Goal: Task Accomplishment & Management: Complete application form

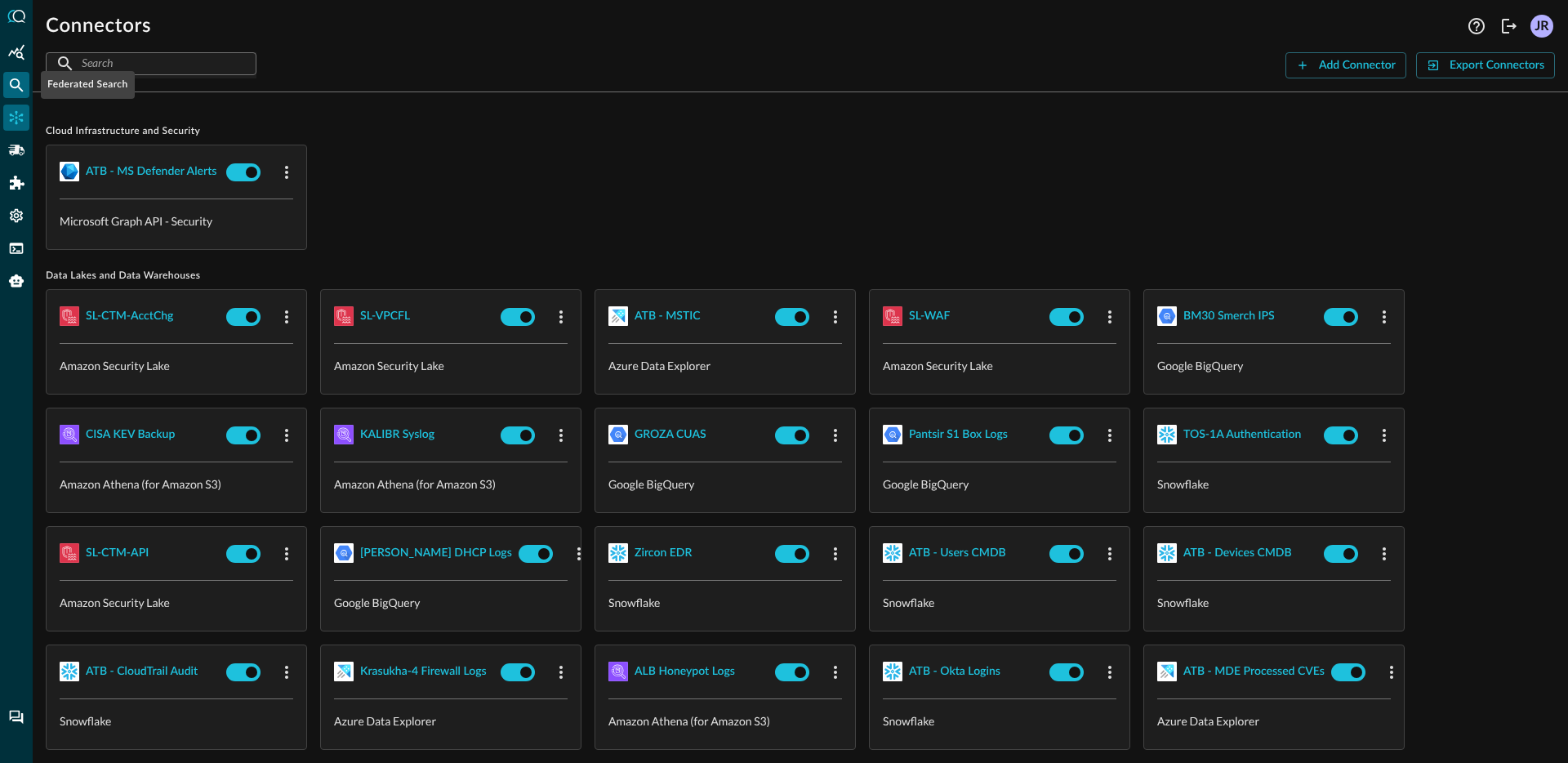
click at [11, 74] on div "Federated Search" at bounding box center [16, 85] width 26 height 26
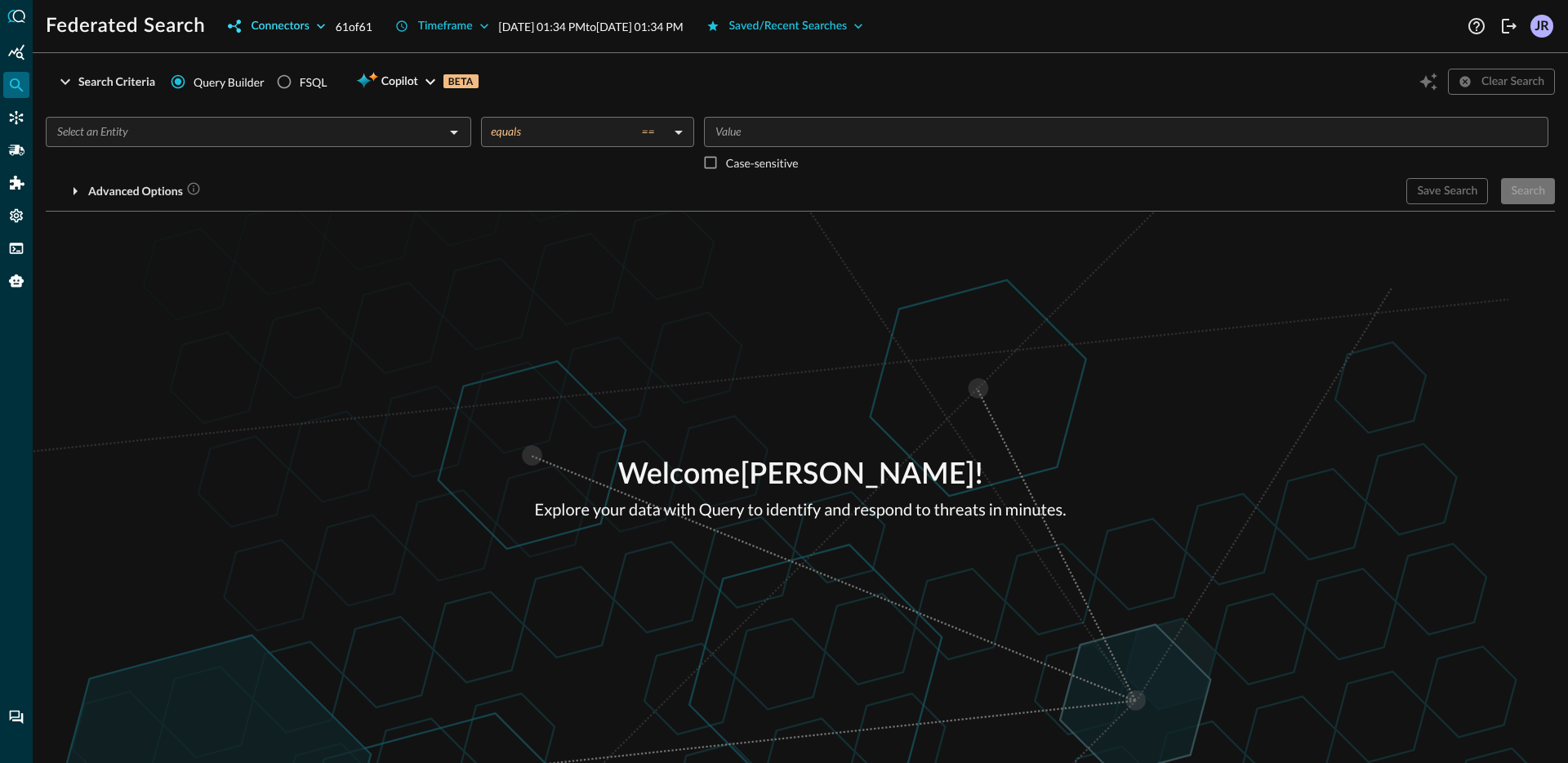
click at [294, 14] on button "Connectors" at bounding box center [276, 26] width 117 height 26
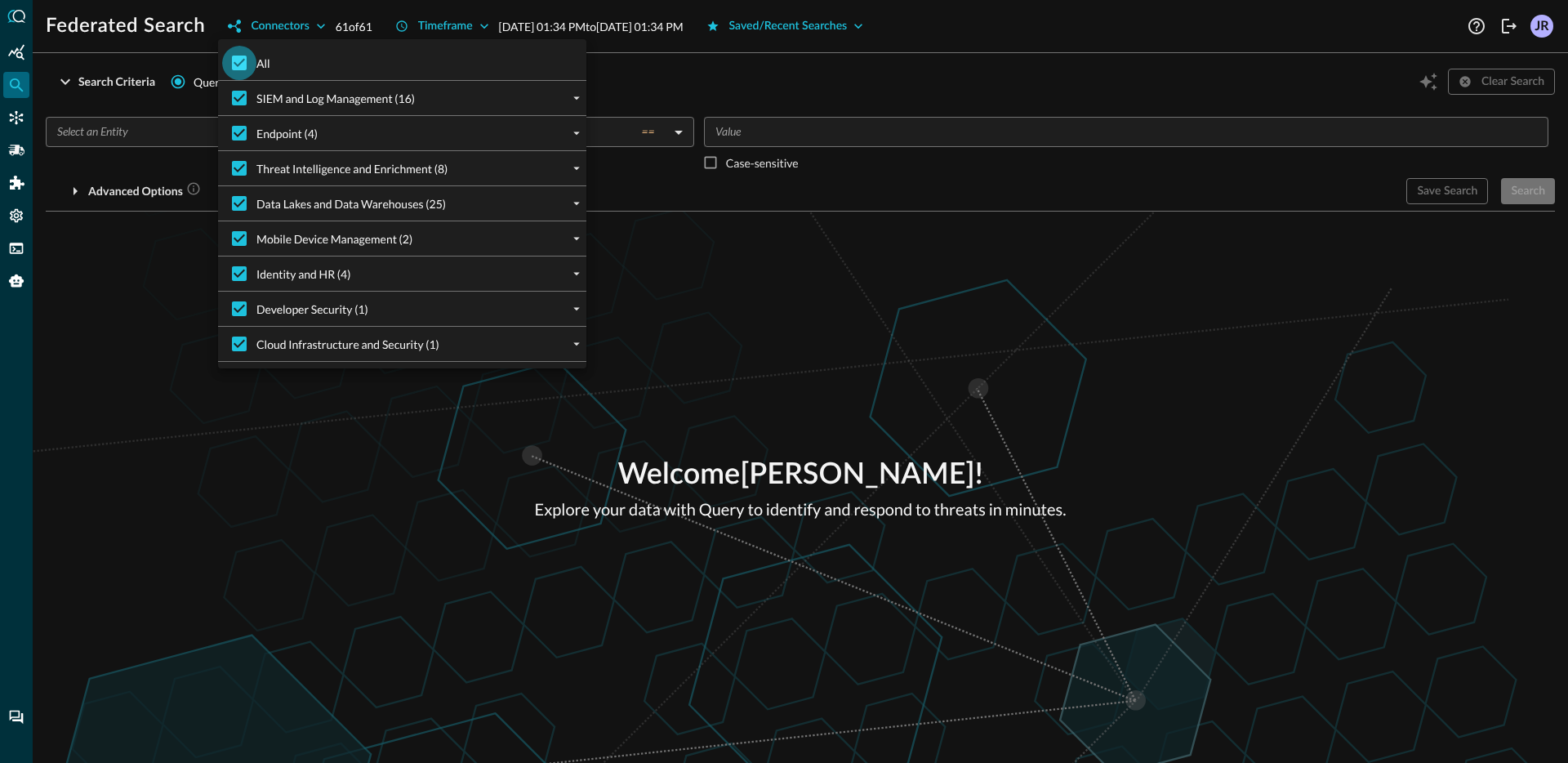
click at [244, 55] on input "All" at bounding box center [239, 63] width 34 height 34
checkbox input "false"
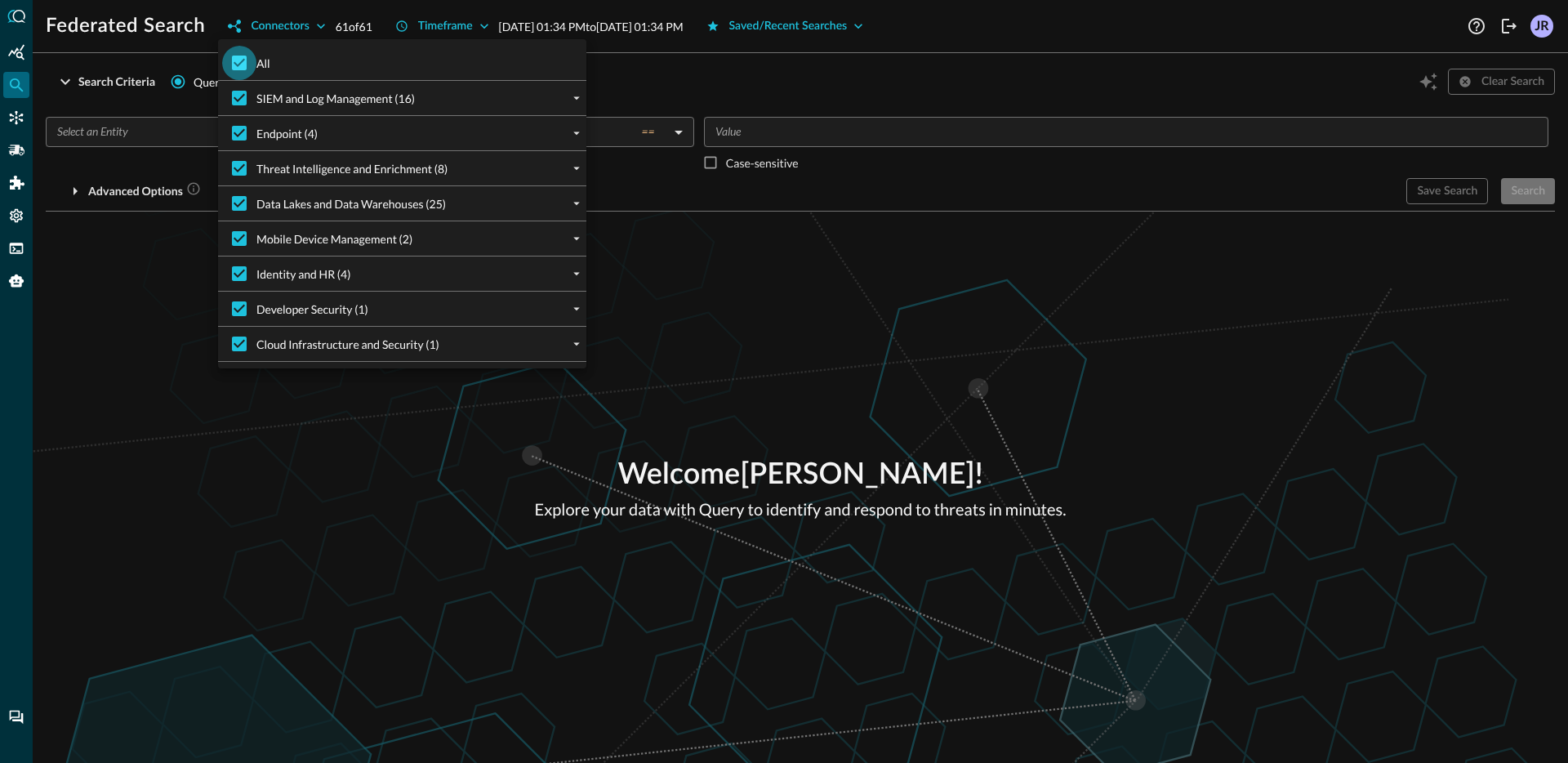
checkbox input "false"
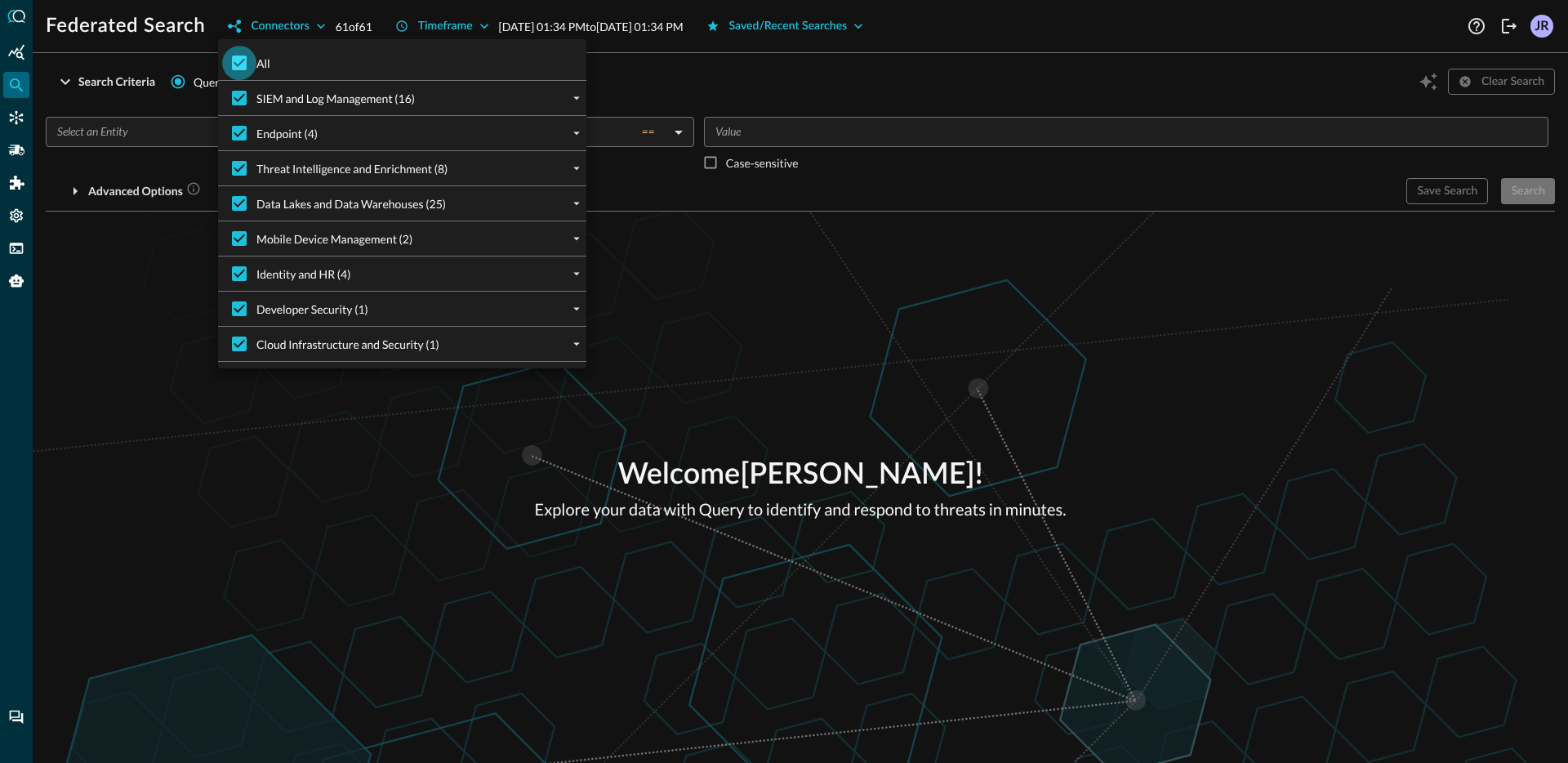
checkbox input "false"
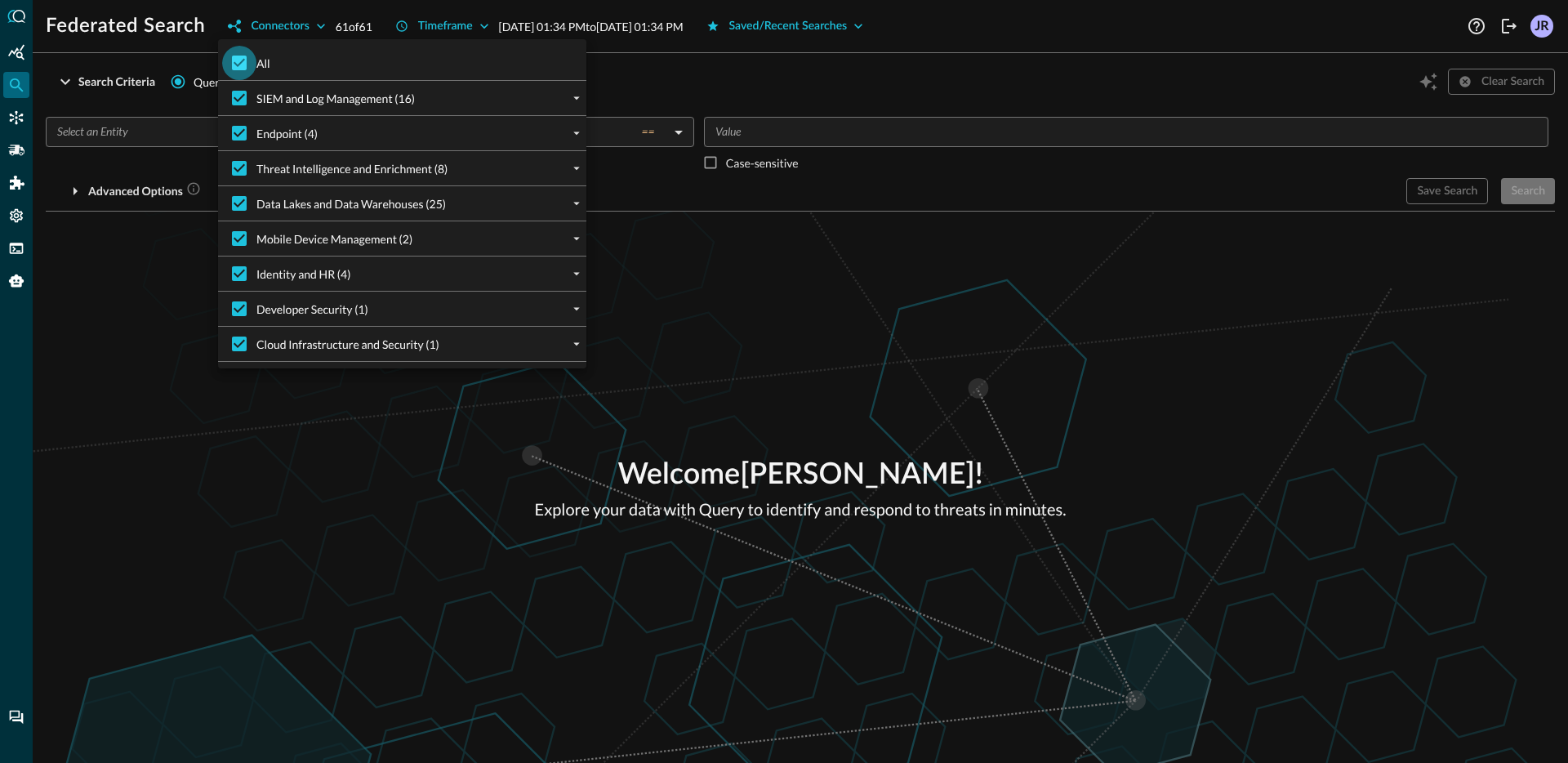
checkbox input "false"
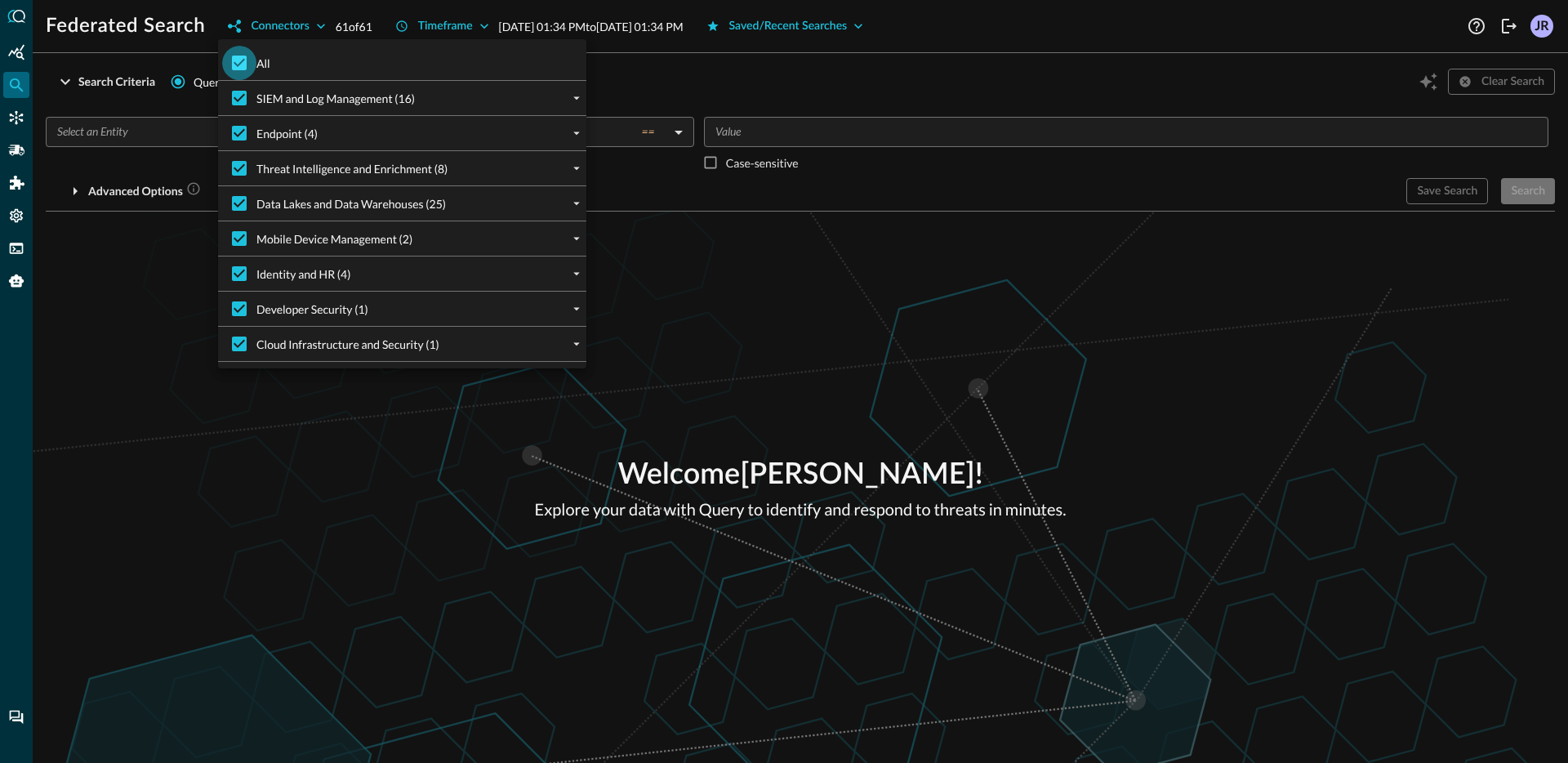
checkbox input "false"
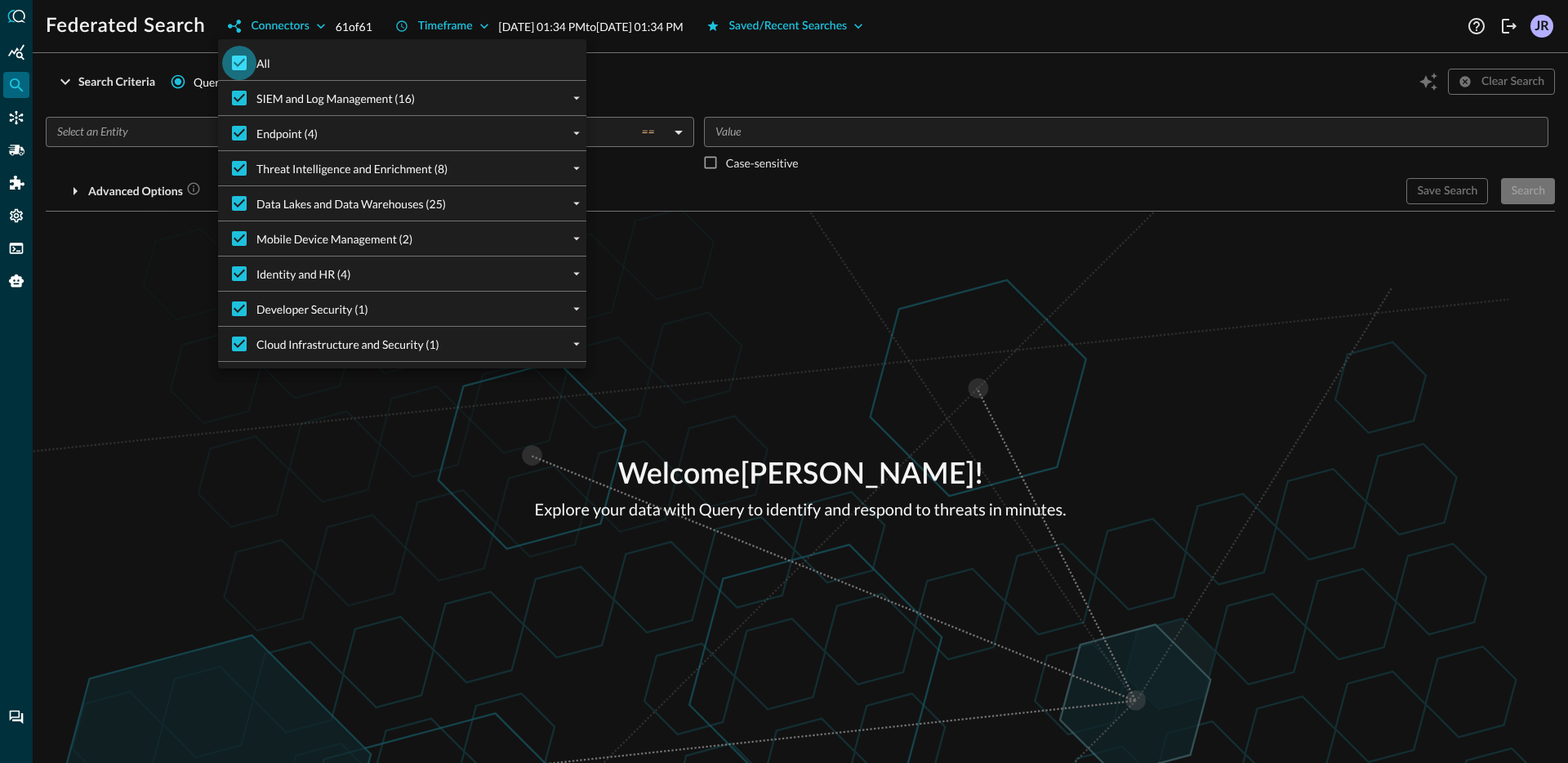
checkbox input "false"
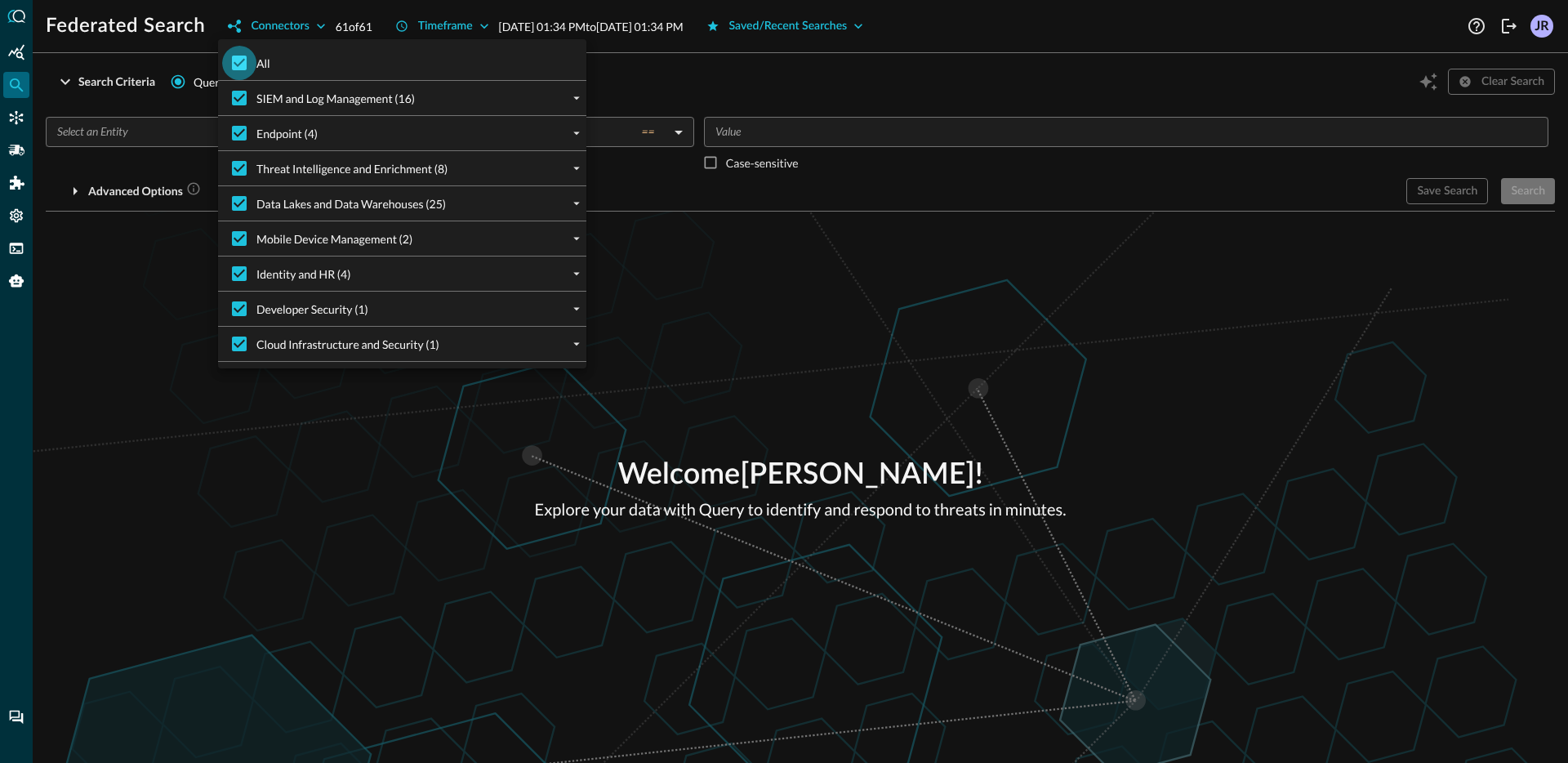
checkbox input "false"
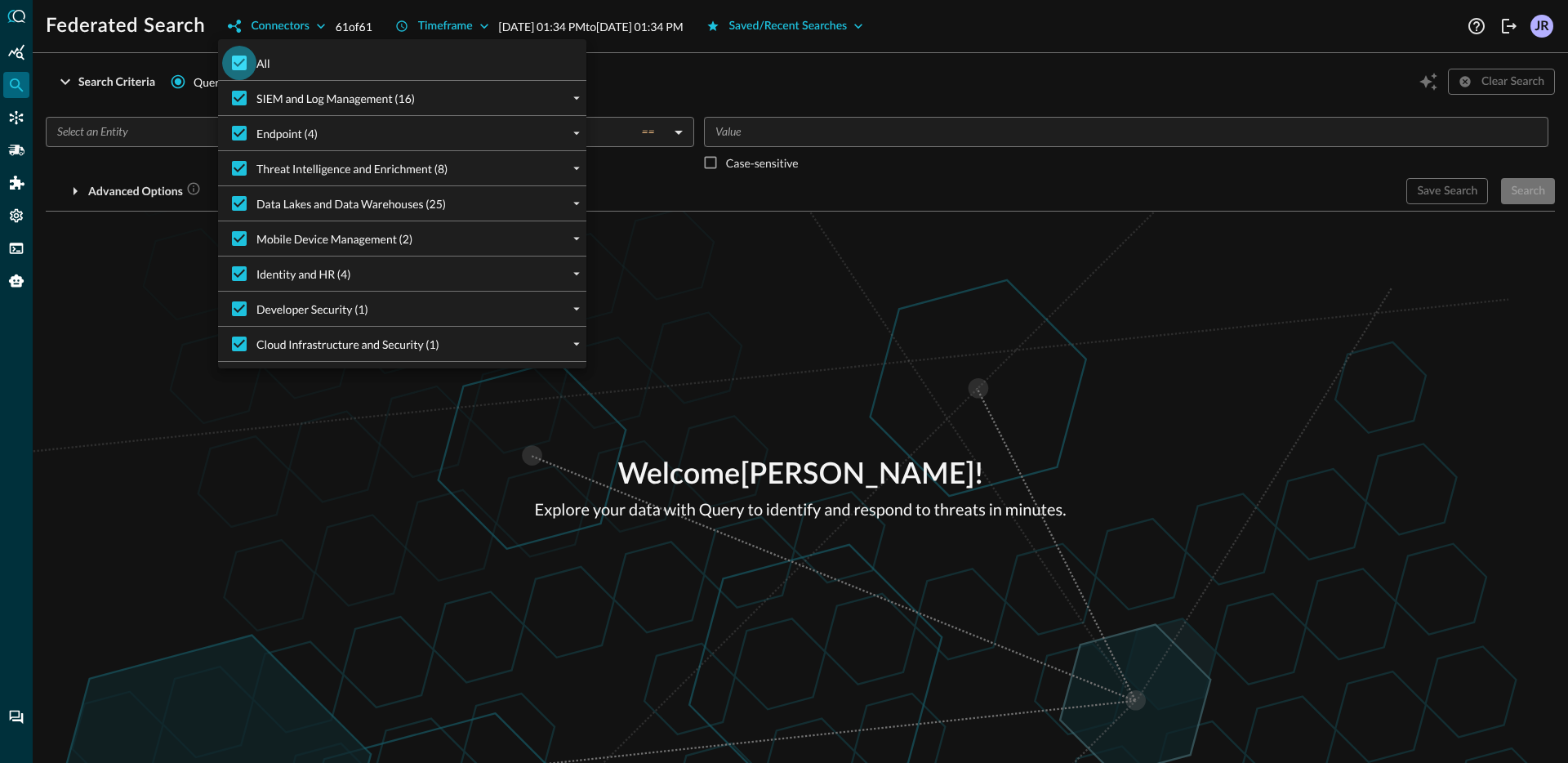
checkbox input "false"
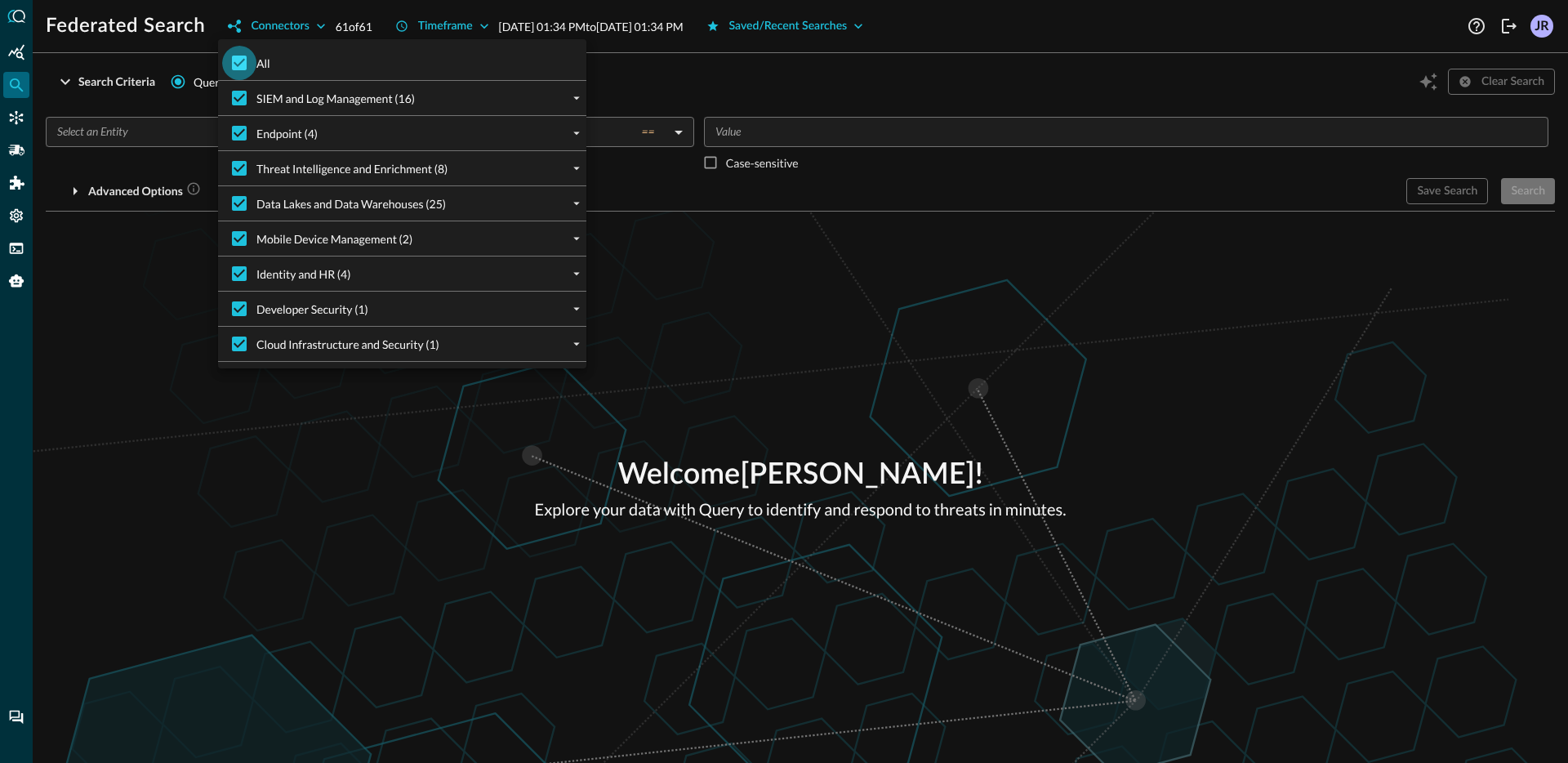
checkbox input "false"
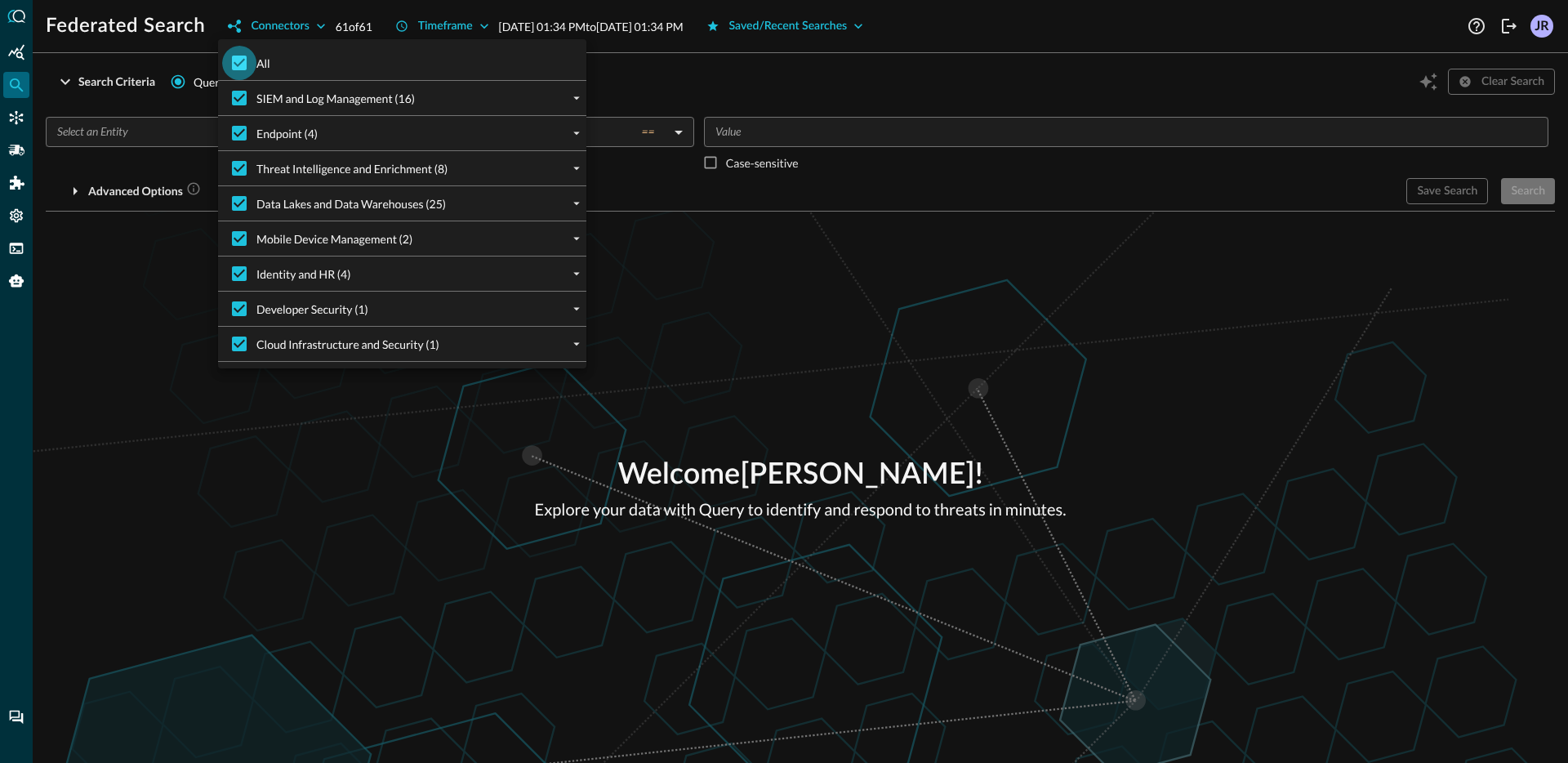
checkbox input "false"
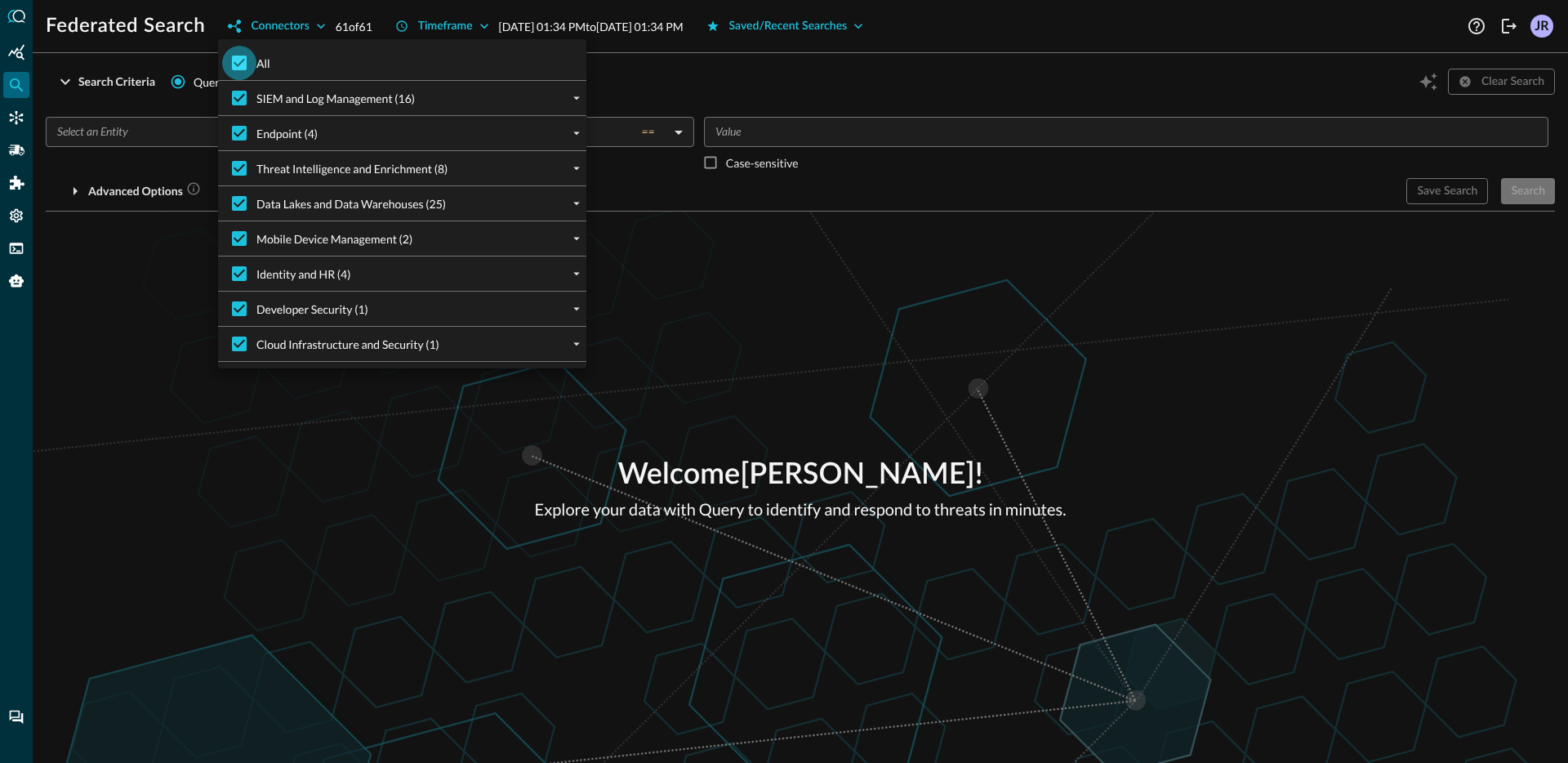
checkbox input "false"
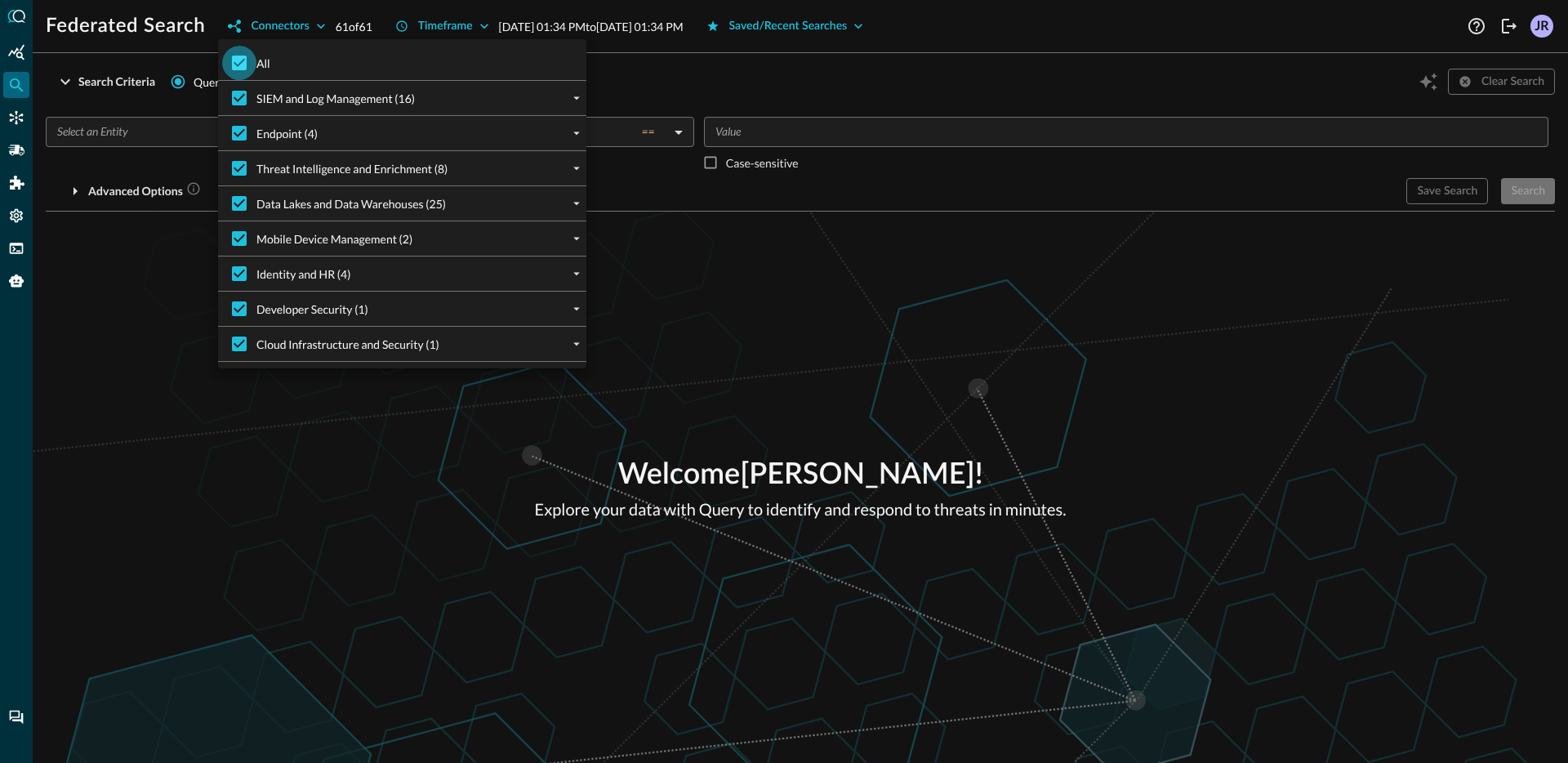
checkbox input "false"
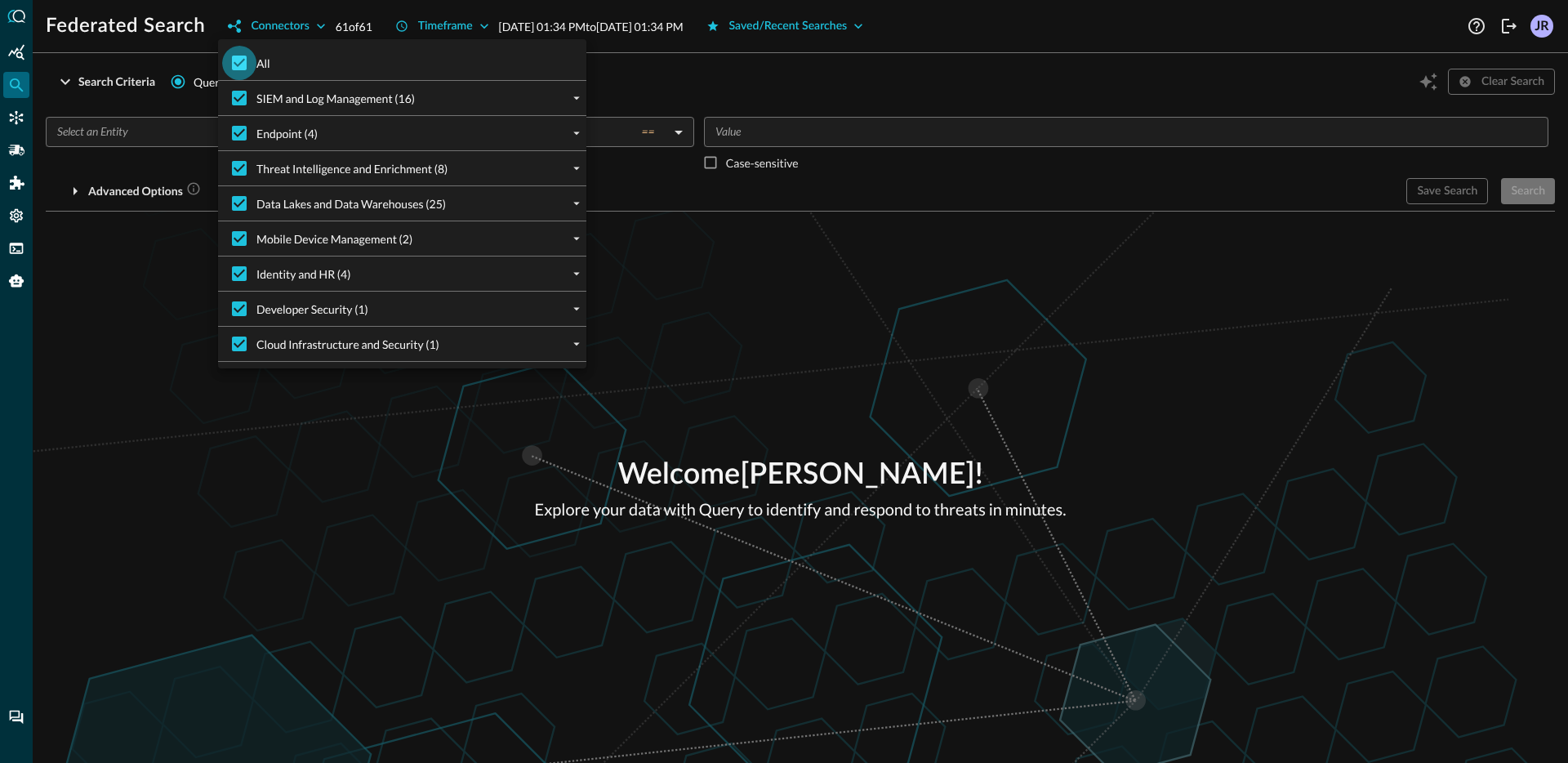
checkbox input "false"
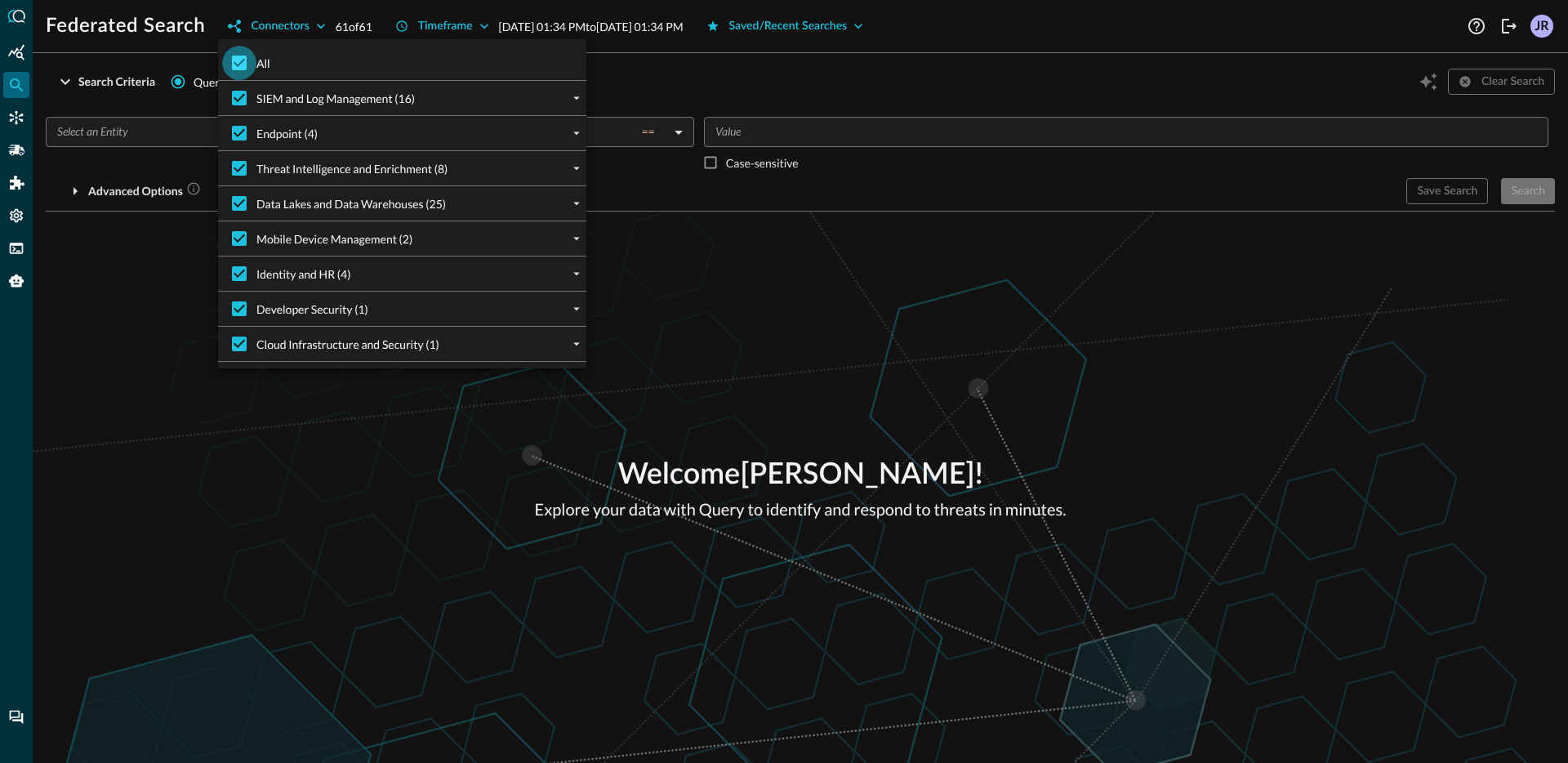
checkbox input "false"
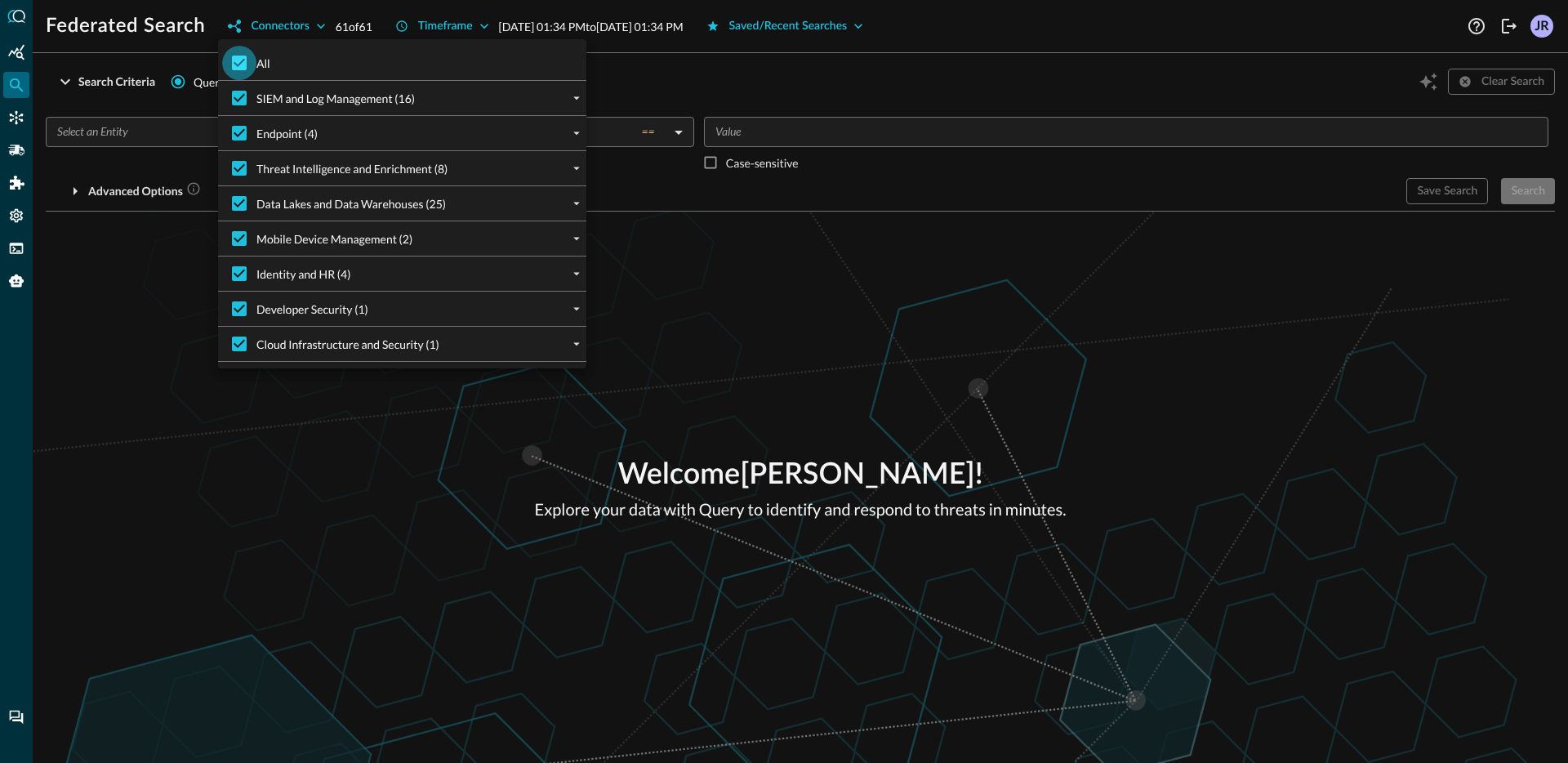
checkbox input "false"
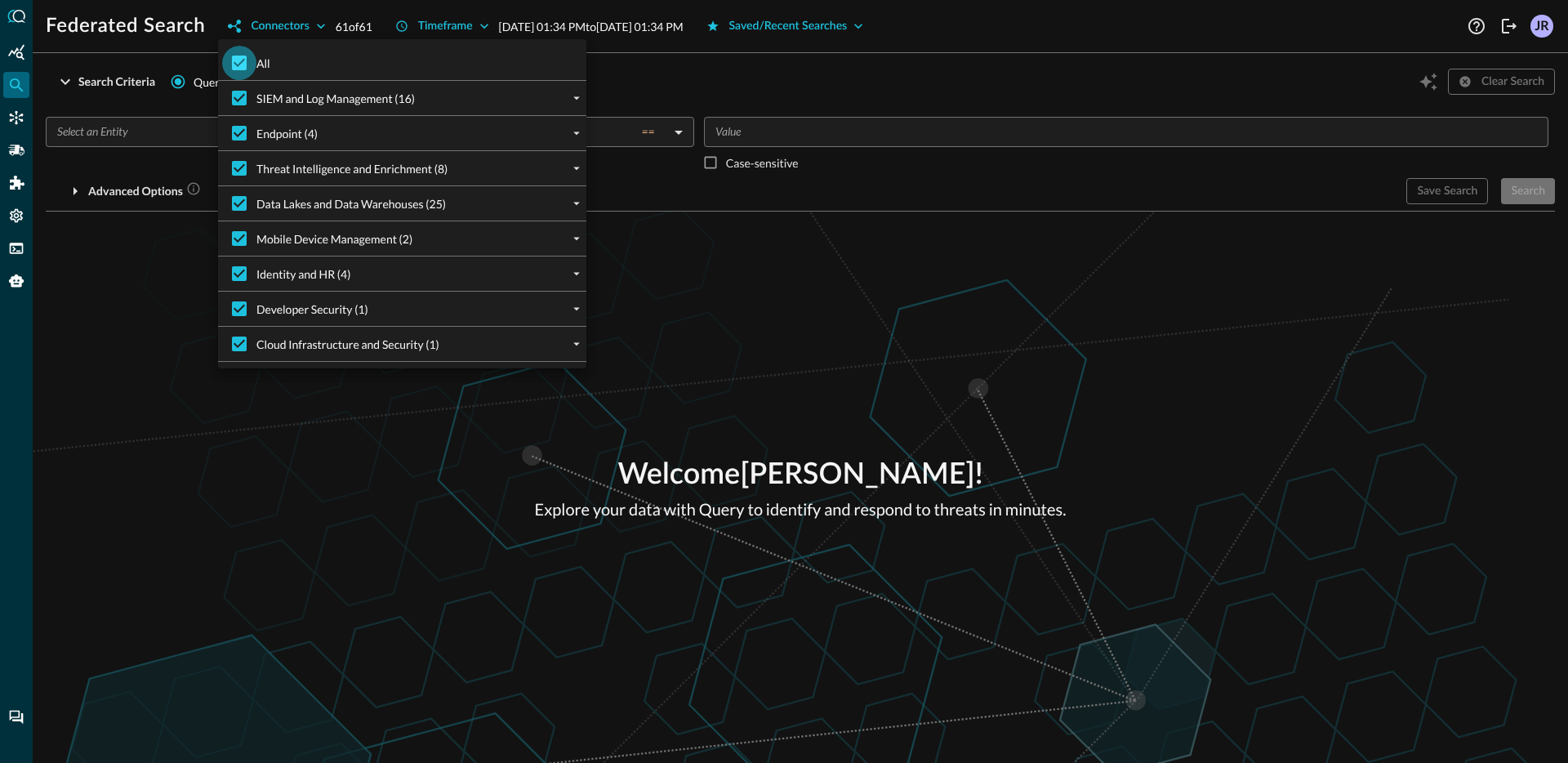
checkbox input "false"
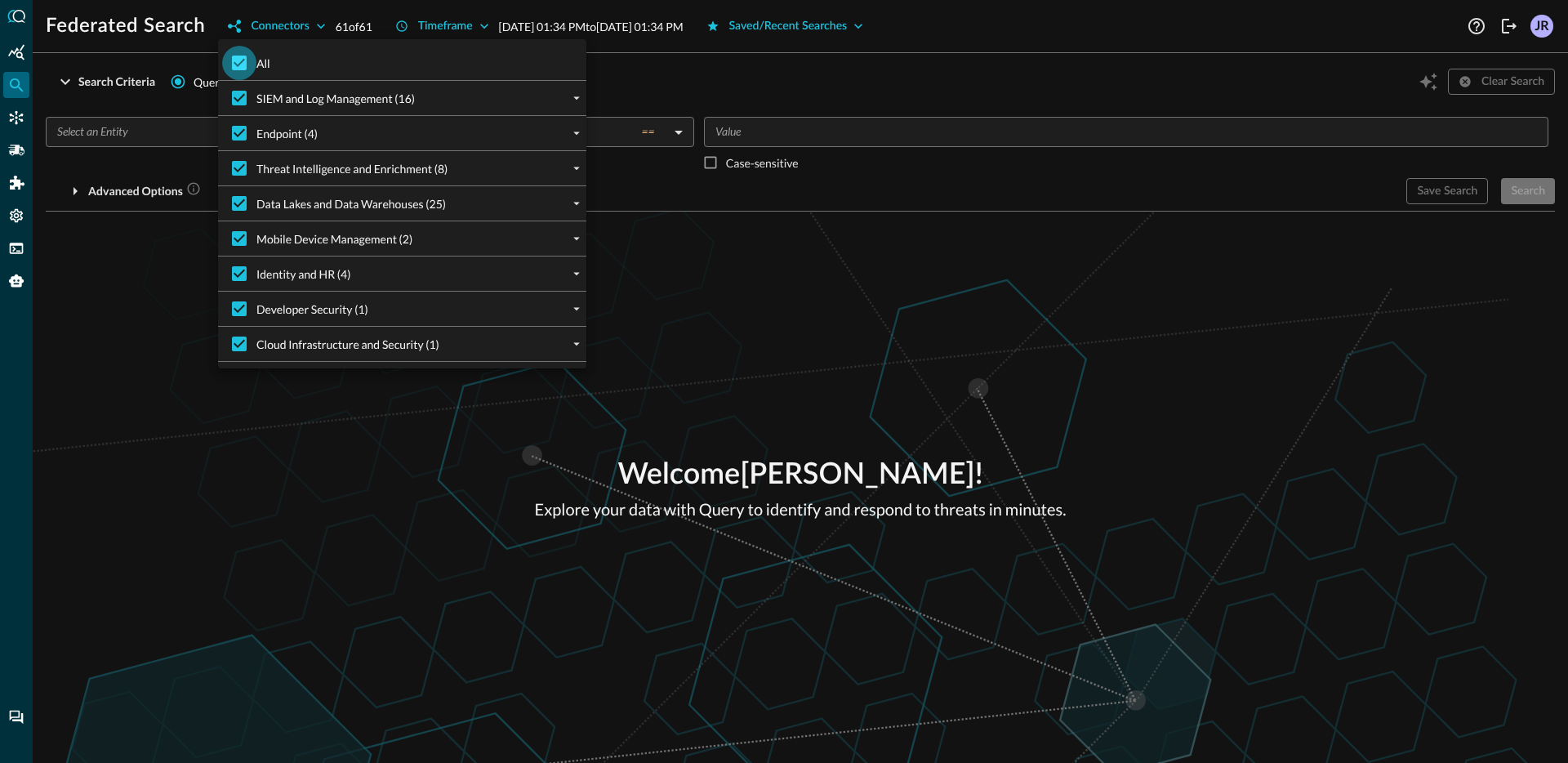
checkbox input "false"
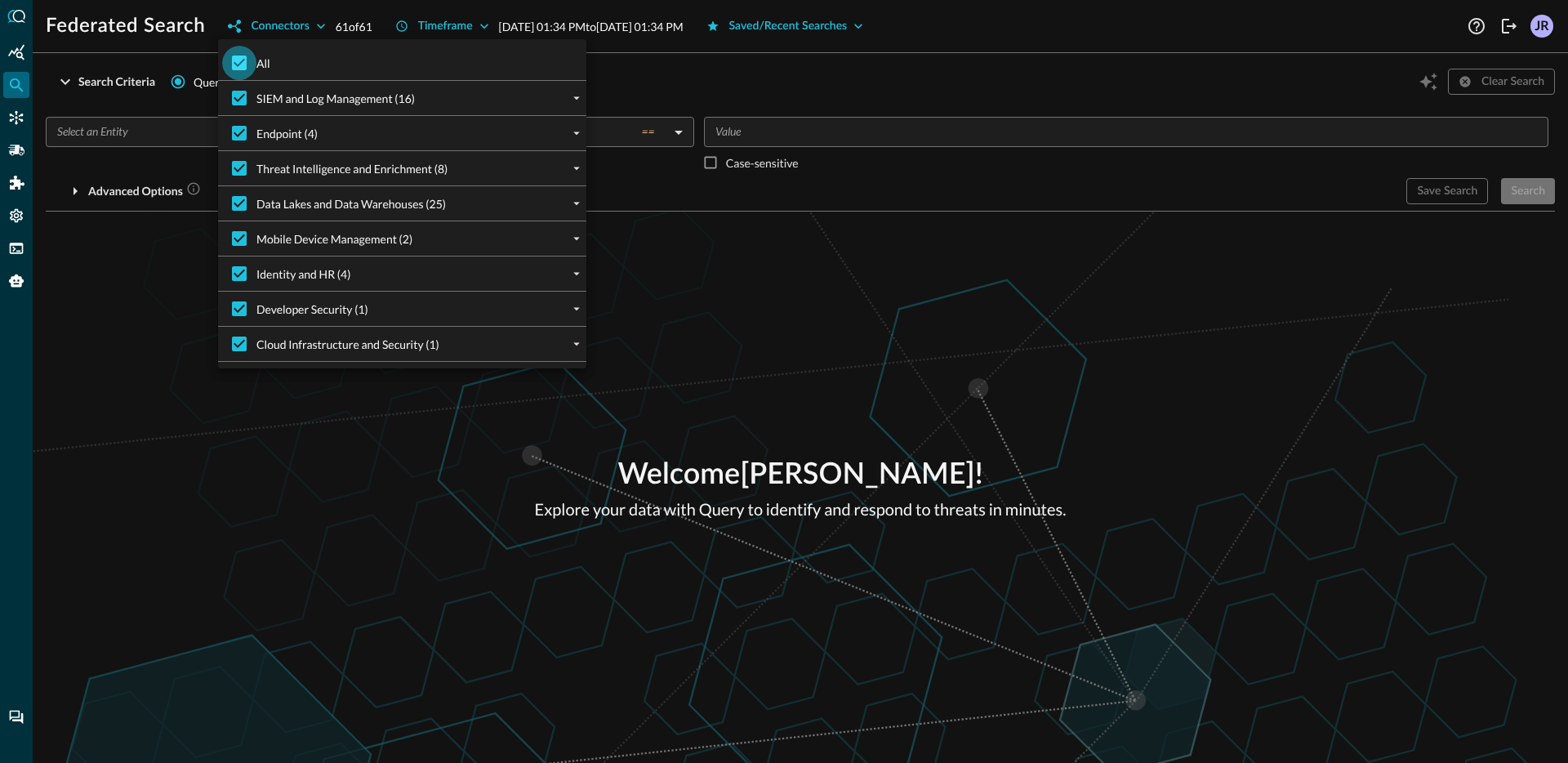
checkbox input "false"
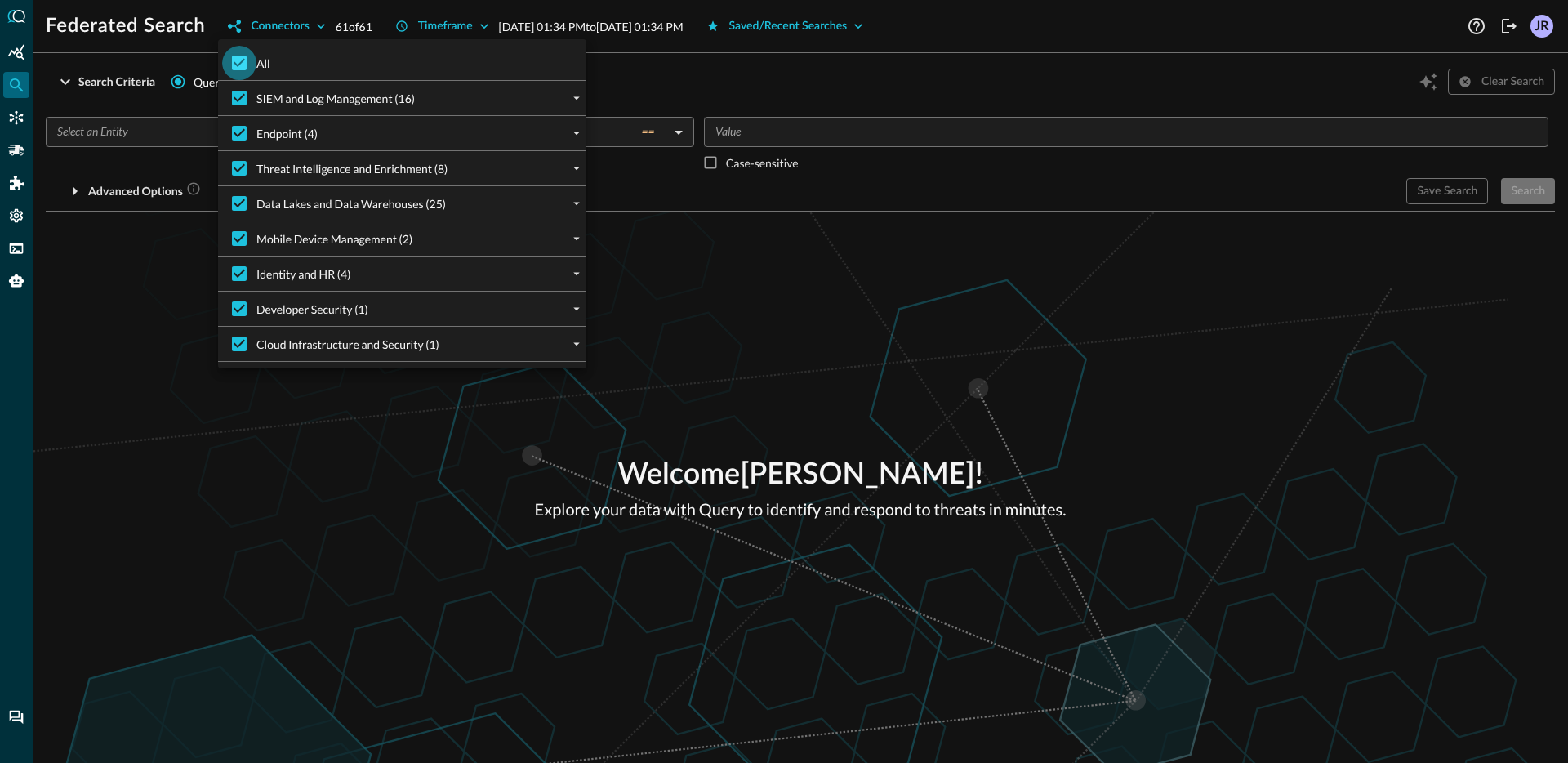
checkbox input "false"
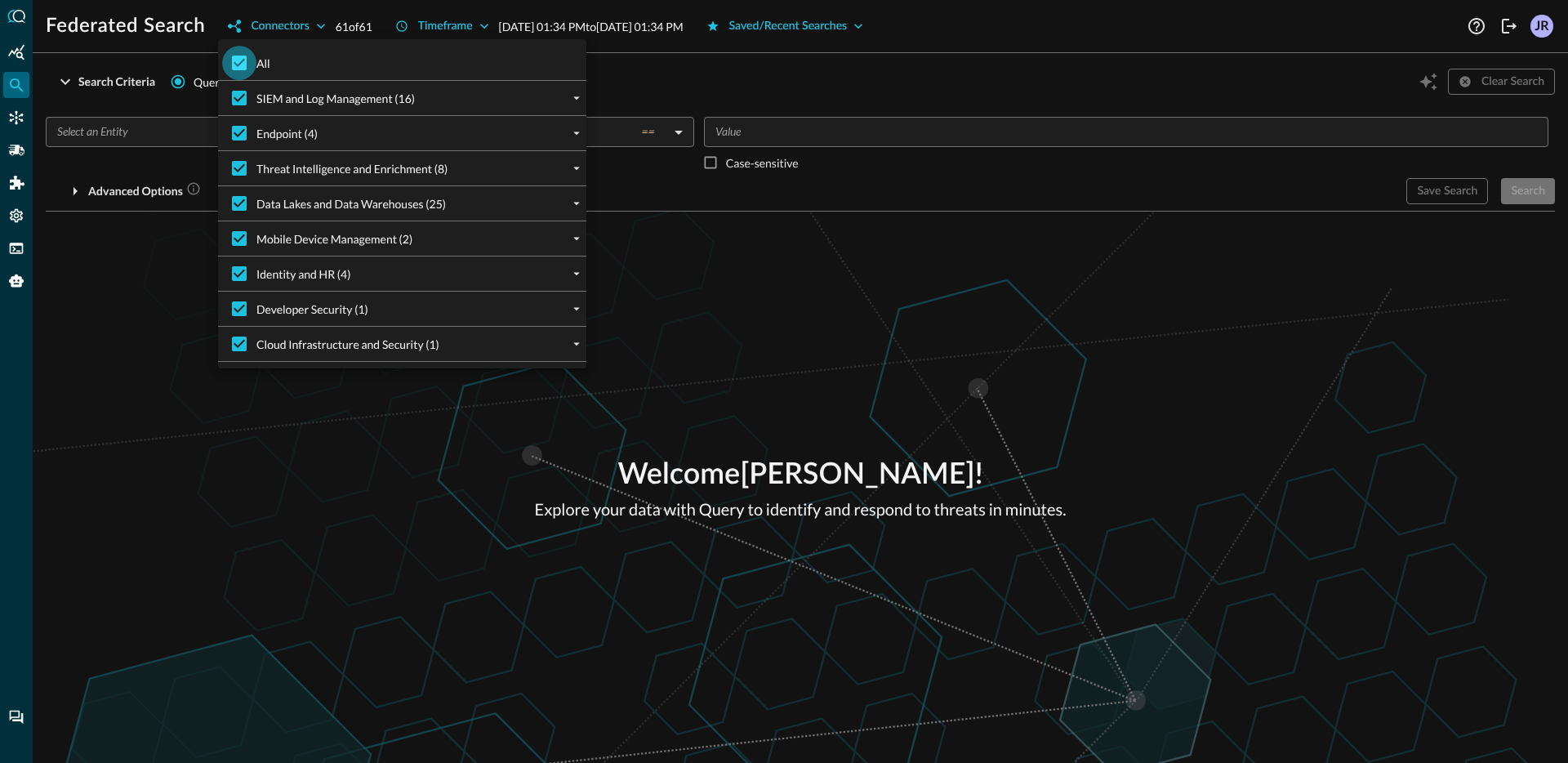
checkbox input "false"
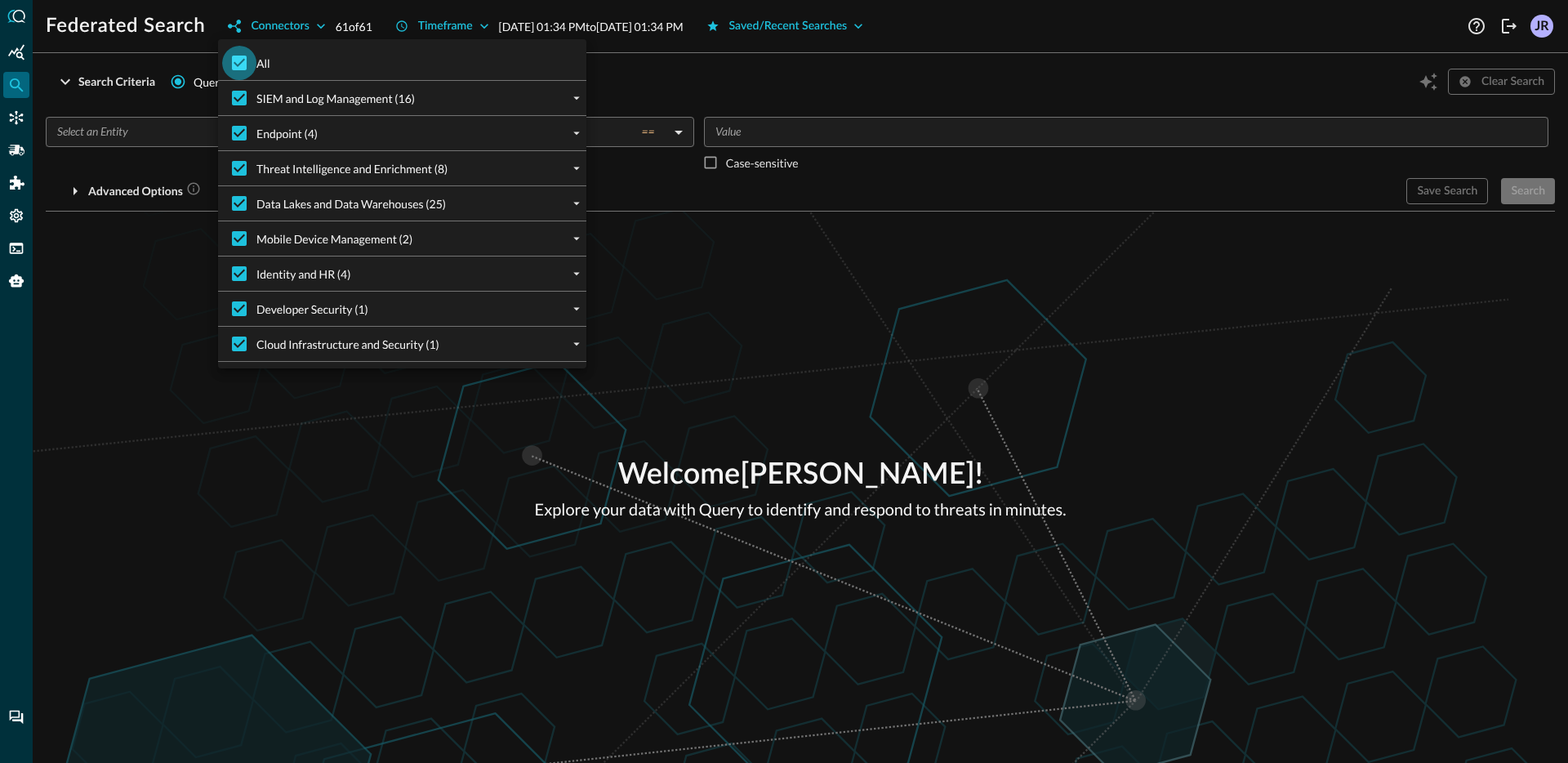
checkbox input "false"
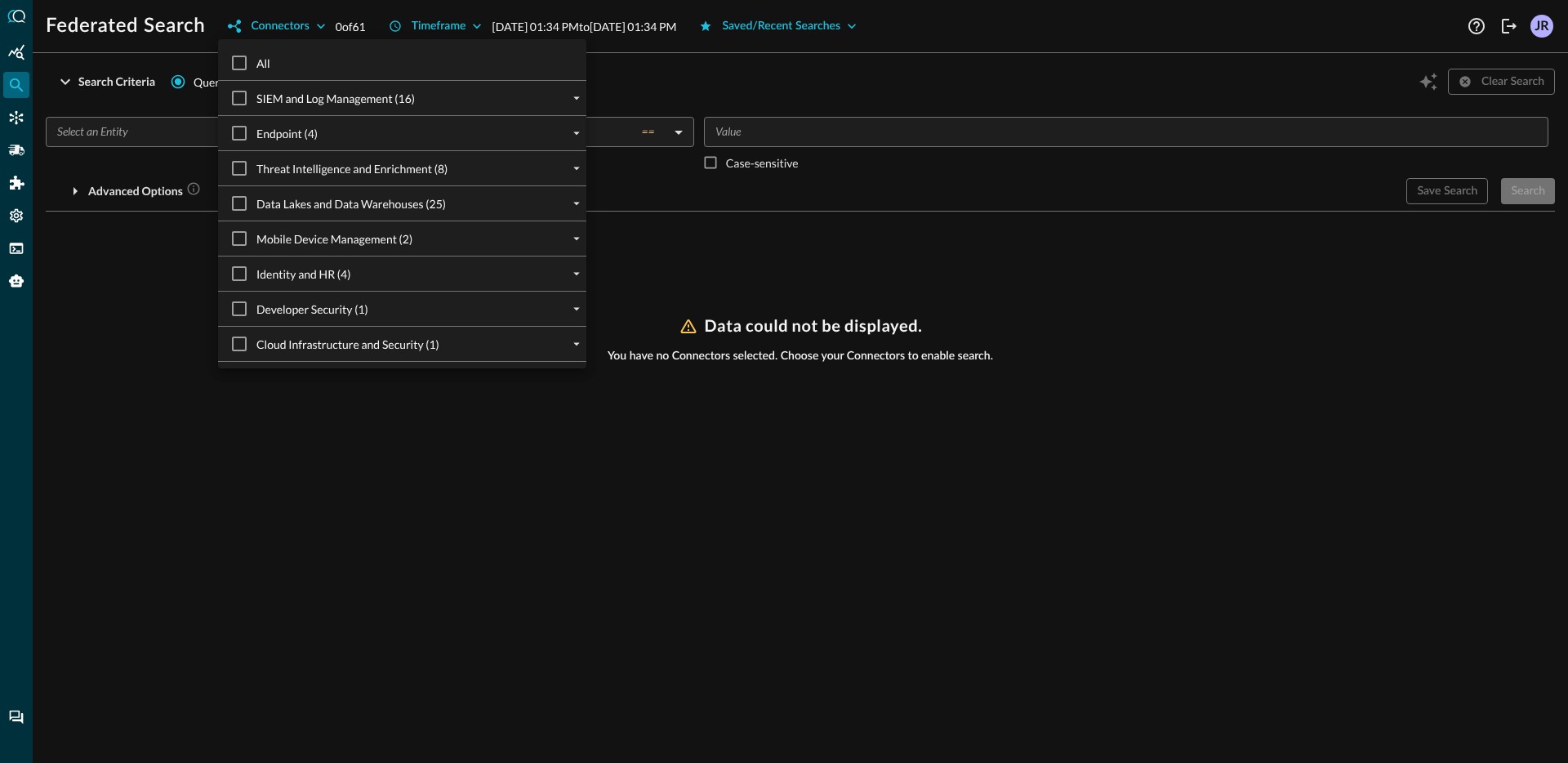
click at [584, 194] on div at bounding box center [577, 203] width 20 height 20
click at [579, 199] on icon "expand" at bounding box center [577, 203] width 15 height 15
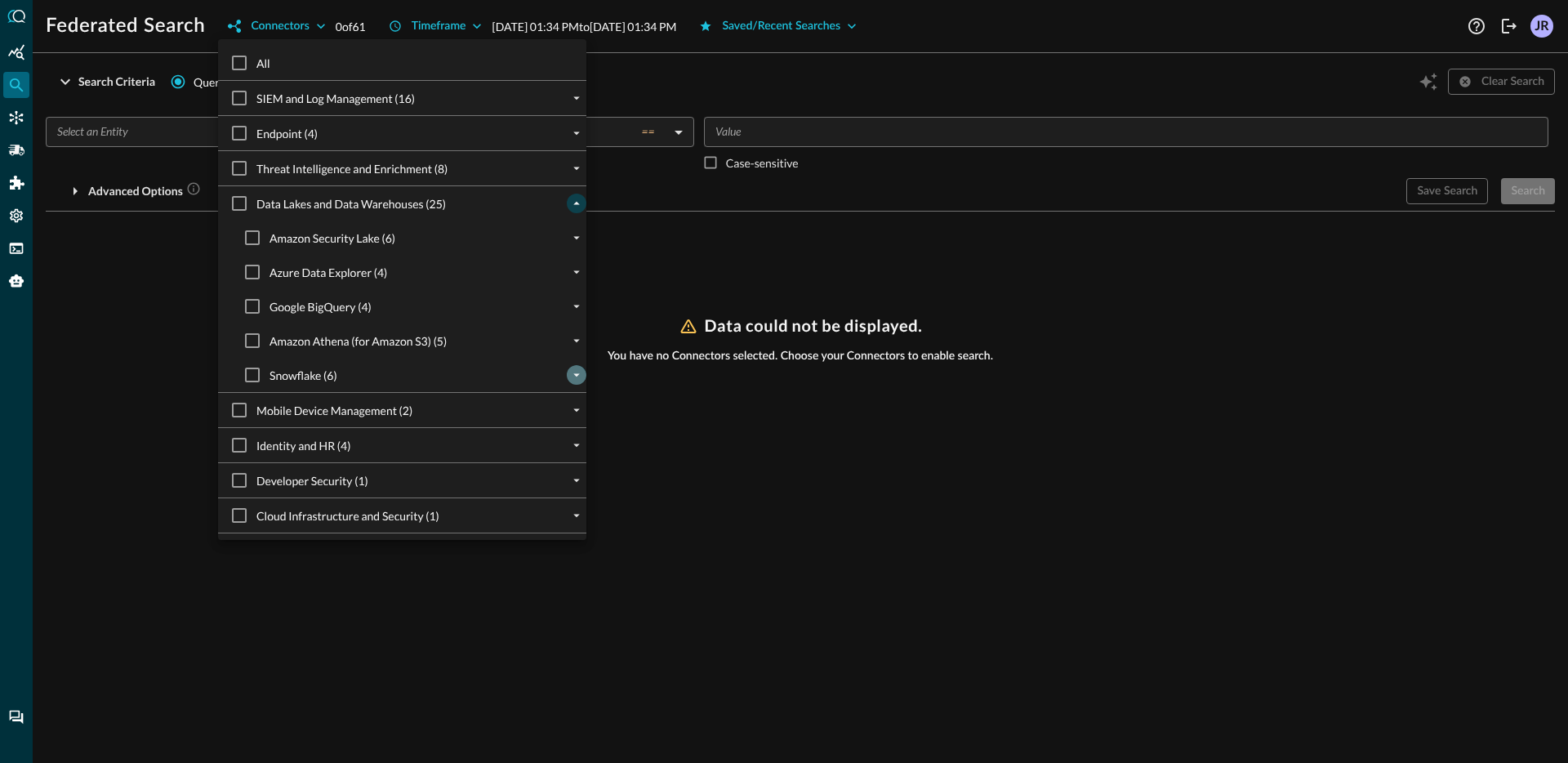
click at [574, 366] on button "expand" at bounding box center [577, 375] width 20 height 20
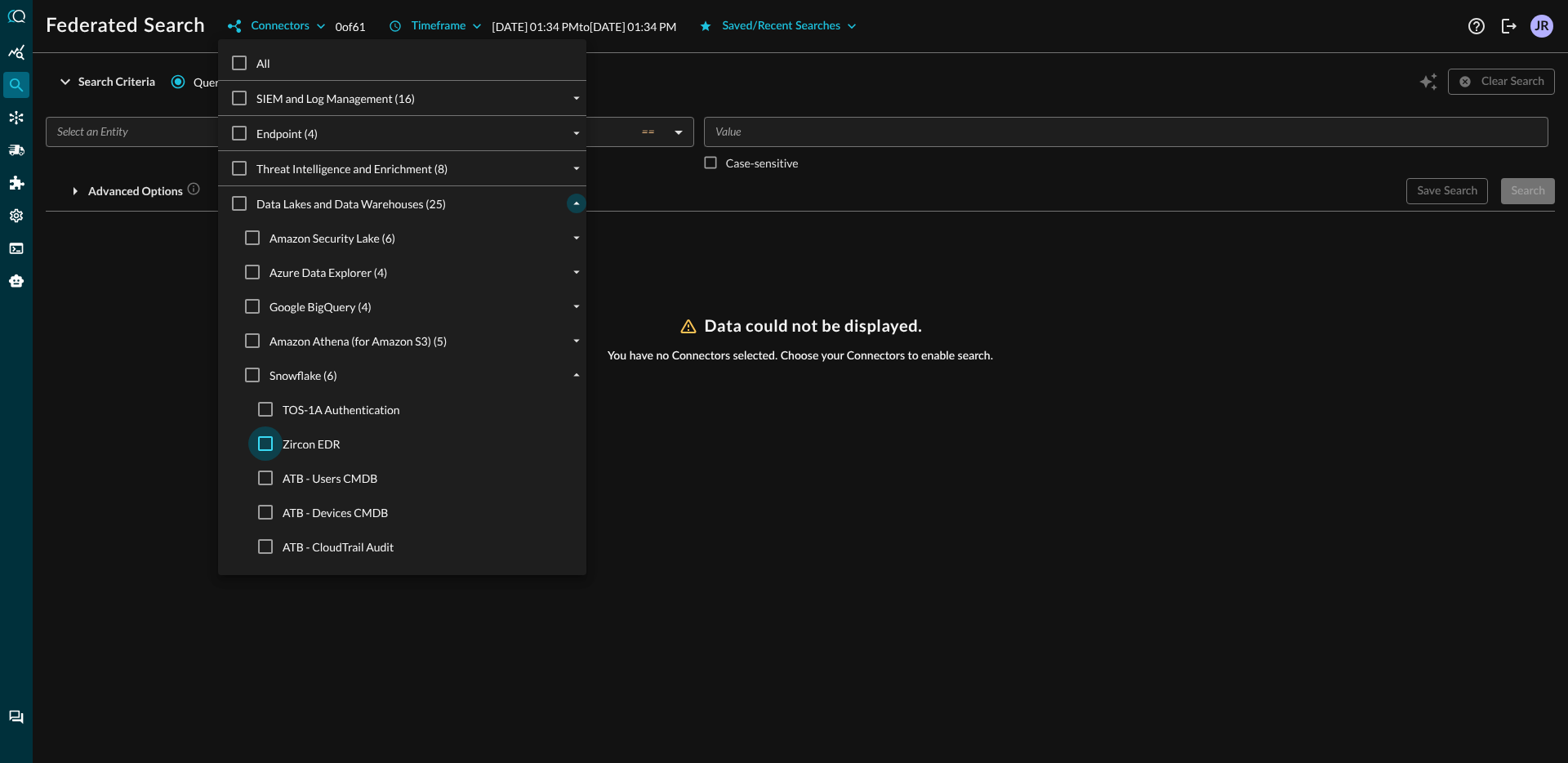
click at [256, 455] on input "Zircon EDR" at bounding box center [266, 444] width 34 height 34
checkbox input "true"
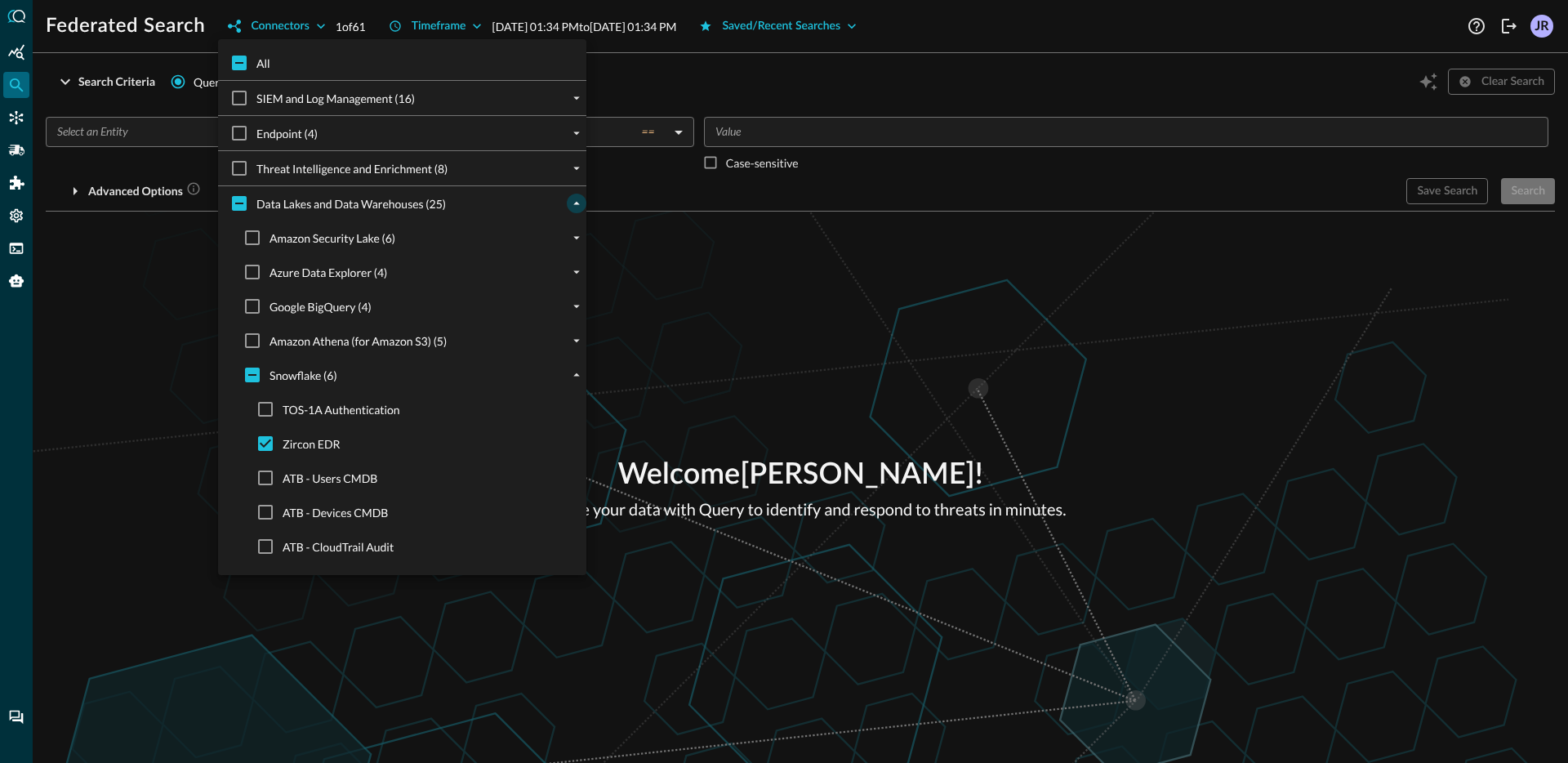
drag, startPoint x: 141, startPoint y: 382, endPoint x: 138, endPoint y: 330, distance: 52.1
click at [141, 378] on div at bounding box center [784, 382] width 1568 height 763
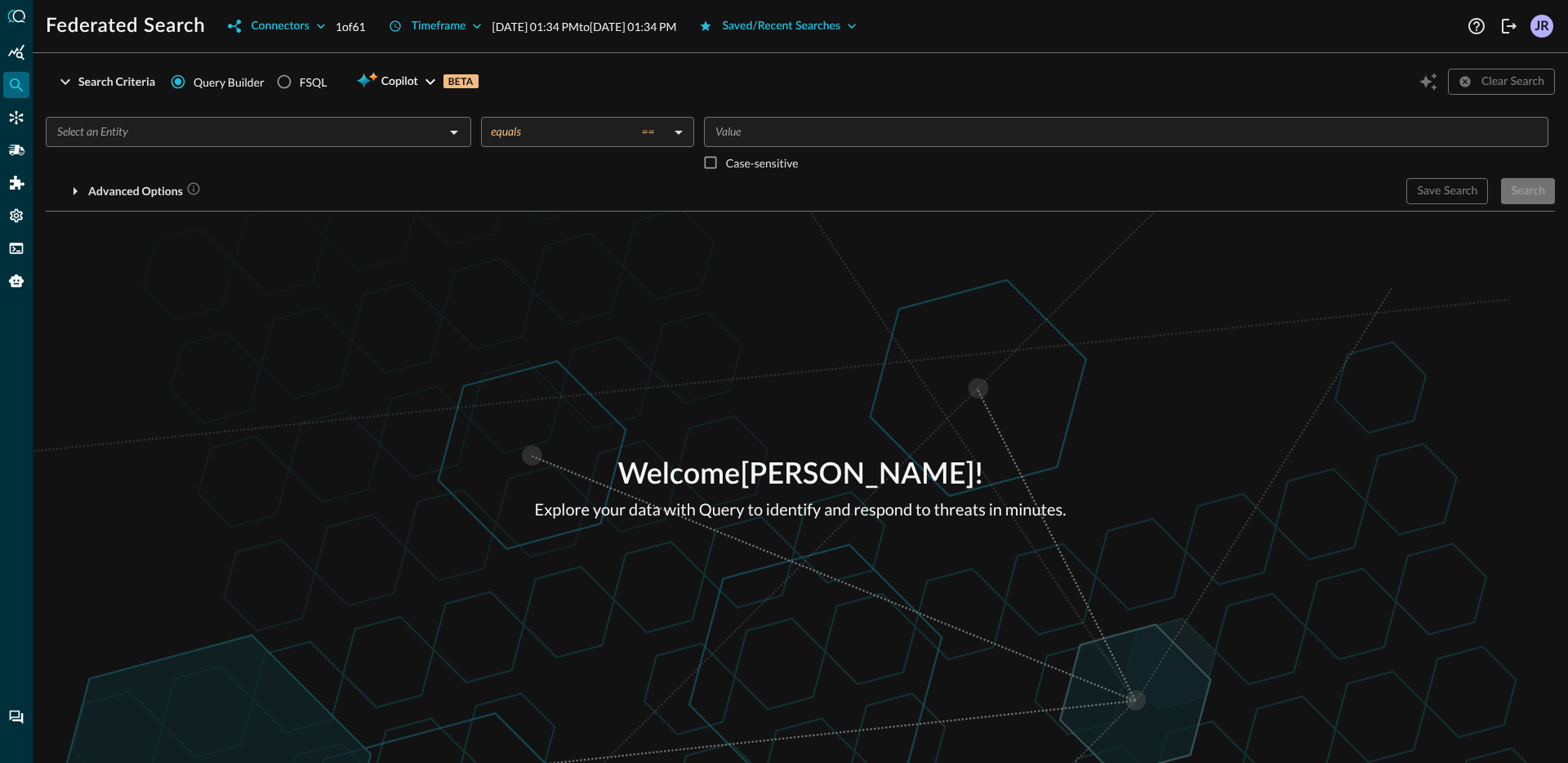
click at [171, 153] on div "​" at bounding box center [258, 147] width 426 height 61
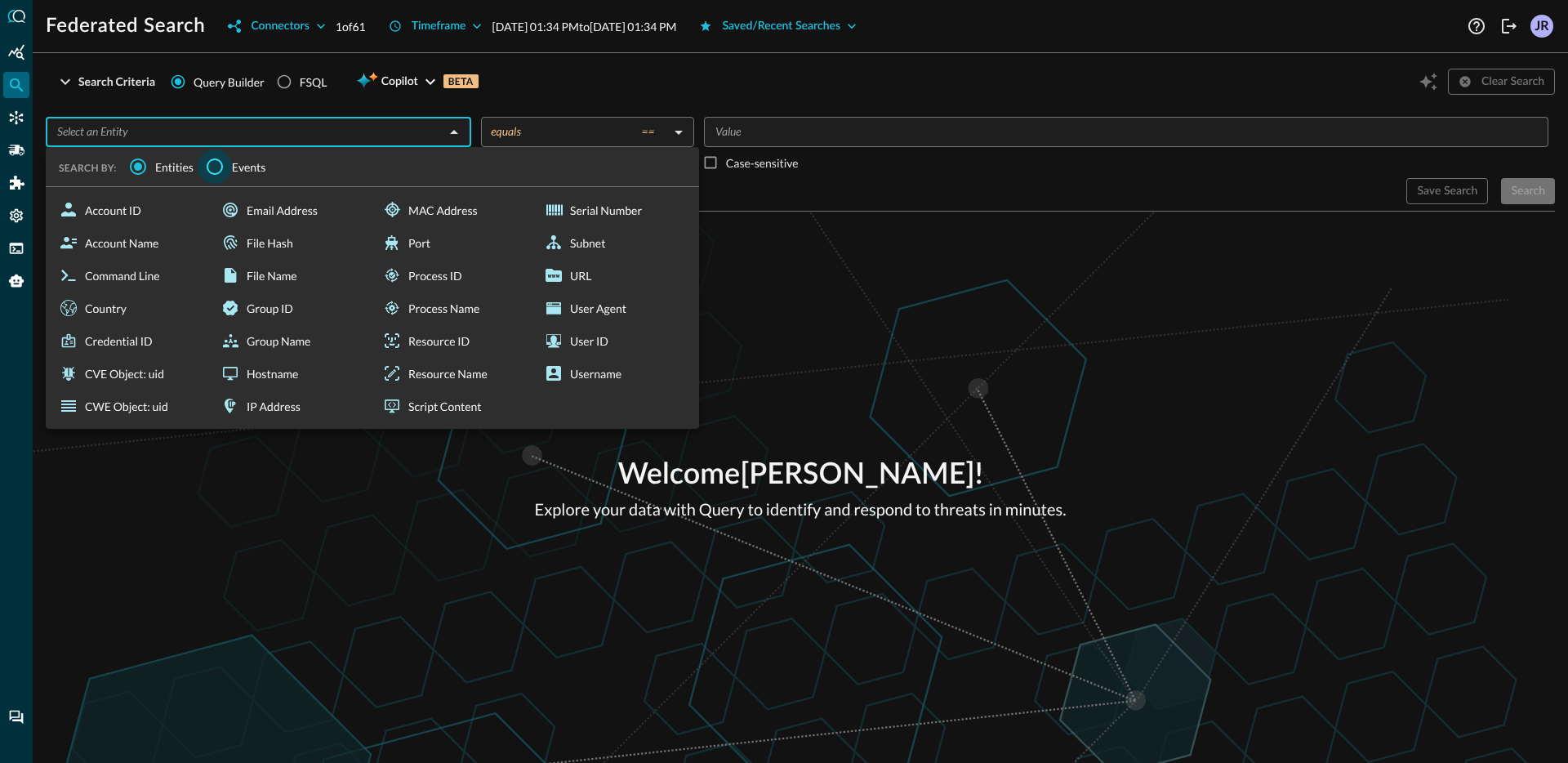
click at [217, 172] on input "Events" at bounding box center [215, 167] width 34 height 34
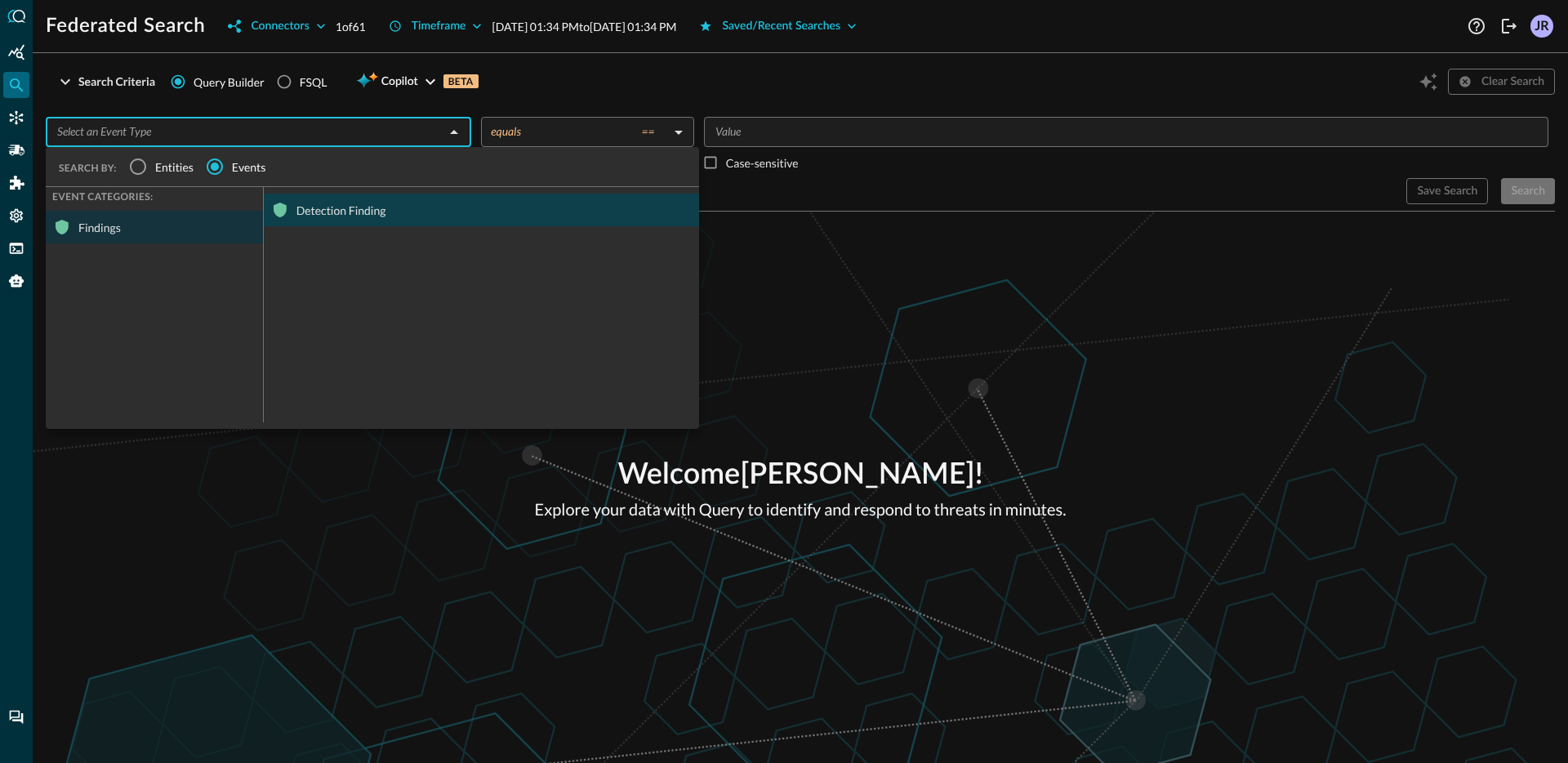
click at [376, 212] on div "Detection Finding" at bounding box center [481, 210] width 436 height 33
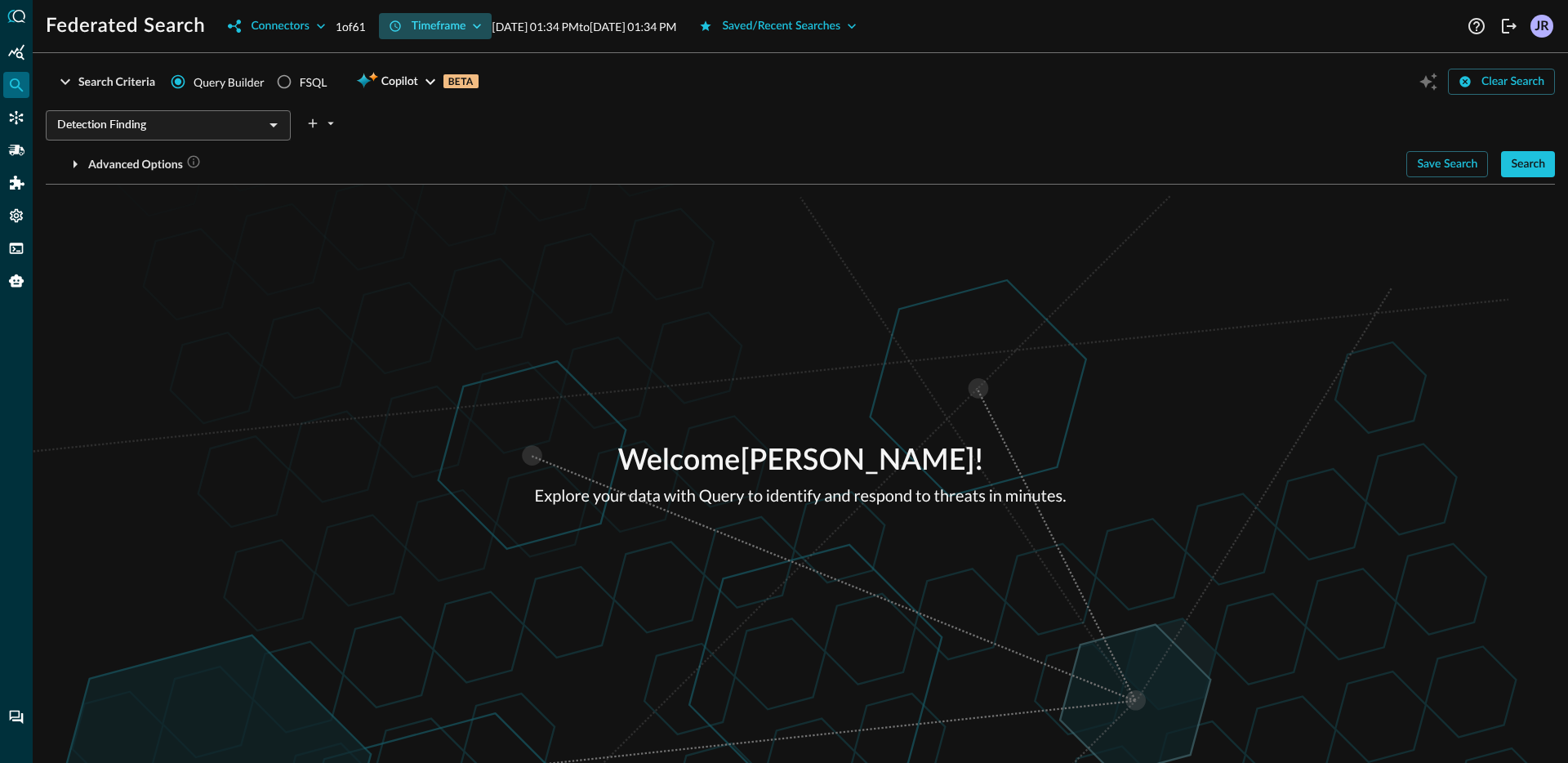
click at [438, 31] on div "Timeframe" at bounding box center [439, 26] width 55 height 20
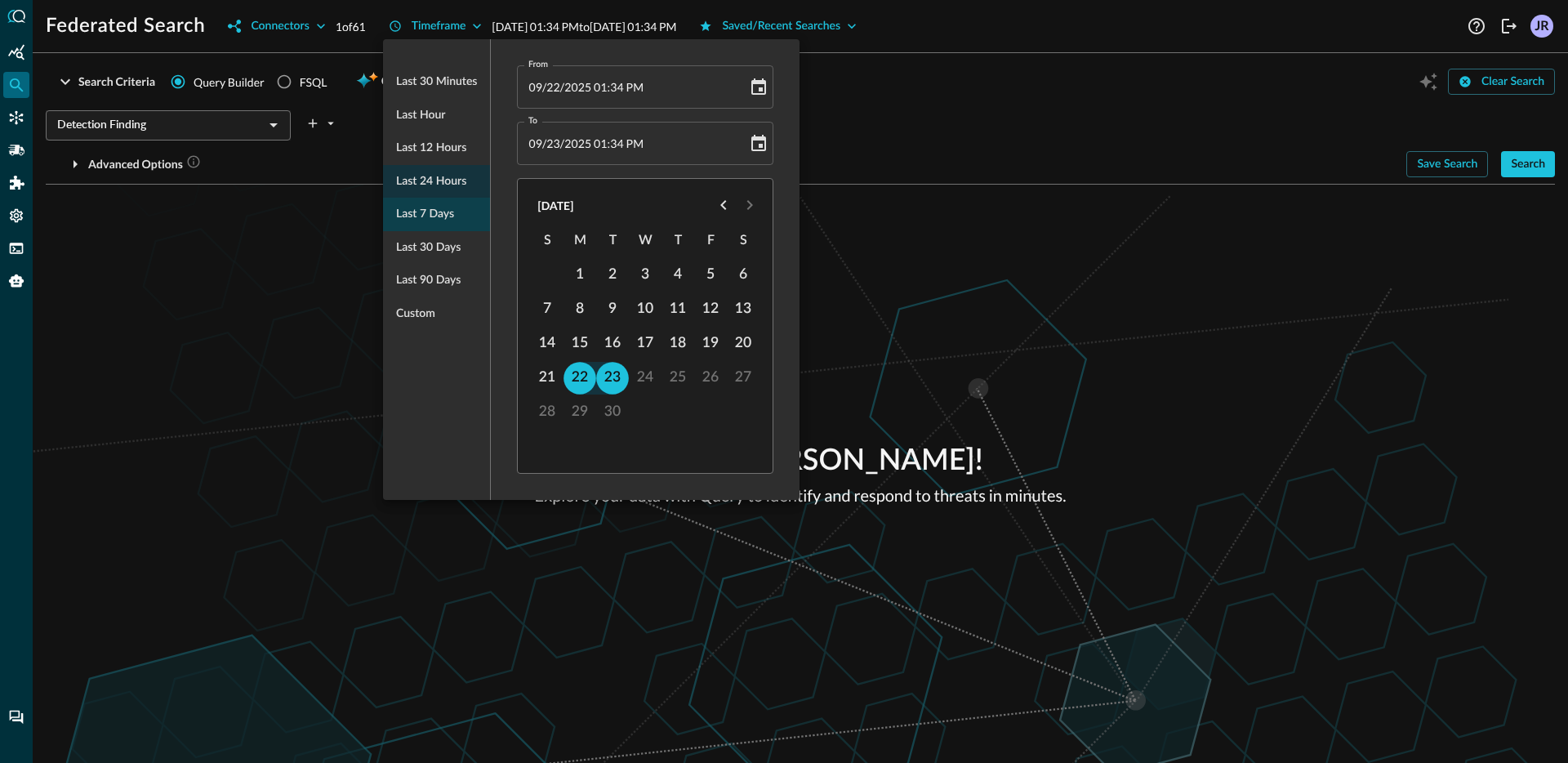
click at [440, 205] on span "Last 7 days" at bounding box center [425, 214] width 58 height 20
type input "09/16/2025 01:34 PM"
click at [1358, 303] on div at bounding box center [784, 382] width 1568 height 763
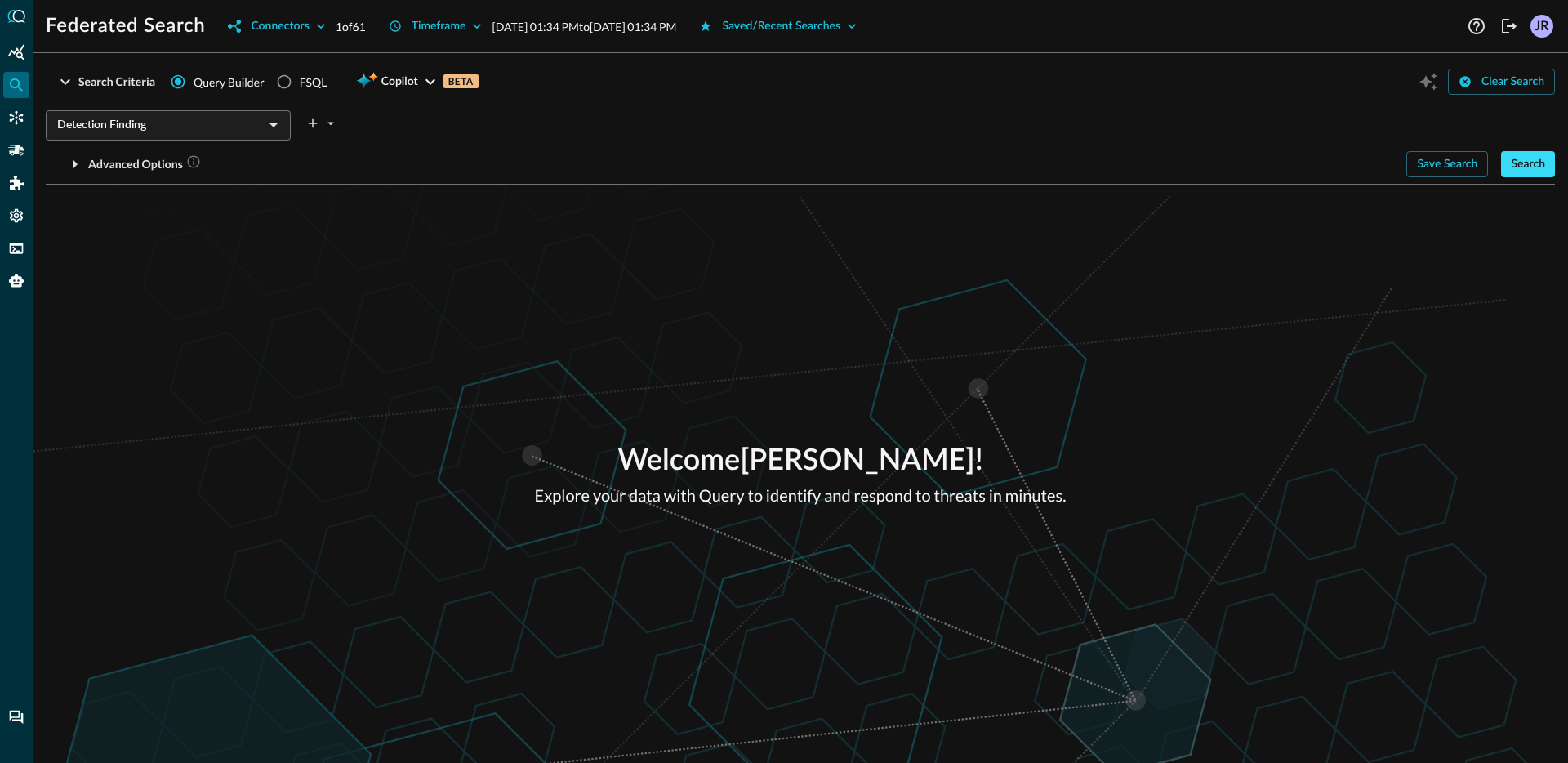
click at [1528, 172] on div "Search" at bounding box center [1528, 164] width 34 height 20
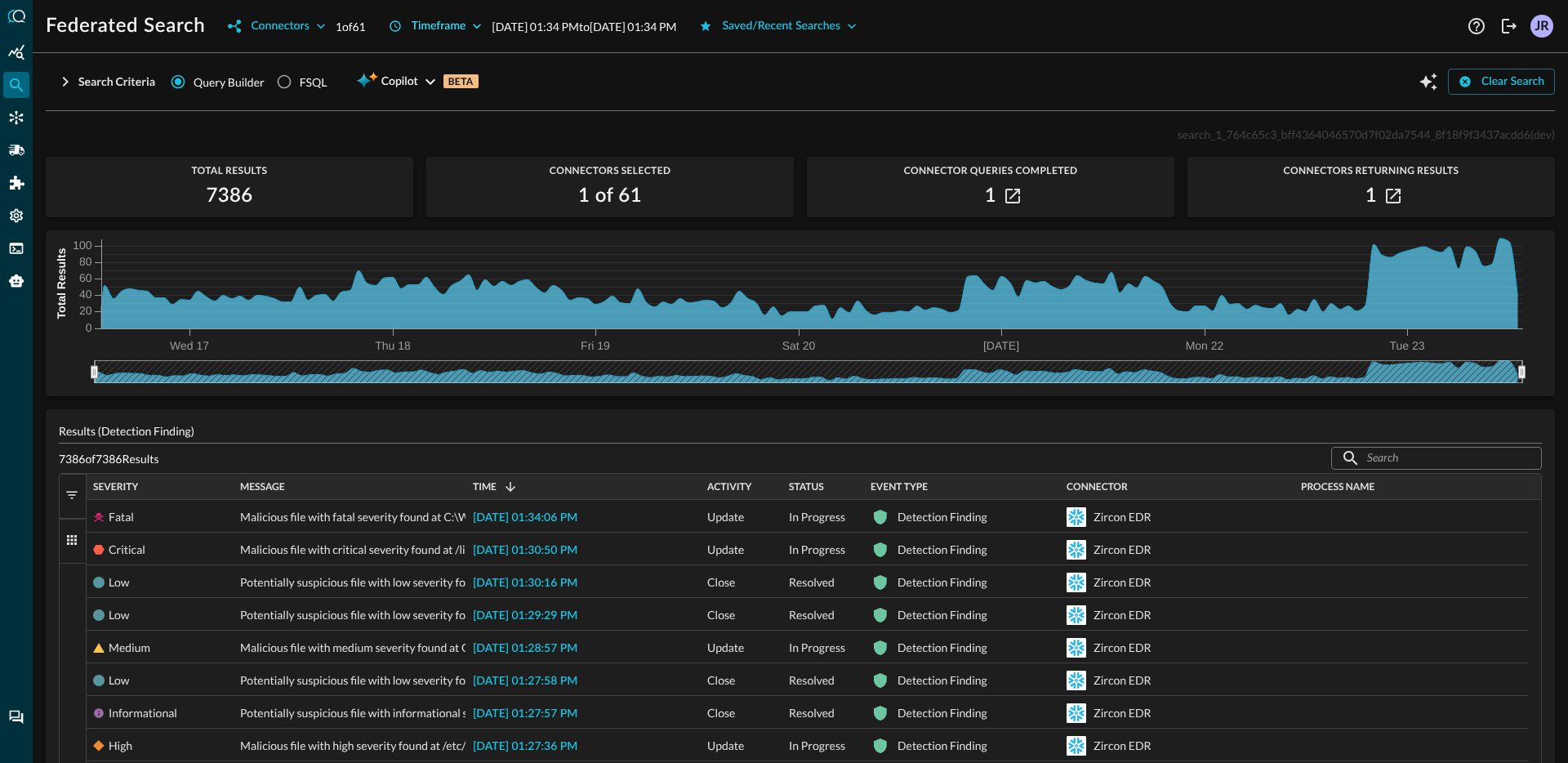
click at [462, 37] on button "Timeframe" at bounding box center [436, 26] width 114 height 26
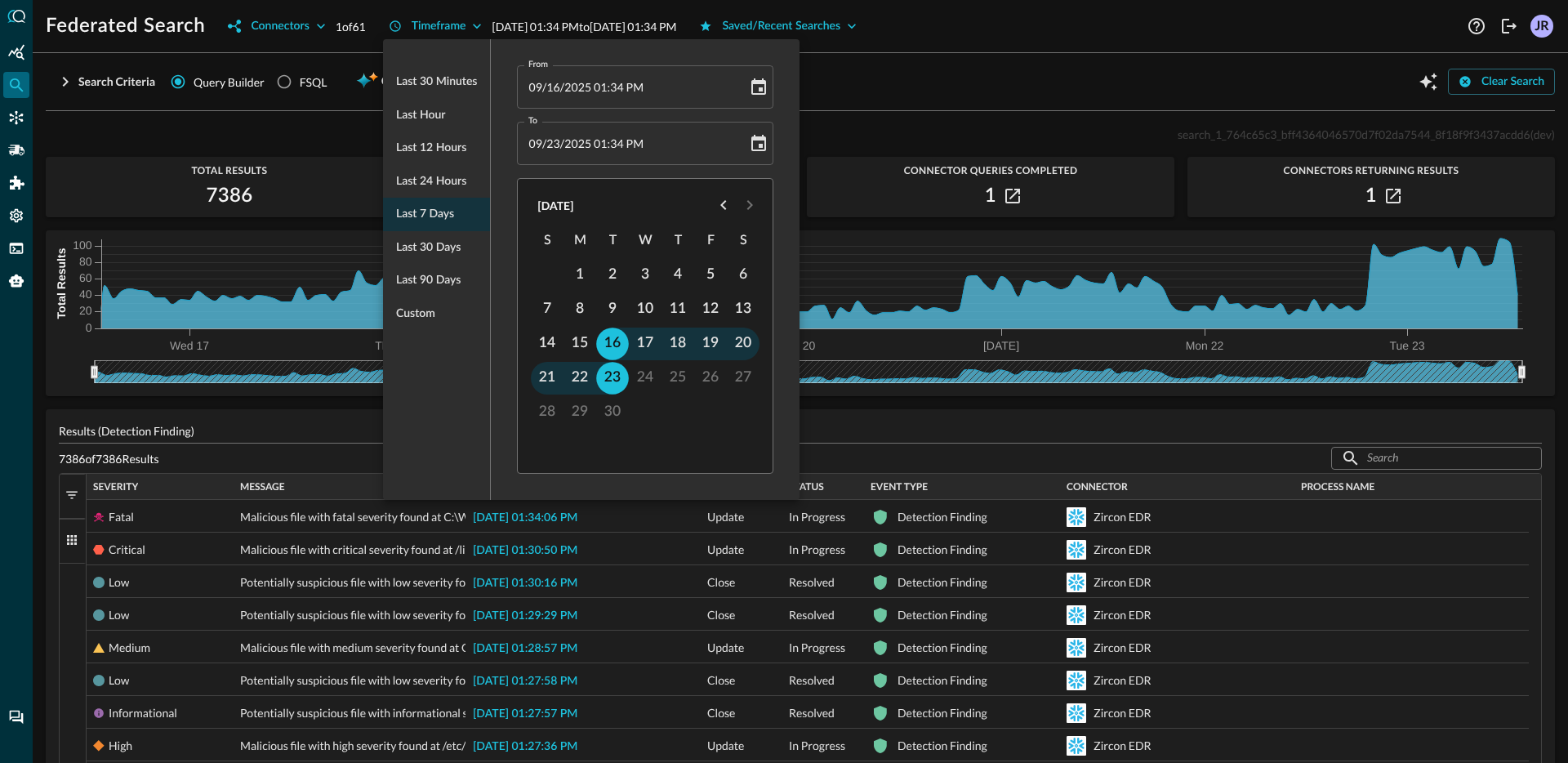
click at [210, 201] on div at bounding box center [784, 382] width 1568 height 763
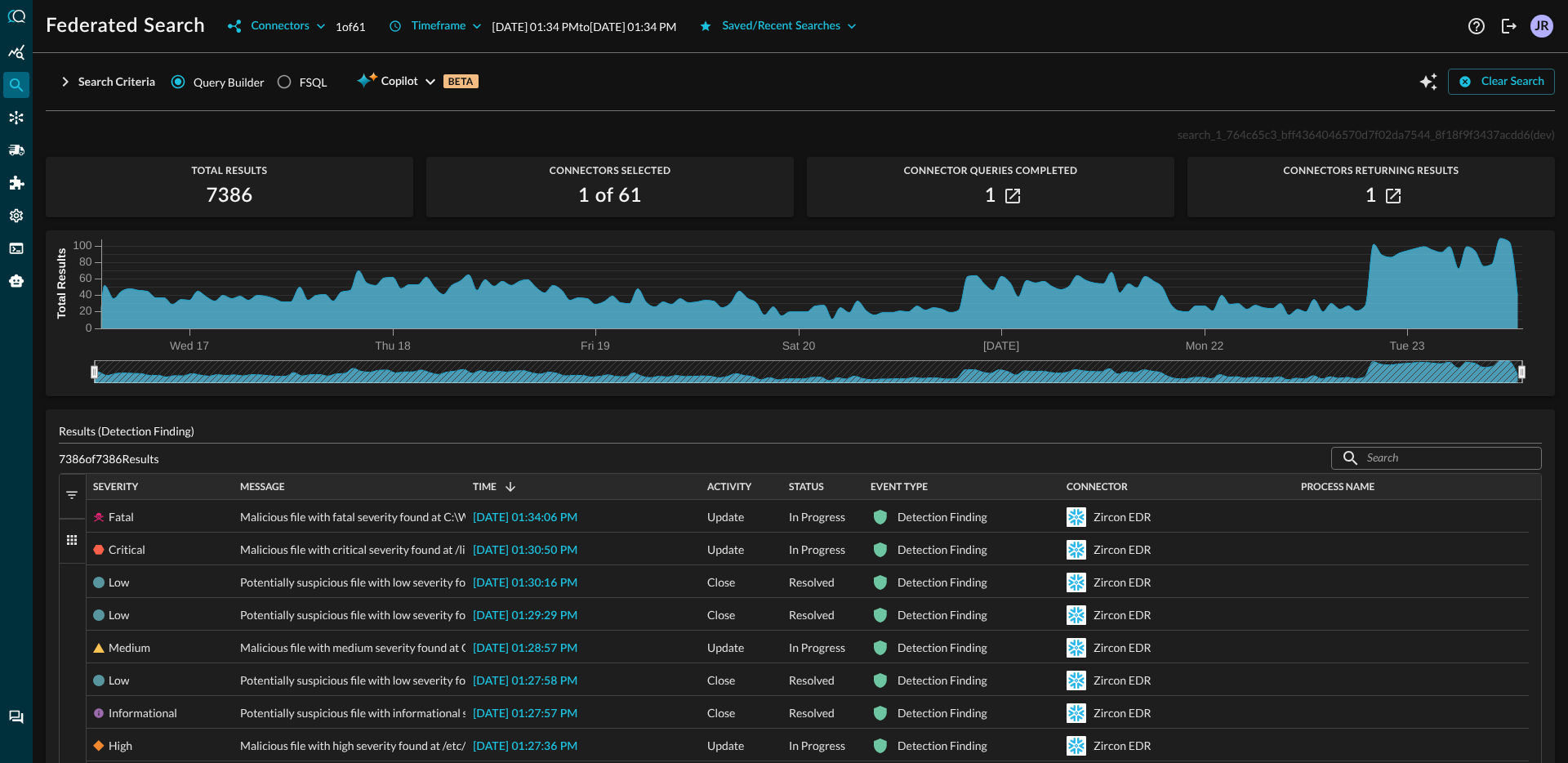
click at [216, 197] on h2 "7386" at bounding box center [229, 196] width 47 height 26
copy h2 "7386"
click at [293, 30] on div "Connectors" at bounding box center [279, 26] width 58 height 20
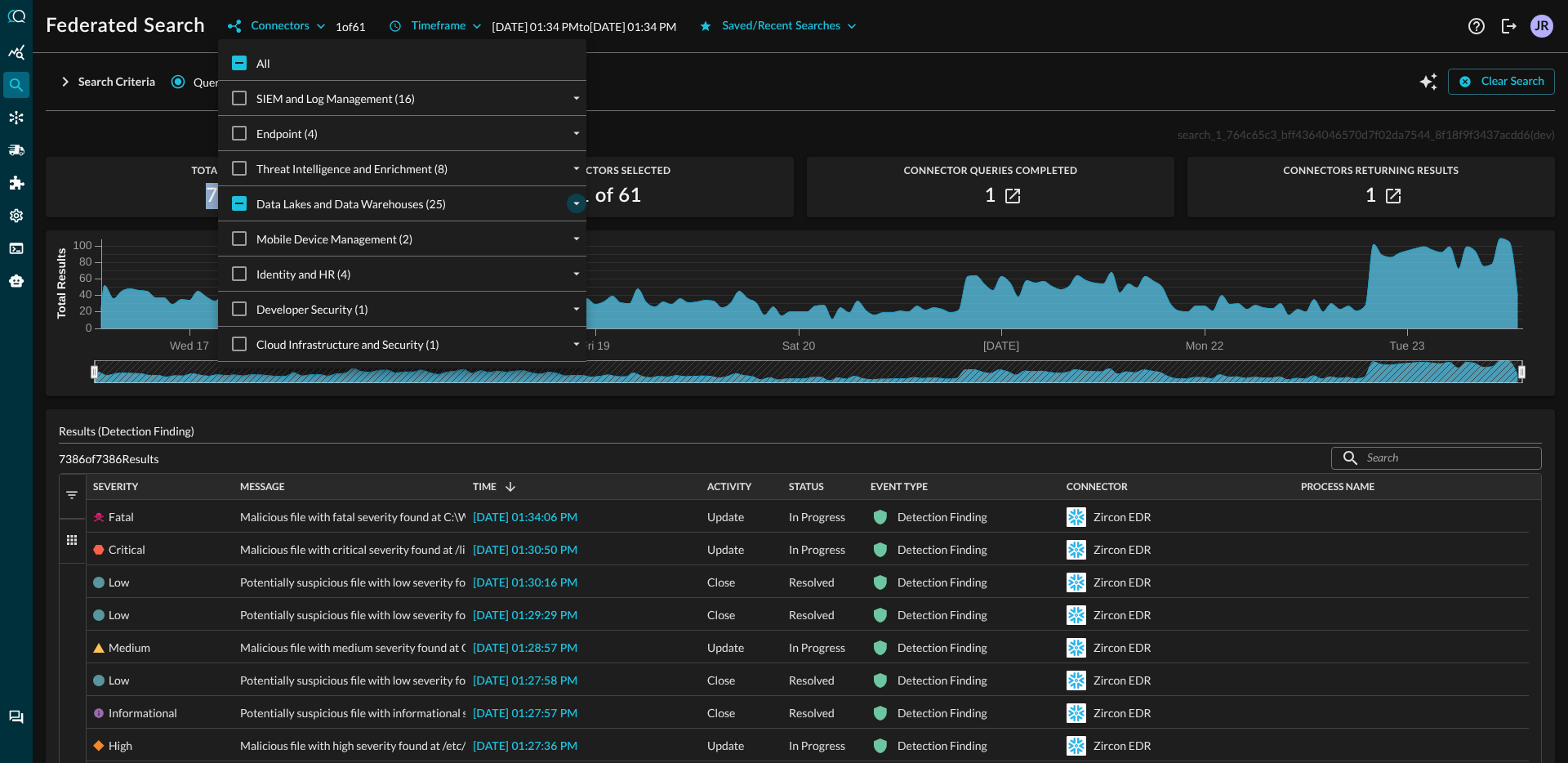
click at [577, 202] on icon "expand" at bounding box center [577, 203] width 15 height 15
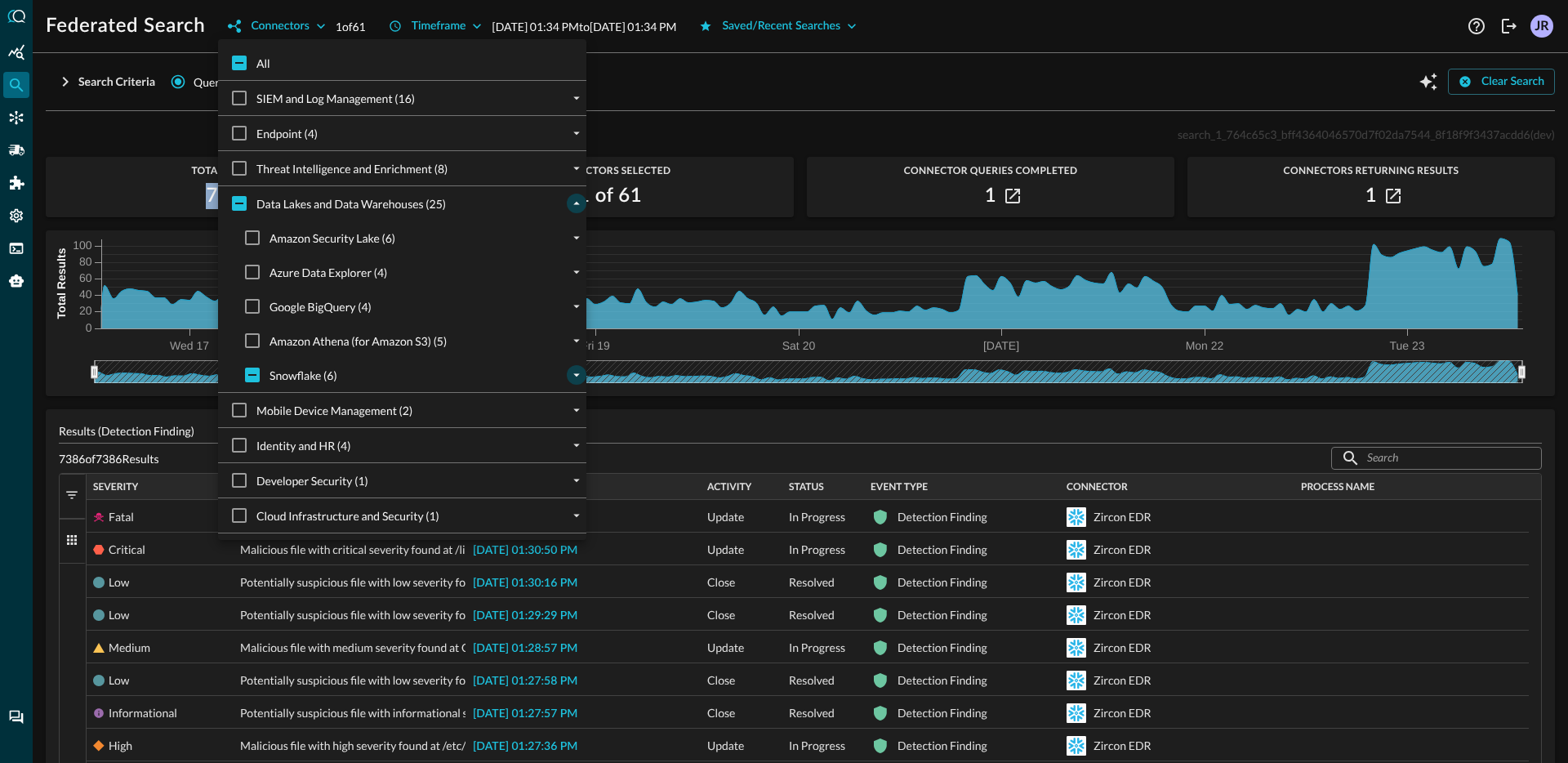
click at [577, 383] on button "expand" at bounding box center [577, 375] width 20 height 20
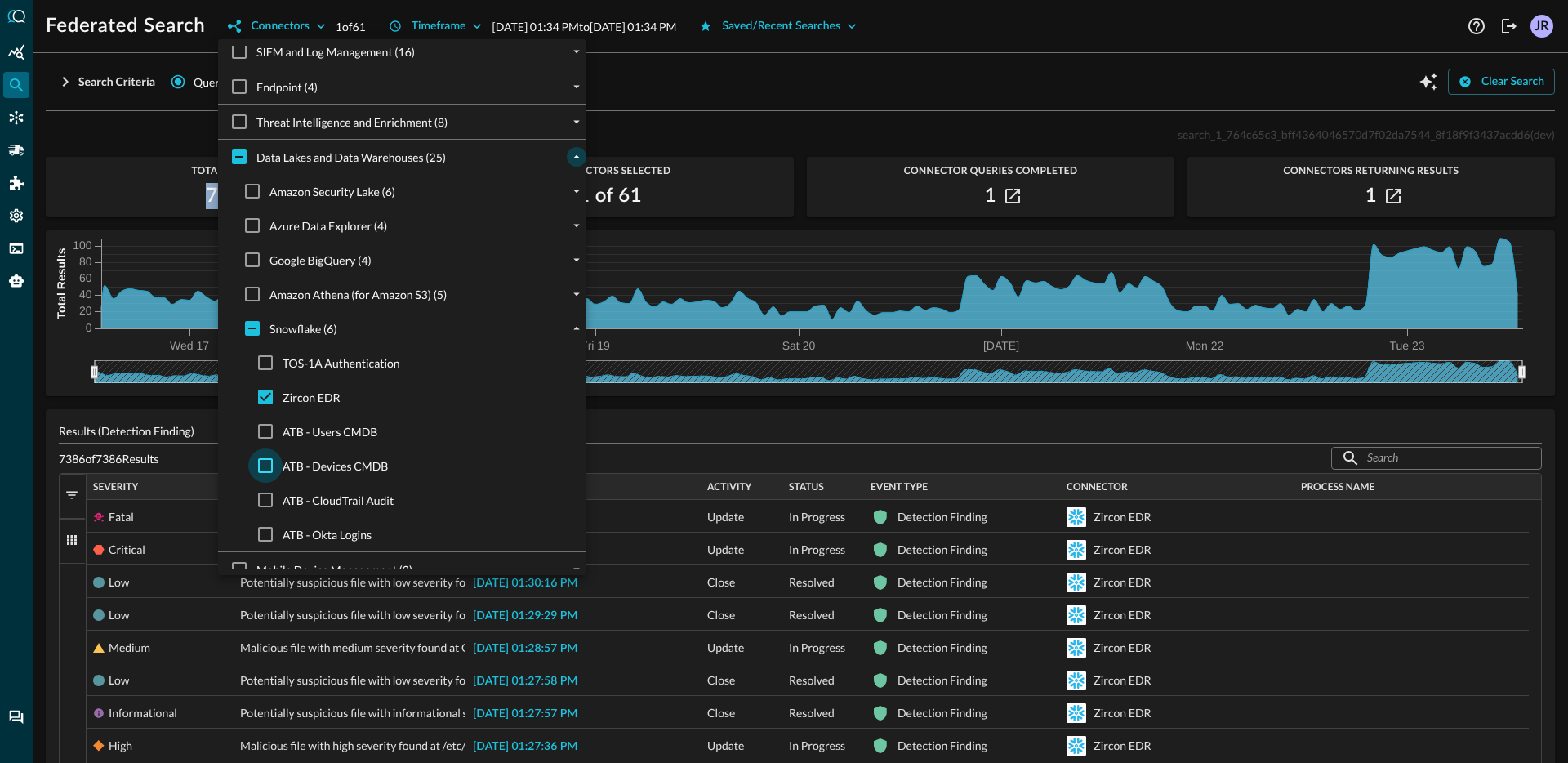
scroll to position [47, 0]
click at [267, 495] on input "ATB - CloudTrail Audit" at bounding box center [266, 499] width 34 height 34
checkbox input "true"
click at [264, 404] on input "Zircon EDR" at bounding box center [266, 396] width 34 height 34
checkbox input "false"
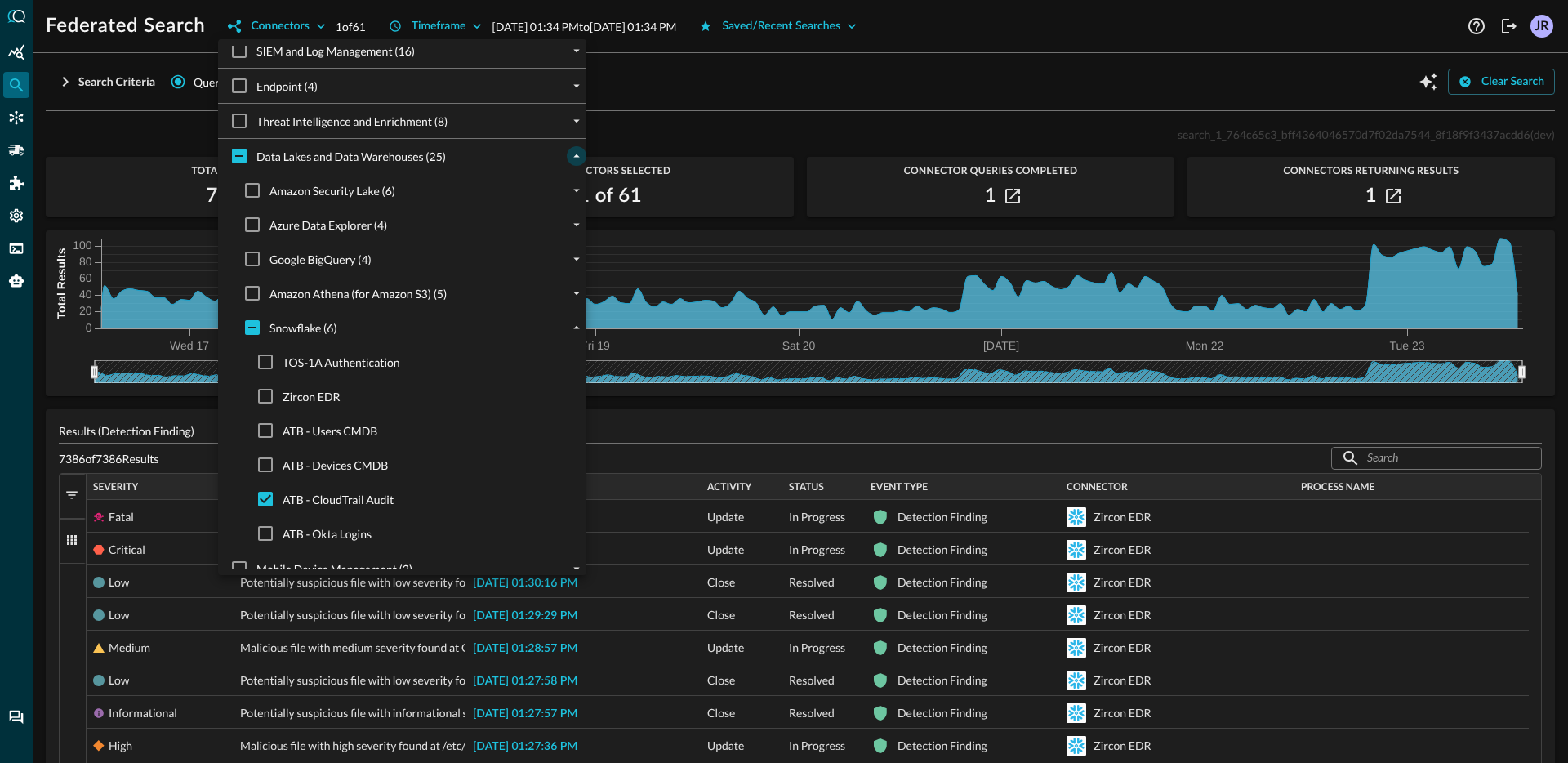
click at [770, 105] on div at bounding box center [784, 382] width 1568 height 763
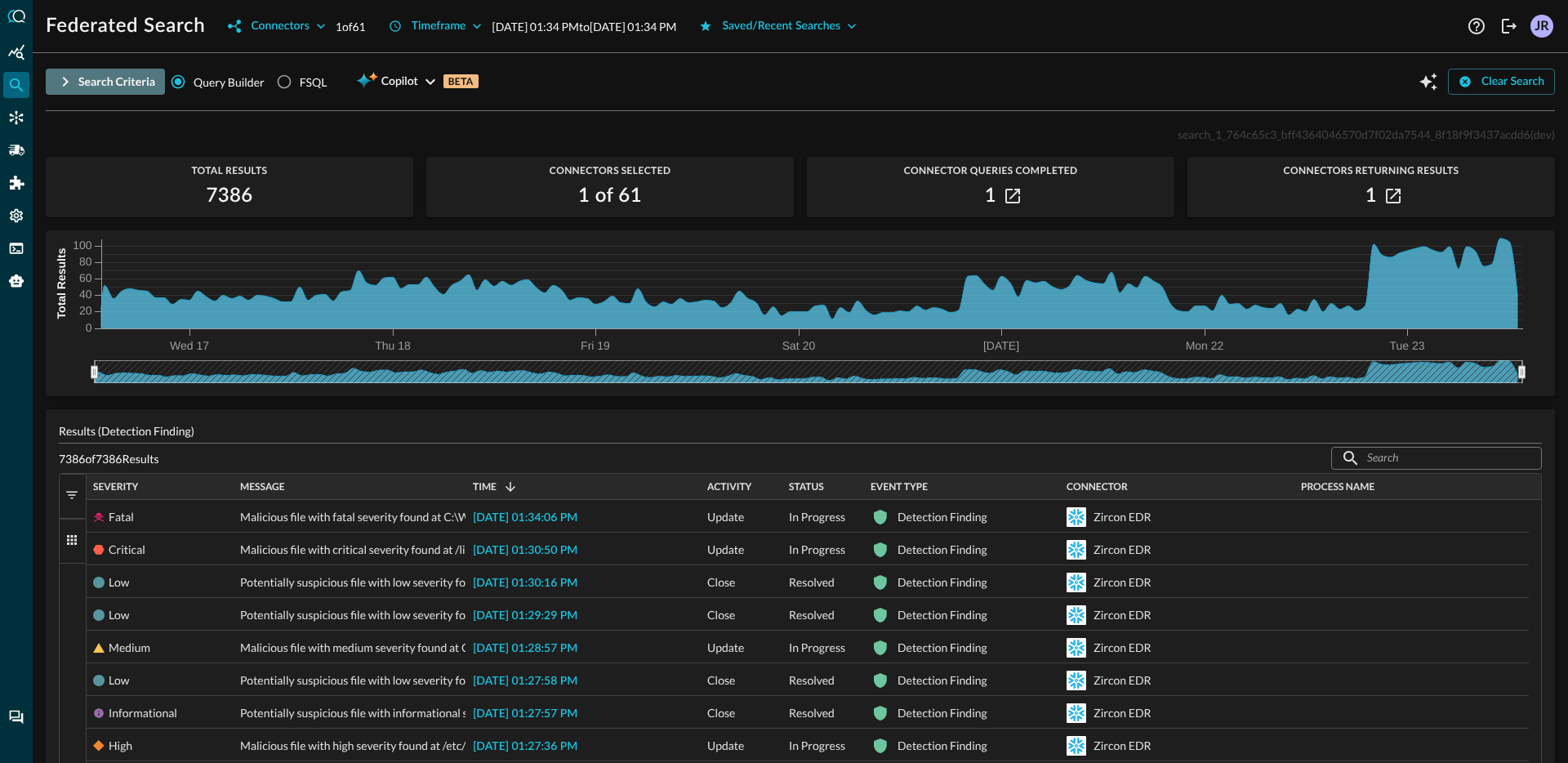
click at [58, 77] on icon "button" at bounding box center [65, 82] width 20 height 20
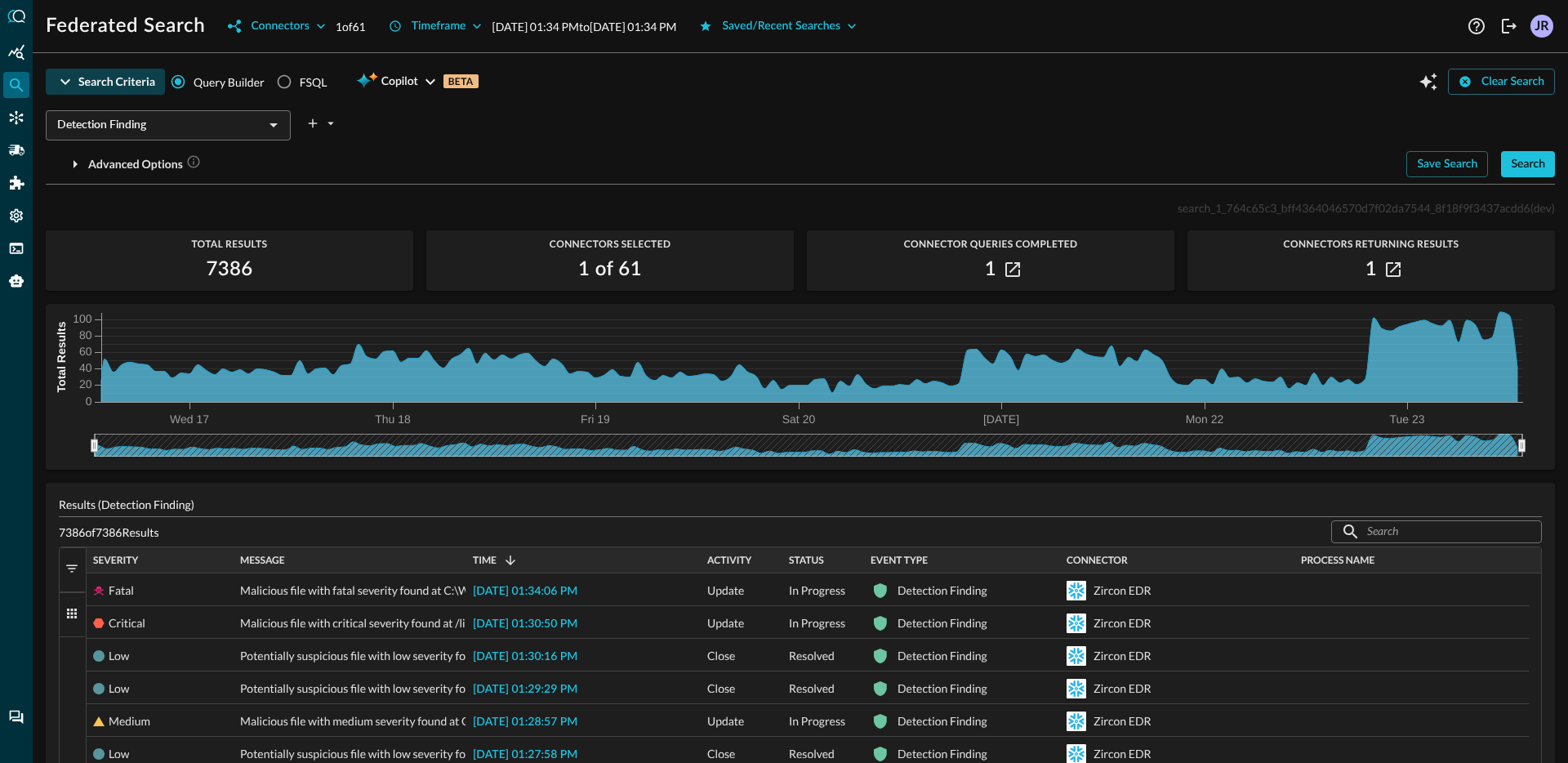
click at [240, 132] on input "Detection Finding" at bounding box center [154, 125] width 208 height 20
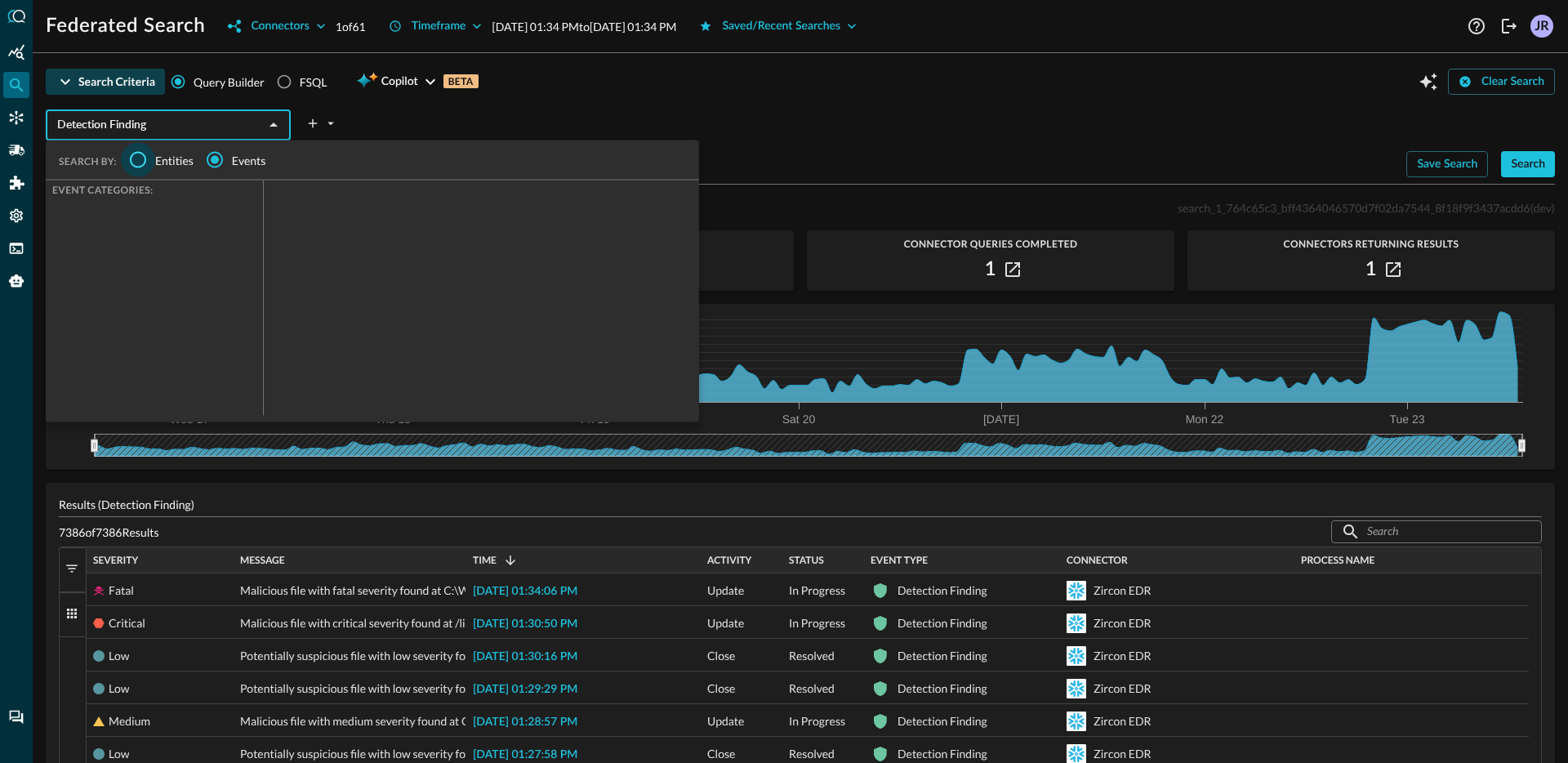
click at [141, 168] on input "Entities" at bounding box center [138, 160] width 34 height 34
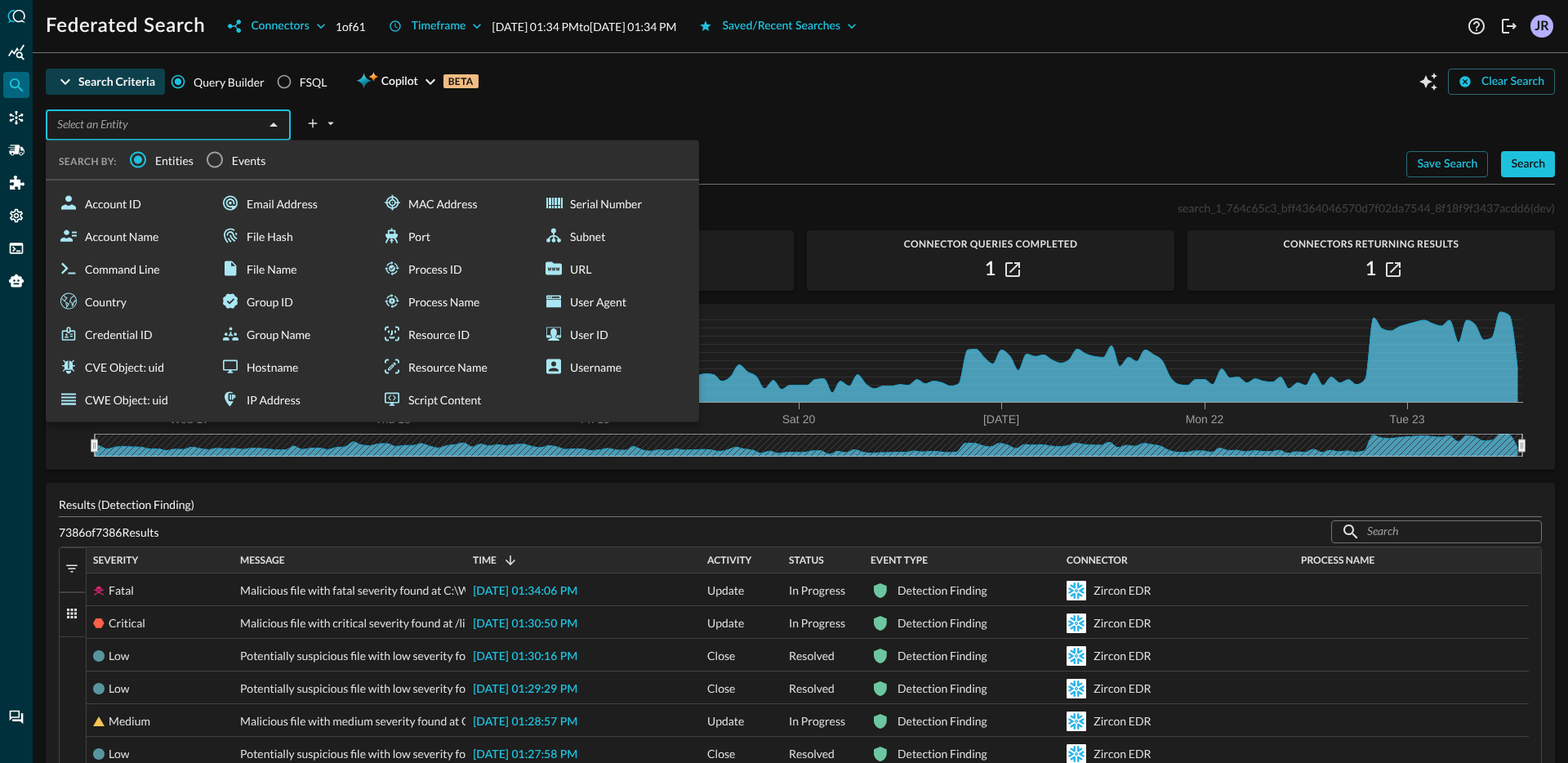
click at [249, 162] on span "Events" at bounding box center [249, 159] width 34 height 17
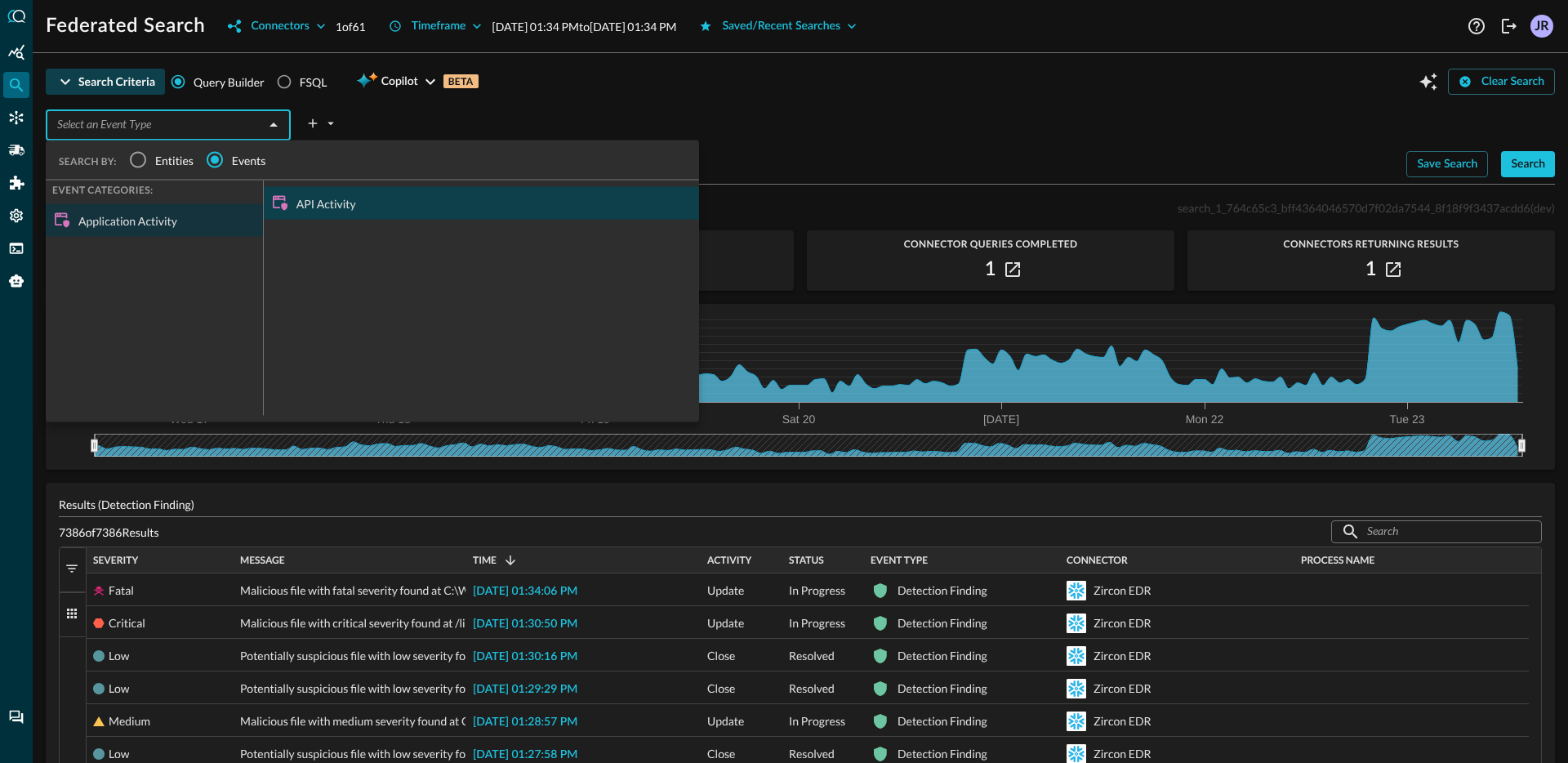
click at [337, 198] on div "API Activity" at bounding box center [481, 203] width 436 height 33
type input "API Activity"
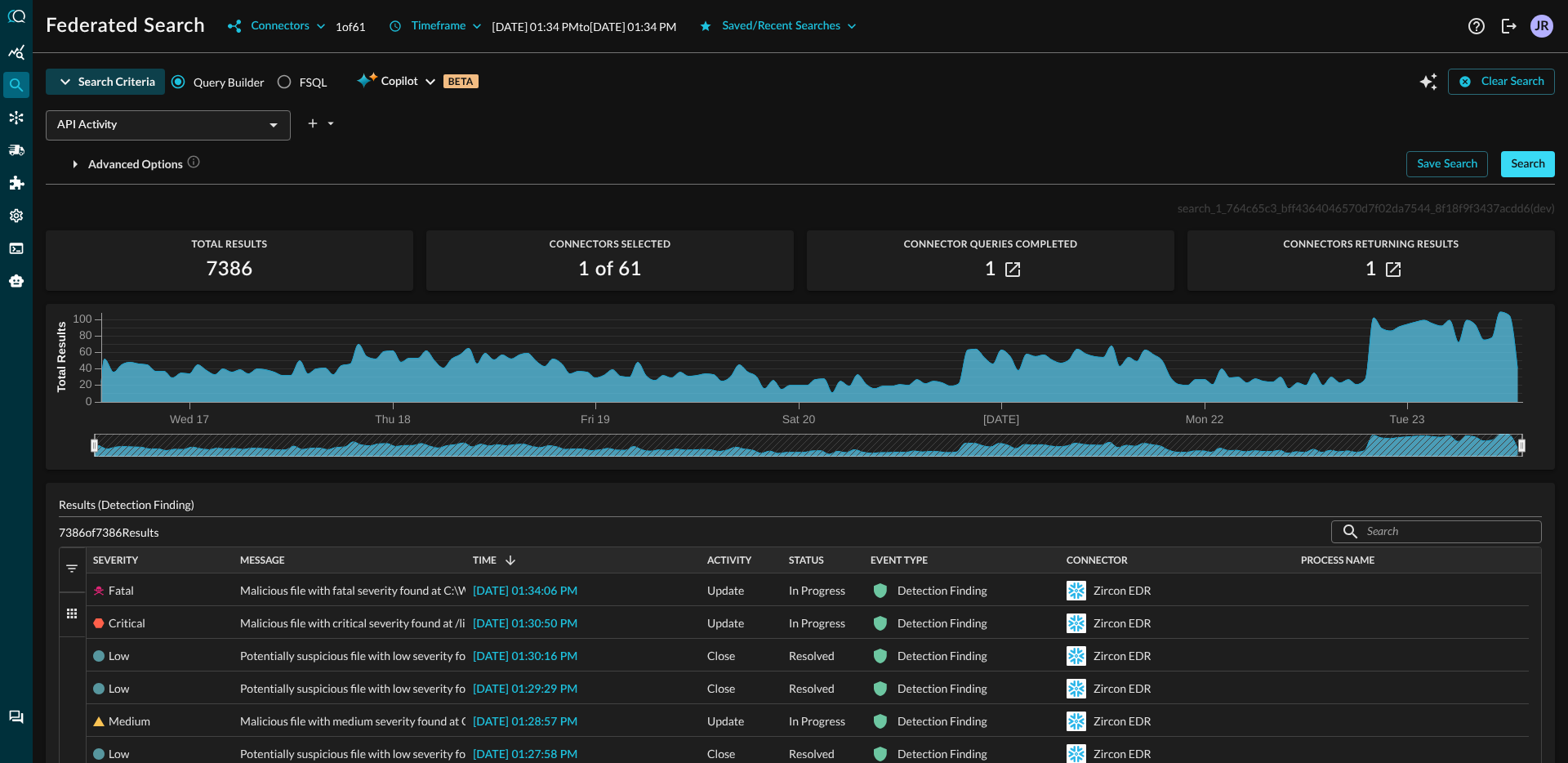
click at [1532, 163] on div "Search" at bounding box center [1528, 164] width 34 height 20
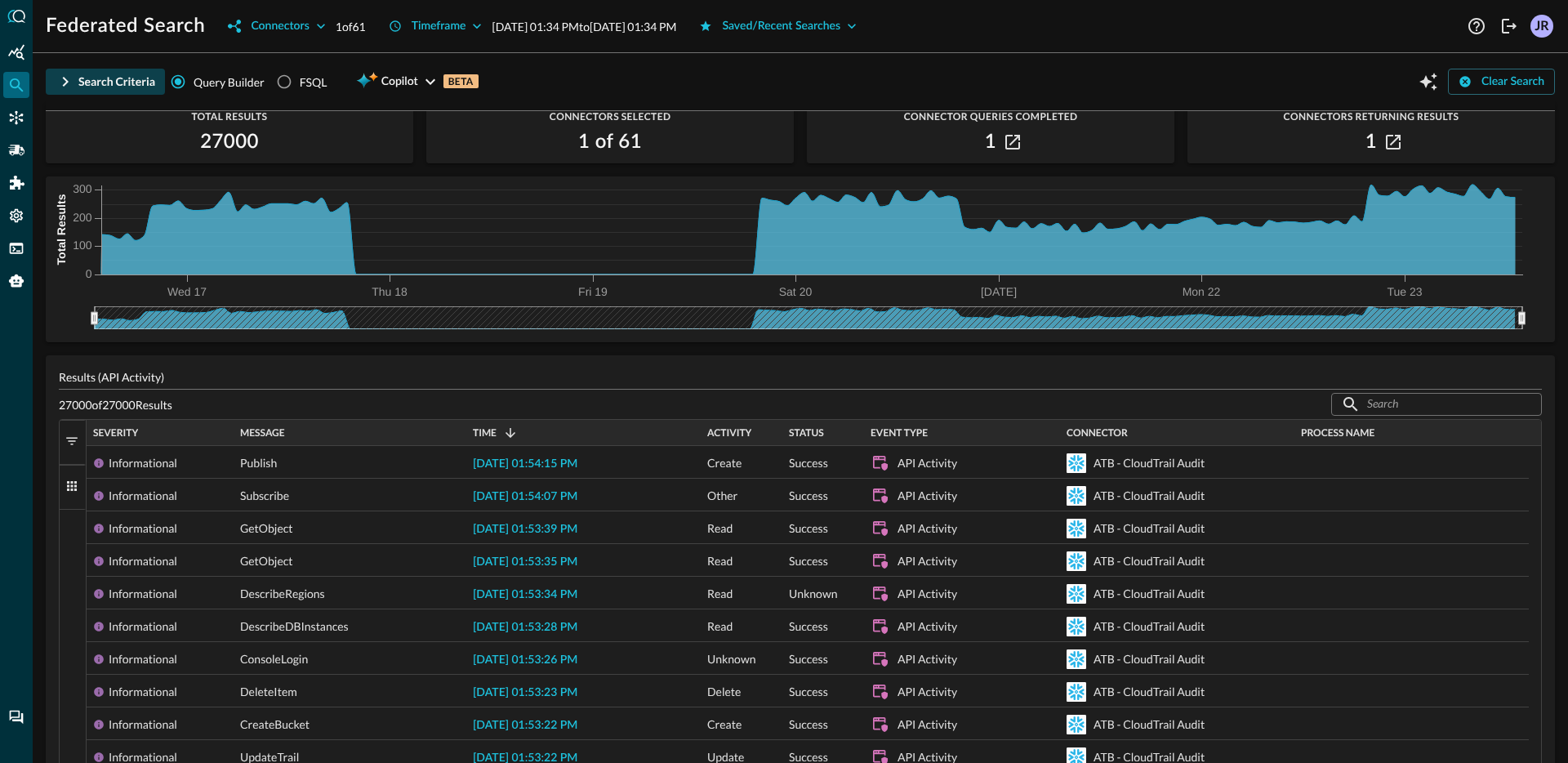
scroll to position [0, 0]
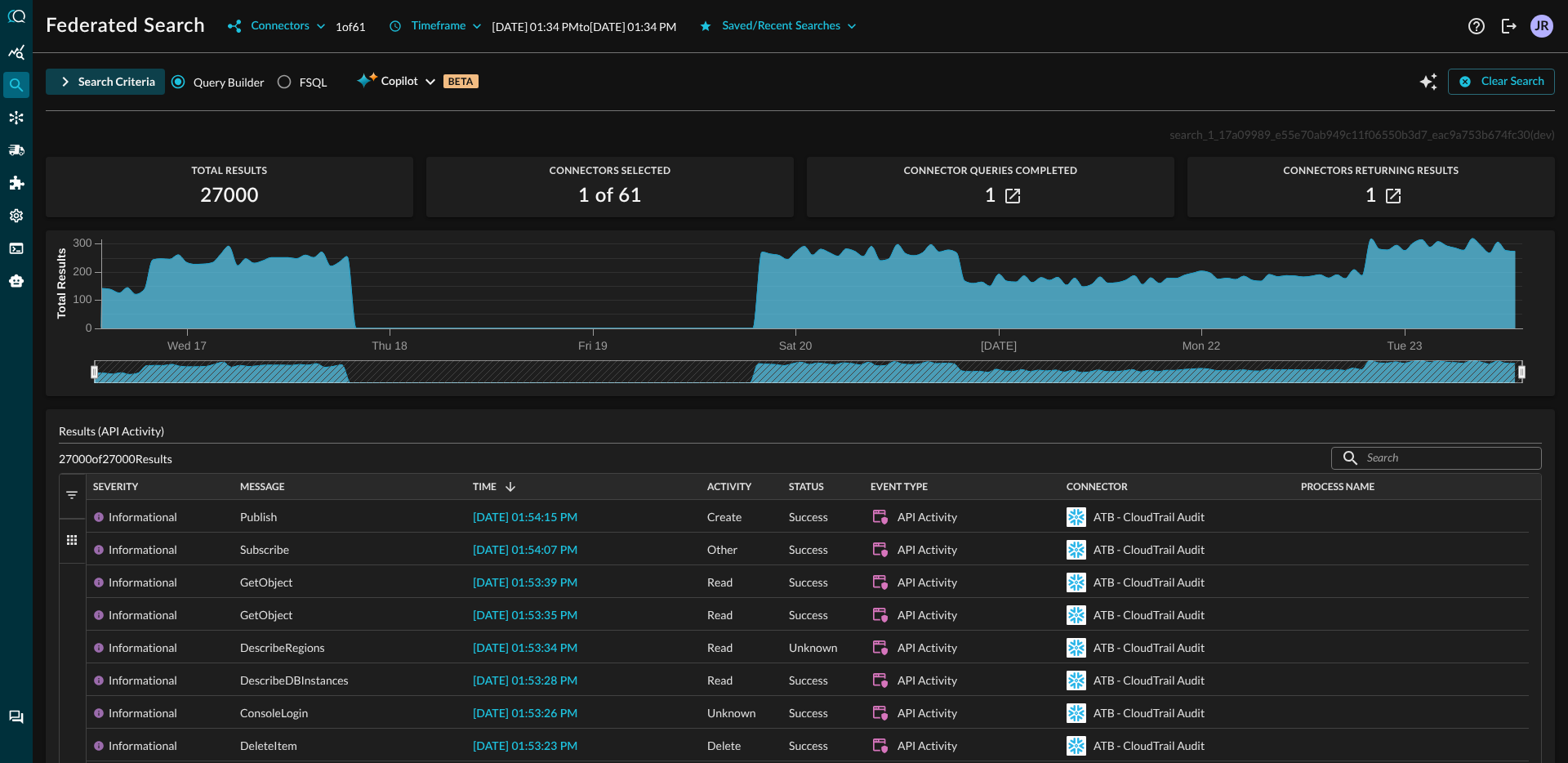
click at [92, 87] on div "Search Criteria" at bounding box center [117, 82] width 77 height 20
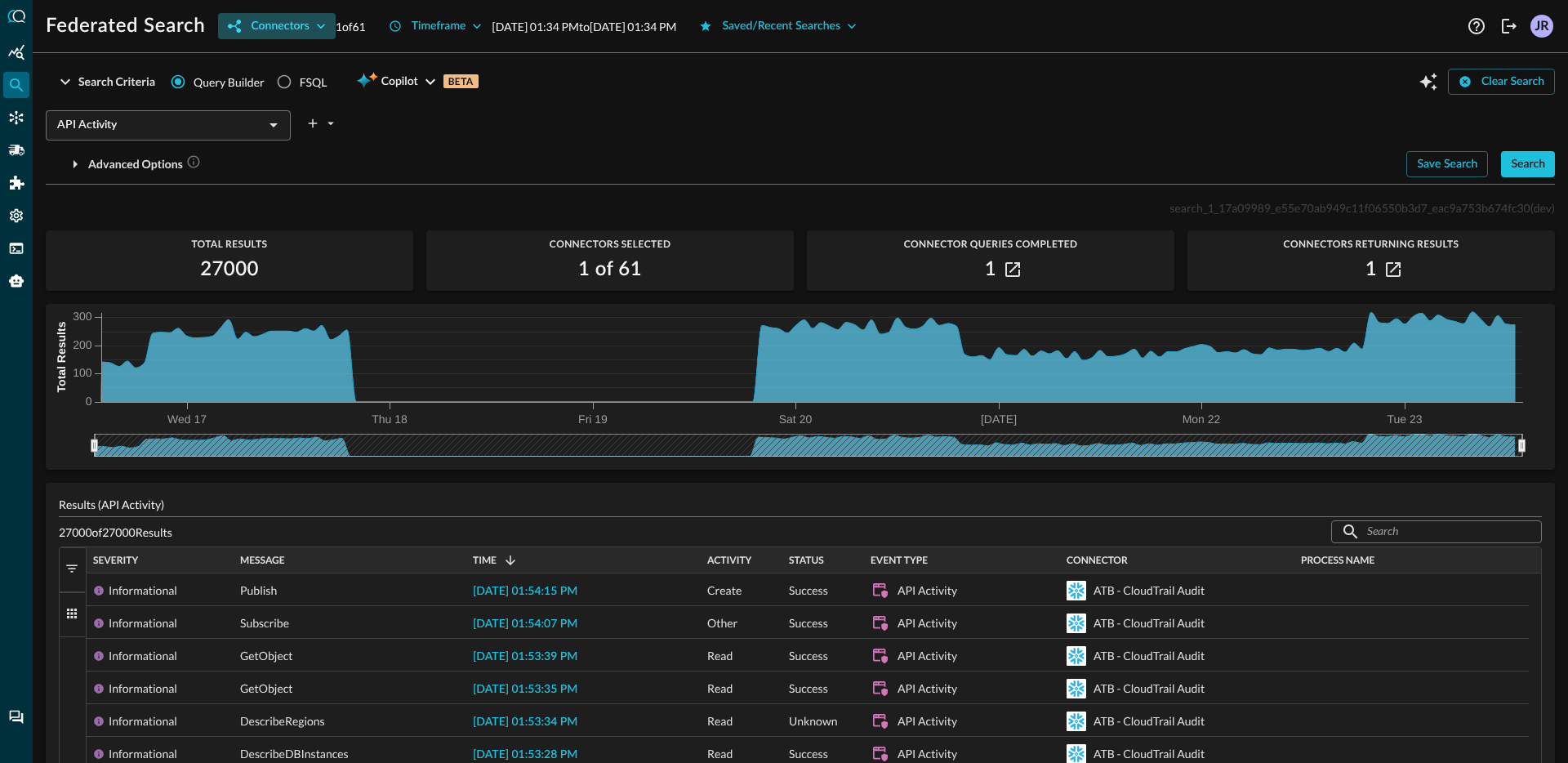
click at [296, 20] on div "Connectors" at bounding box center [279, 26] width 58 height 20
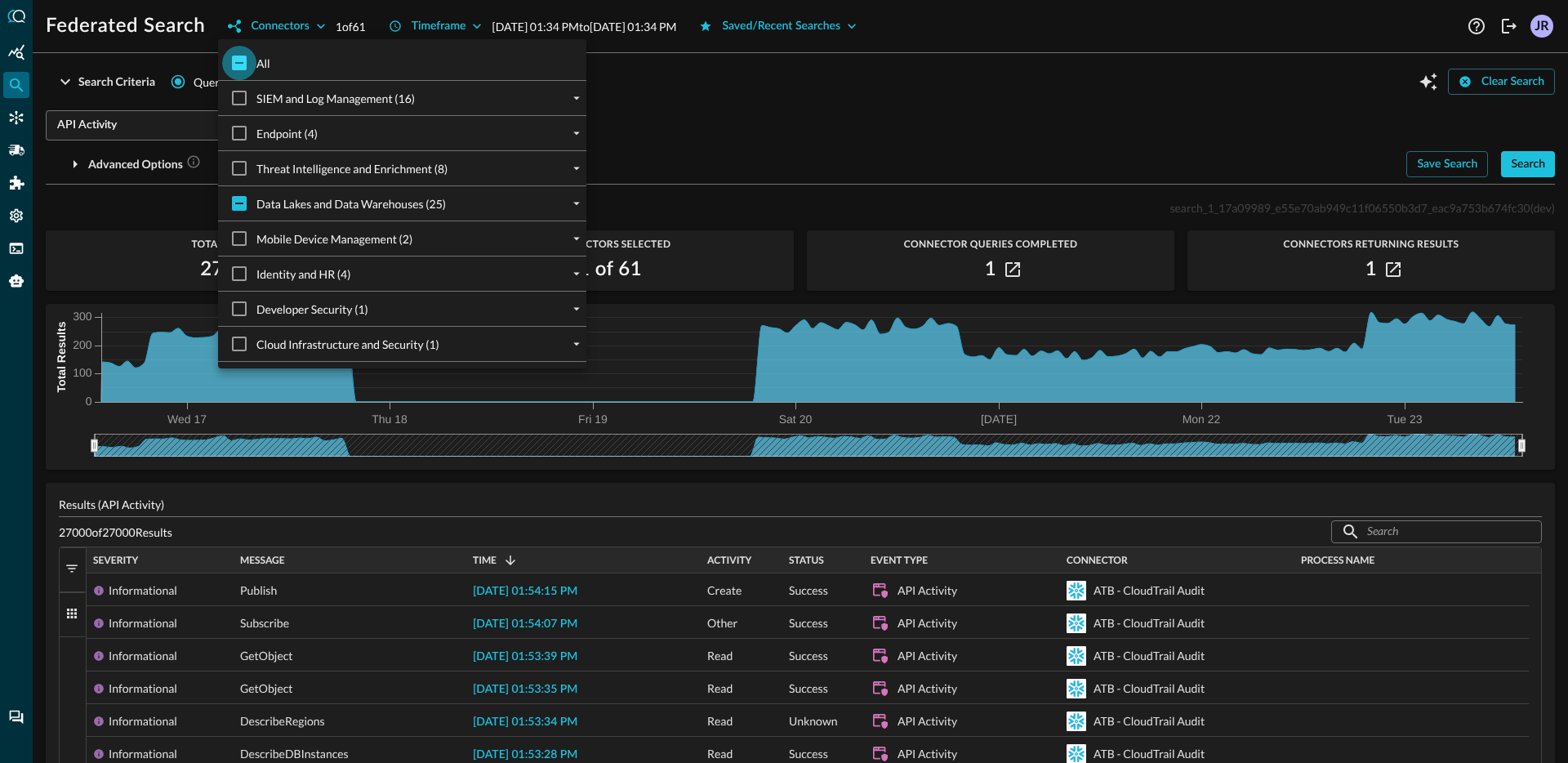
click at [245, 66] on input "All" at bounding box center [239, 63] width 34 height 34
checkbox input "true"
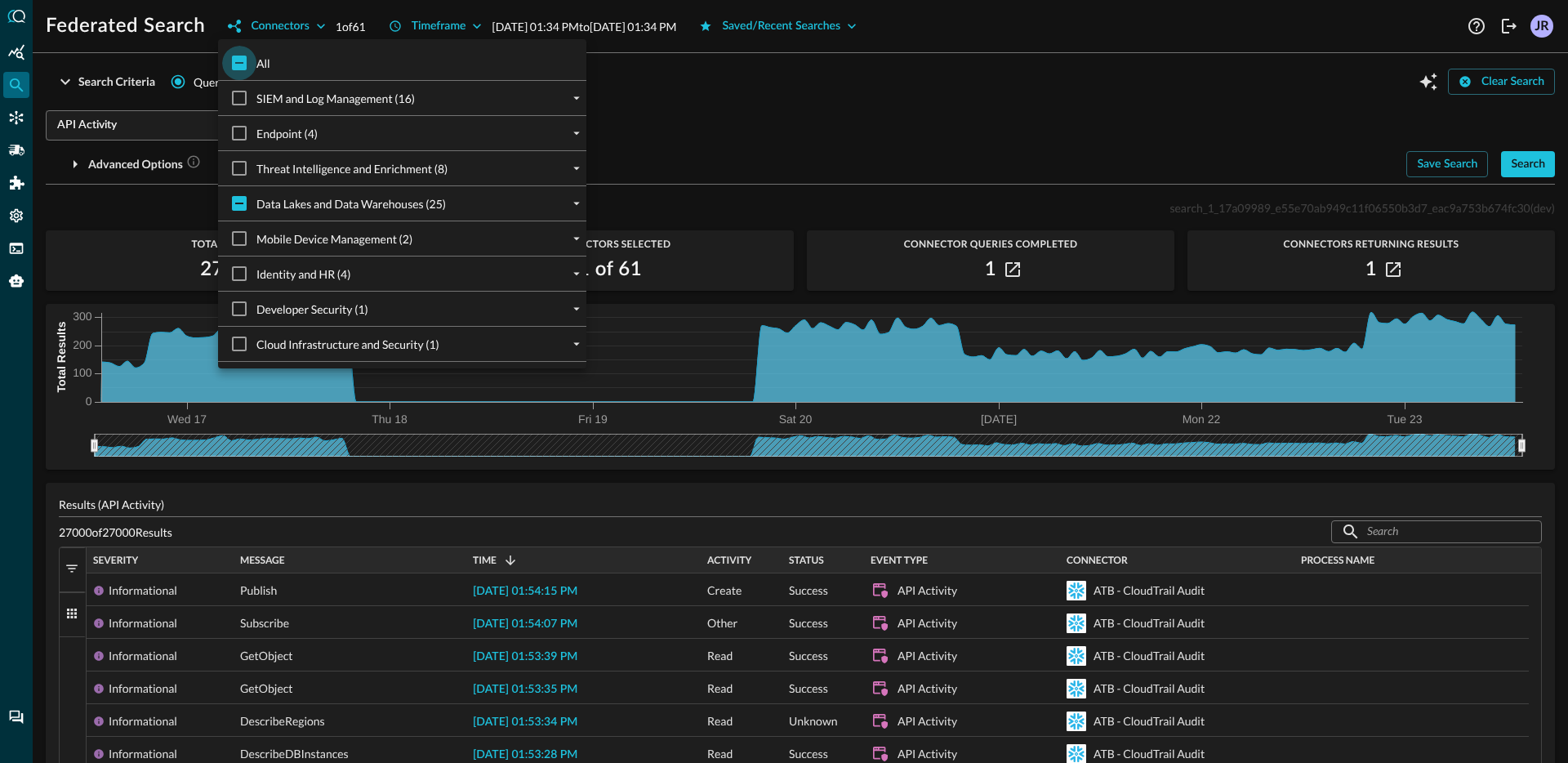
checkbox input "true"
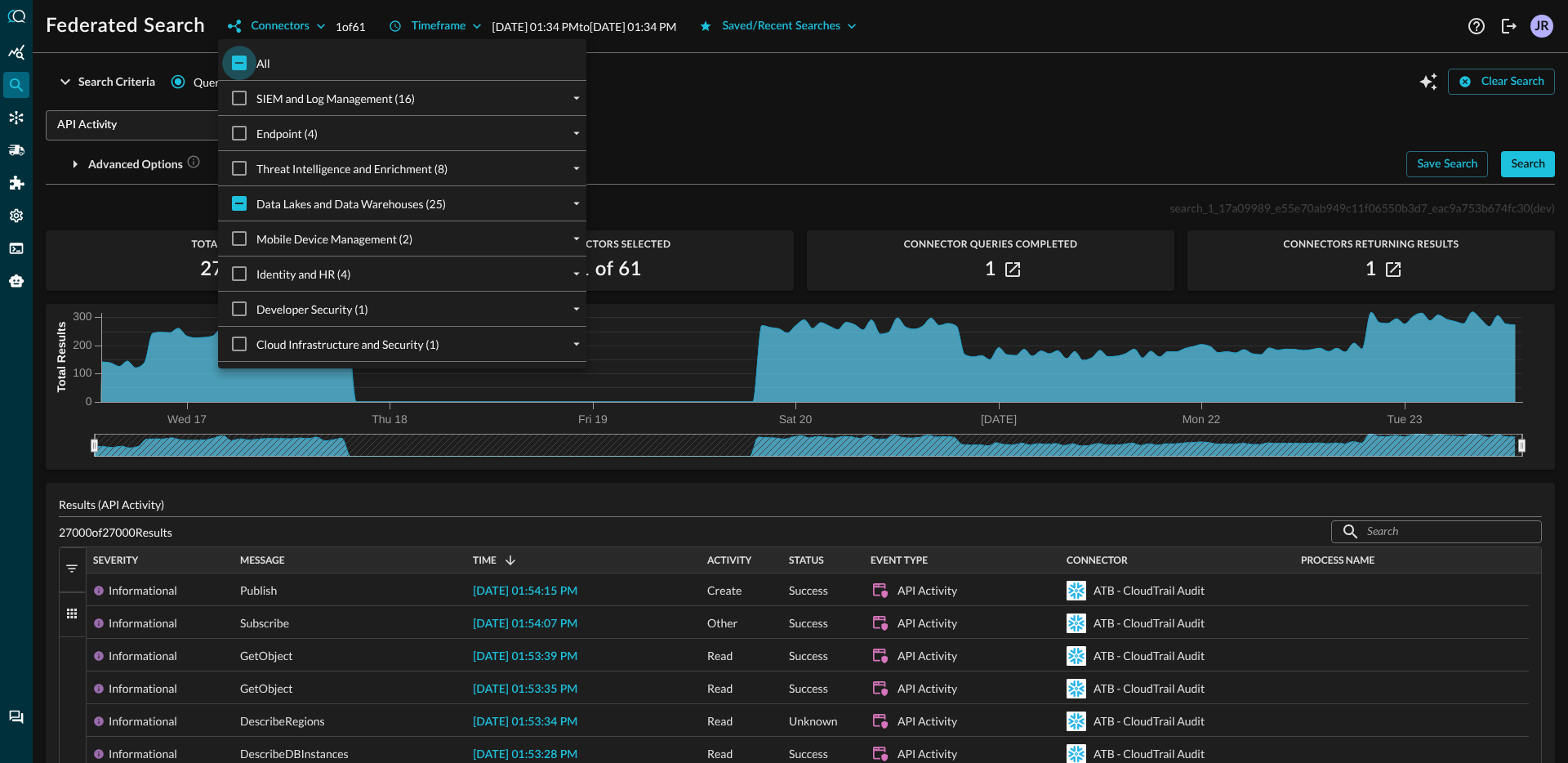
checkbox input "true"
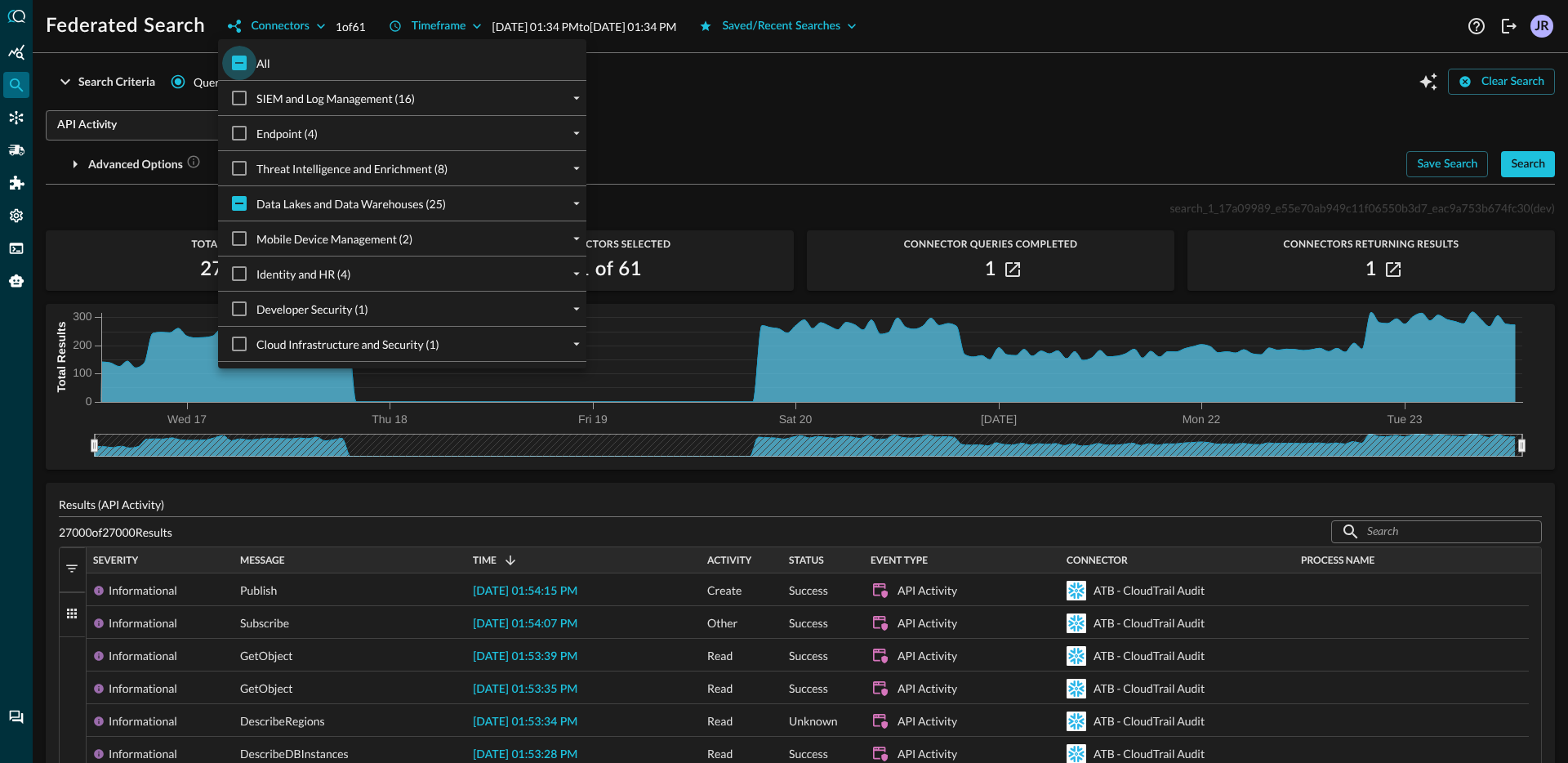
checkbox input "true"
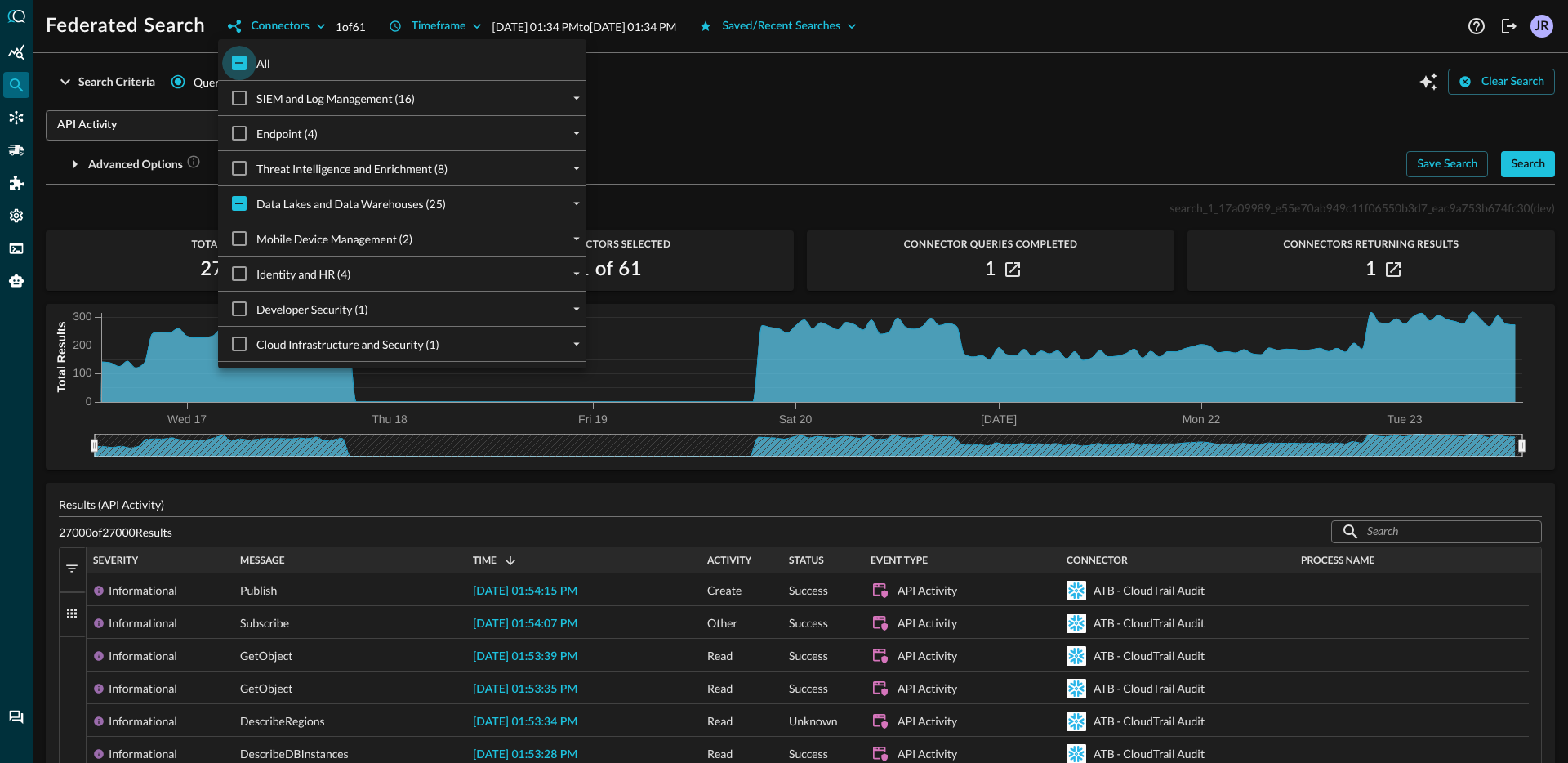
checkbox input "true"
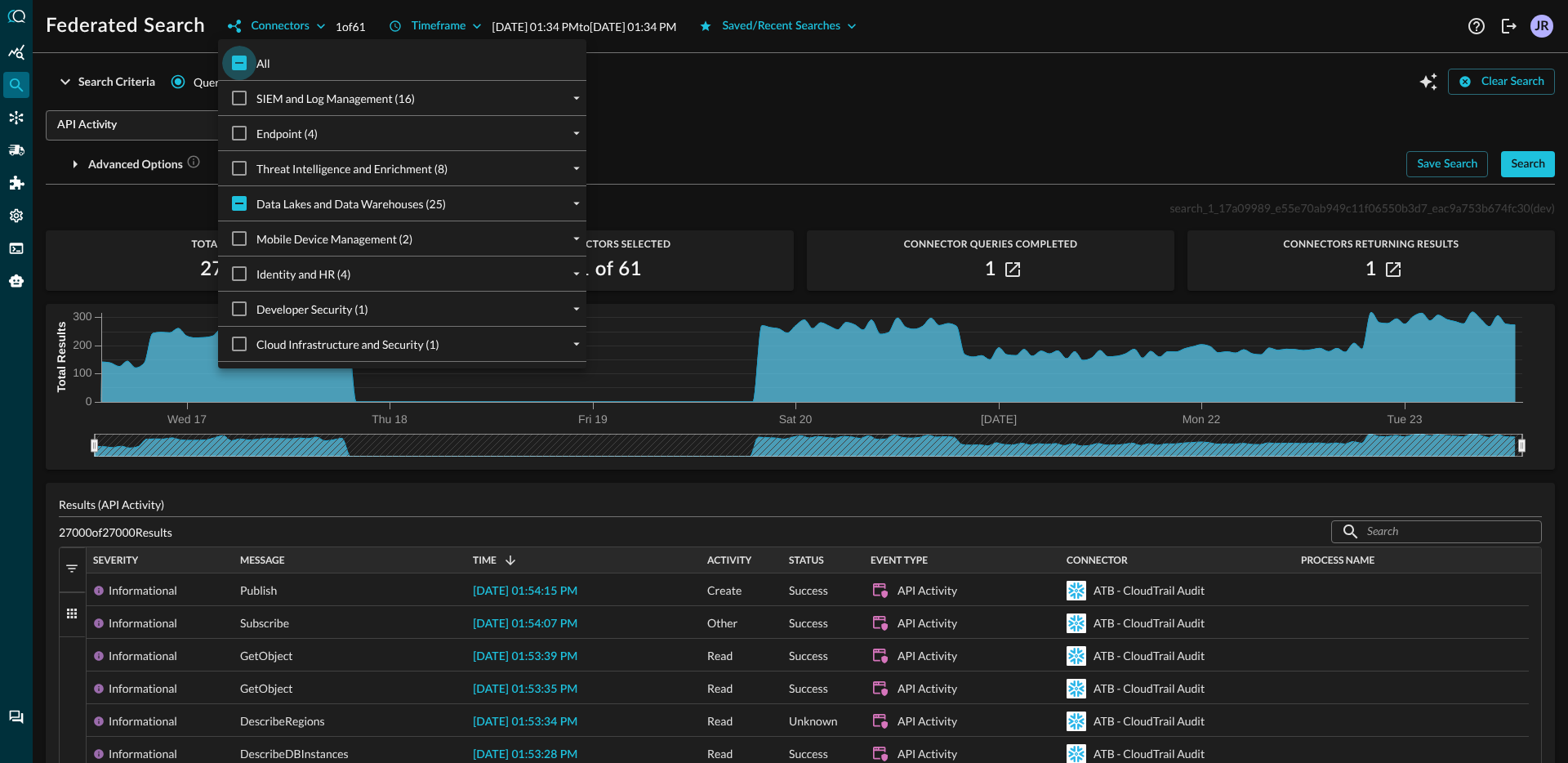
checkbox input "true"
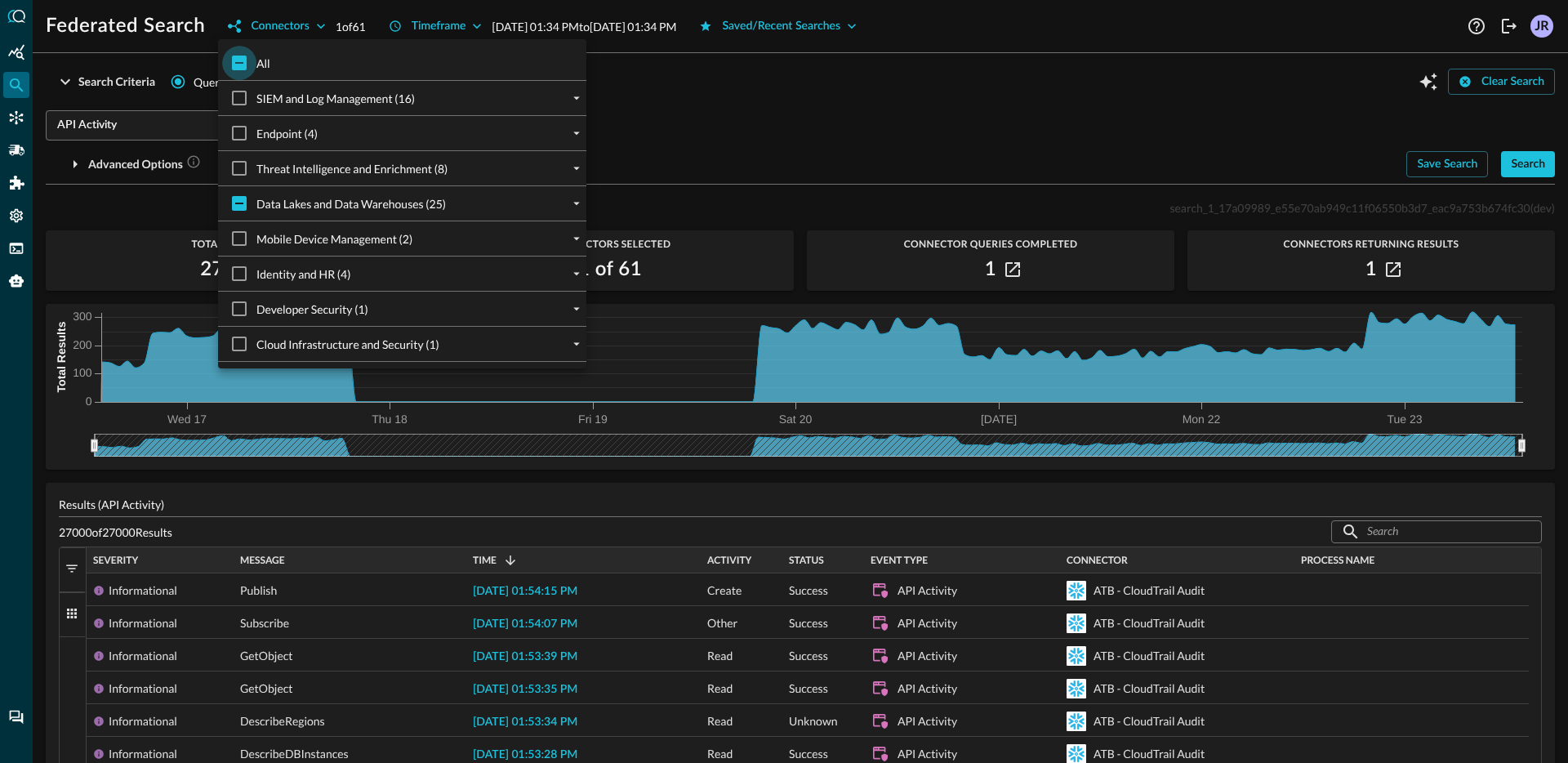
checkbox input "true"
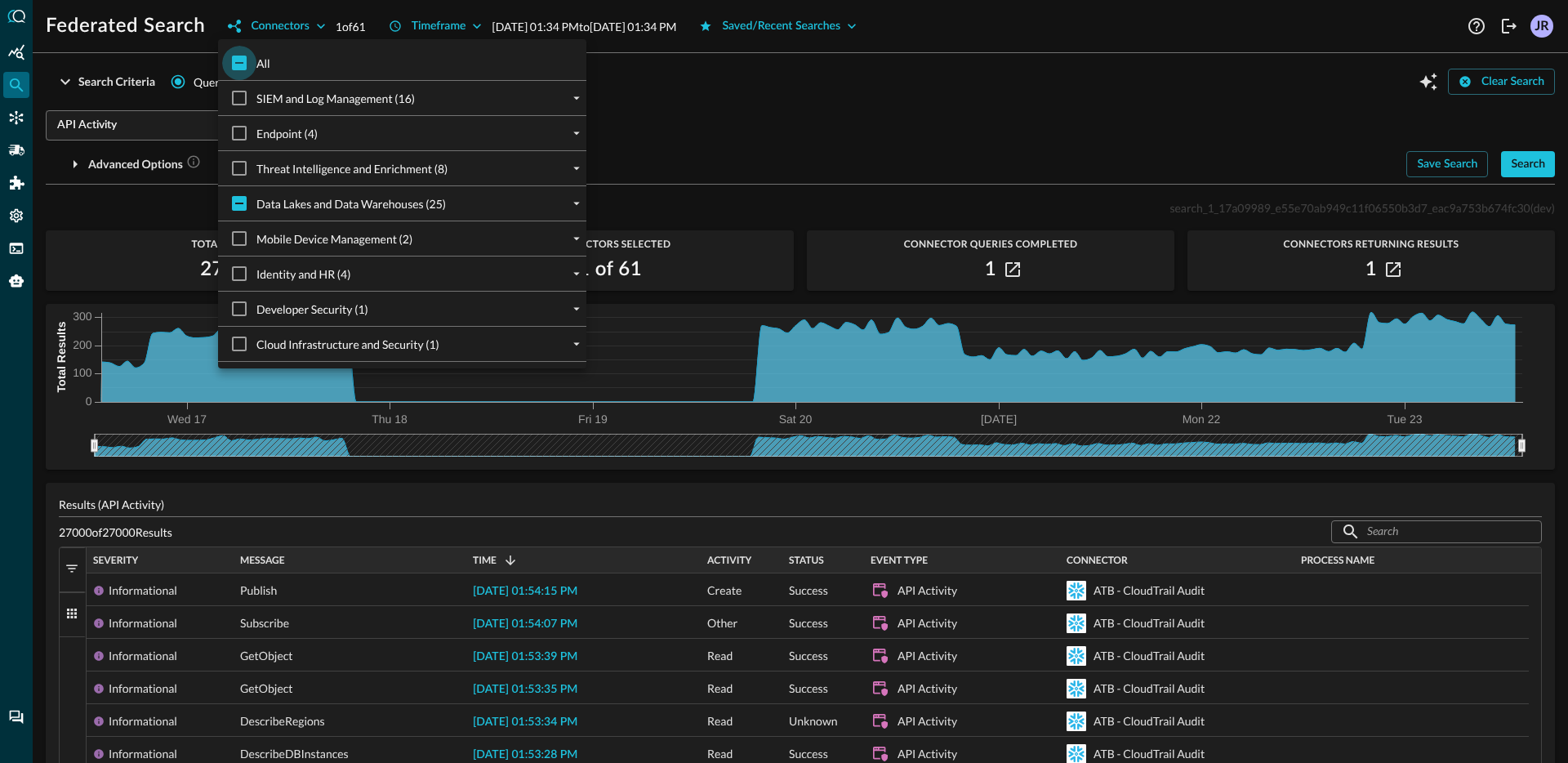
checkbox input "true"
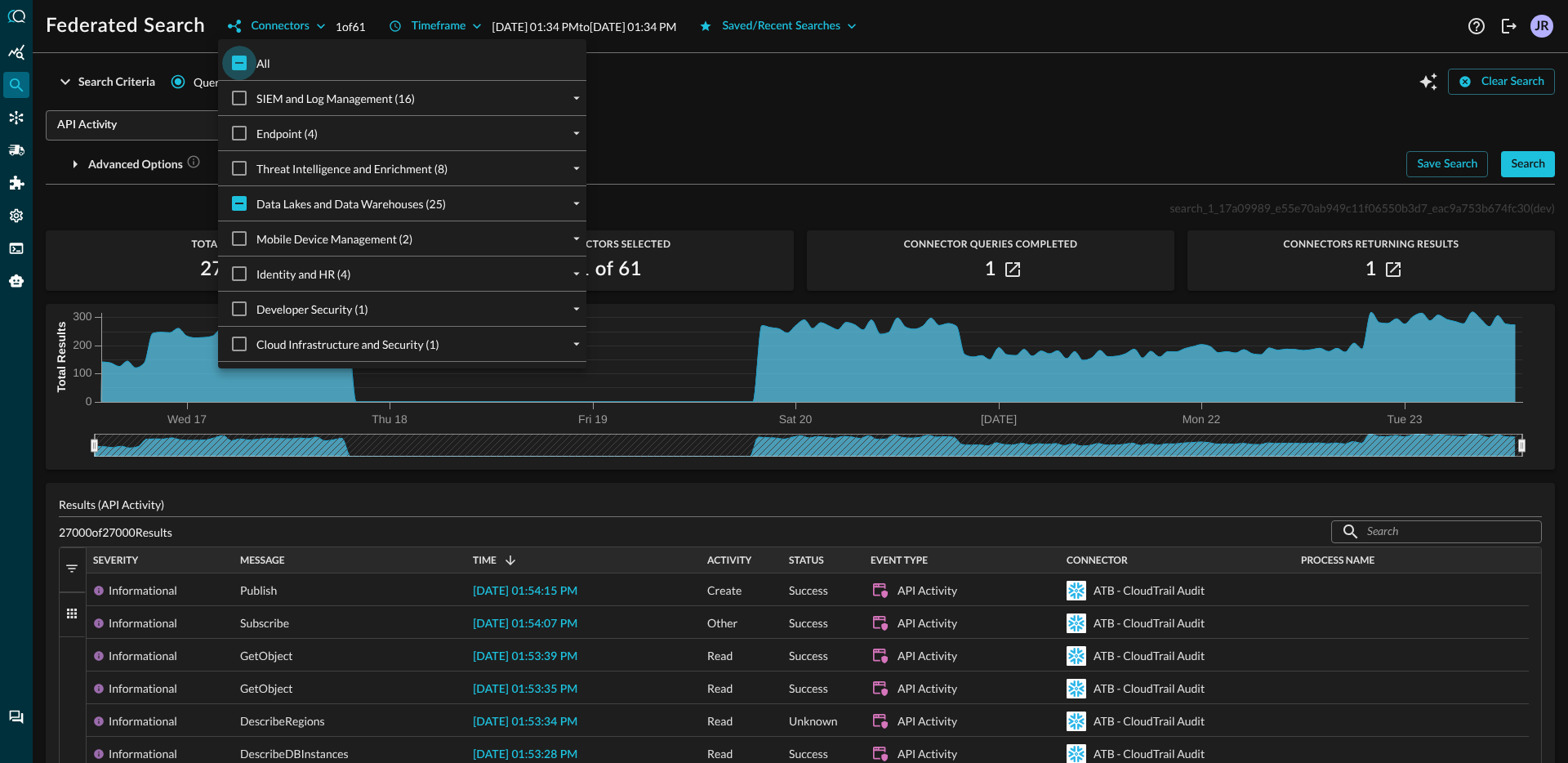
checkbox input "true"
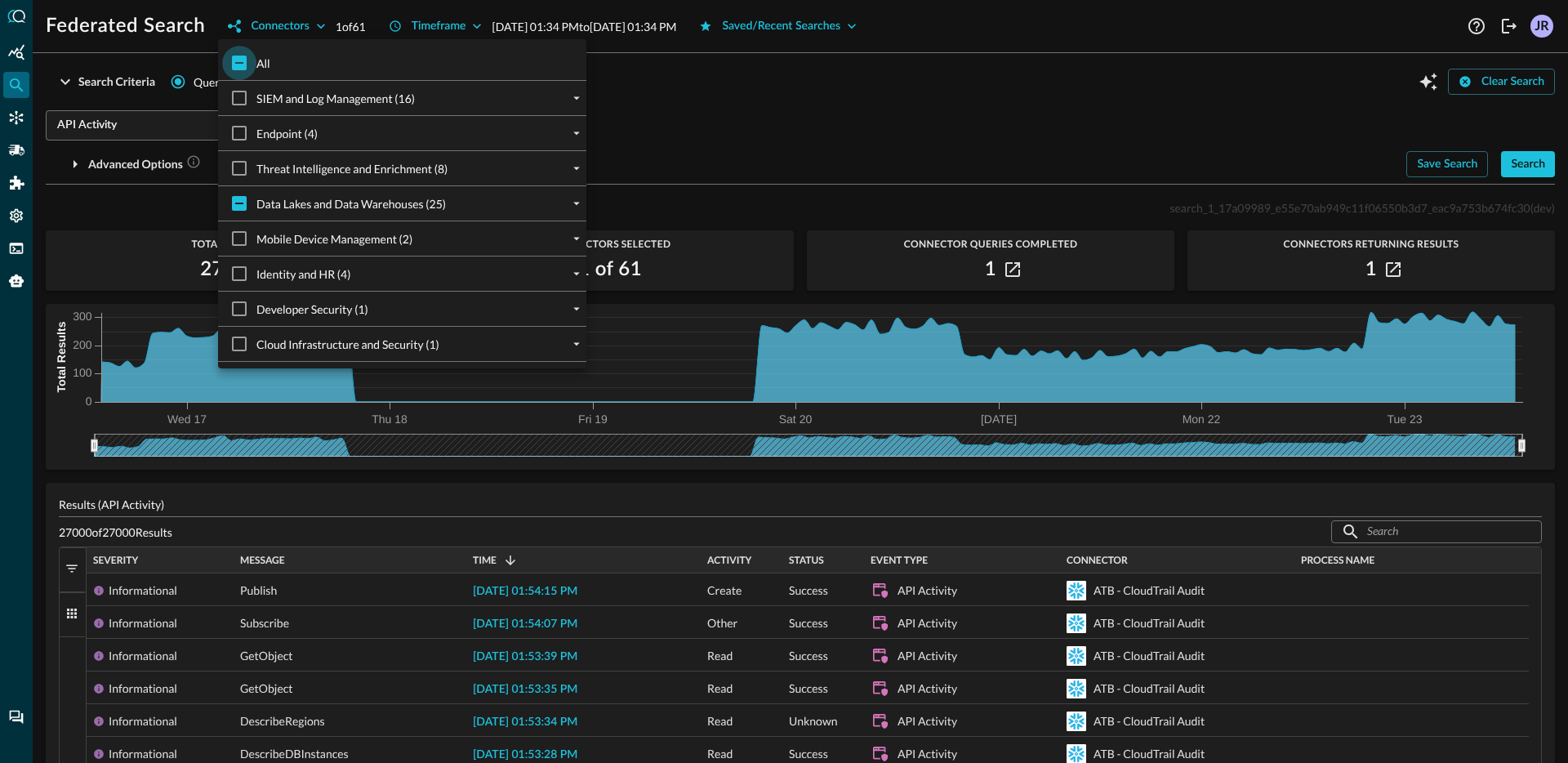
checkbox input "true"
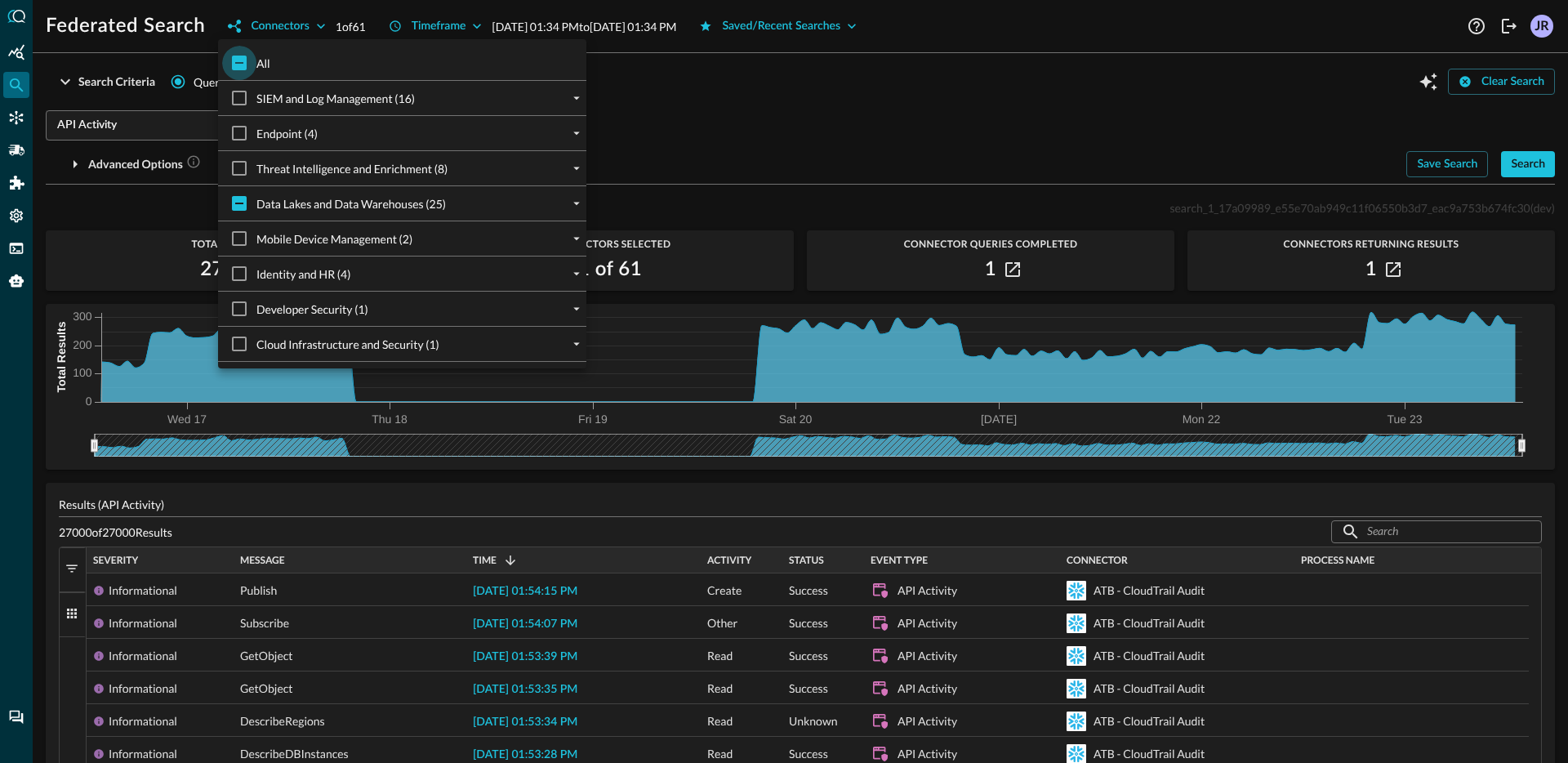
checkbox input "true"
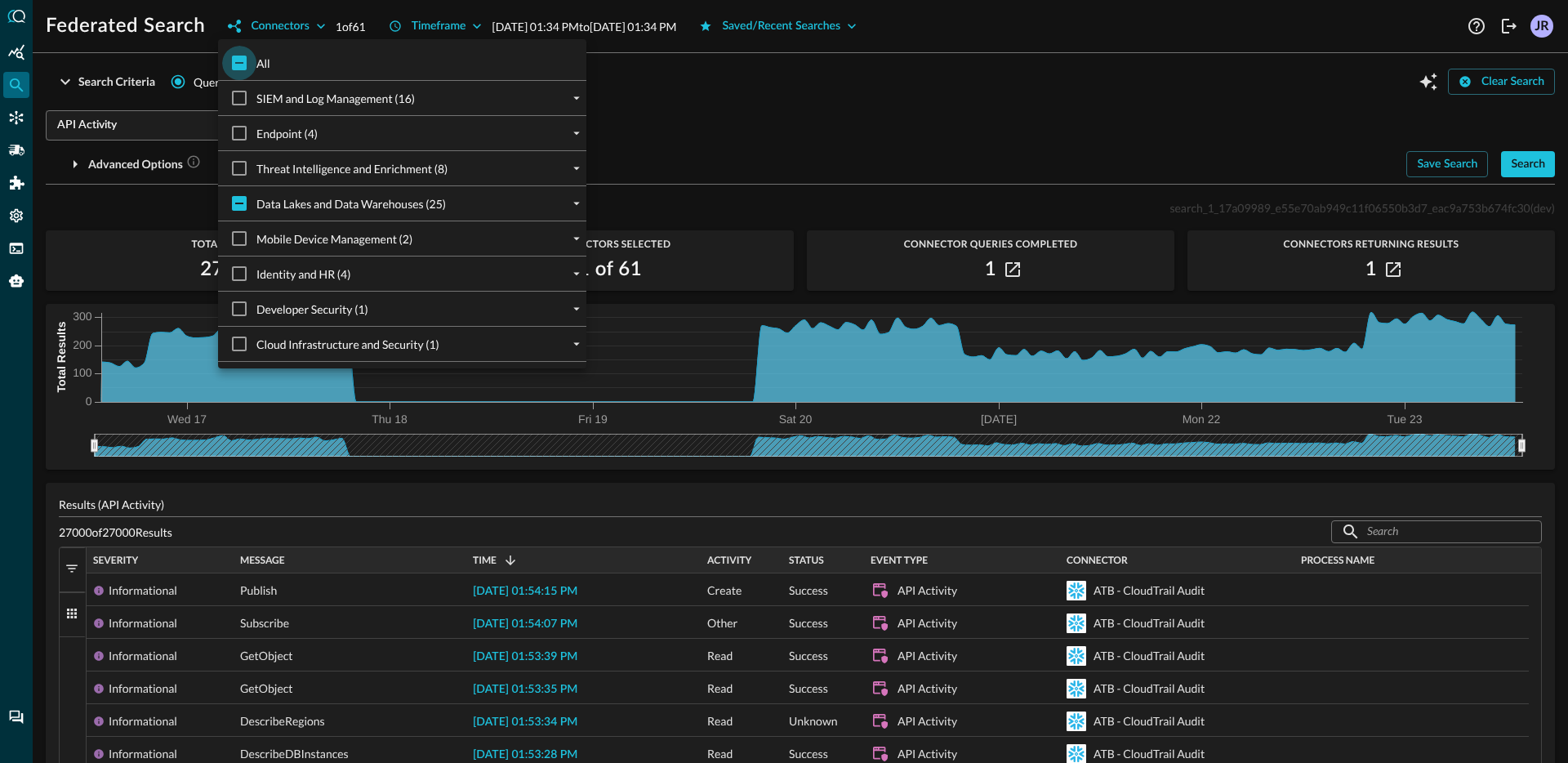
checkbox input "true"
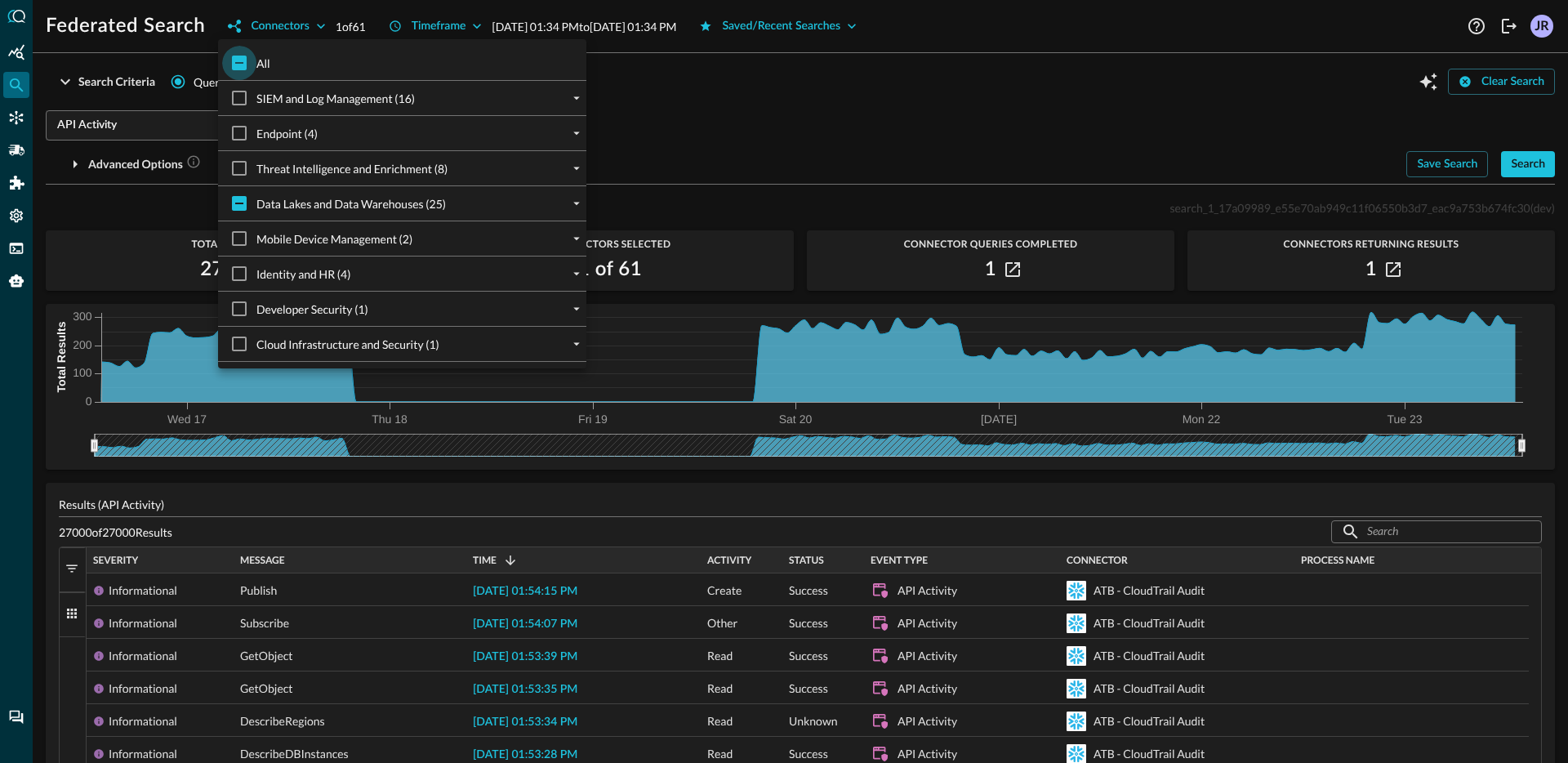
checkbox input "true"
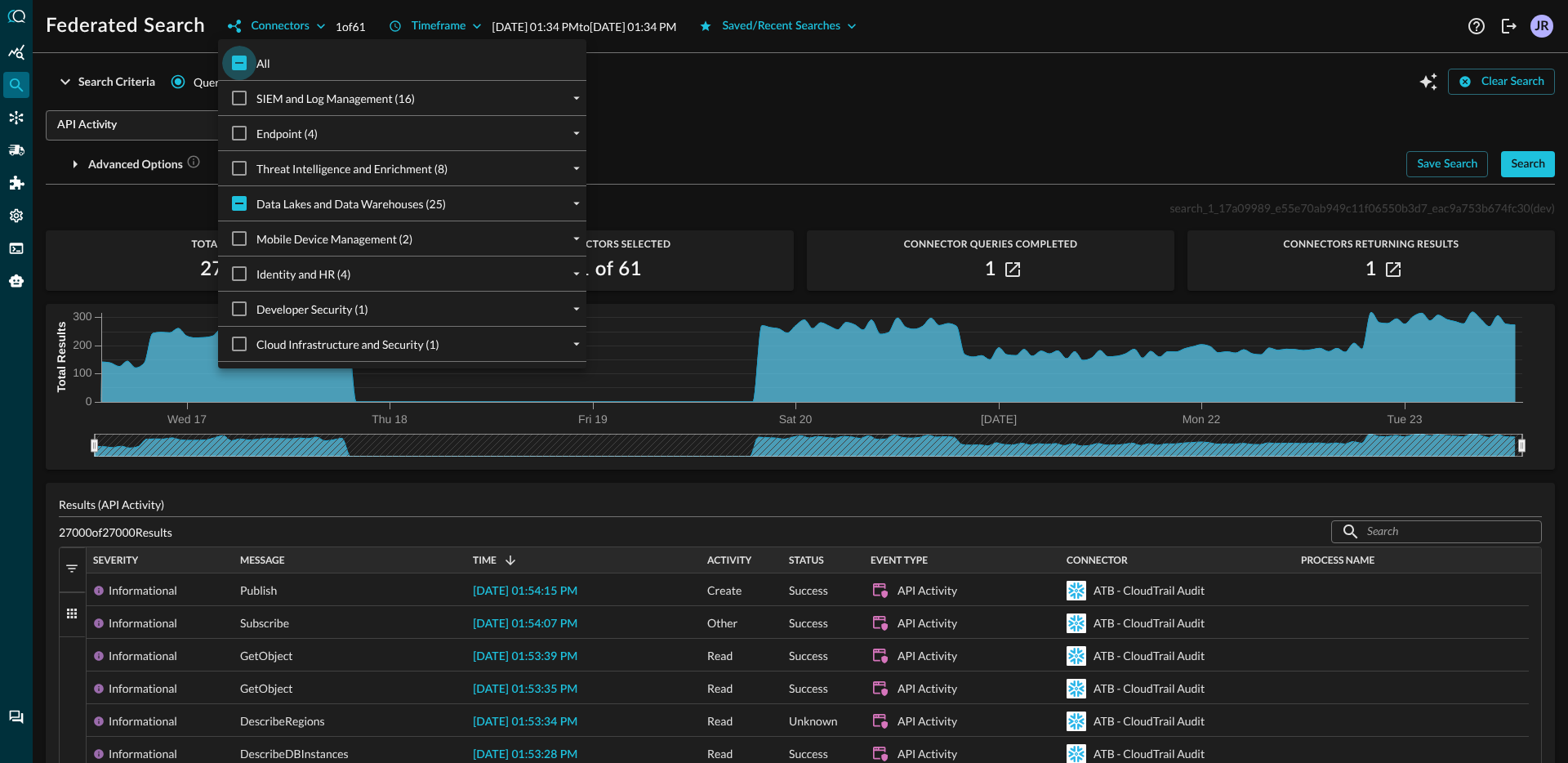
checkbox input "true"
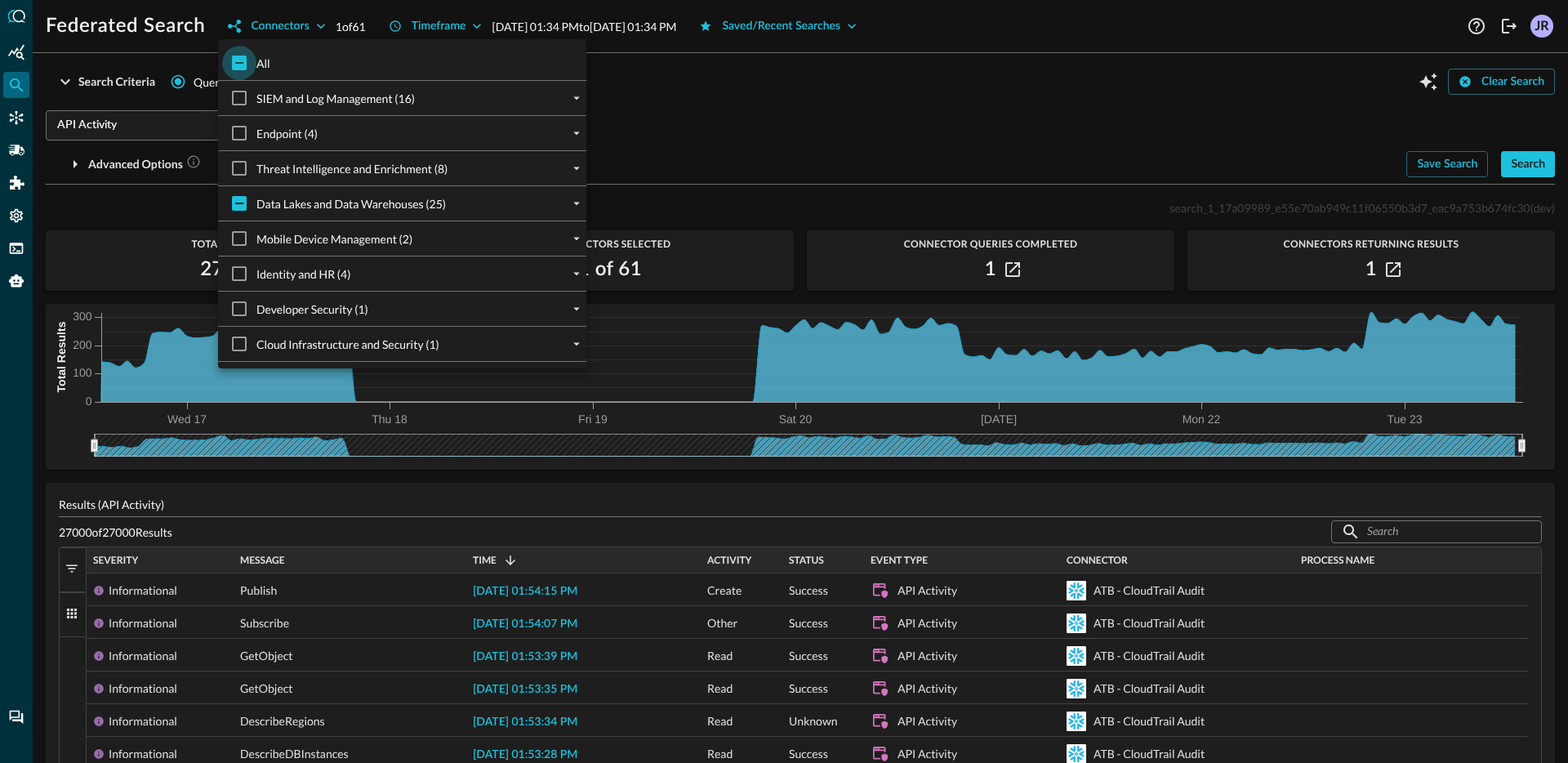
checkbox input "true"
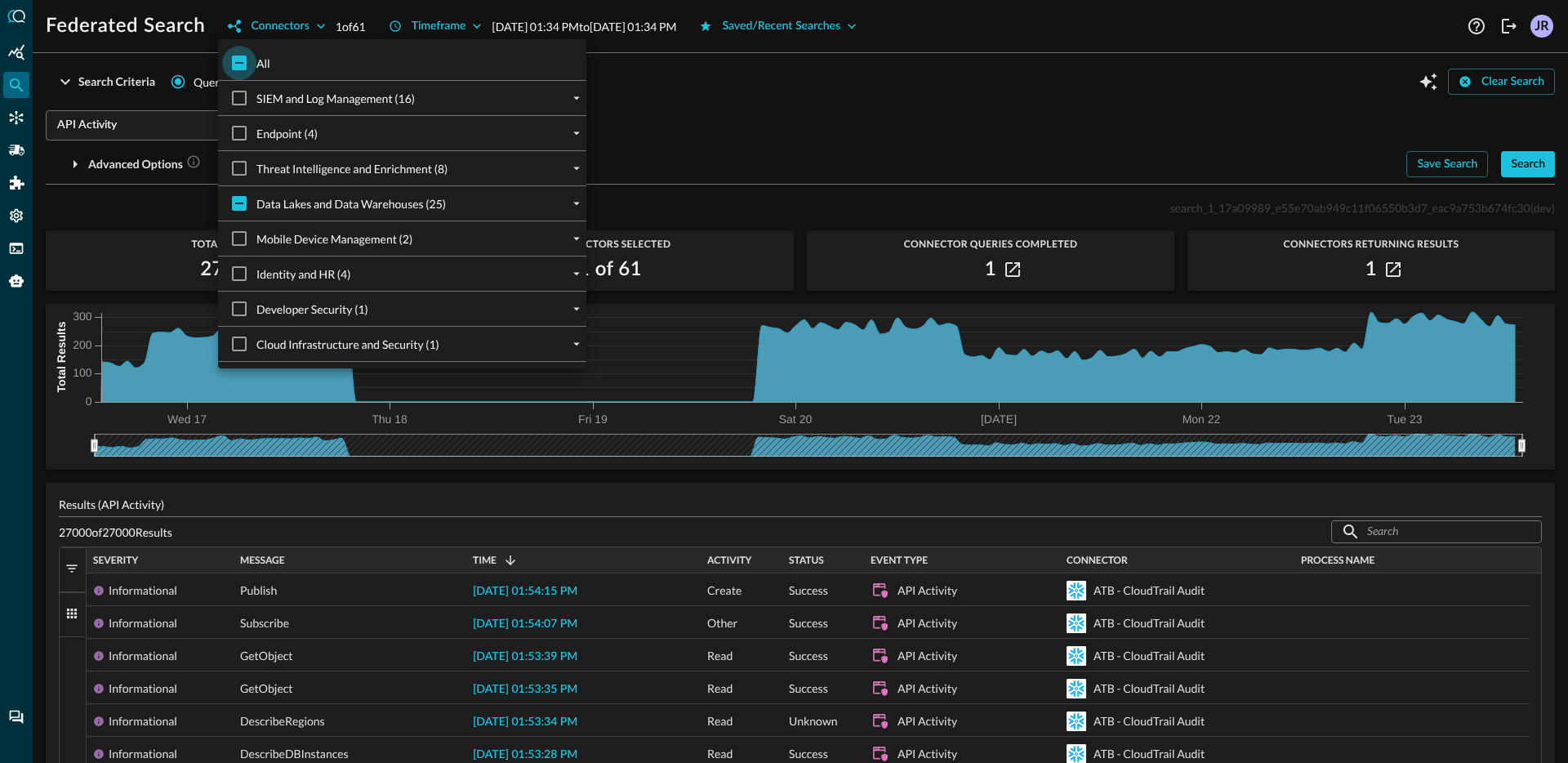
checkbox input "true"
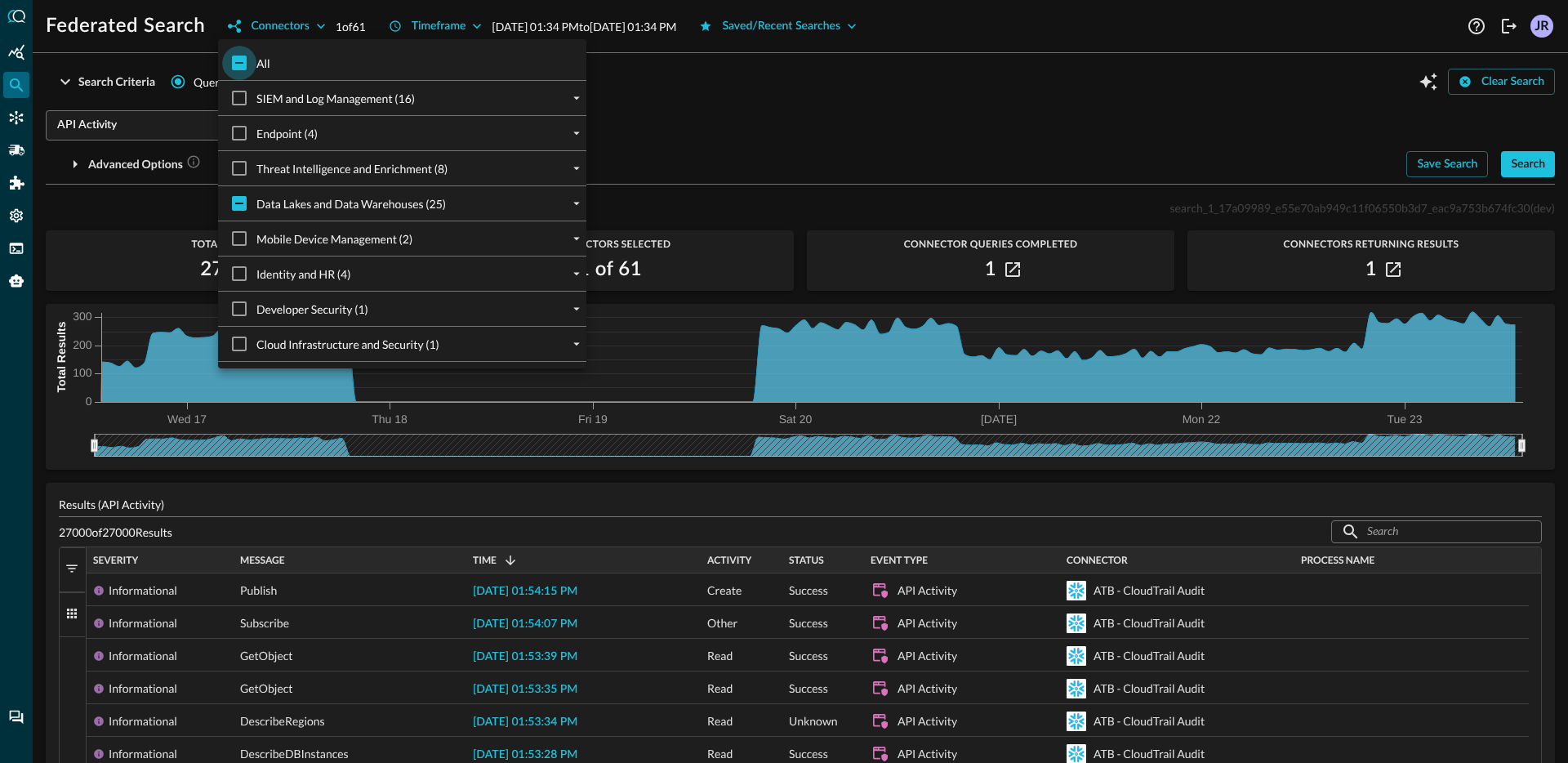
checkbox input "true"
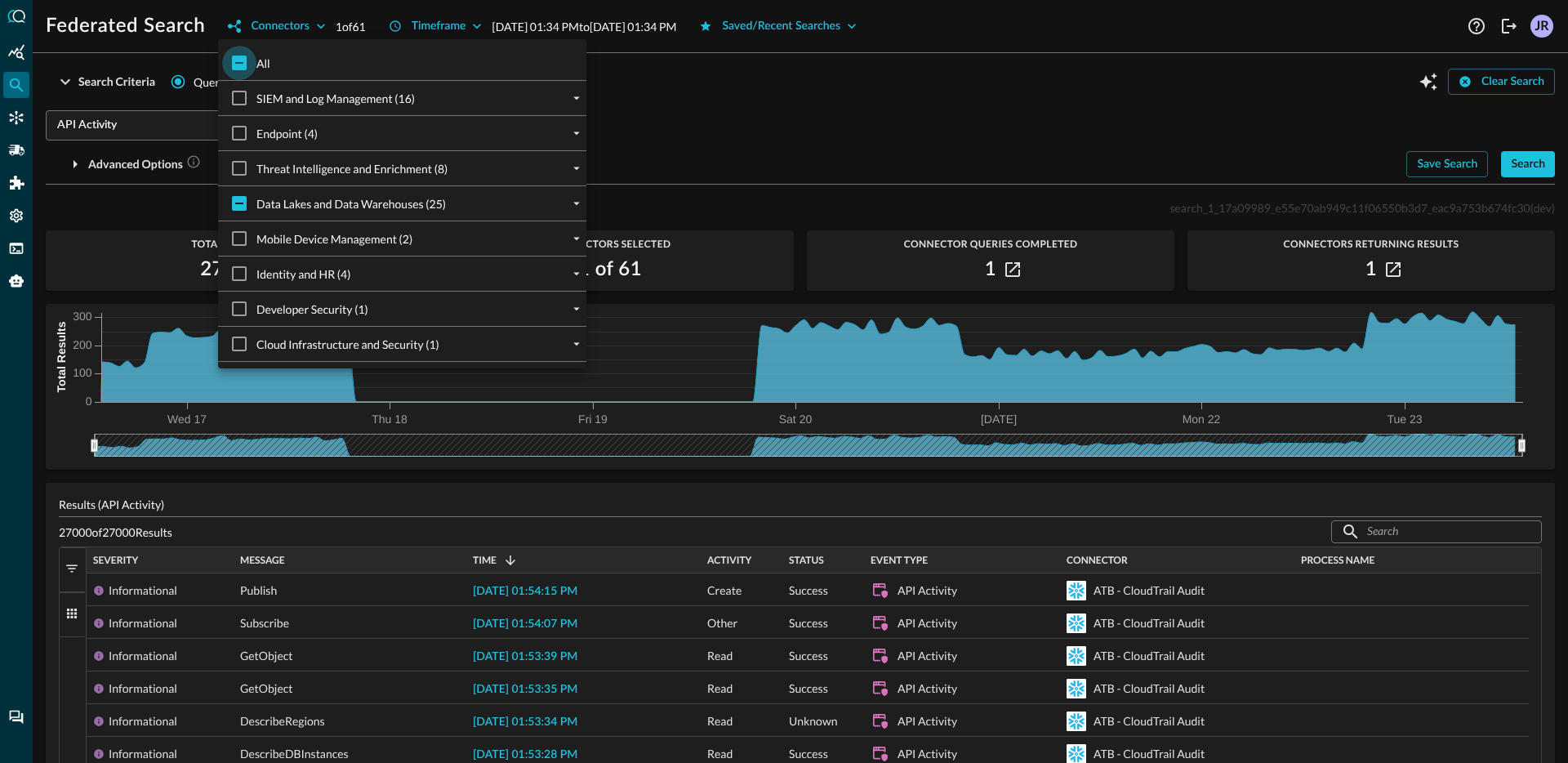
checkbox input "true"
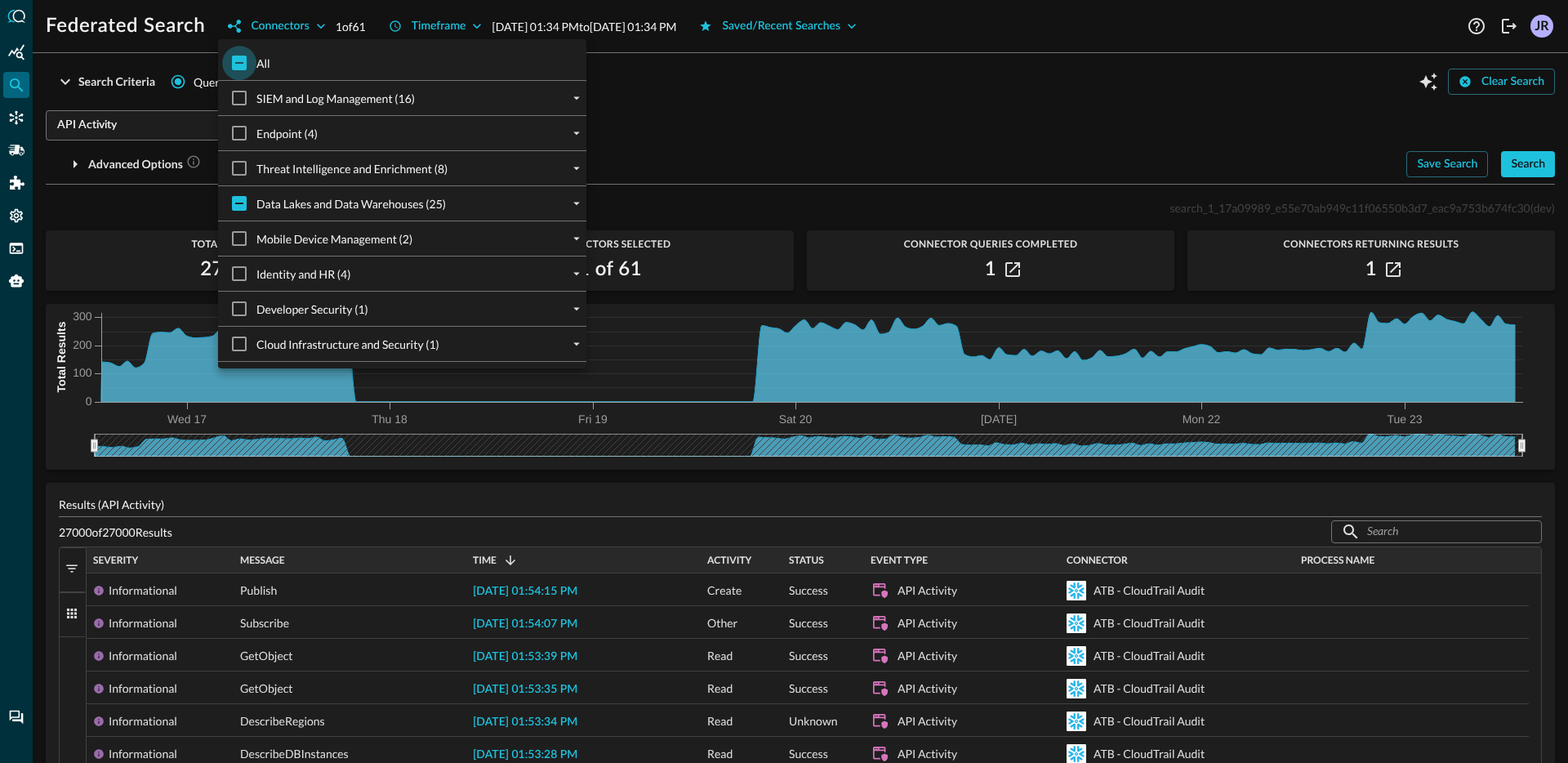
checkbox input "true"
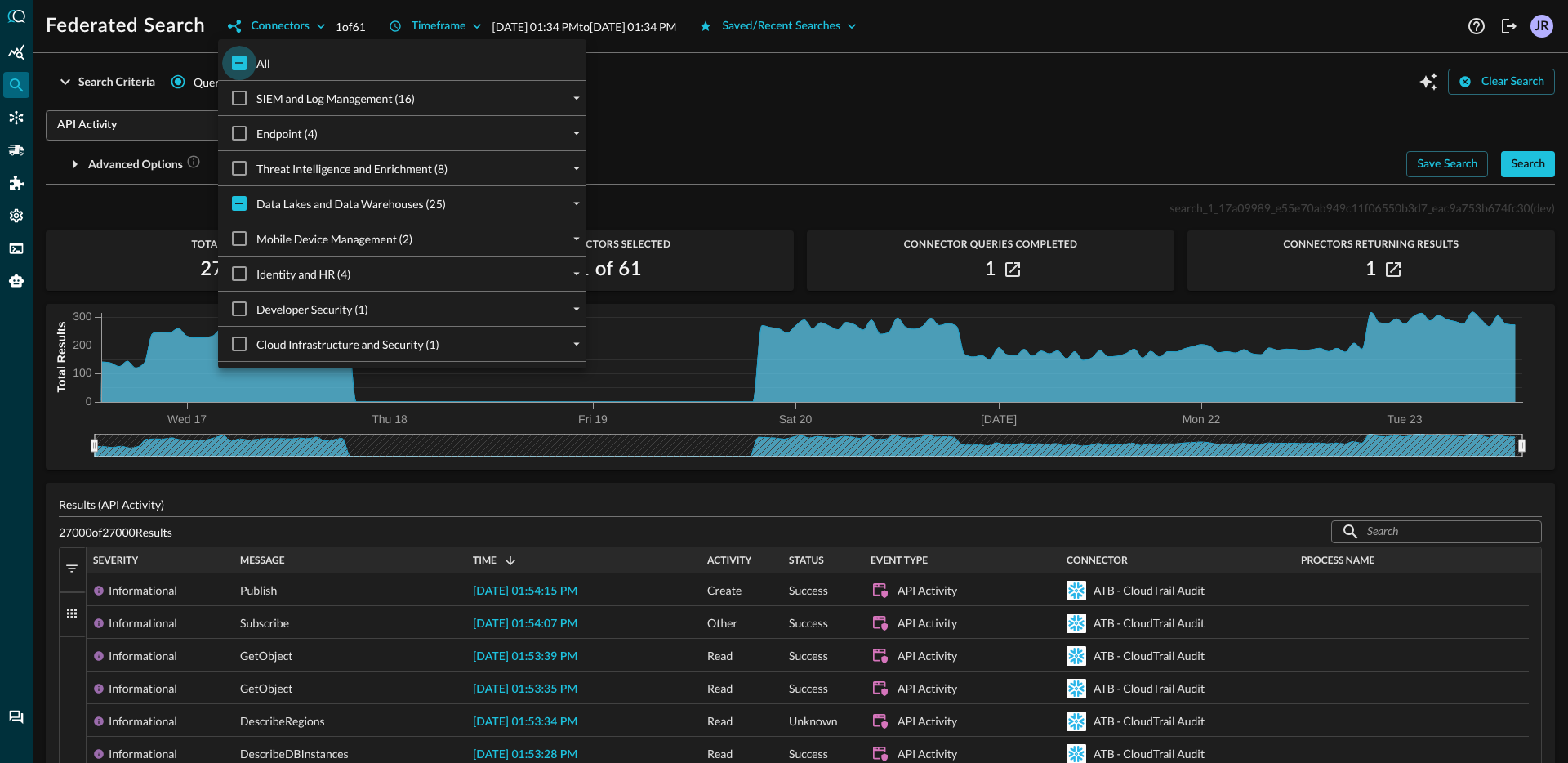
checkbox input "true"
click at [239, 60] on input "All" at bounding box center [239, 63] width 34 height 34
click at [579, 205] on icon "expand" at bounding box center [577, 203] width 15 height 15
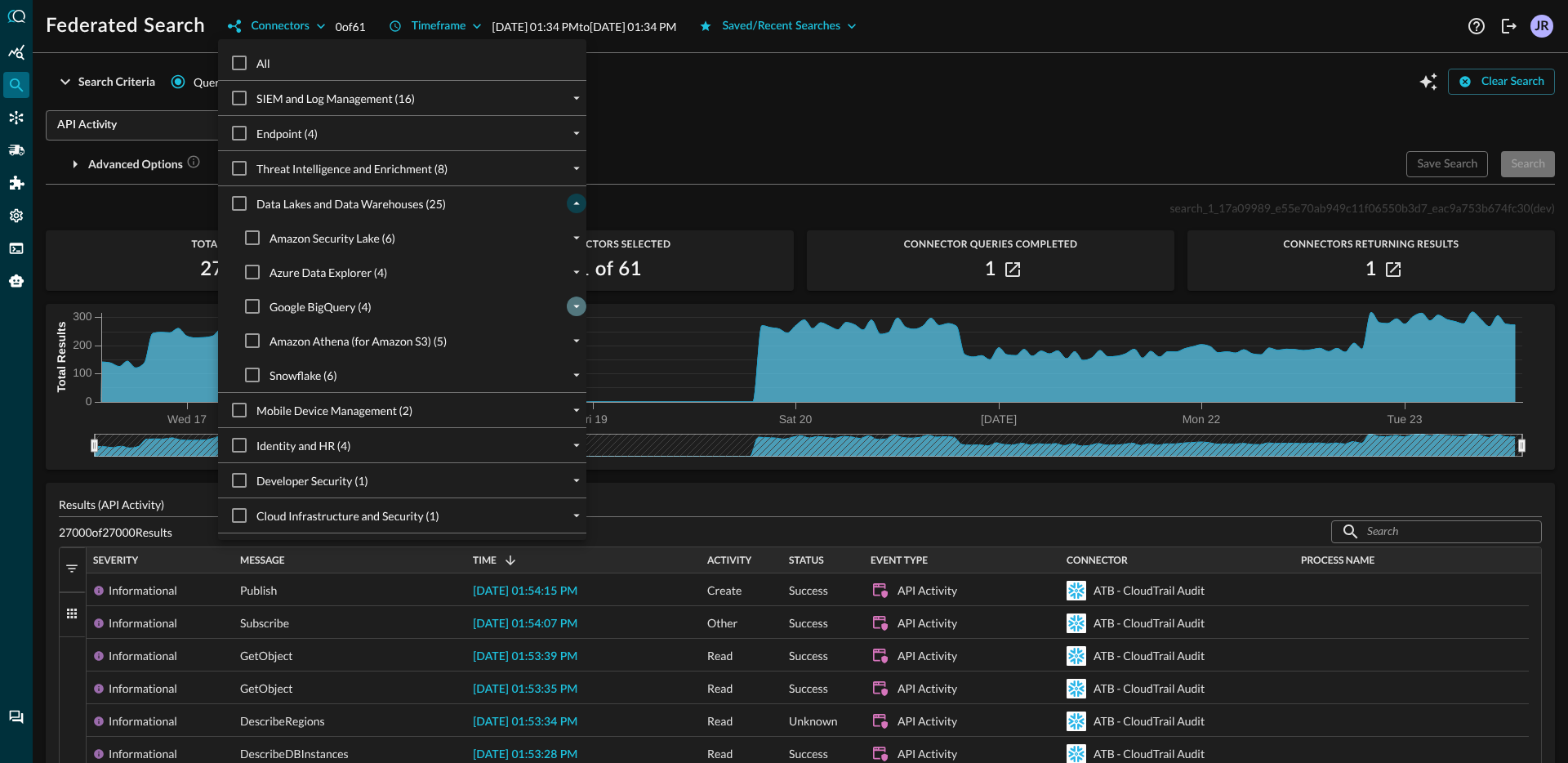
click at [570, 314] on button "expand" at bounding box center [577, 306] width 20 height 20
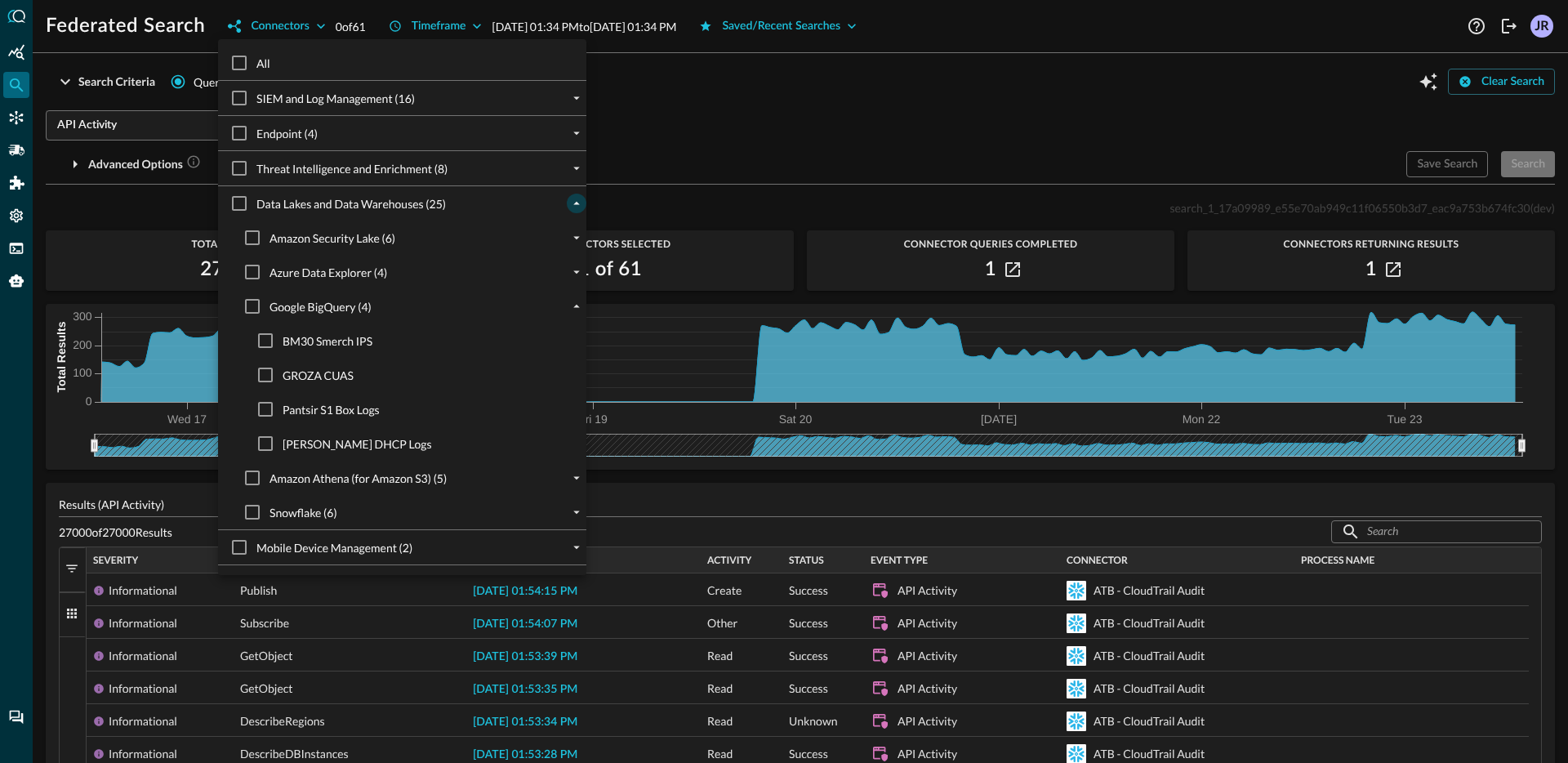
click at [243, 343] on div "Google BigQuery (4) BM30 Smerch IPS GROZA CUAS Pantsir S1 Box Logs Iskander DHC…" at bounding box center [409, 375] width 355 height 172
click at [257, 344] on input "BM30 Smerch IPS" at bounding box center [266, 341] width 34 height 34
click at [173, 136] on div at bounding box center [784, 382] width 1568 height 763
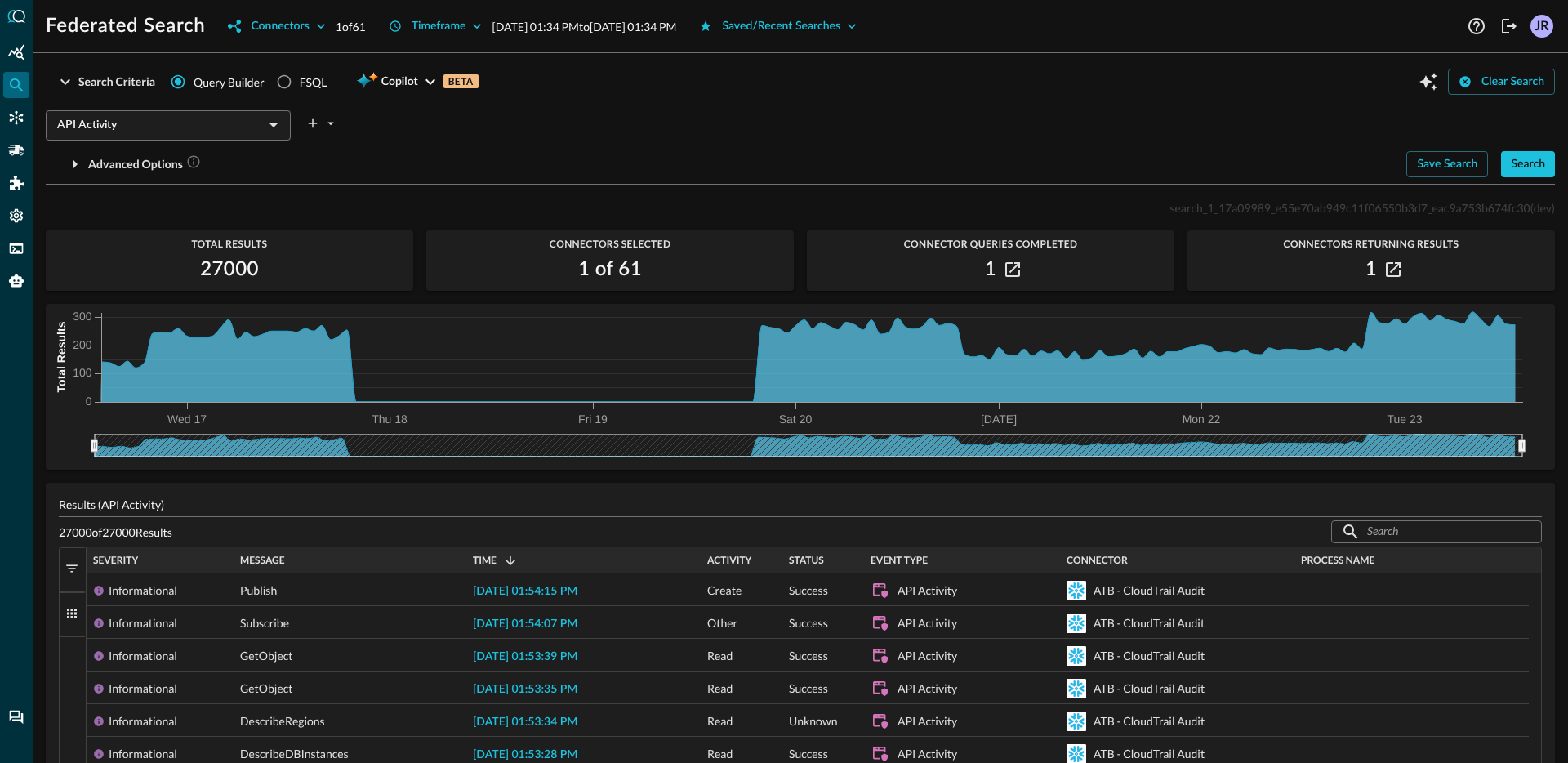
click at [123, 112] on div "All SIEM and Log Management (16) Azure Log Analytics (9) S-DeviceNetworkEvents …" at bounding box center [784, 382] width 1568 height 763
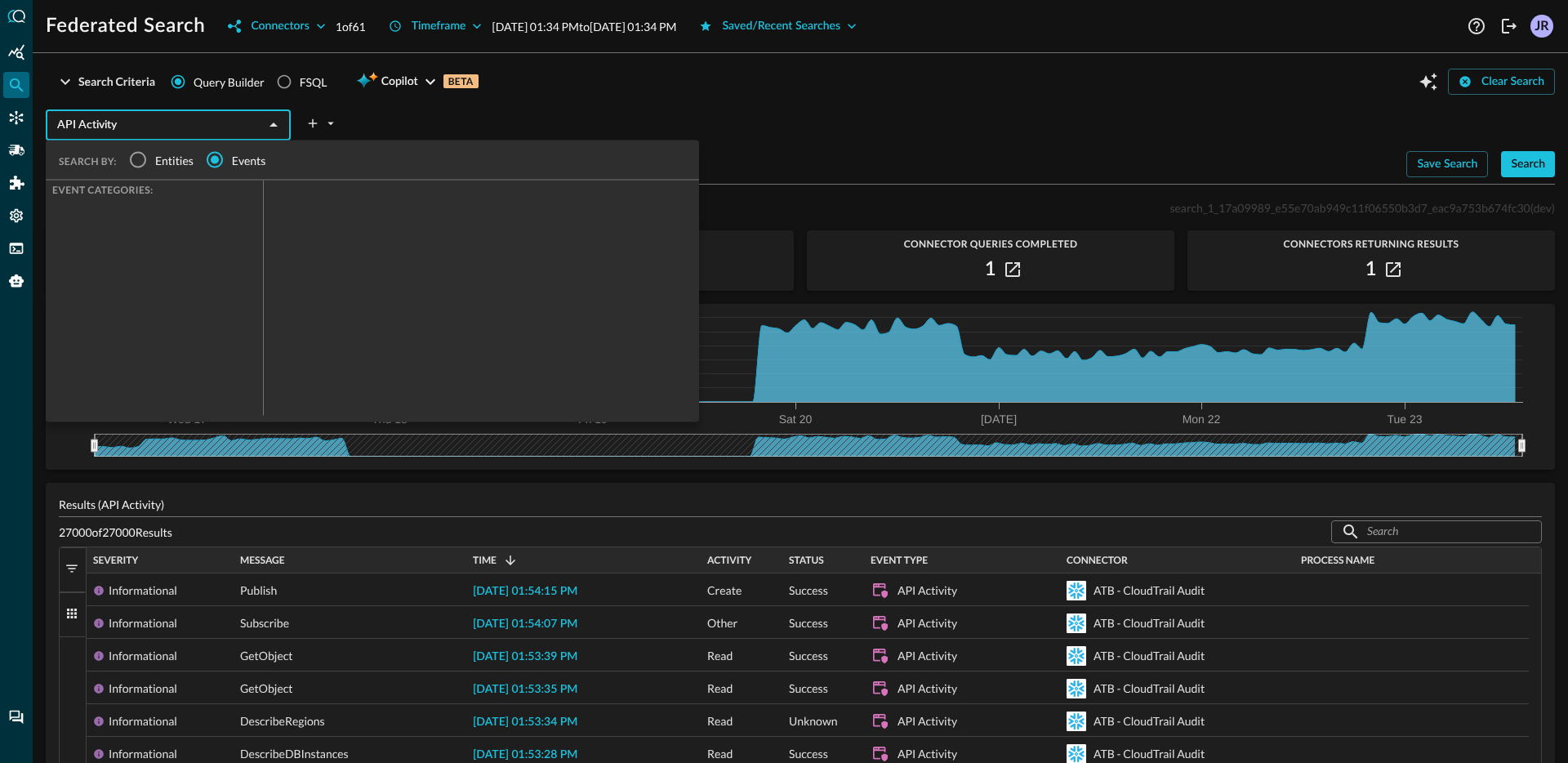
click at [147, 129] on input "API Activity" at bounding box center [154, 125] width 208 height 20
click at [141, 159] on input "Entities" at bounding box center [138, 160] width 34 height 34
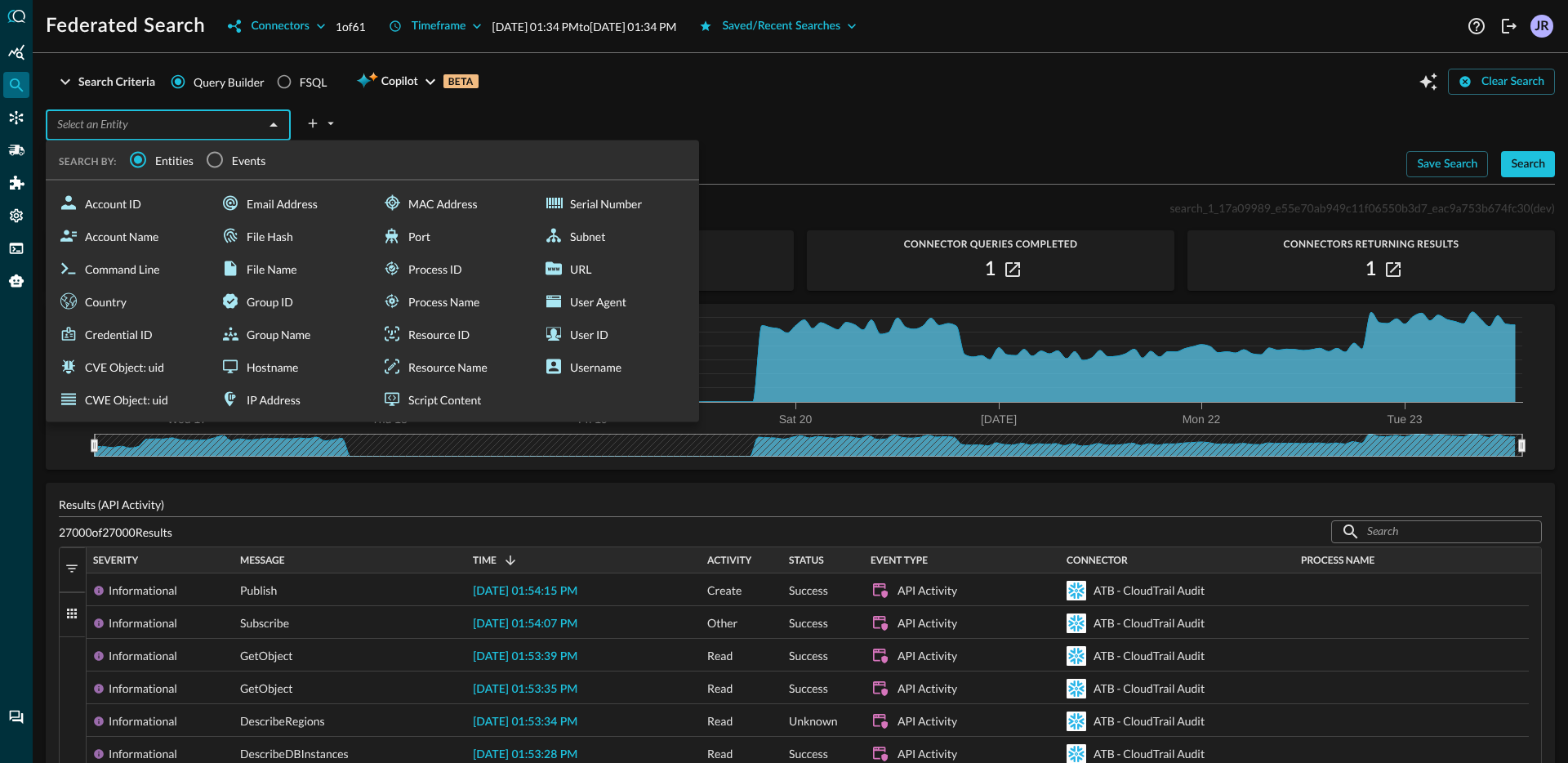
click at [242, 163] on span "Events" at bounding box center [249, 159] width 34 height 17
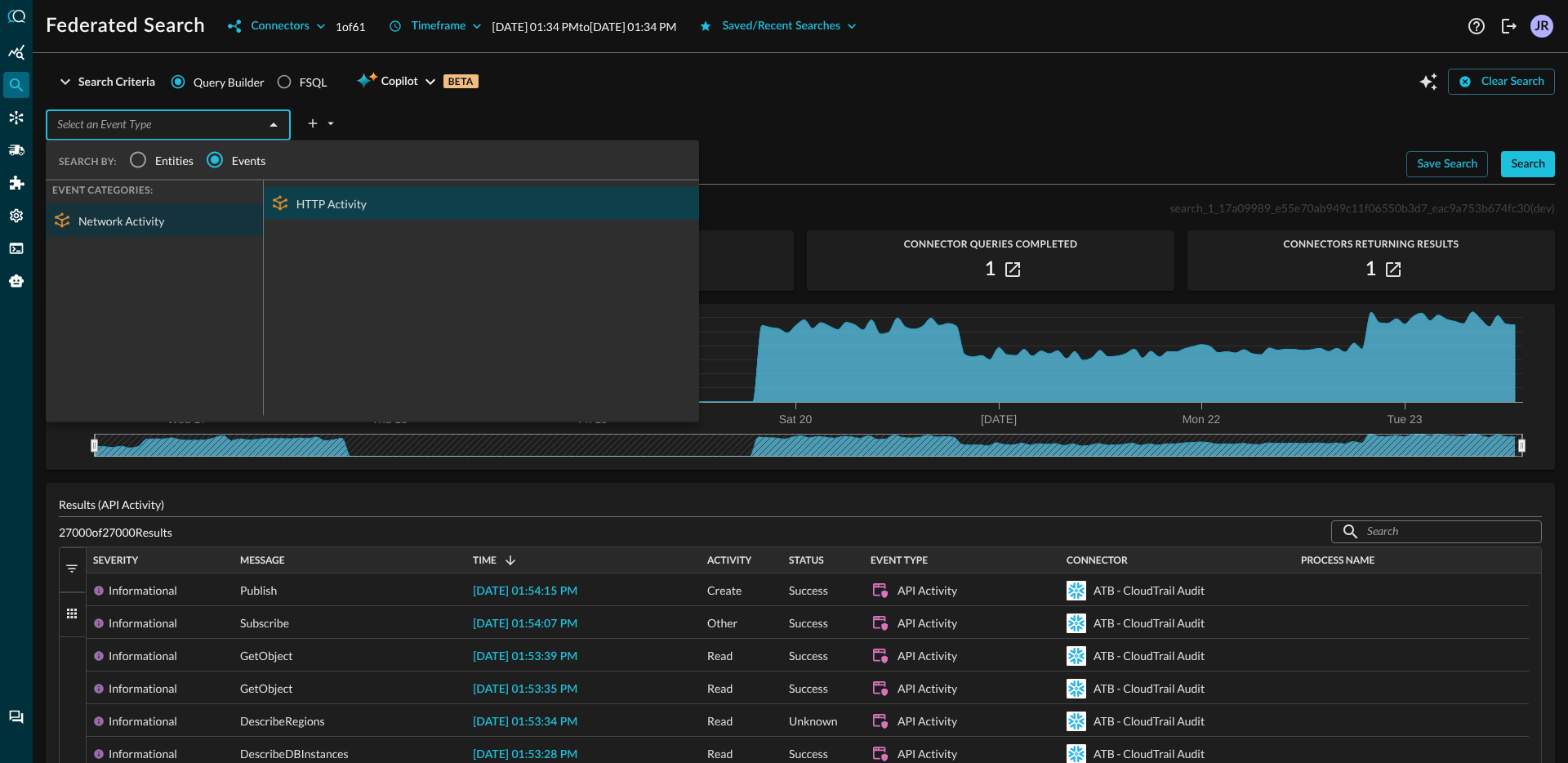
click at [332, 206] on div "HTTP Activity" at bounding box center [481, 203] width 436 height 33
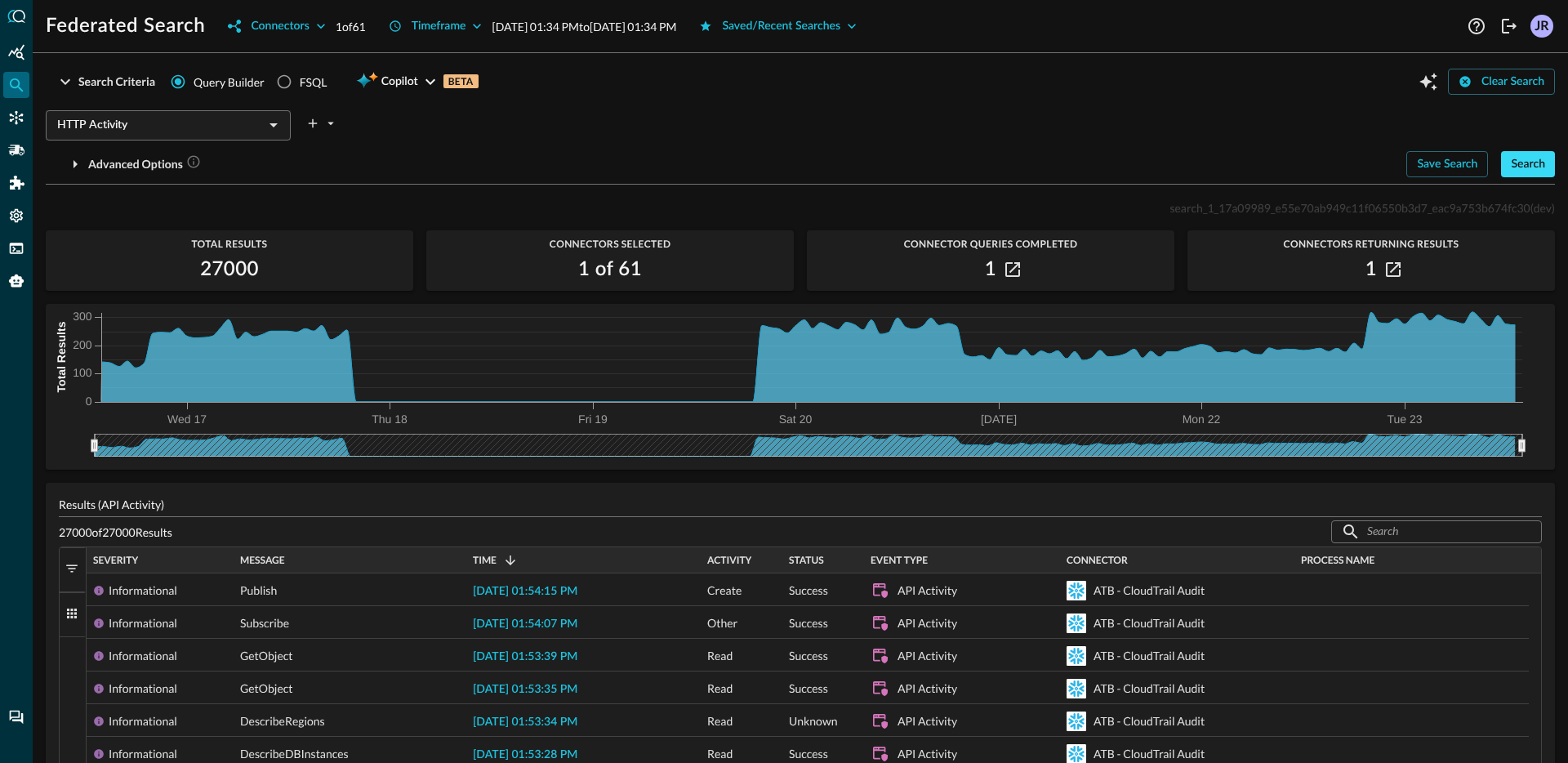
click at [1513, 168] on div "Search" at bounding box center [1528, 164] width 34 height 20
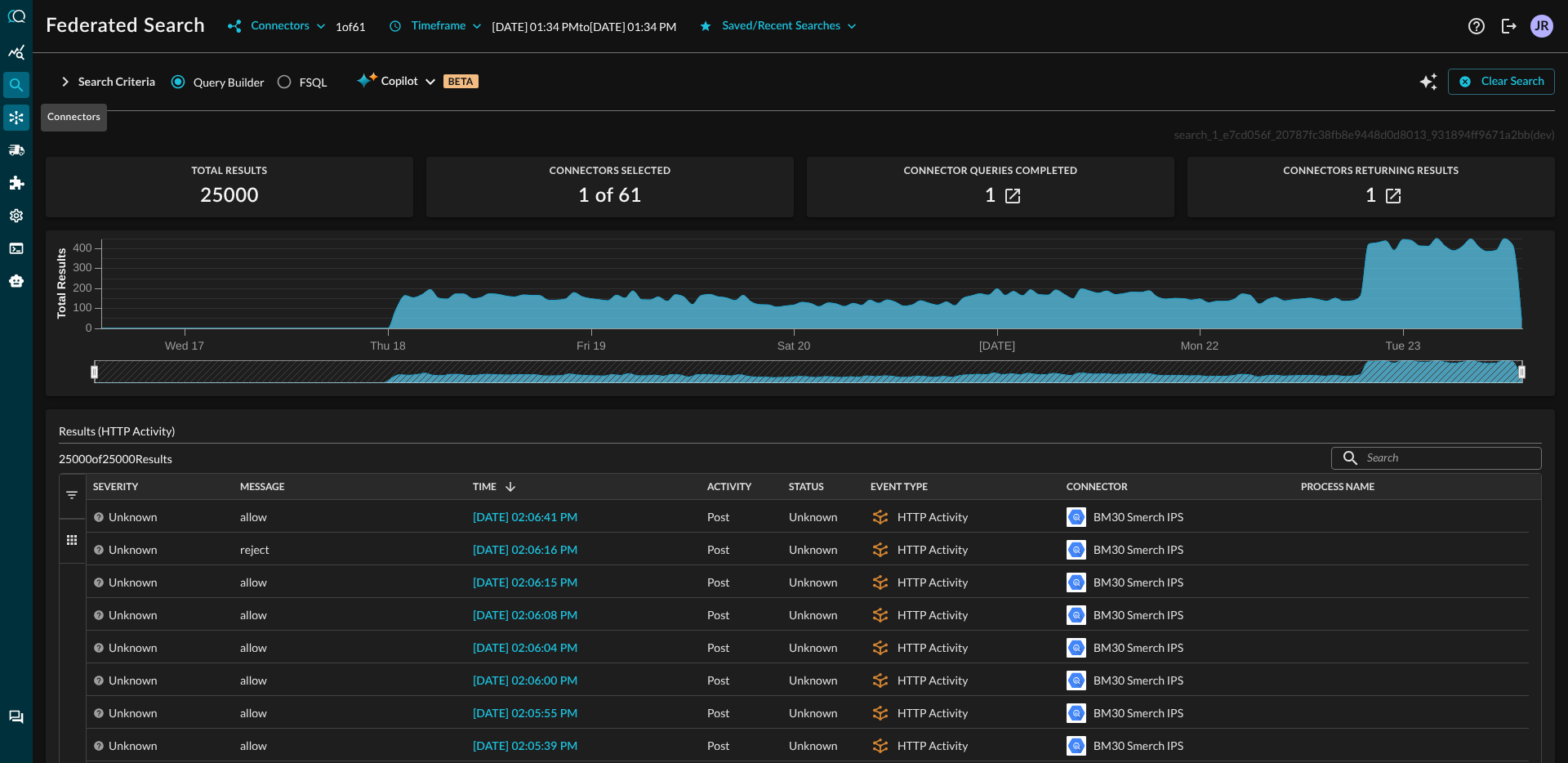
click at [8, 118] on icon "Connectors" at bounding box center [16, 118] width 16 height 16
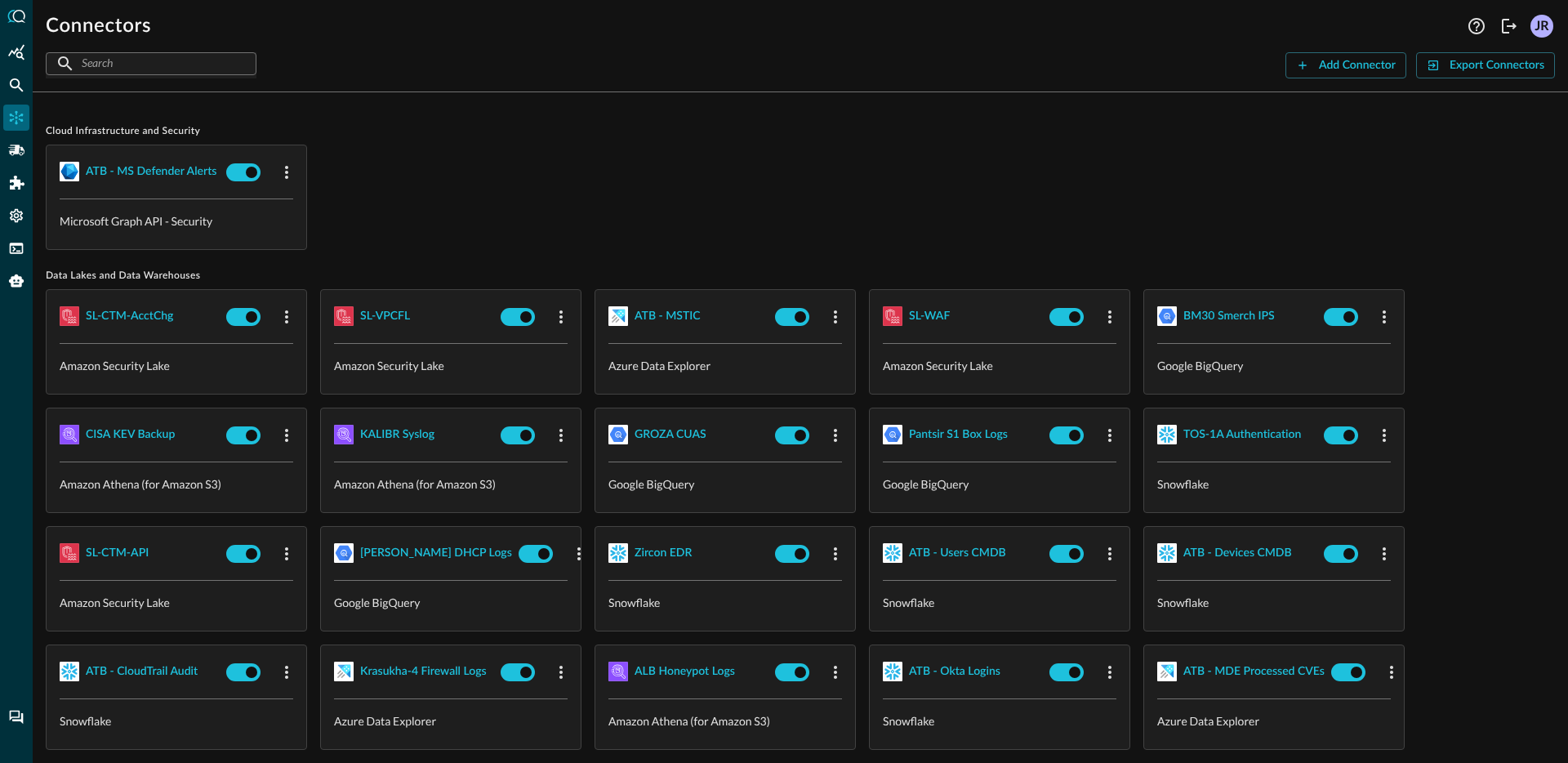
click at [498, 221] on div "ATB - MS Defender Alerts Microsoft Graph API - Security" at bounding box center [800, 197] width 1509 height 105
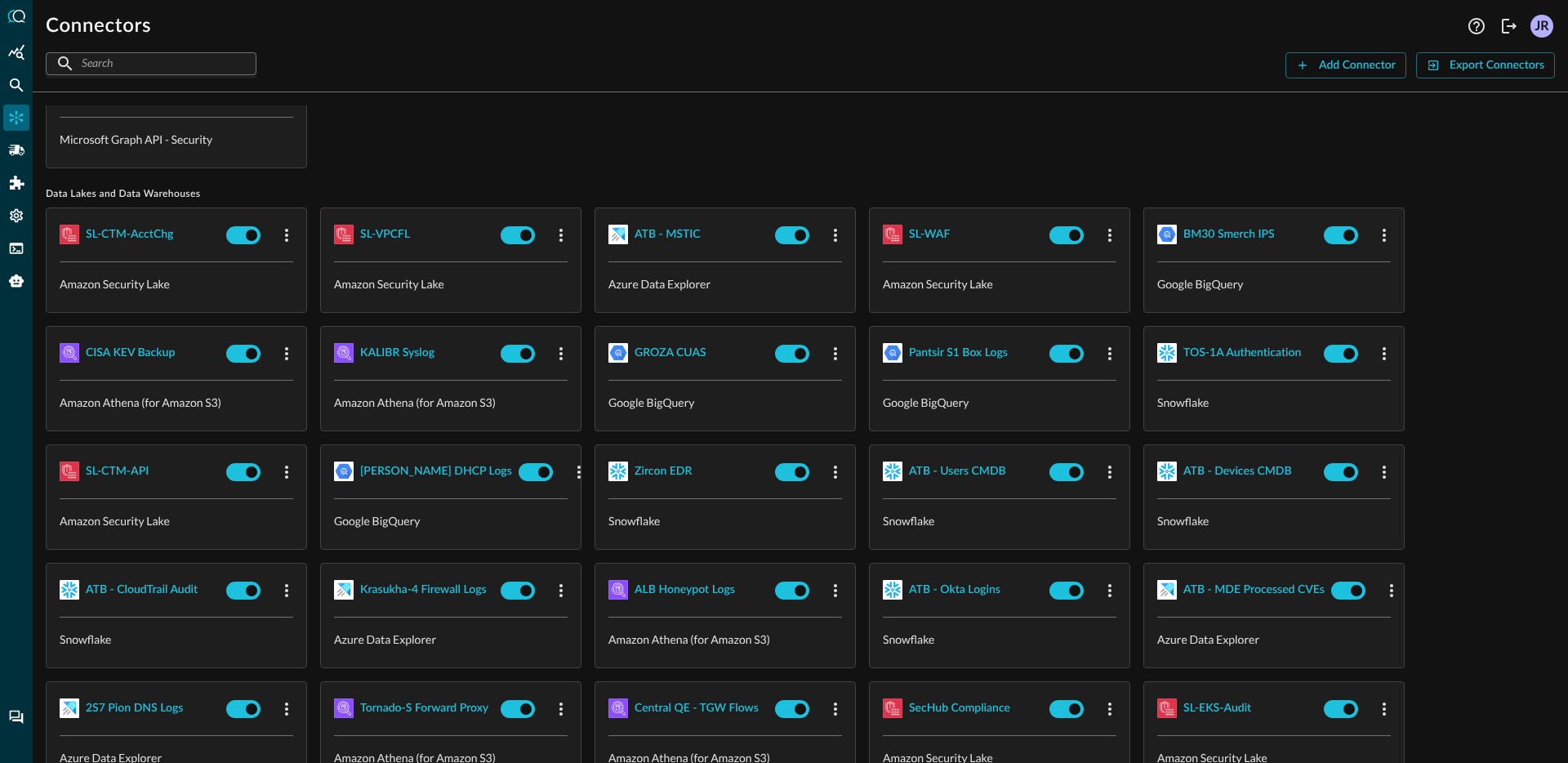
scroll to position [340, 0]
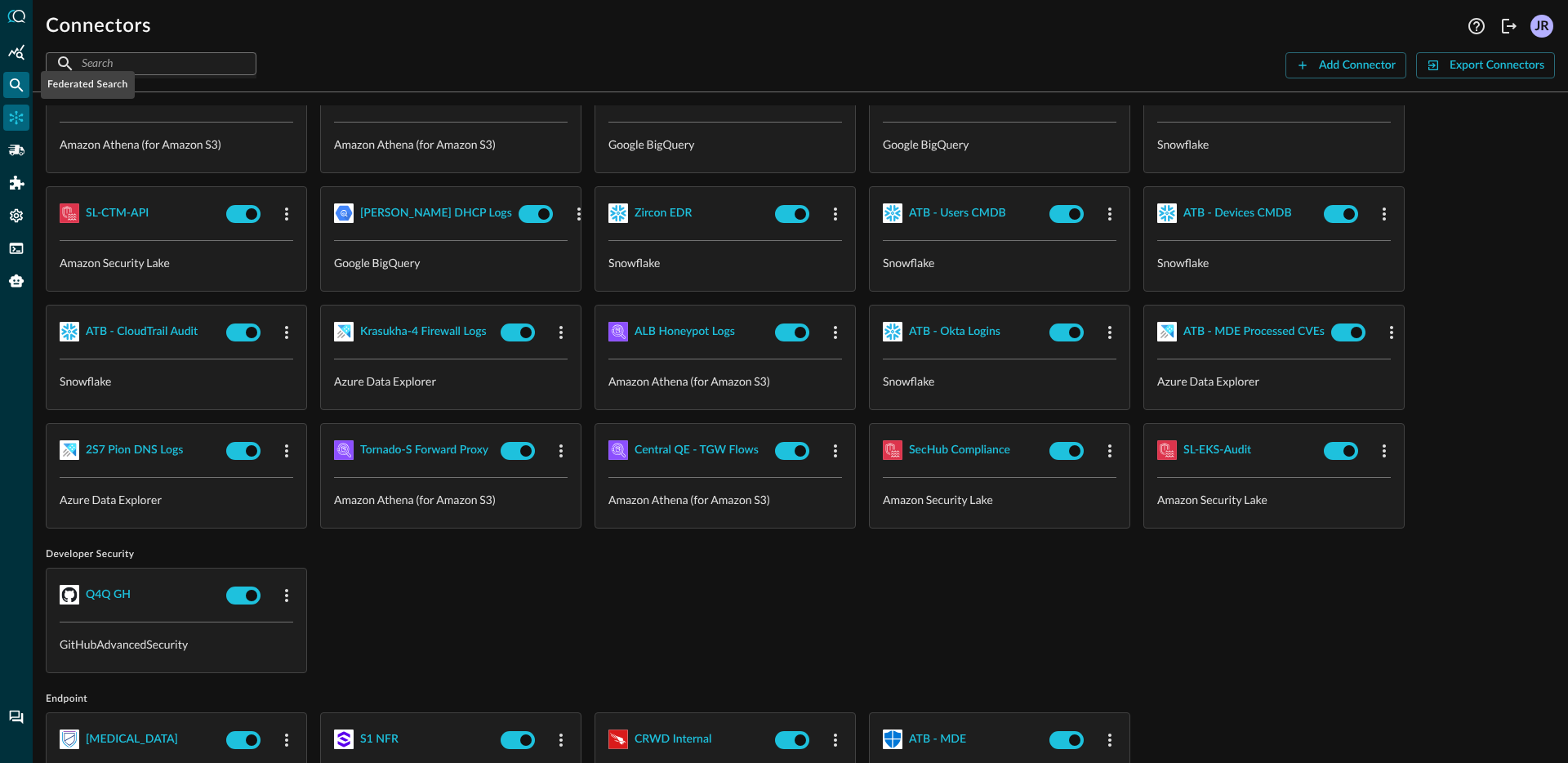
click at [21, 93] on div "Federated Search" at bounding box center [16, 85] width 26 height 26
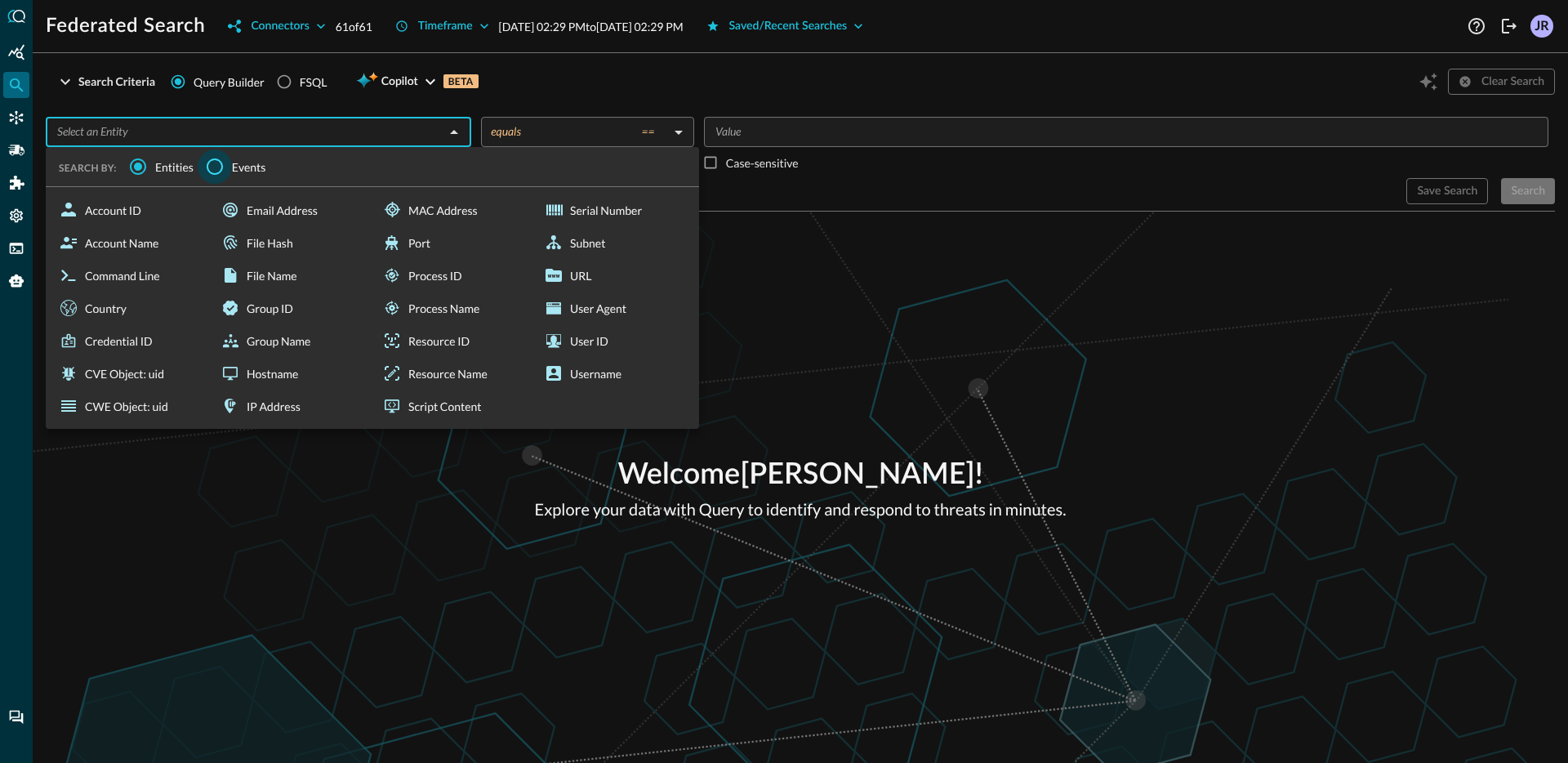
click at [219, 165] on input "Events" at bounding box center [215, 167] width 34 height 34
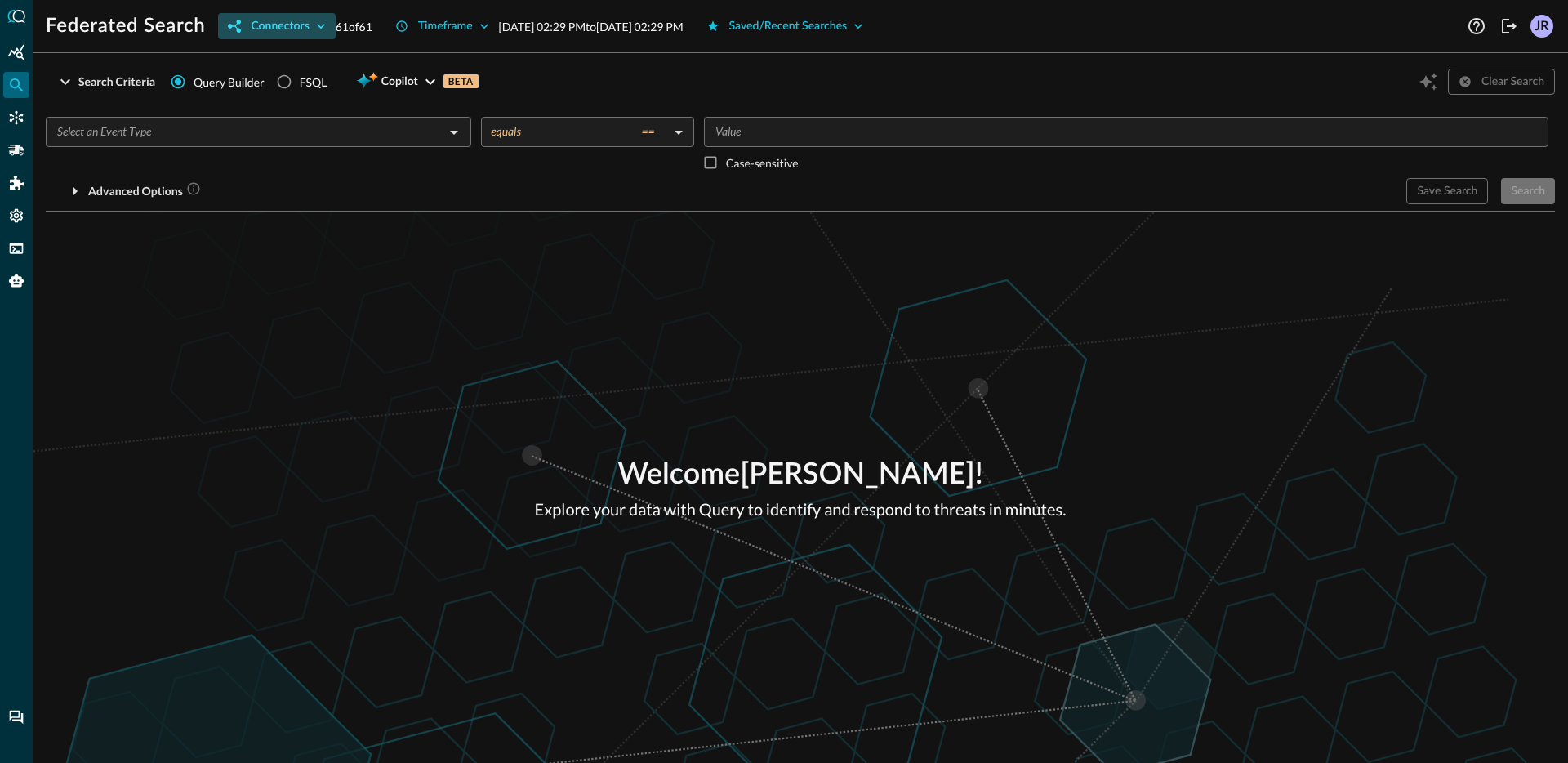
click at [289, 31] on div "Connectors" at bounding box center [279, 26] width 58 height 20
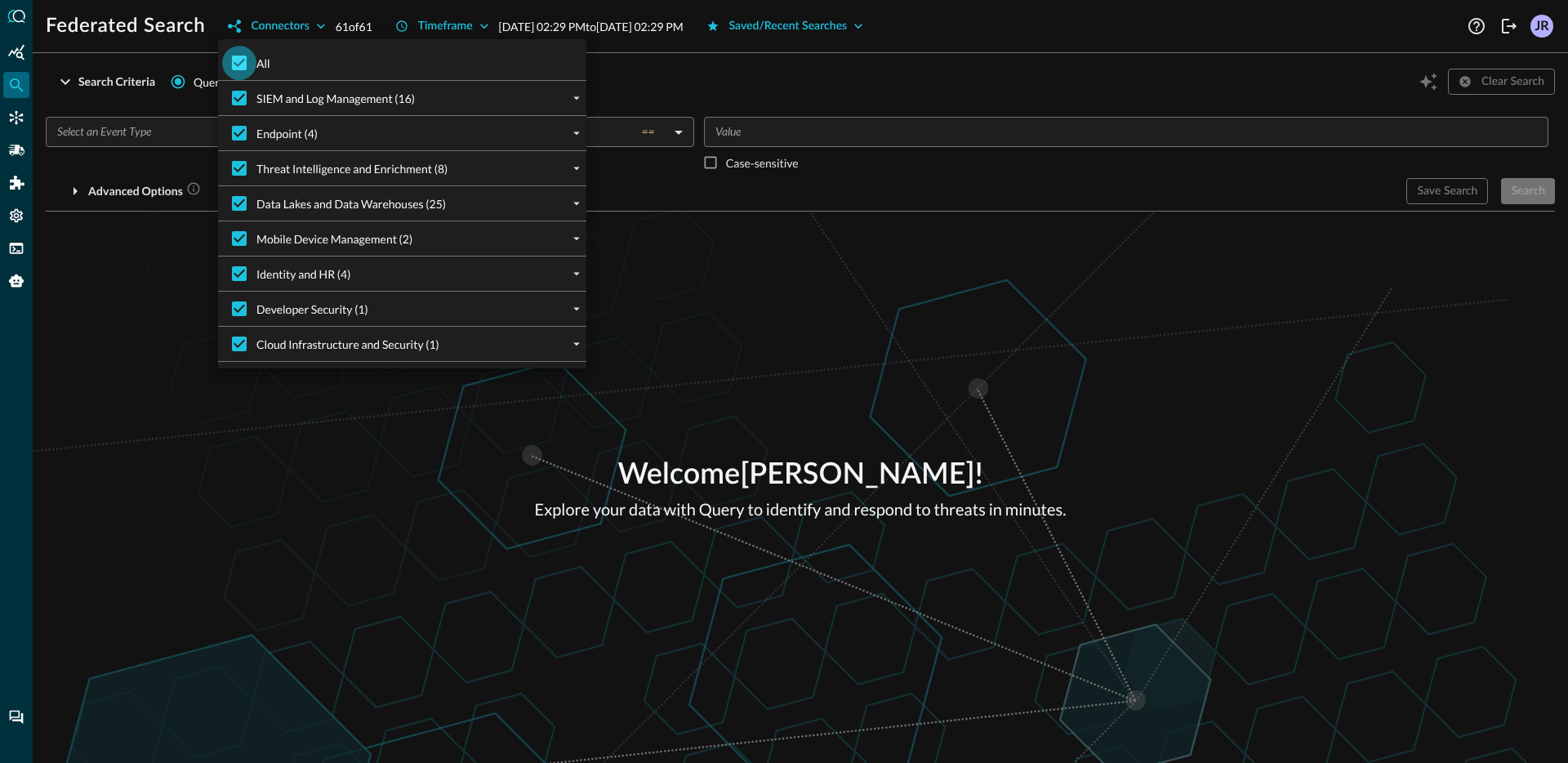
click at [248, 63] on input "All" at bounding box center [239, 63] width 34 height 34
checkbox input "false"
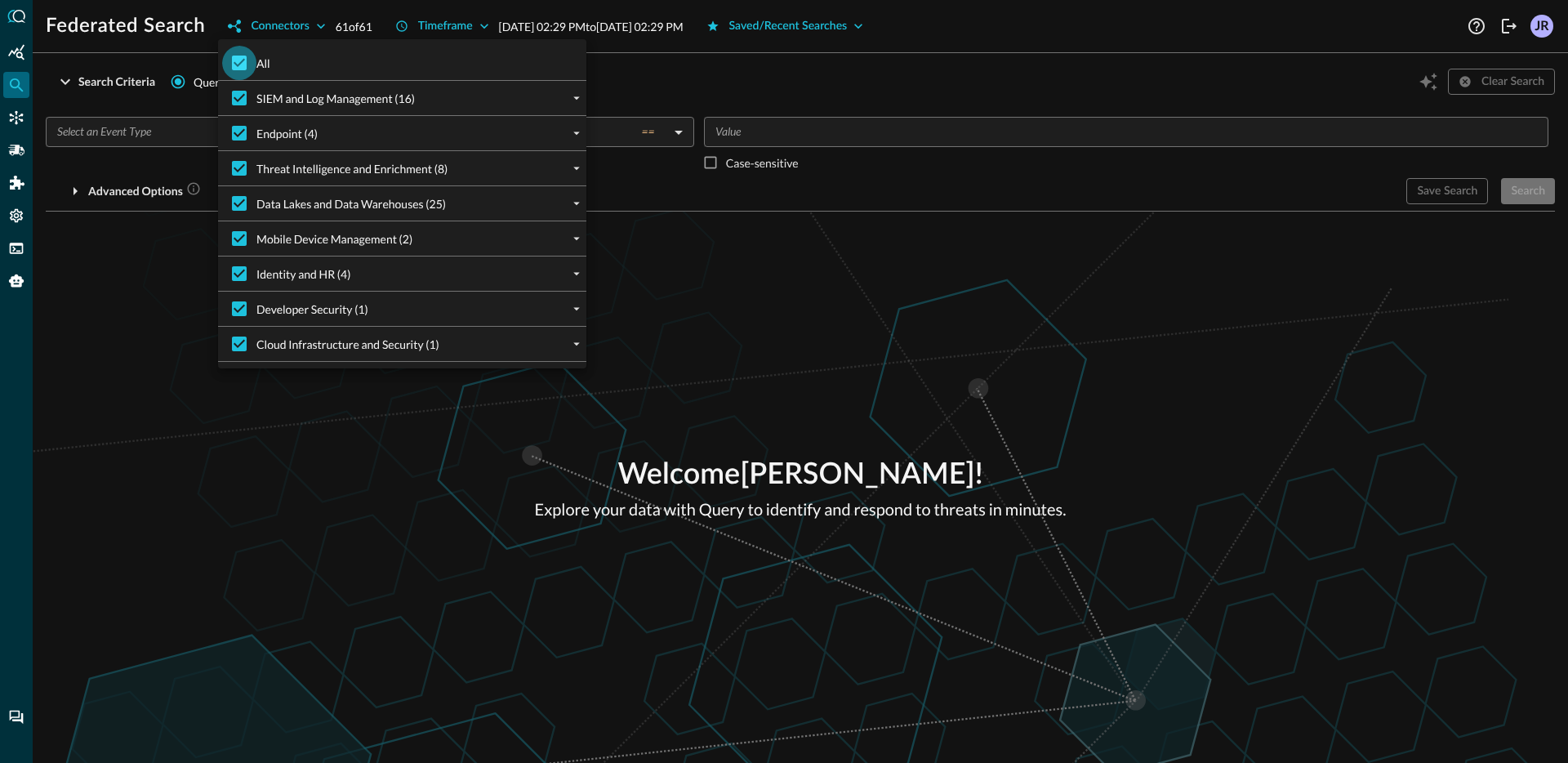
checkbox input "false"
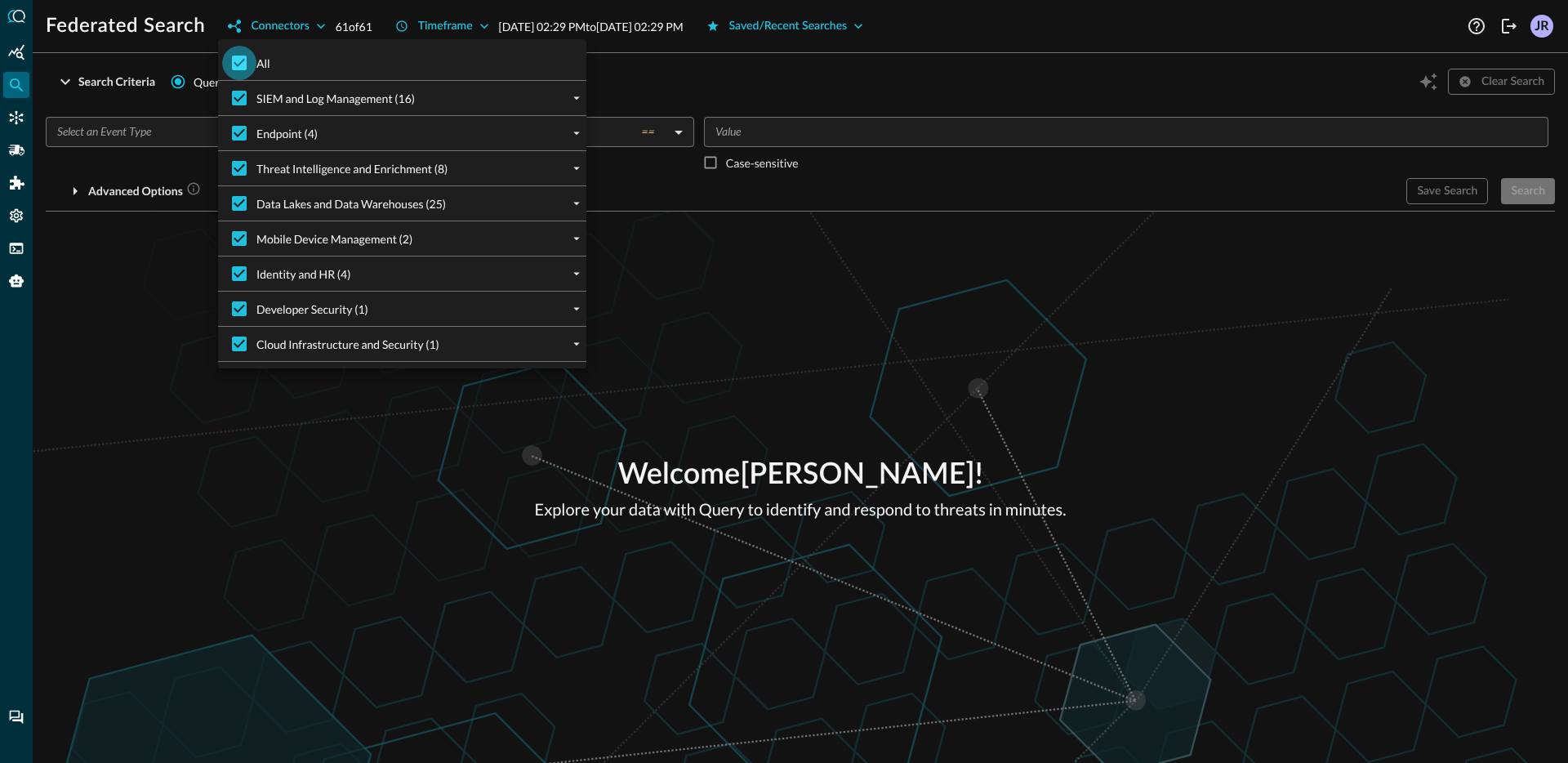
checkbox input "false"
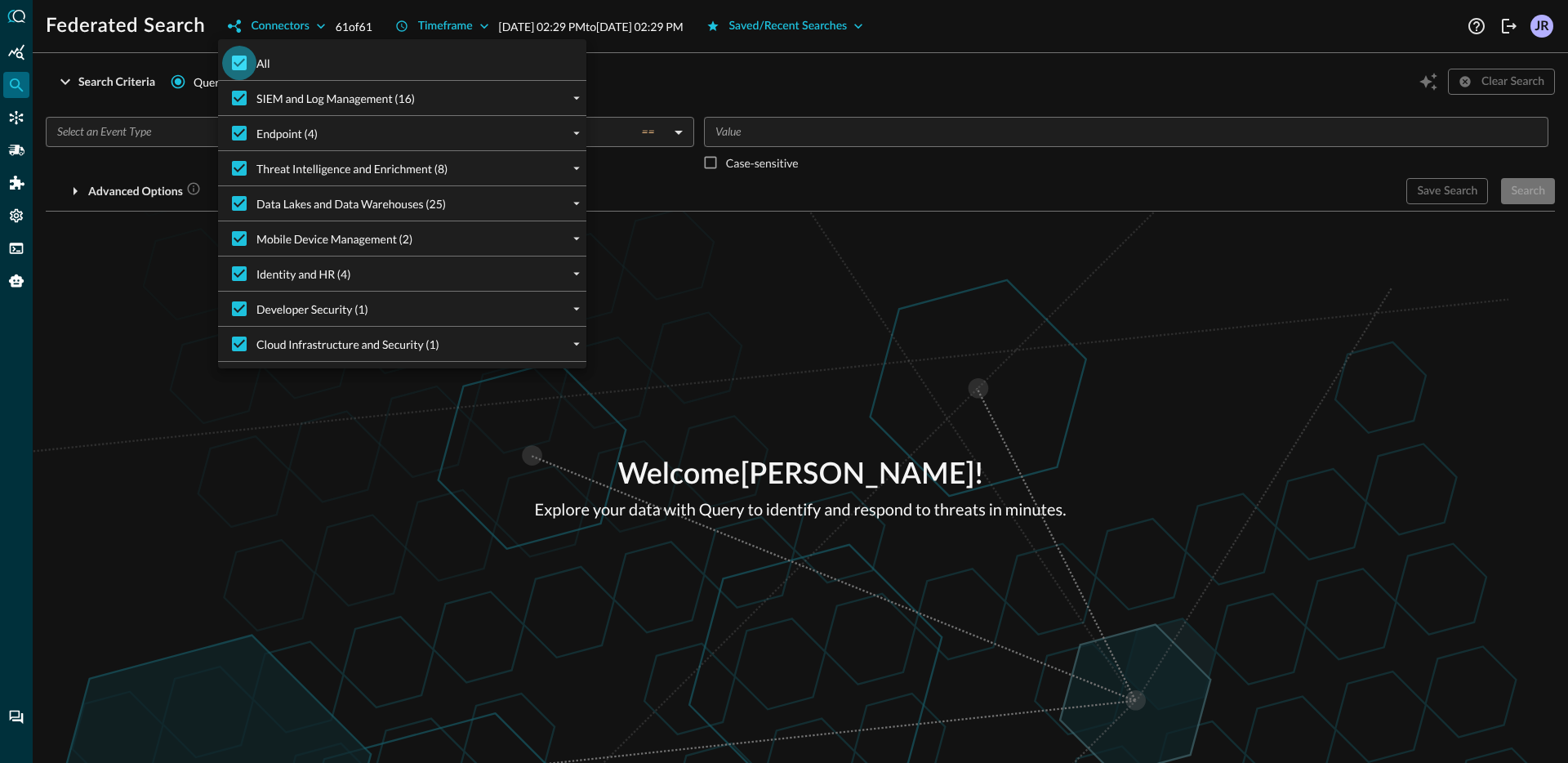
checkbox input "false"
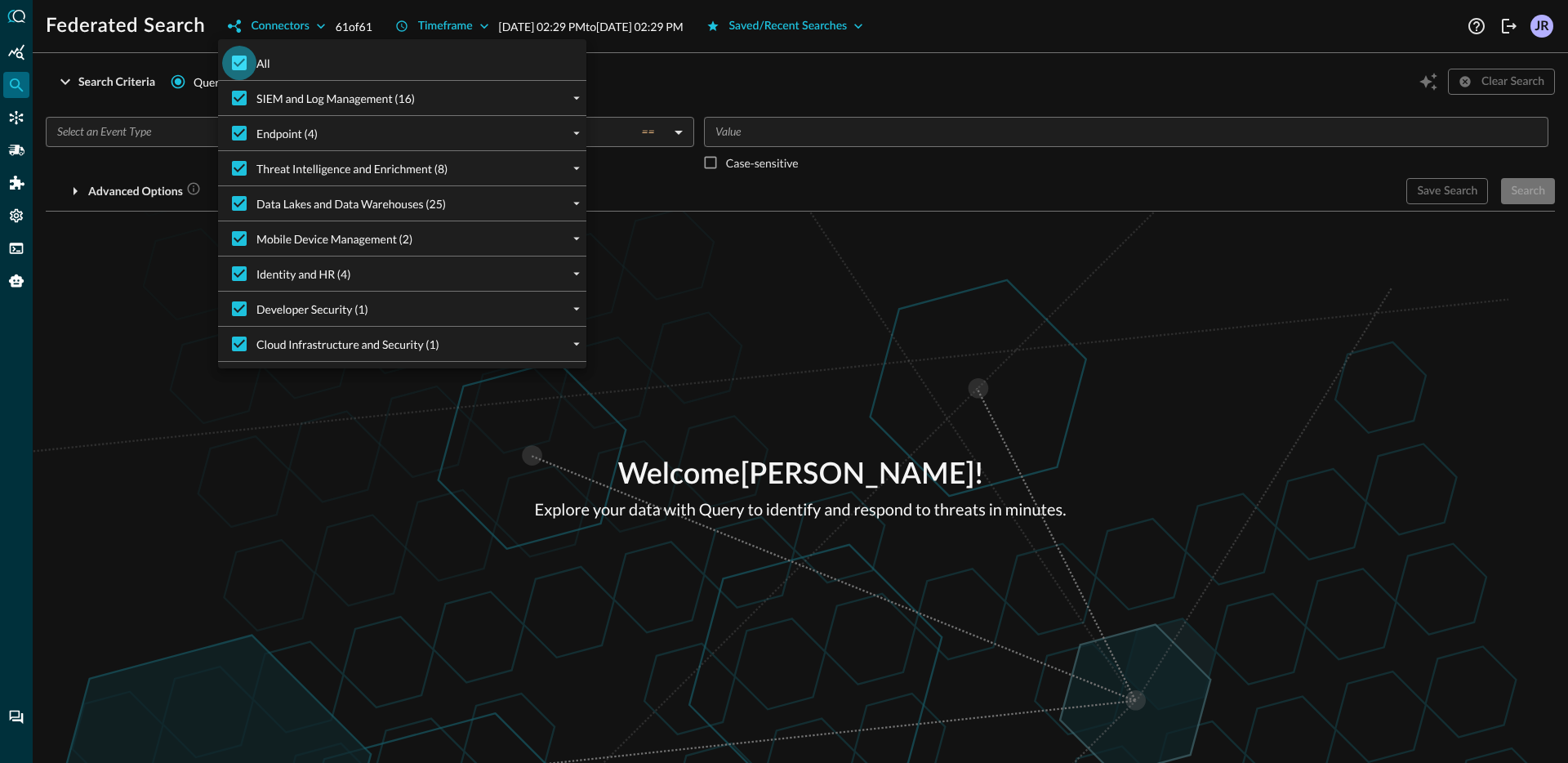
checkbox input "false"
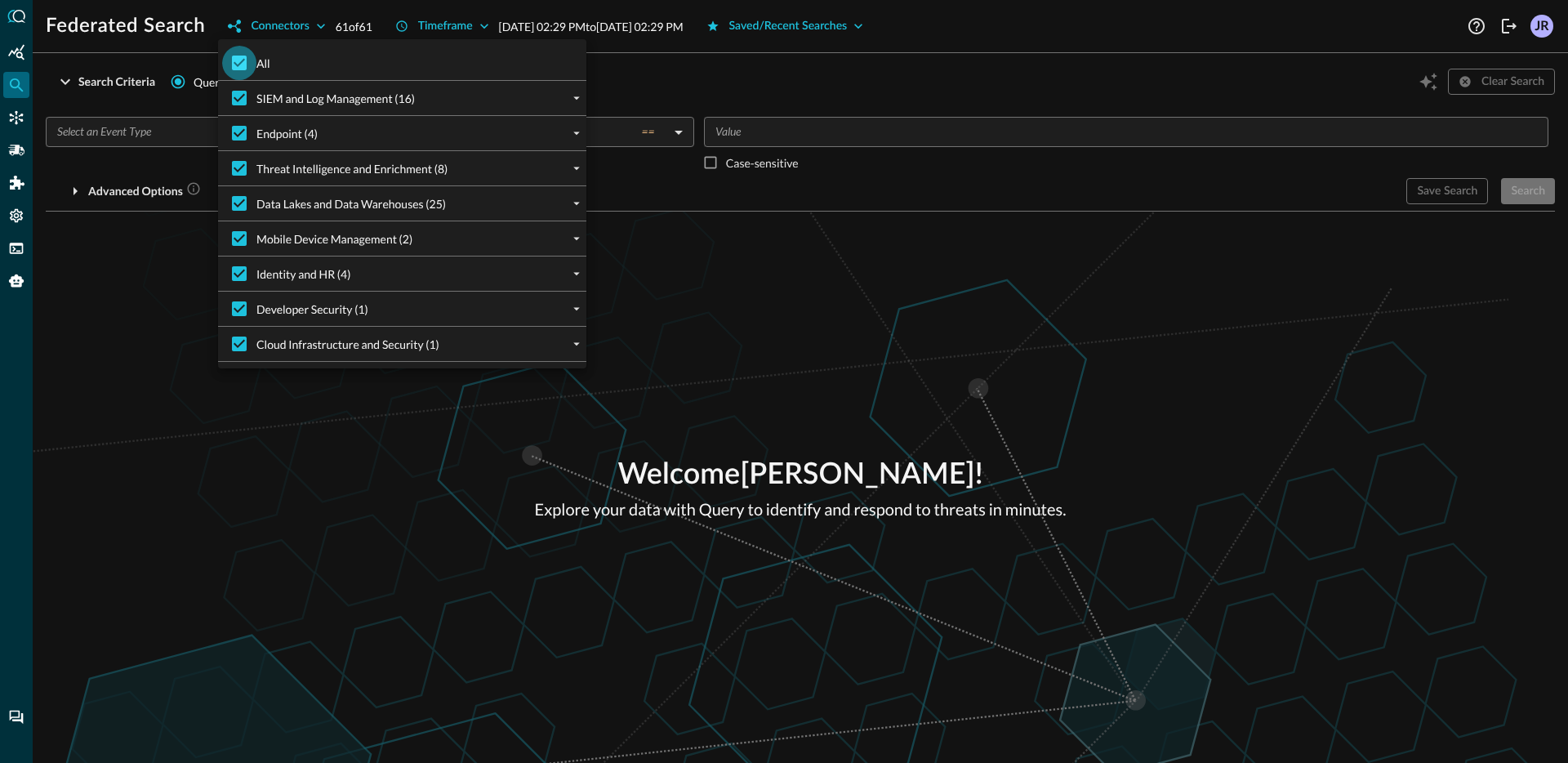
checkbox input "false"
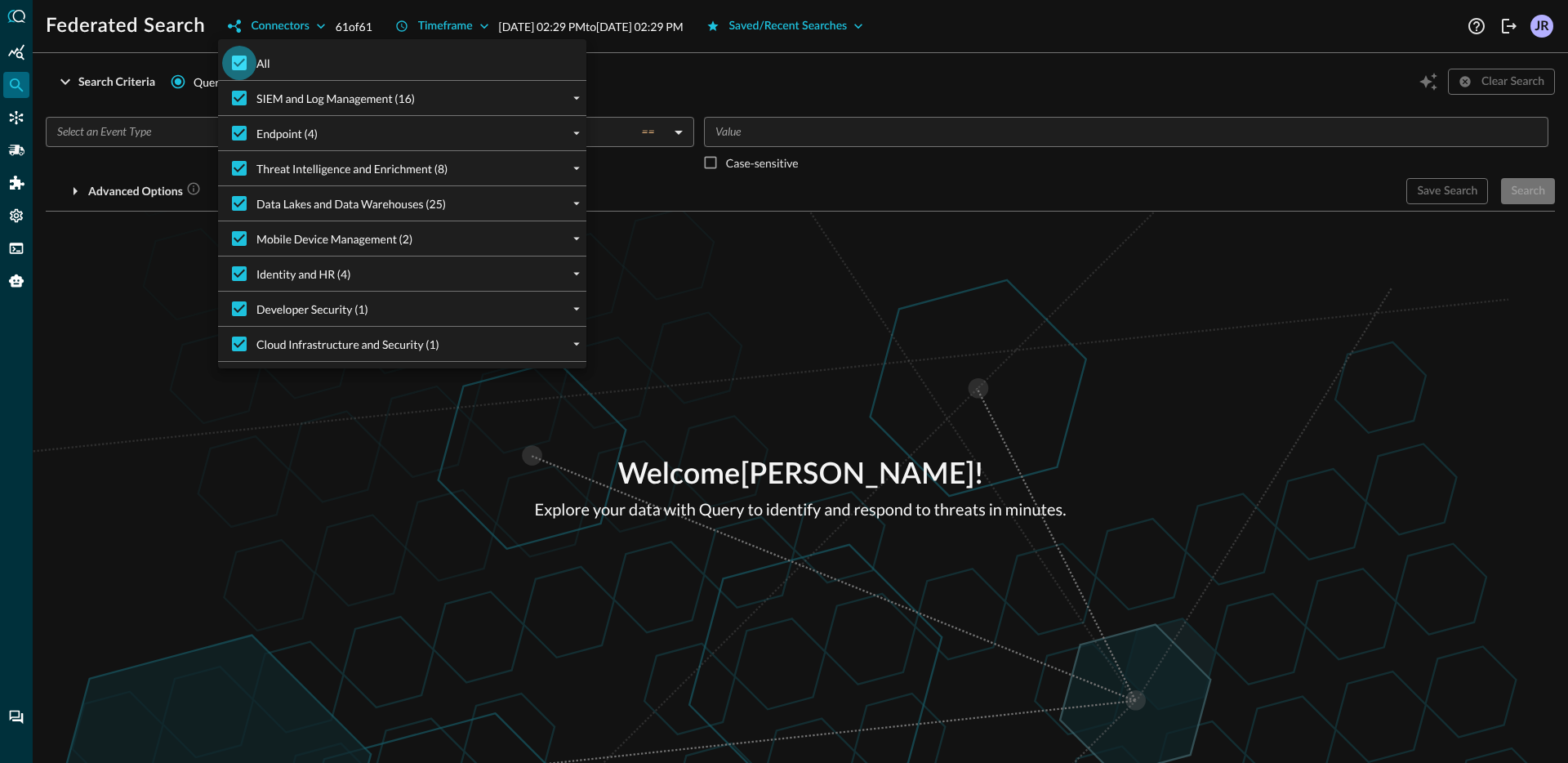
checkbox input "false"
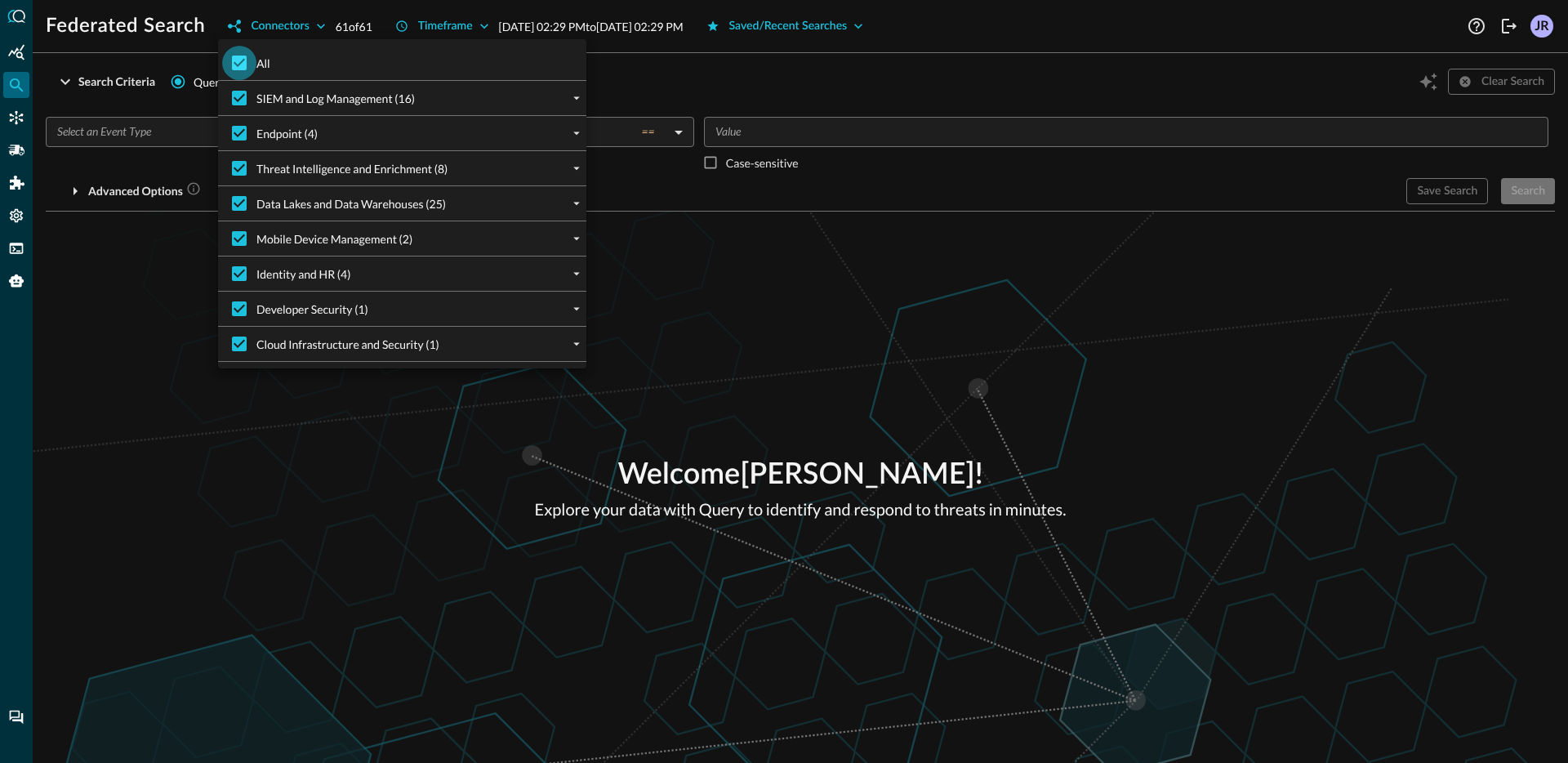
checkbox input "false"
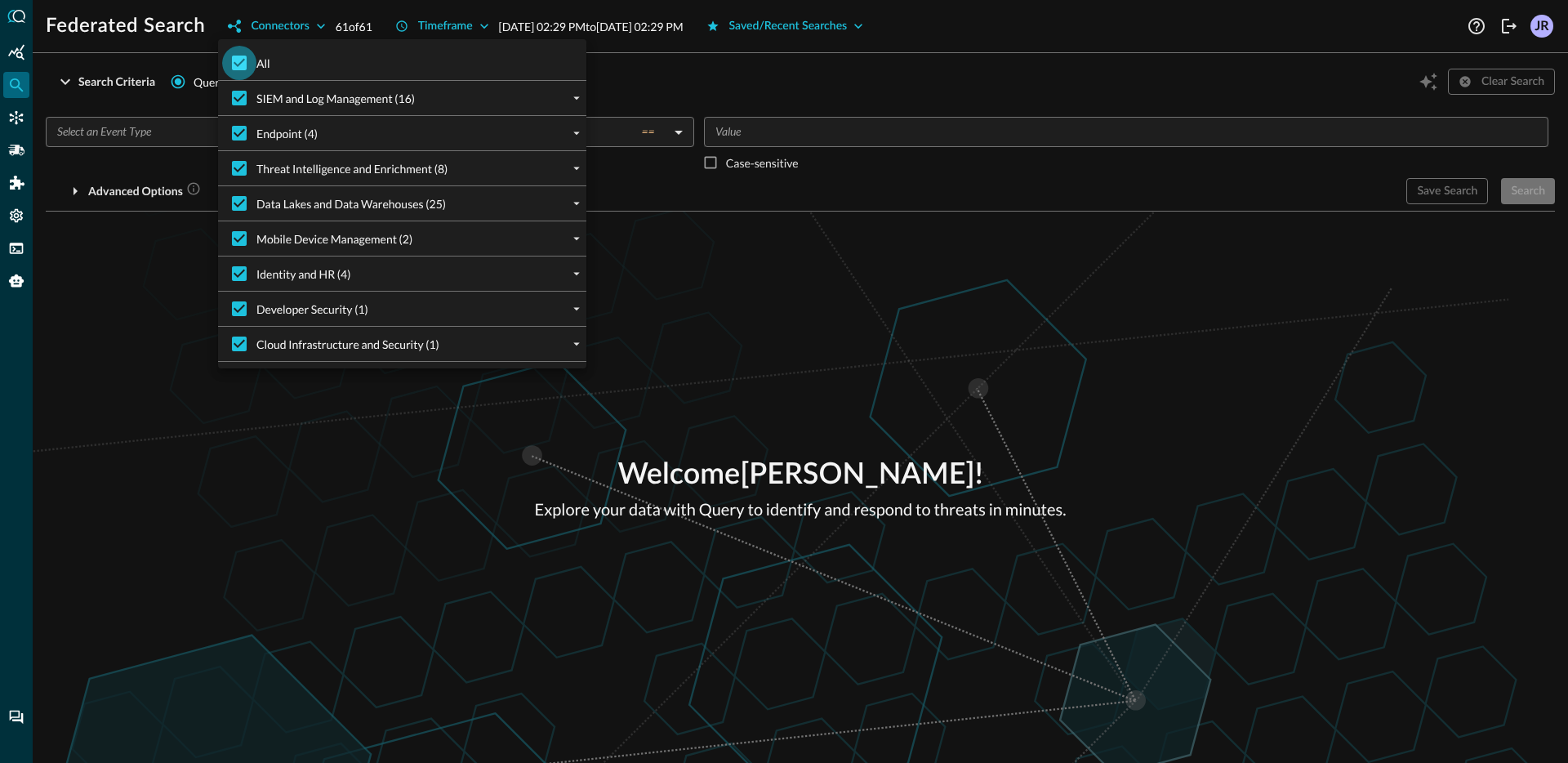
checkbox input "false"
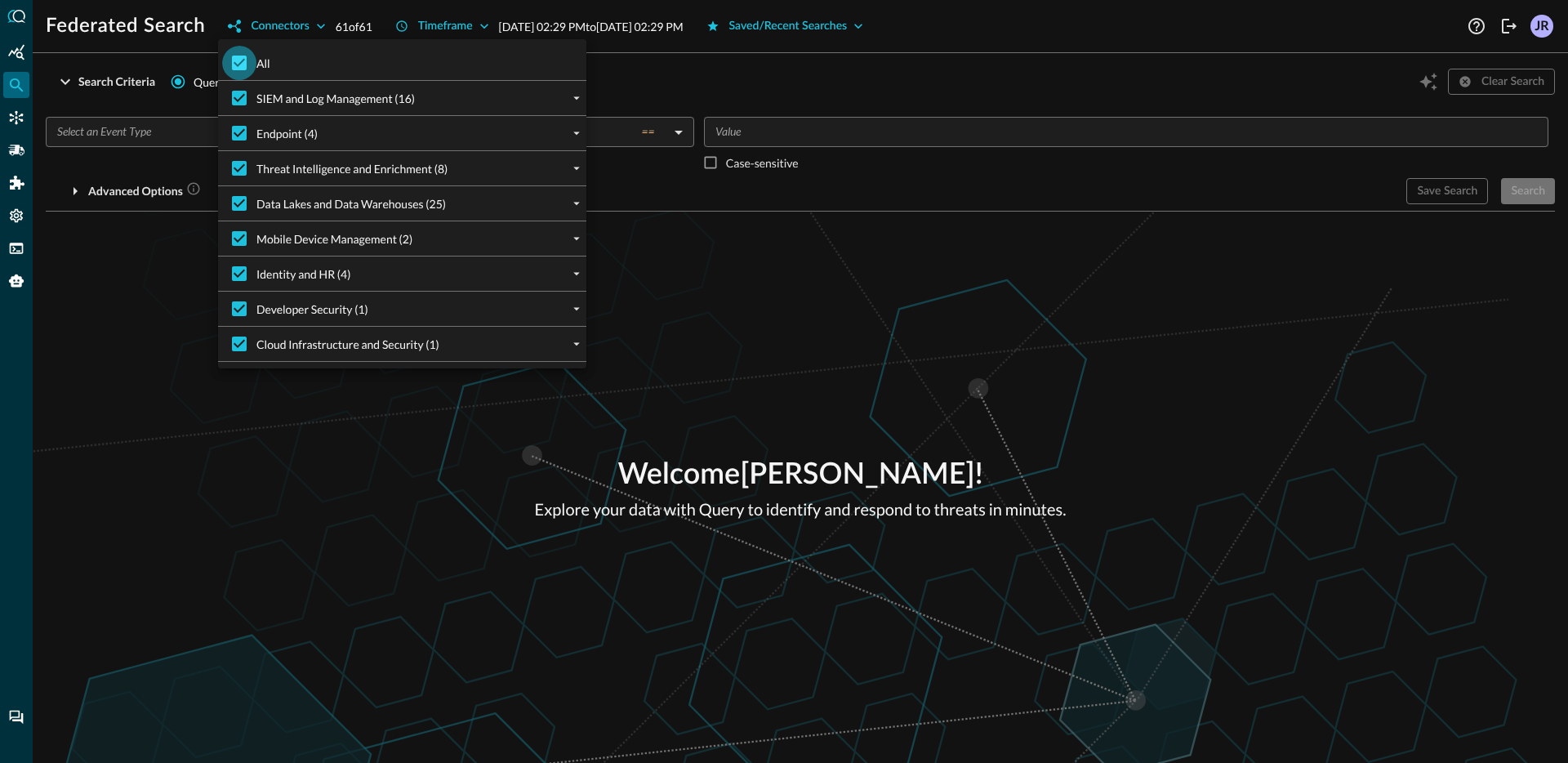
checkbox input "false"
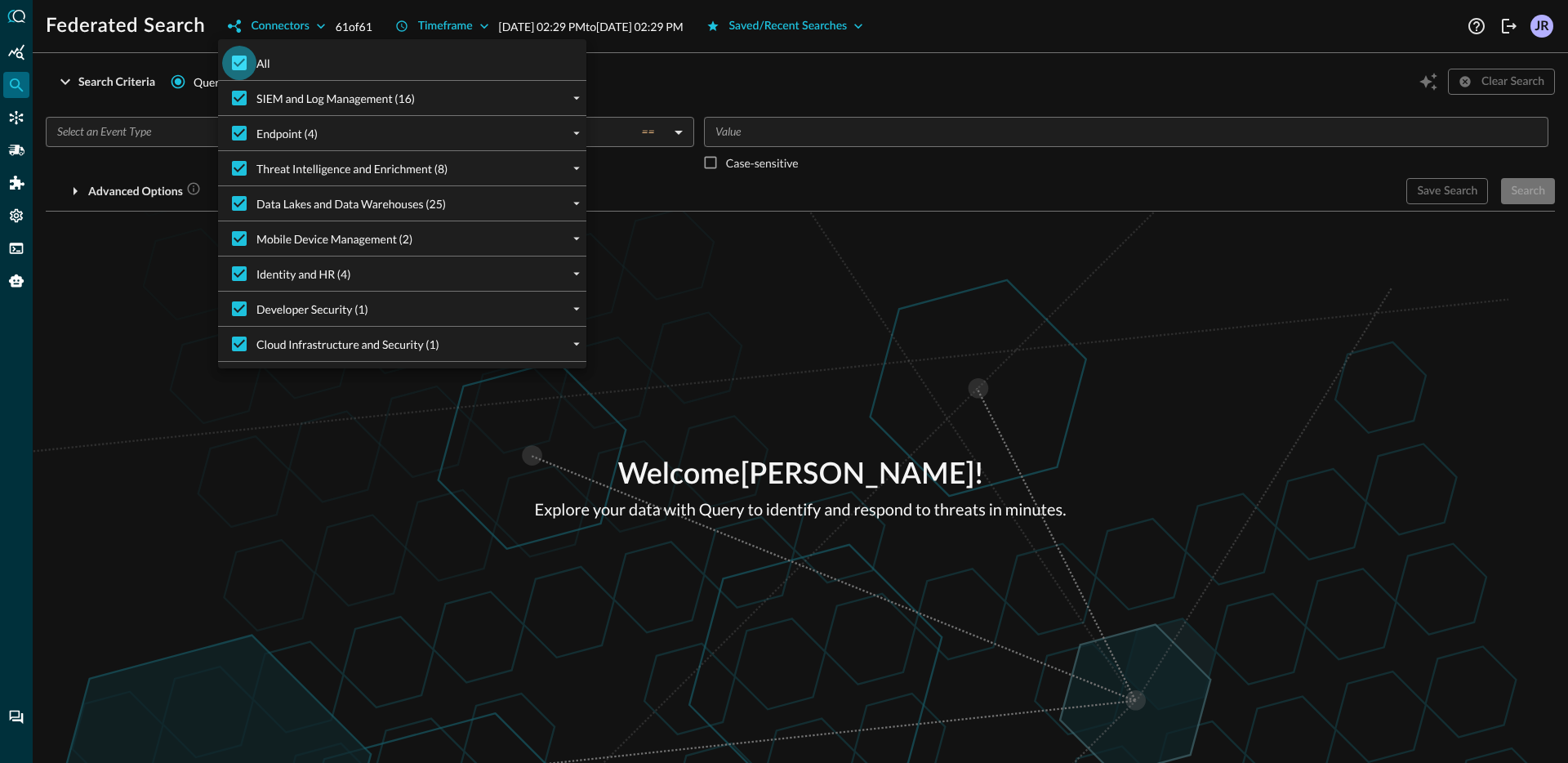
checkbox input "false"
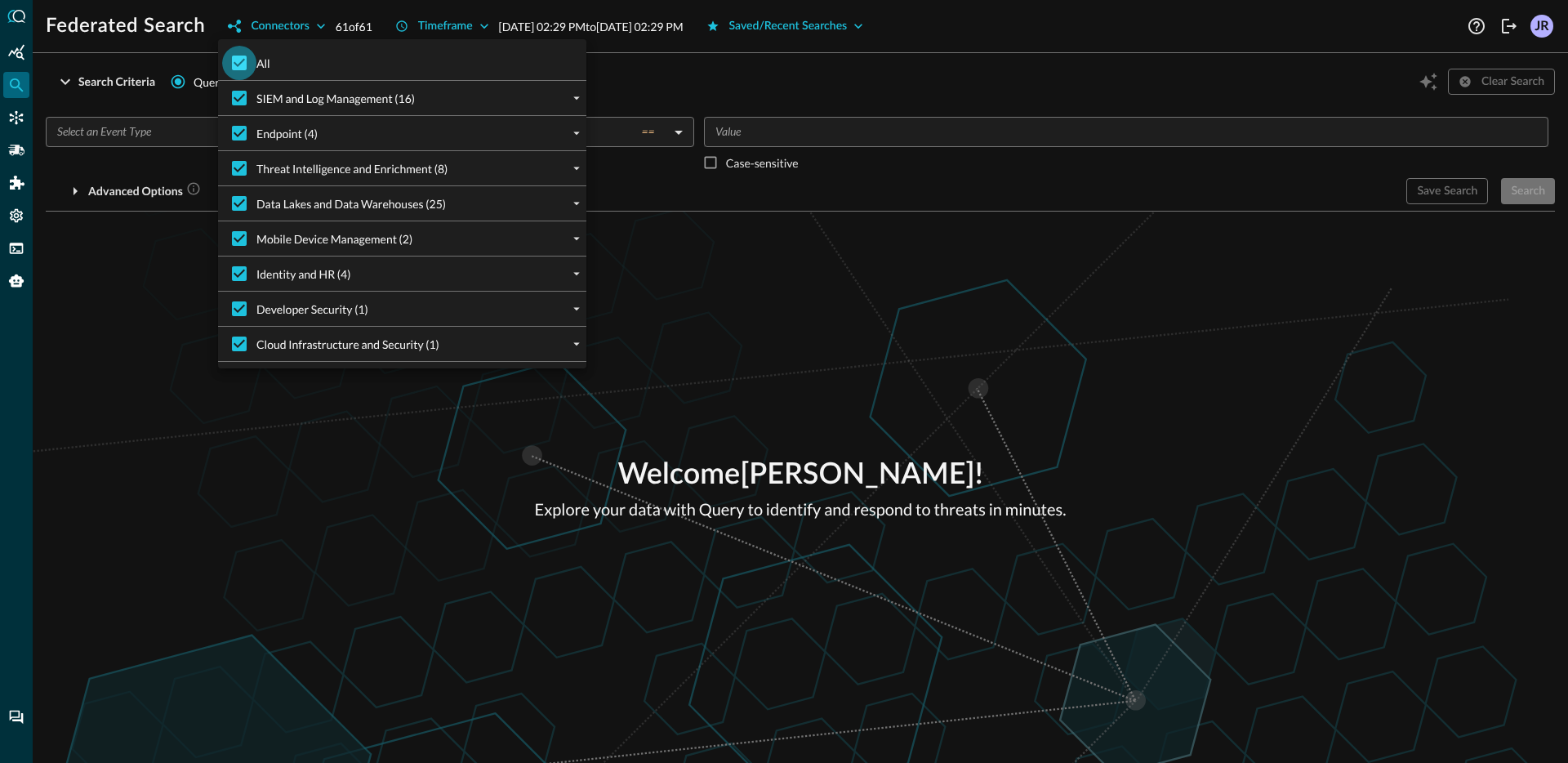
checkbox input "false"
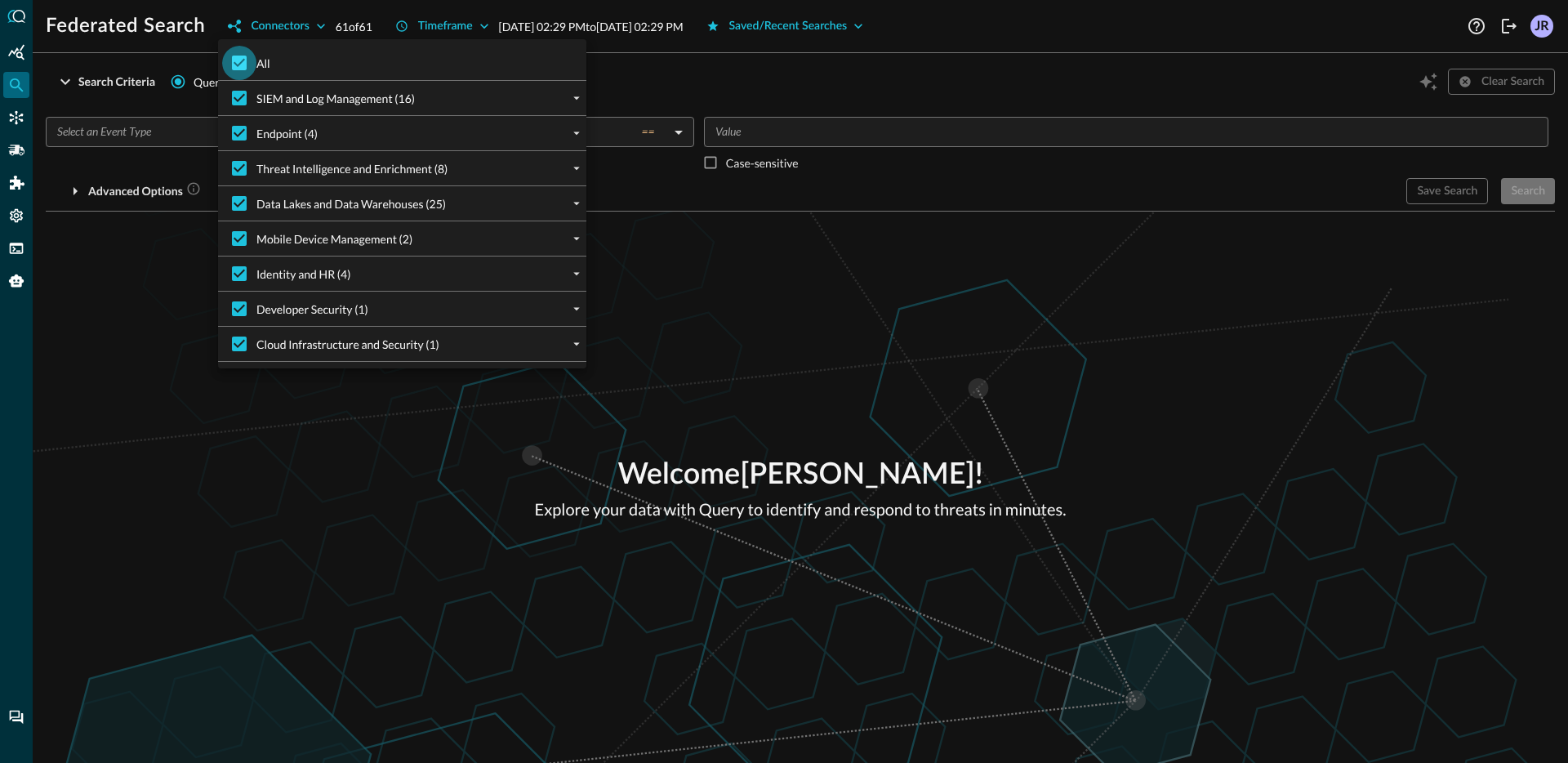
checkbox input "false"
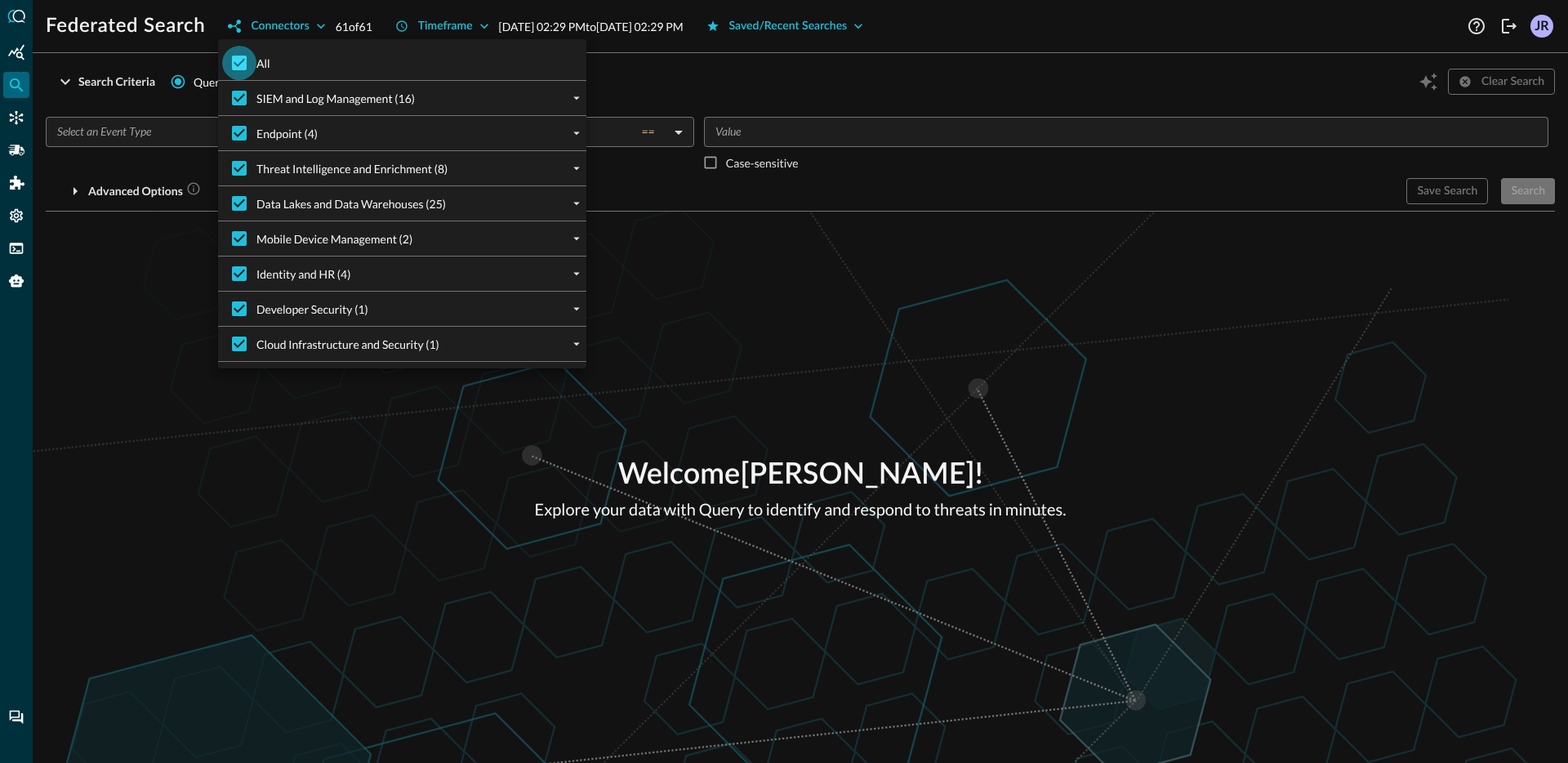
checkbox input "false"
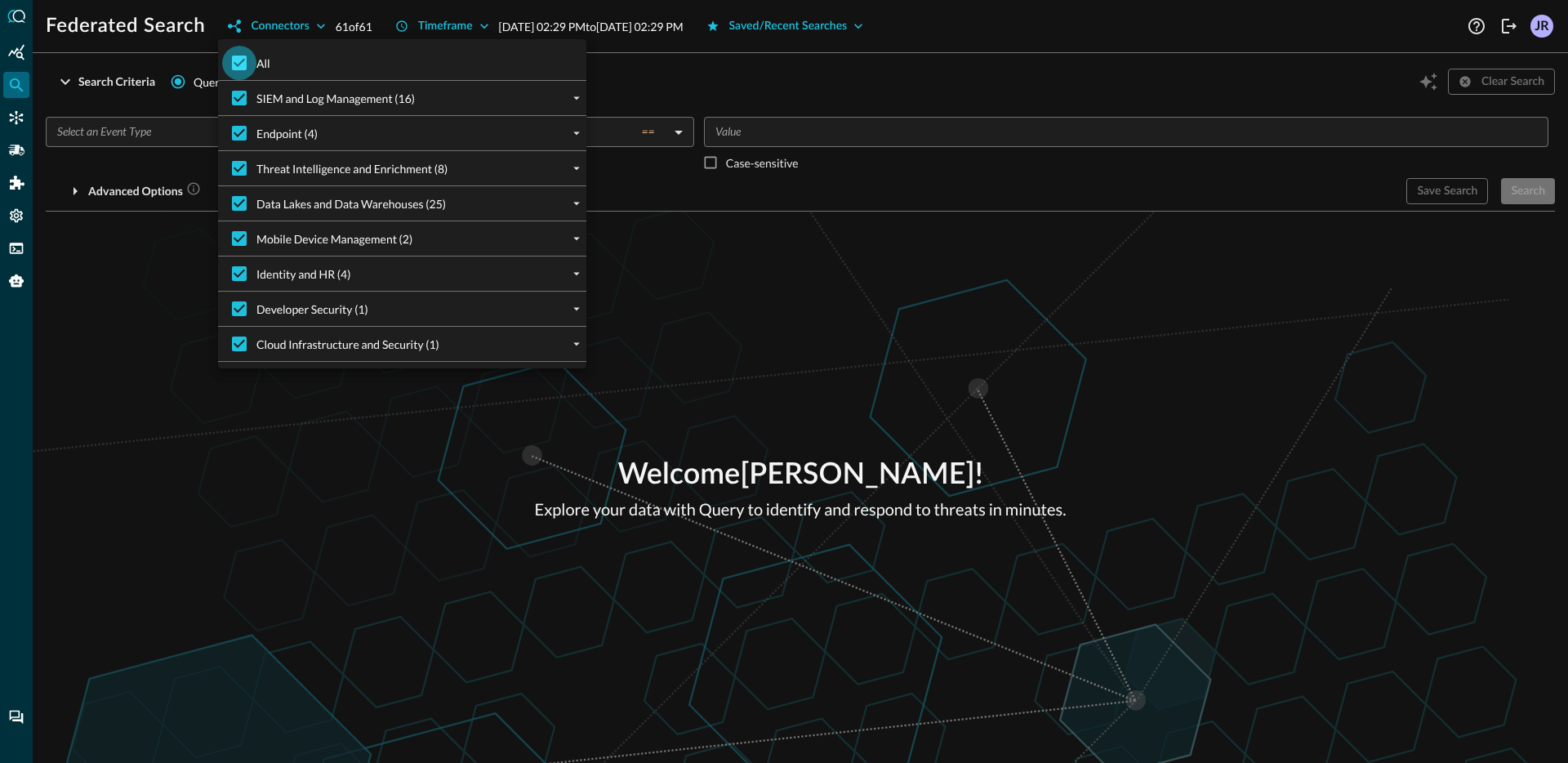
checkbox input "false"
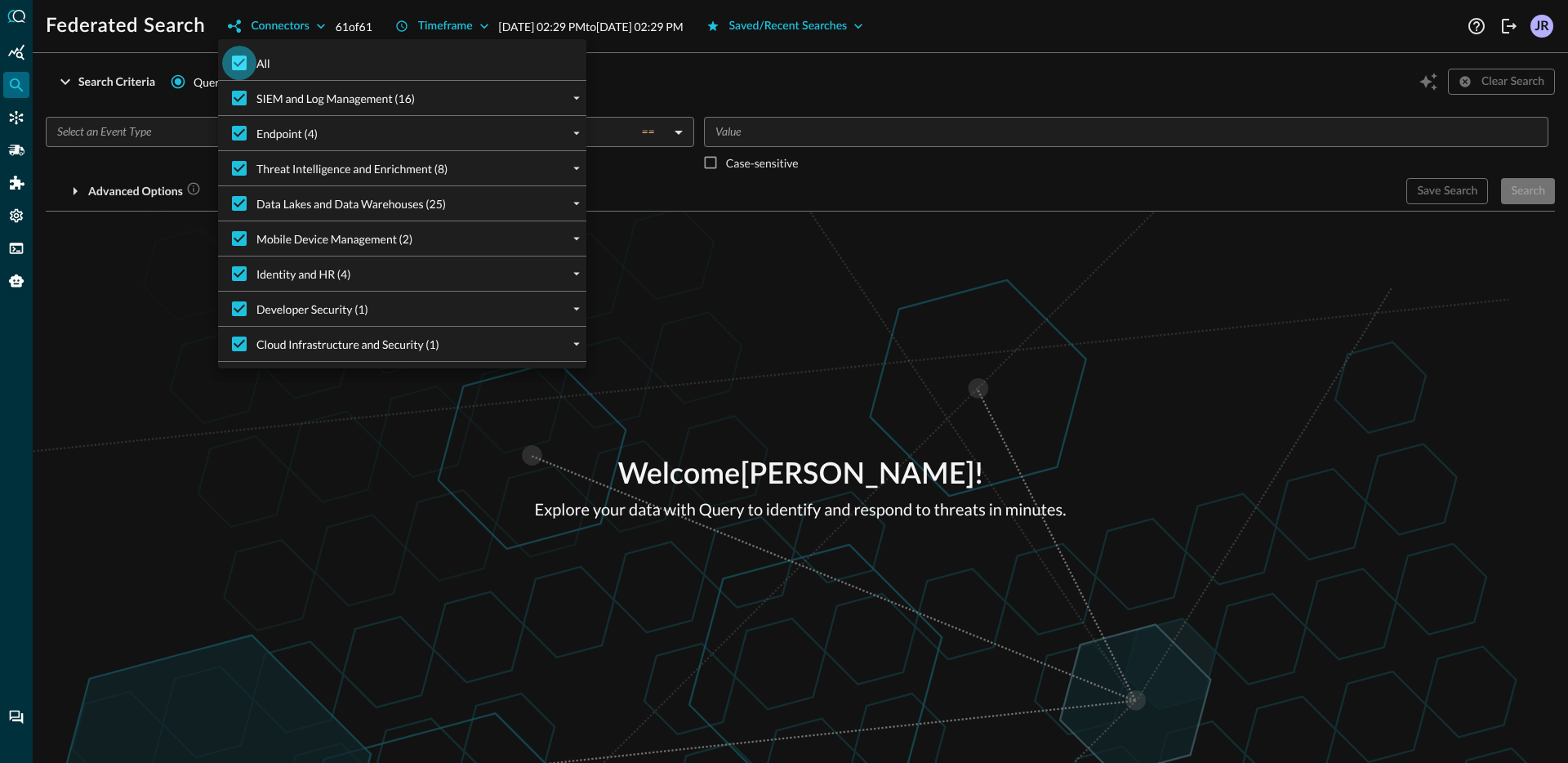
checkbox input "false"
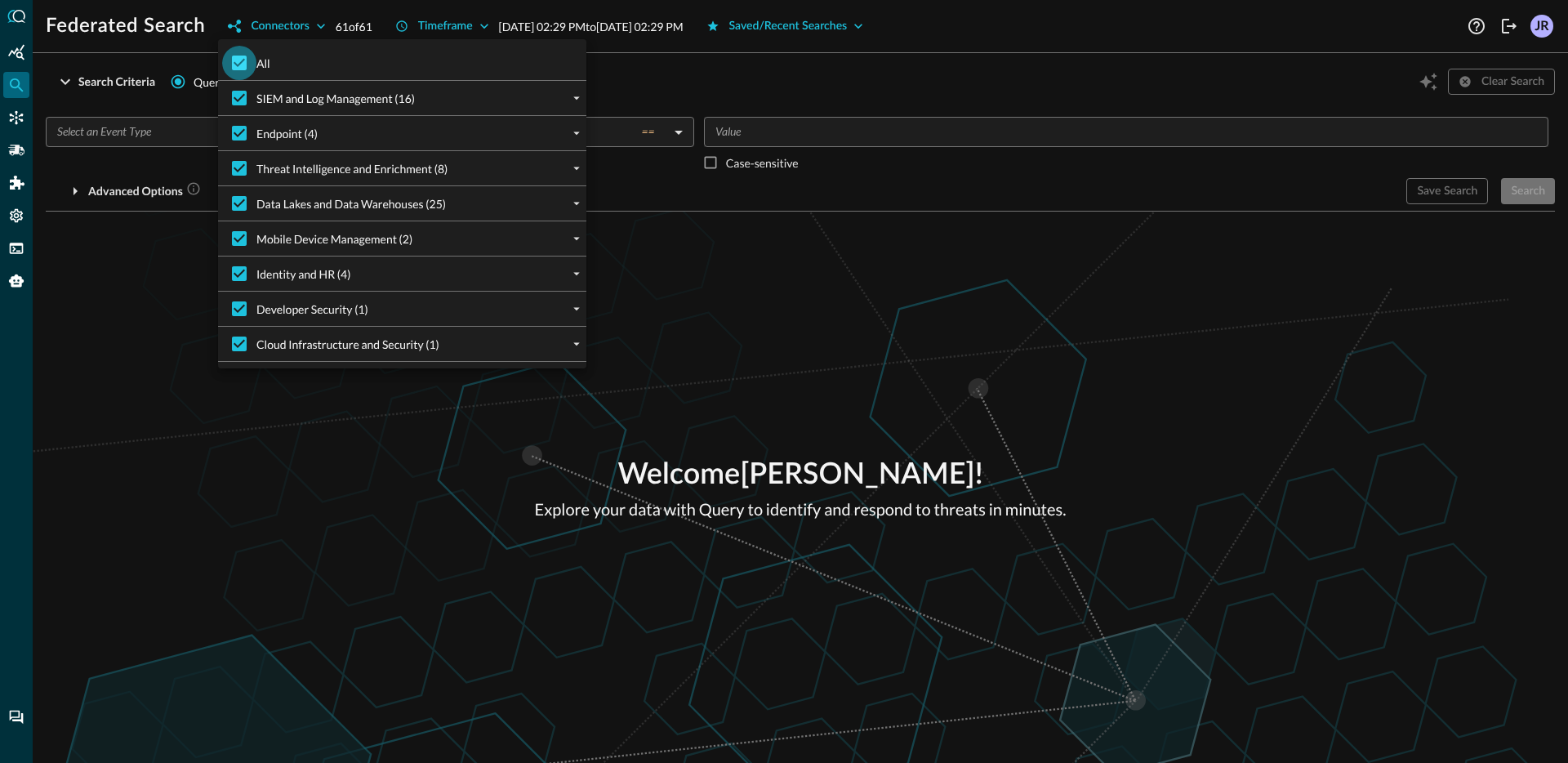
checkbox input "false"
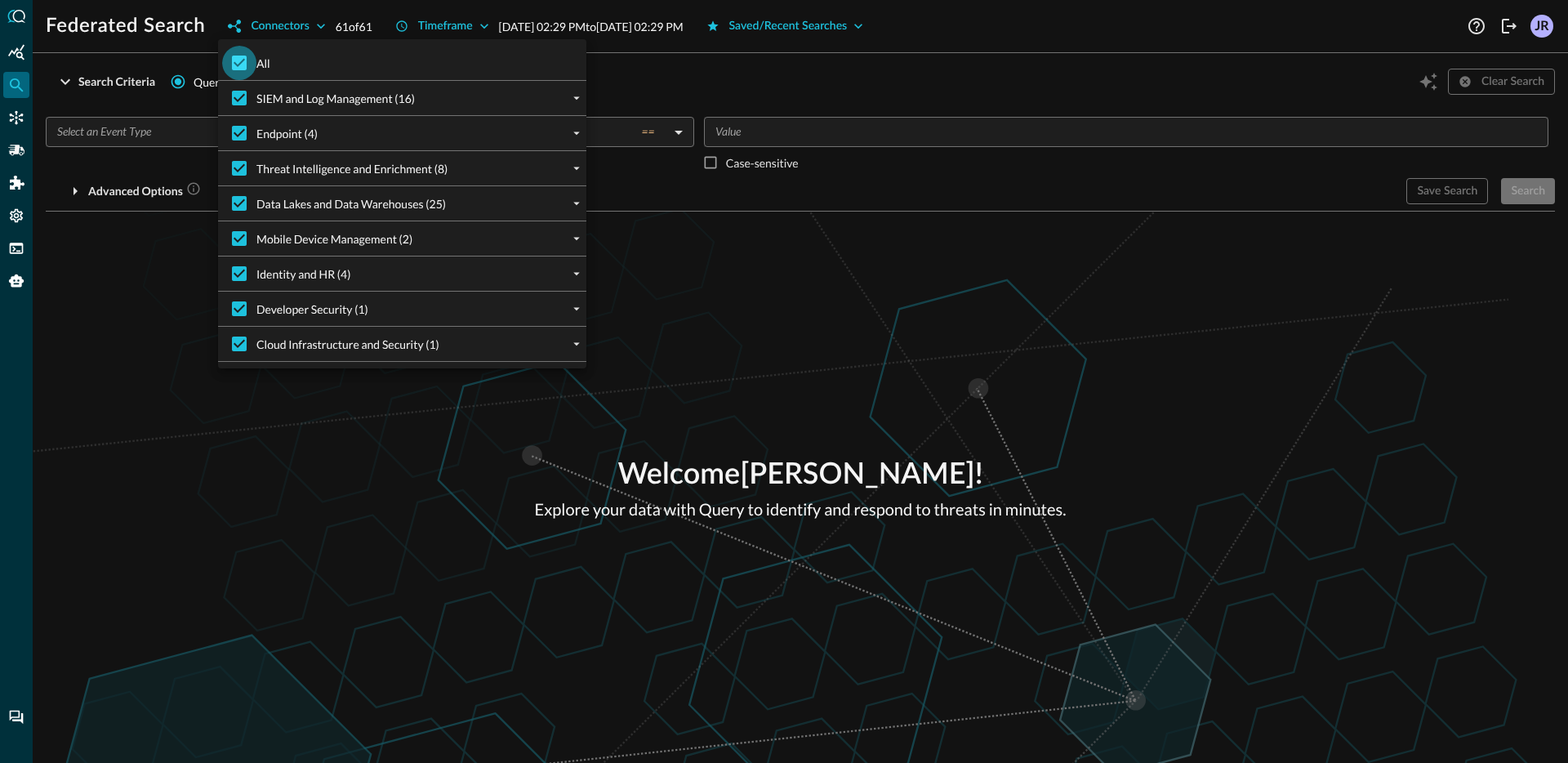
checkbox input "false"
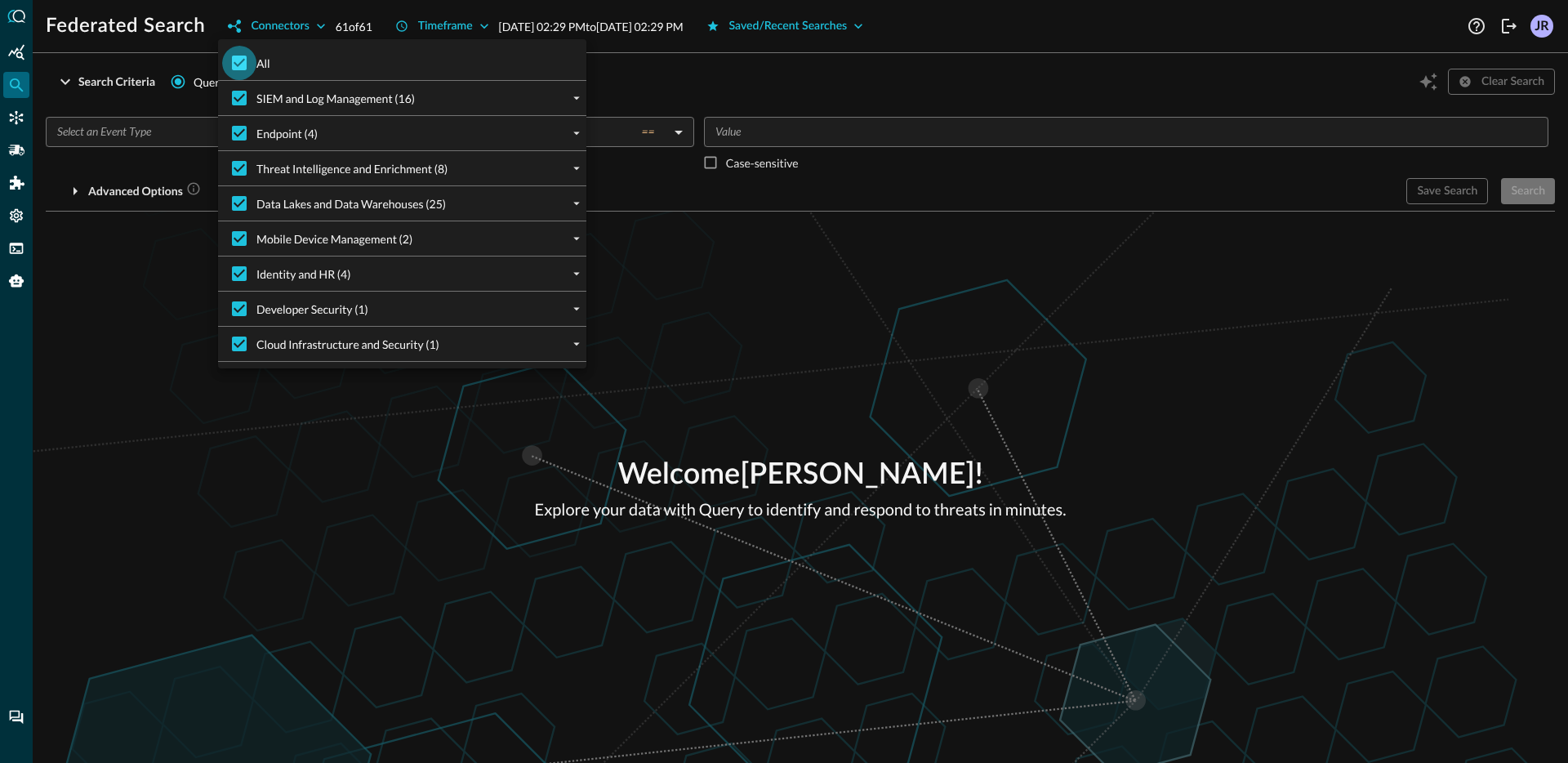
checkbox input "false"
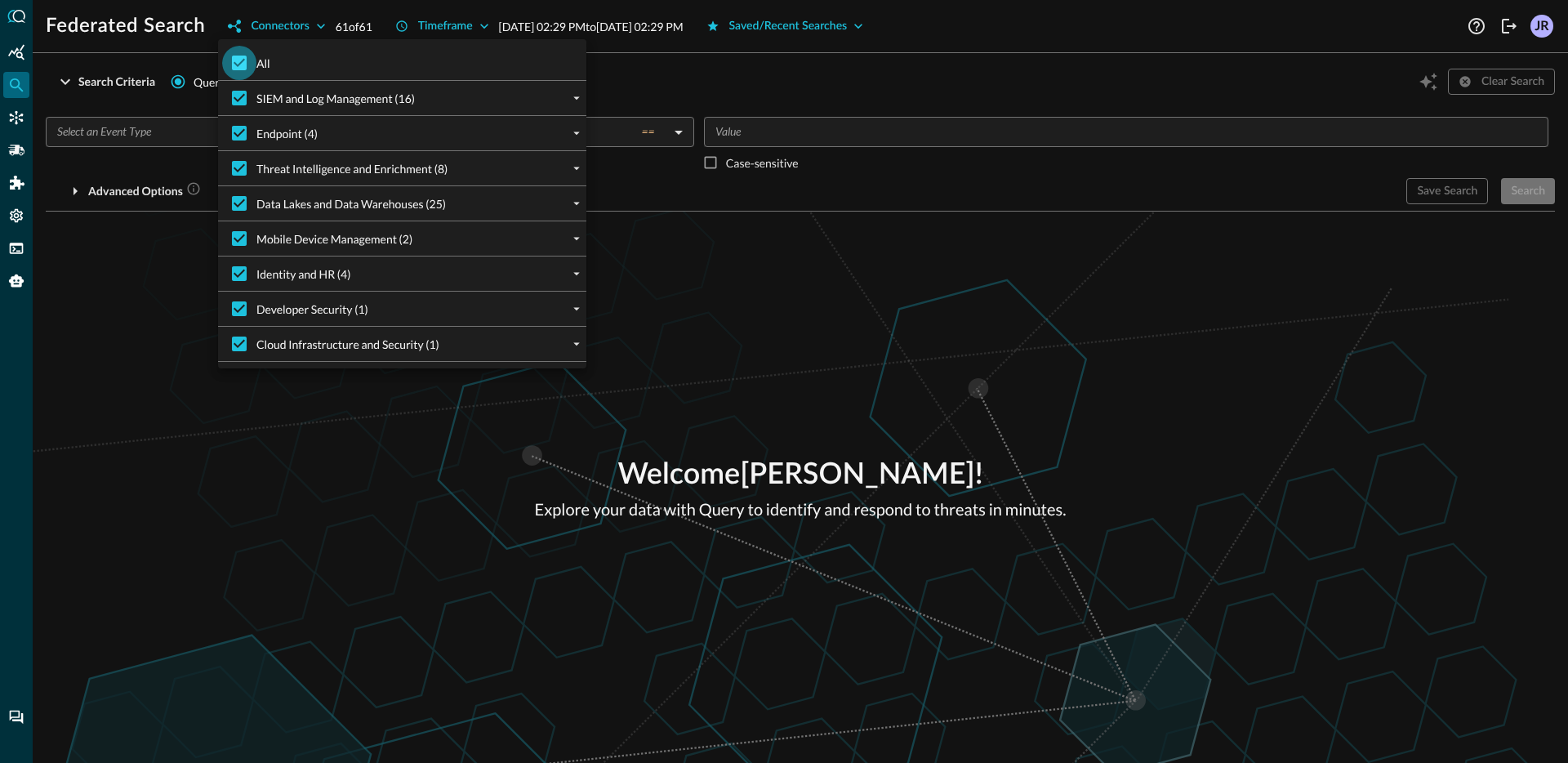
checkbox input "false"
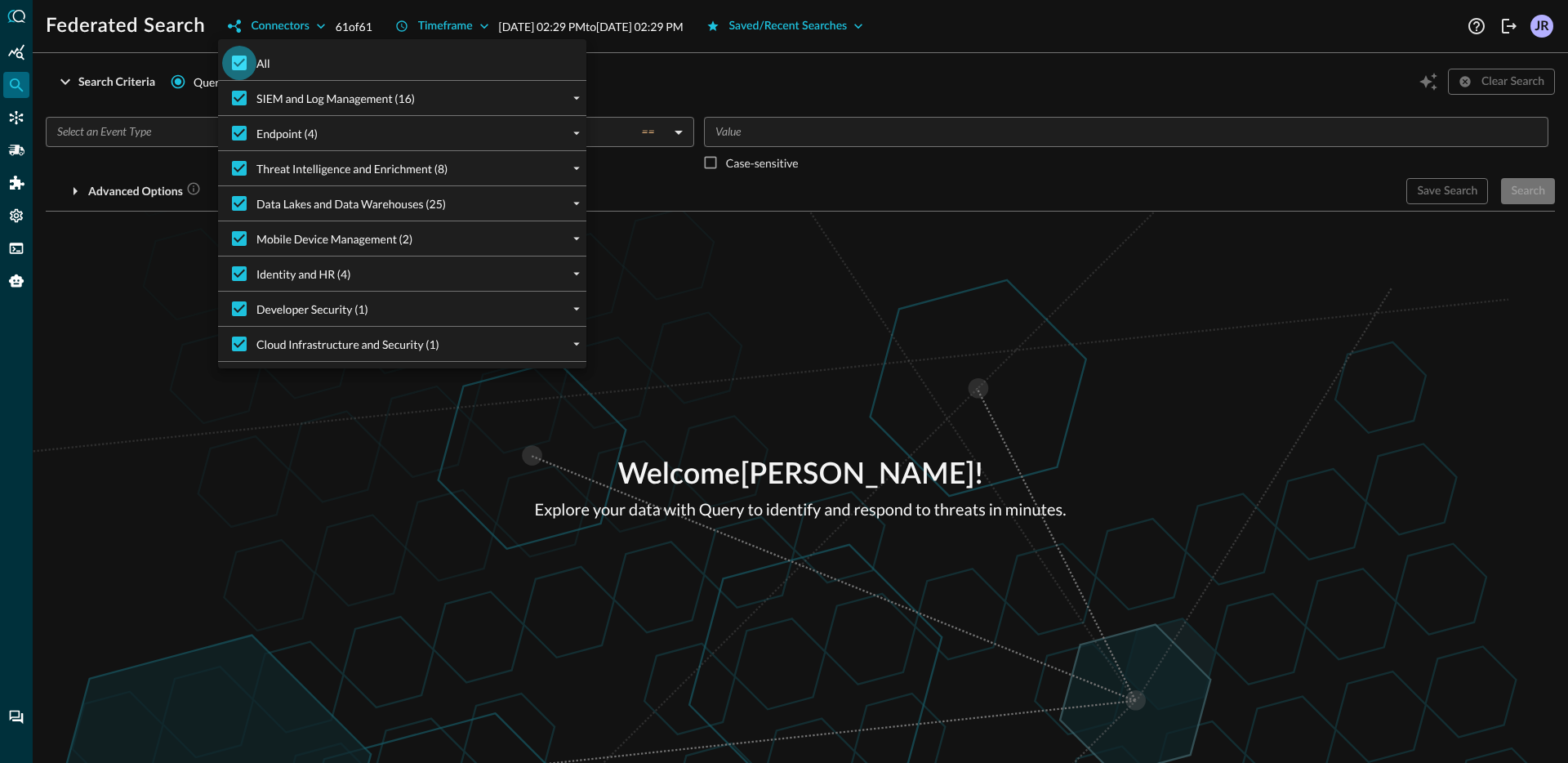
checkbox input "false"
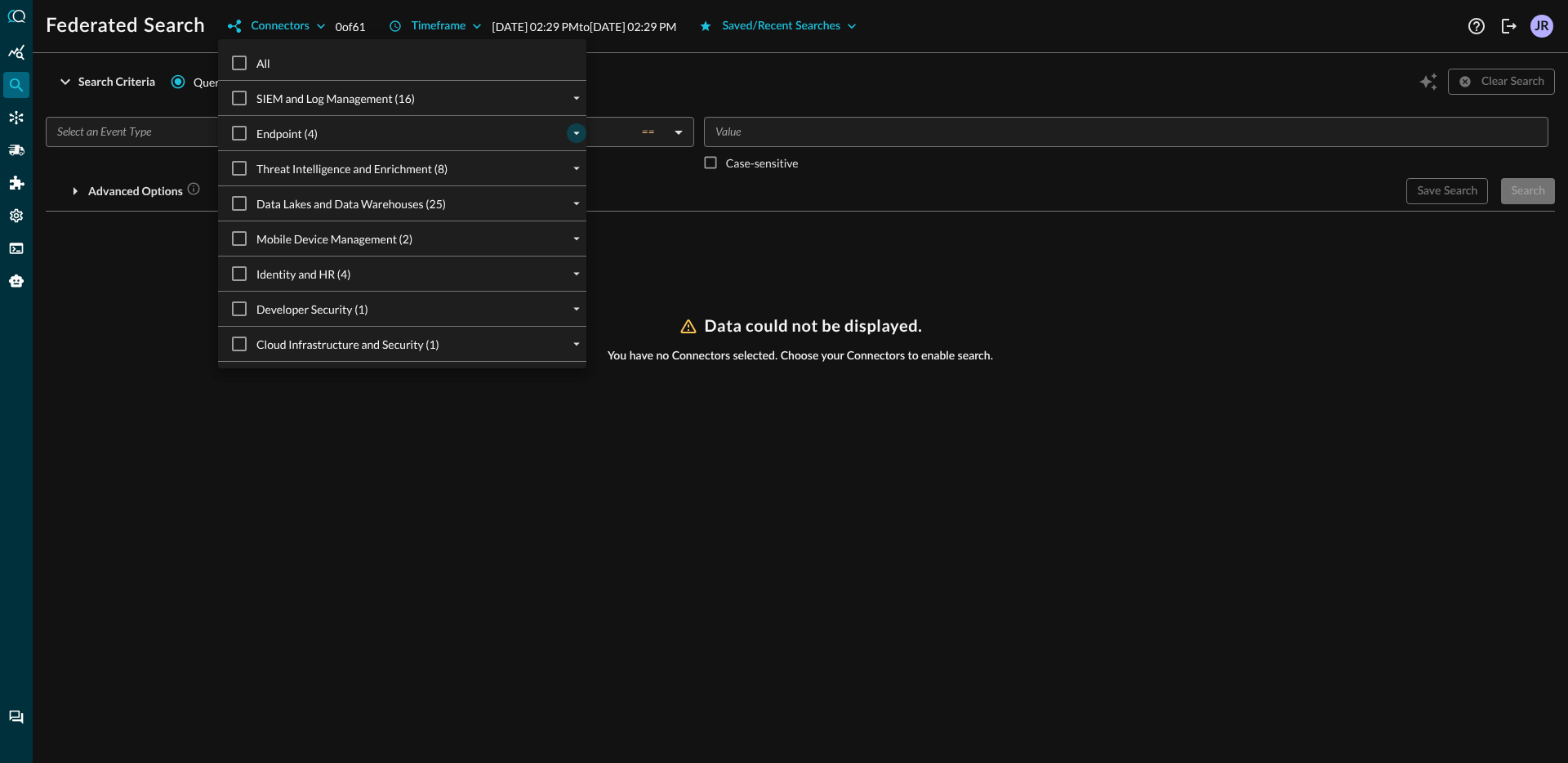
click at [571, 137] on icon "expand" at bounding box center [577, 133] width 15 height 15
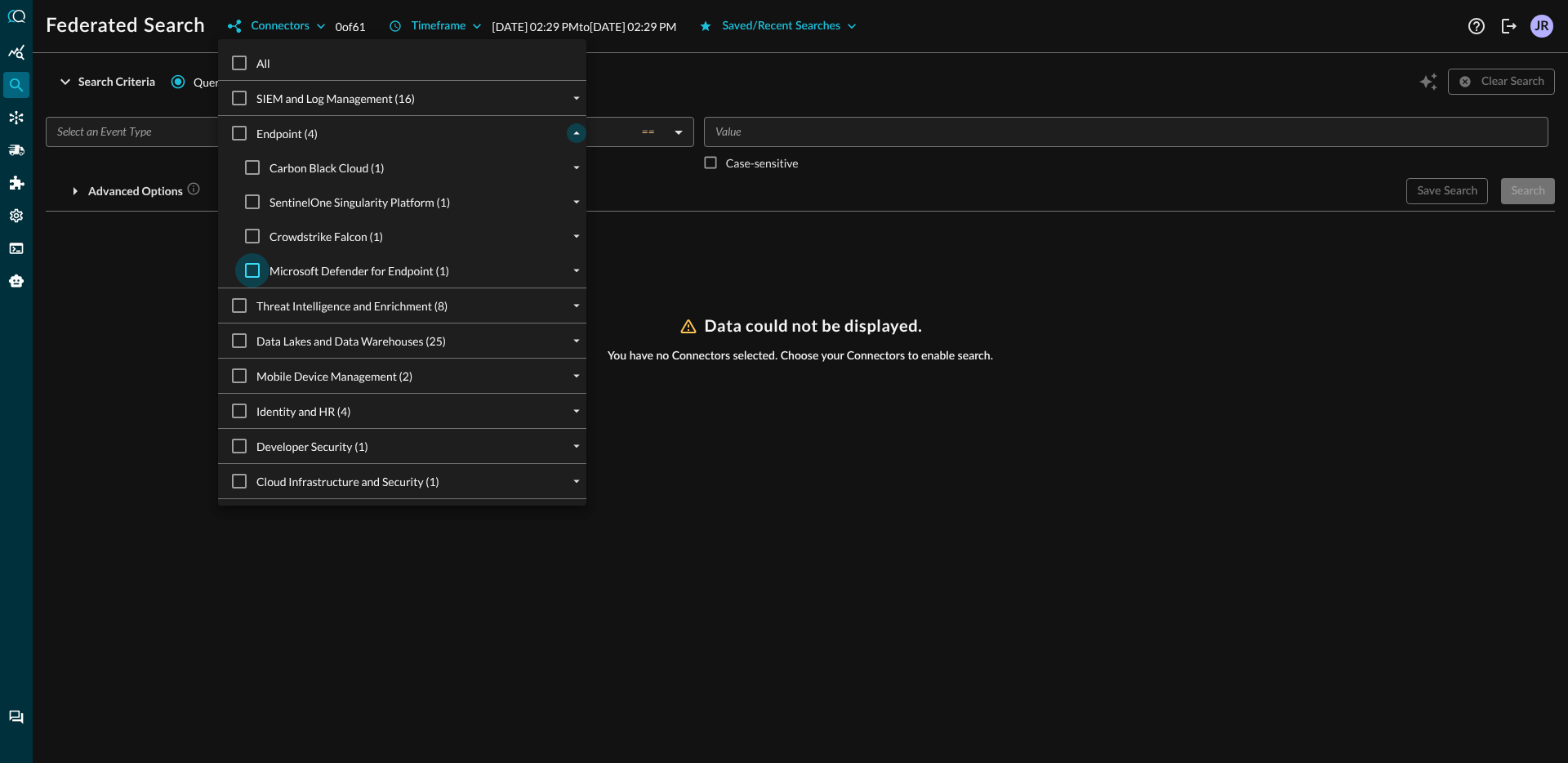
click at [252, 274] on input "Microsoft Defender for Endpoint (1)" at bounding box center [252, 270] width 34 height 34
checkbox input "true"
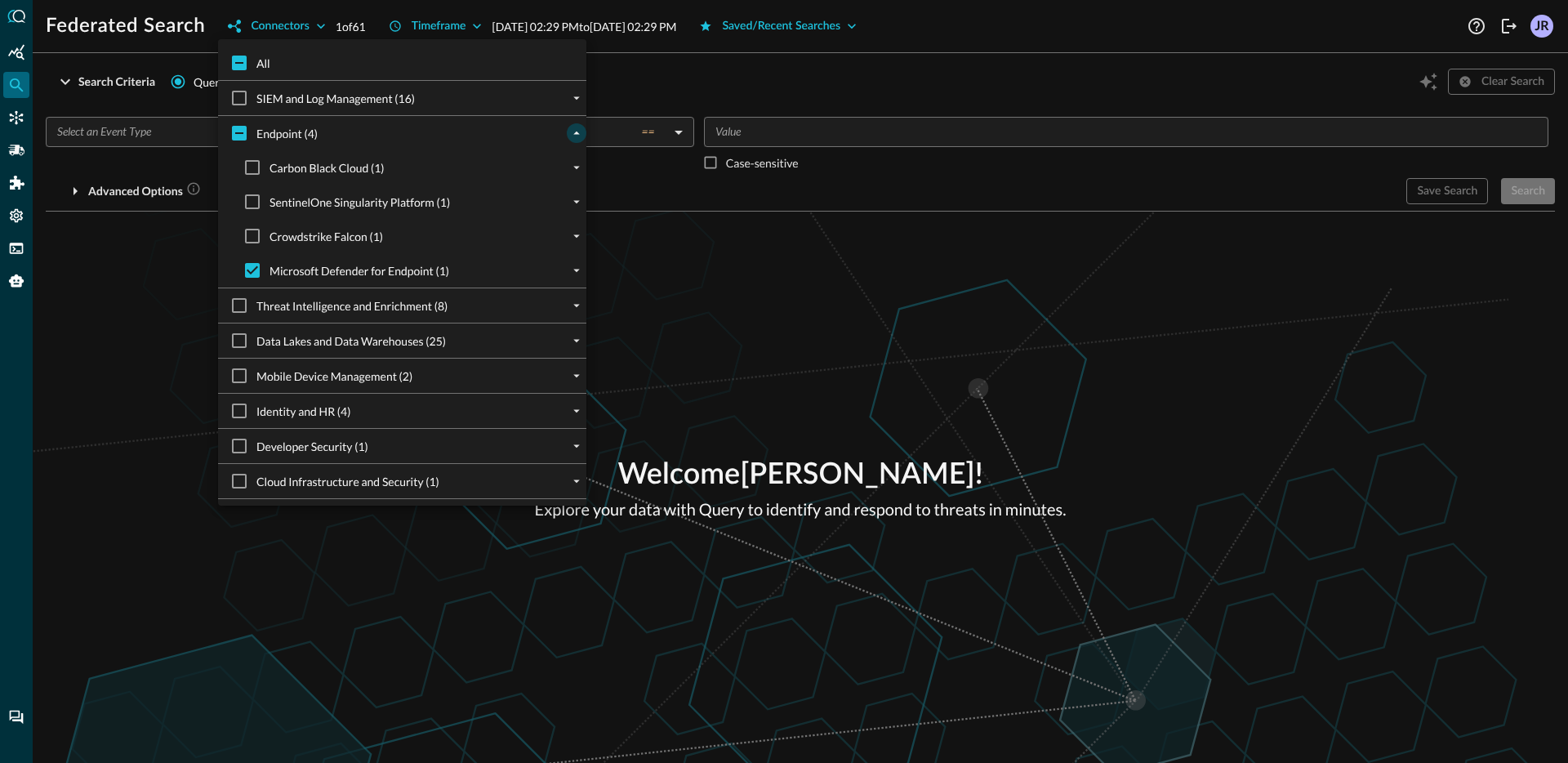
click at [135, 140] on div at bounding box center [784, 382] width 1568 height 763
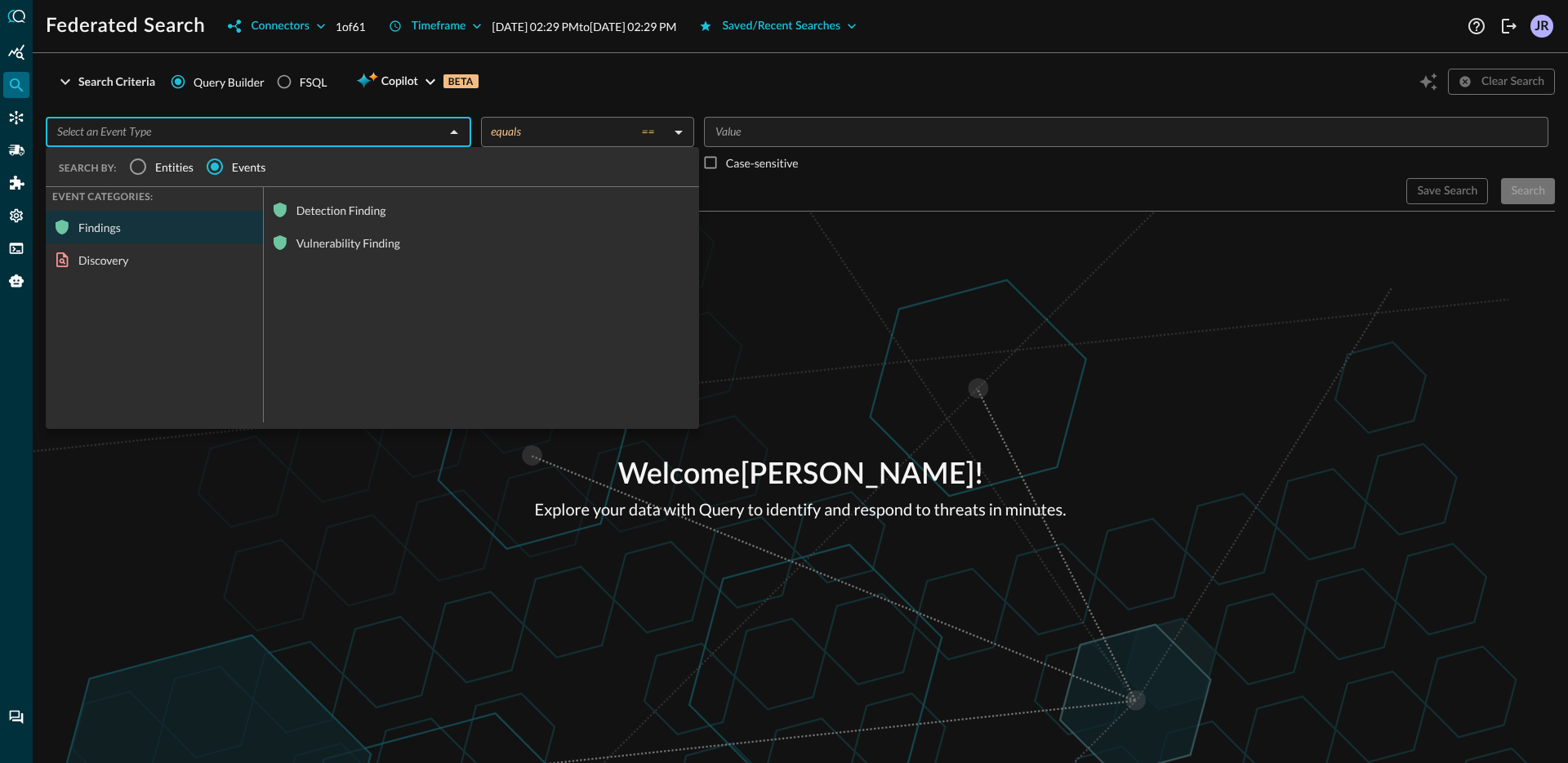
click at [185, 137] on input "text" at bounding box center [245, 132] width 389 height 20
click at [307, 204] on div "Detection Finding" at bounding box center [481, 210] width 436 height 33
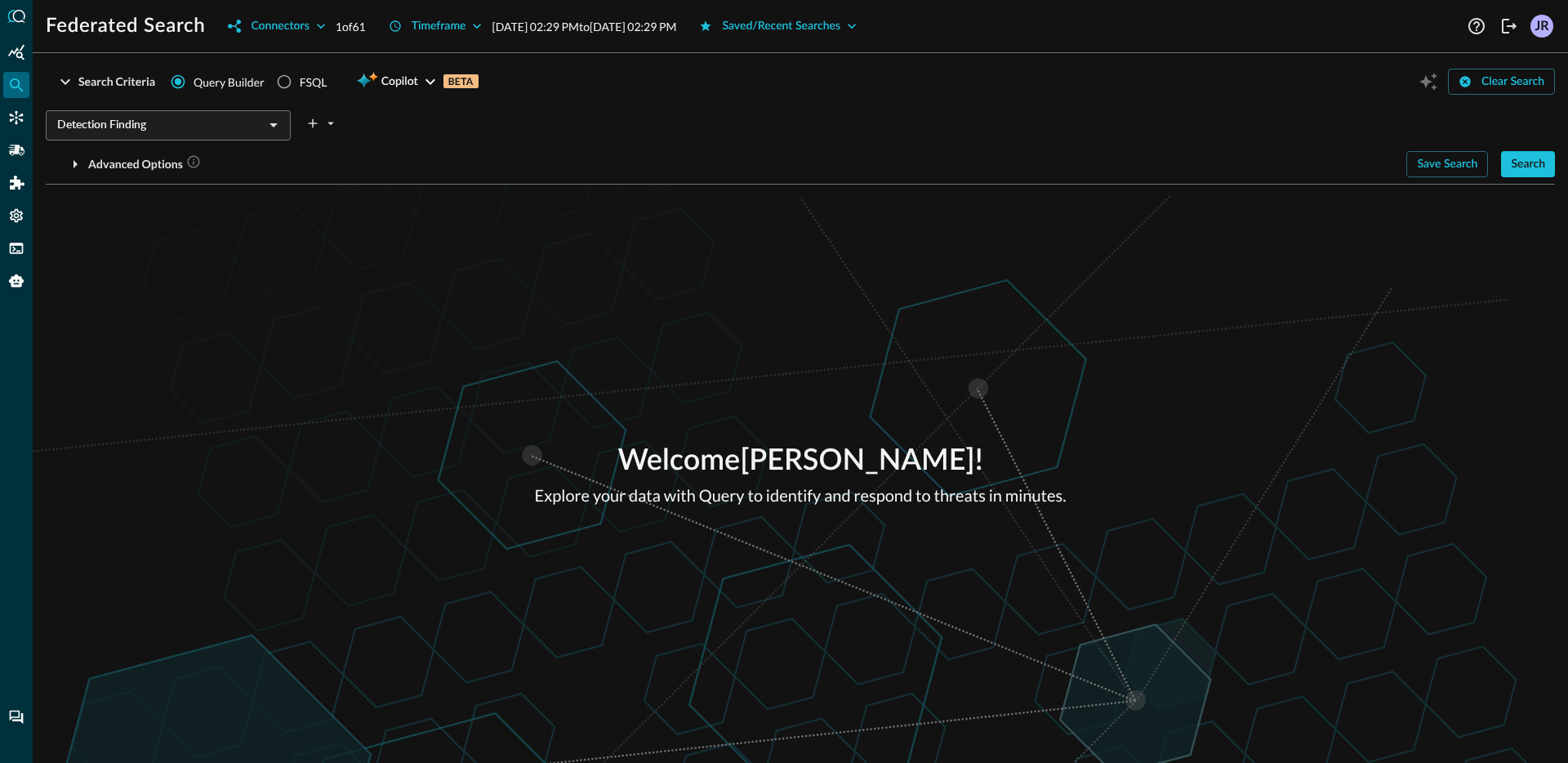
click at [254, 138] on div "Detection Finding ​" at bounding box center [168, 125] width 245 height 30
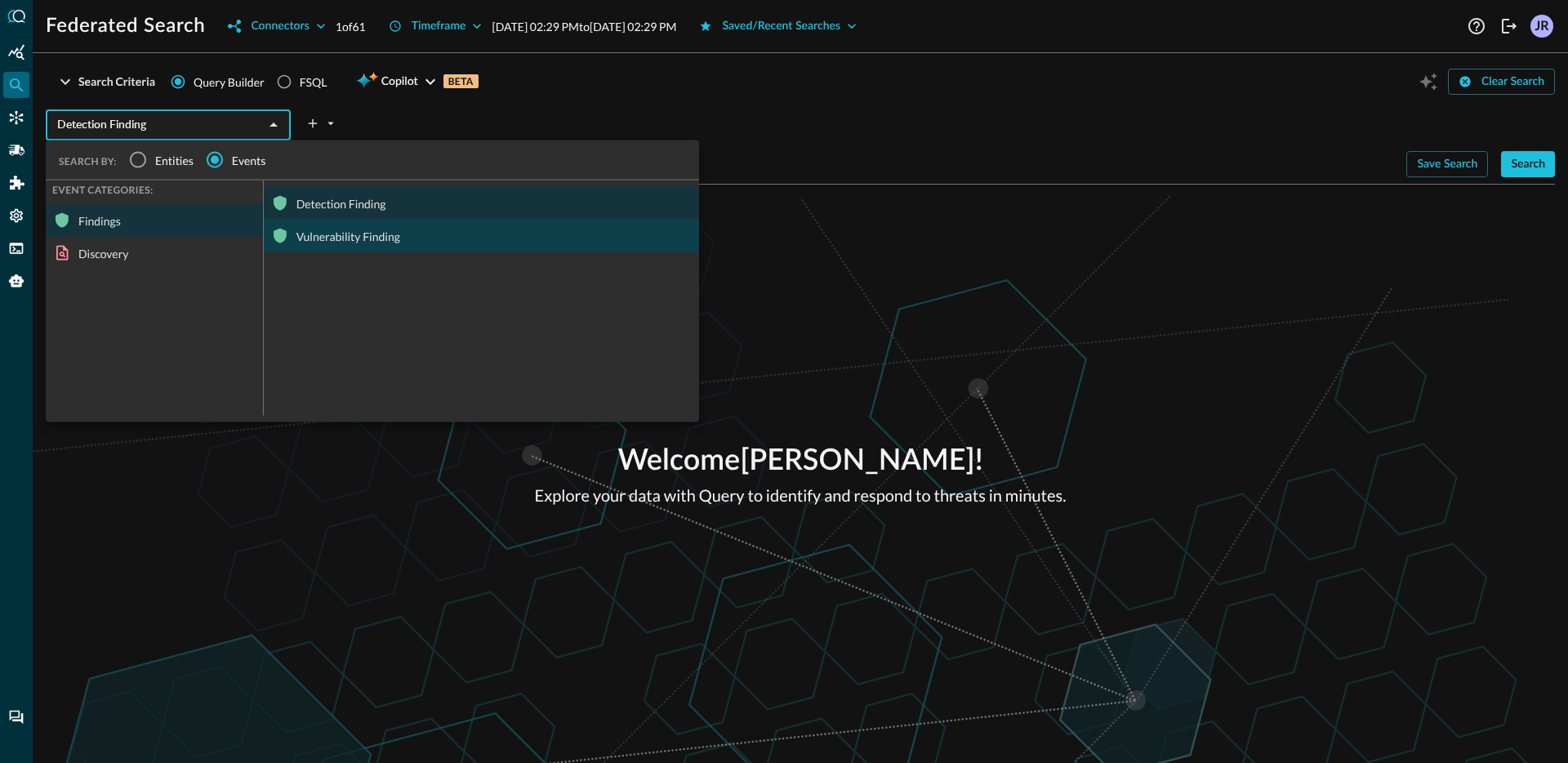
click at [345, 243] on div "Vulnerability Finding" at bounding box center [481, 236] width 436 height 33
type input "Vulnerability Finding"
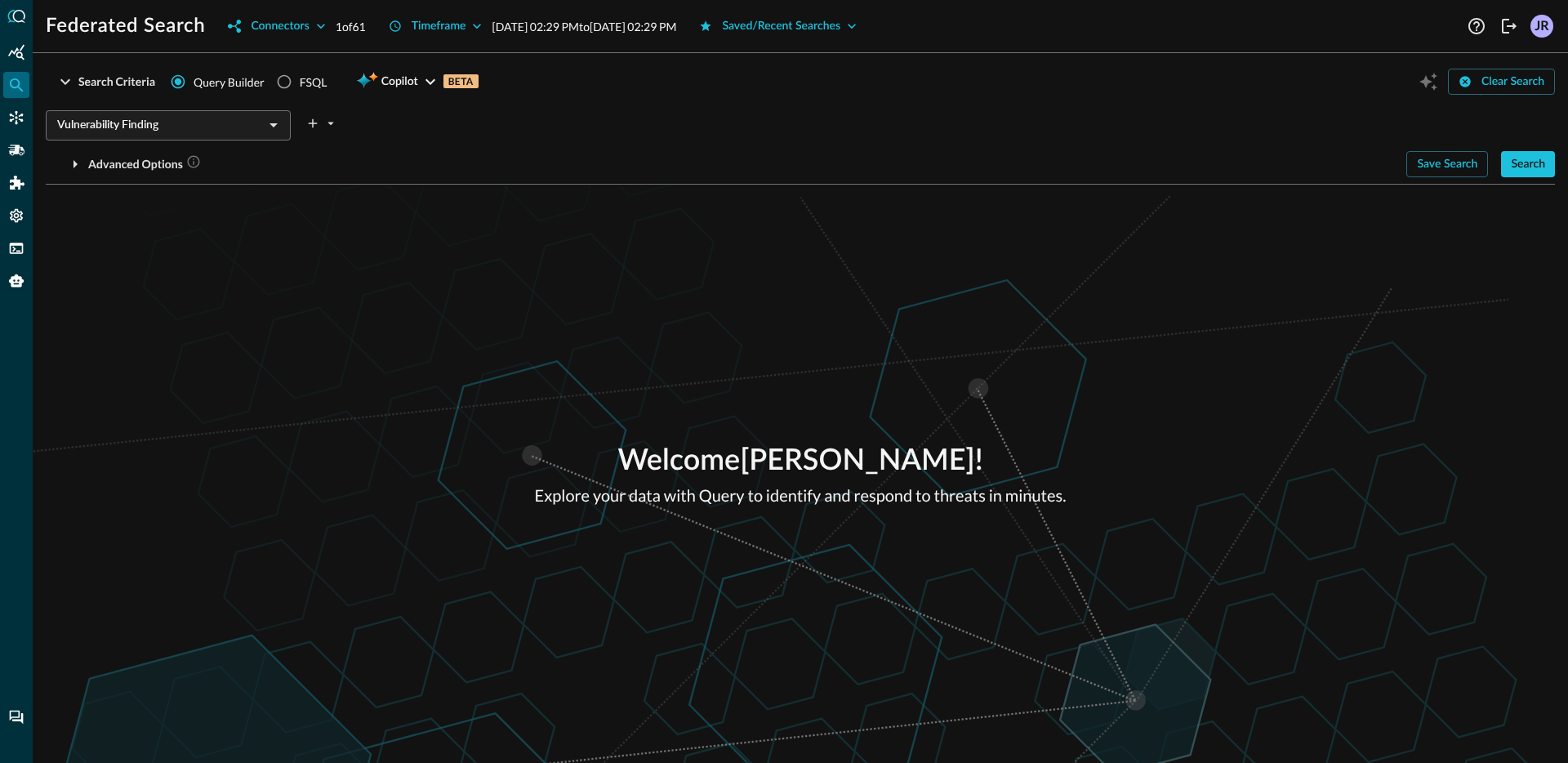
click at [970, 354] on div "Welcome [PERSON_NAME] ! Explore your data with Query to identify and respond to…" at bounding box center [800, 474] width 1535 height 578
click at [435, 29] on div "Timeframe" at bounding box center [439, 26] width 55 height 20
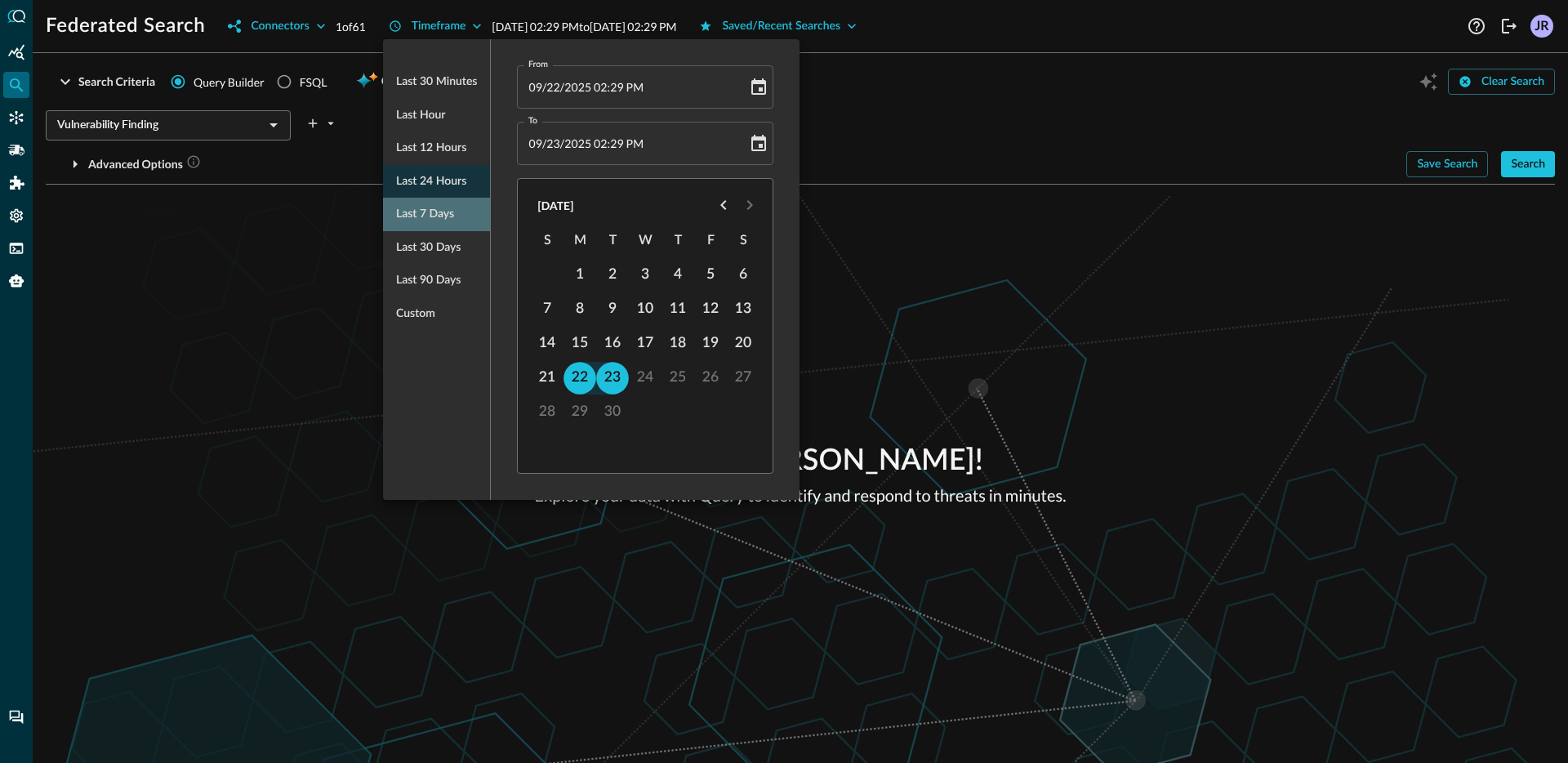
click at [454, 209] on span "Last 7 days" at bounding box center [425, 214] width 58 height 20
type input "[DATE] 02:29 PM"
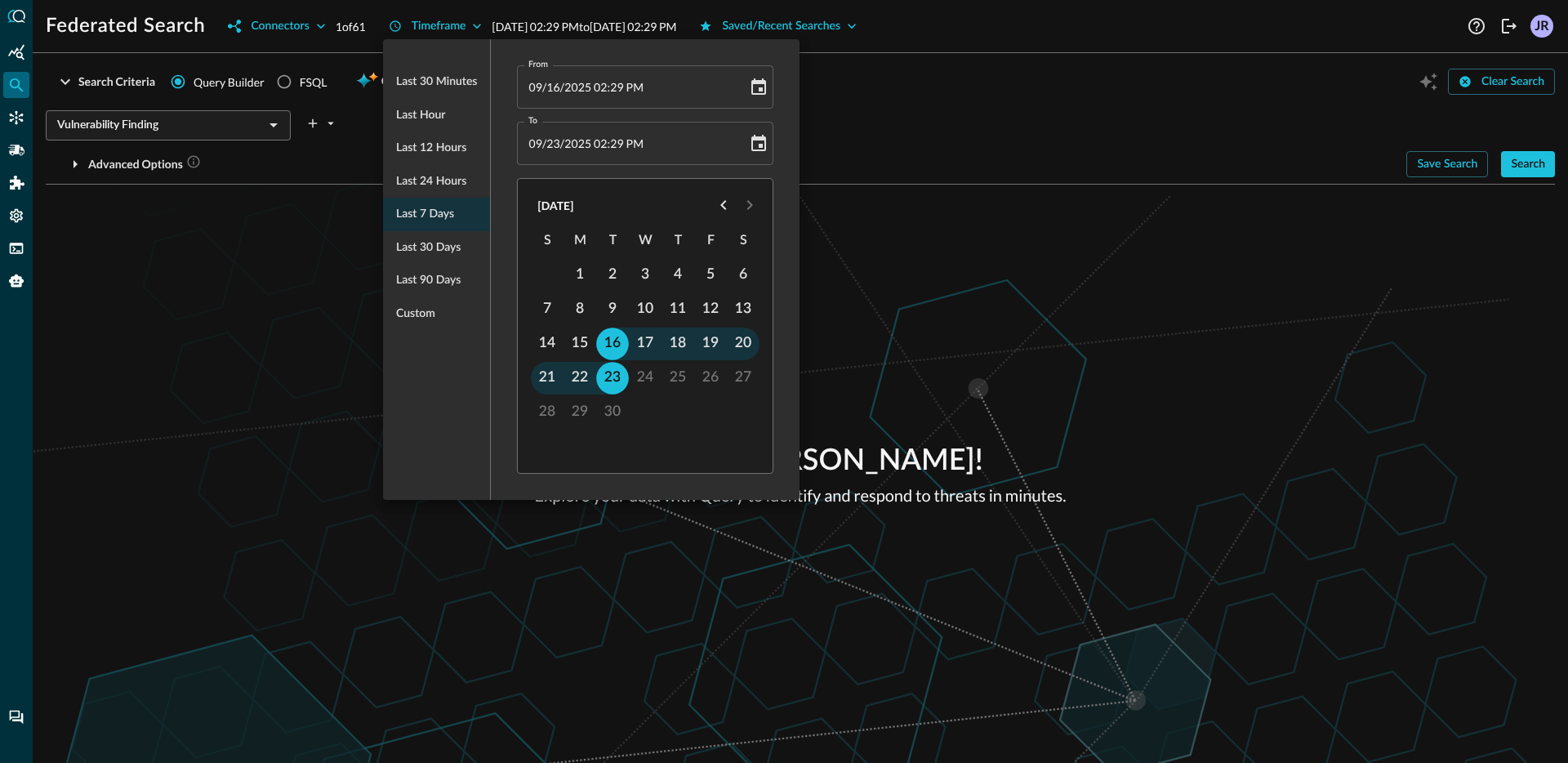
drag, startPoint x: 1450, startPoint y: 412, endPoint x: 1459, endPoint y: 392, distance: 21.9
click at [1449, 411] on div at bounding box center [784, 382] width 1568 height 763
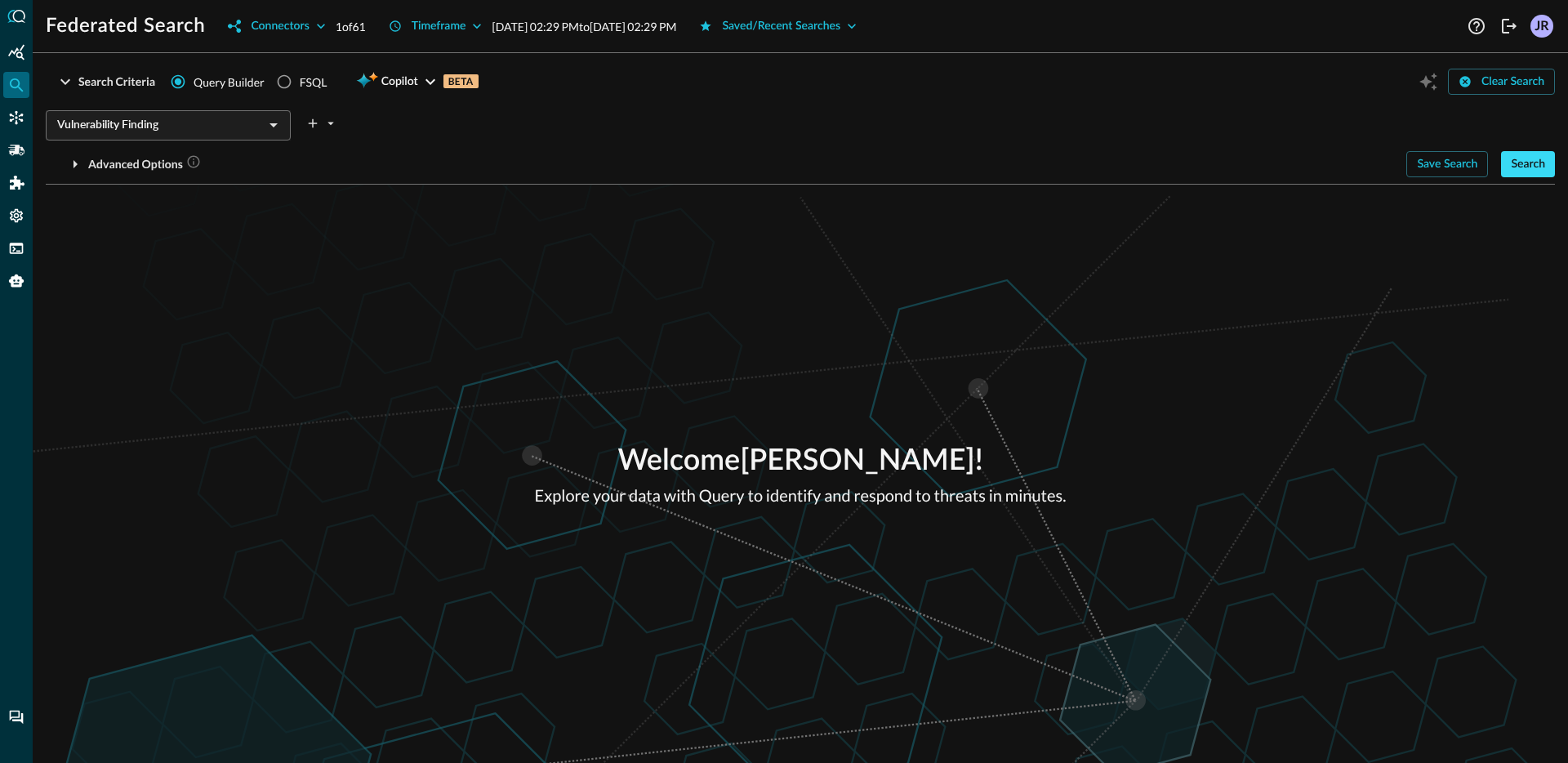
click at [1524, 172] on div "Search" at bounding box center [1528, 164] width 34 height 20
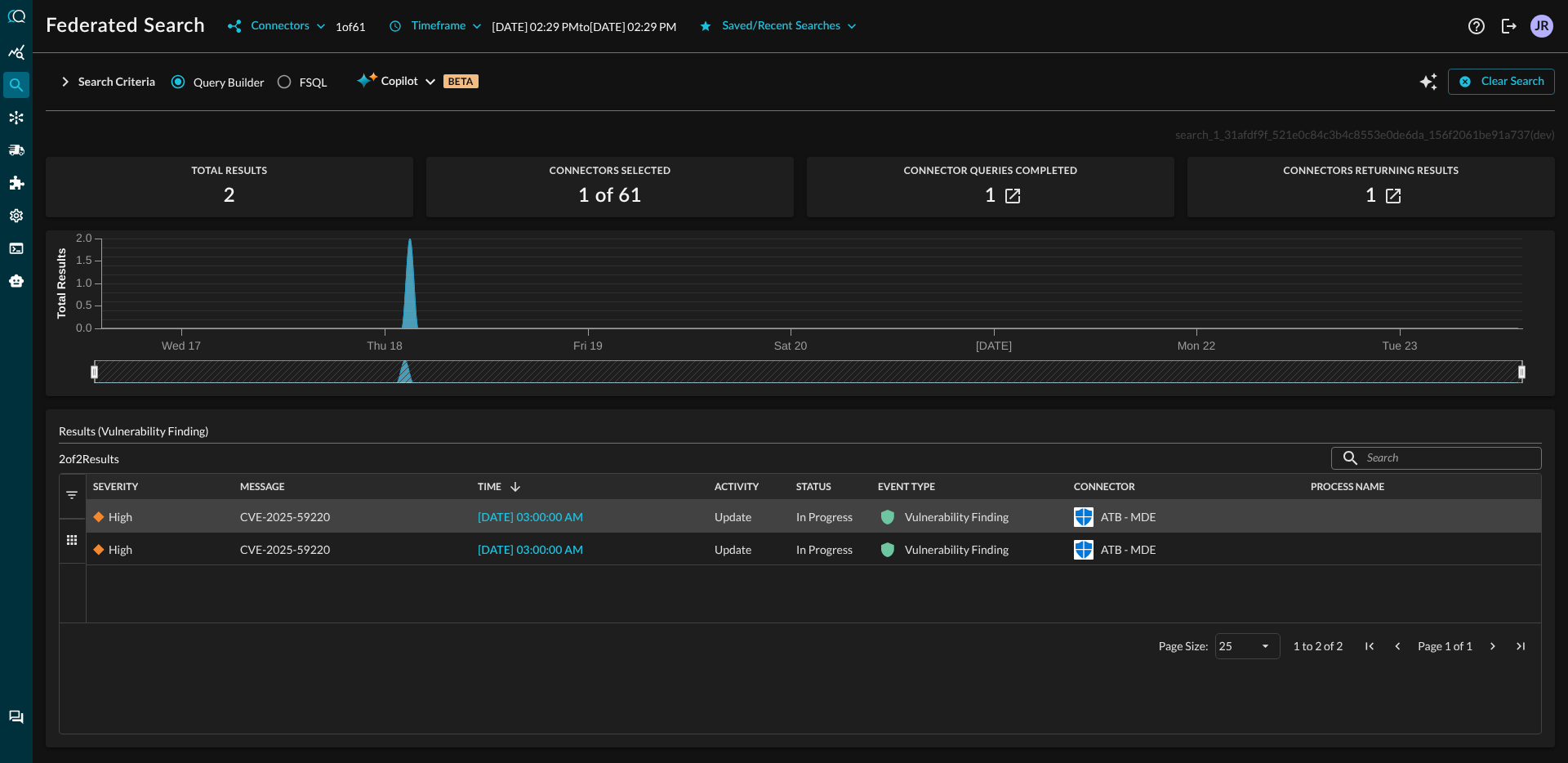
click at [583, 512] on span "[DATE] 03:00:00 AM" at bounding box center [530, 518] width 105 height 11
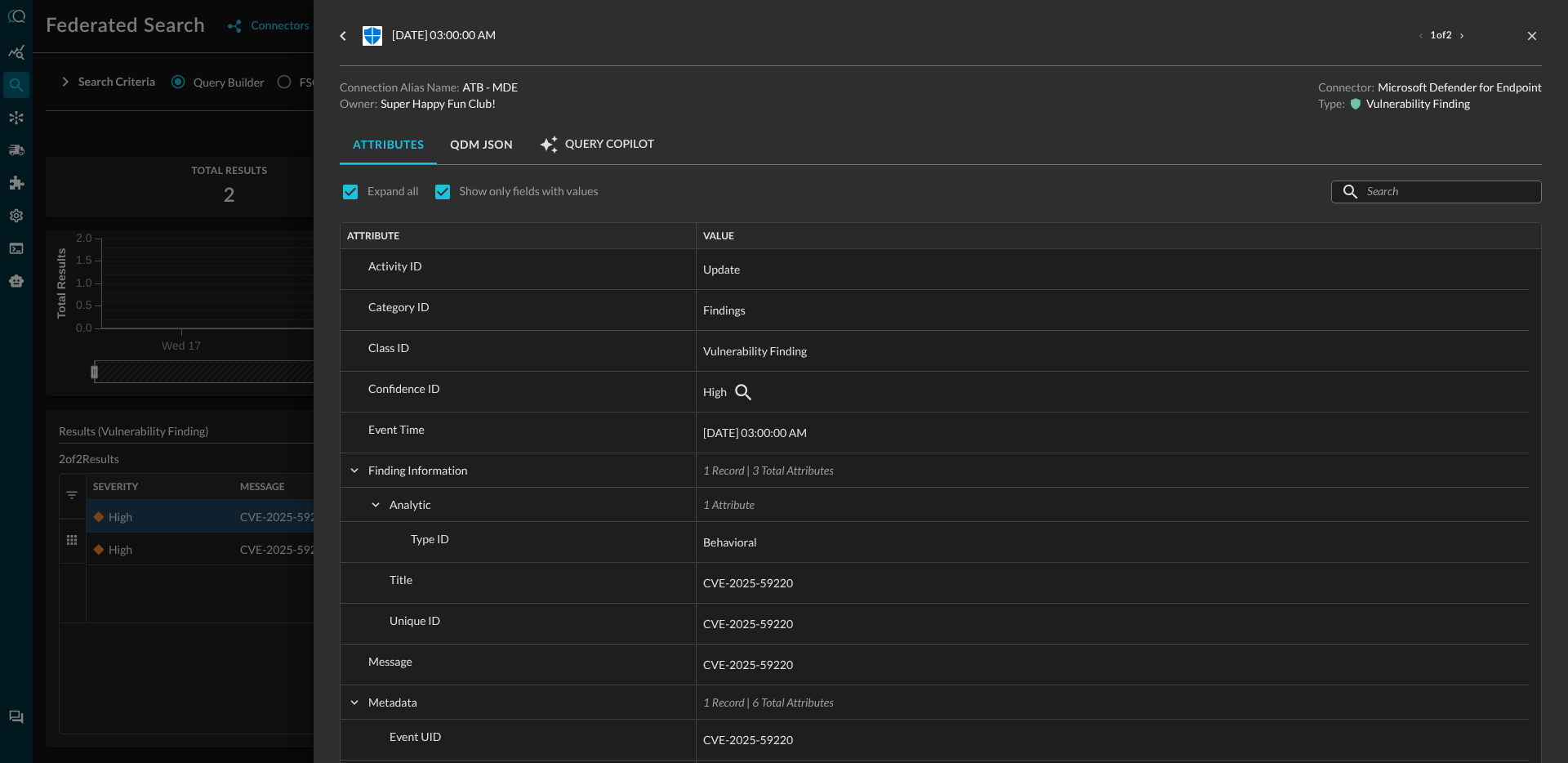
click at [202, 591] on div at bounding box center [784, 382] width 1568 height 763
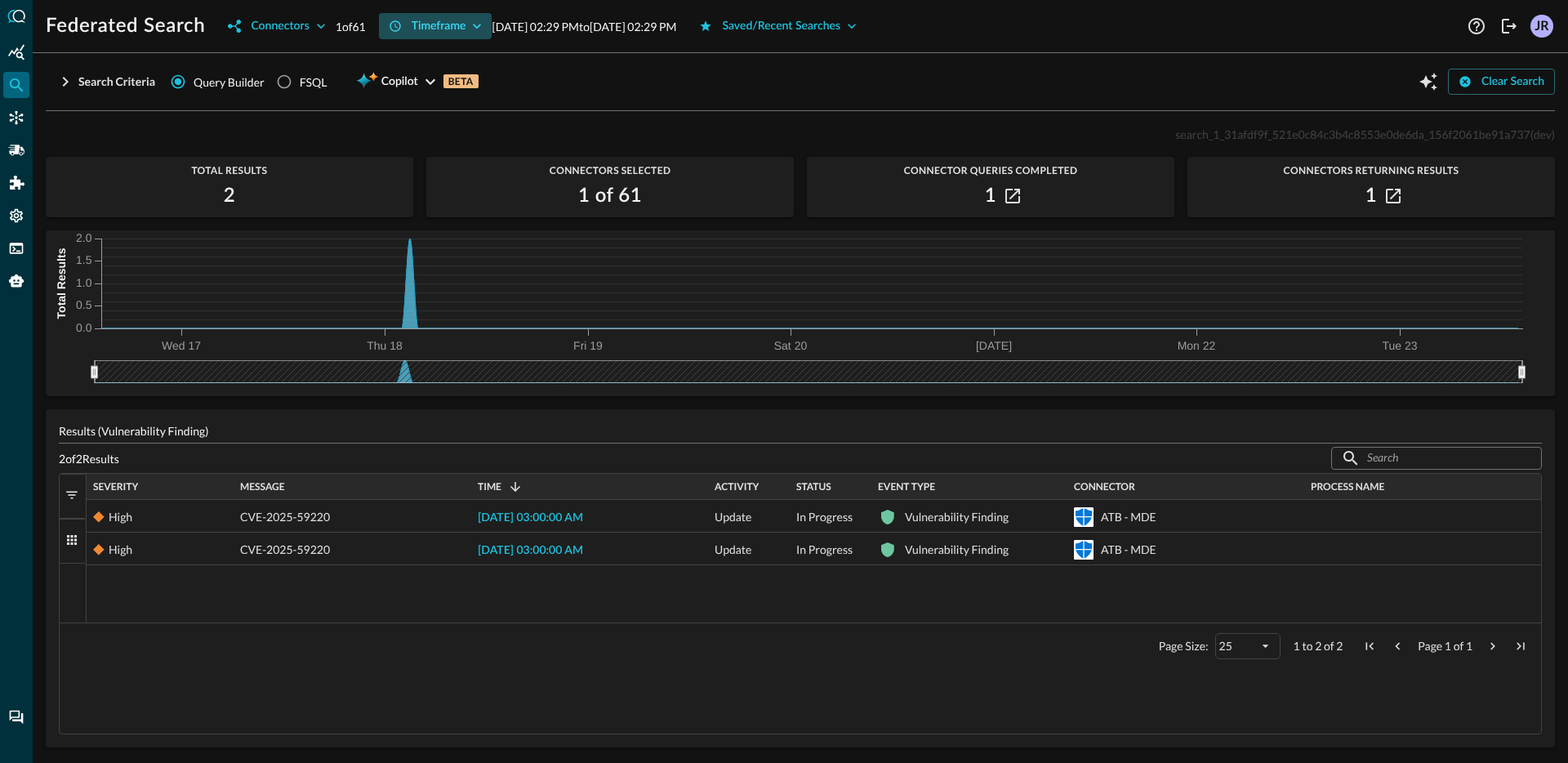
click at [454, 29] on div "Timeframe" at bounding box center [439, 26] width 55 height 20
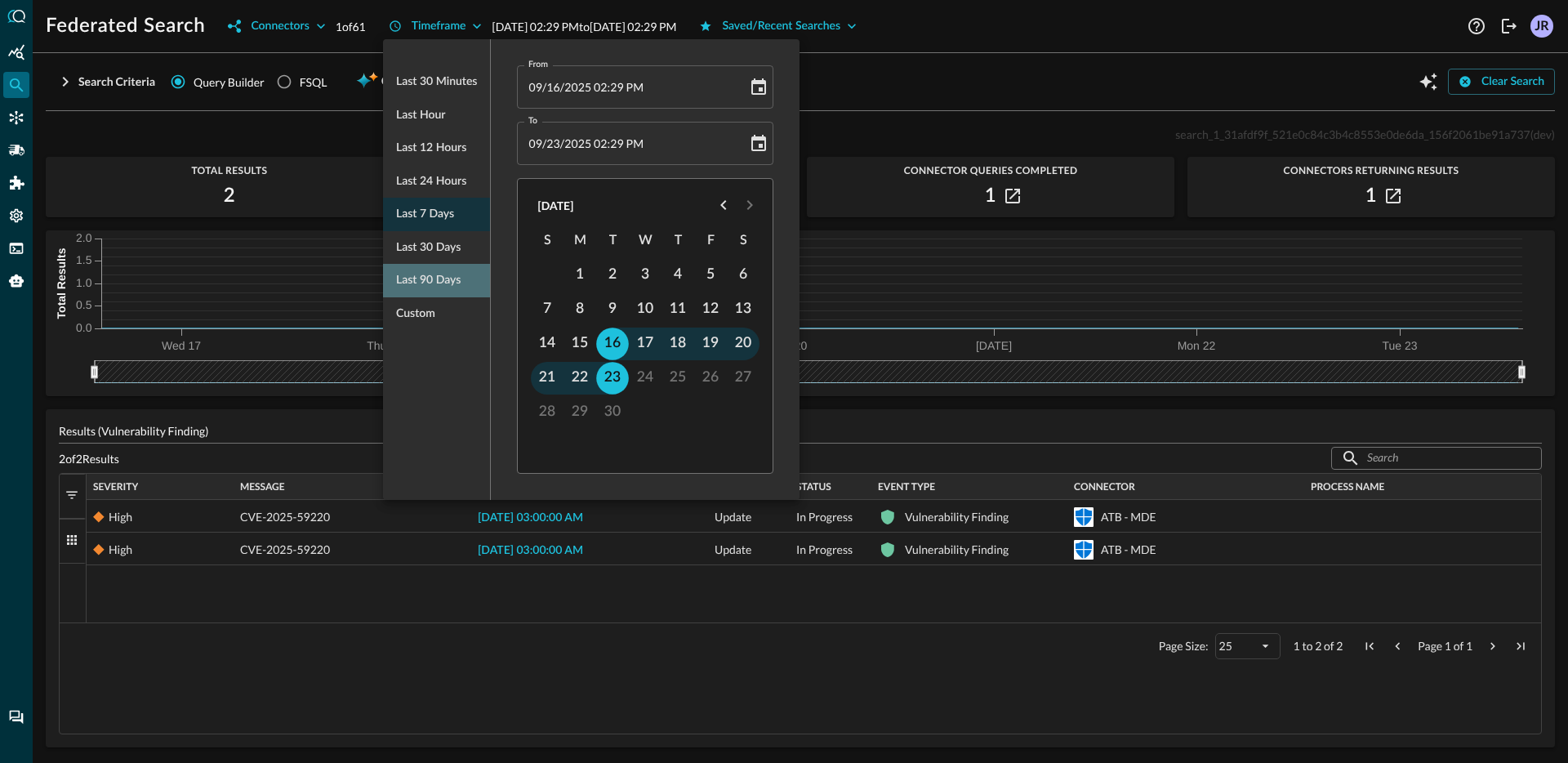
click at [436, 277] on span "Last 90 days" at bounding box center [428, 280] width 65 height 20
type input "[DATE] 02:29 PM"
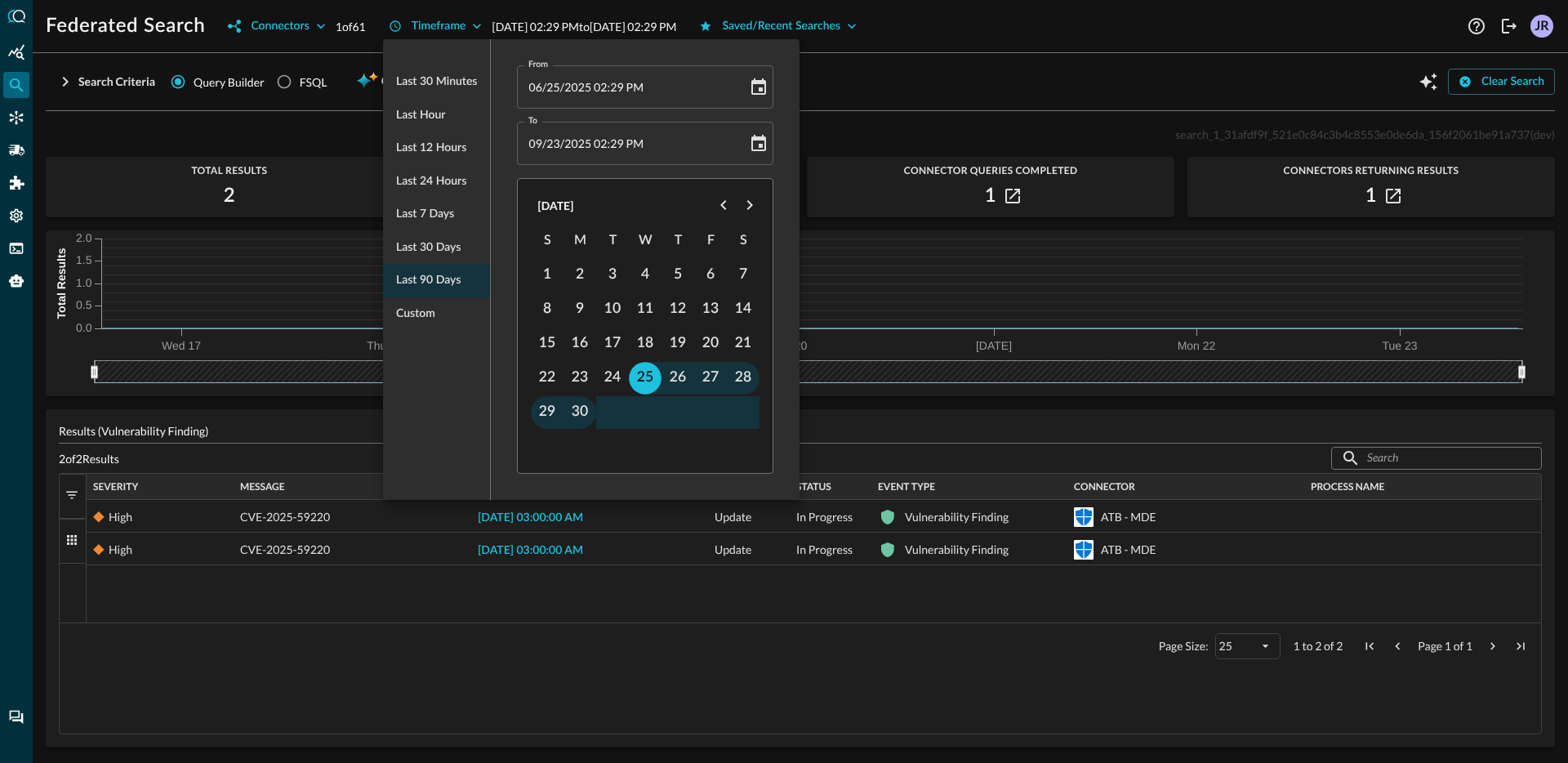
click at [1111, 93] on div at bounding box center [784, 382] width 1568 height 763
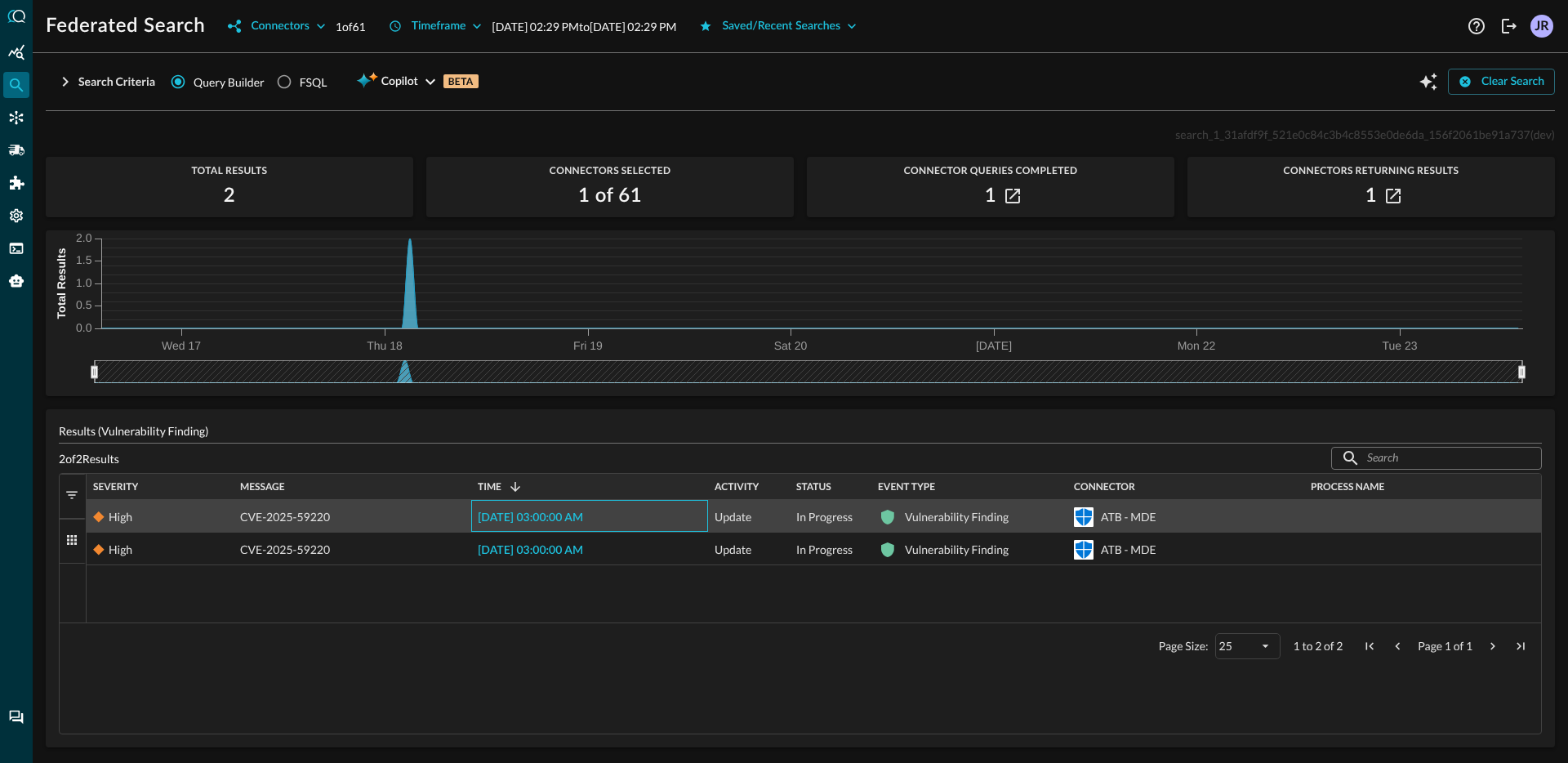
click at [545, 519] on span "[DATE] 03:00:00 AM" at bounding box center [530, 518] width 105 height 11
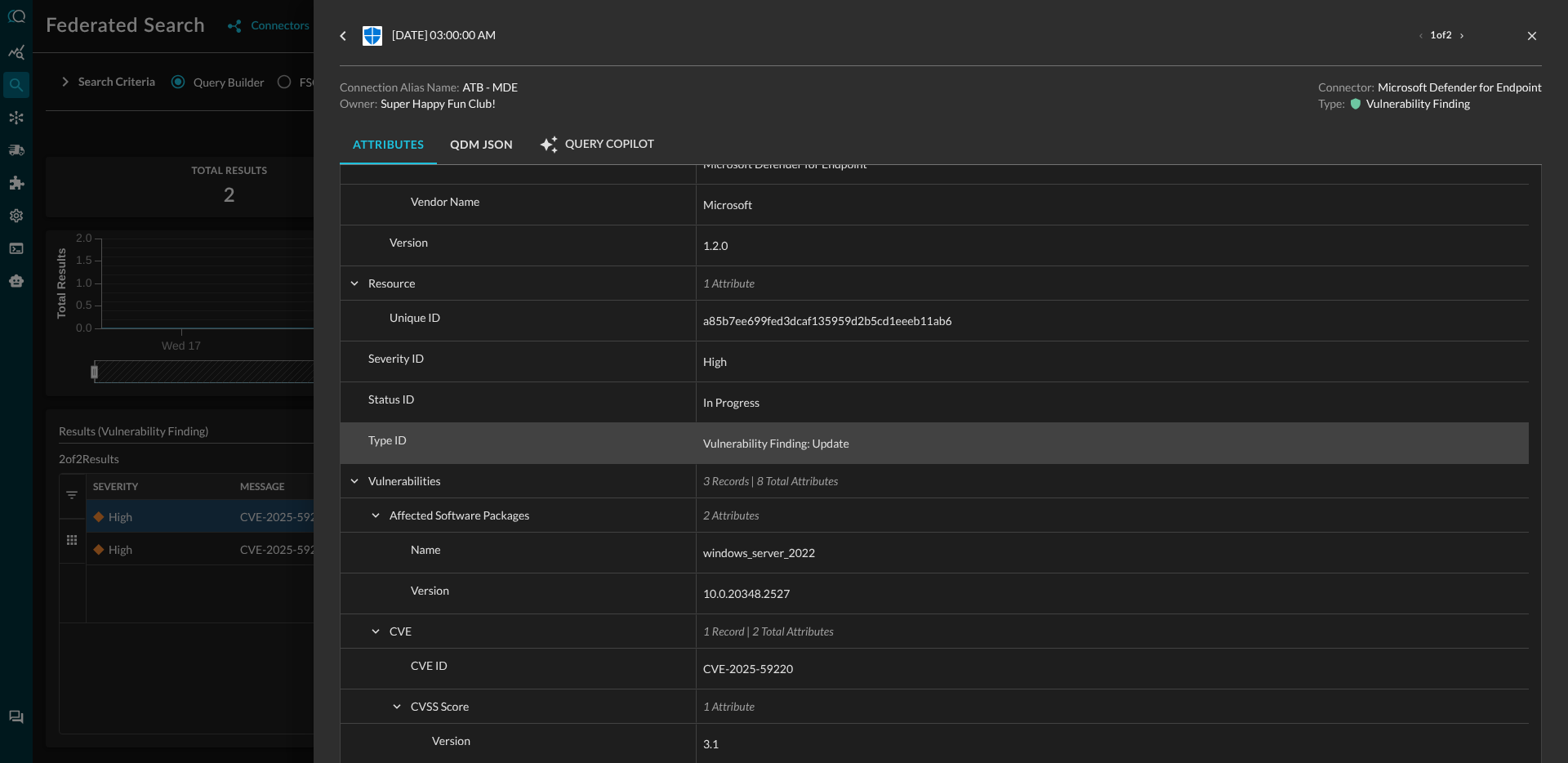
scroll to position [807, 0]
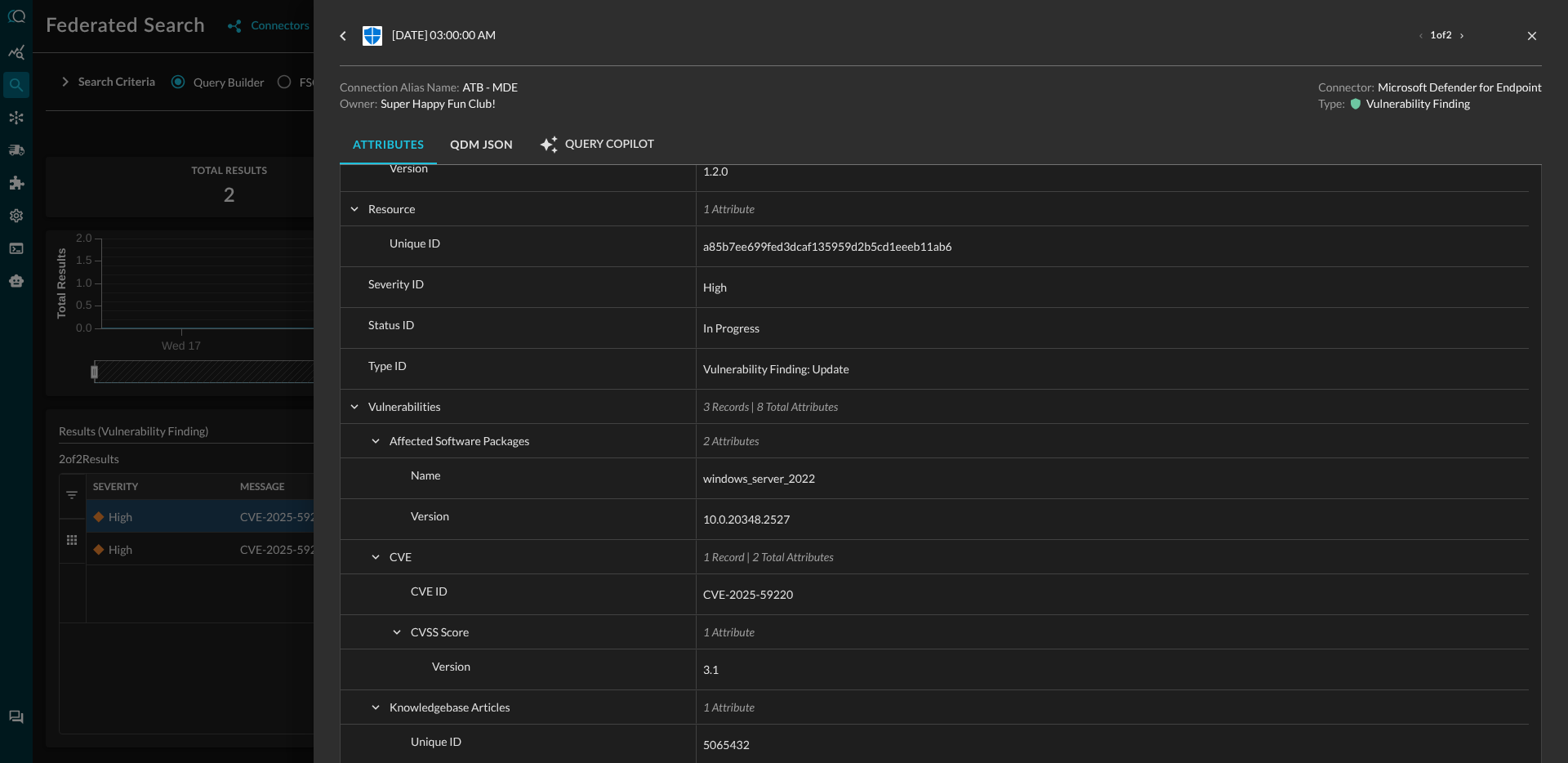
click at [224, 603] on div at bounding box center [784, 382] width 1568 height 763
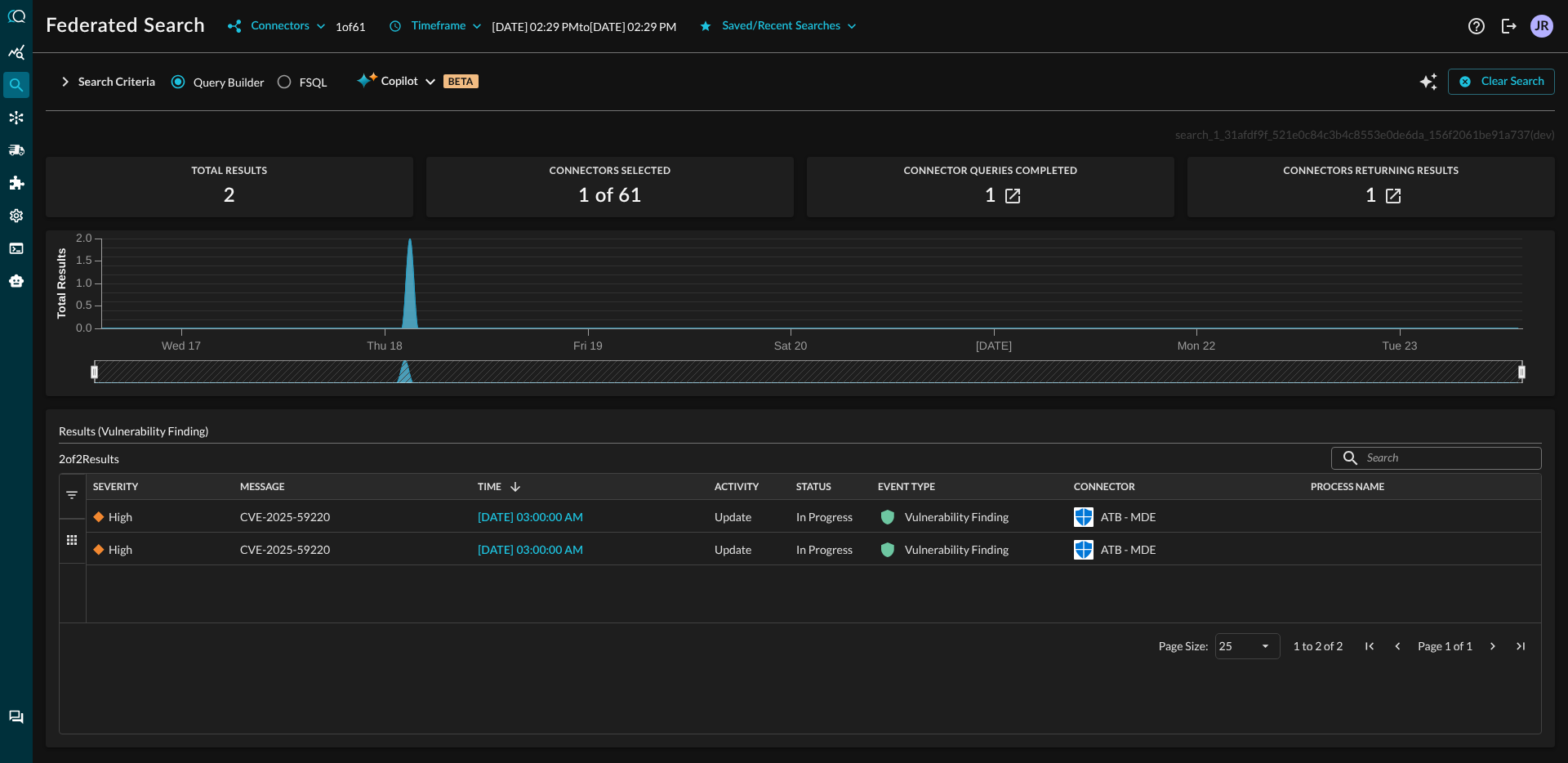
click at [239, 589] on div "High CVE-2025-59220 [DATE] 03:00:00 AM Update In Progress Vulnerability Finding…" at bounding box center [814, 561] width 1454 height 123
click at [447, 28] on div "Timeframe" at bounding box center [439, 26] width 55 height 20
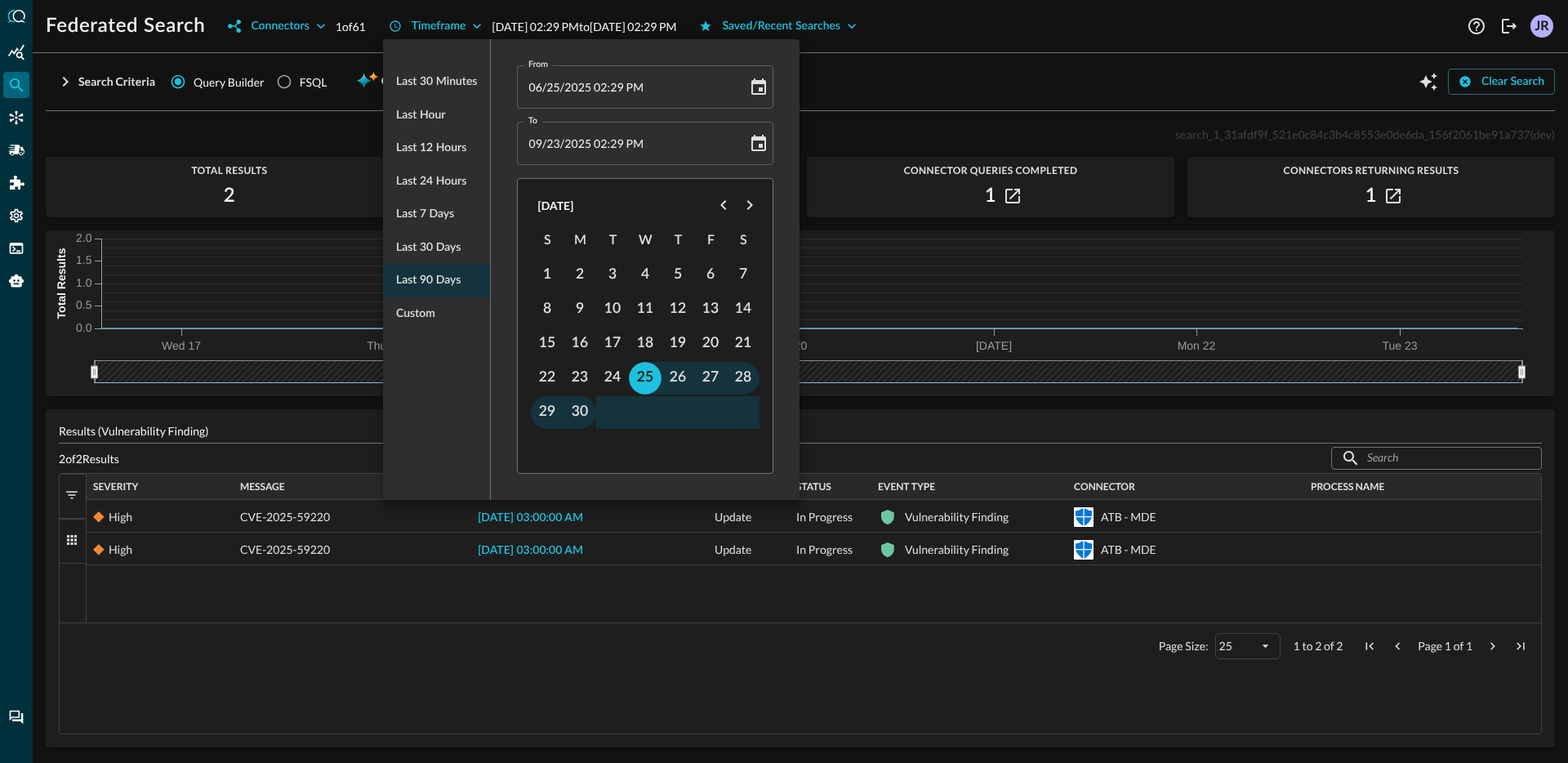
click at [445, 223] on span "Last 7 days" at bounding box center [425, 214] width 58 height 20
type input "[DATE] 02:30 PM"
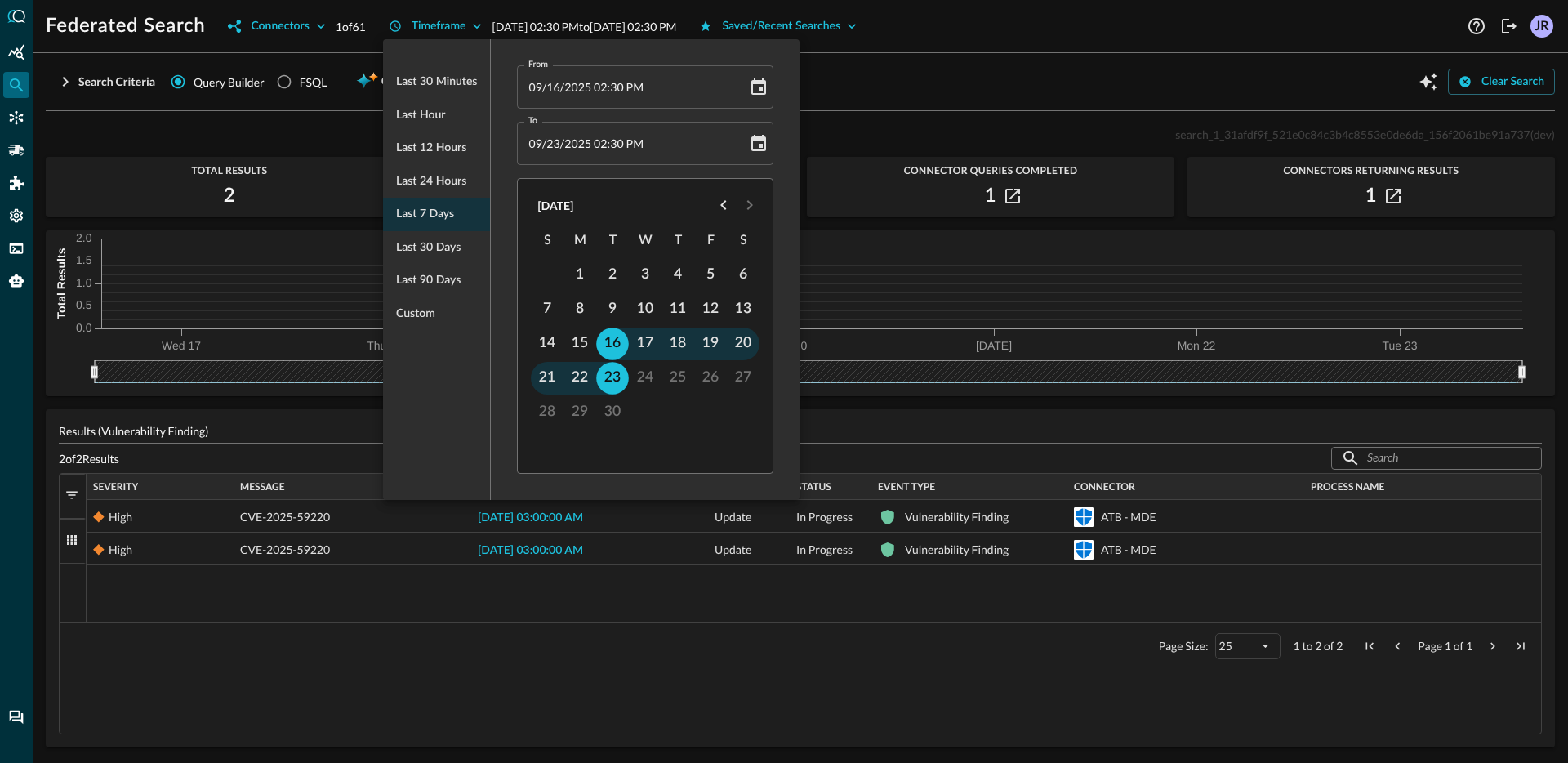
click at [1172, 49] on div at bounding box center [784, 382] width 1568 height 763
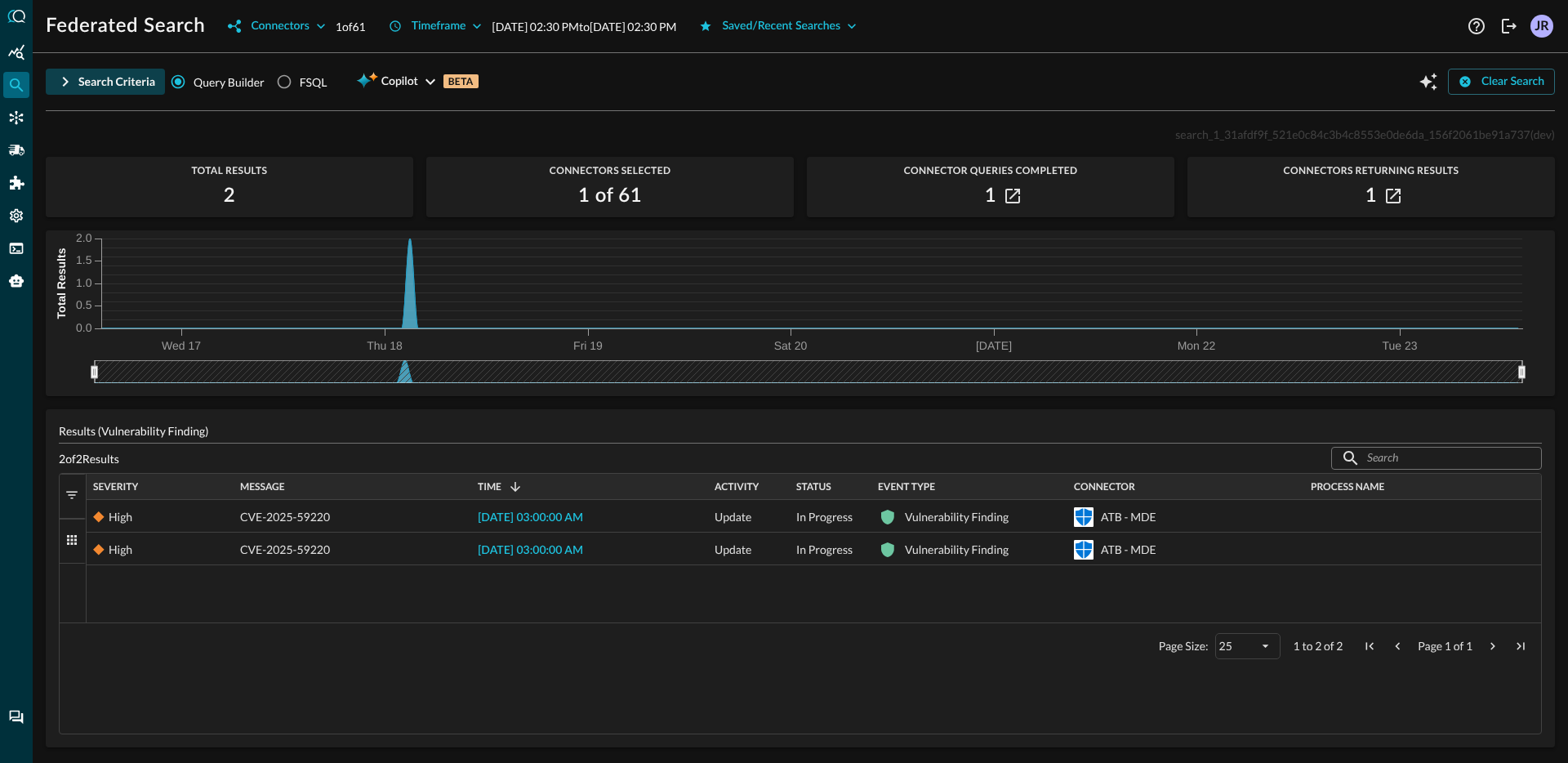
click at [68, 76] on icon "button" at bounding box center [65, 82] width 20 height 20
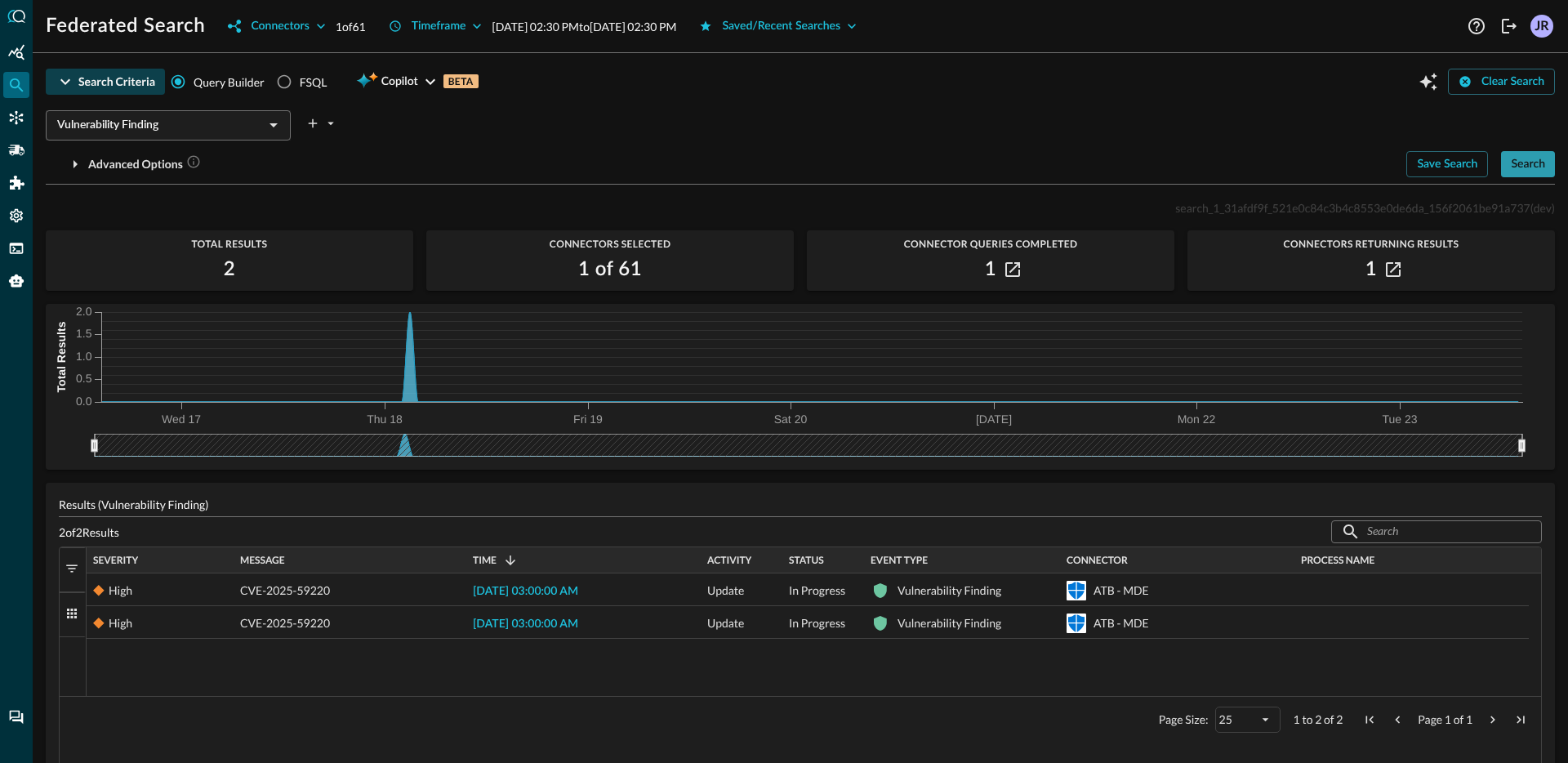
click at [1514, 176] on button "Search" at bounding box center [1528, 164] width 54 height 26
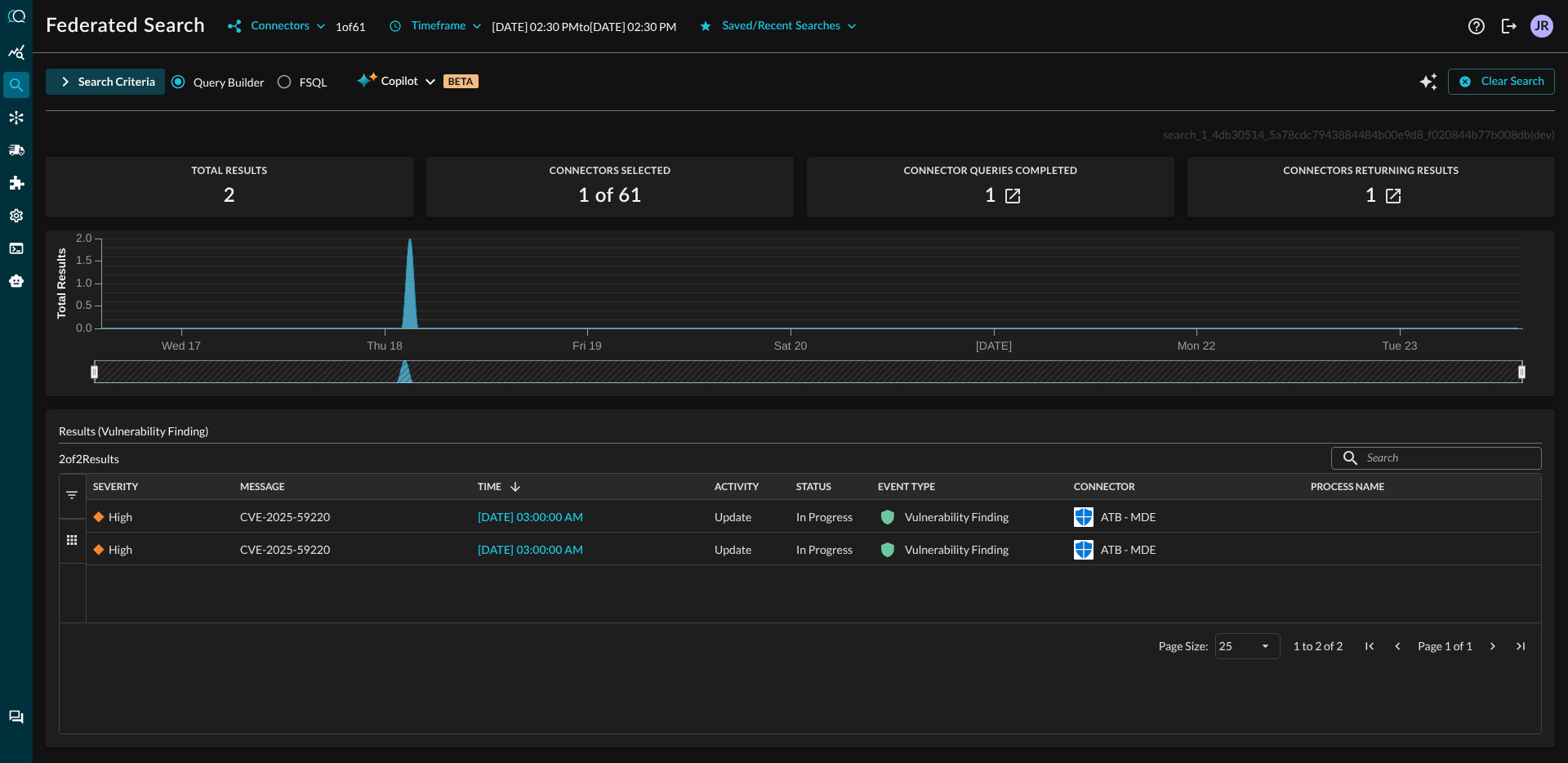
click at [100, 84] on div "Search Criteria" at bounding box center [117, 82] width 77 height 20
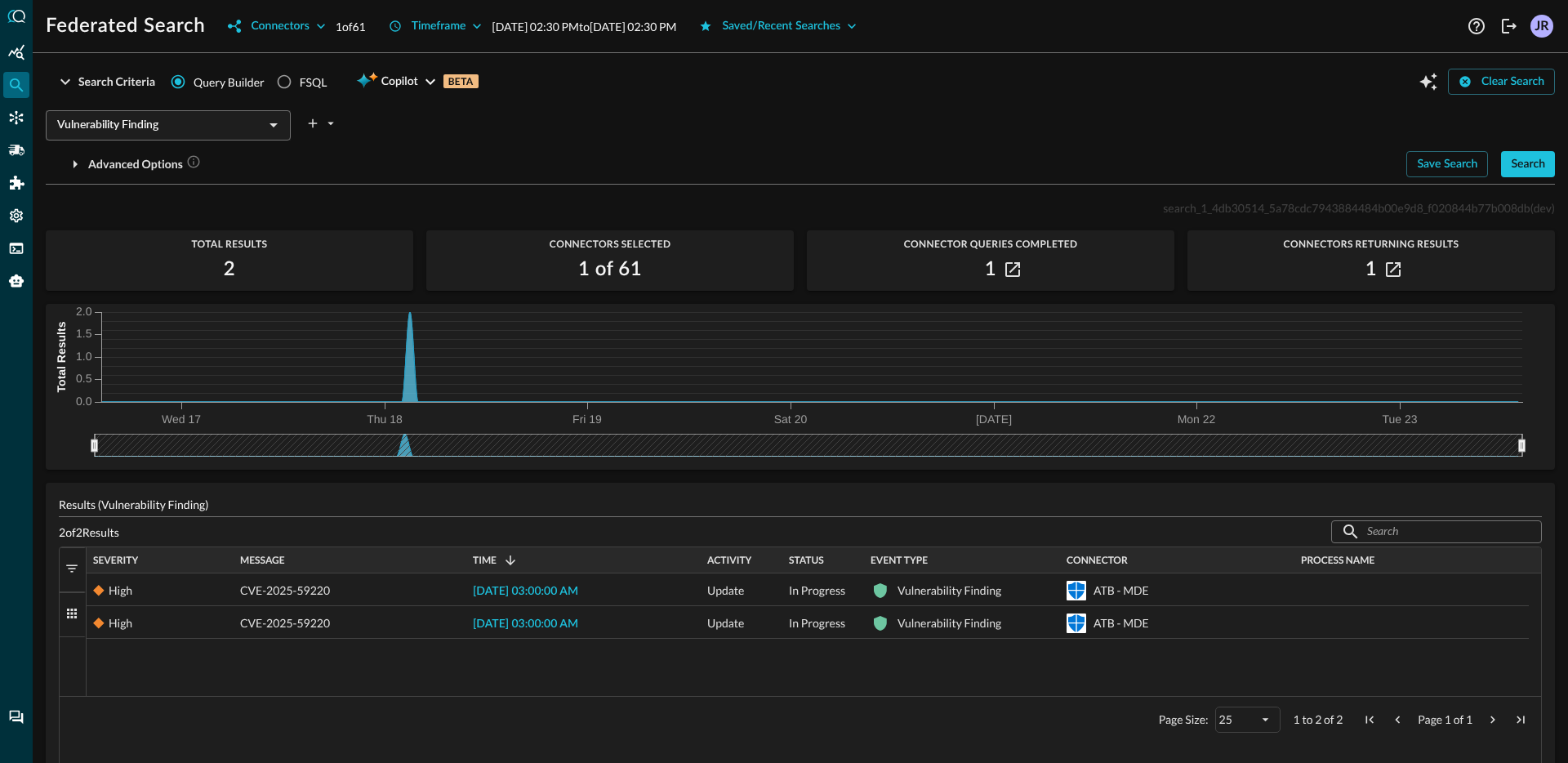
click at [207, 132] on input "Vulnerability Finding" at bounding box center [154, 125] width 208 height 20
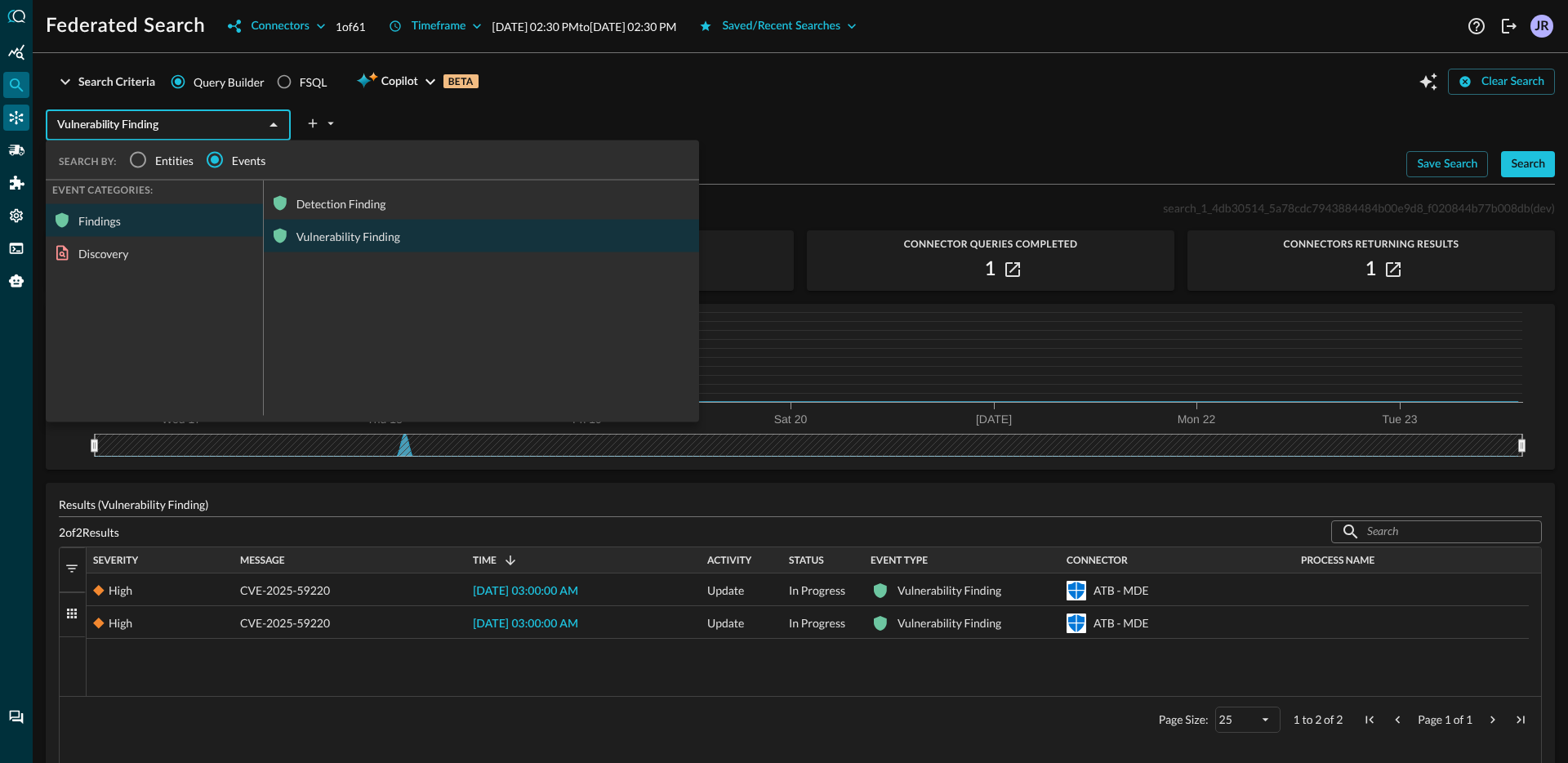
click at [22, 114] on icon "Connectors" at bounding box center [16, 118] width 14 height 14
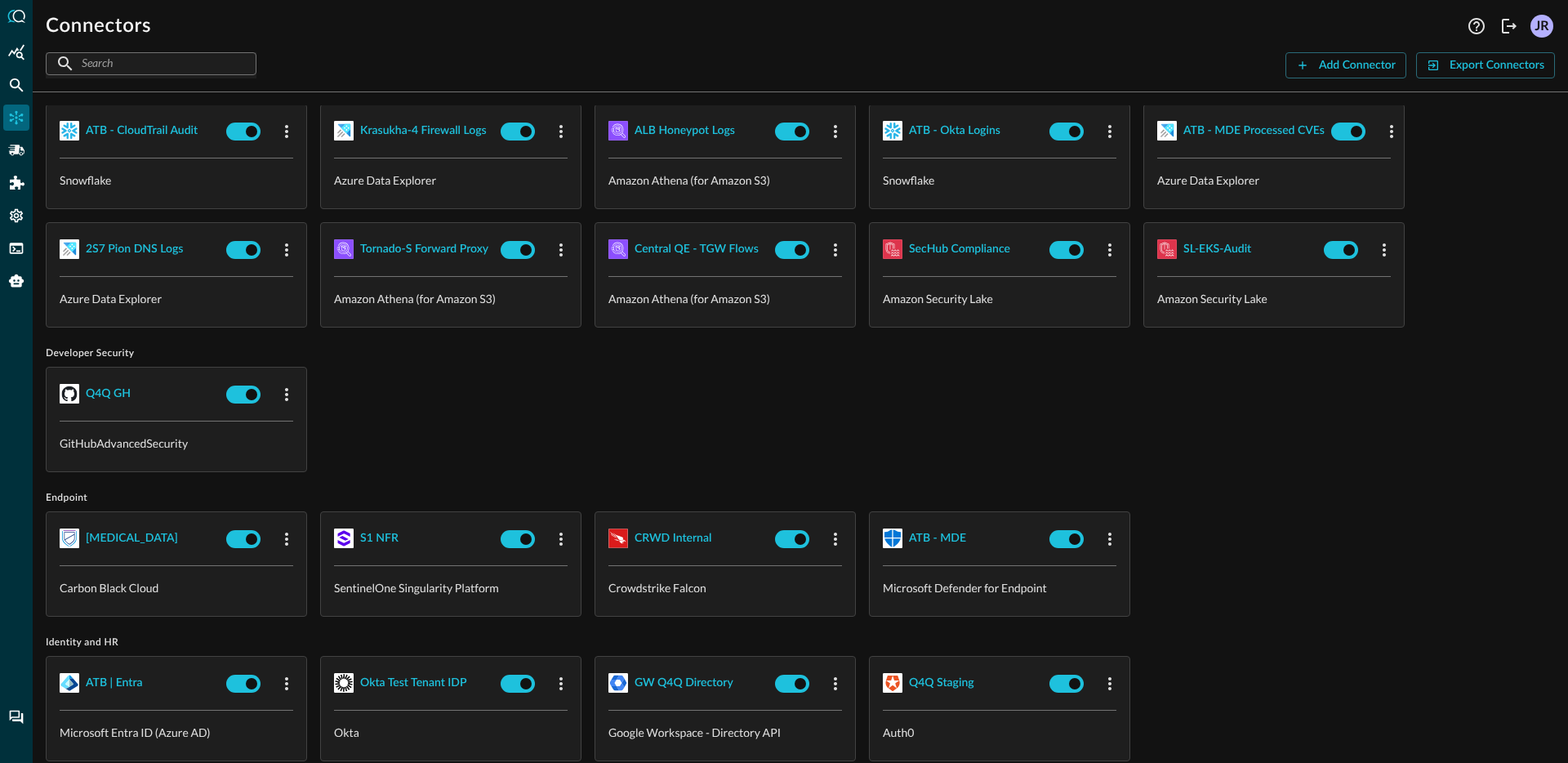
scroll to position [543, 0]
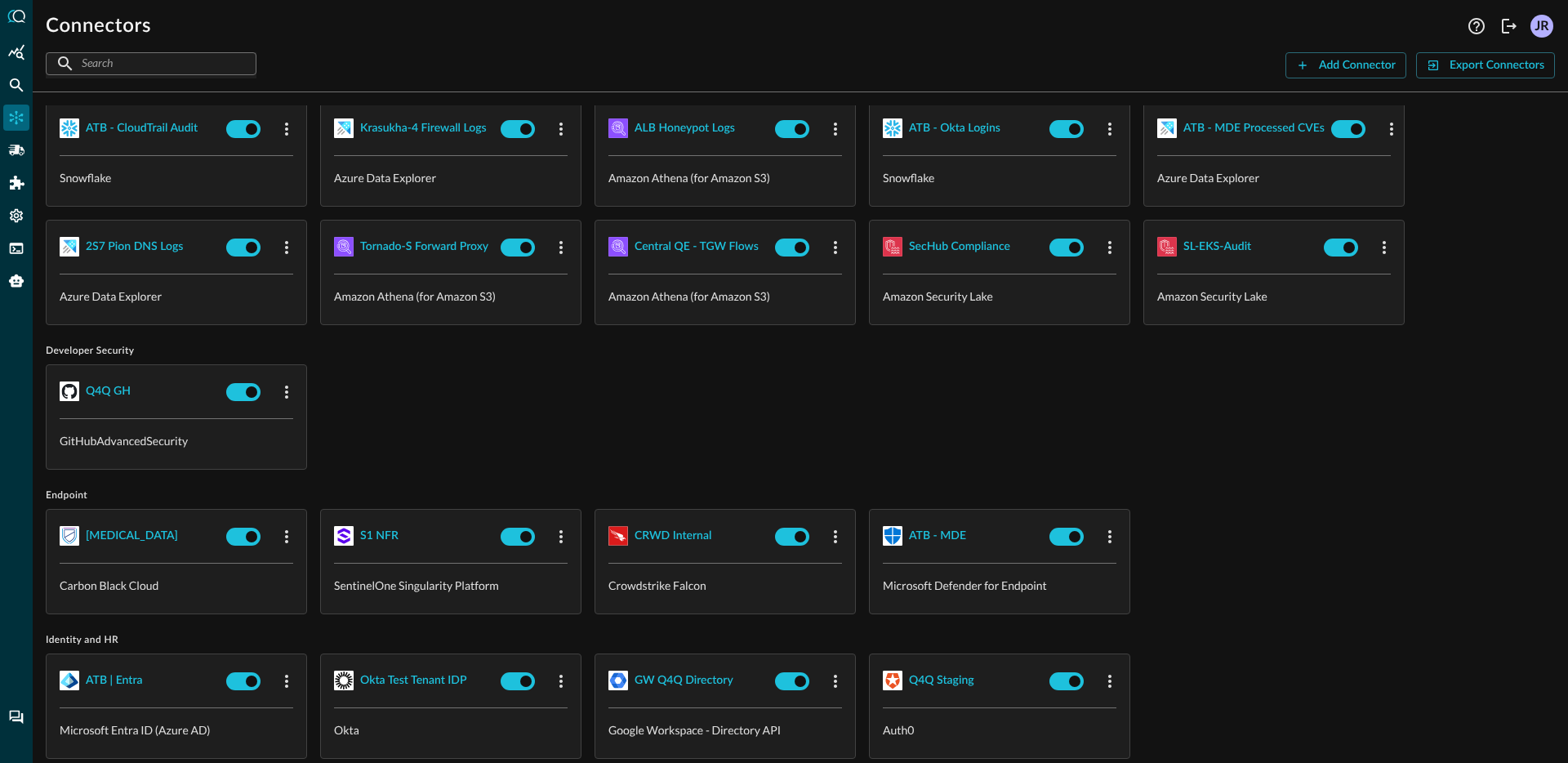
click at [584, 413] on div "Q4Q GH GitHubAdvancedSecurity" at bounding box center [800, 417] width 1509 height 105
click at [503, 434] on div "Q4Q GH GitHubAdvancedSecurity" at bounding box center [800, 417] width 1509 height 105
click at [117, 539] on div "[MEDICAL_DATA]" at bounding box center [132, 536] width 92 height 20
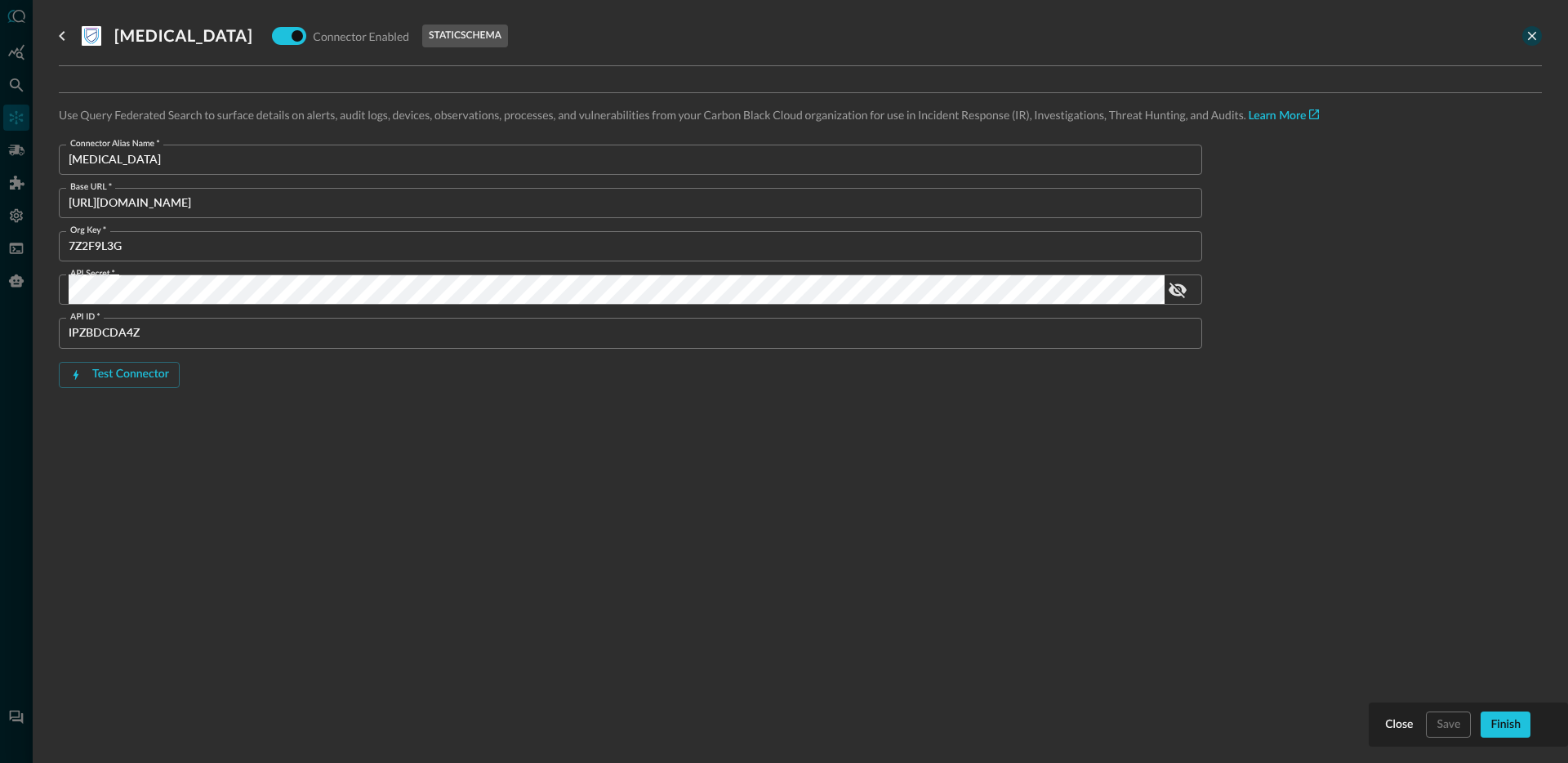
click at [1536, 39] on icon "close-drawer" at bounding box center [1532, 36] width 15 height 15
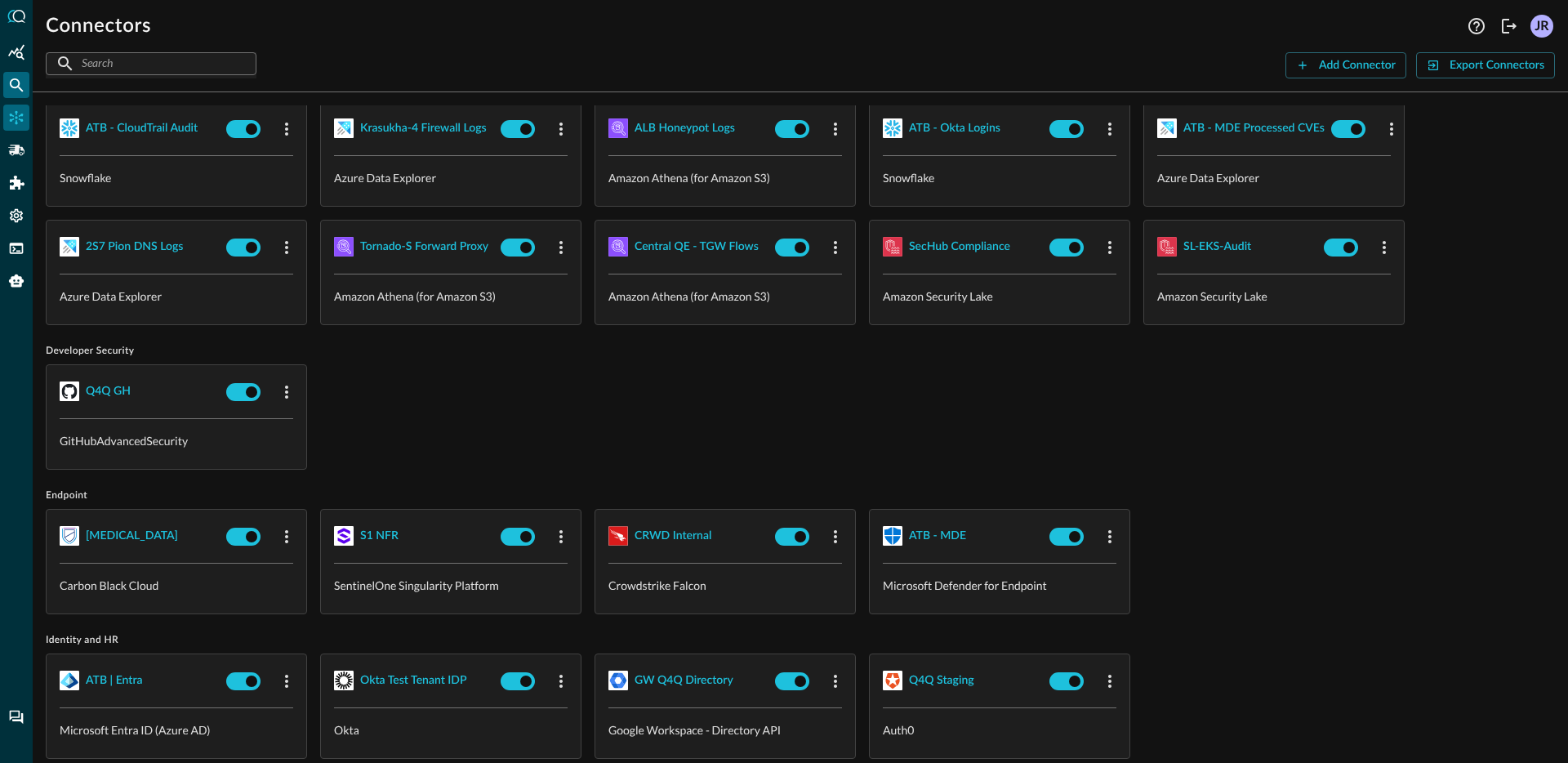
click at [19, 96] on div "Federated Search" at bounding box center [16, 85] width 26 height 26
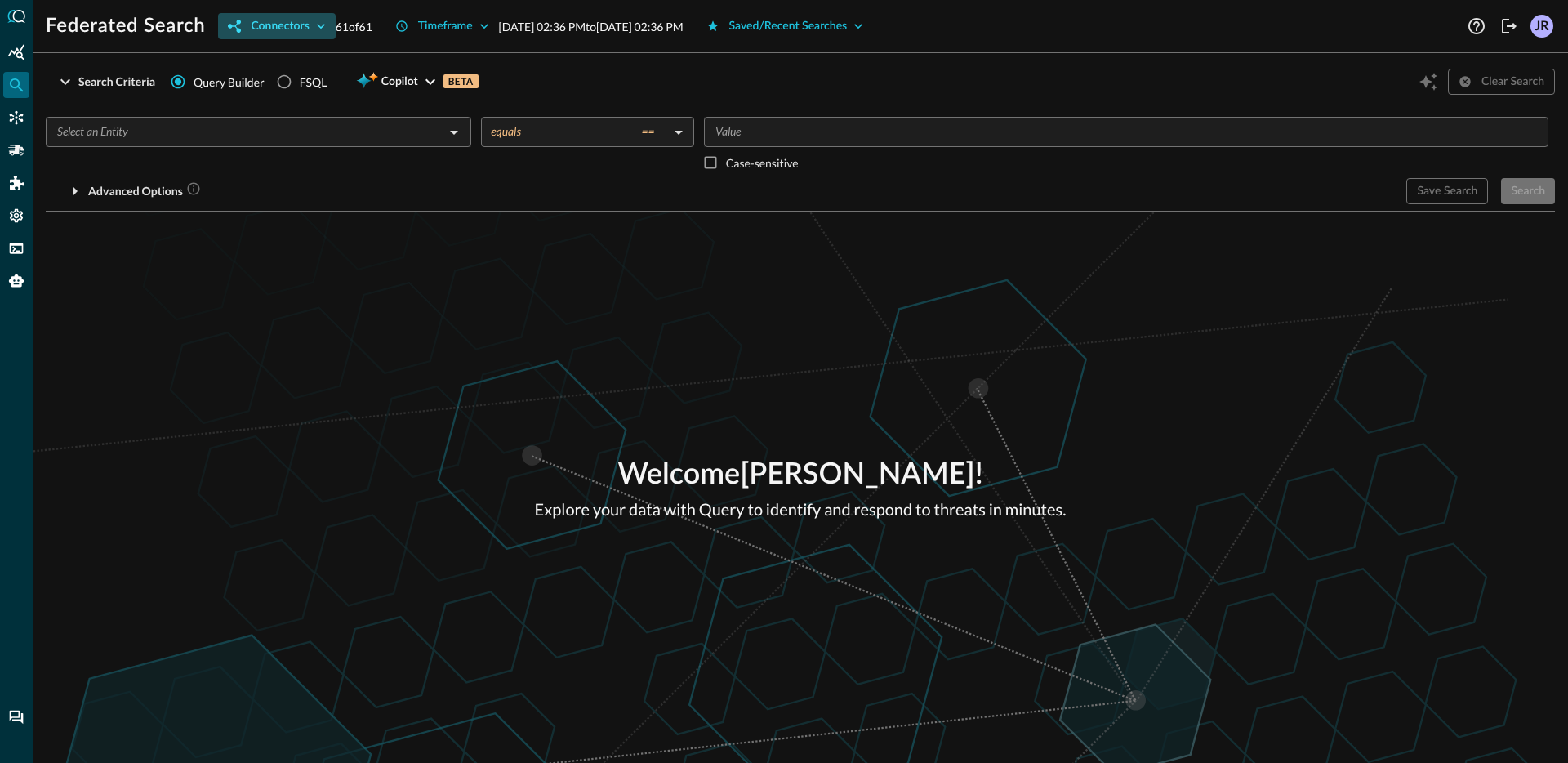
click at [264, 29] on div "Connectors" at bounding box center [279, 26] width 58 height 20
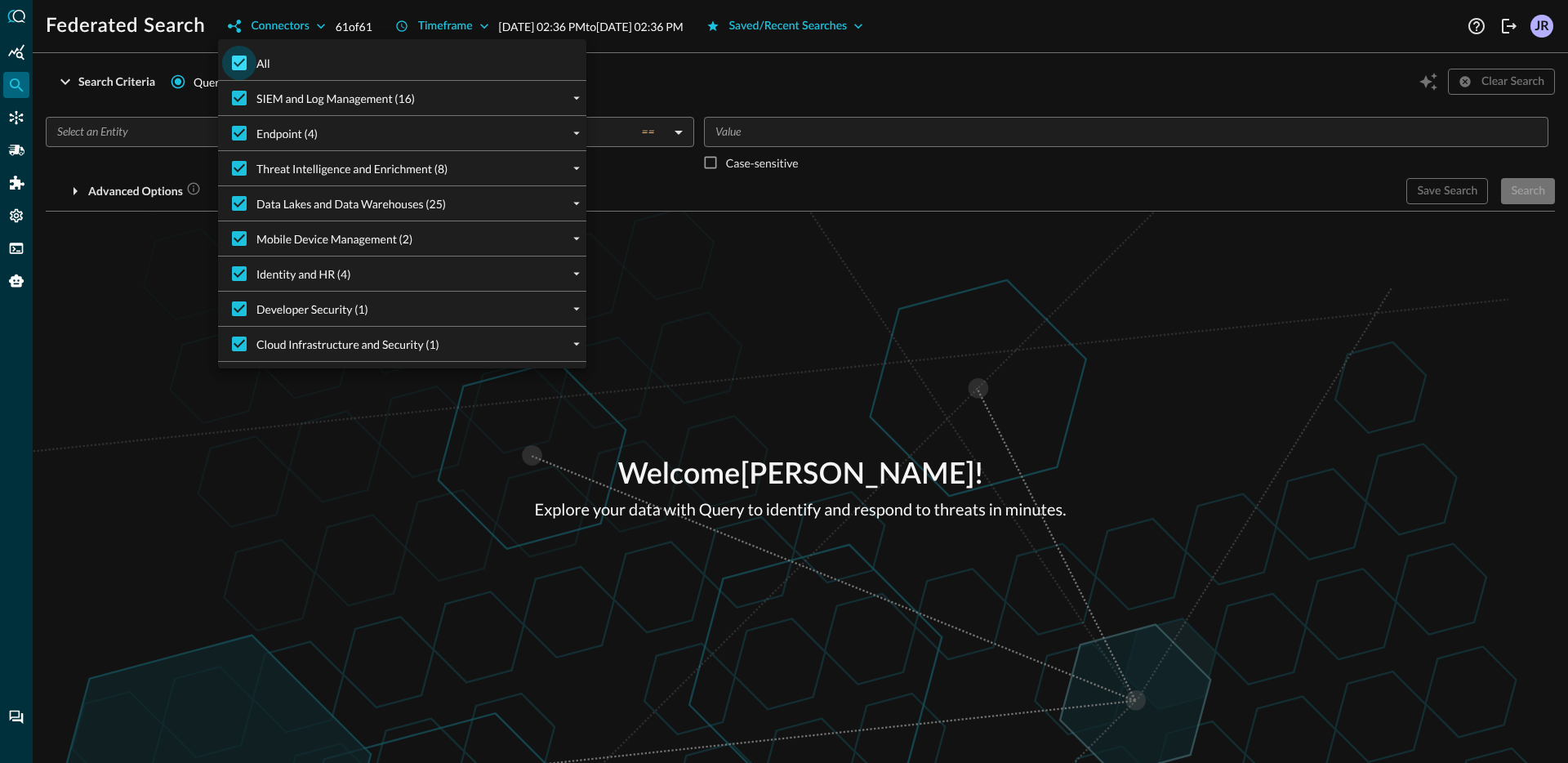
click at [245, 66] on input "All" at bounding box center [239, 63] width 34 height 34
checkbox input "false"
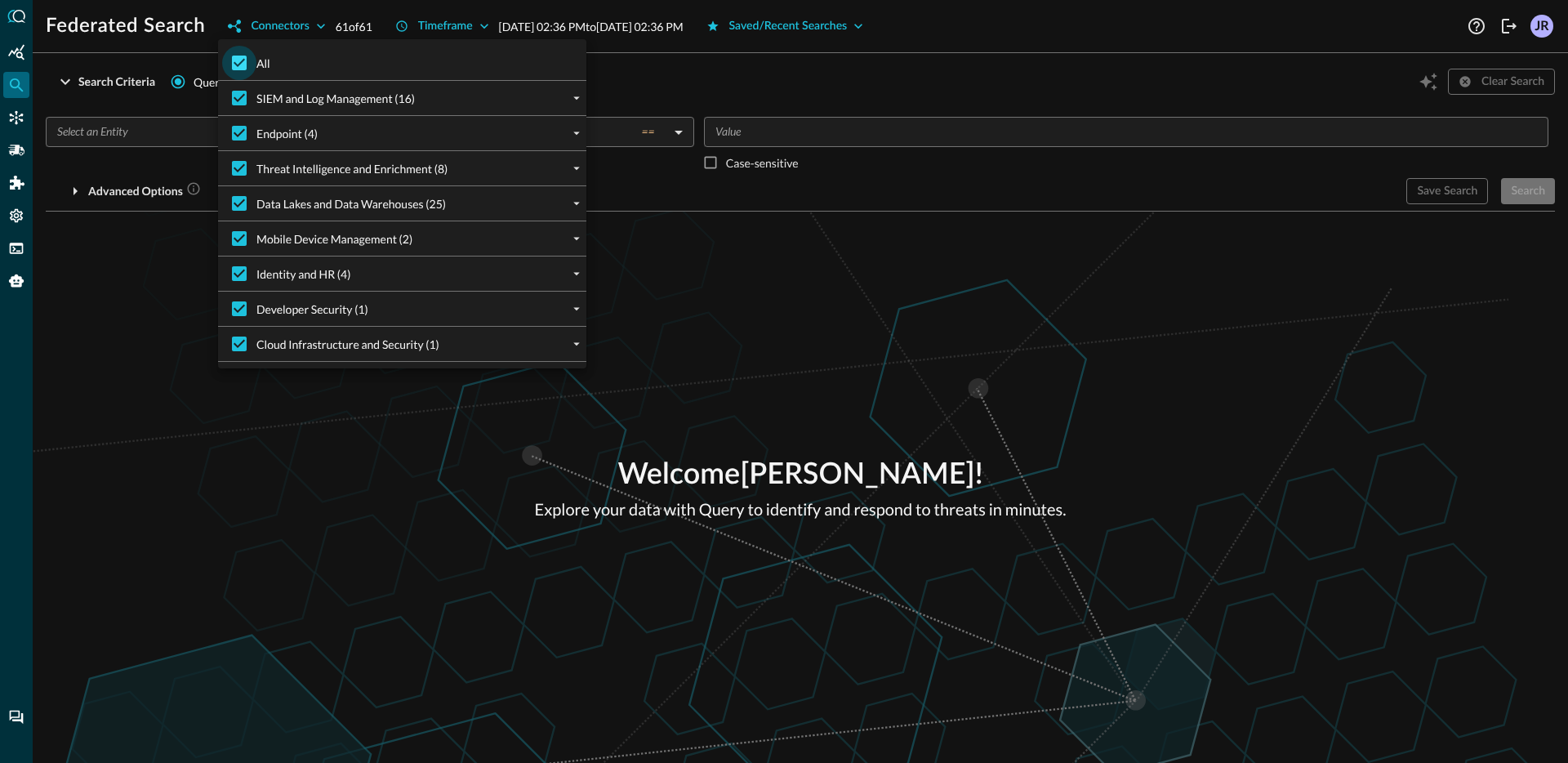
checkbox input "false"
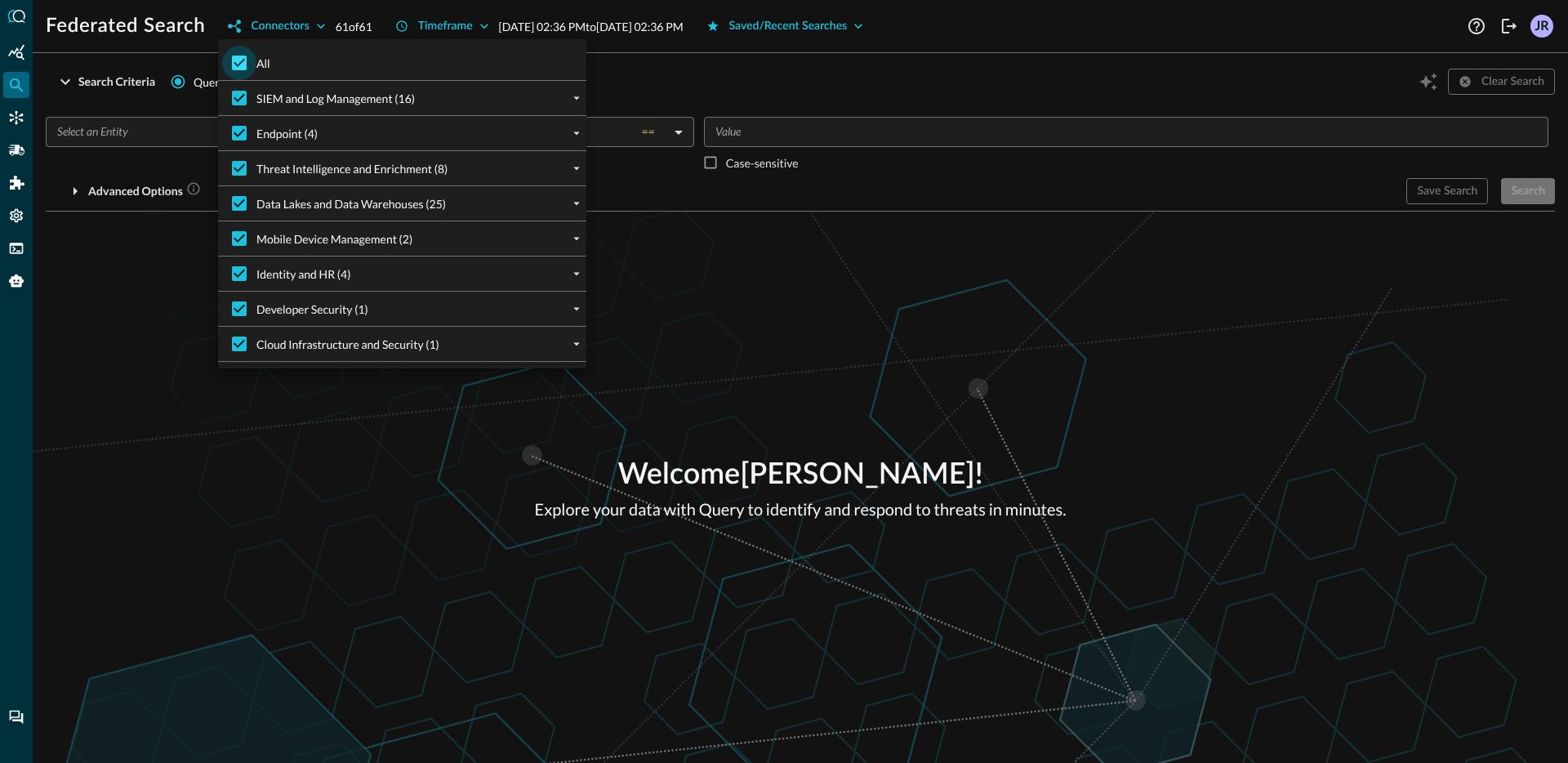
checkbox input "false"
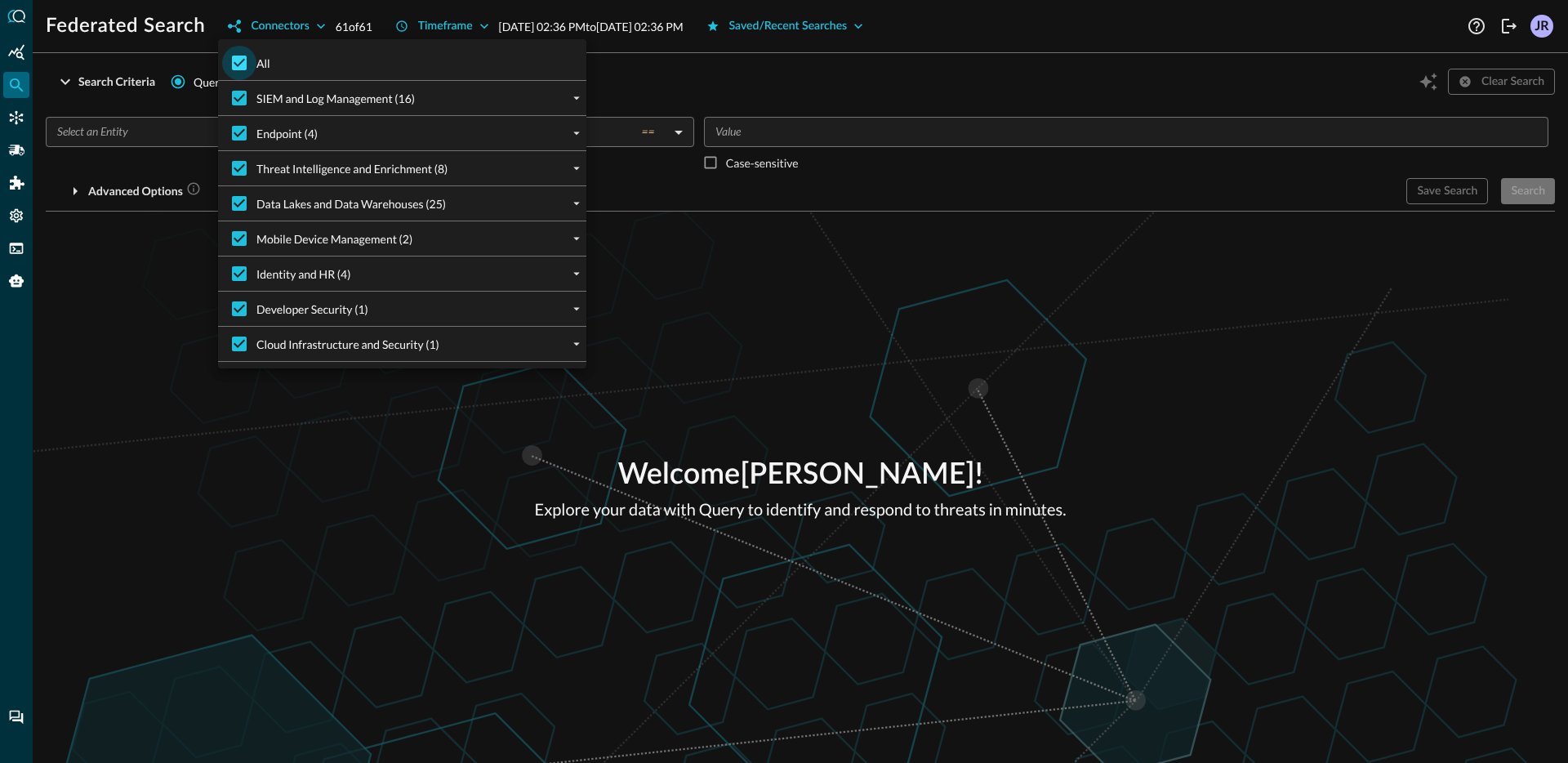
checkbox input "false"
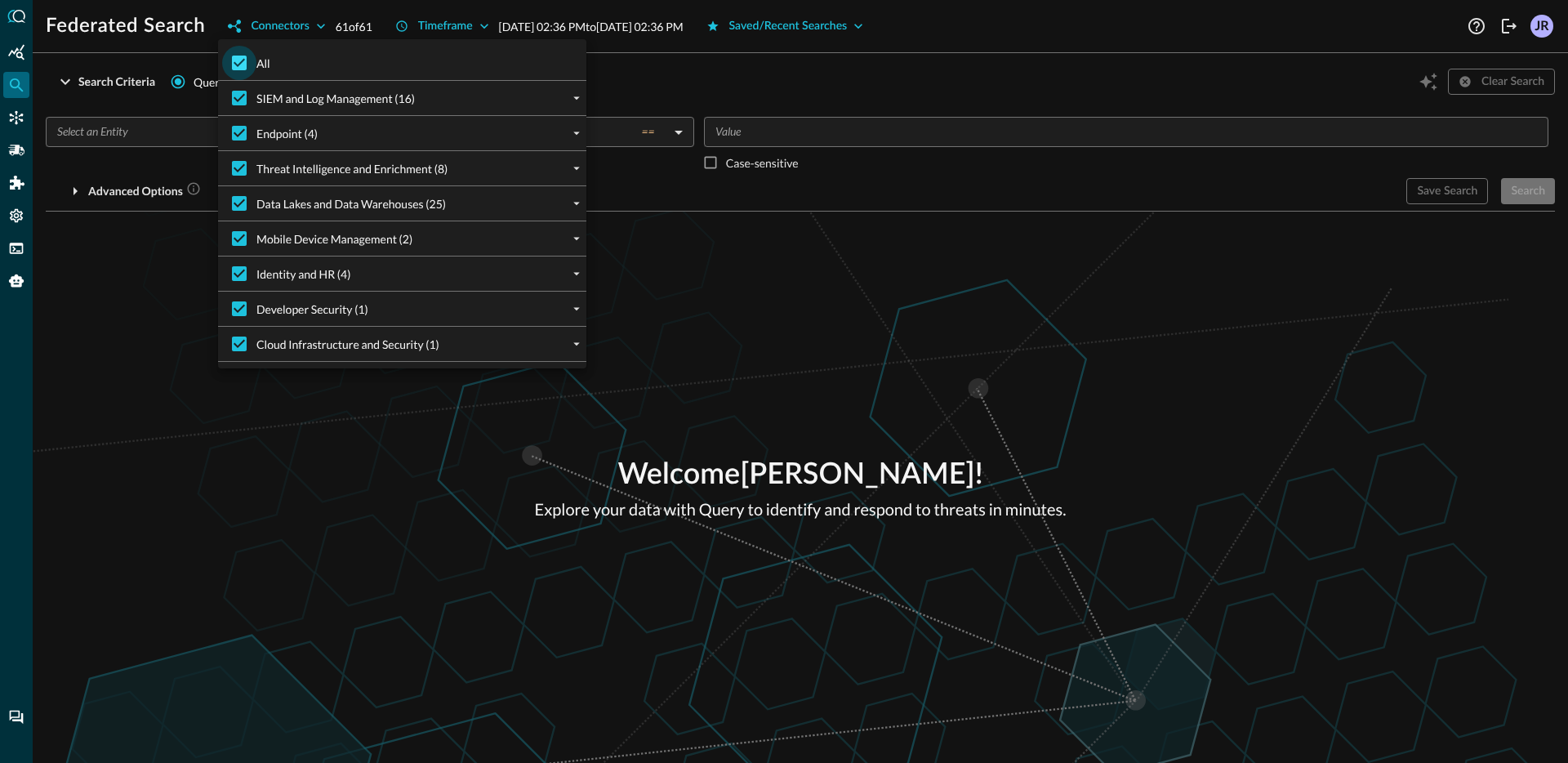
checkbox input "false"
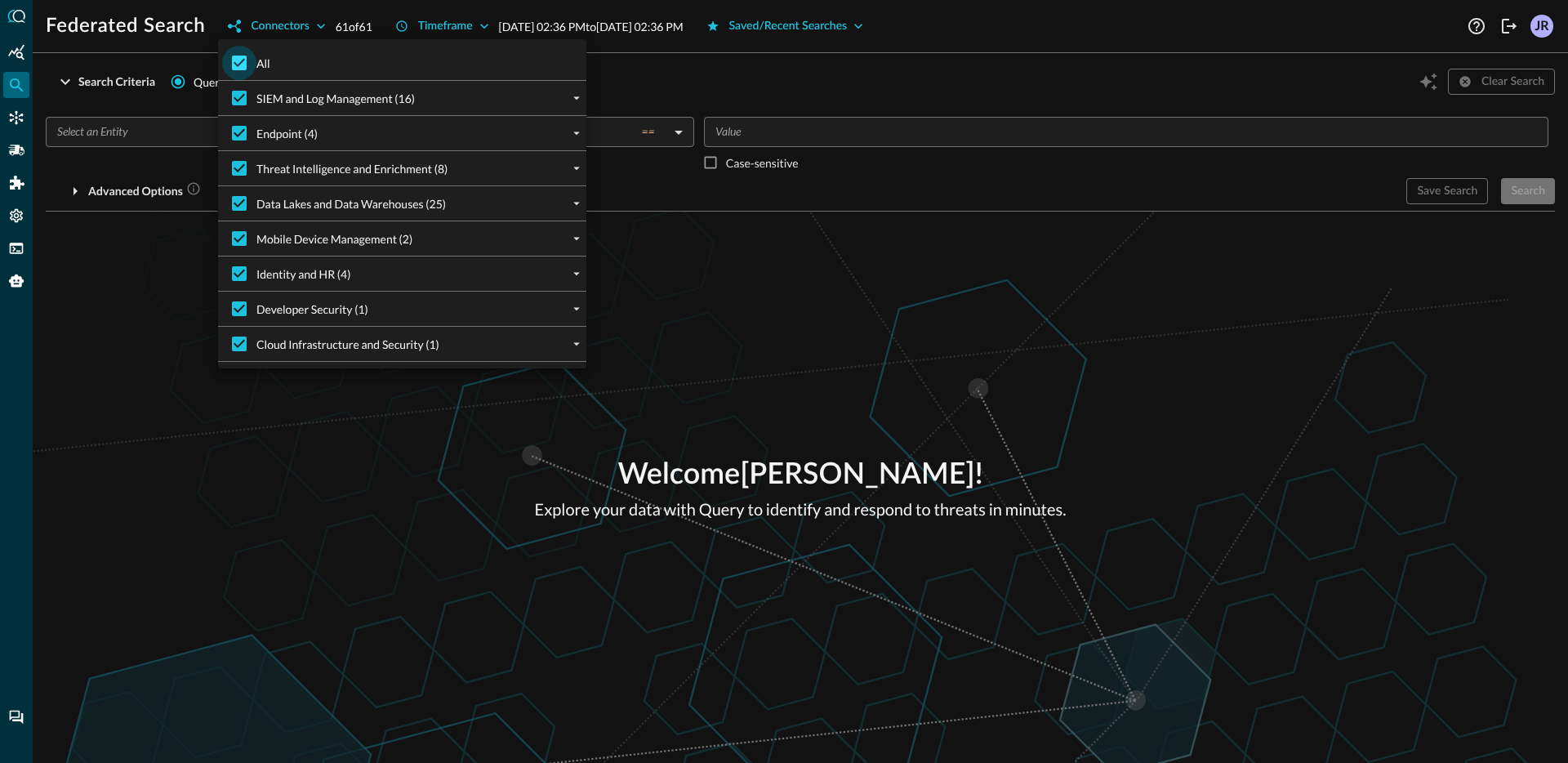
checkbox input "false"
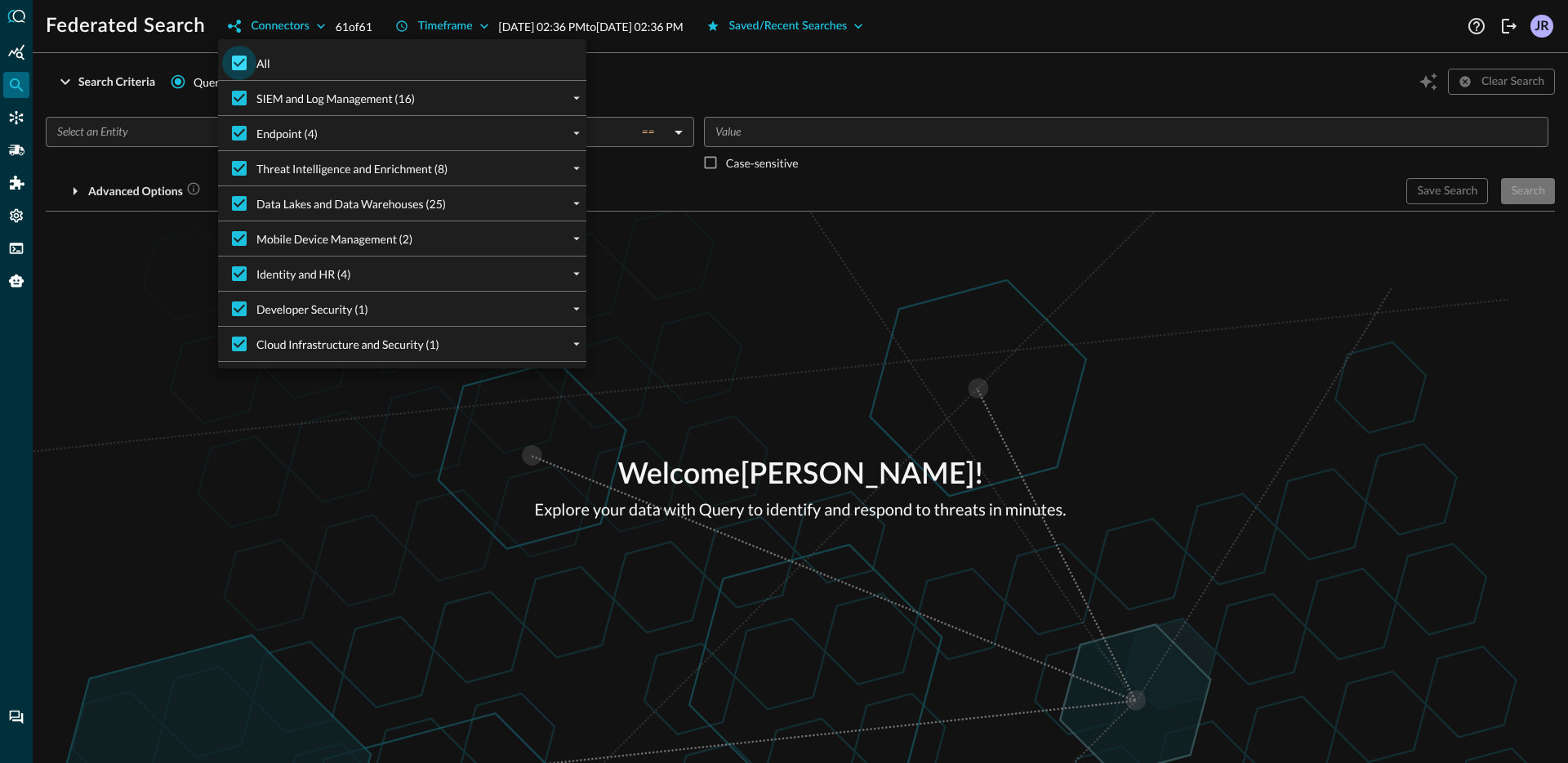
checkbox input "false"
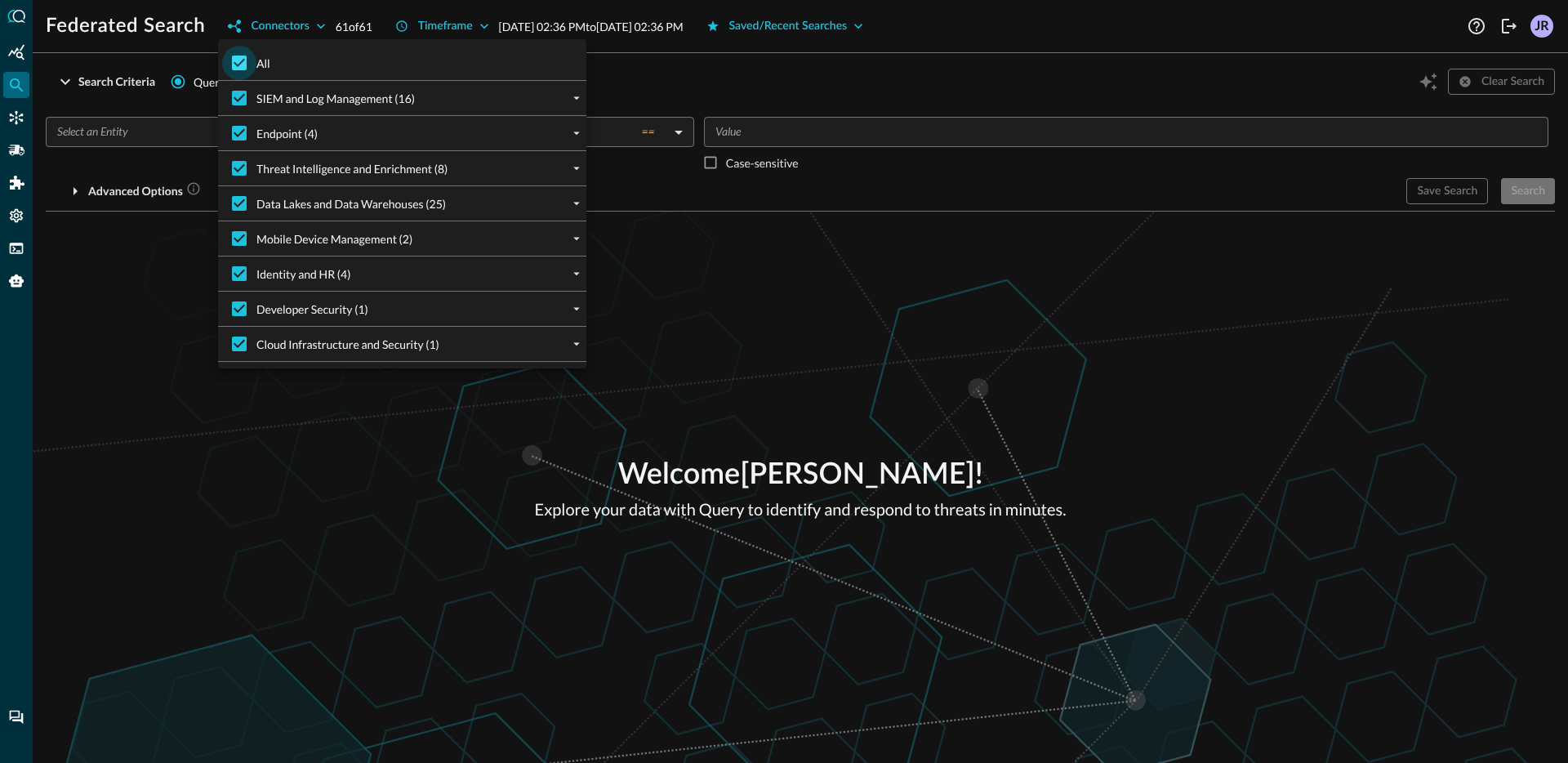
checkbox input "false"
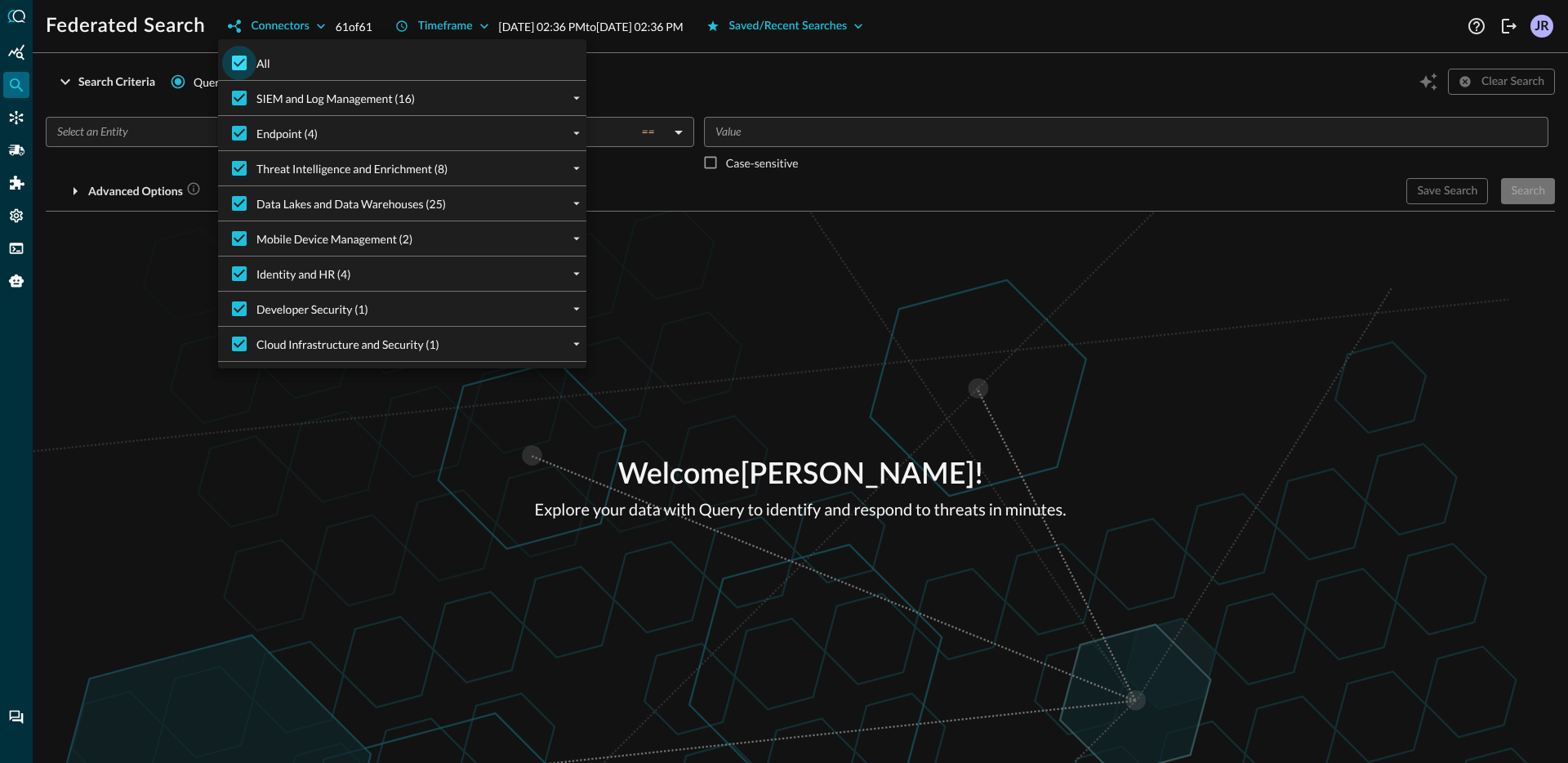
checkbox input "false"
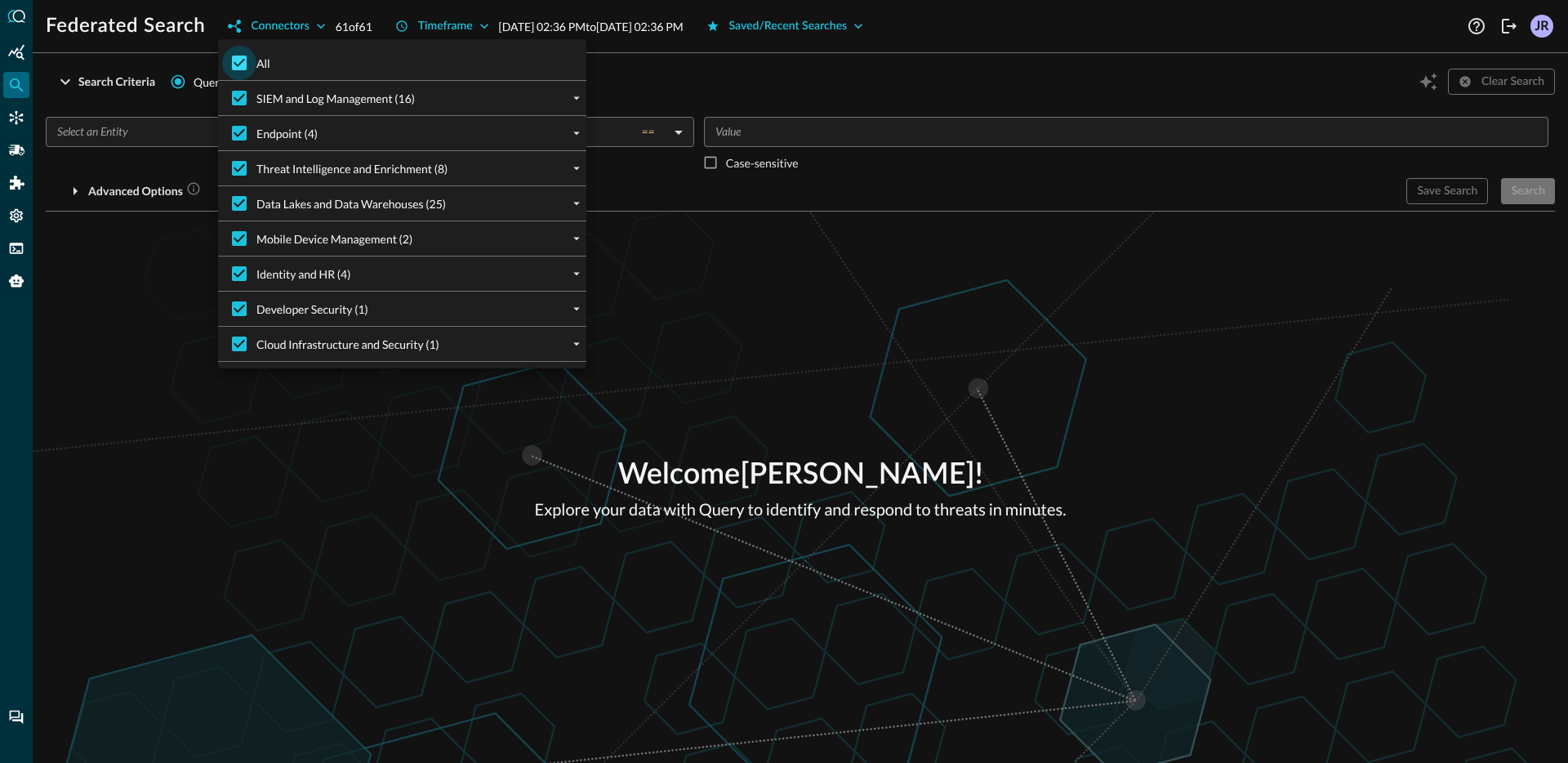
checkbox input "false"
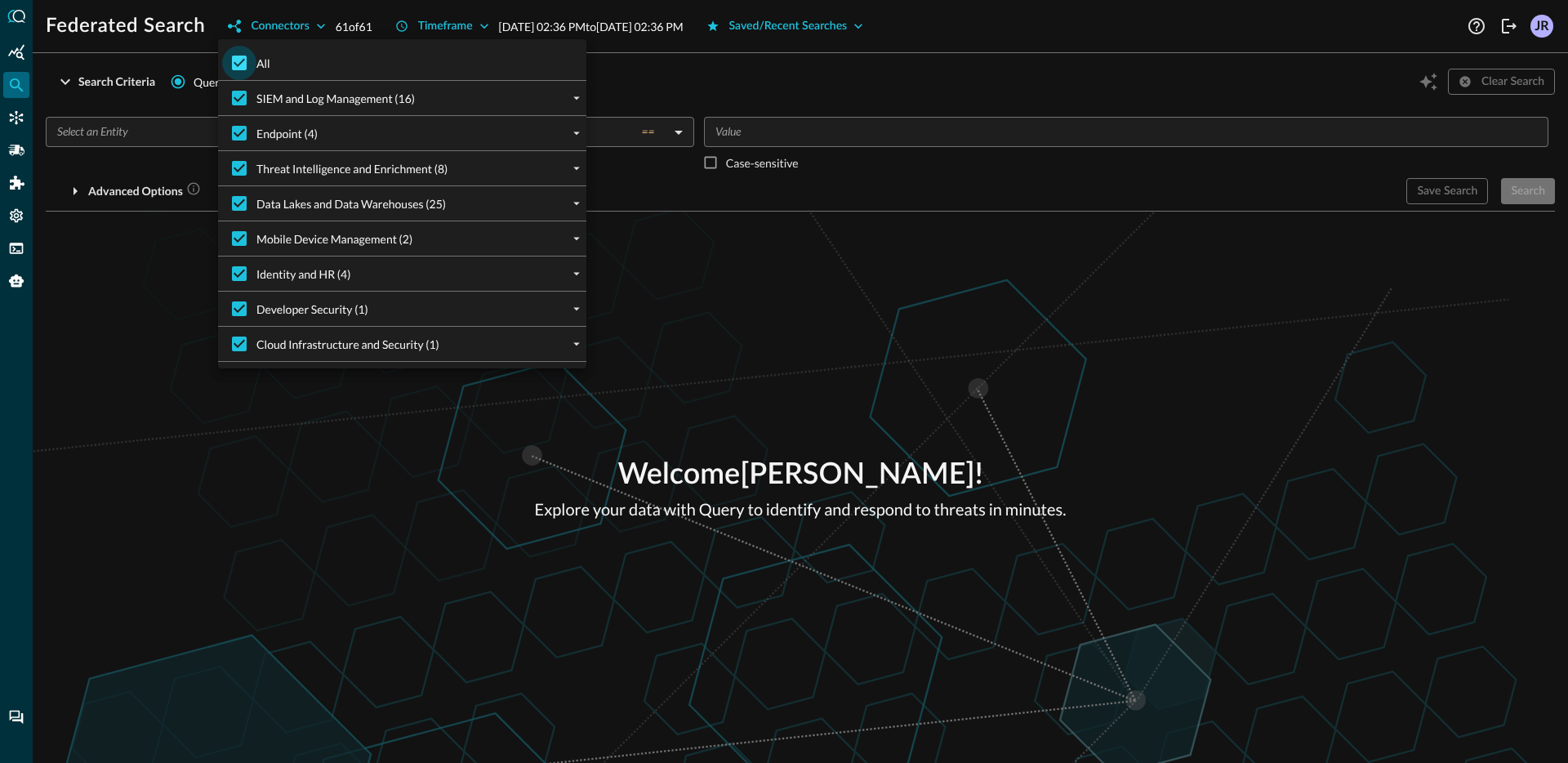
checkbox input "false"
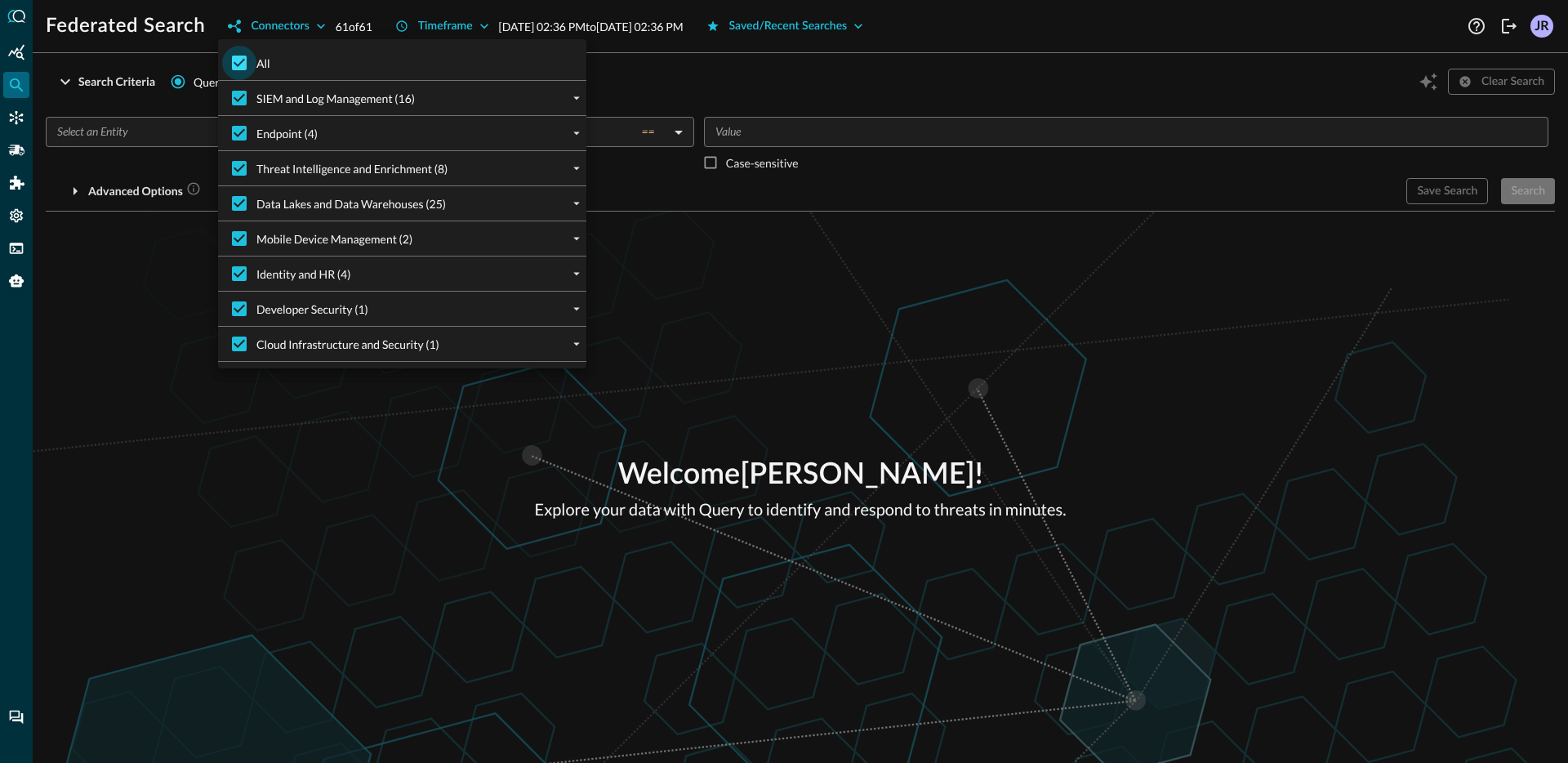
checkbox input "false"
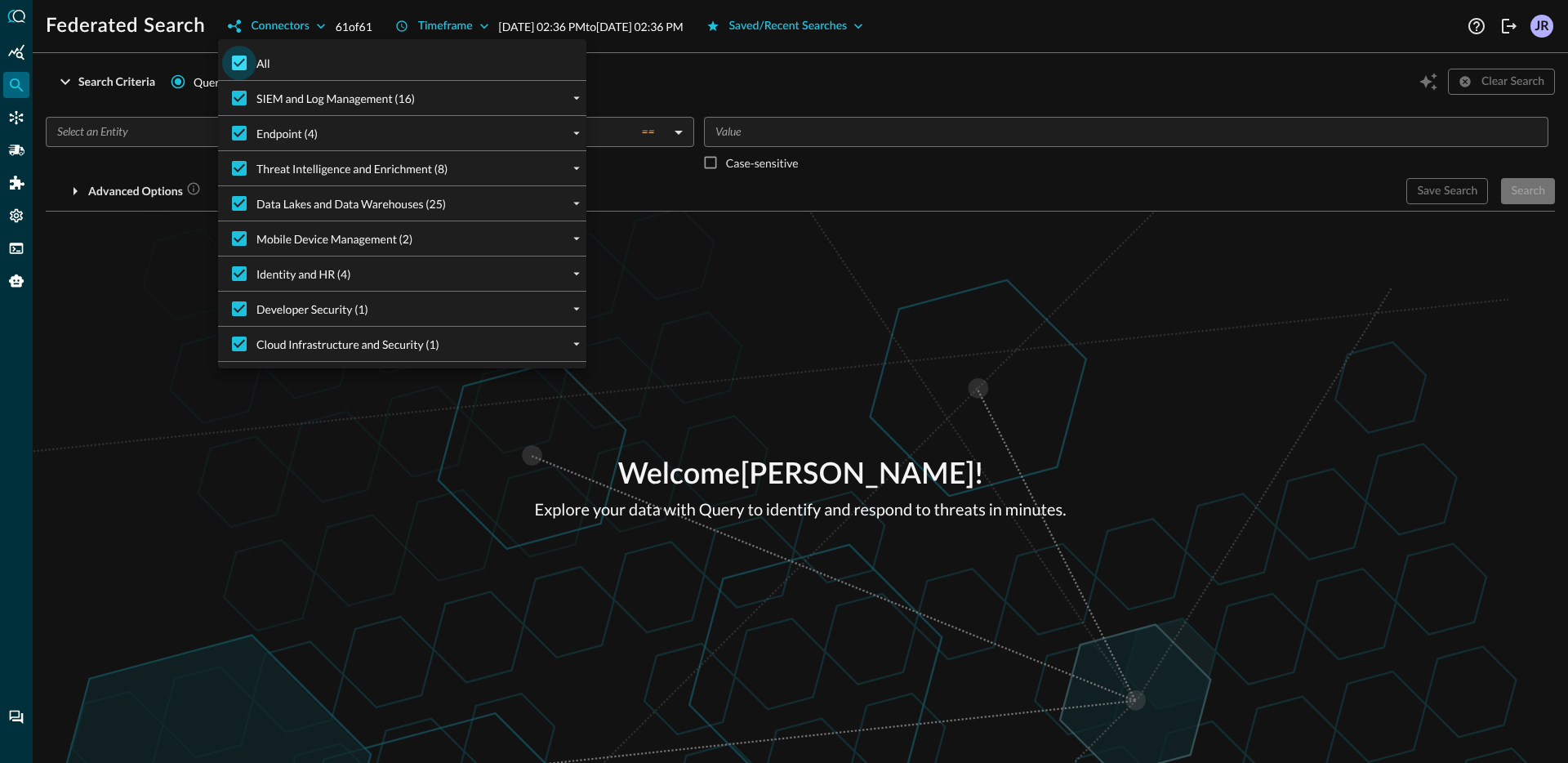
checkbox input "false"
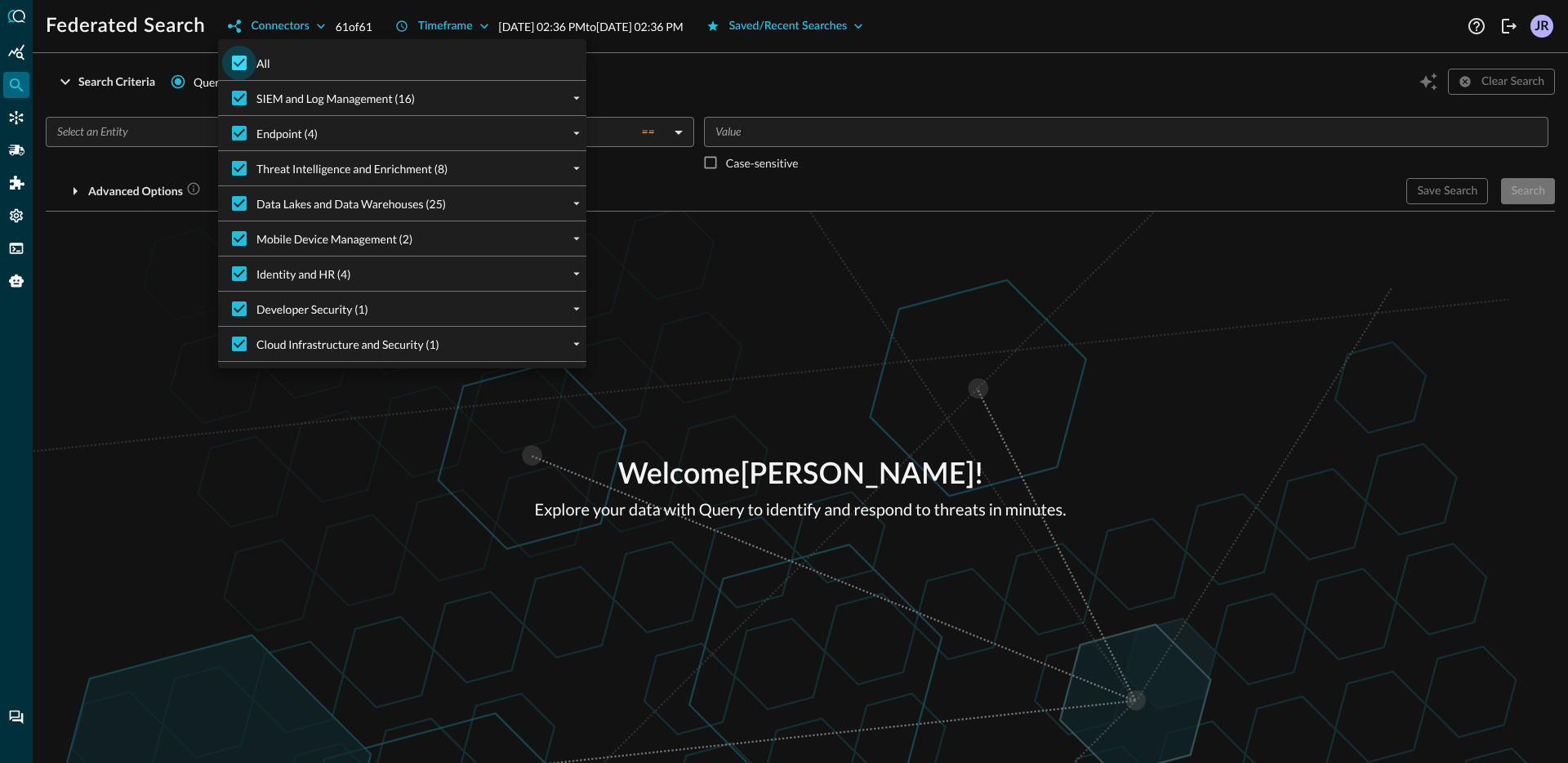
checkbox input "false"
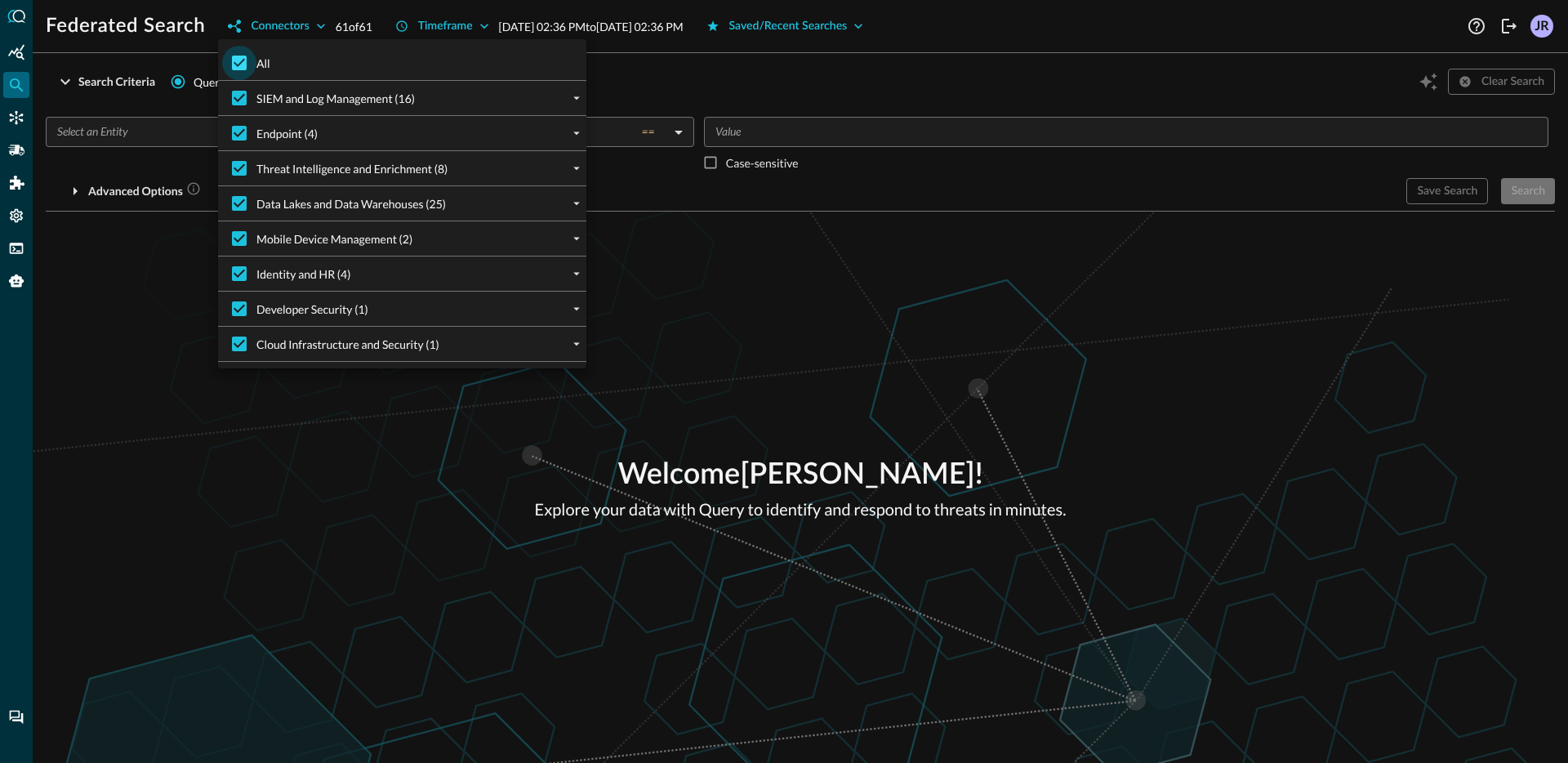
checkbox input "false"
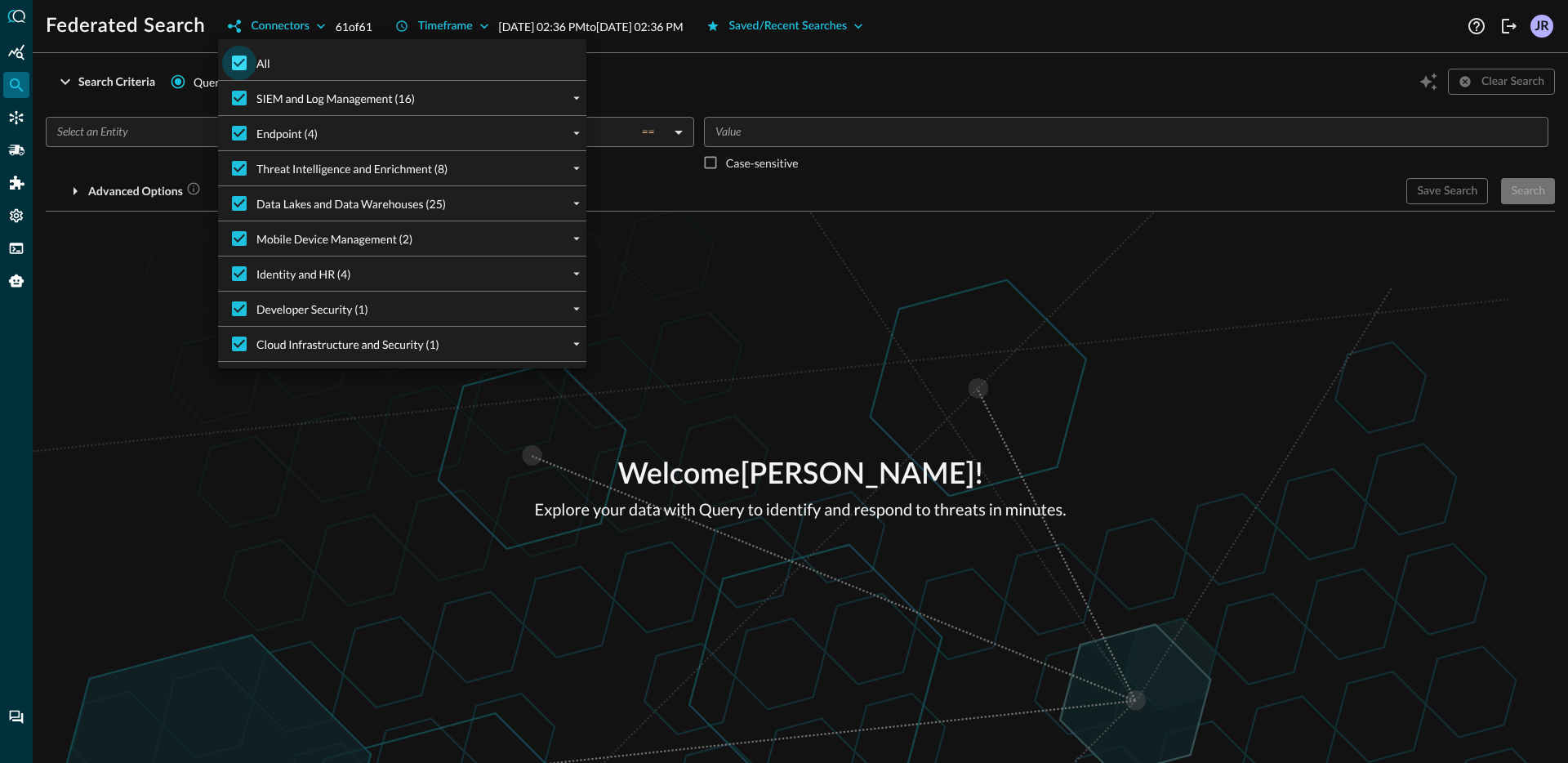
checkbox input "false"
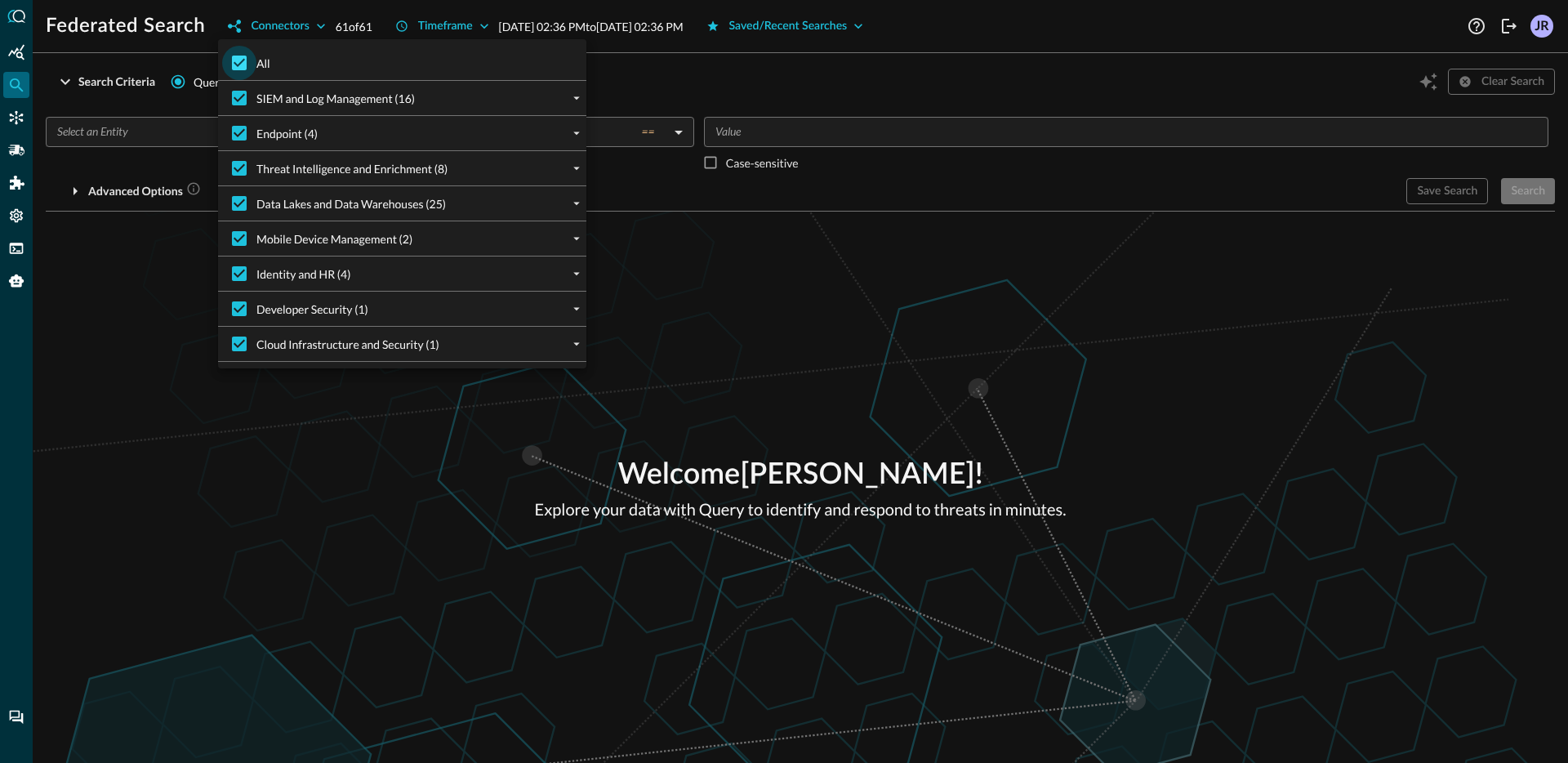
checkbox input "false"
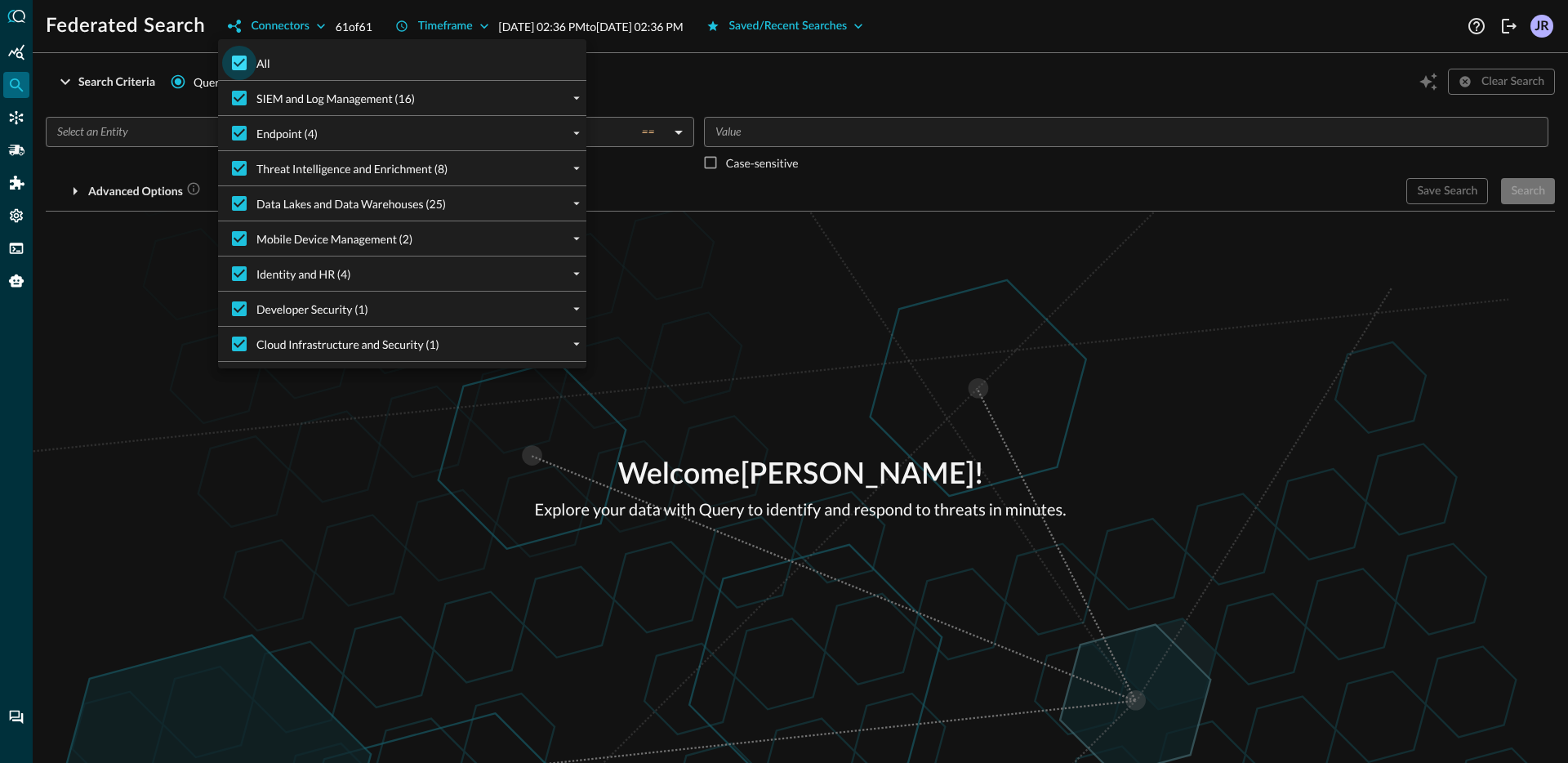
checkbox input "false"
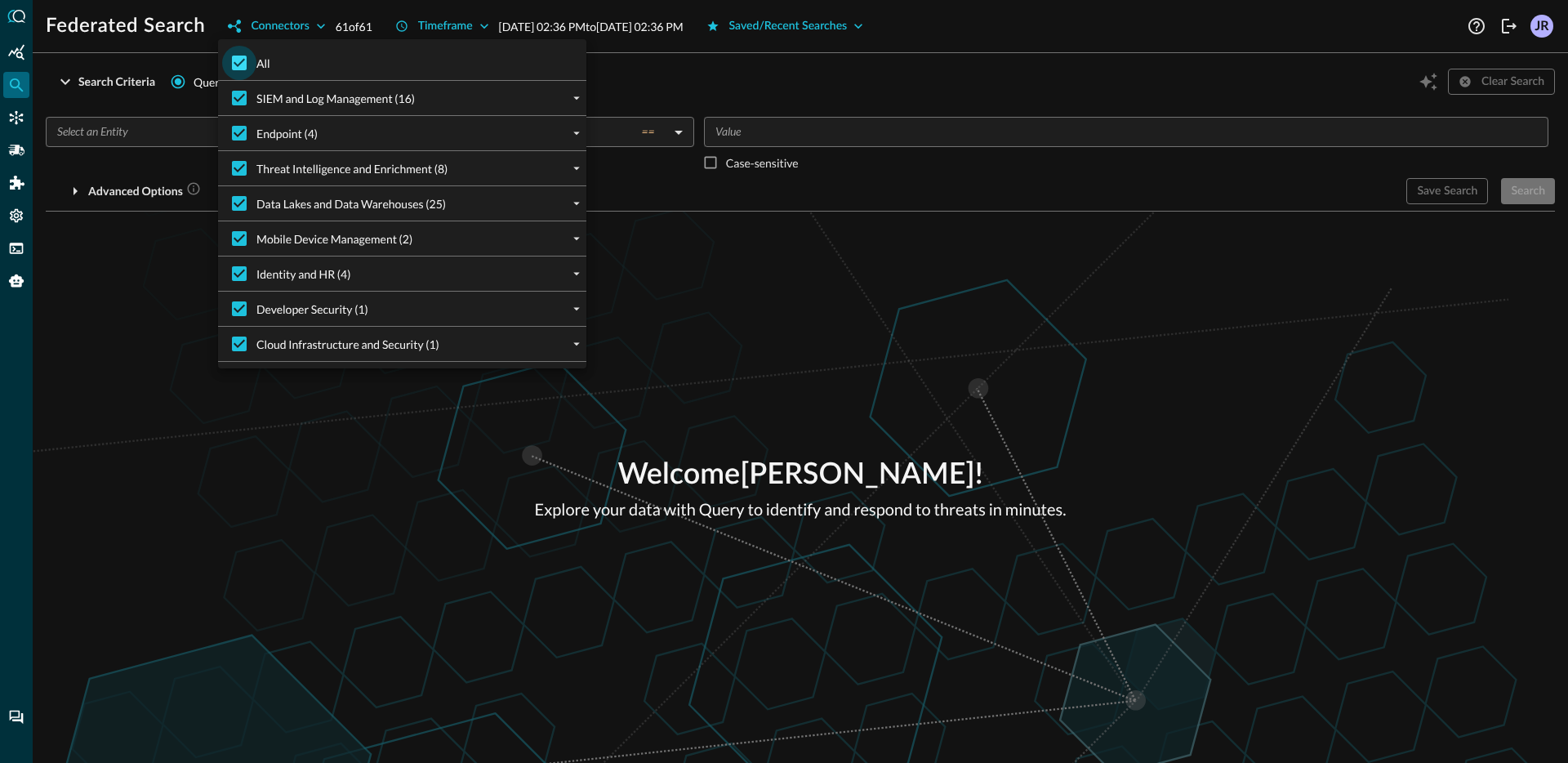
checkbox input "false"
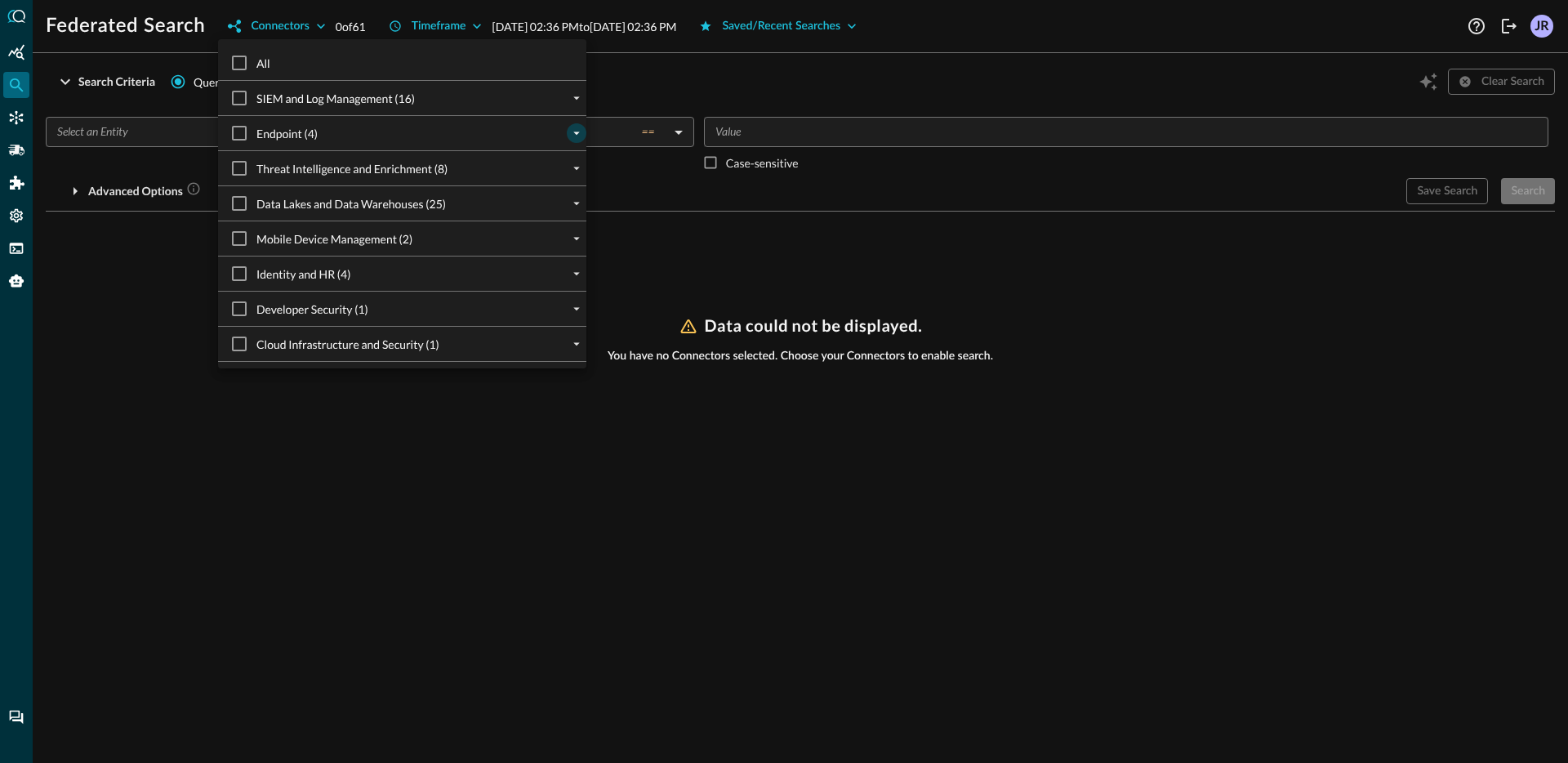
click at [578, 137] on icon "expand" at bounding box center [577, 133] width 15 height 15
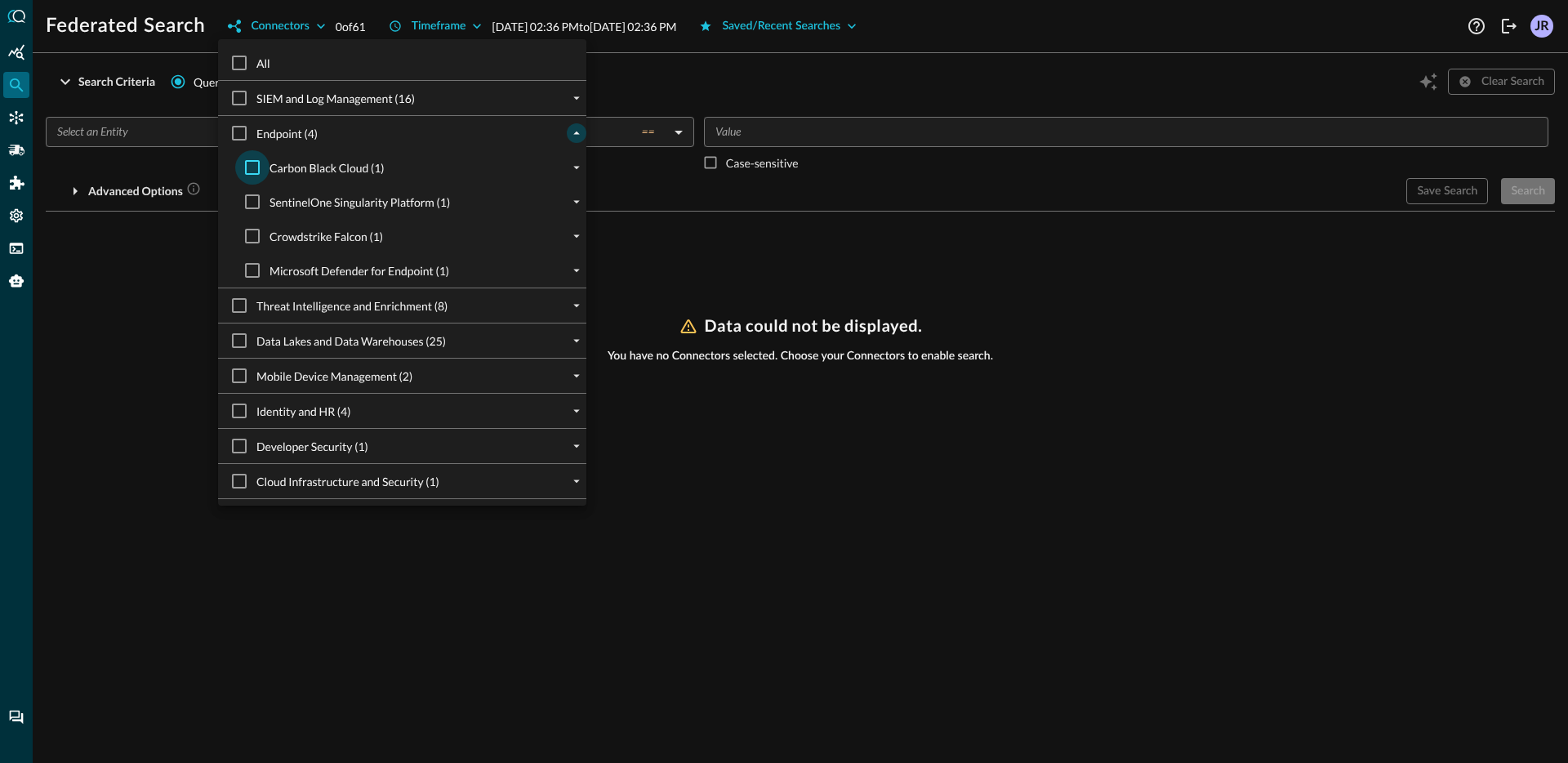
click at [243, 162] on input "Carbon Black Cloud (1)" at bounding box center [252, 167] width 34 height 34
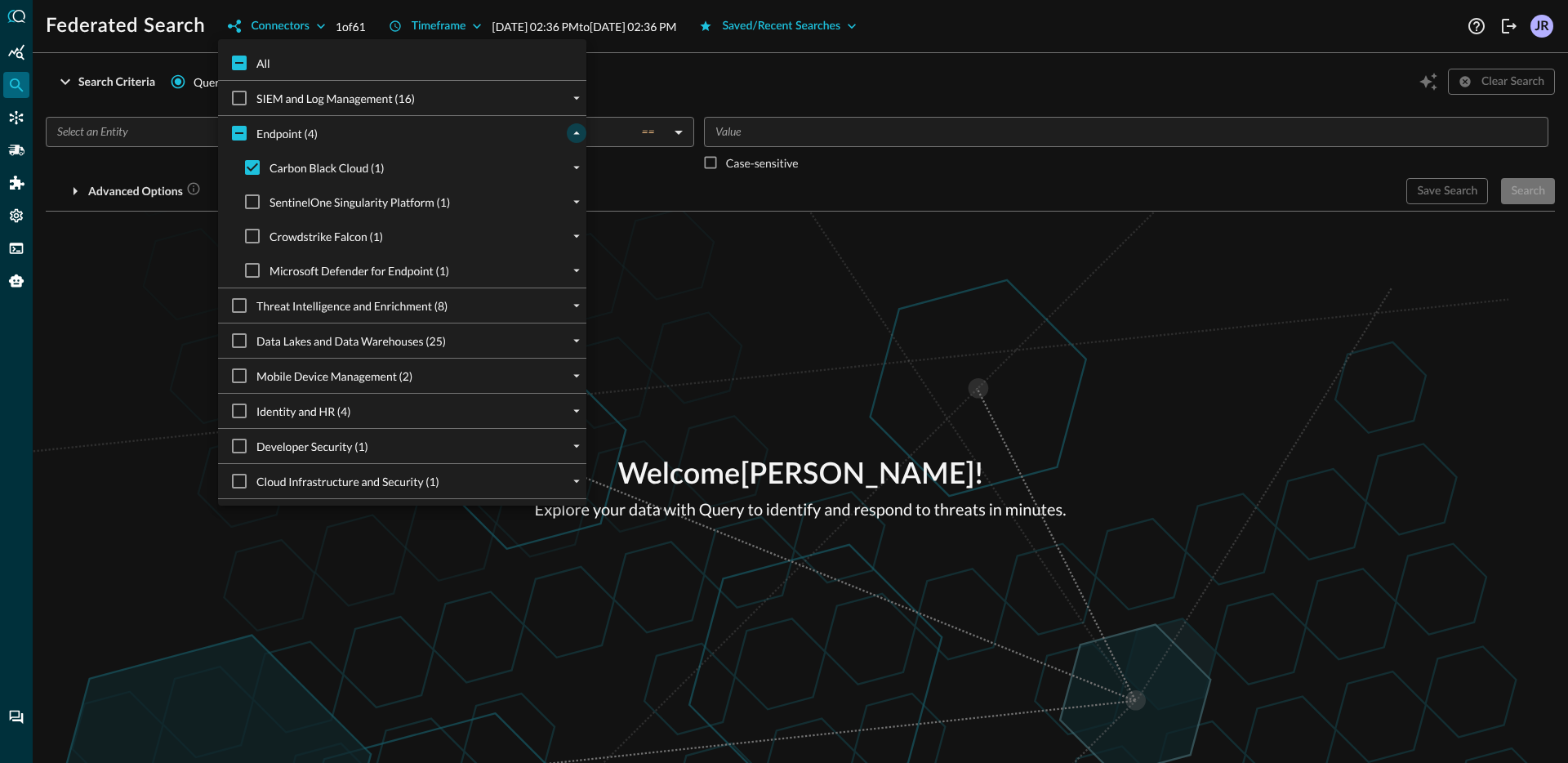
click at [121, 132] on div at bounding box center [784, 382] width 1568 height 763
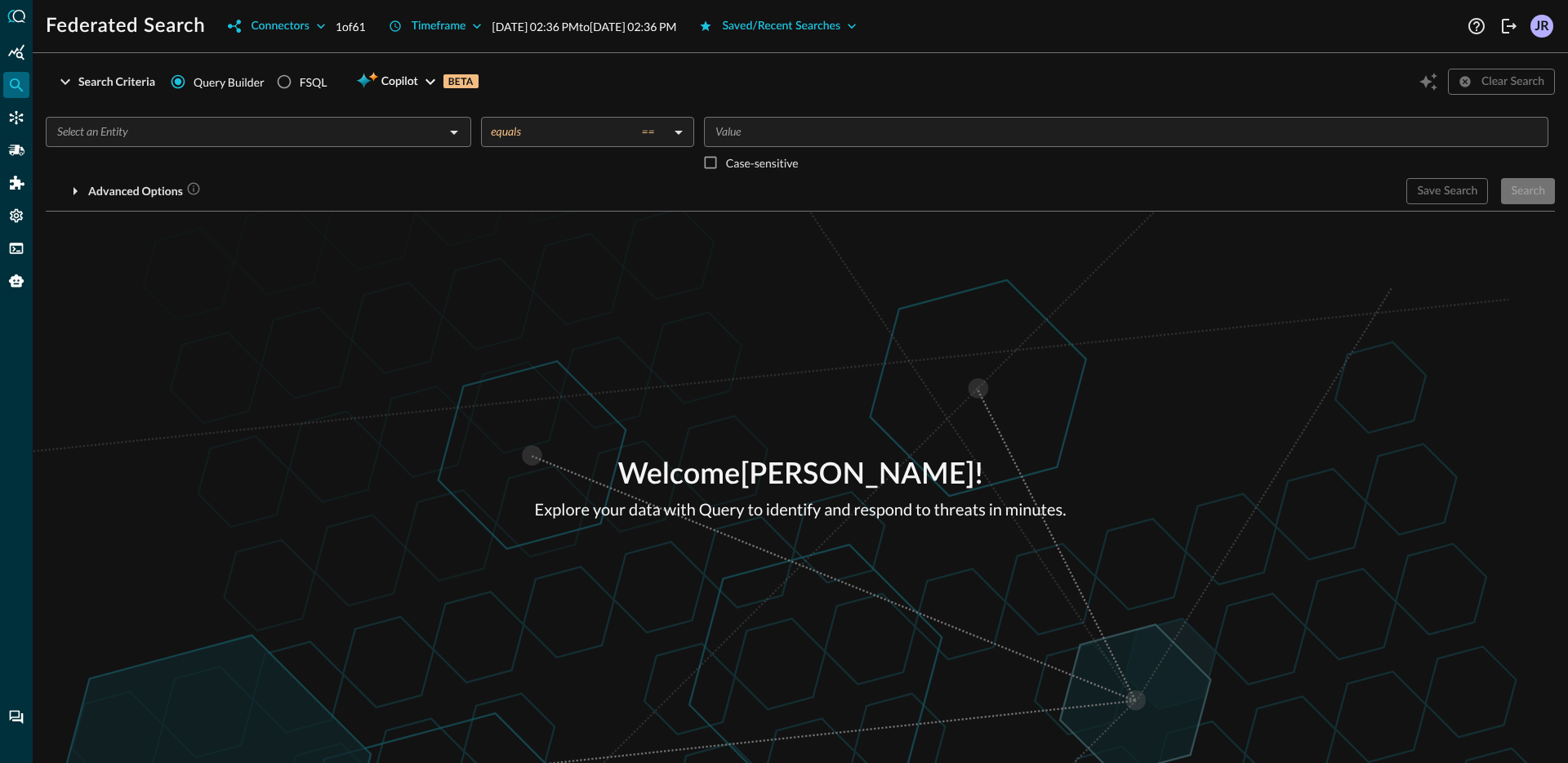
click at [137, 135] on div "All SIEM and Log Management (16) Azure Log Analytics (9) S-DeviceNetworkEvents …" at bounding box center [784, 382] width 1568 height 763
click at [210, 148] on div "​" at bounding box center [258, 147] width 426 height 61
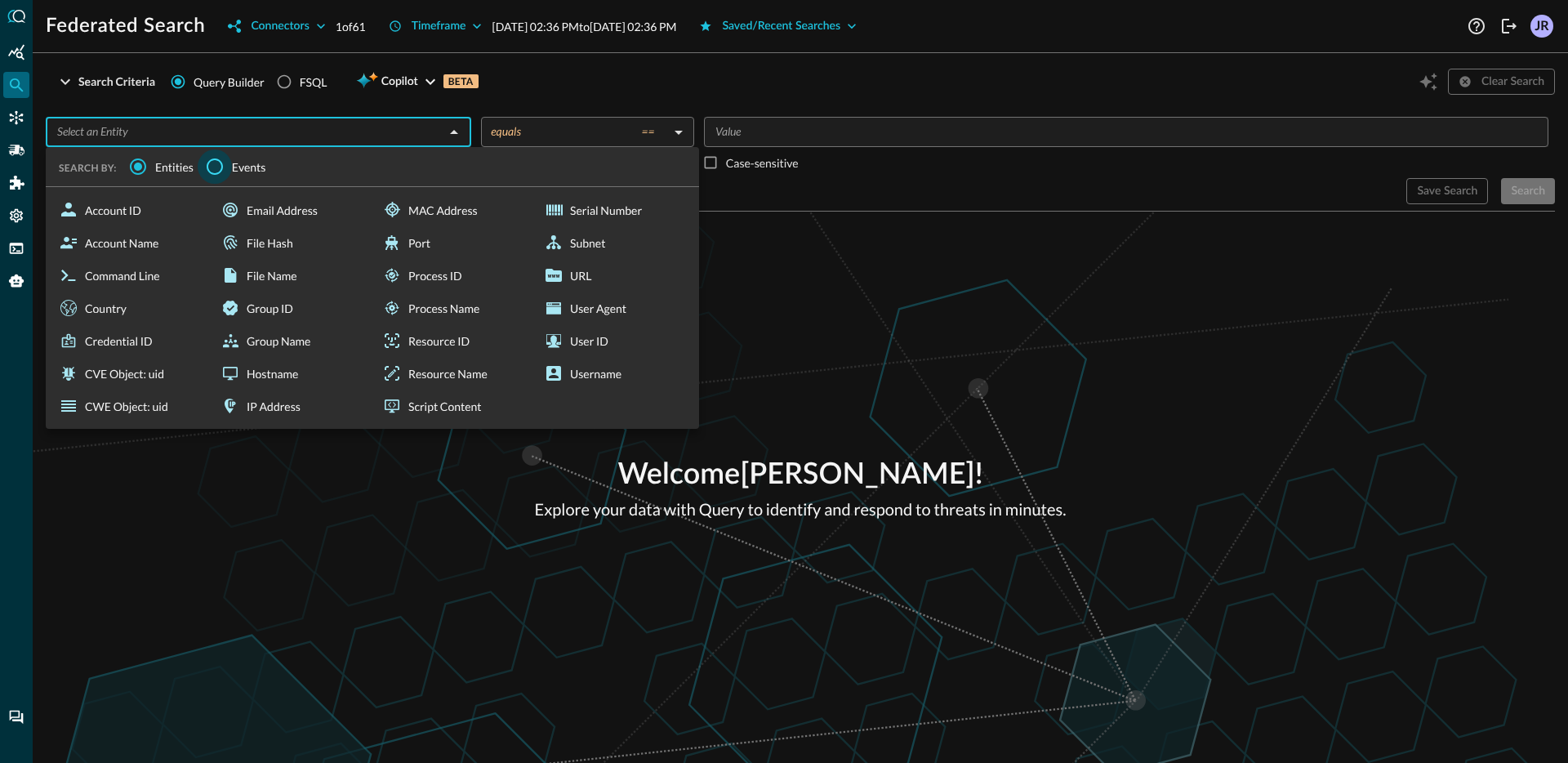
click at [224, 167] on input "Events" at bounding box center [215, 167] width 34 height 34
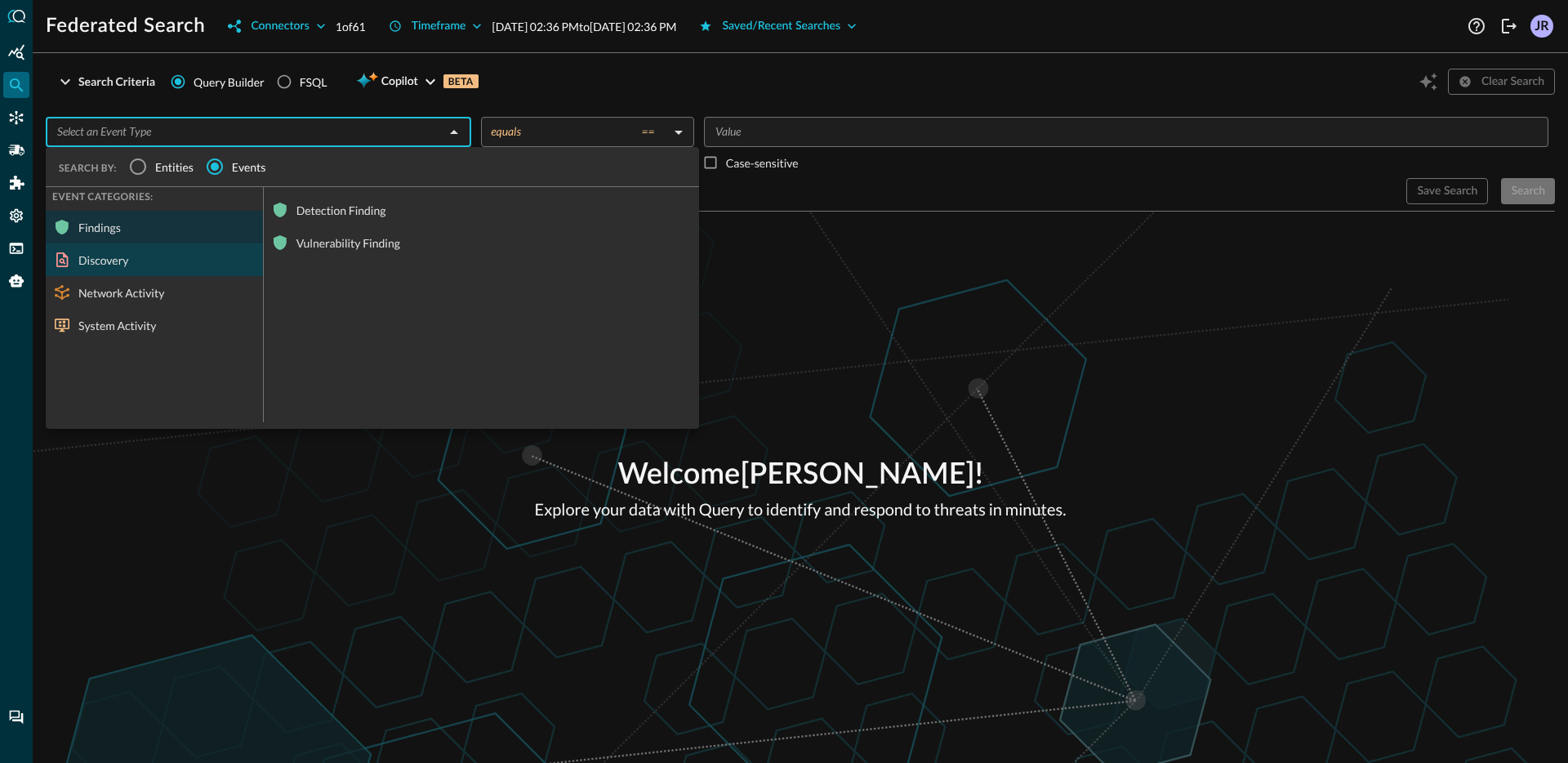
click at [108, 255] on div "Discovery" at bounding box center [154, 260] width 217 height 33
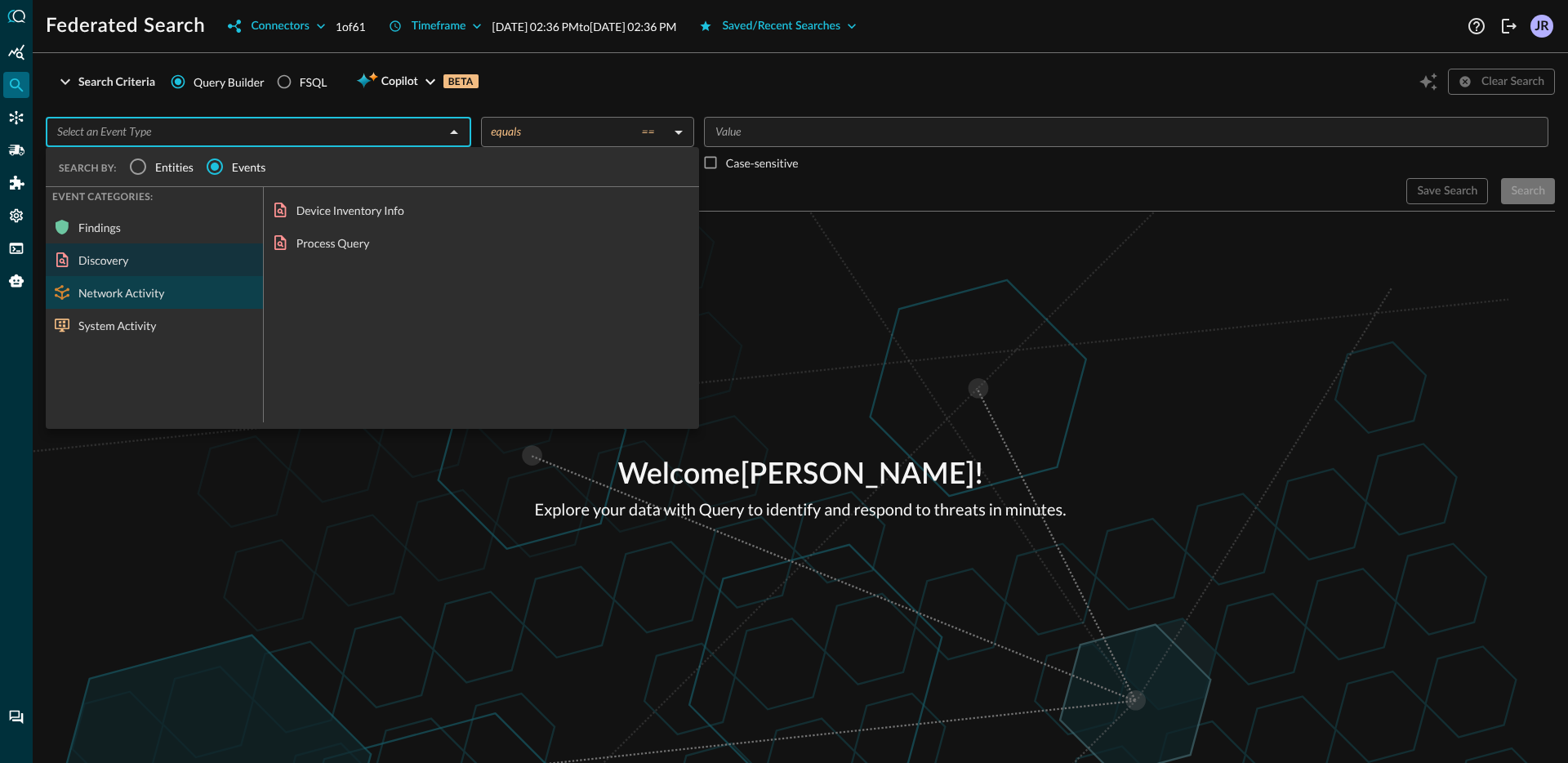
click at [181, 301] on div "Network Activity" at bounding box center [154, 292] width 217 height 33
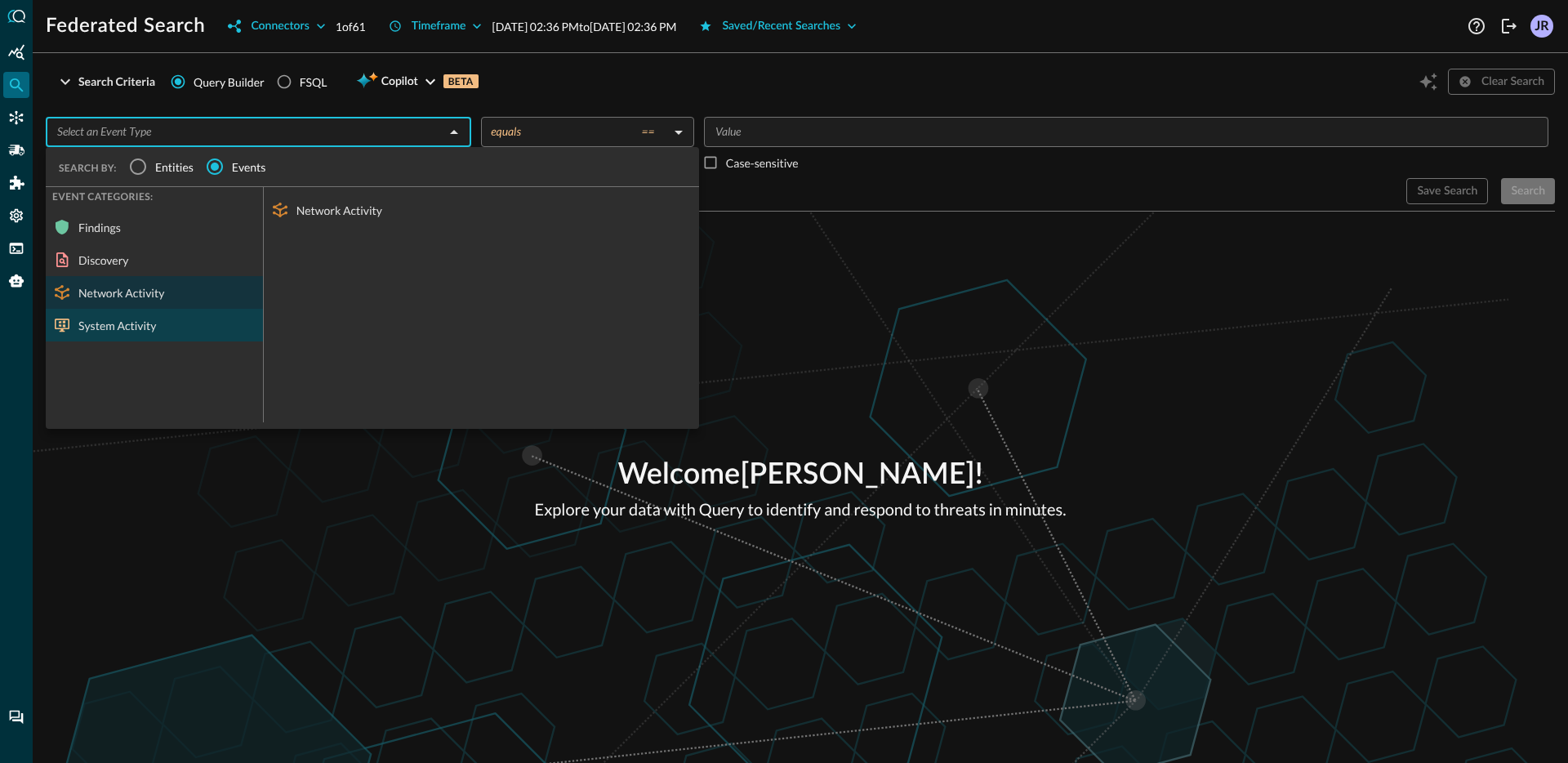
click at [175, 323] on div "System Activity" at bounding box center [154, 325] width 217 height 33
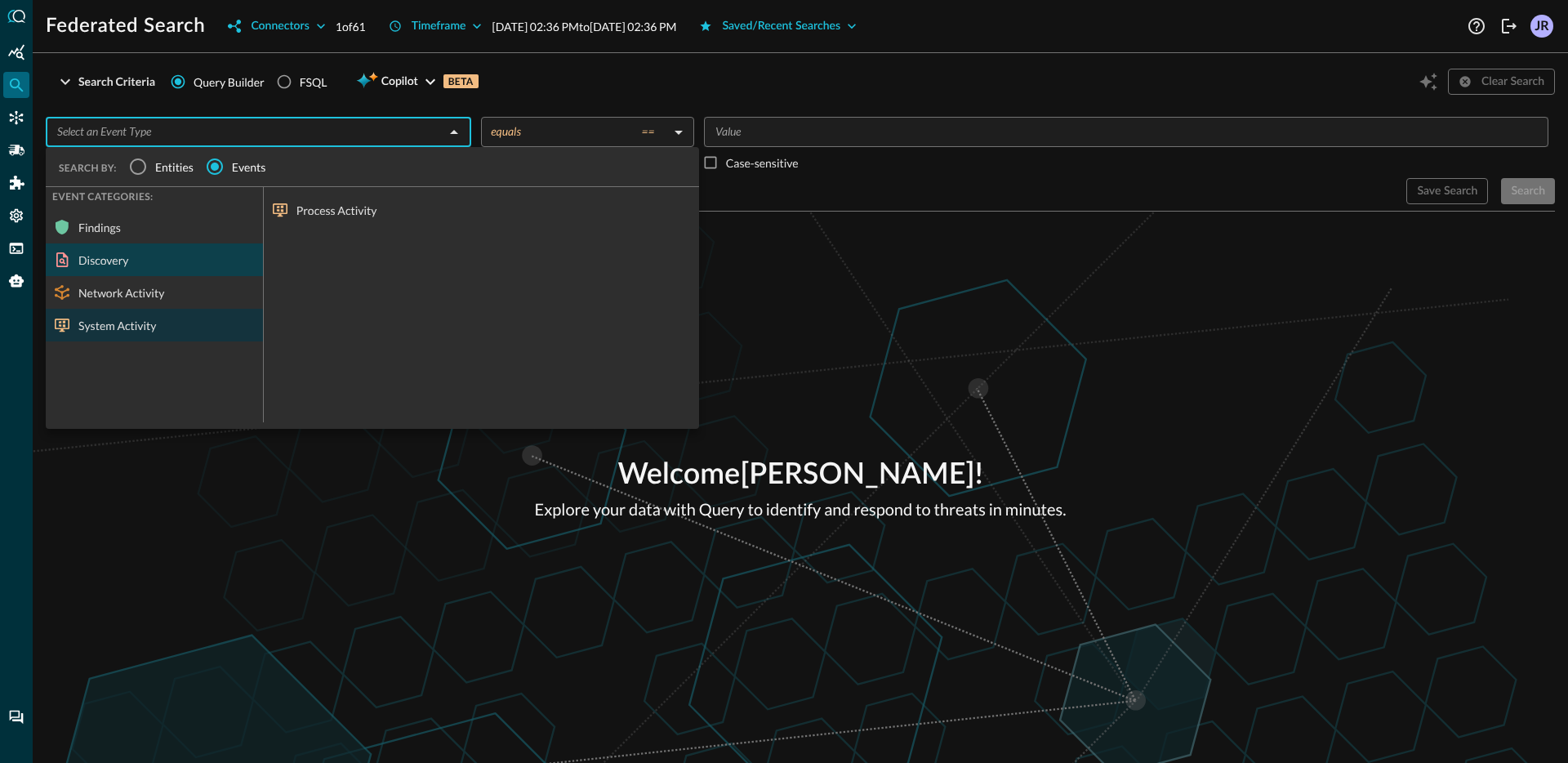
click at [172, 265] on div "Discovery" at bounding box center [154, 260] width 217 height 33
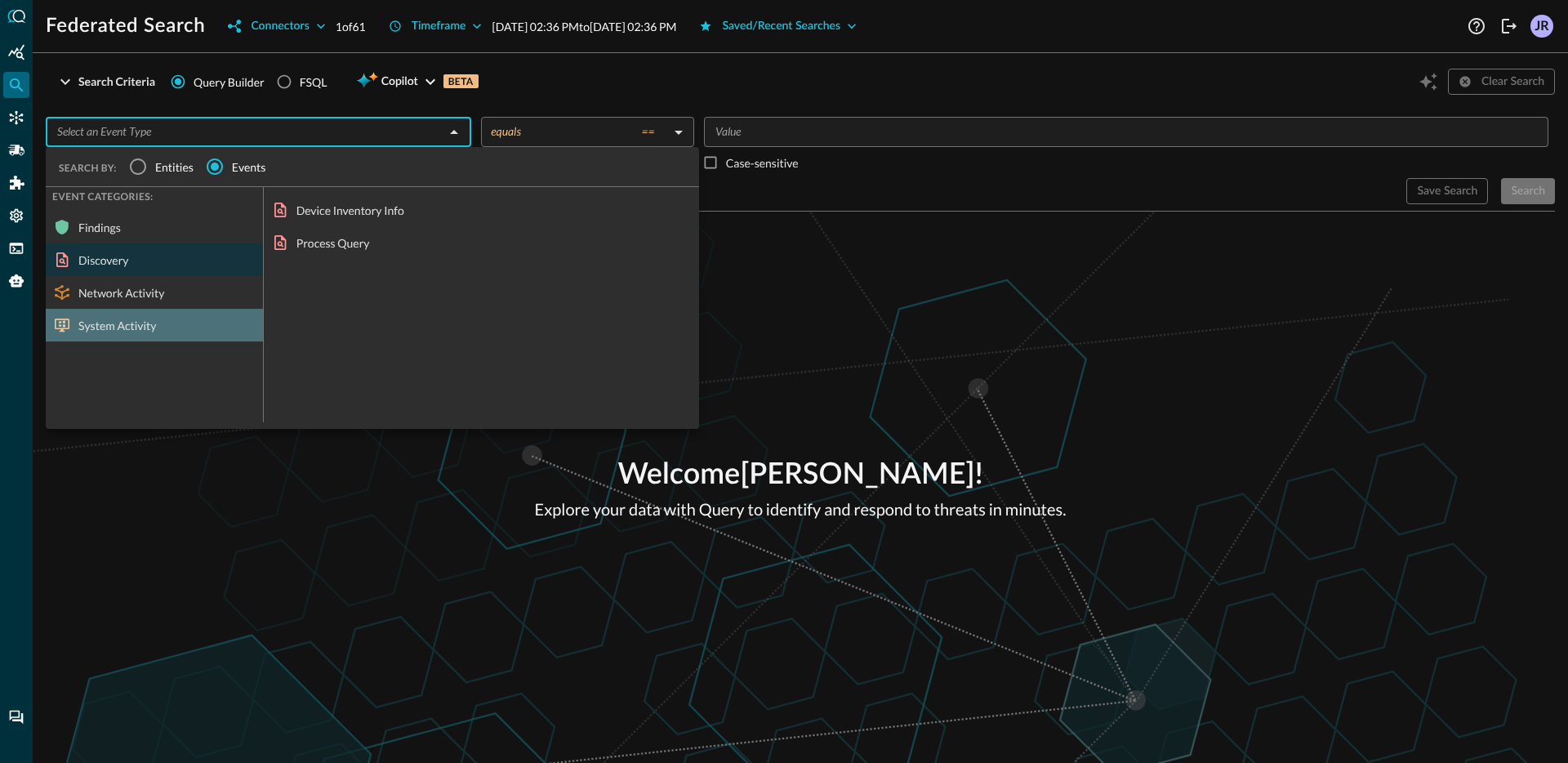
click at [163, 328] on div "System Activity" at bounding box center [154, 325] width 217 height 33
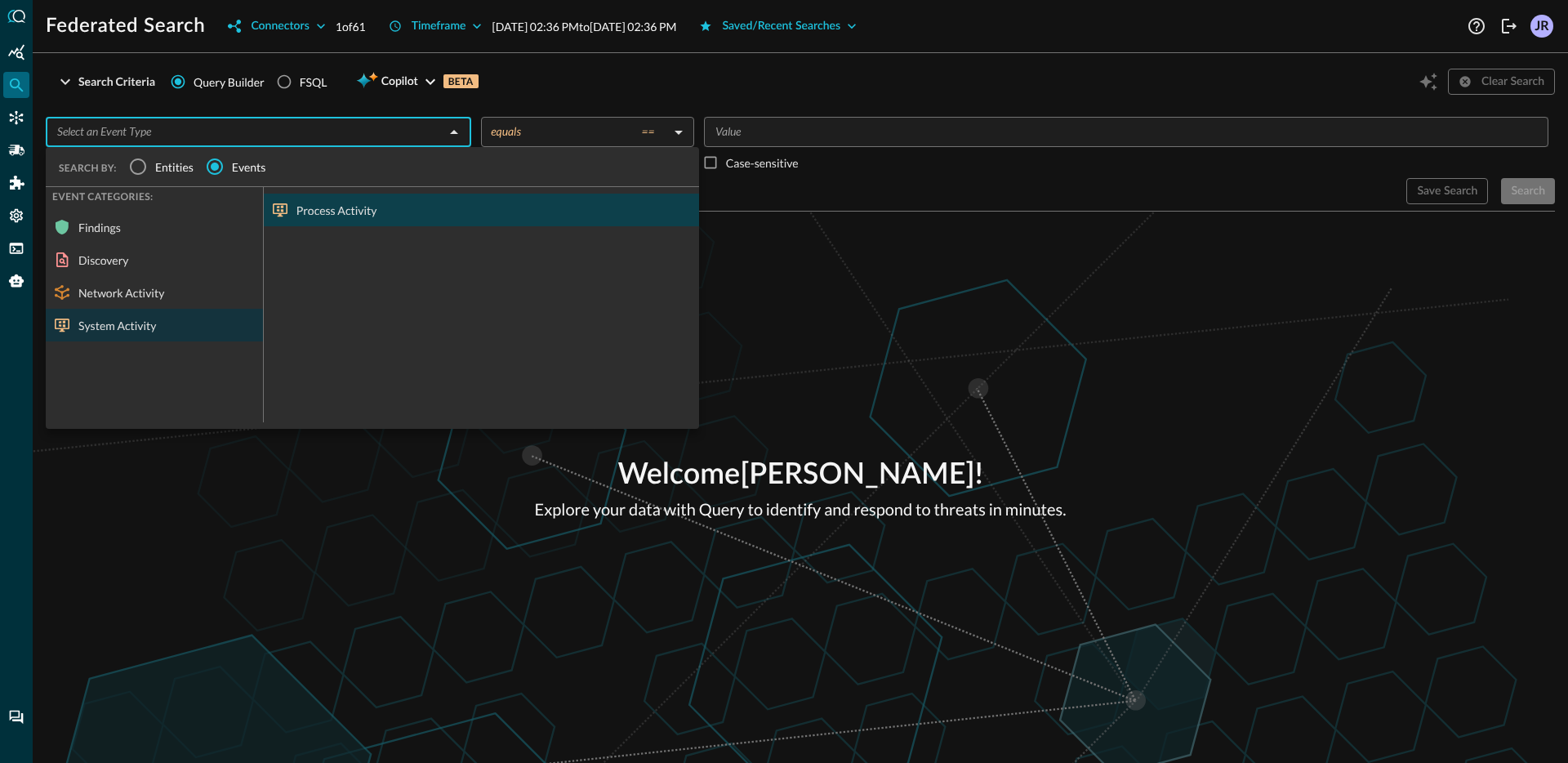
click at [315, 218] on div "Process Activity" at bounding box center [481, 210] width 436 height 33
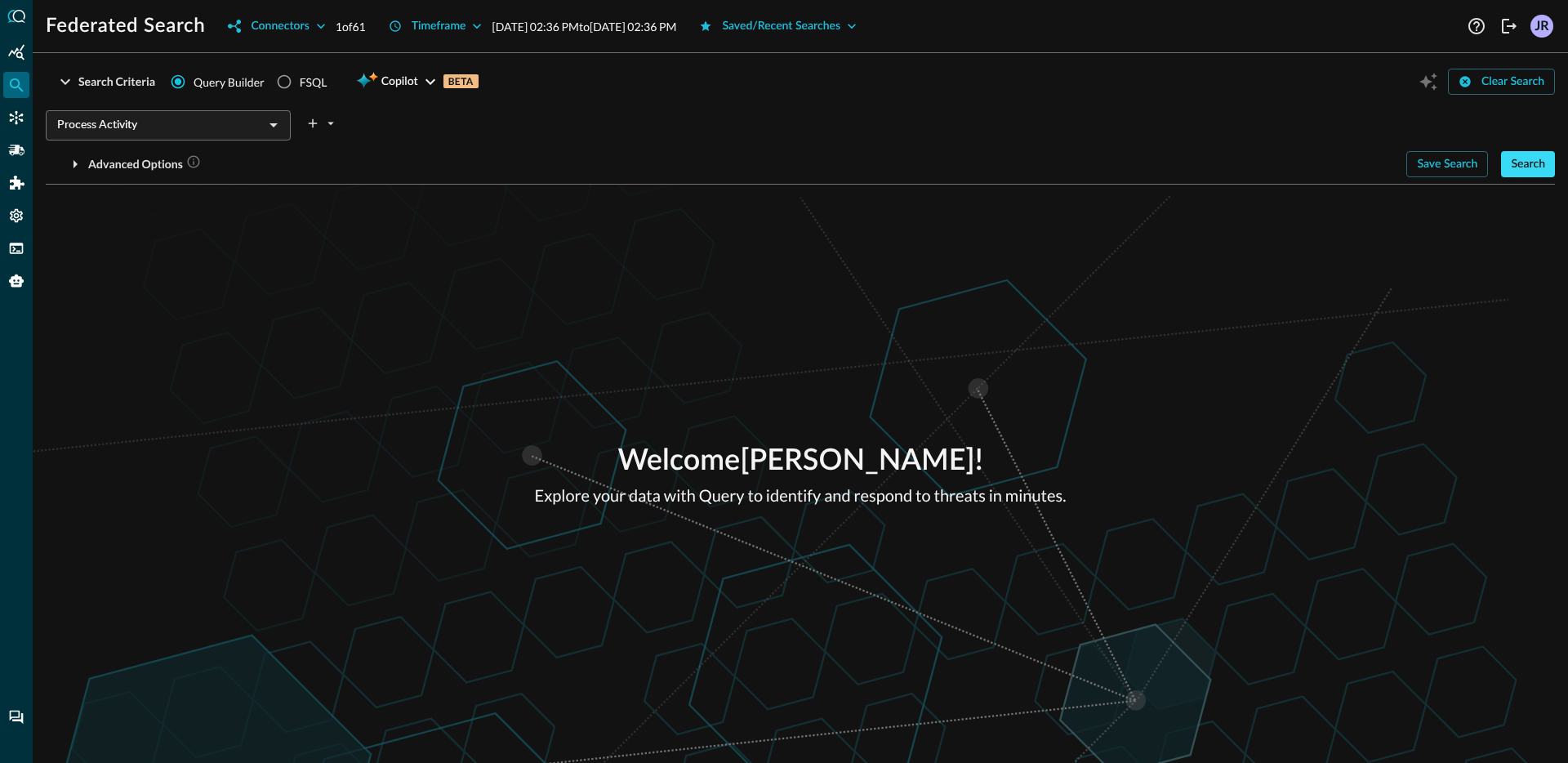
click at [1513, 157] on div "Search" at bounding box center [1528, 164] width 34 height 20
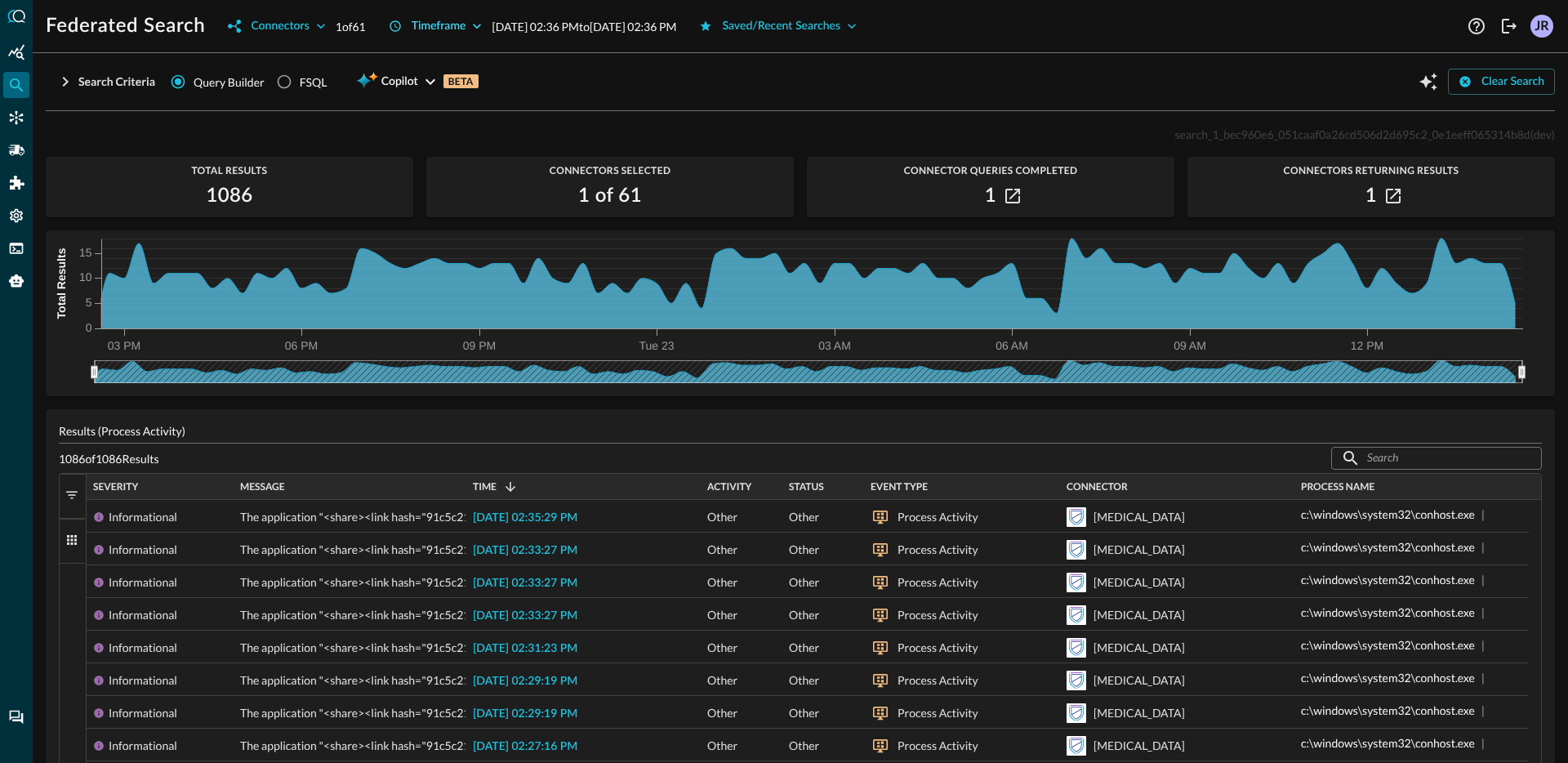
click at [434, 30] on div "Timeframe" at bounding box center [439, 26] width 55 height 20
click at [449, 19] on div "Timeframe" at bounding box center [439, 26] width 55 height 20
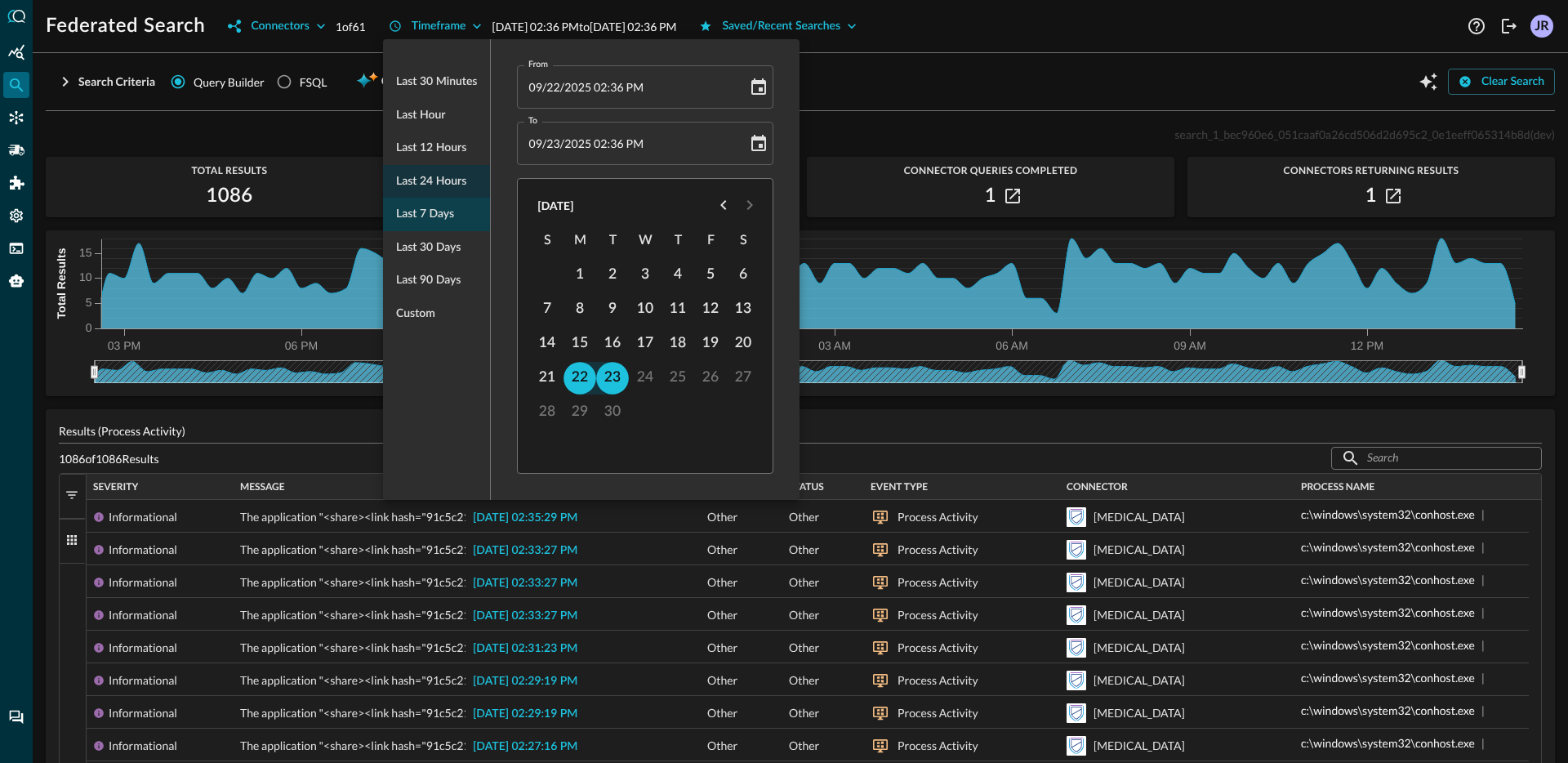
click at [439, 216] on span "Last 7 days" at bounding box center [425, 214] width 58 height 20
click at [987, 97] on div at bounding box center [784, 382] width 1568 height 763
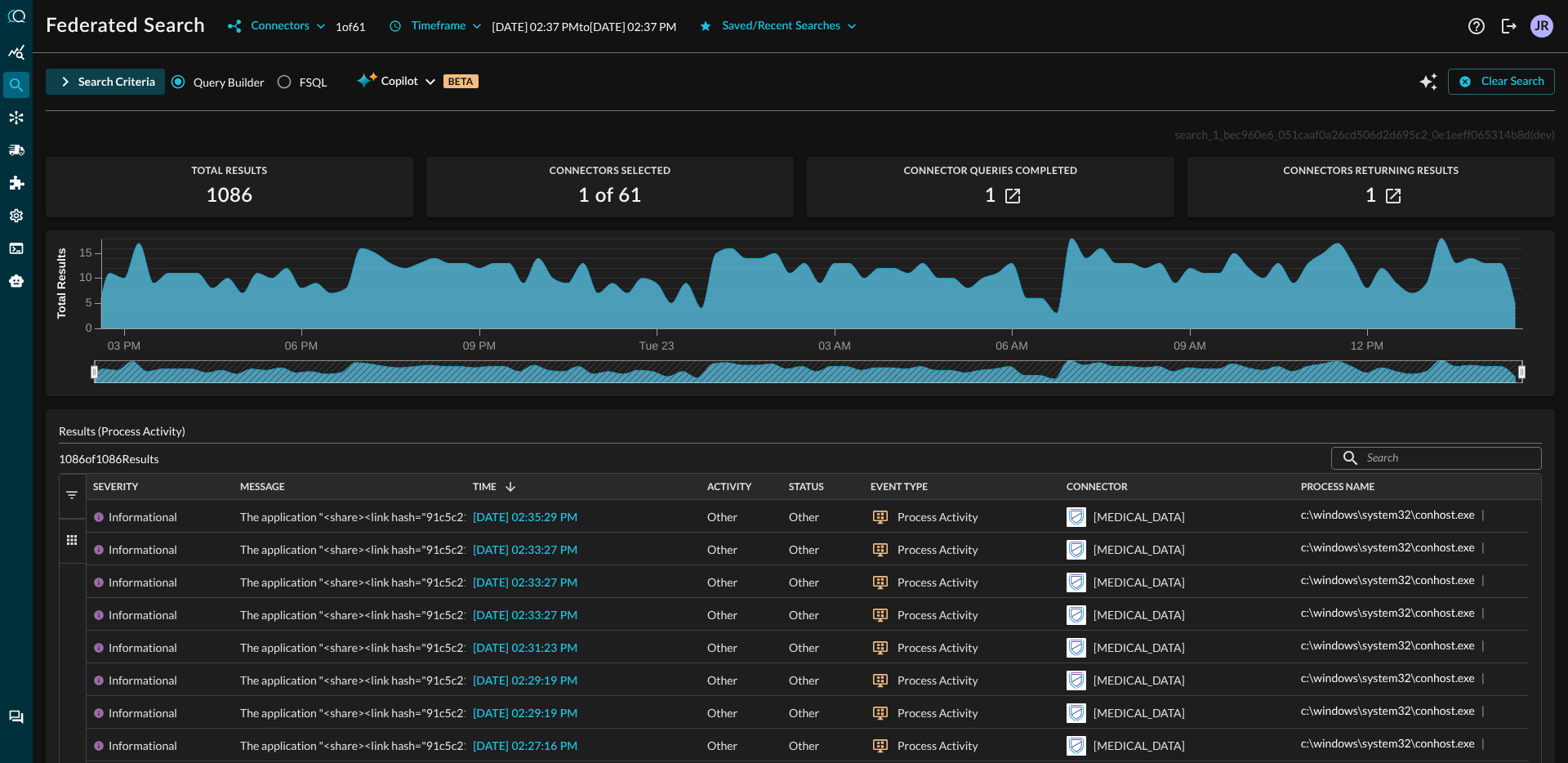
click at [90, 75] on div "Search Criteria" at bounding box center [117, 82] width 77 height 20
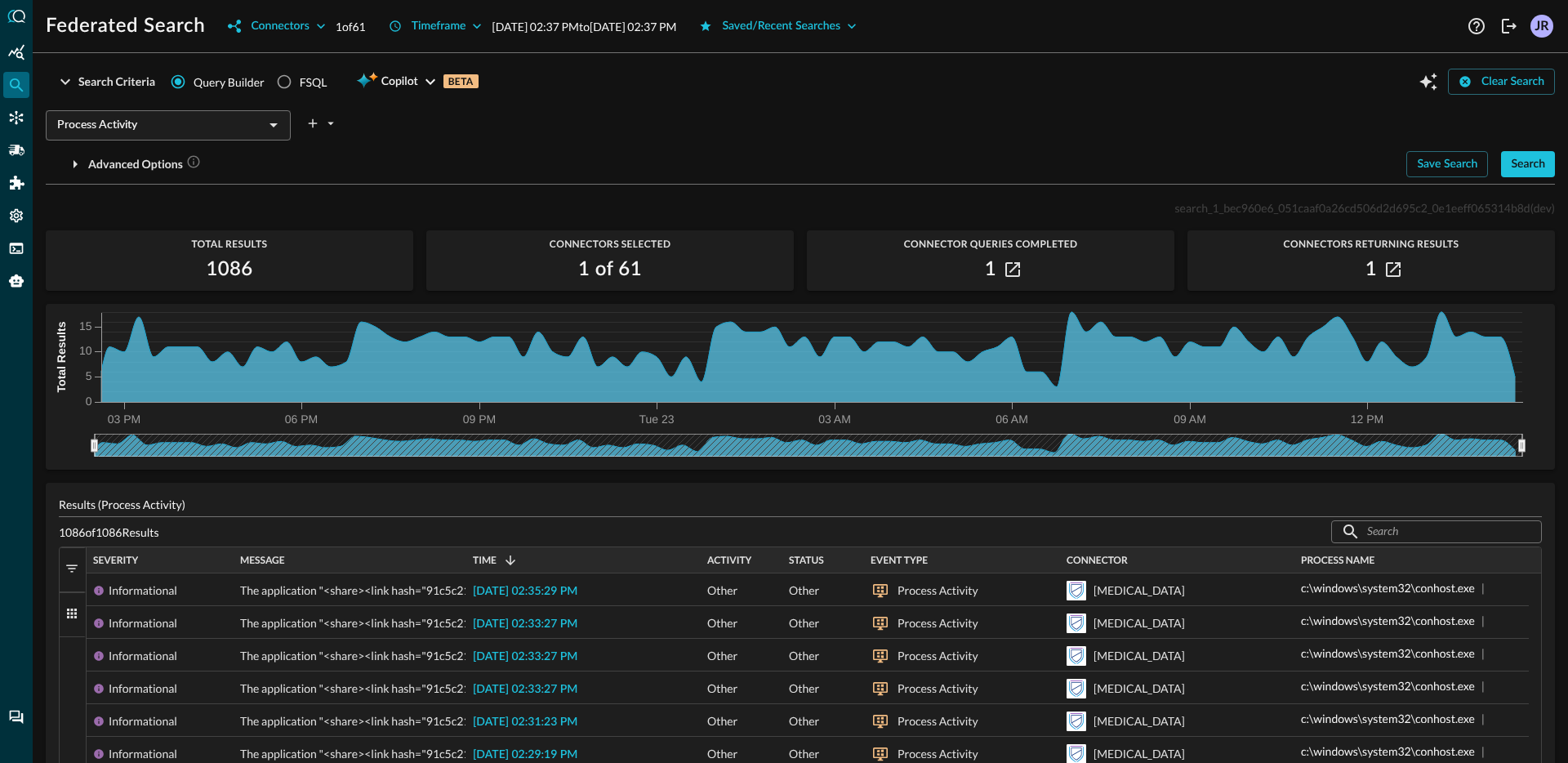
click at [471, 7] on div "Federated Search Connectors 1 of 61 Timeframe [DATE] 02:37 PM to [DATE] 02:37 P…" at bounding box center [800, 20] width 1535 height 39
click at [457, 26] on div "Timeframe" at bounding box center [439, 26] width 55 height 20
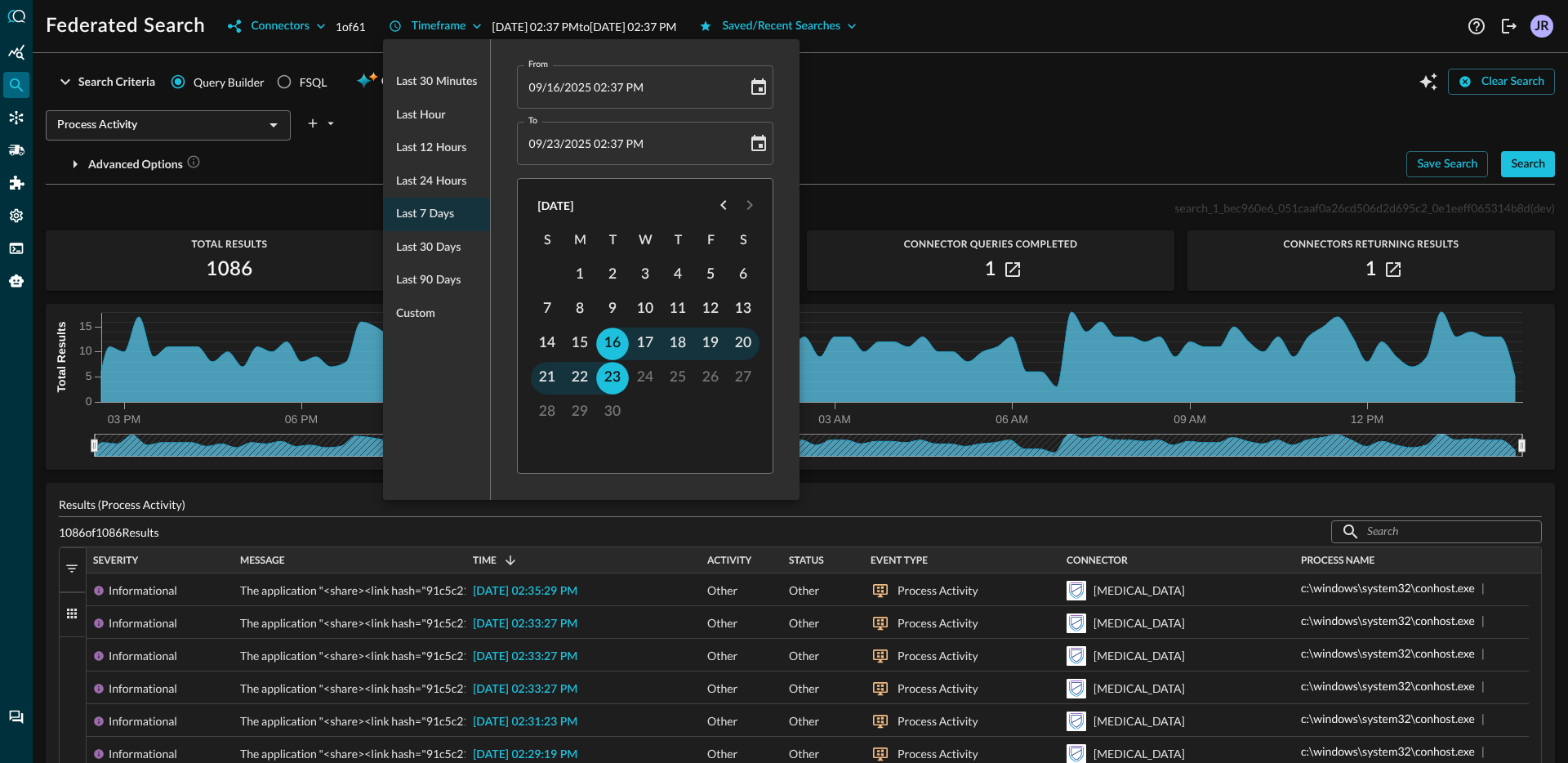
click at [436, 219] on ul "Last 30 minutes Last hour Last 12 hours Last 24 hours Last 7 days Last 30 days …" at bounding box center [436, 198] width 107 height 278
click at [1154, 105] on div at bounding box center [784, 382] width 1568 height 763
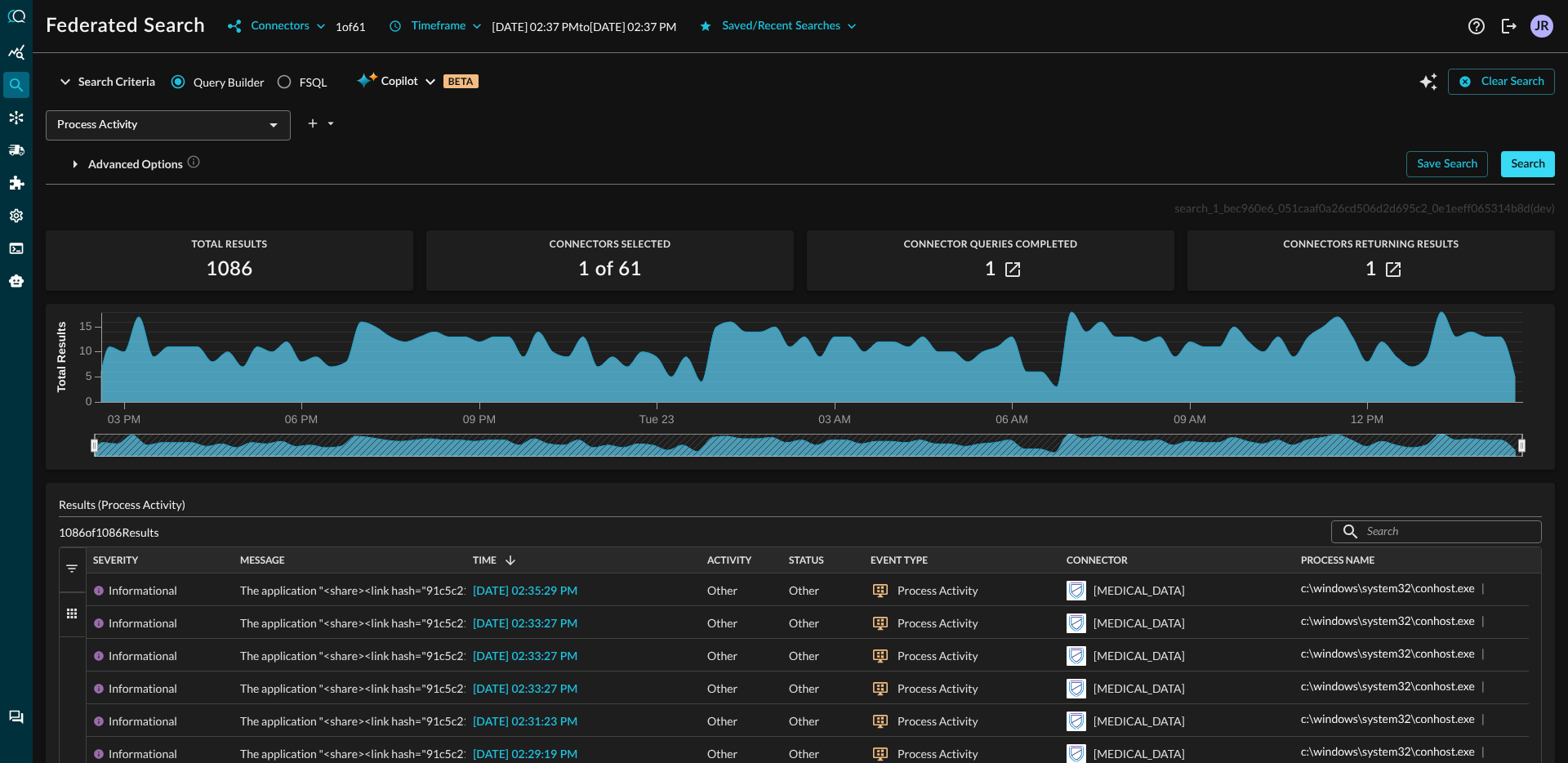
click at [1511, 163] on div "Search" at bounding box center [1528, 164] width 34 height 20
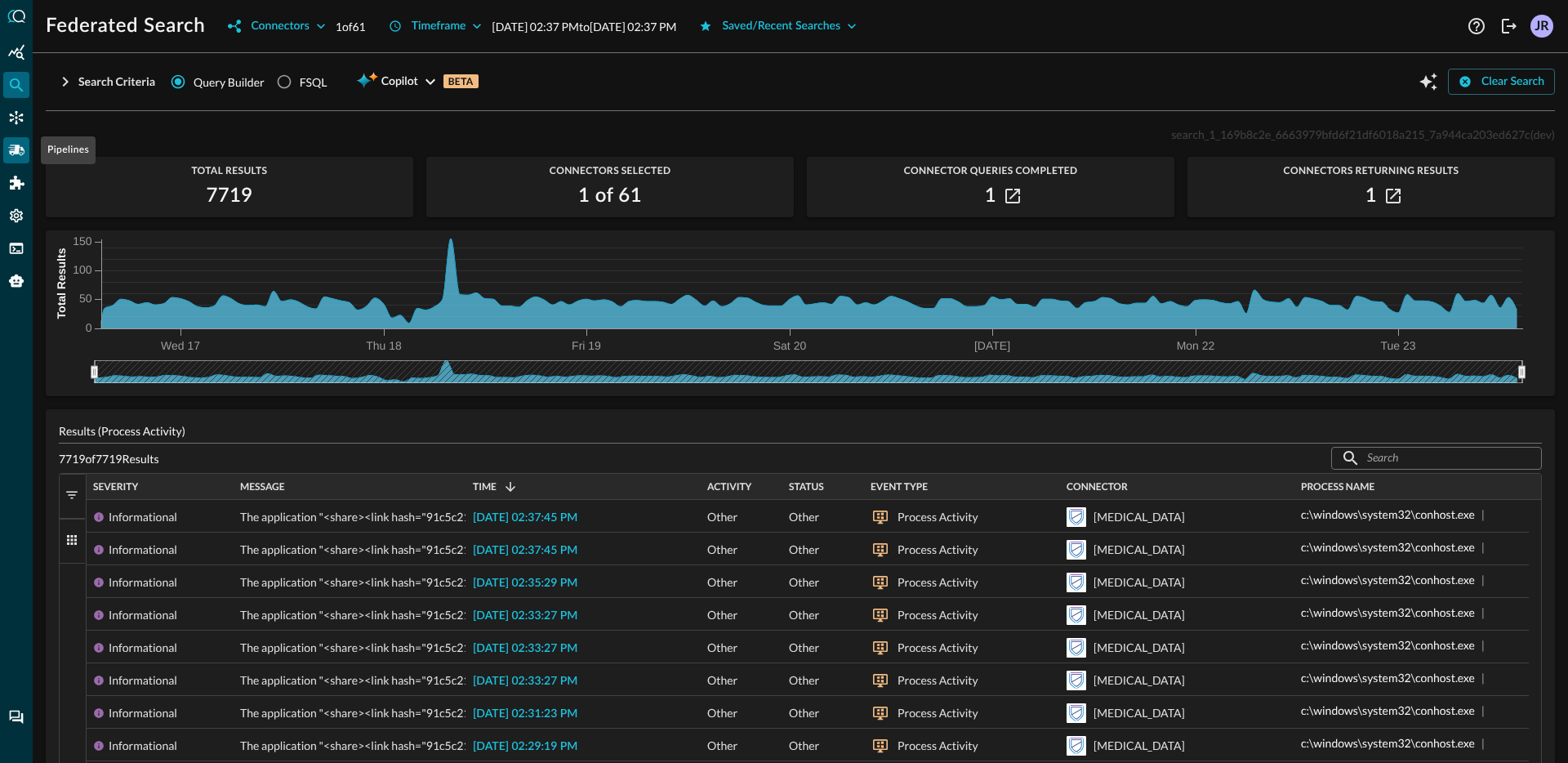
click at [9, 140] on div "Pipelines" at bounding box center [16, 150] width 26 height 26
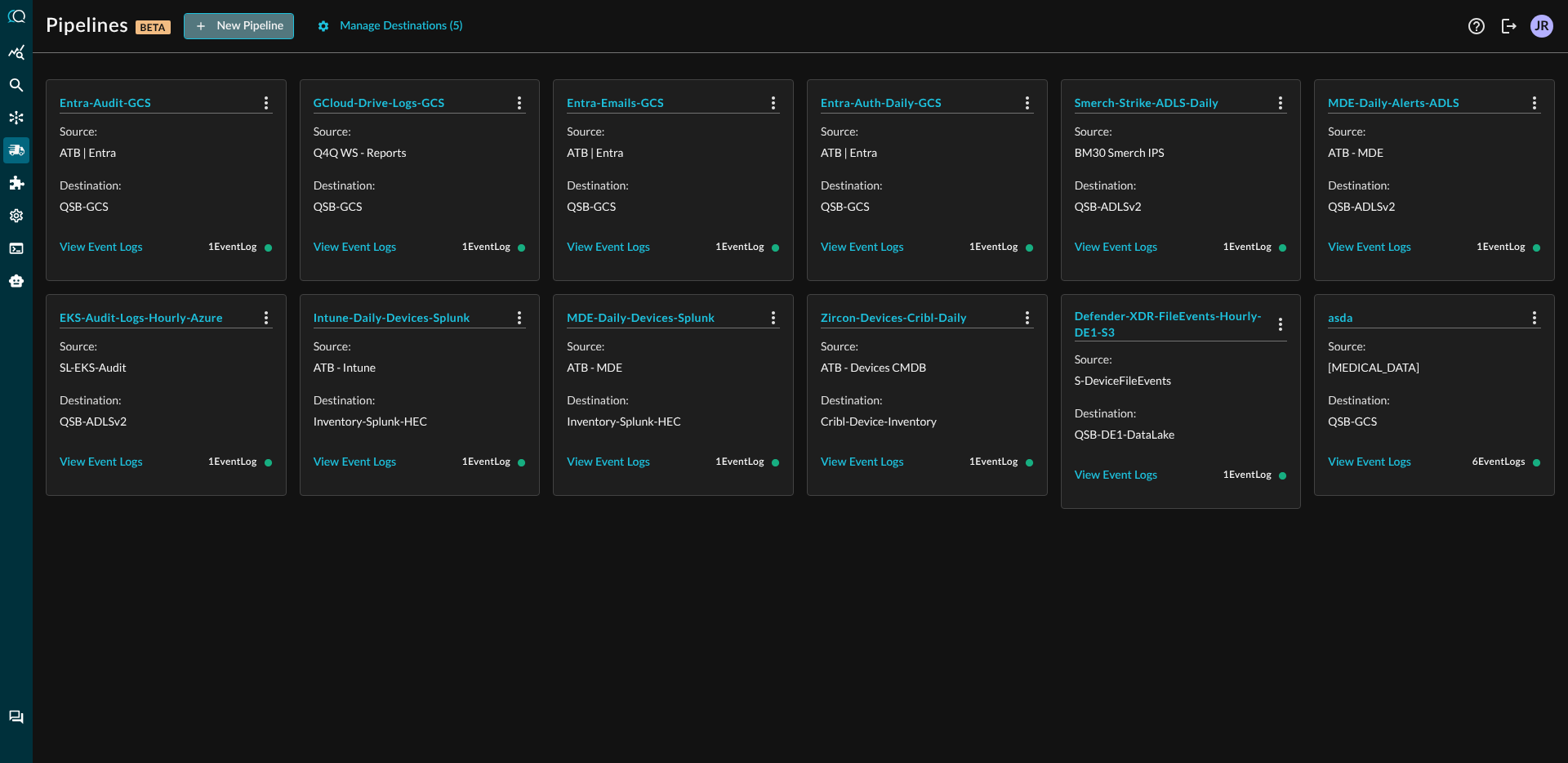
click at [226, 35] on div "New Pipeline" at bounding box center [251, 26] width 67 height 20
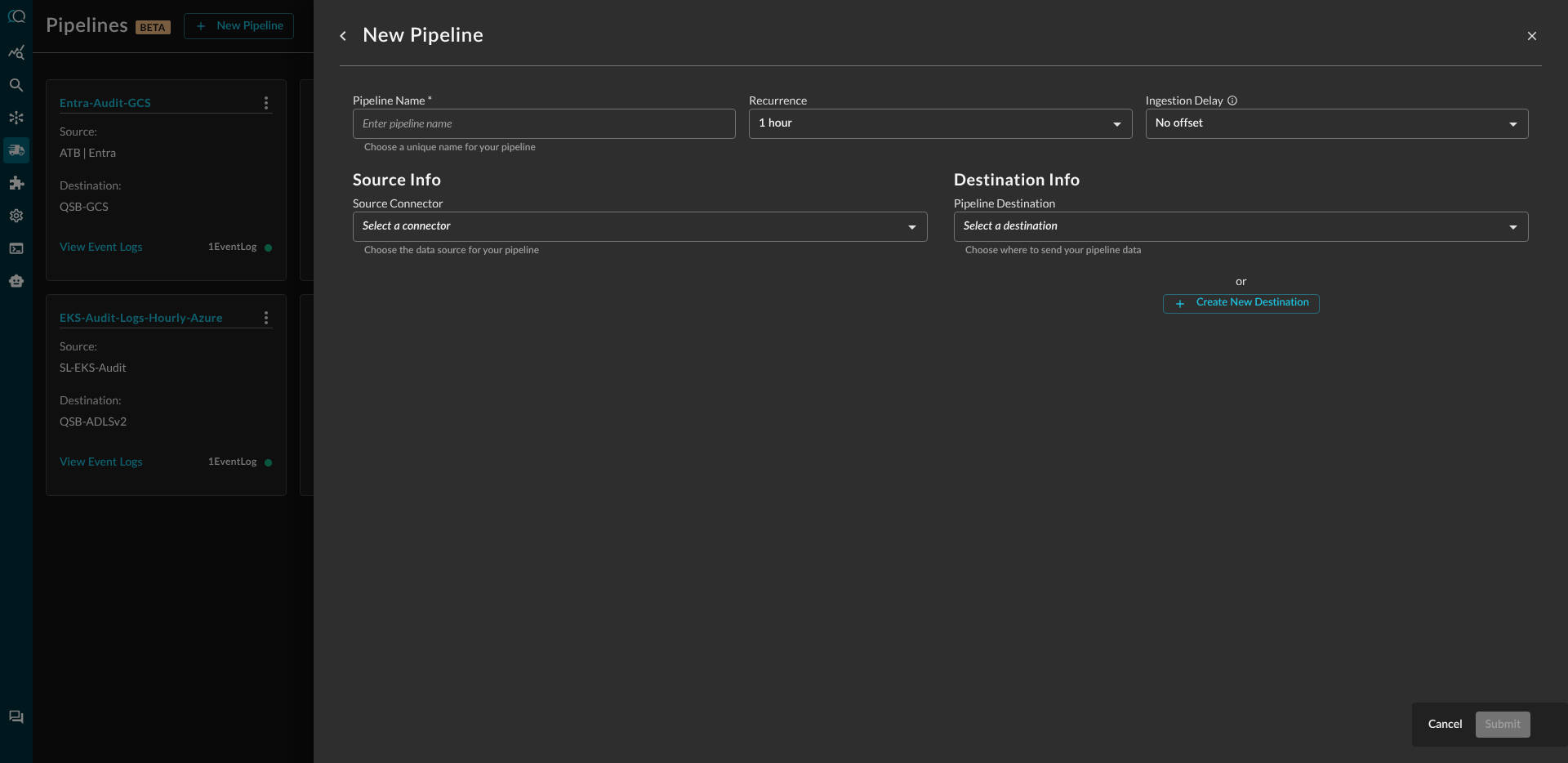
click at [545, 131] on input "Pipeline Name   *" at bounding box center [549, 123] width 373 height 30
type input "C"
type input "CBC-ProcessObsv-GCS"
click at [823, 137] on body "Pipelines BETA New Pipeline Manage Destinations ( 5 ) Help Logout JR Entra-Audi…" at bounding box center [784, 382] width 1568 height 763
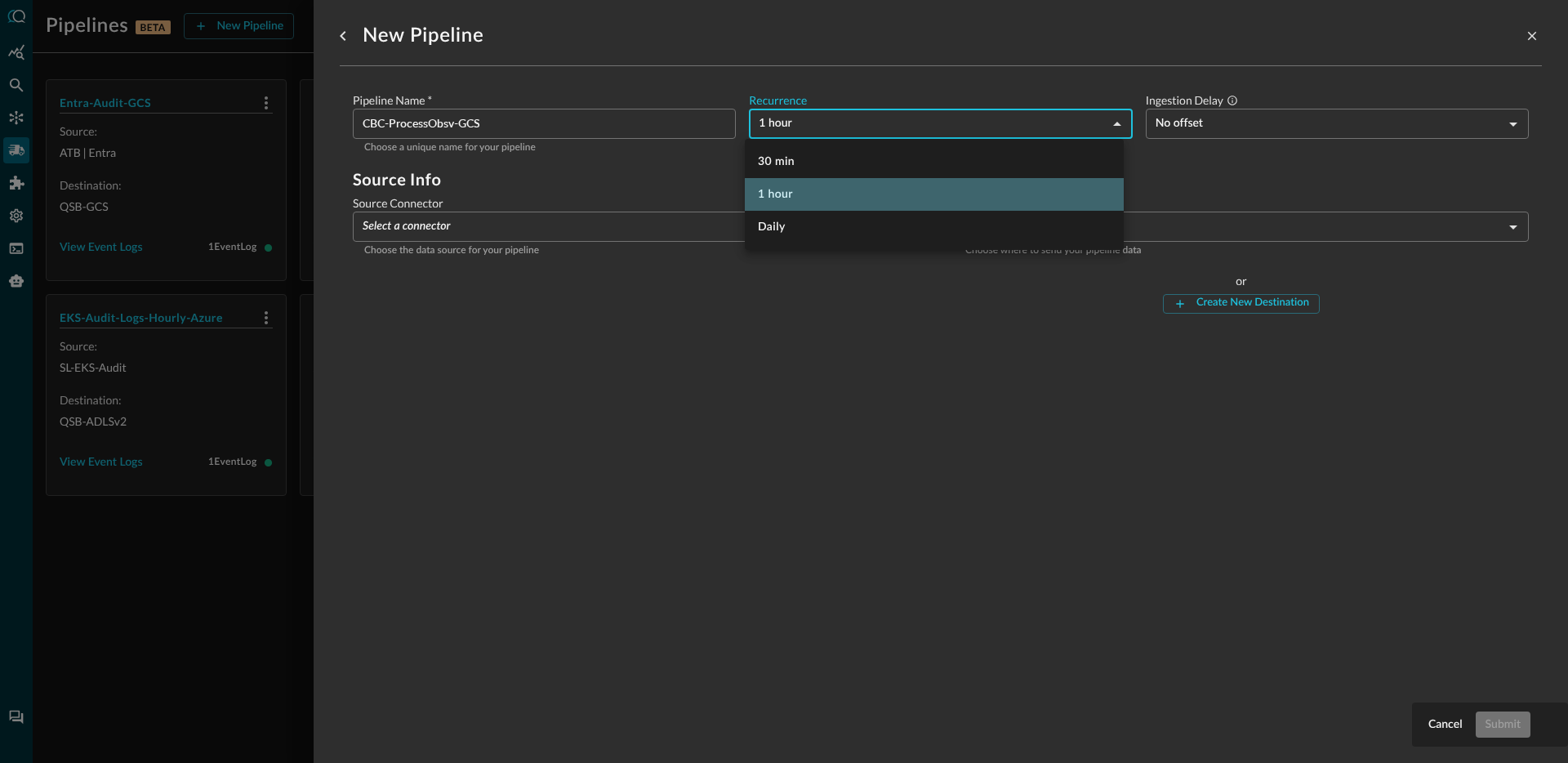
click at [795, 199] on li "1 hour" at bounding box center [935, 194] width 379 height 33
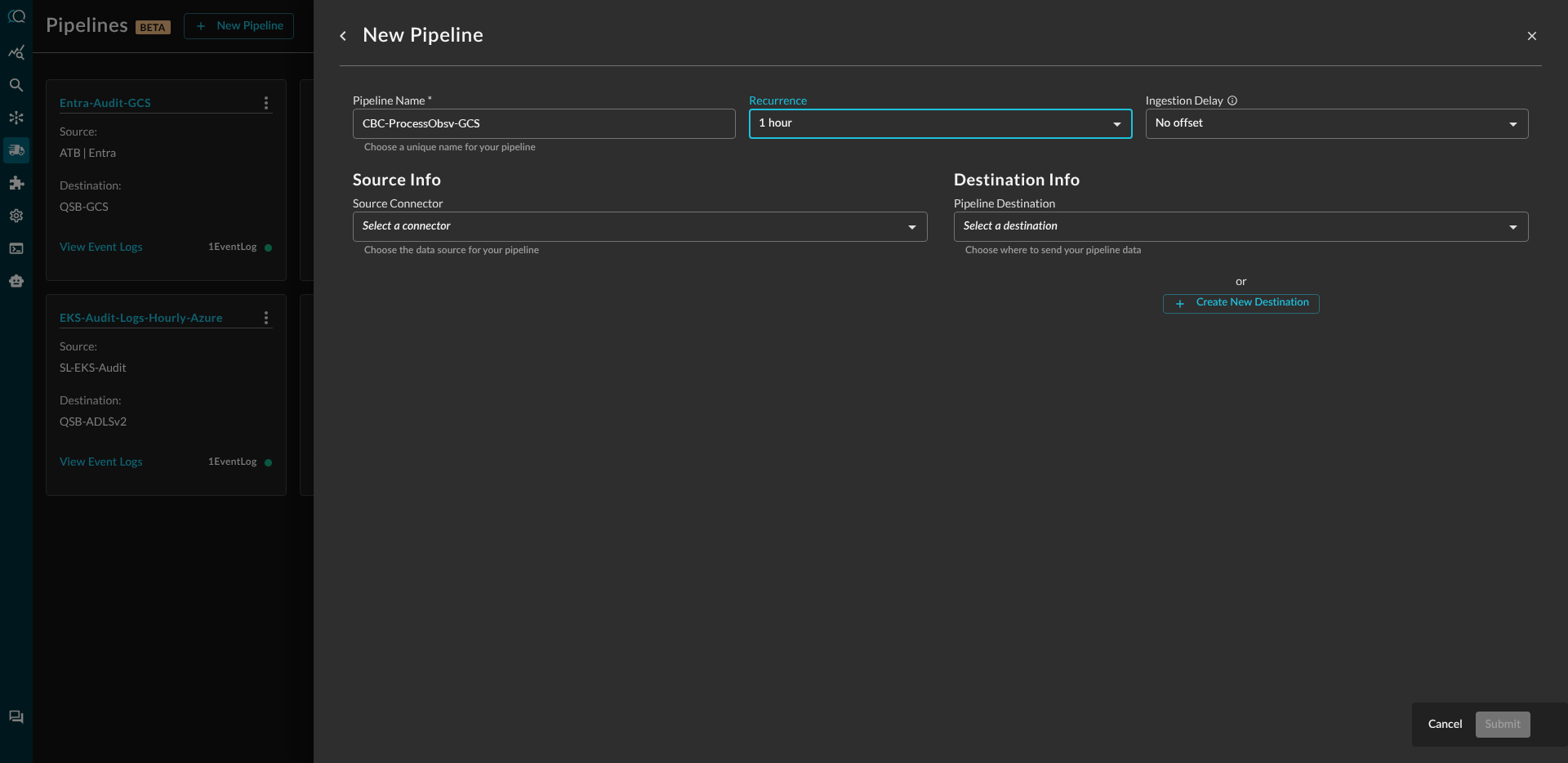
click at [855, 129] on body "Pipelines BETA New Pipeline Manage Destinations ( 5 ) Help Logout JR Entra-Audi…" at bounding box center [784, 382] width 1568 height 763
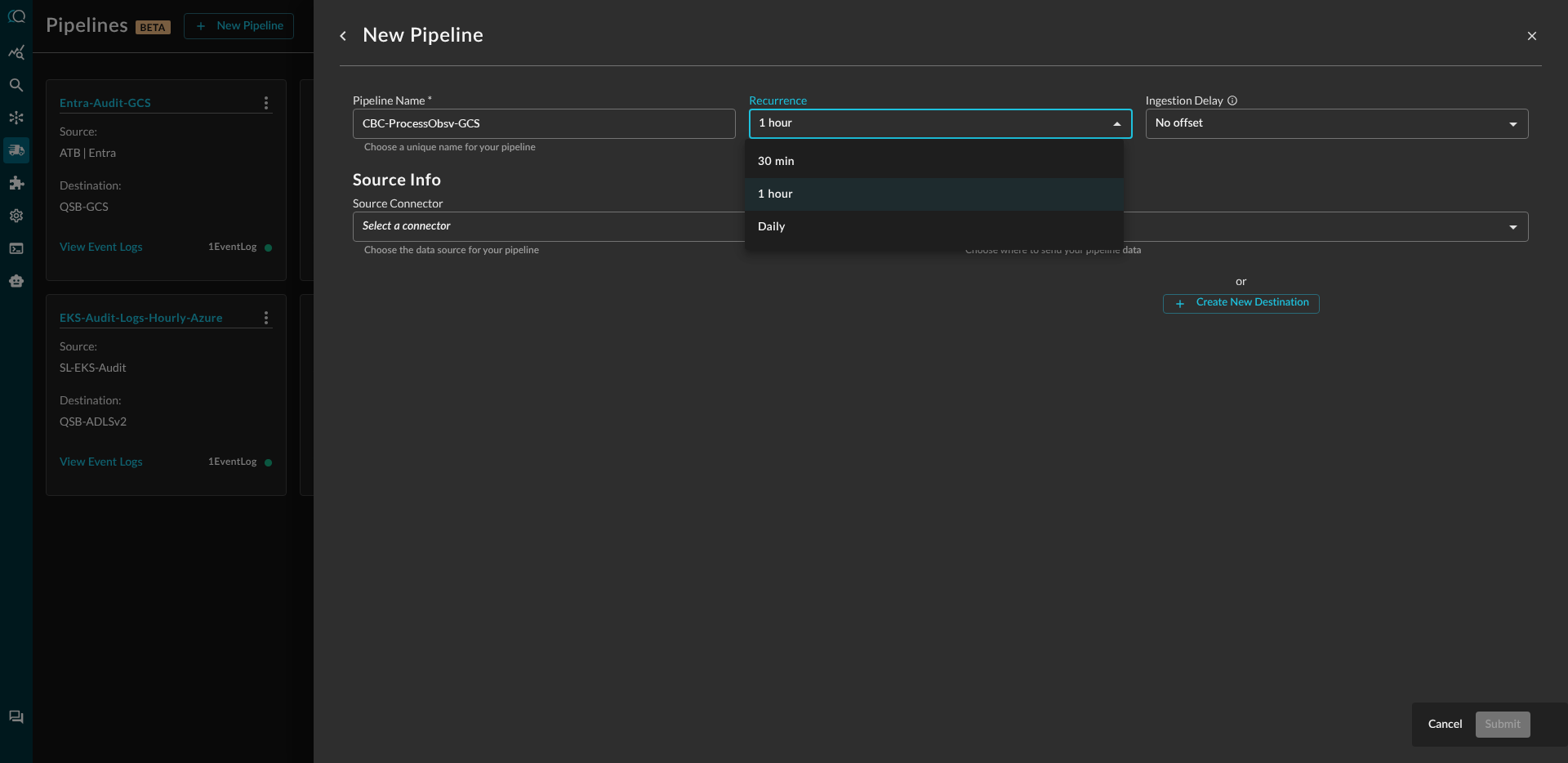
click at [753, 186] on li "1 hour" at bounding box center [935, 194] width 379 height 33
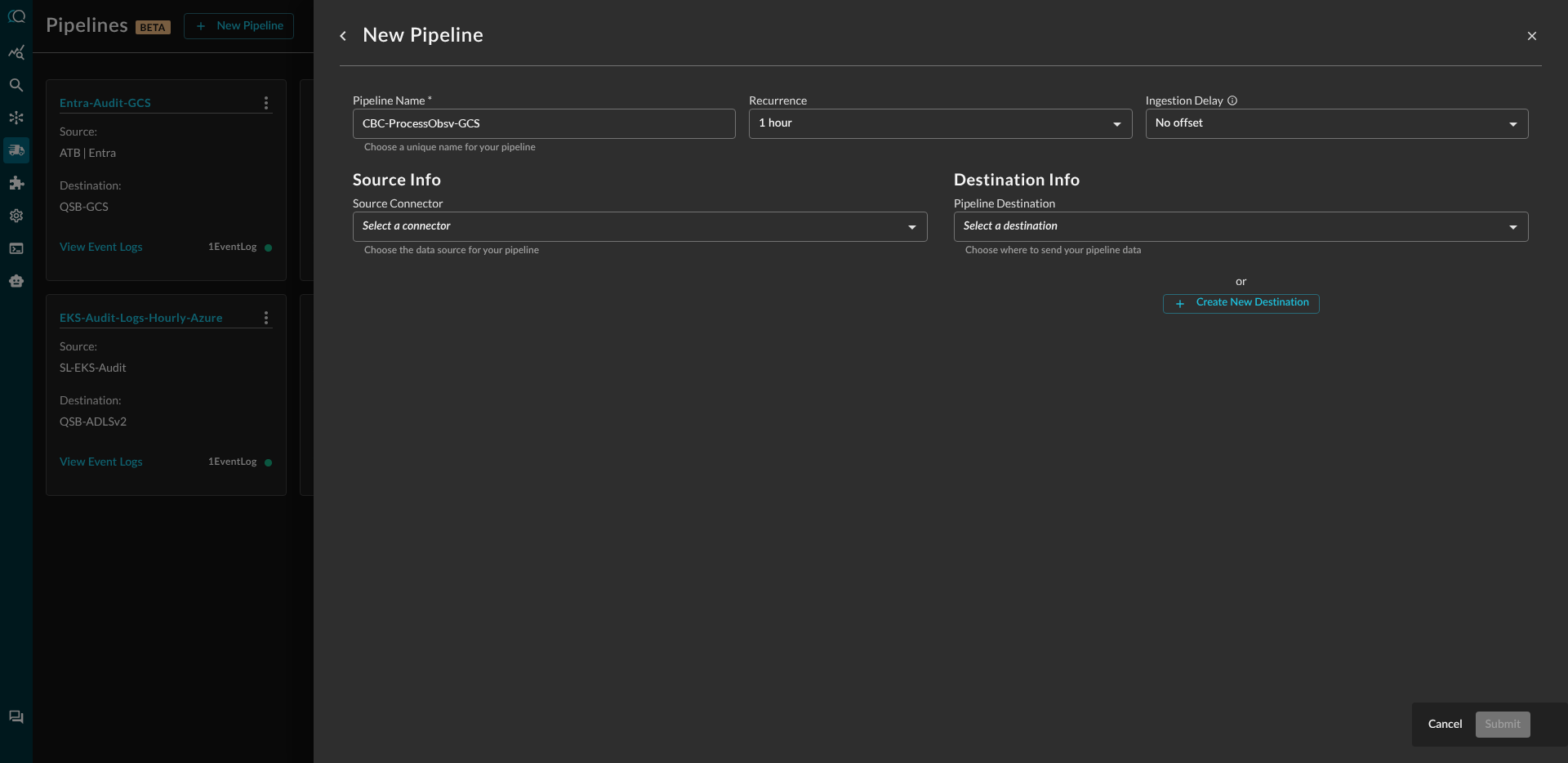
click at [1183, 128] on body "Pipelines BETA New Pipeline Manage Destinations ( 5 ) Help Logout JR Entra-Audi…" at bounding box center [784, 382] width 1568 height 763
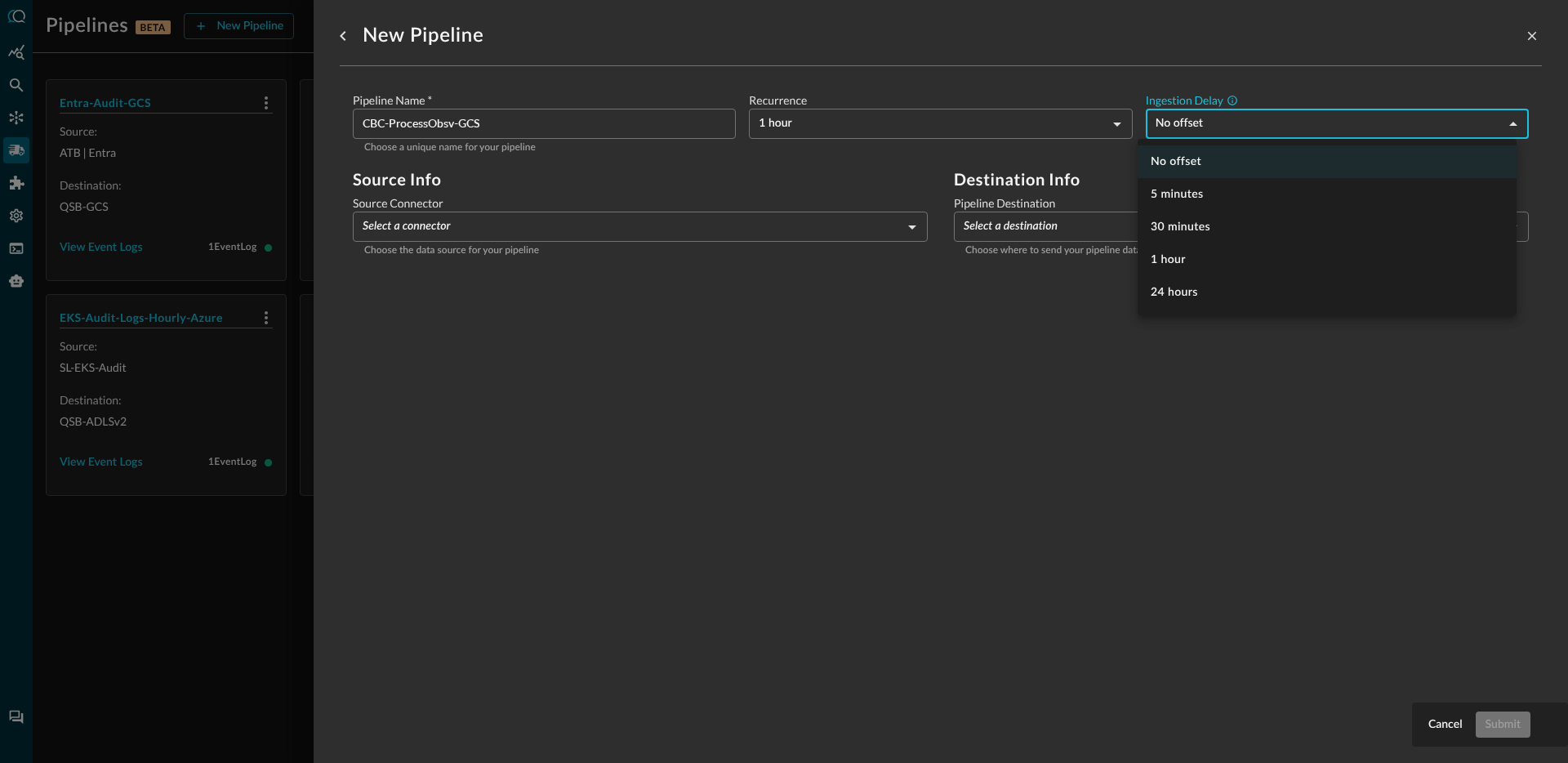
click at [999, 62] on div at bounding box center [784, 382] width 1568 height 763
click at [1279, 115] on body "Pipelines BETA New Pipeline Manage Destinations ( 5 ) Help Logout JR Entra-Audi…" at bounding box center [784, 382] width 1568 height 763
click at [1175, 195] on li "5 minutes" at bounding box center [1327, 194] width 379 height 33
type input "300"
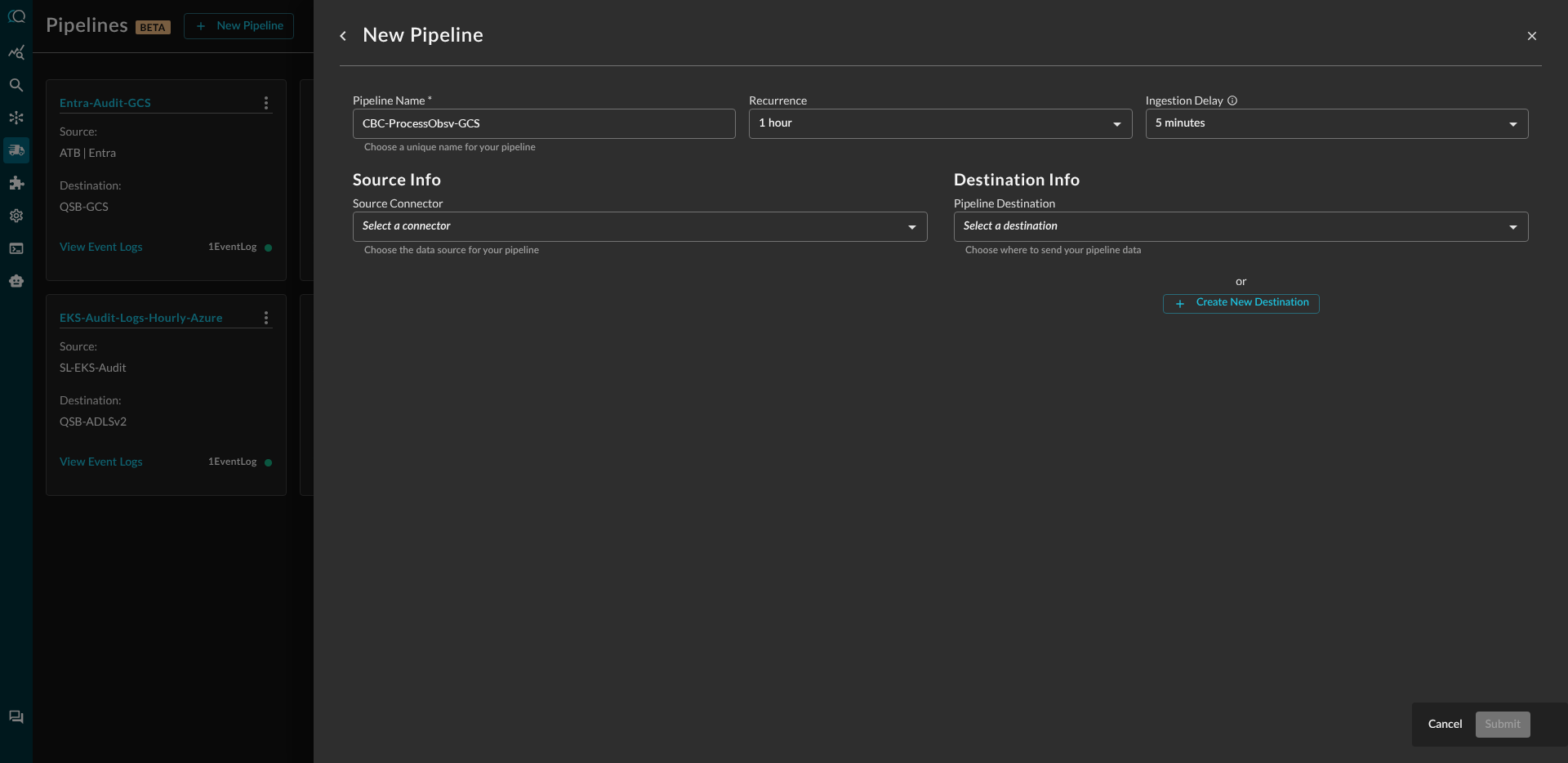
click at [614, 224] on body "Pipelines BETA New Pipeline Manage Destinations ( 5 ) Help Logout JR Entra-Audi…" at bounding box center [784, 382] width 1568 height 763
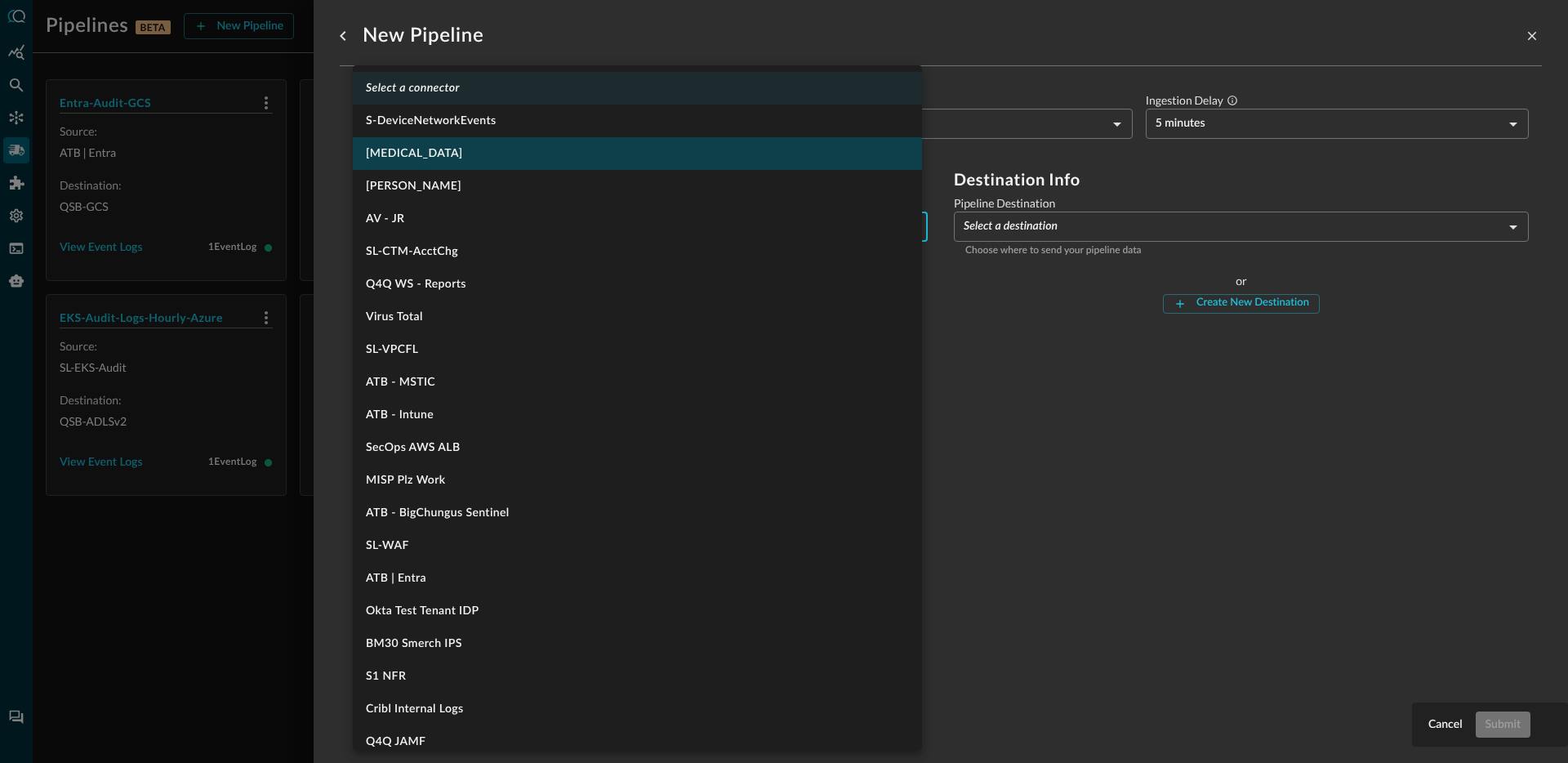
click at [494, 161] on li "[MEDICAL_DATA]" at bounding box center [637, 154] width 570 height 33
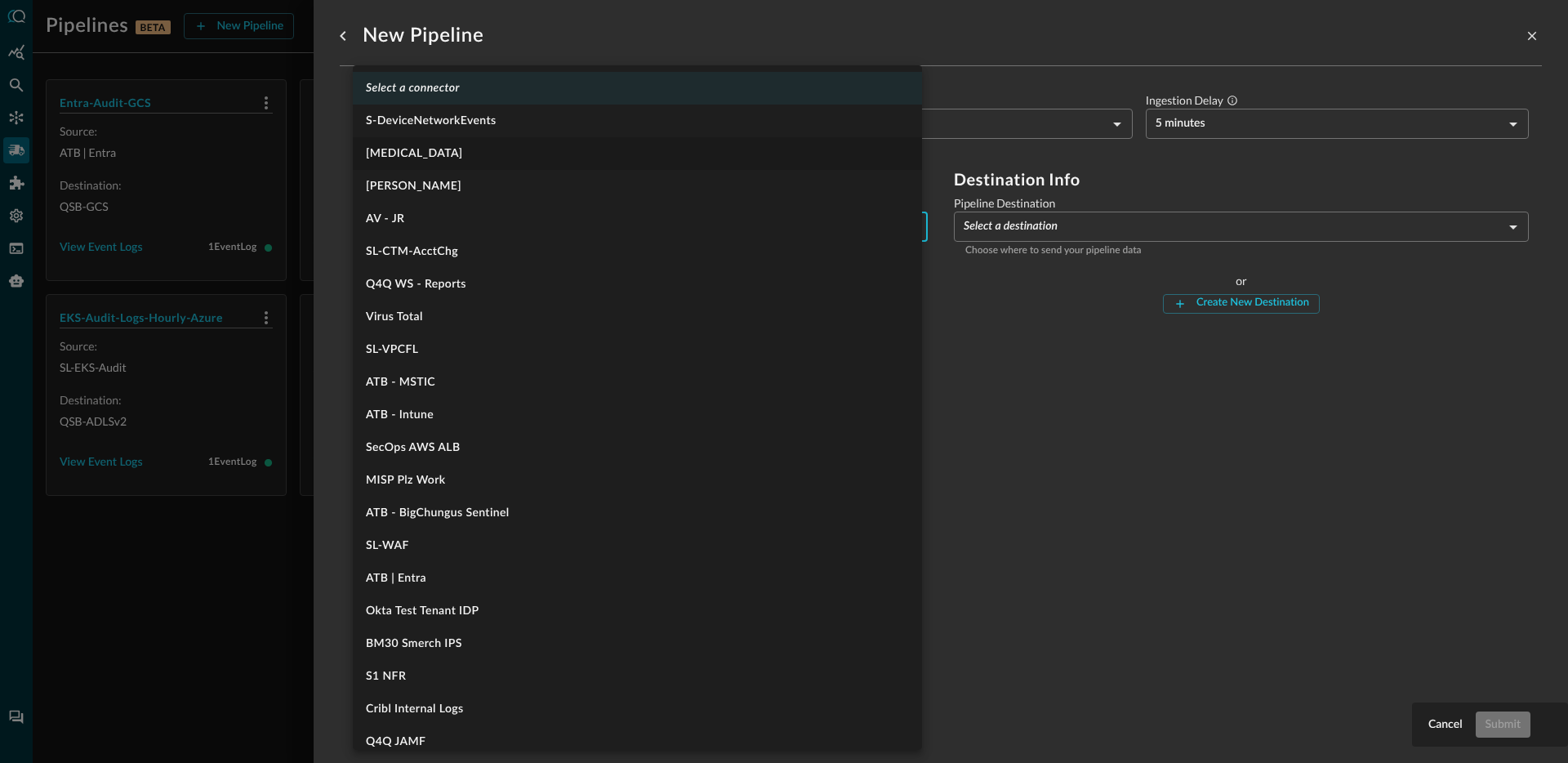
type input "1404"
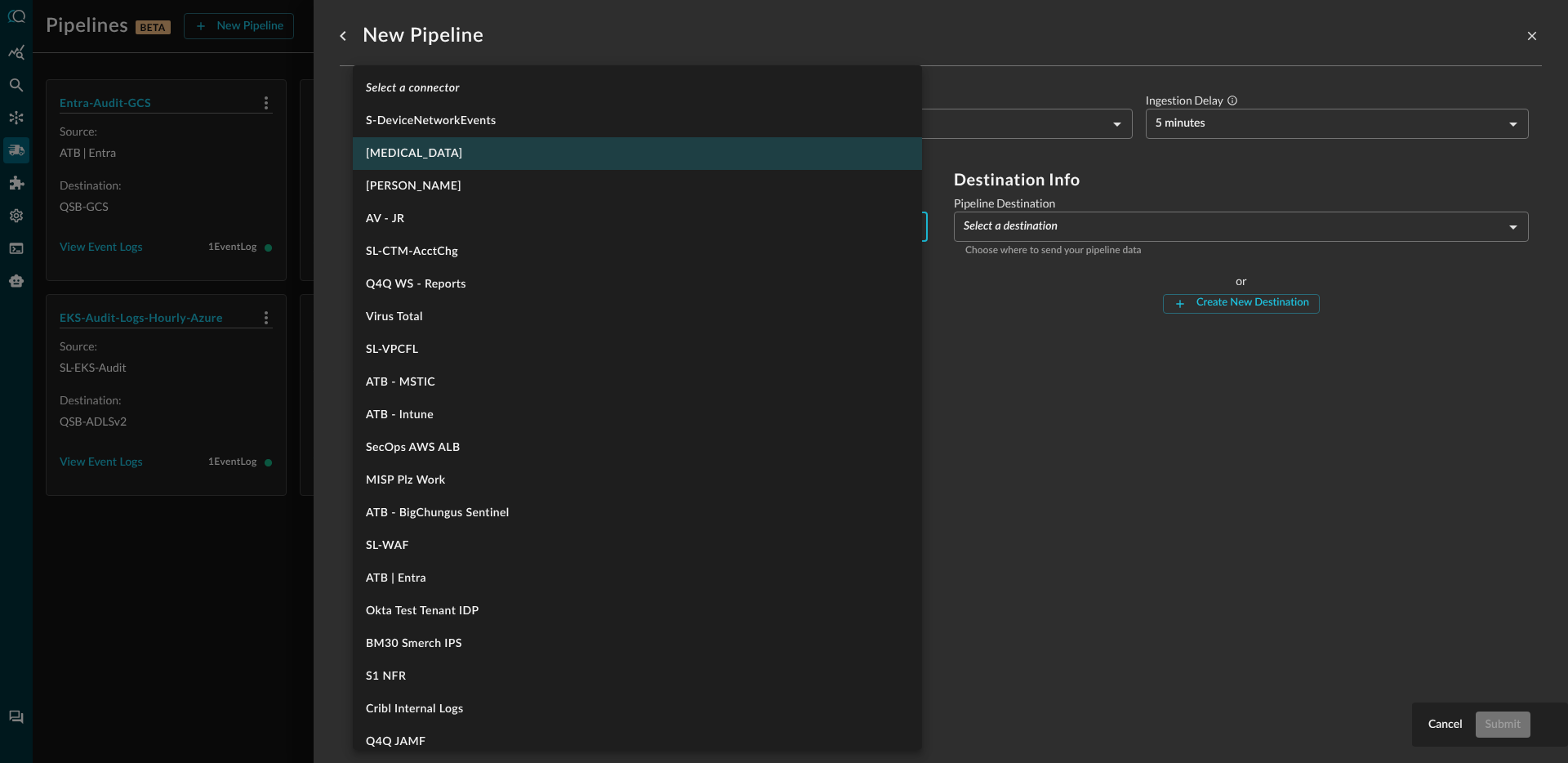
click at [515, 230] on body "Pipelines BETA New Pipeline Manage Destinations ( 5 ) Help Logout JR Entra-Audi…" at bounding box center [784, 382] width 1568 height 763
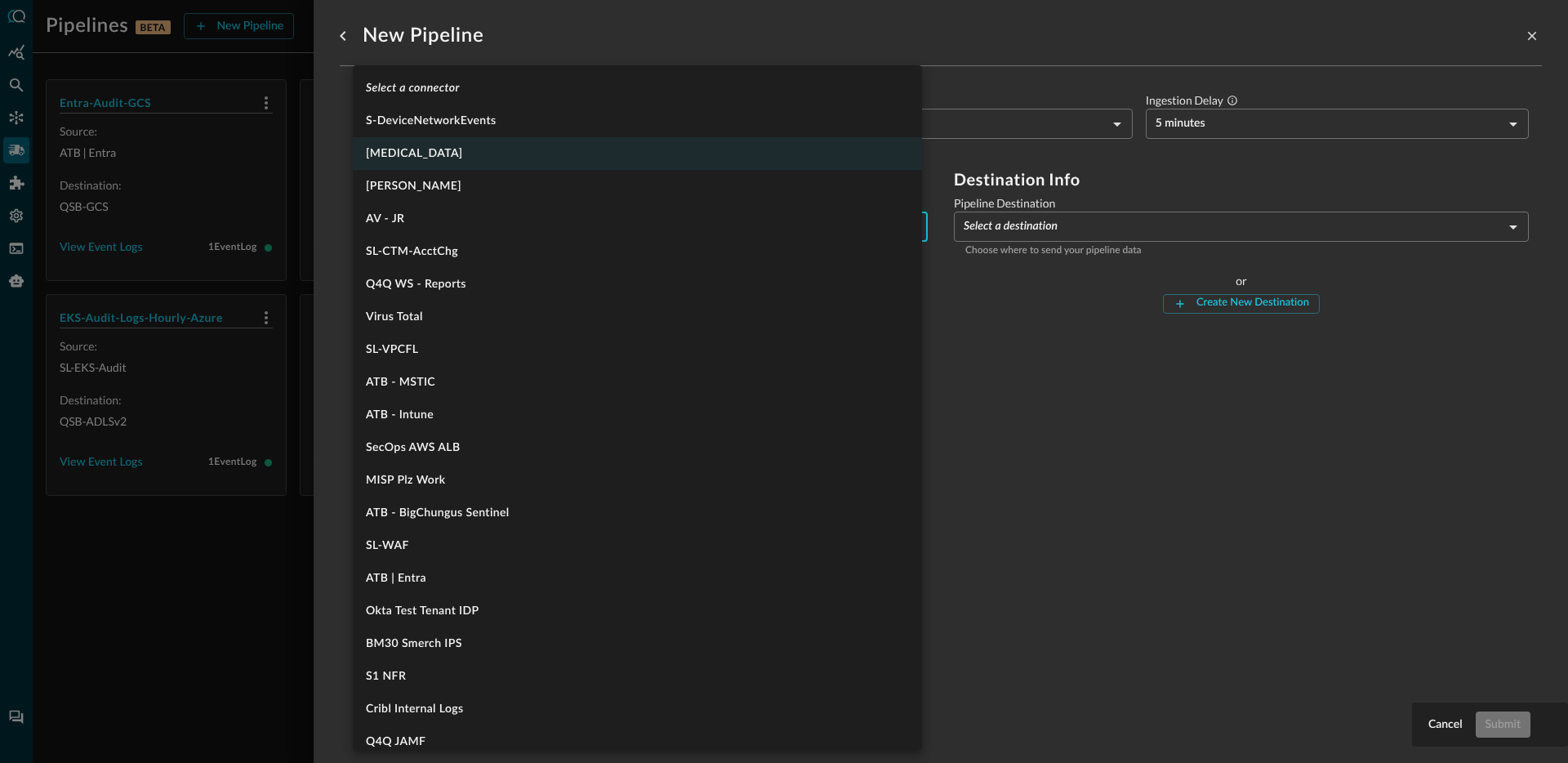
click at [392, 154] on li "[MEDICAL_DATA]" at bounding box center [637, 154] width 570 height 33
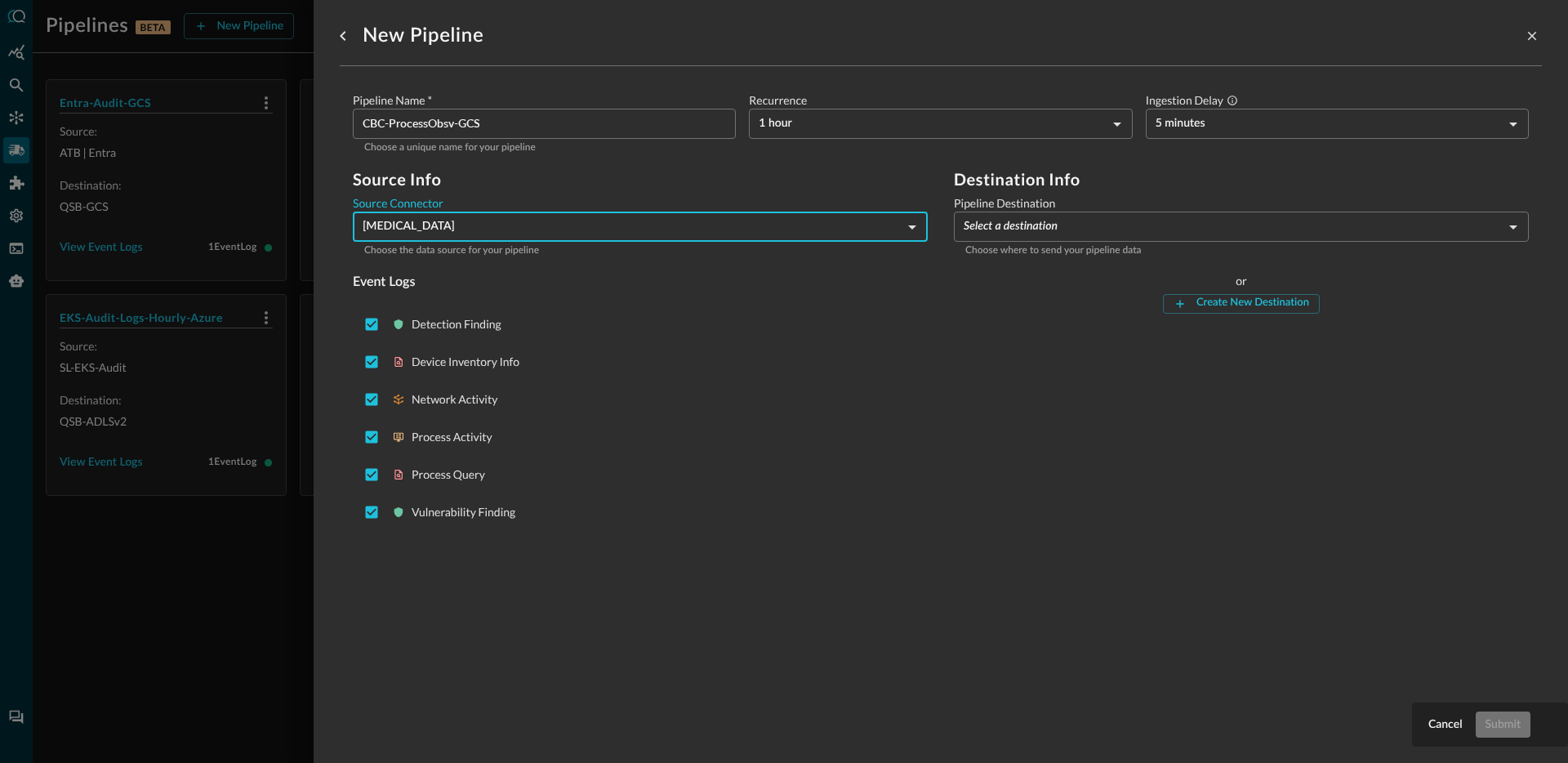
click at [580, 424] on div "Detection Finding Device Inventory Info Network Activity Process Activity Proce…" at bounding box center [641, 418] width 575 height 239
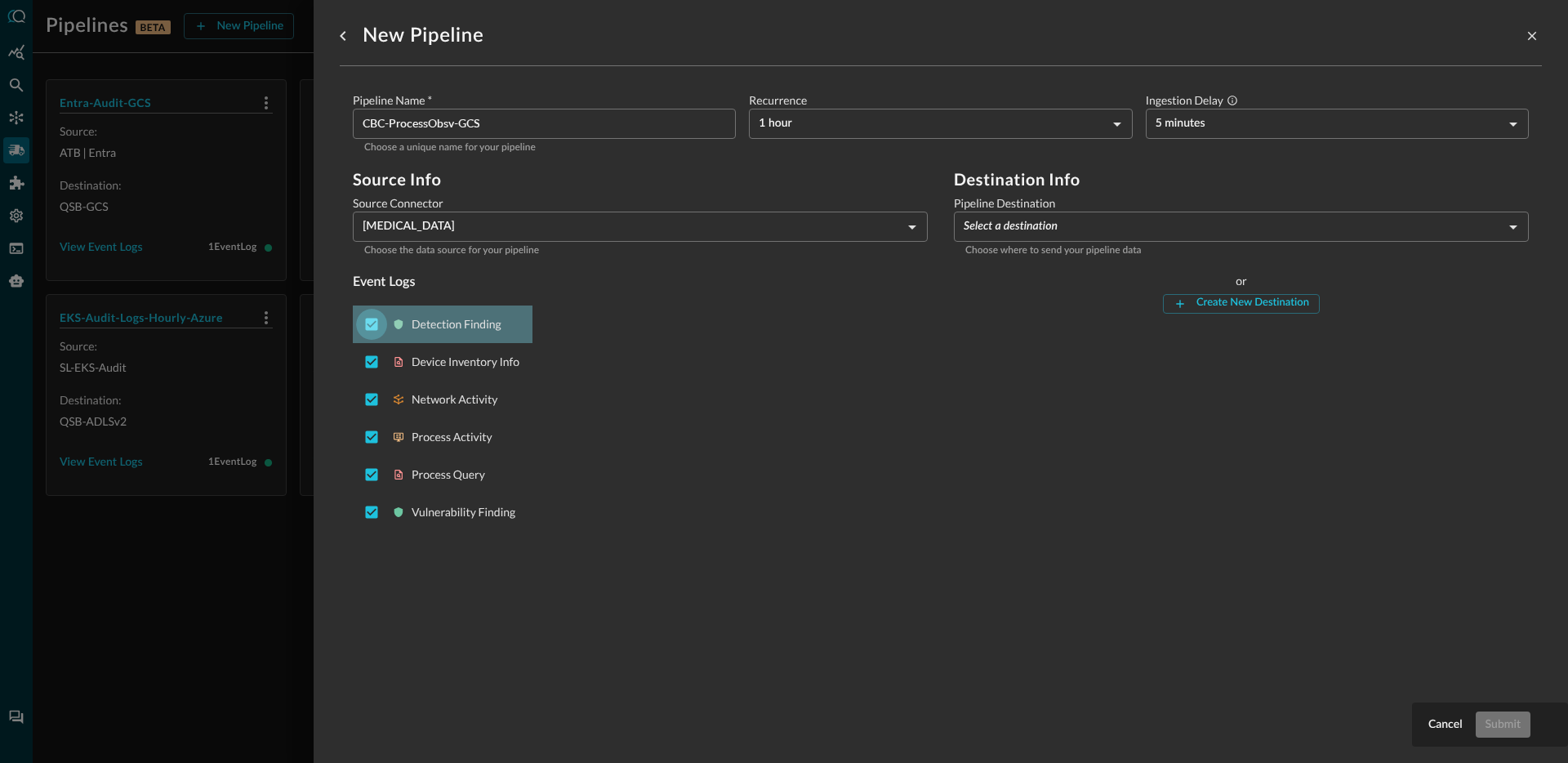
click at [358, 321] on input "Deselect Detection Finding event type" at bounding box center [372, 324] width 31 height 31
checkbox input "false"
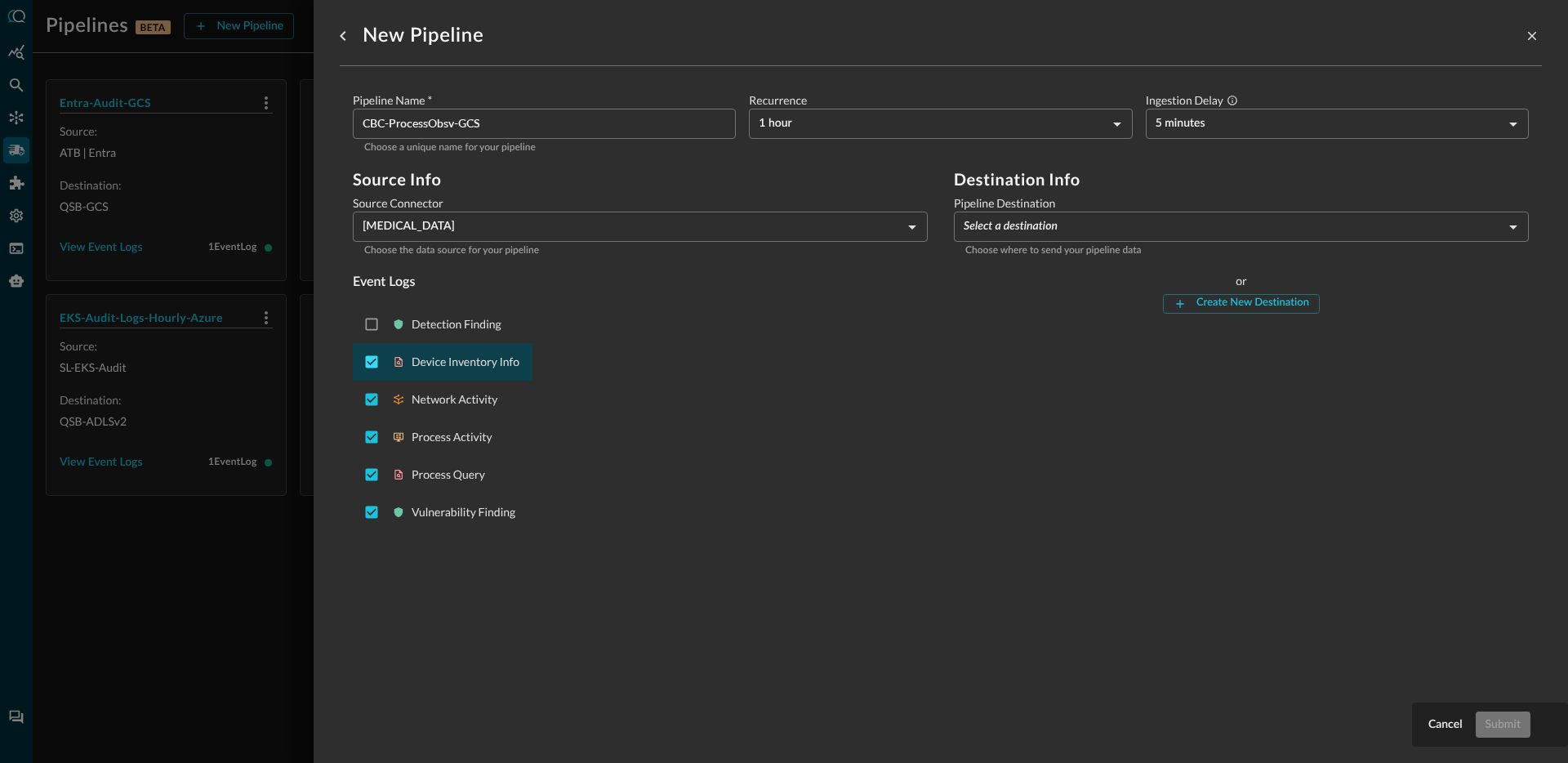
click at [370, 364] on input "Deselect Device Inventory Info event type" at bounding box center [372, 362] width 31 height 31
checkbox input "false"
click at [372, 404] on input "Deselect Network Activity event type" at bounding box center [372, 399] width 31 height 31
checkbox input "false"
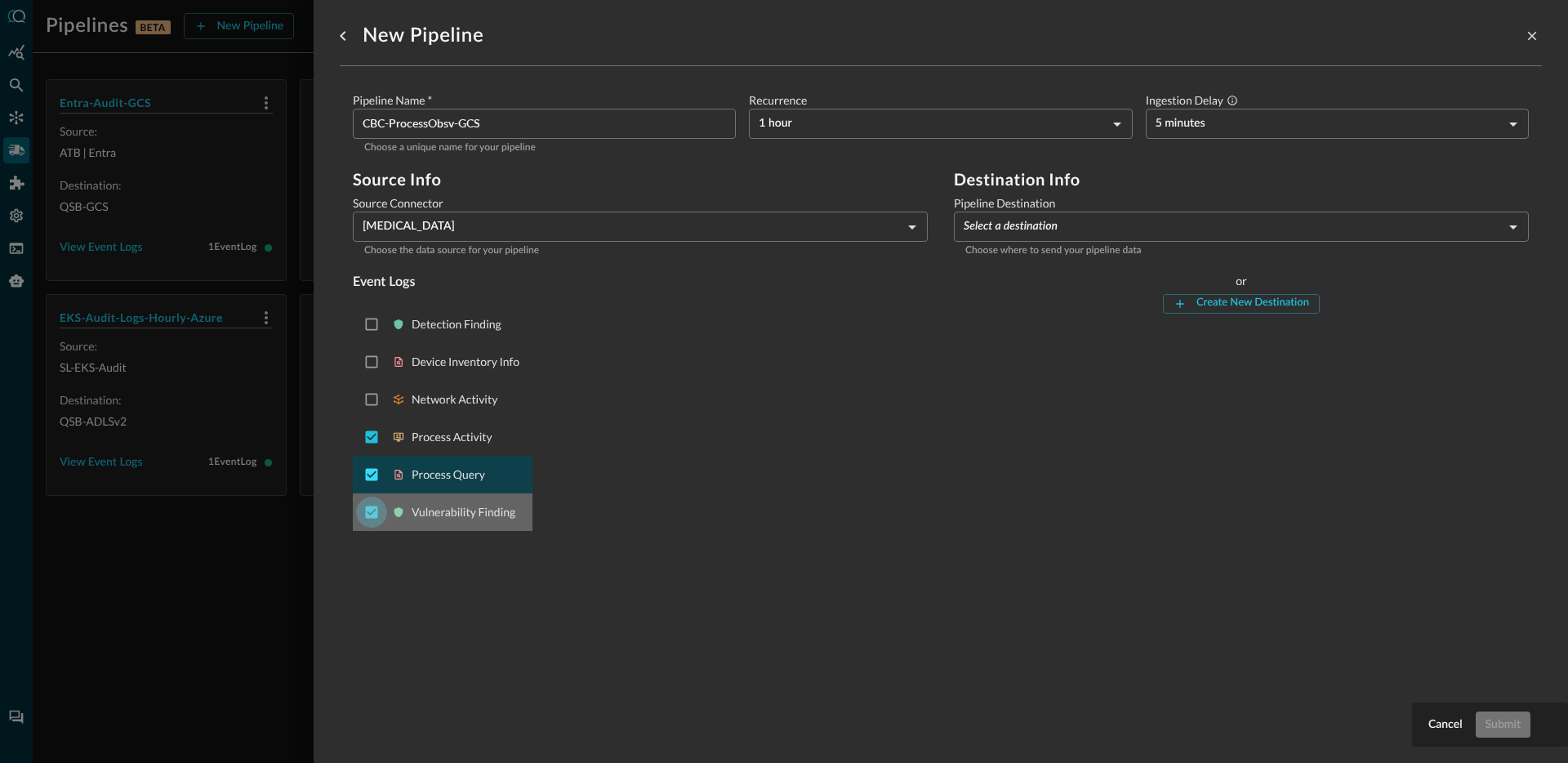
drag, startPoint x: 369, startPoint y: 506, endPoint x: 369, endPoint y: 476, distance: 30.0
click at [369, 506] on input "Deselect Vulnerability Finding event type" at bounding box center [372, 512] width 31 height 31
checkbox input "false"
click at [369, 475] on input "Deselect Process Query event type" at bounding box center [372, 475] width 31 height 31
checkbox input "false"
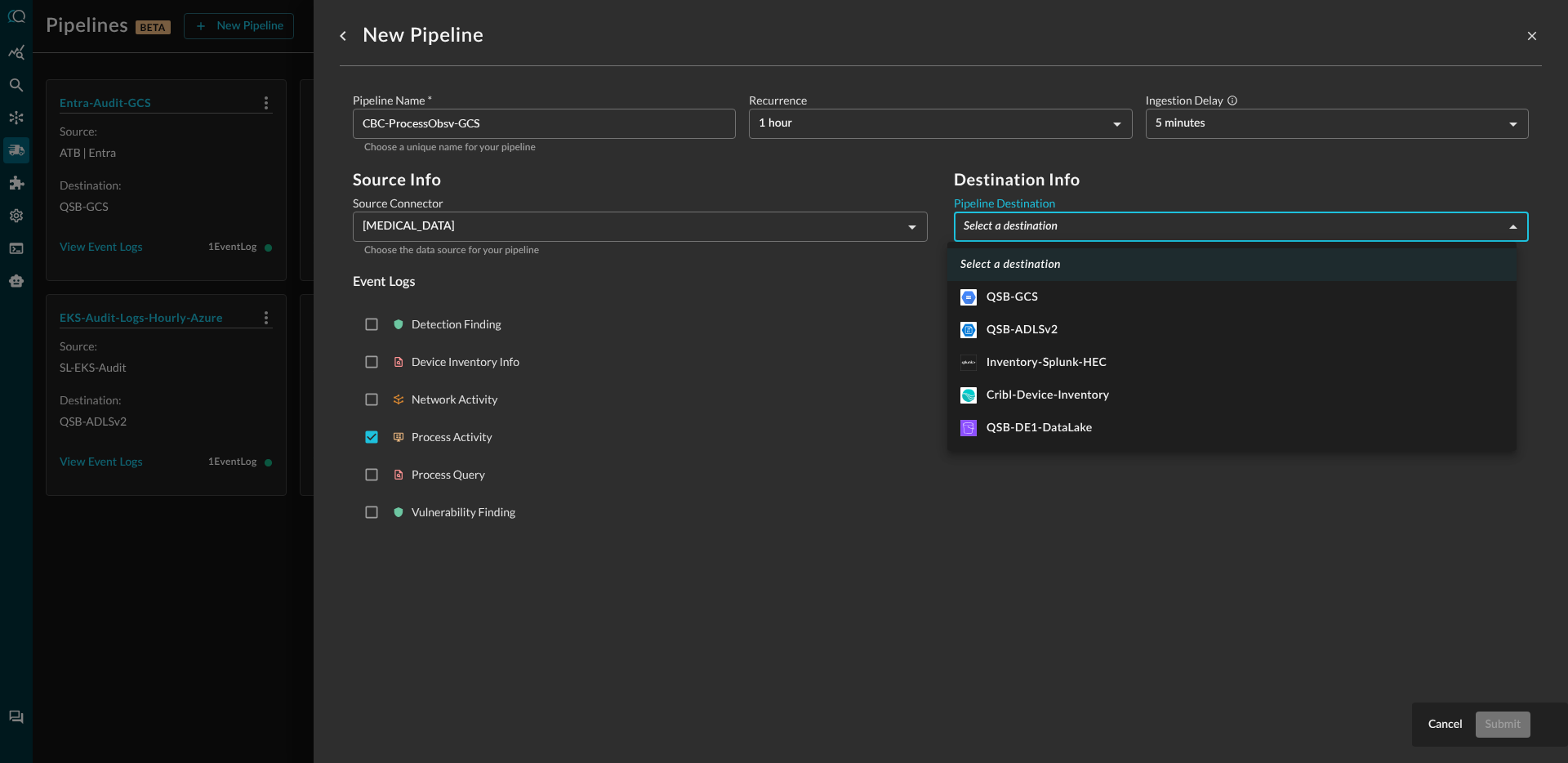
click at [1074, 228] on body "Pipelines BETA New Pipeline Manage Destinations ( 5 ) Help Logout JR Entra-Audi…" at bounding box center [784, 382] width 1568 height 763
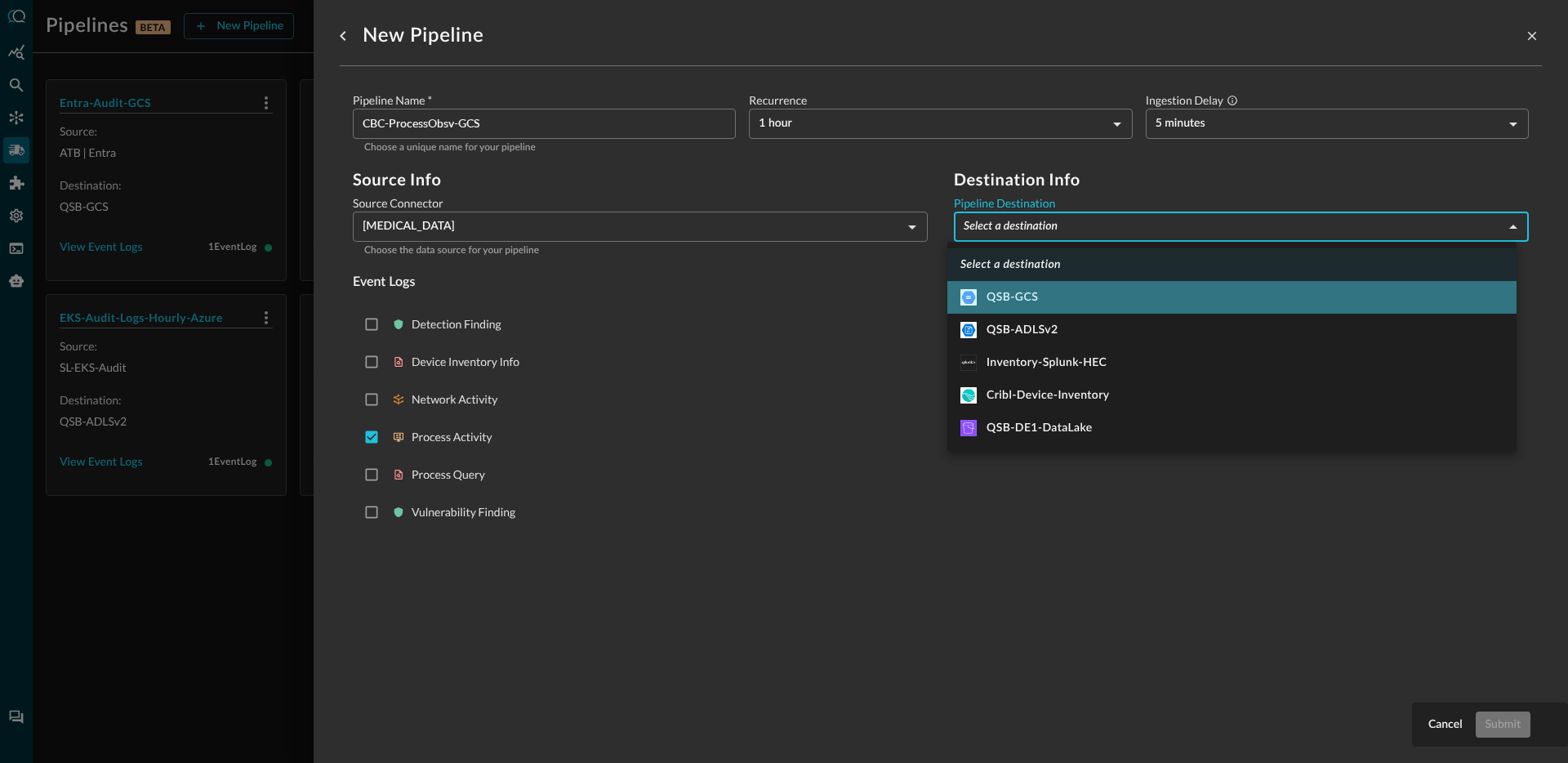
click at [1162, 292] on li "QSB-GCS" at bounding box center [1231, 297] width 570 height 33
type input "9"
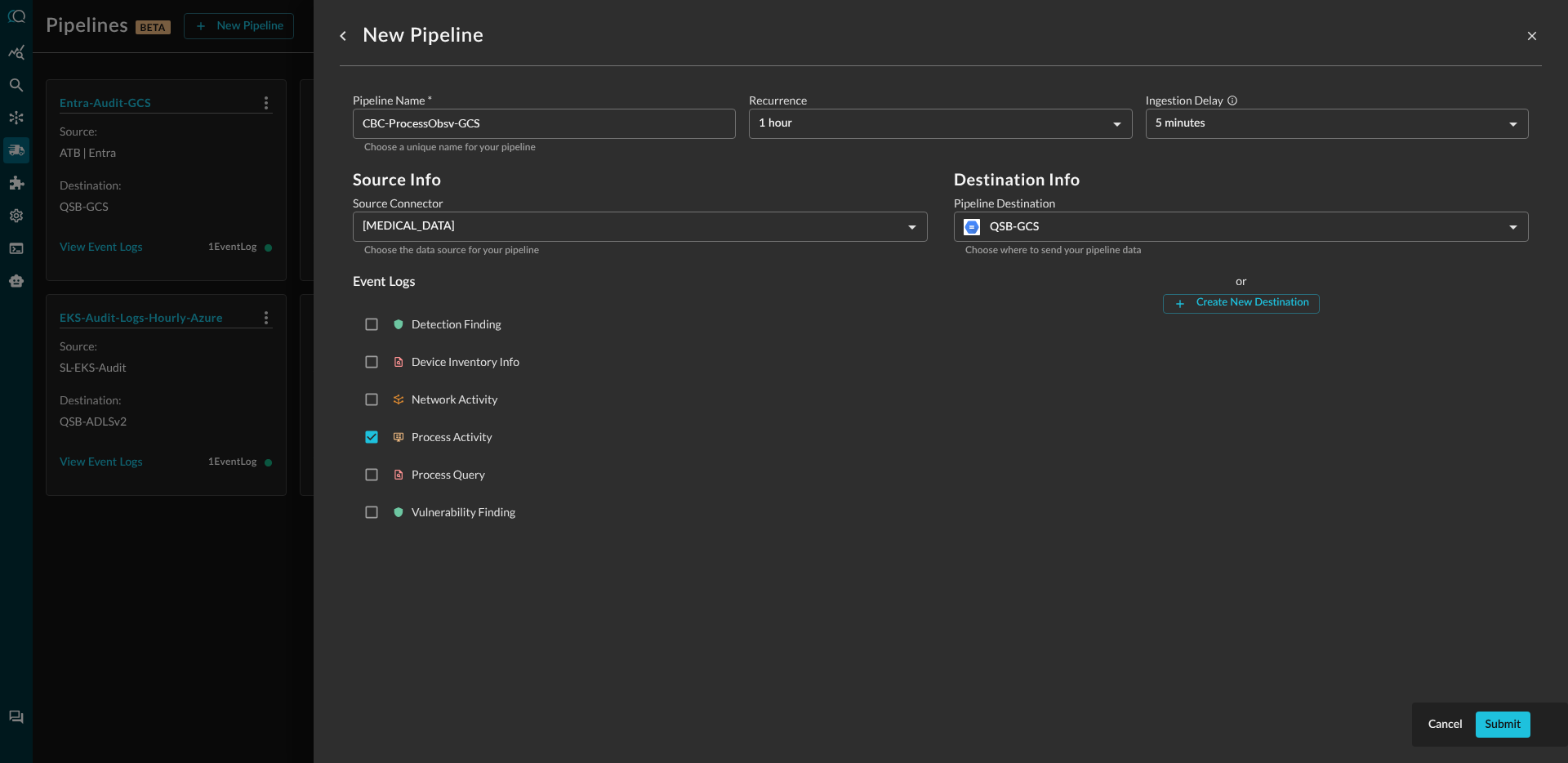
click at [931, 373] on div "Source Info Source Connector CBC Test 1404 ​ Choose the data source for your pi…" at bounding box center [940, 354] width 1176 height 368
click at [1511, 727] on div "Submit" at bounding box center [1503, 725] width 35 height 20
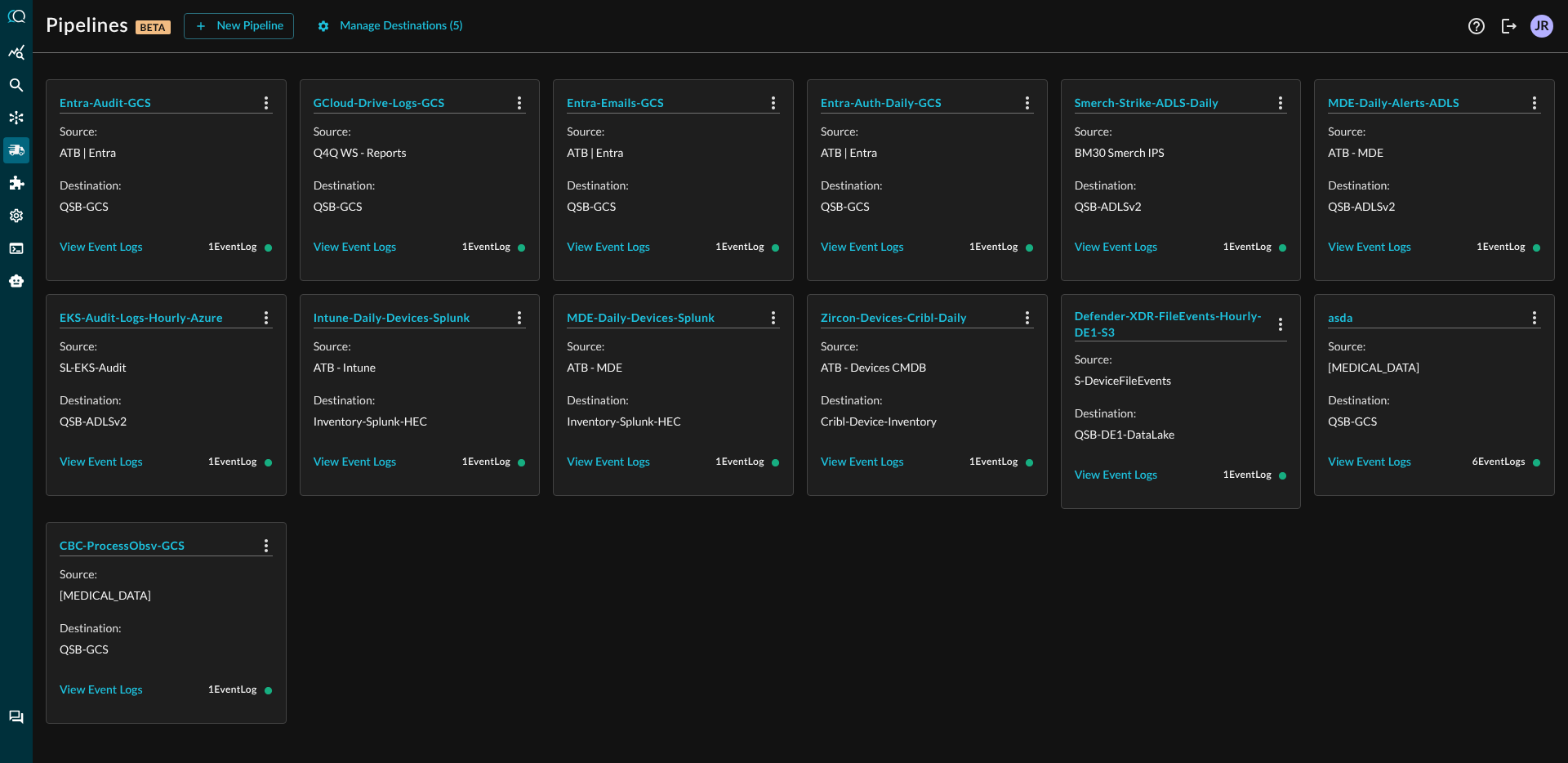
click at [681, 577] on div "Entra-Audit-GCS Source: ATB | Entra Destination: QSB-GCS View Event Logs 1 Even…" at bounding box center [800, 401] width 1509 height 645
click at [16, 91] on icon "Federated Search" at bounding box center [16, 85] width 16 height 16
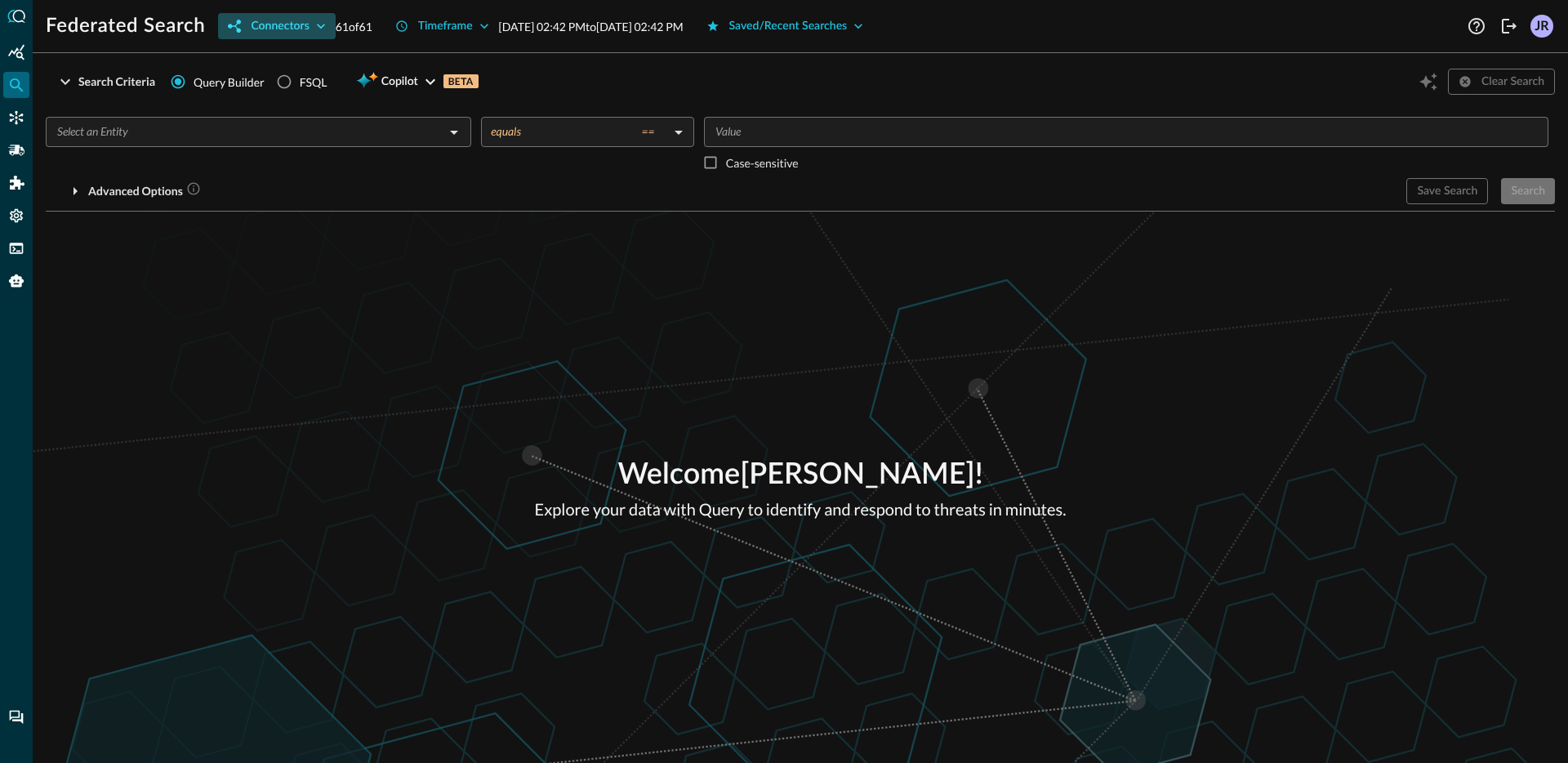
click at [289, 38] on button "Connectors" at bounding box center [276, 26] width 117 height 26
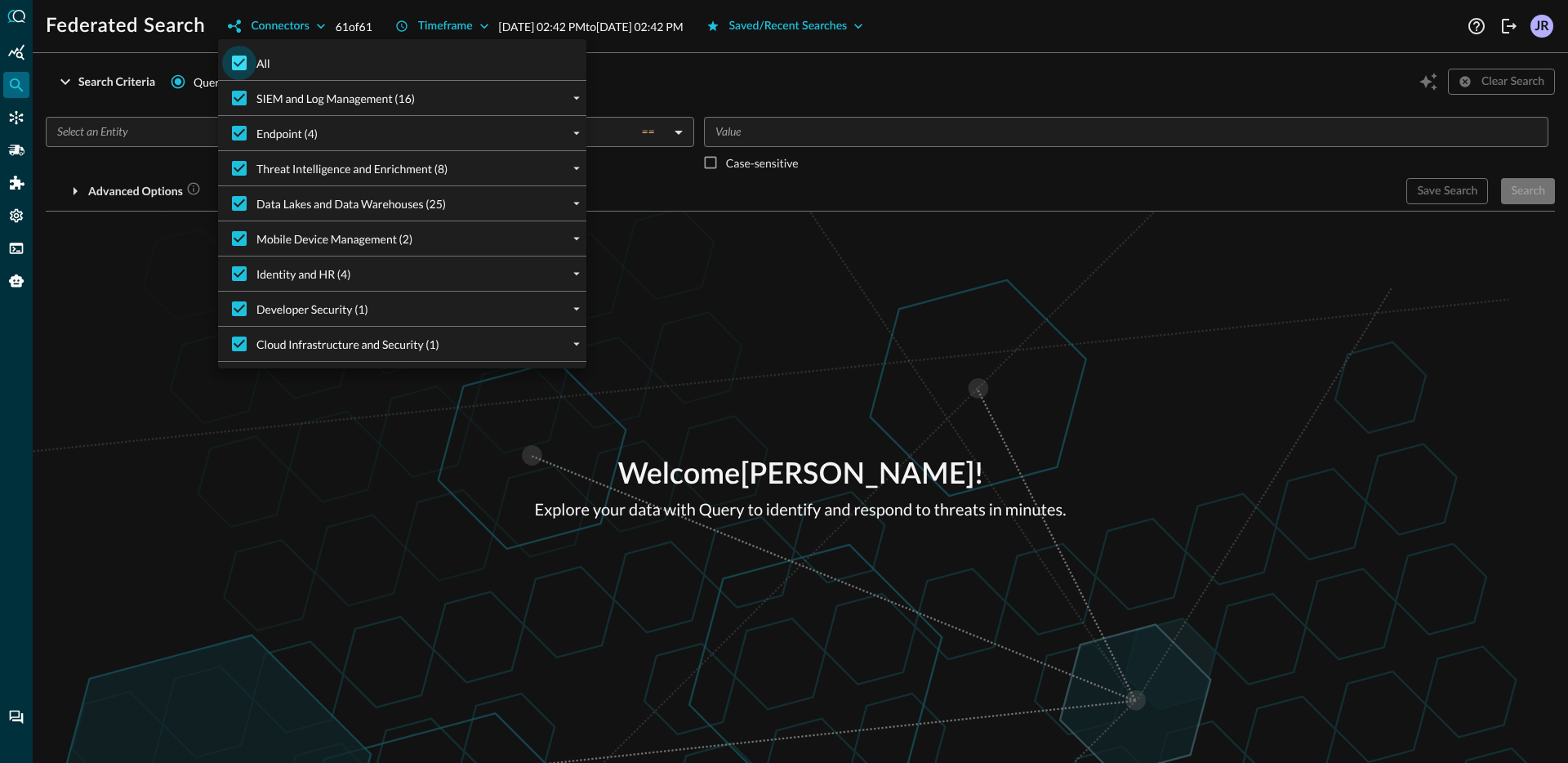
click at [248, 65] on input "All" at bounding box center [239, 63] width 34 height 34
checkbox input "false"
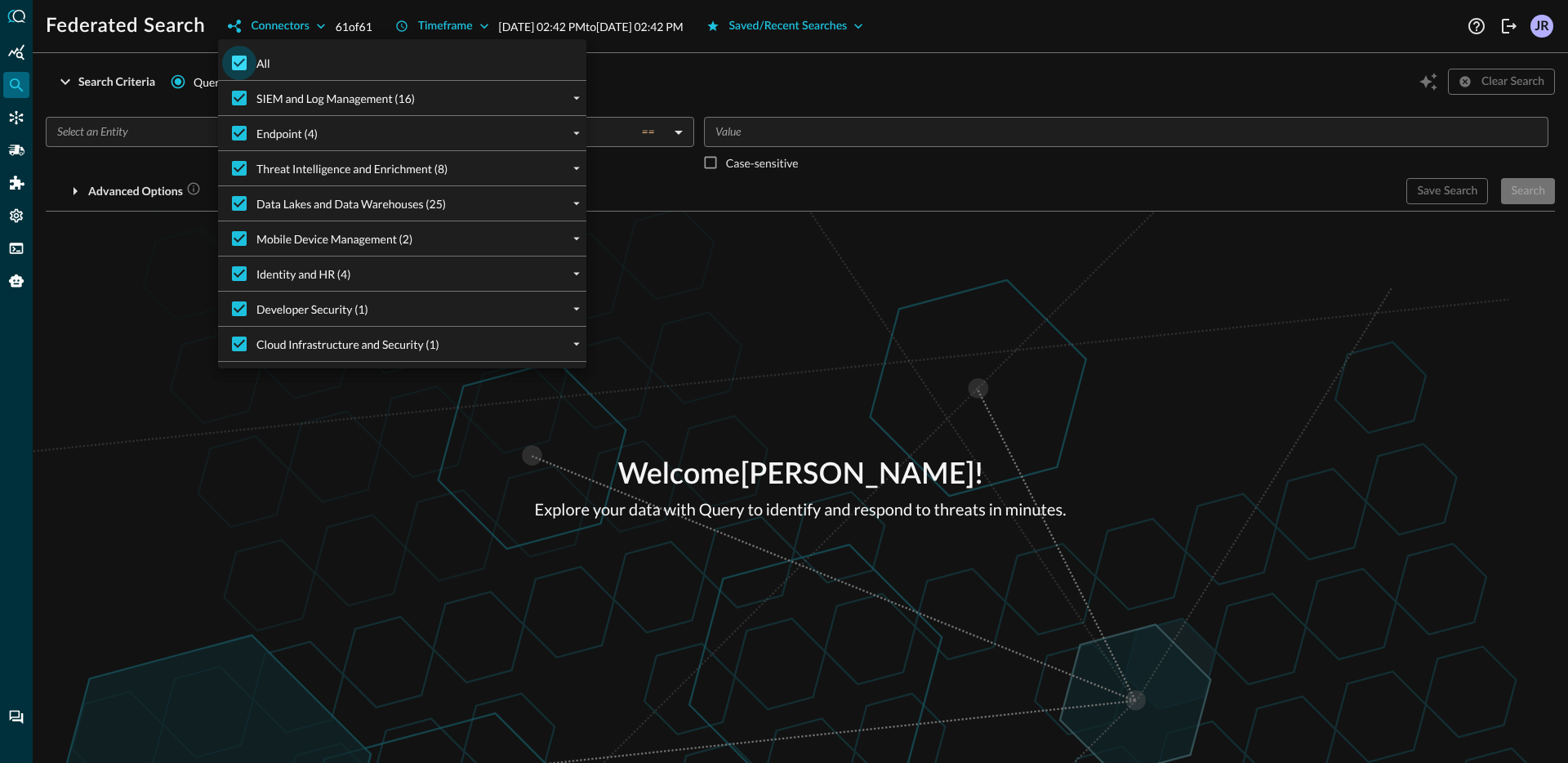
checkbox input "false"
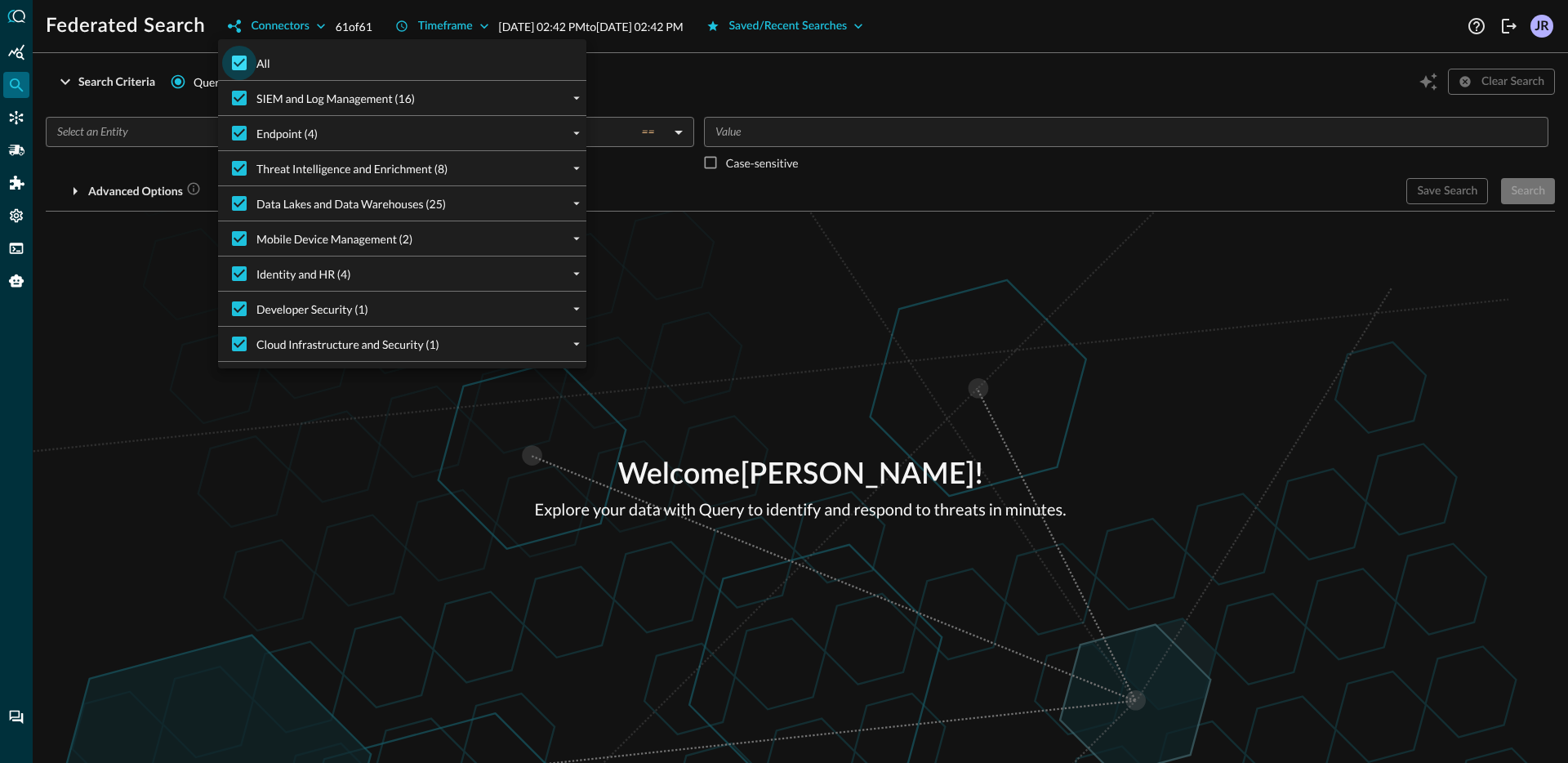
checkbox input "false"
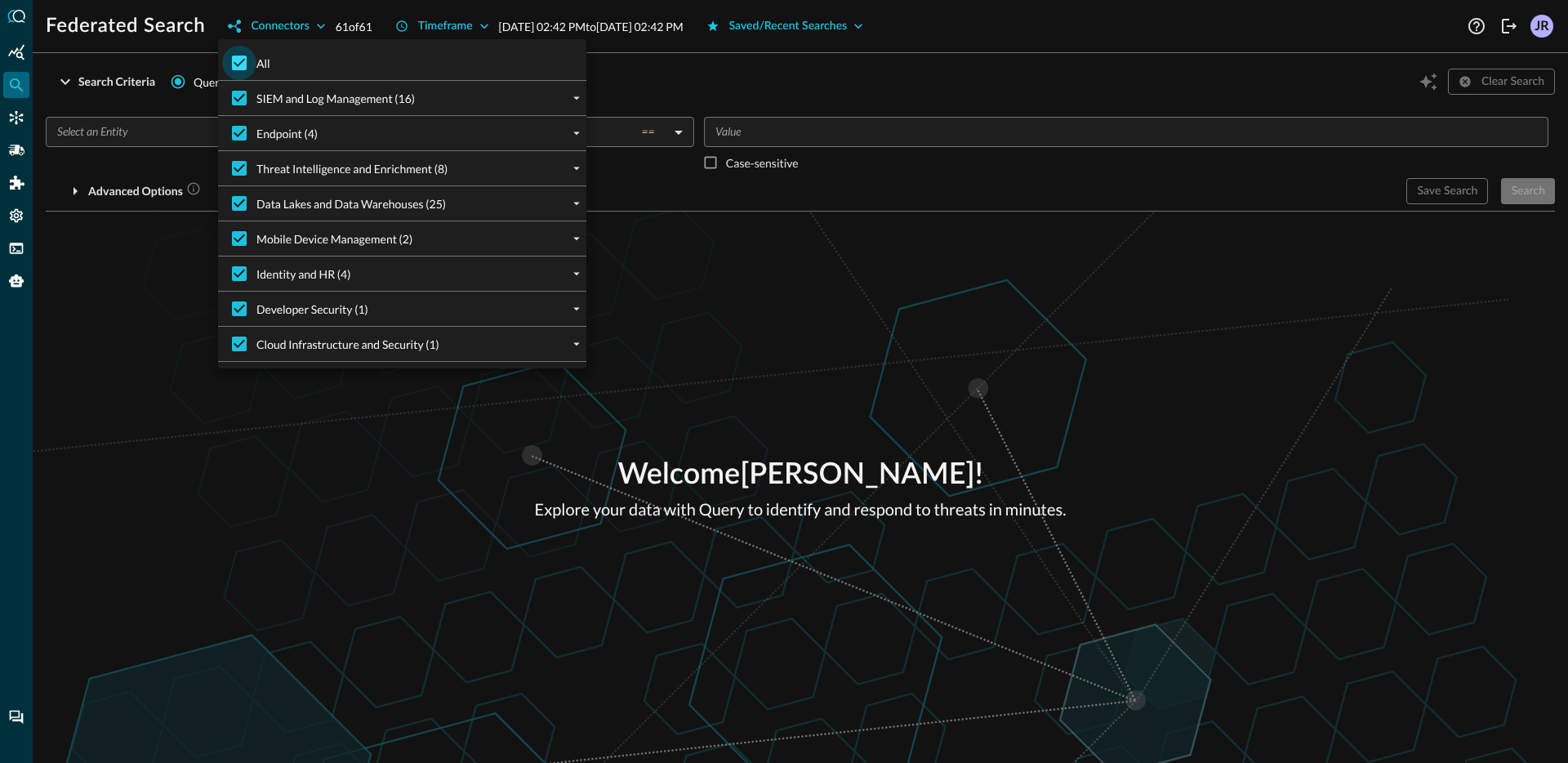
checkbox input "false"
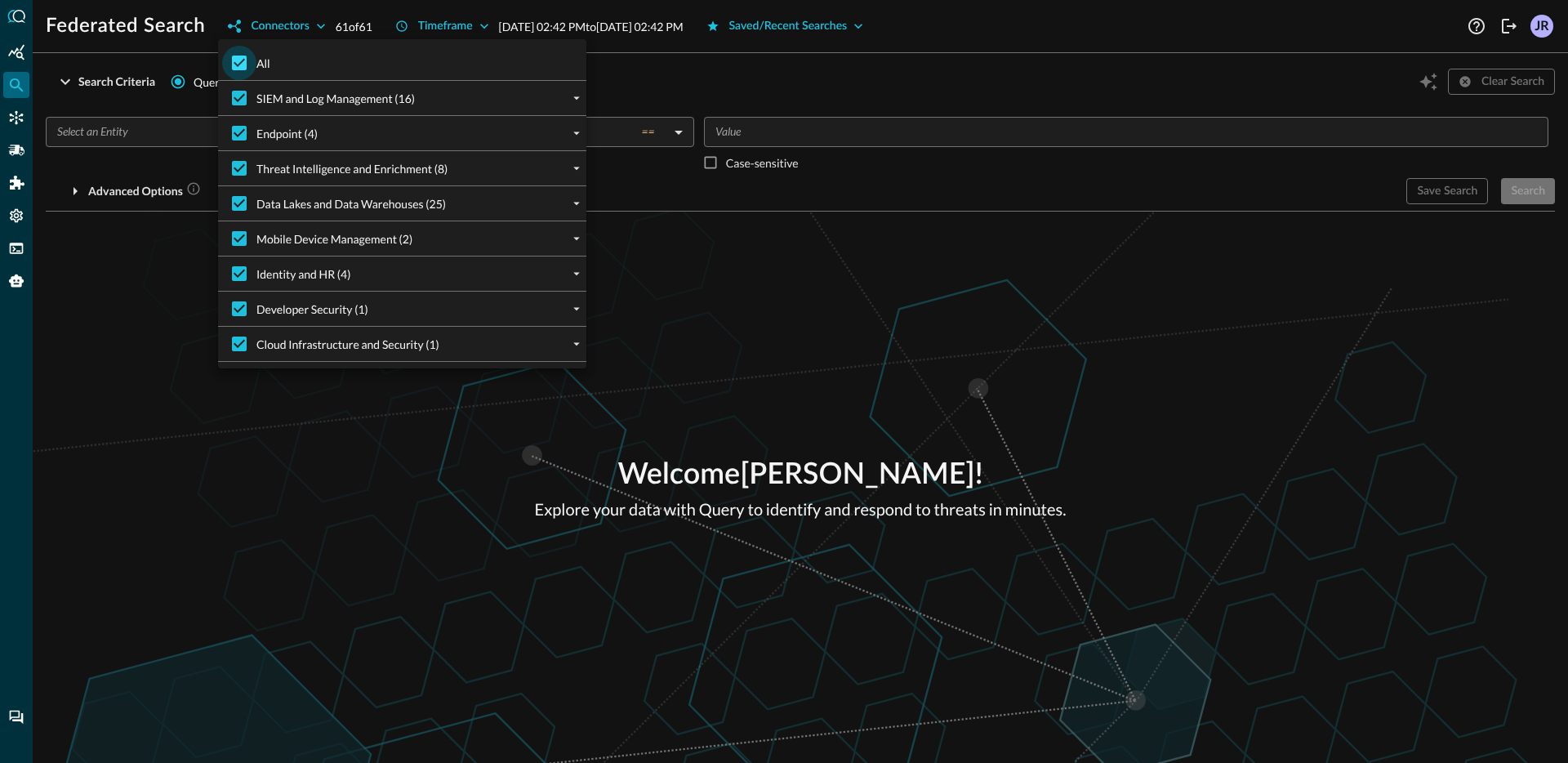
checkbox input "false"
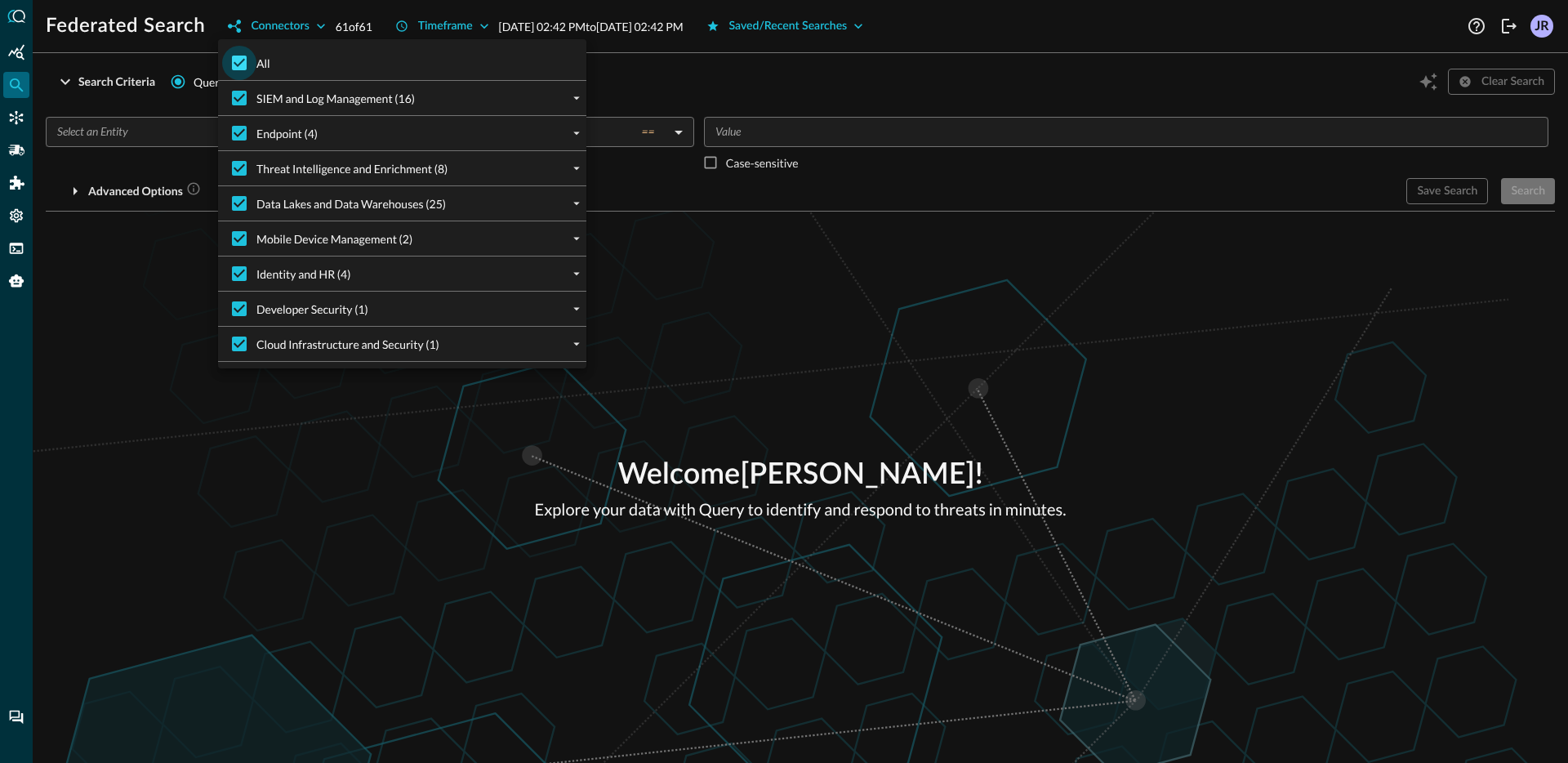
checkbox input "false"
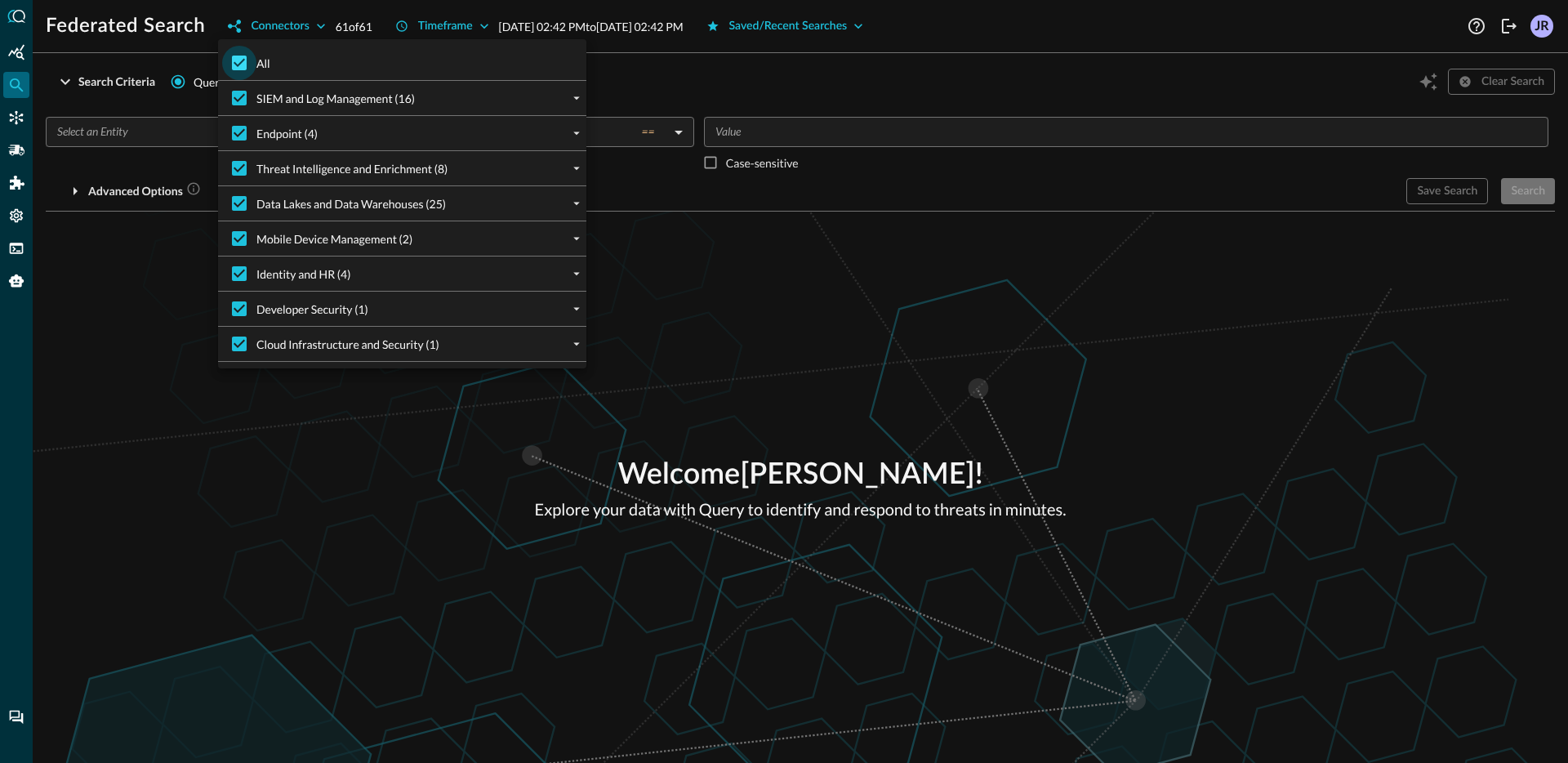
checkbox input "false"
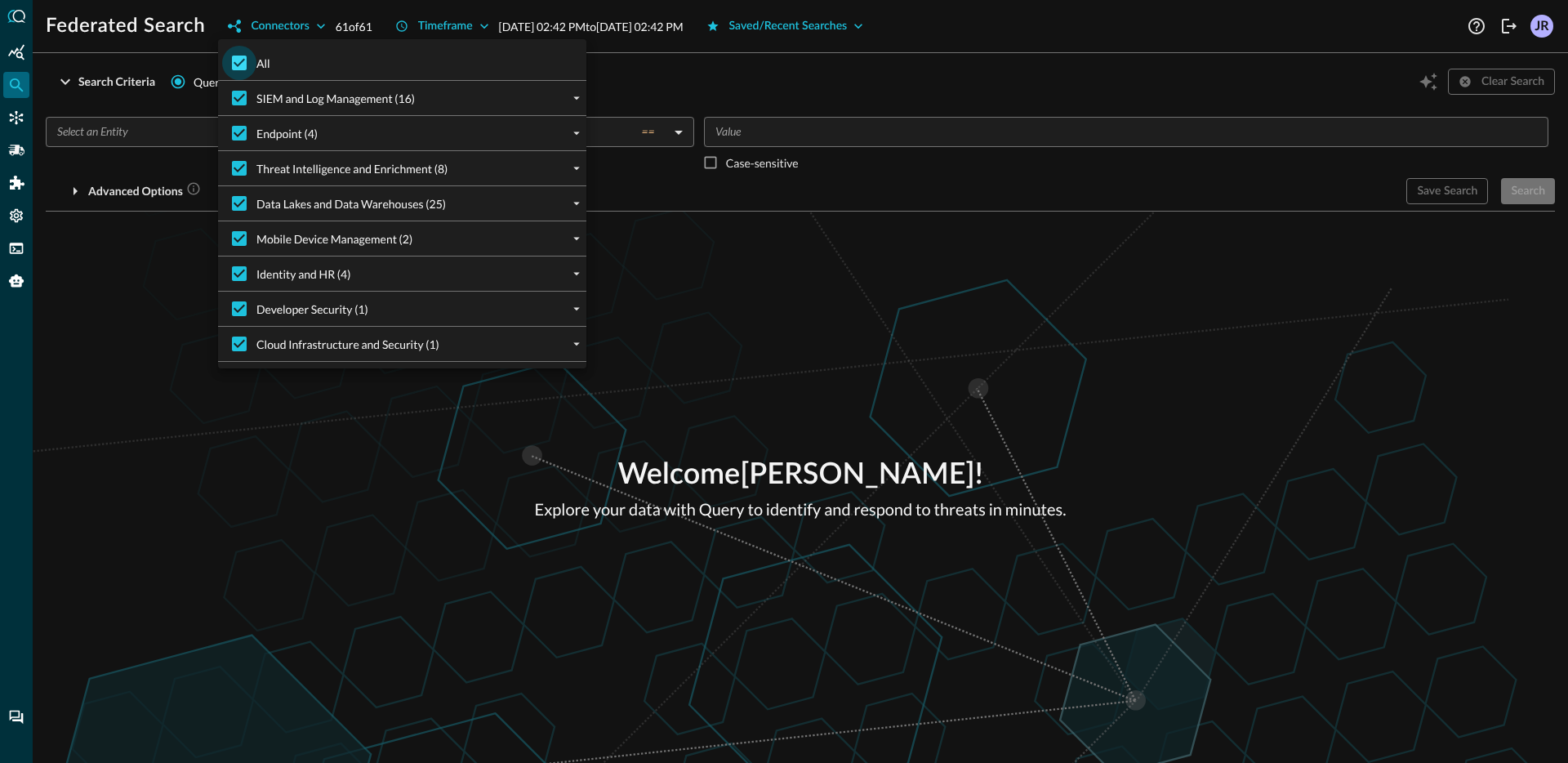
checkbox input "false"
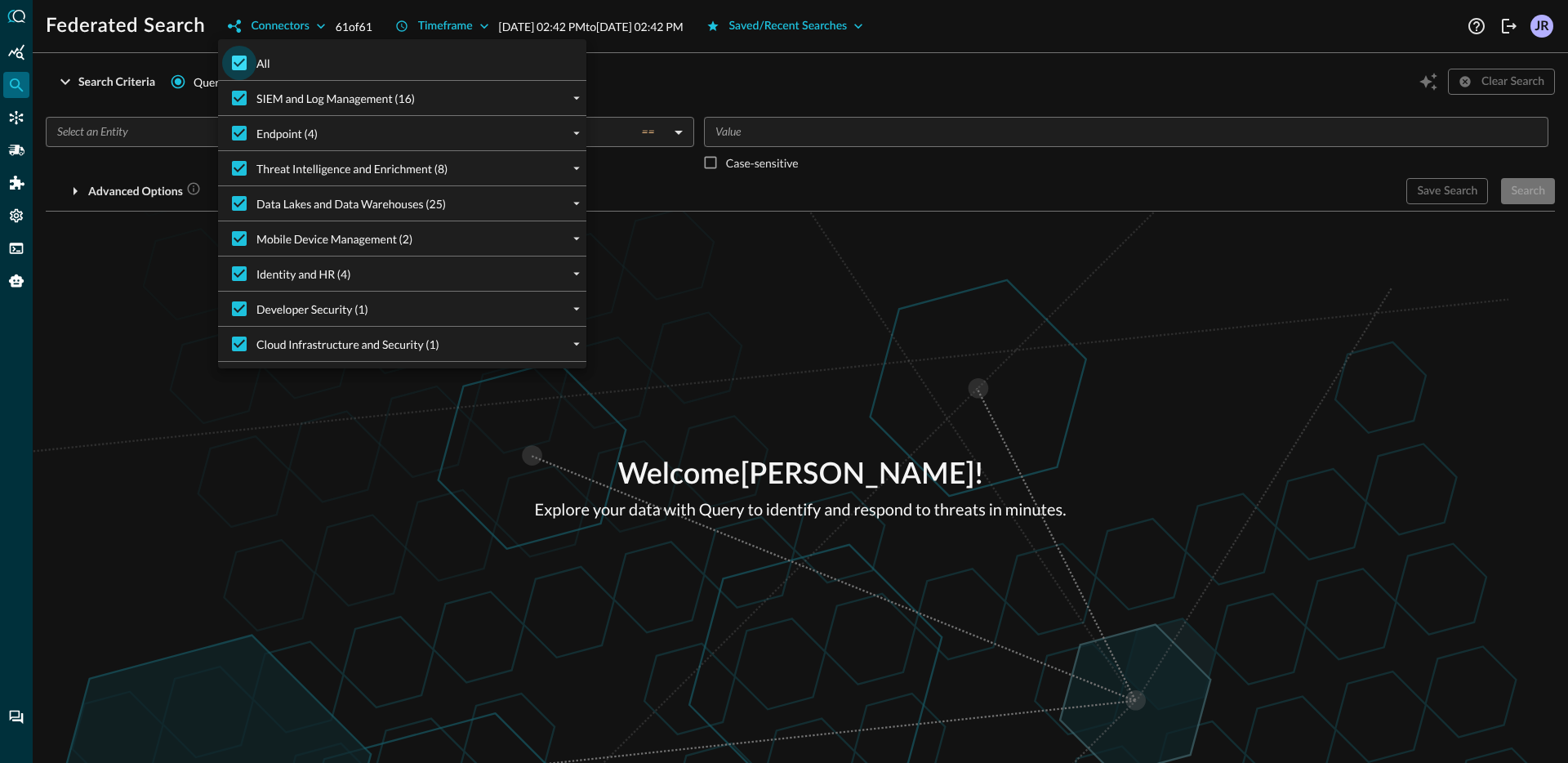
checkbox input "false"
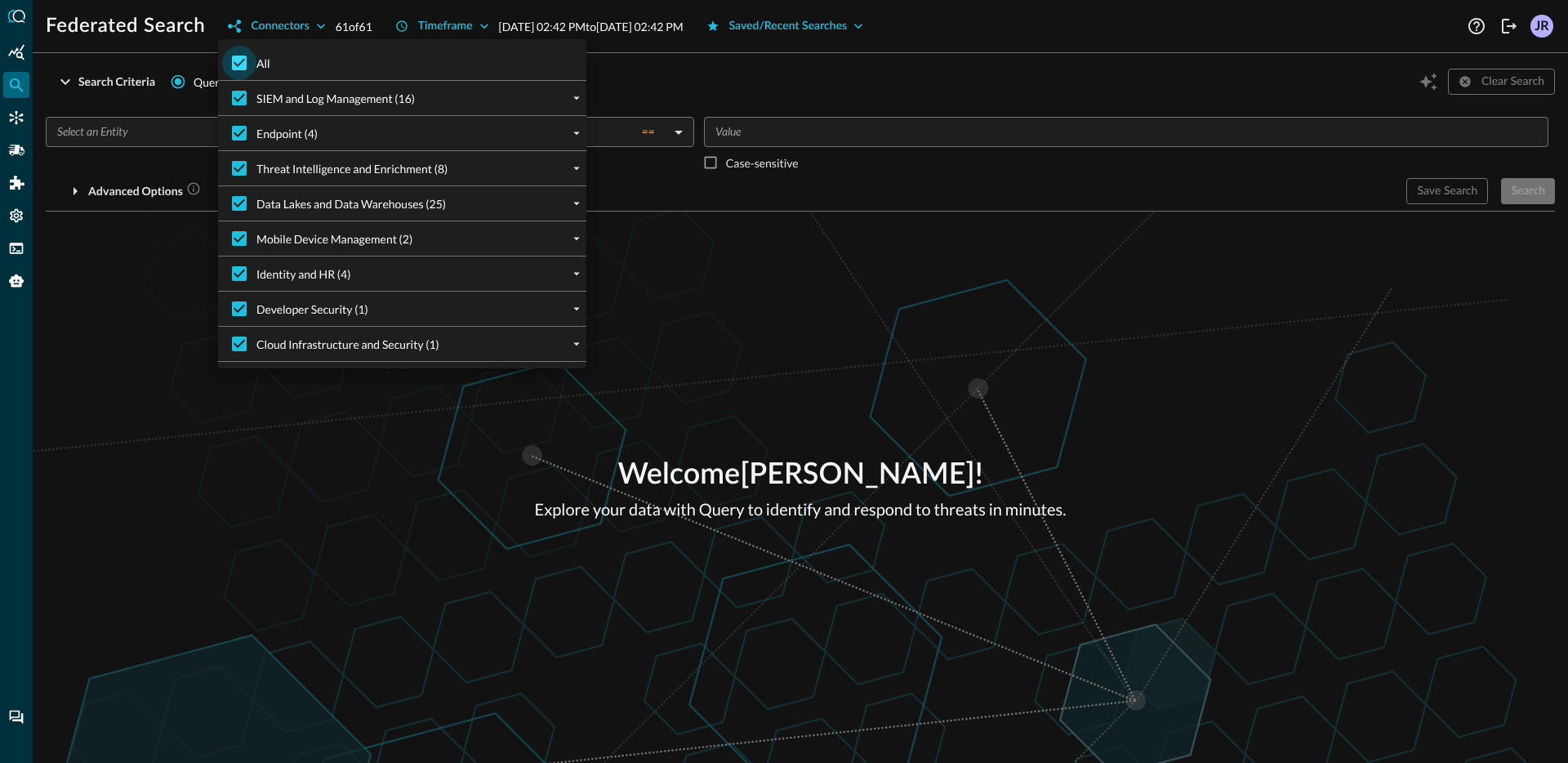
checkbox input "false"
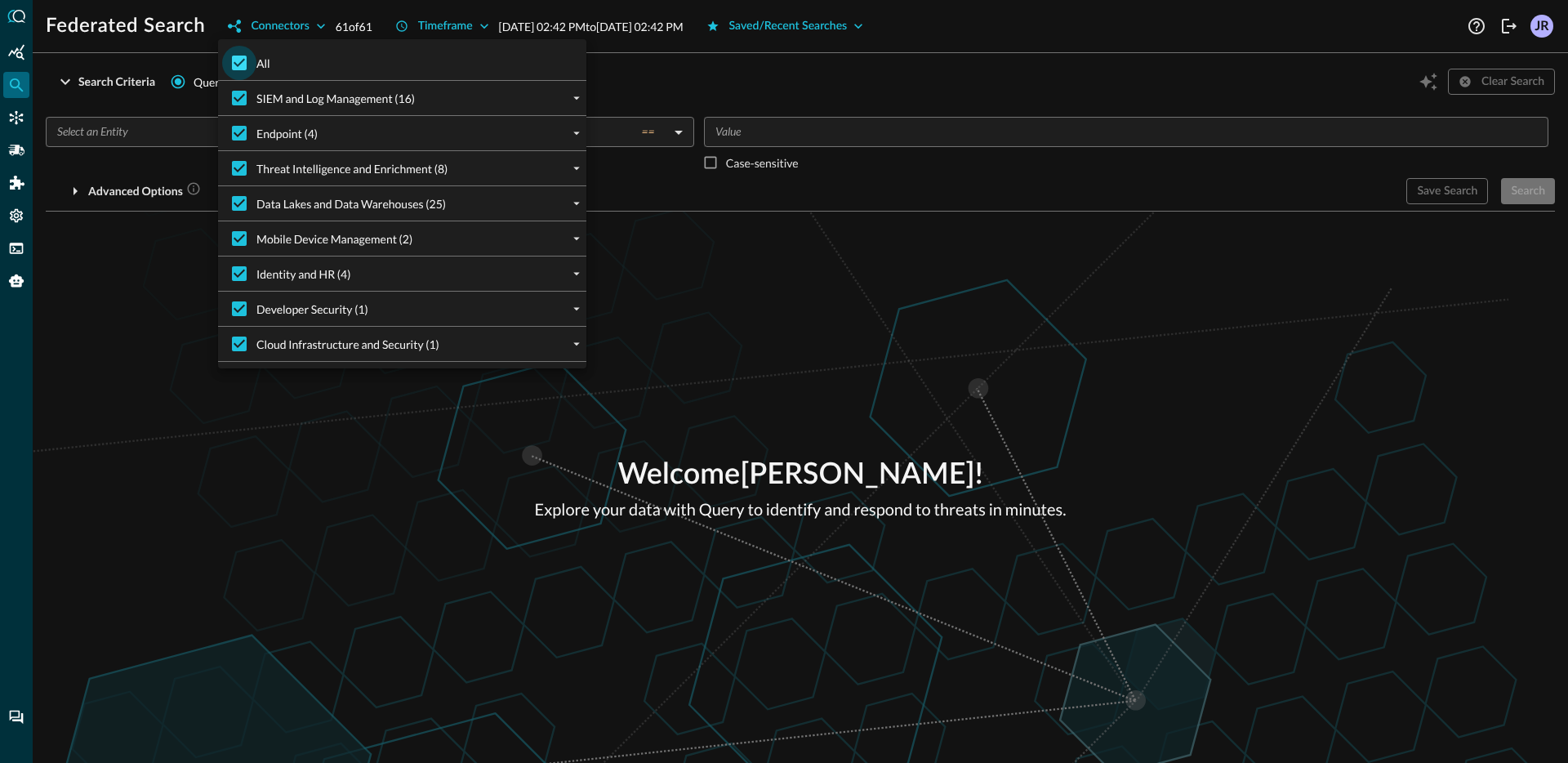
checkbox input "false"
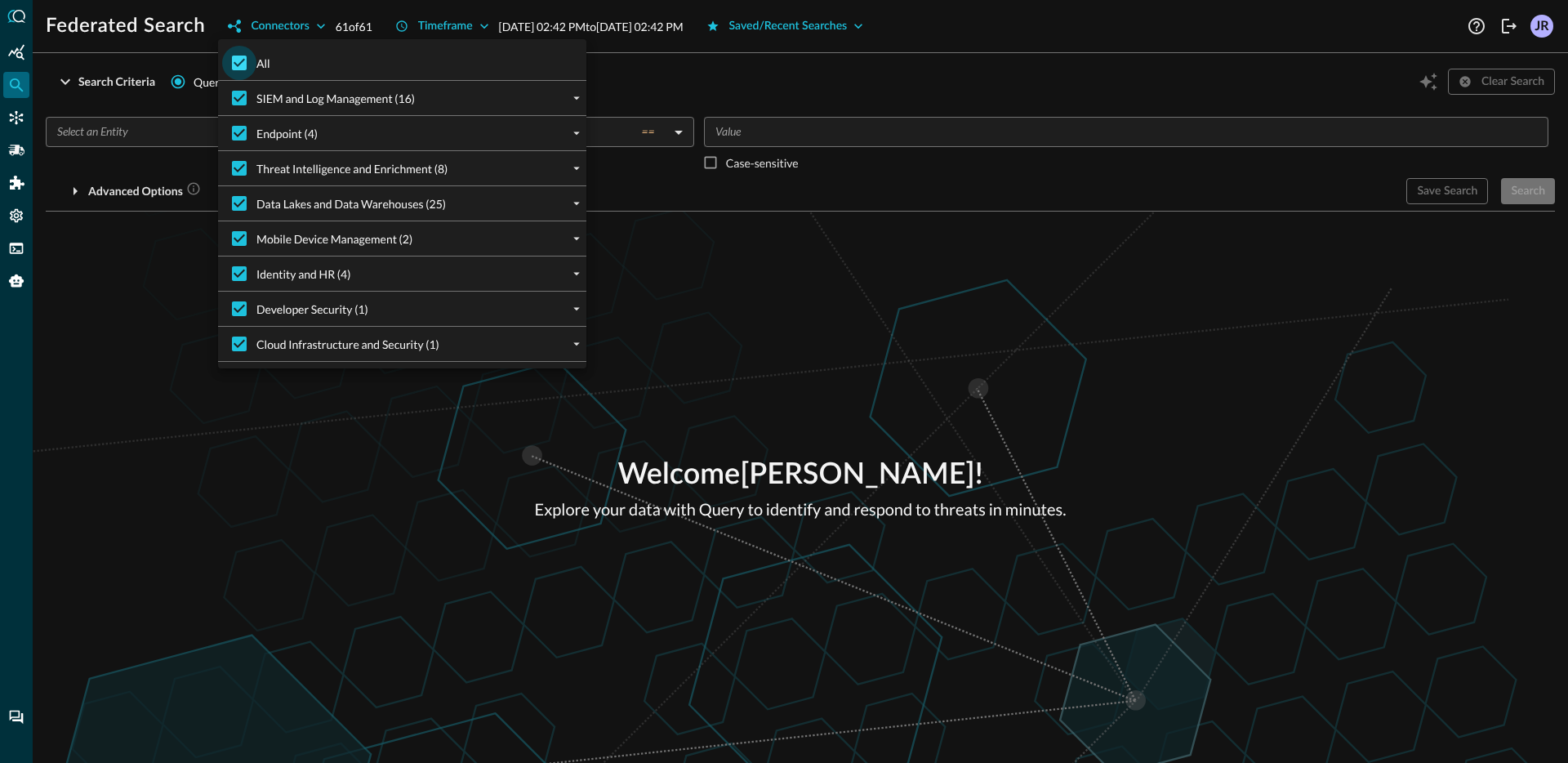
checkbox input "false"
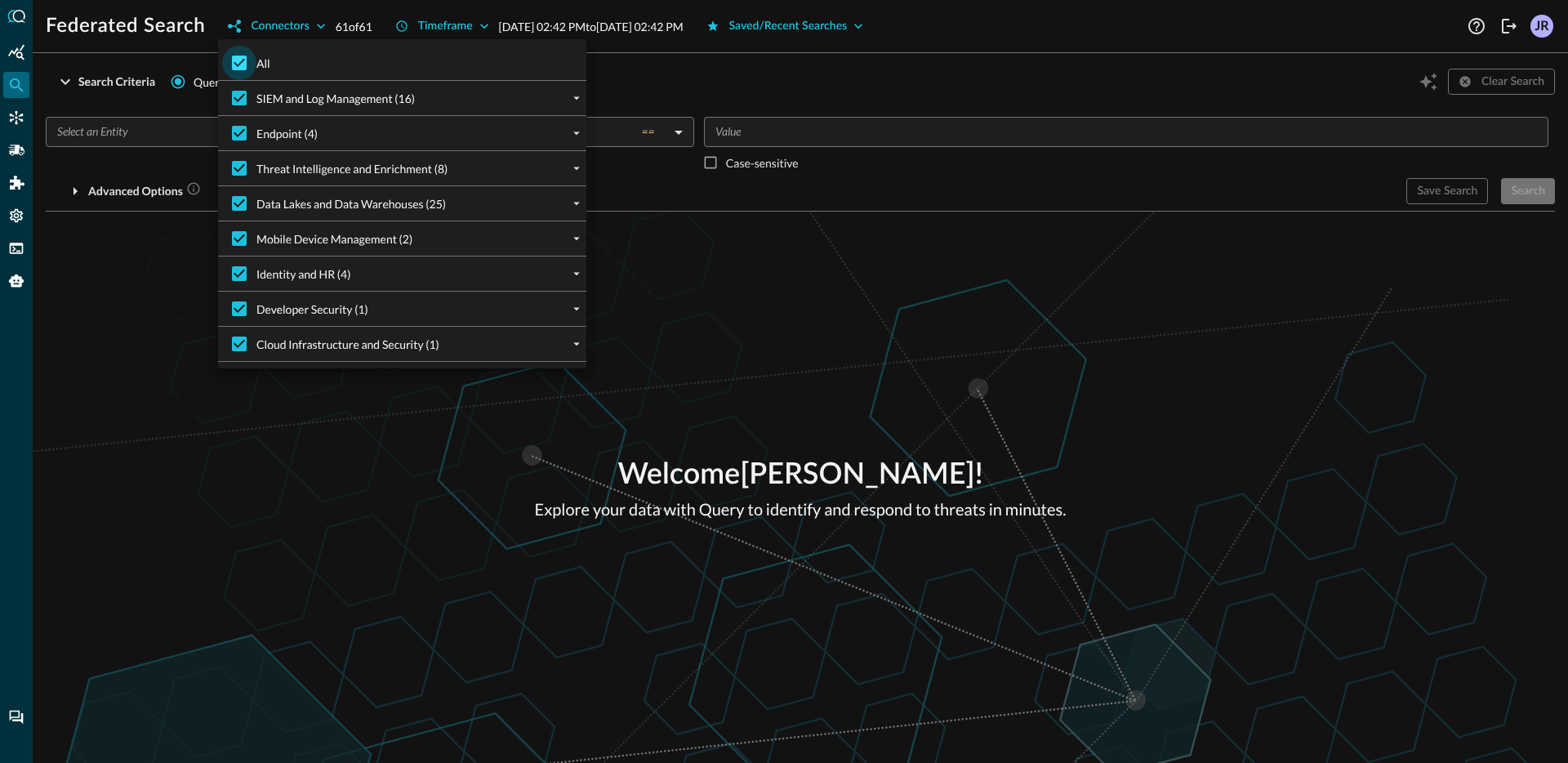
checkbox input "false"
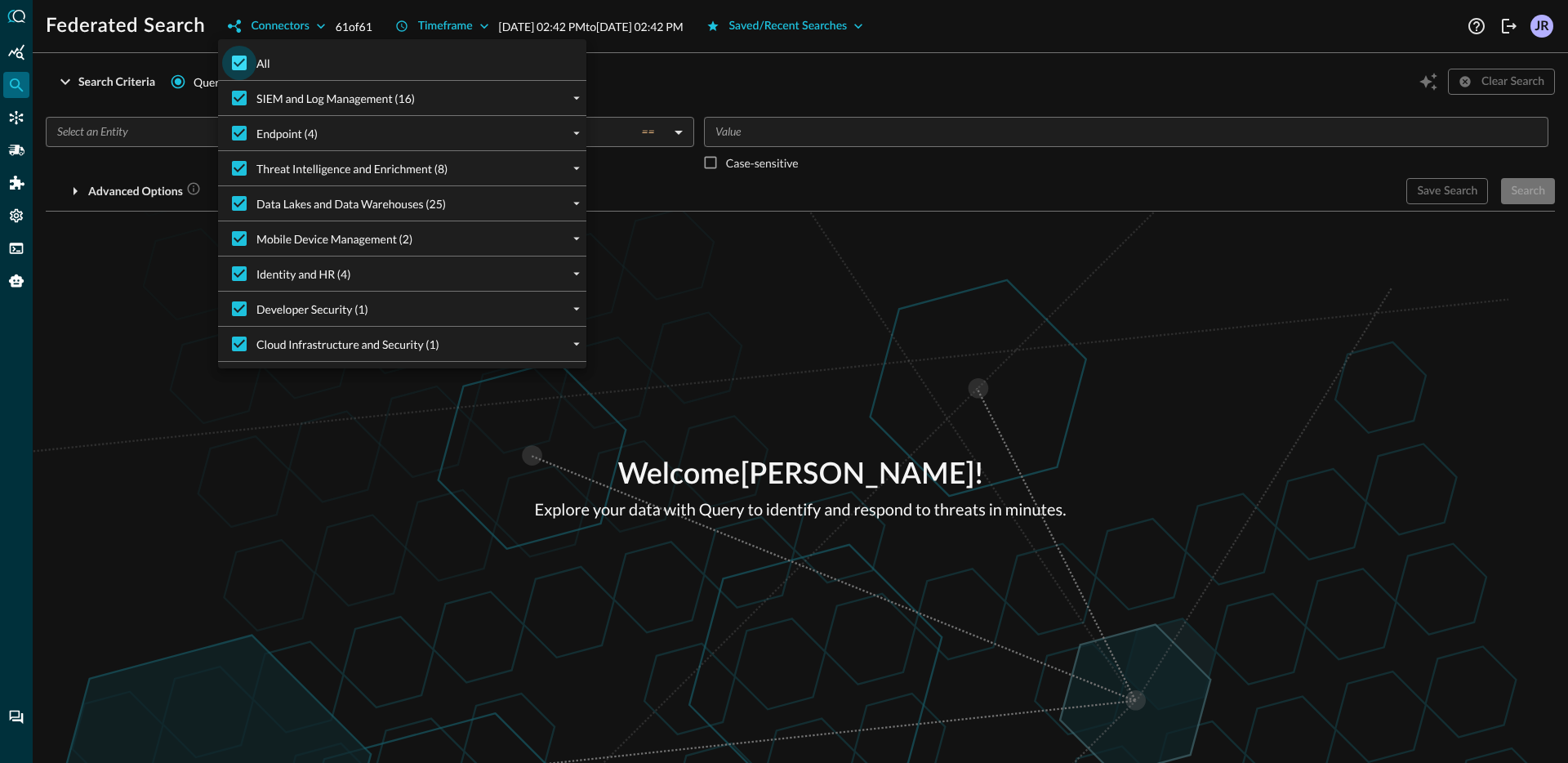
checkbox input "false"
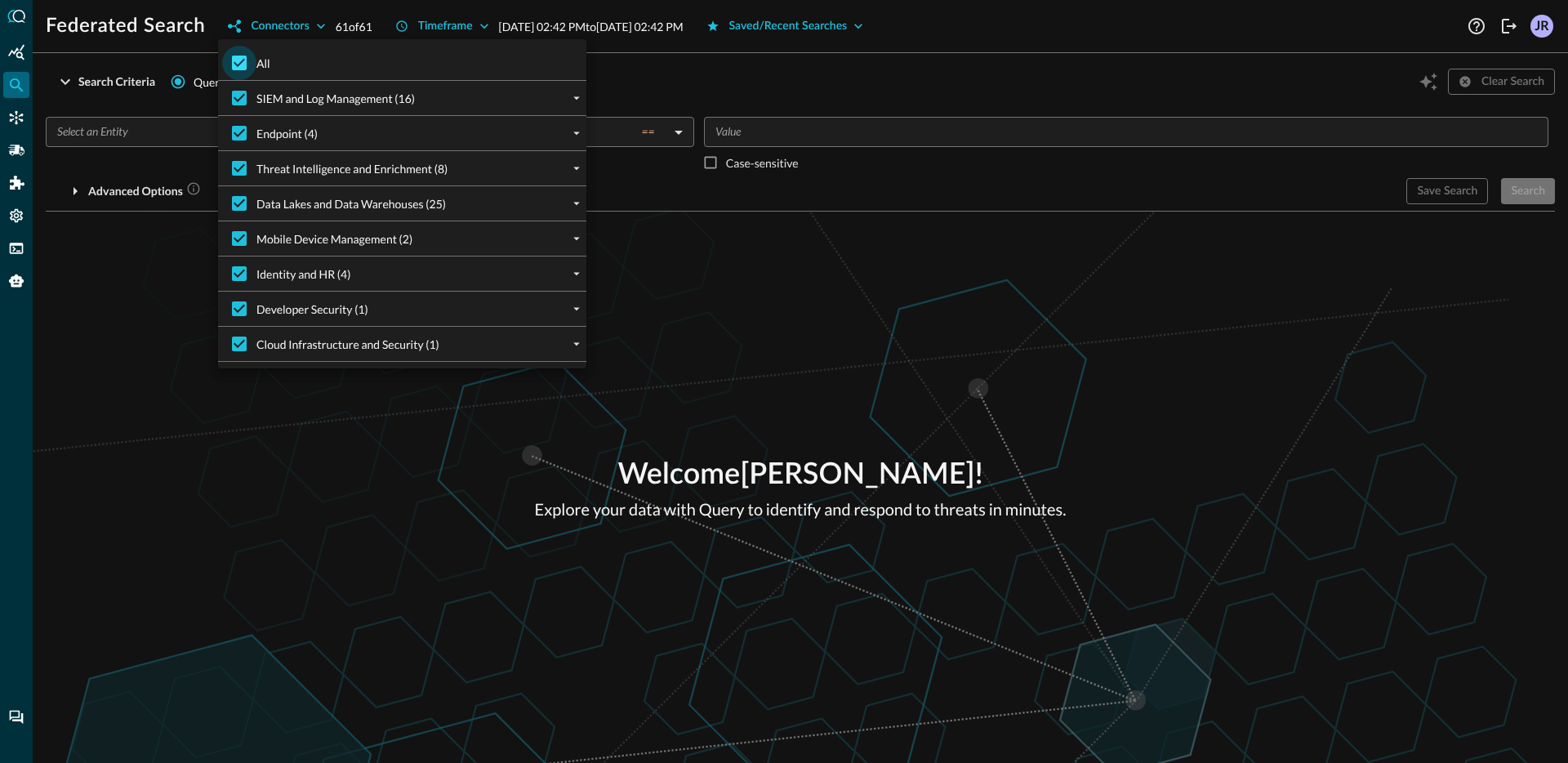
checkbox input "false"
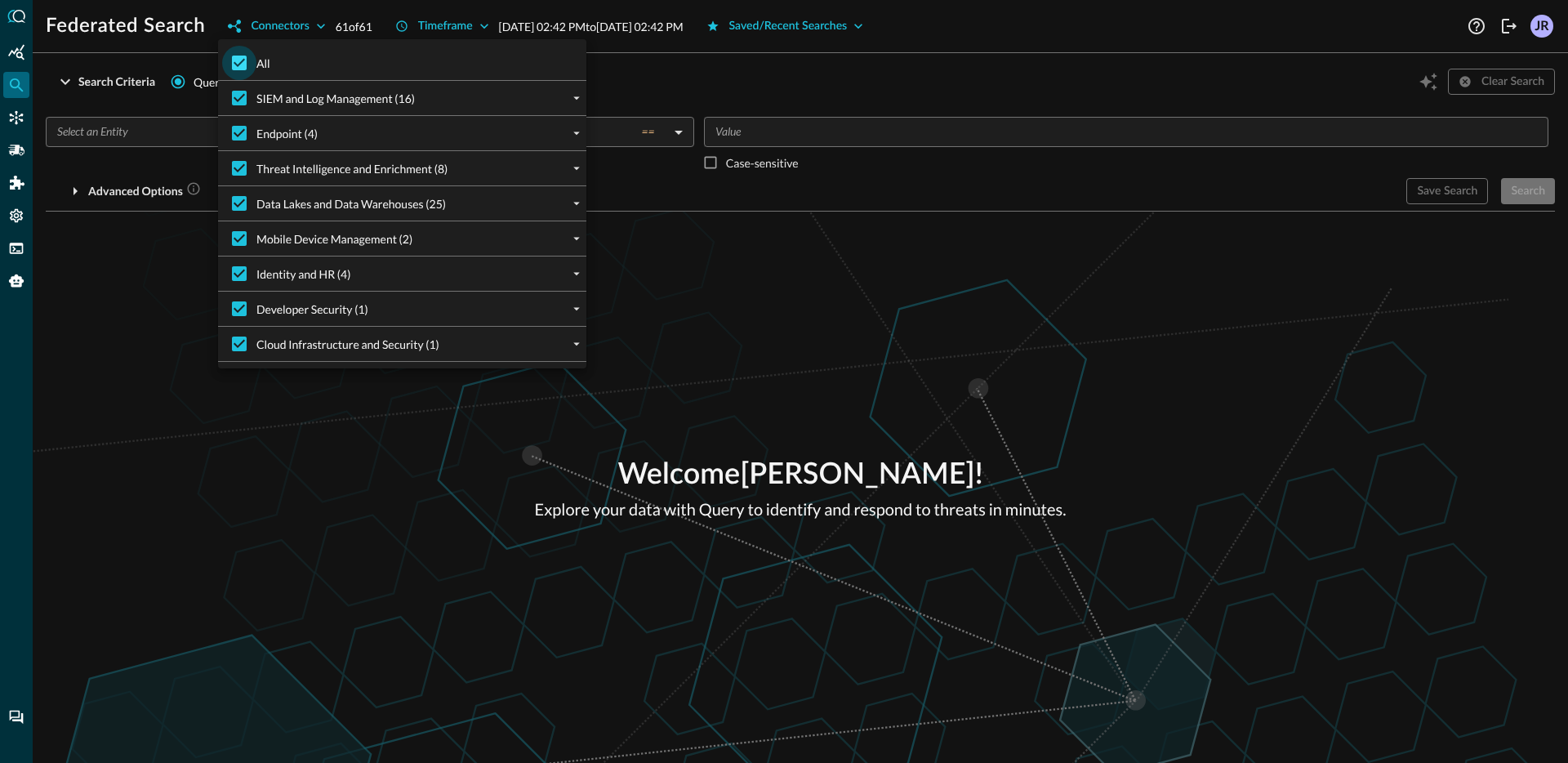
checkbox input "false"
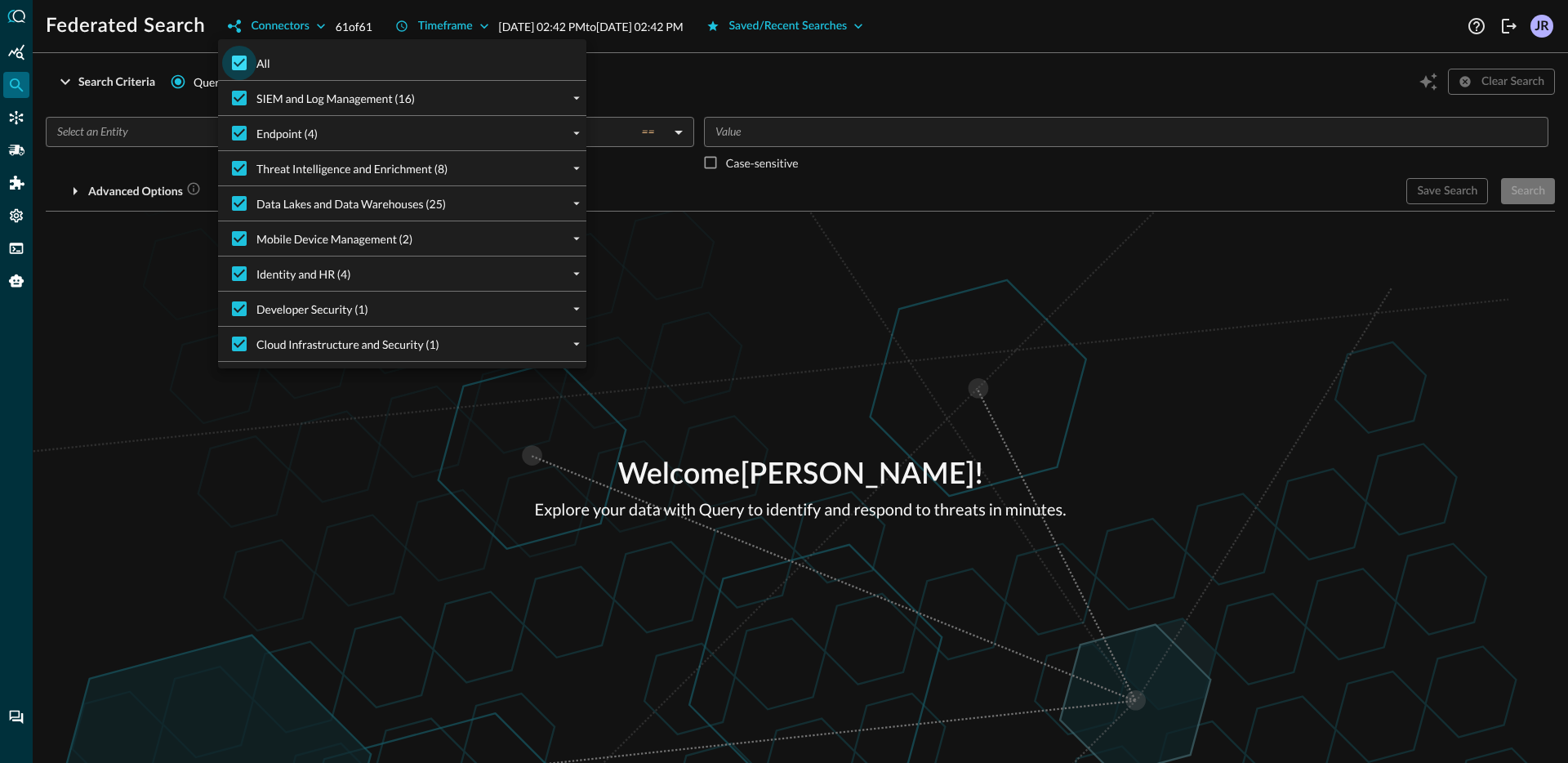
checkbox input "false"
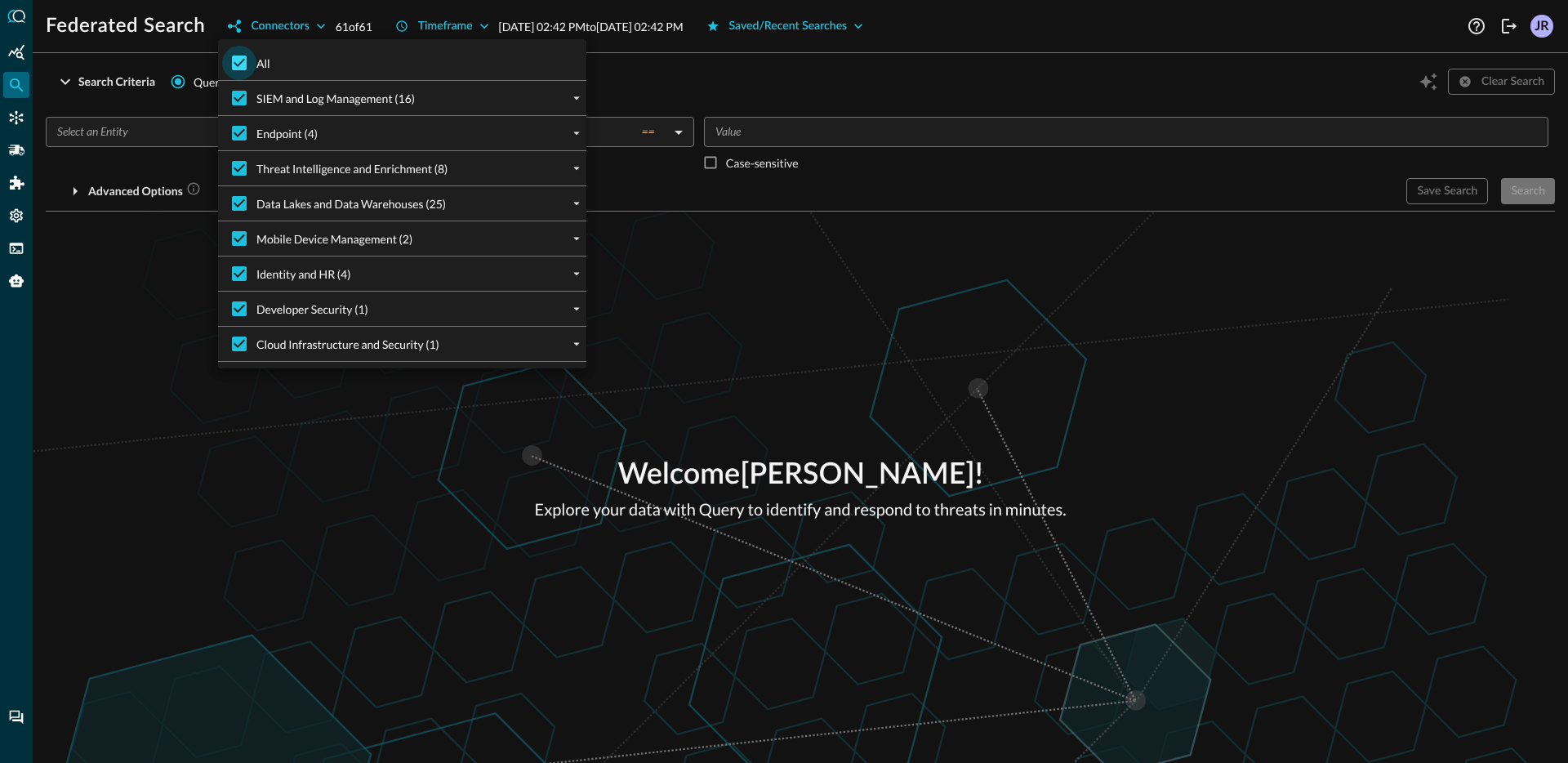
checkbox input "false"
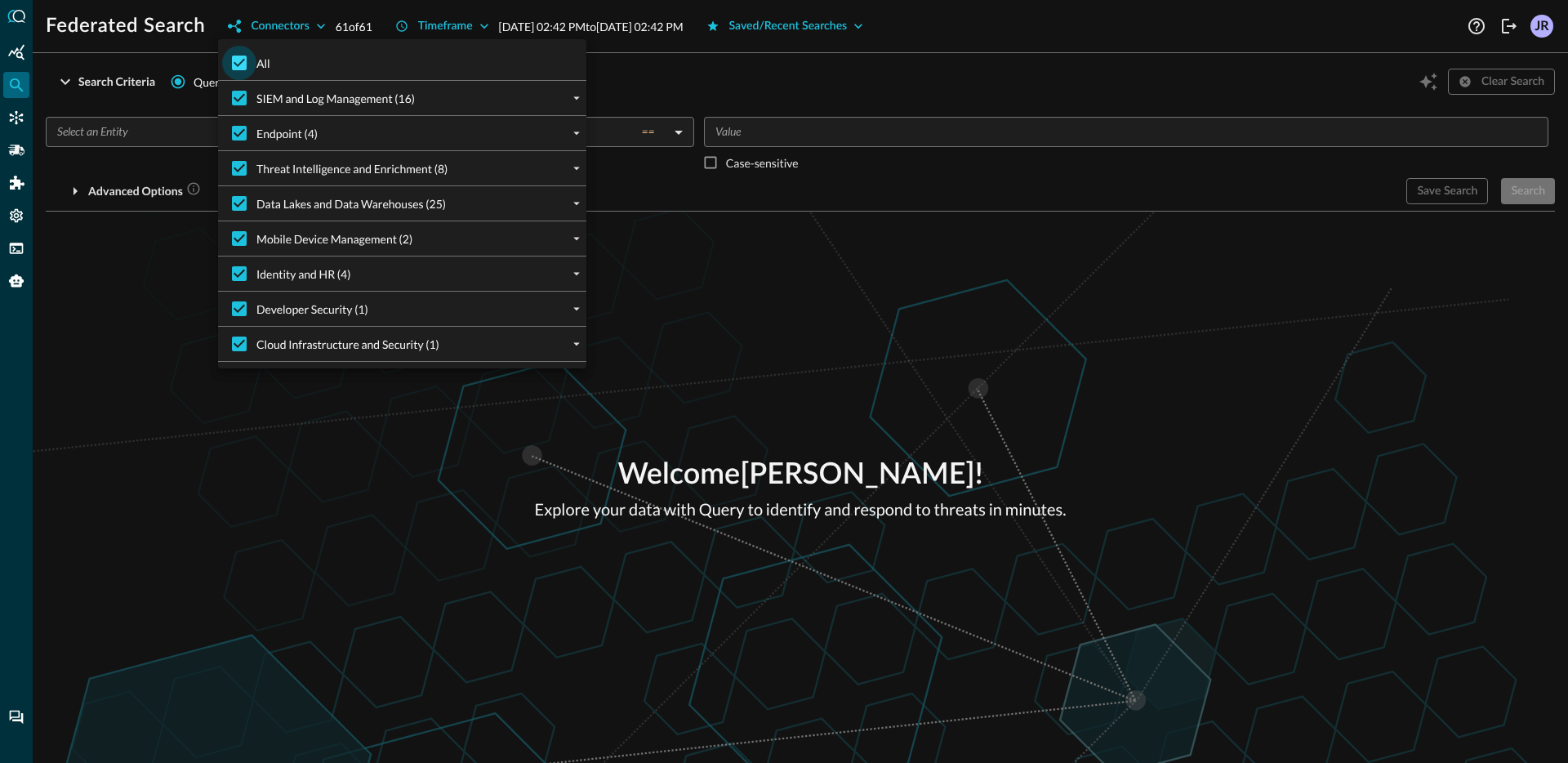
checkbox input "false"
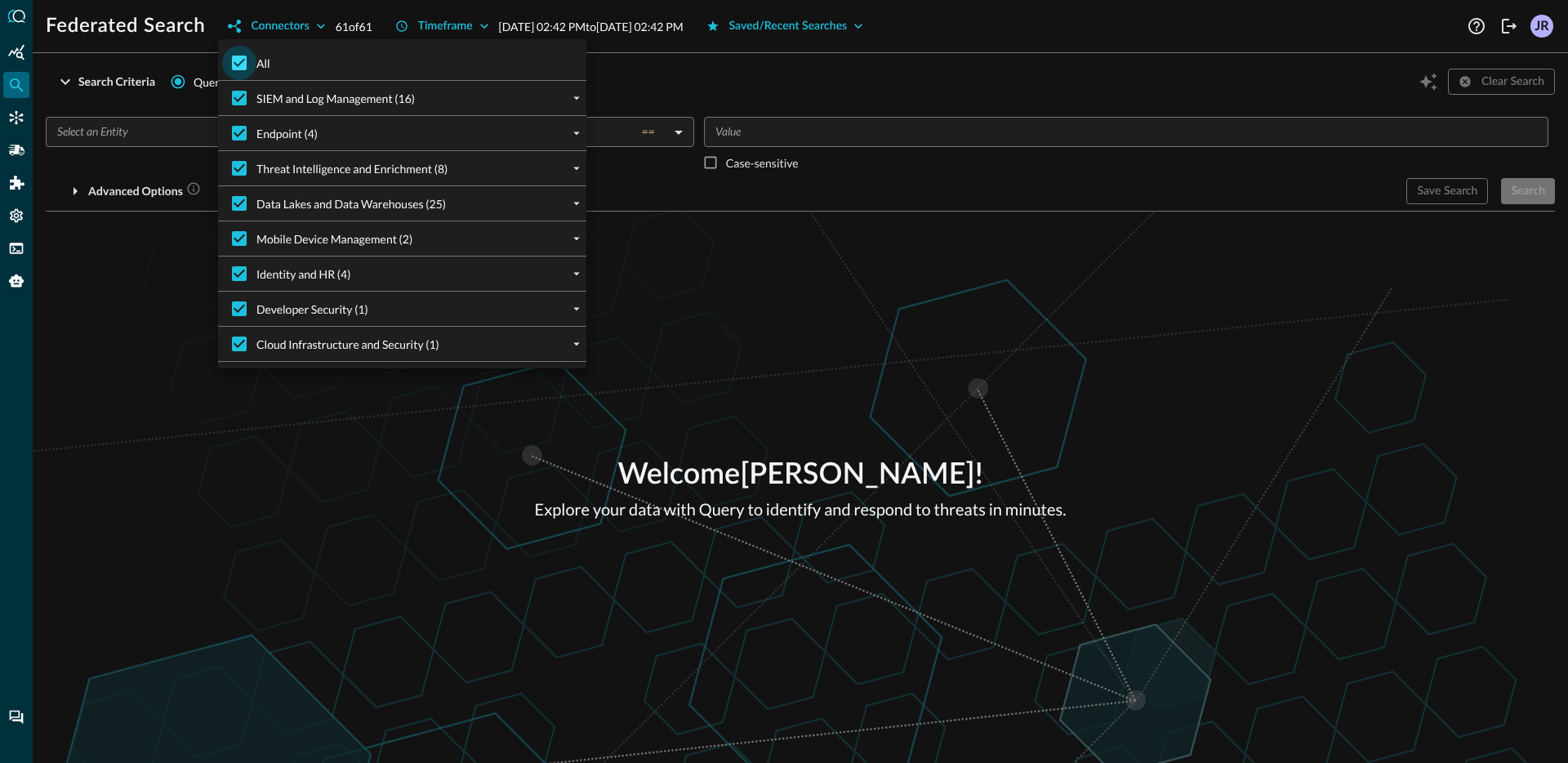
checkbox input "false"
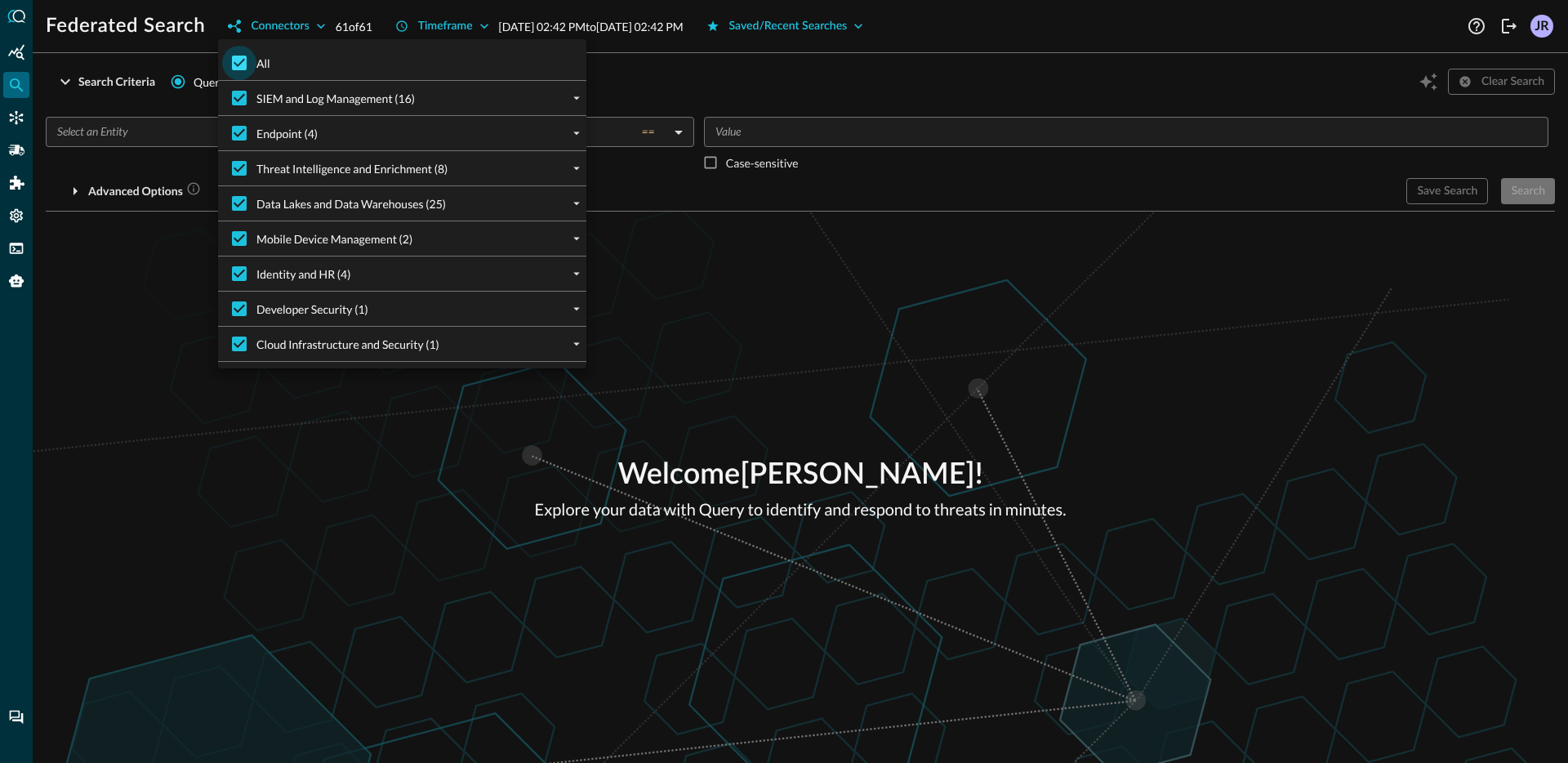
checkbox input "false"
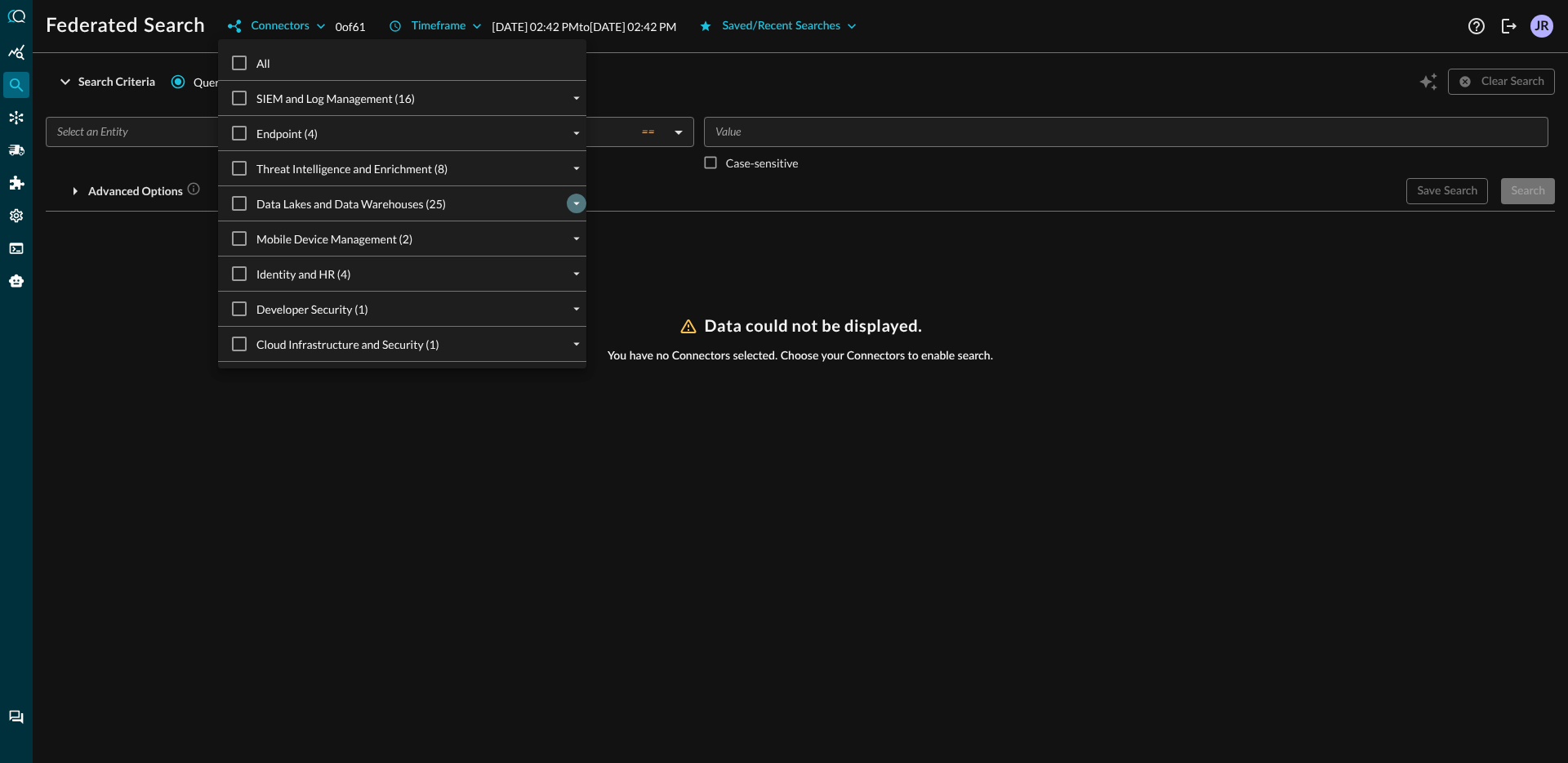
click at [575, 205] on icon "expand" at bounding box center [577, 203] width 15 height 15
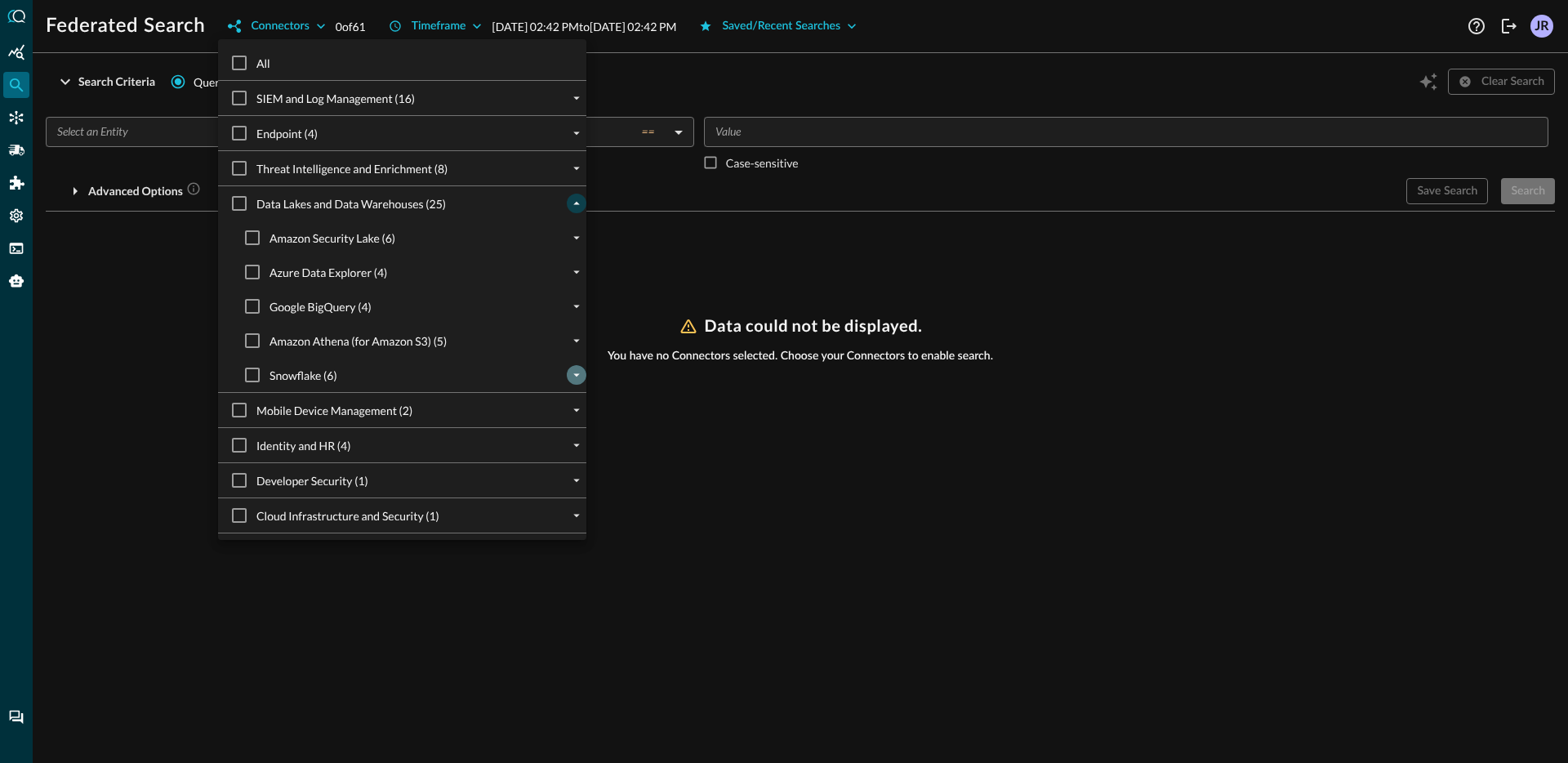
click at [570, 377] on icon "expand" at bounding box center [577, 375] width 15 height 15
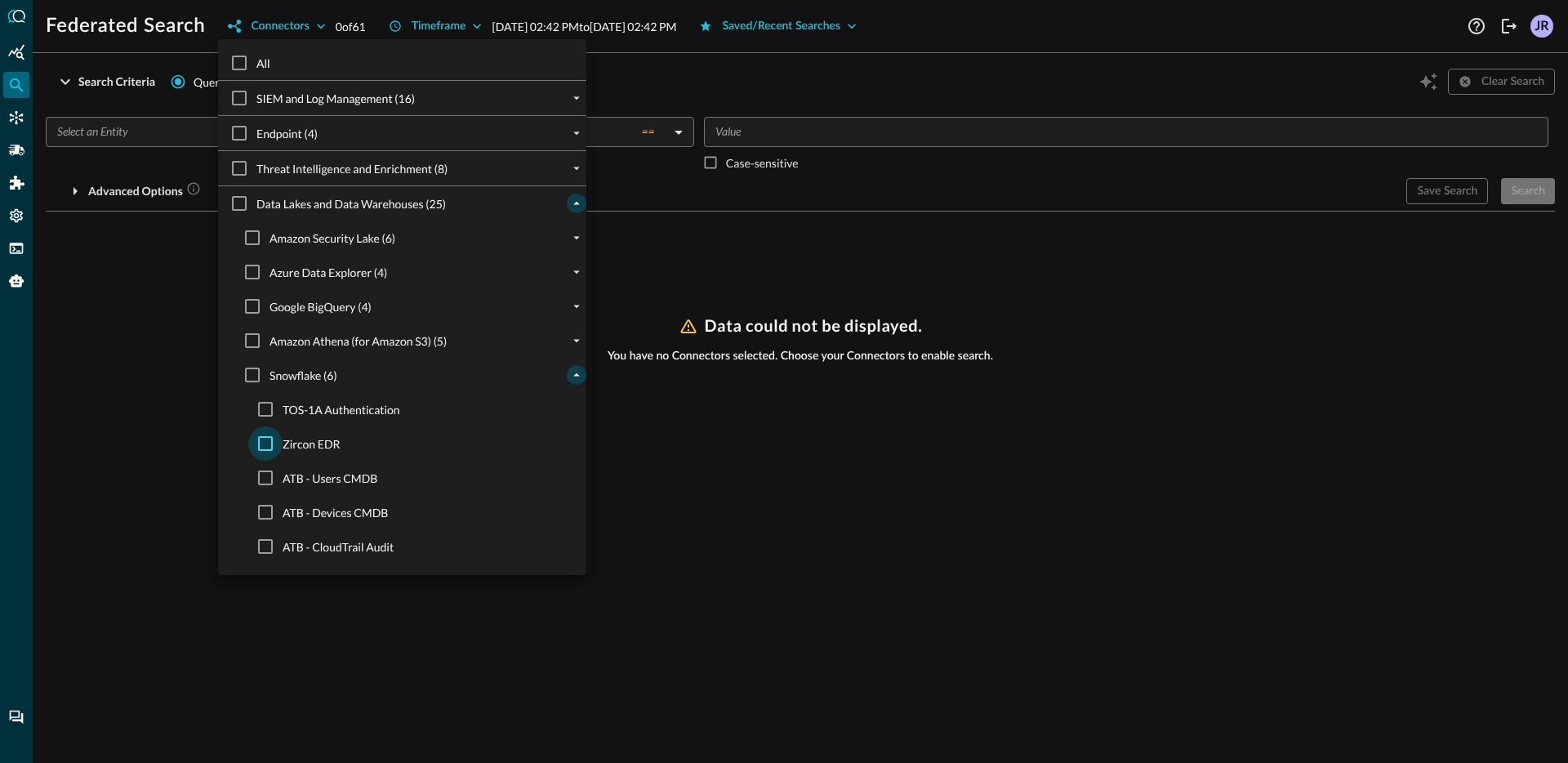
click at [264, 454] on input "Zircon EDR" at bounding box center [266, 444] width 34 height 34
checkbox input "true"
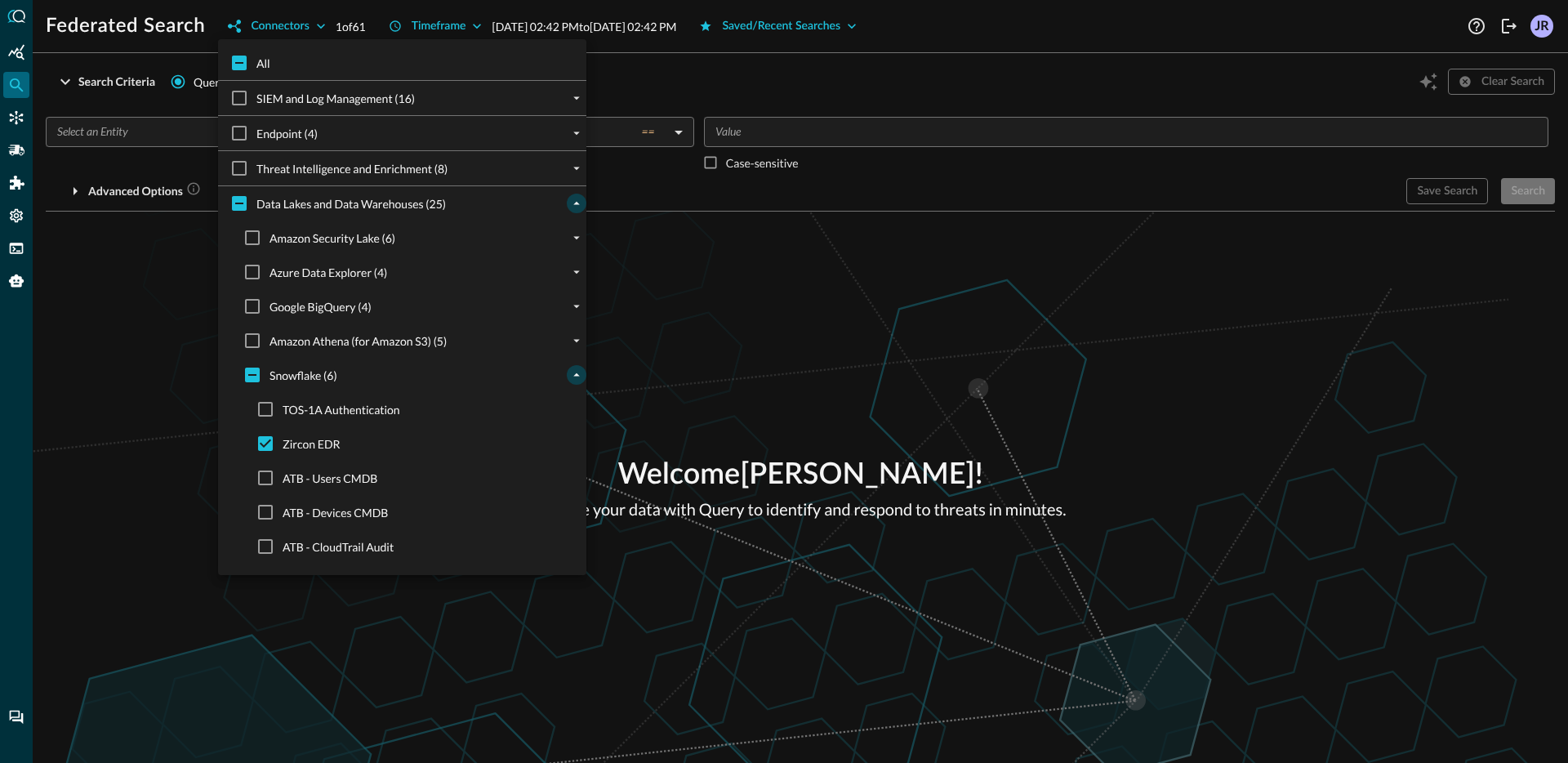
click at [123, 400] on div at bounding box center [784, 382] width 1568 height 763
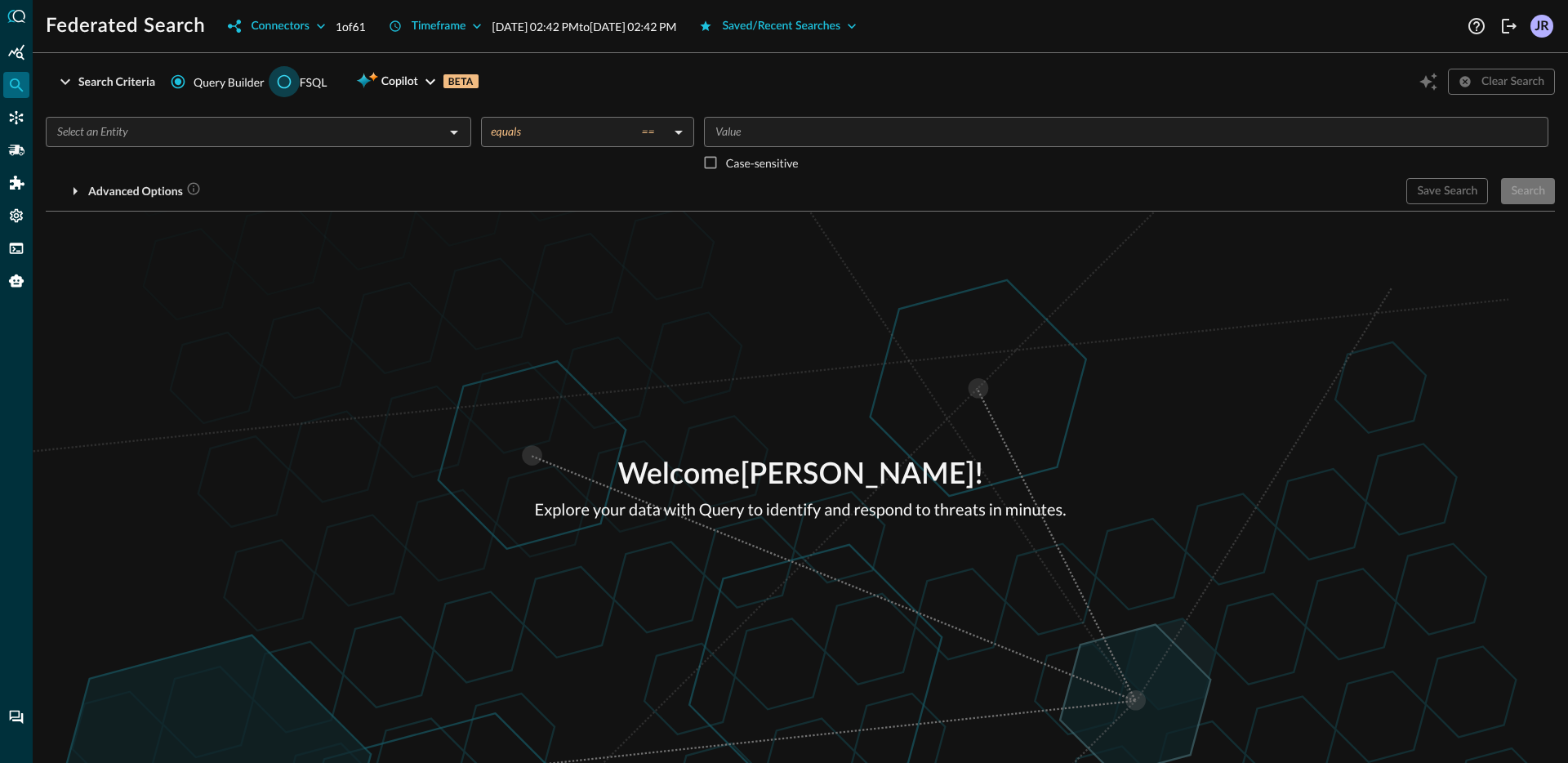
click at [278, 83] on input "FSQL" at bounding box center [284, 82] width 31 height 31
radio input "true"
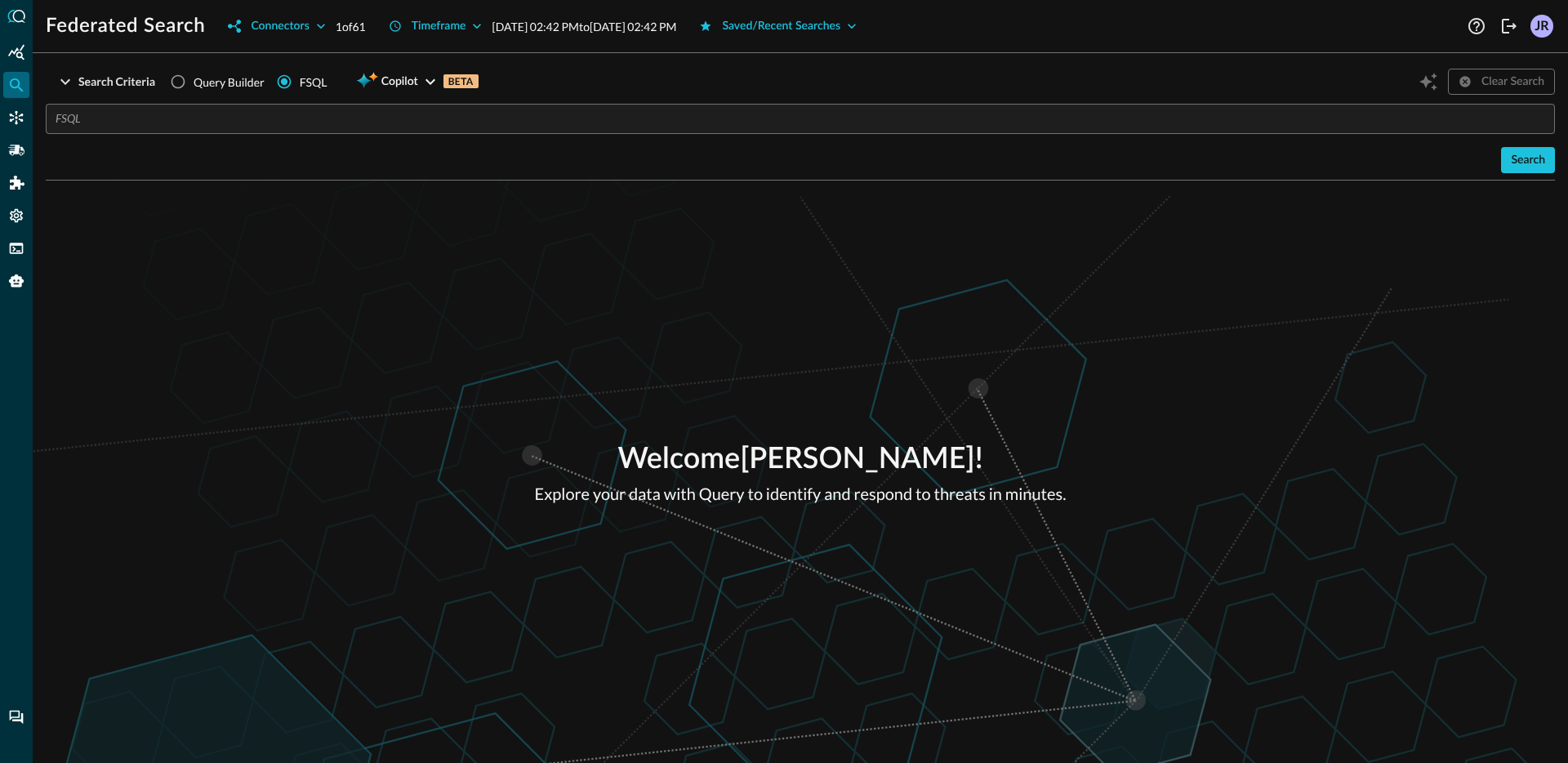
click at [280, 127] on input "text" at bounding box center [805, 118] width 1499 height 30
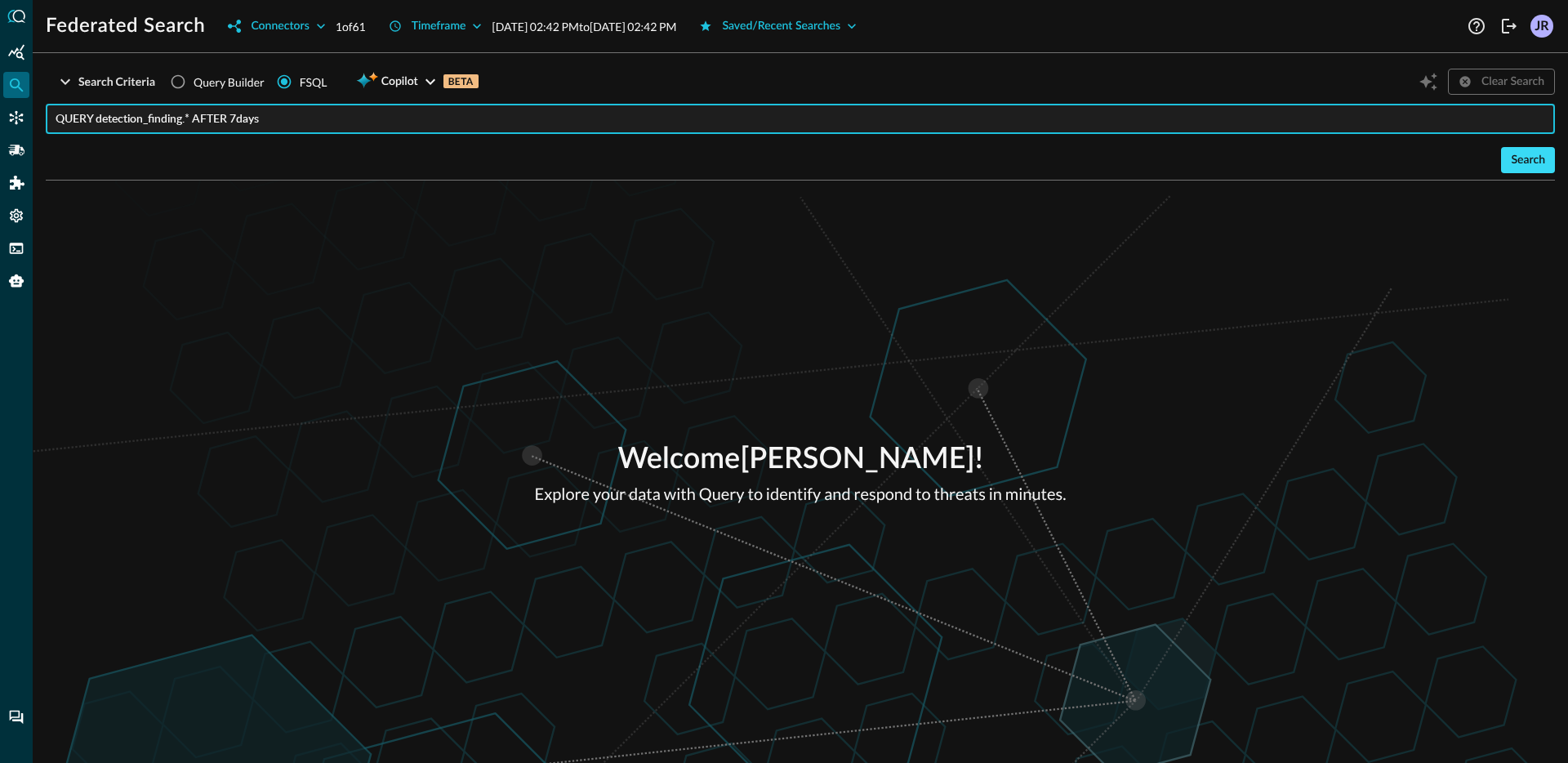
type input "QUERY detection_finding.* AFTER 7days"
click at [1503, 163] on button "Search" at bounding box center [1528, 160] width 54 height 26
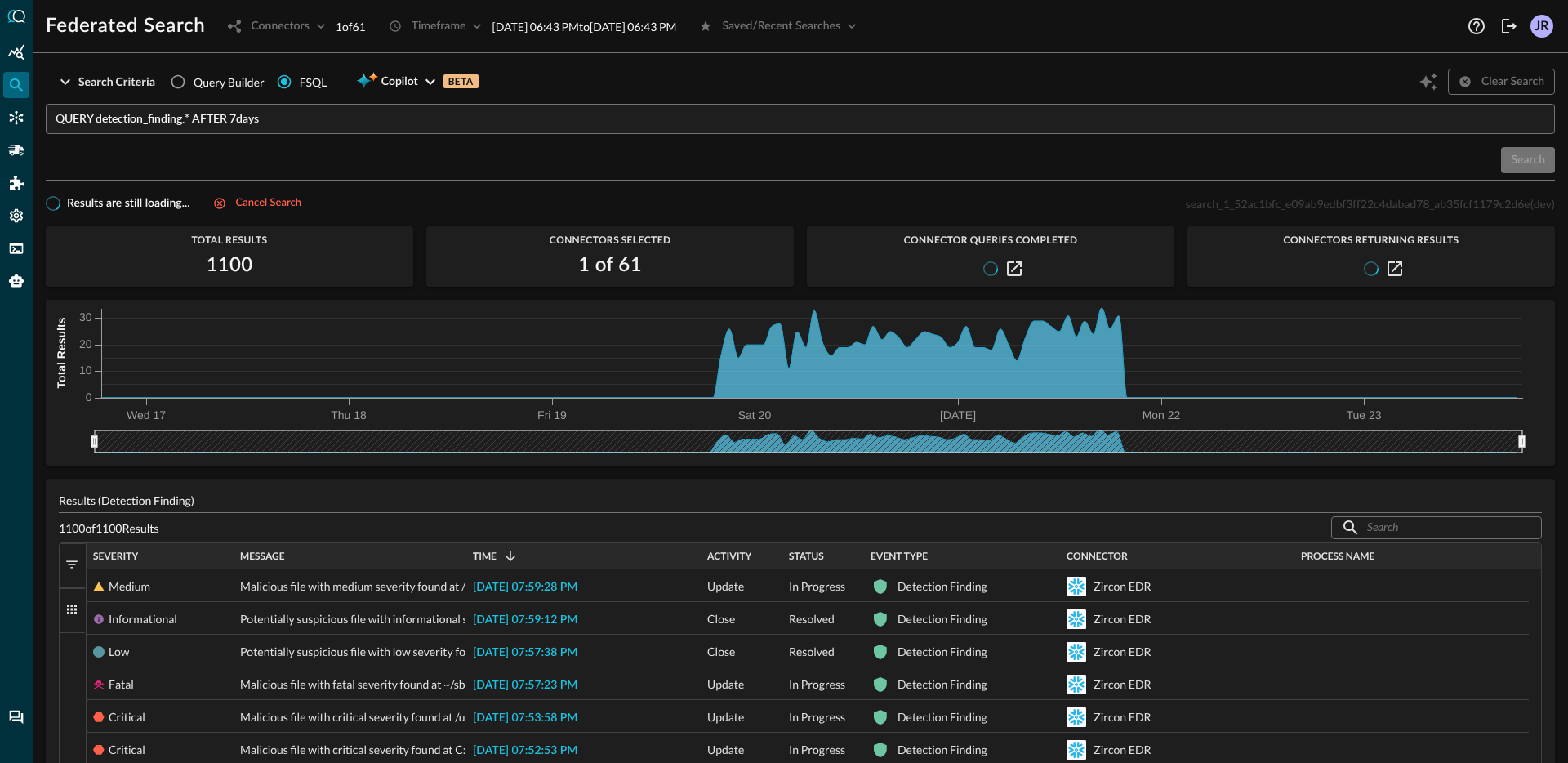
click at [251, 118] on input "QUERY detection_finding.* AFTER 7days" at bounding box center [805, 118] width 1499 height 30
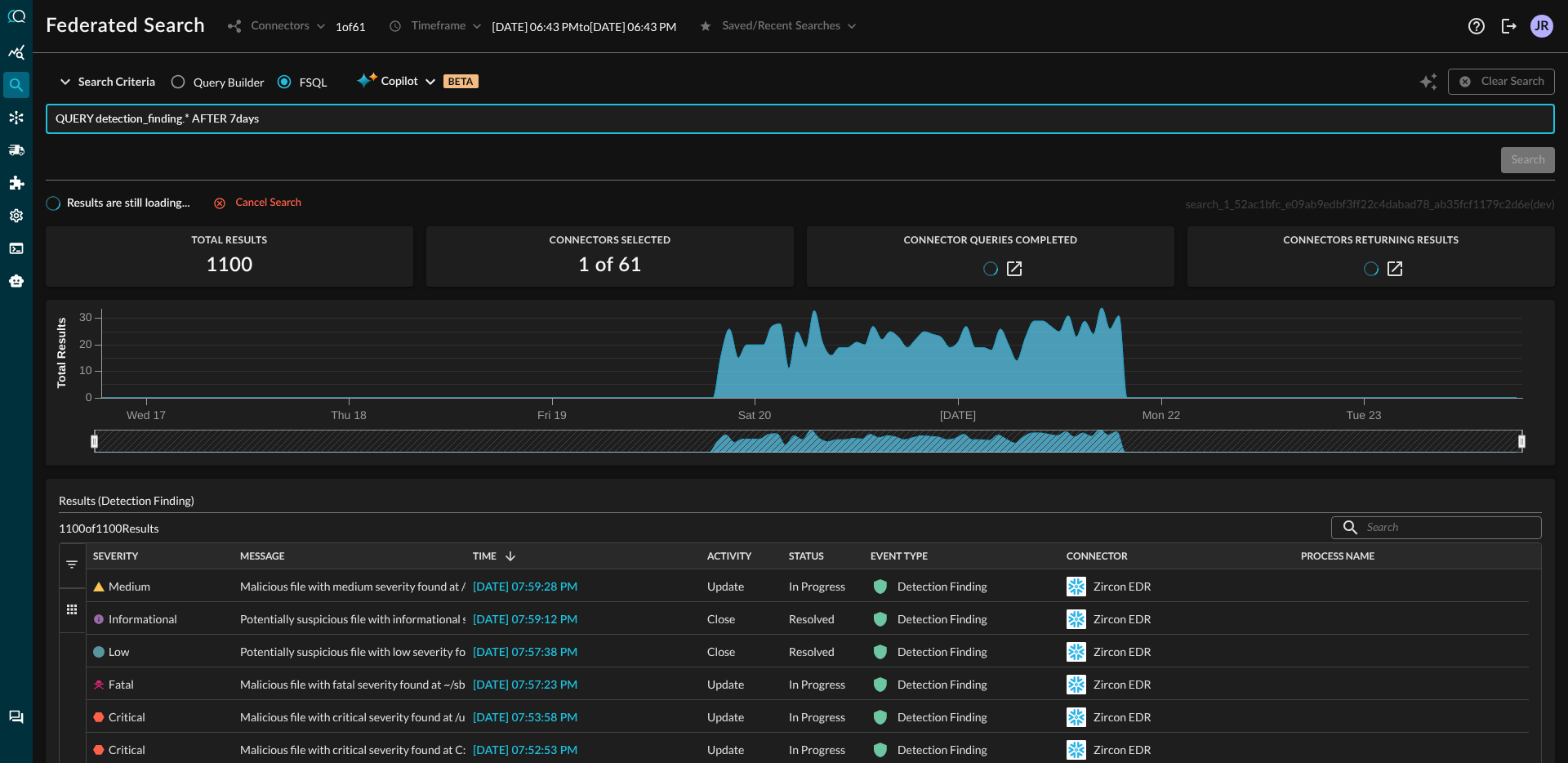
click at [251, 118] on input "QUERY detection_finding.* AFTER 7days" at bounding box center [805, 118] width 1499 height 30
click at [299, 149] on div "Search" at bounding box center [800, 160] width 1509 height 26
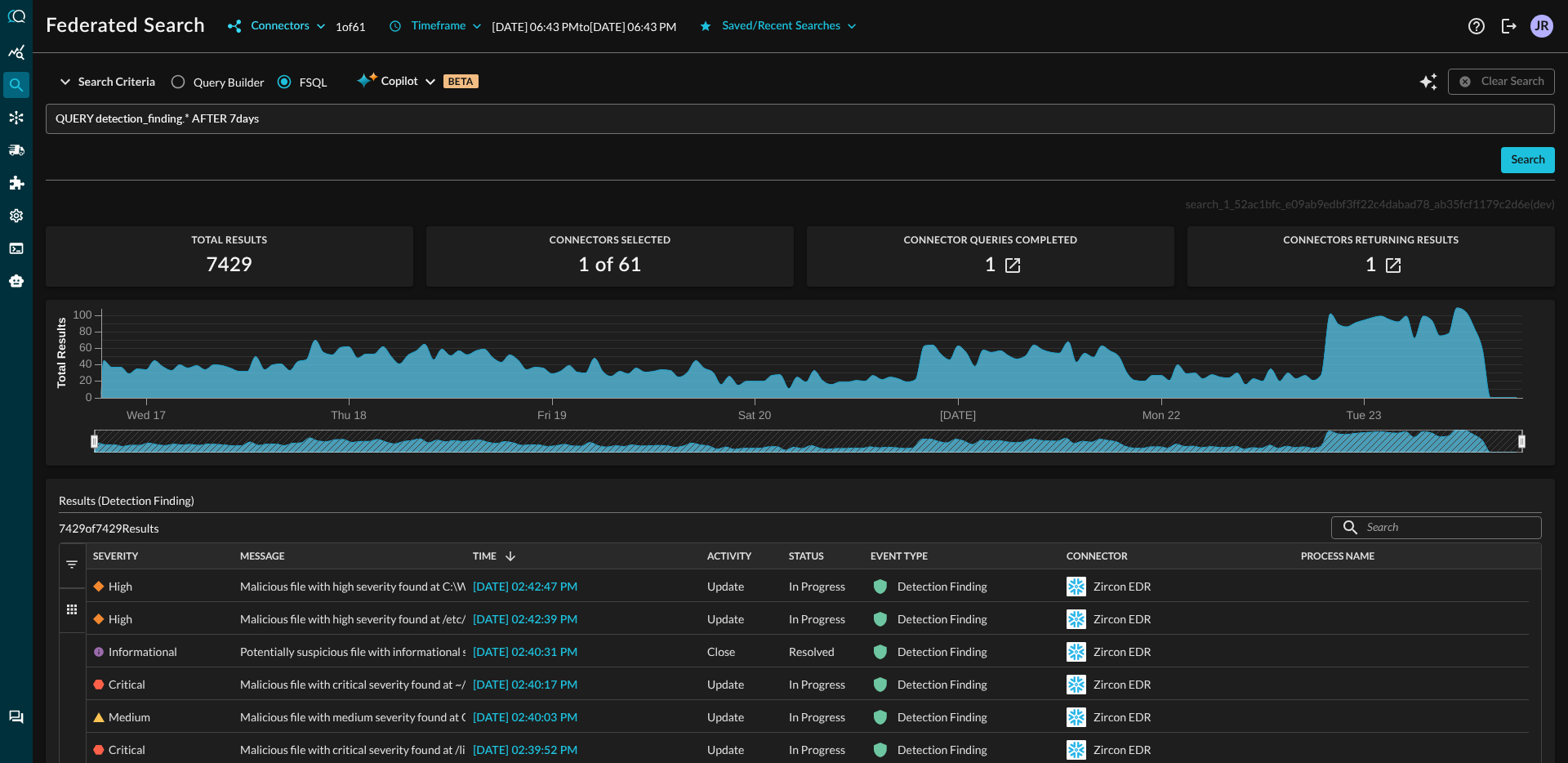
click at [266, 25] on div "Connectors" at bounding box center [279, 26] width 58 height 20
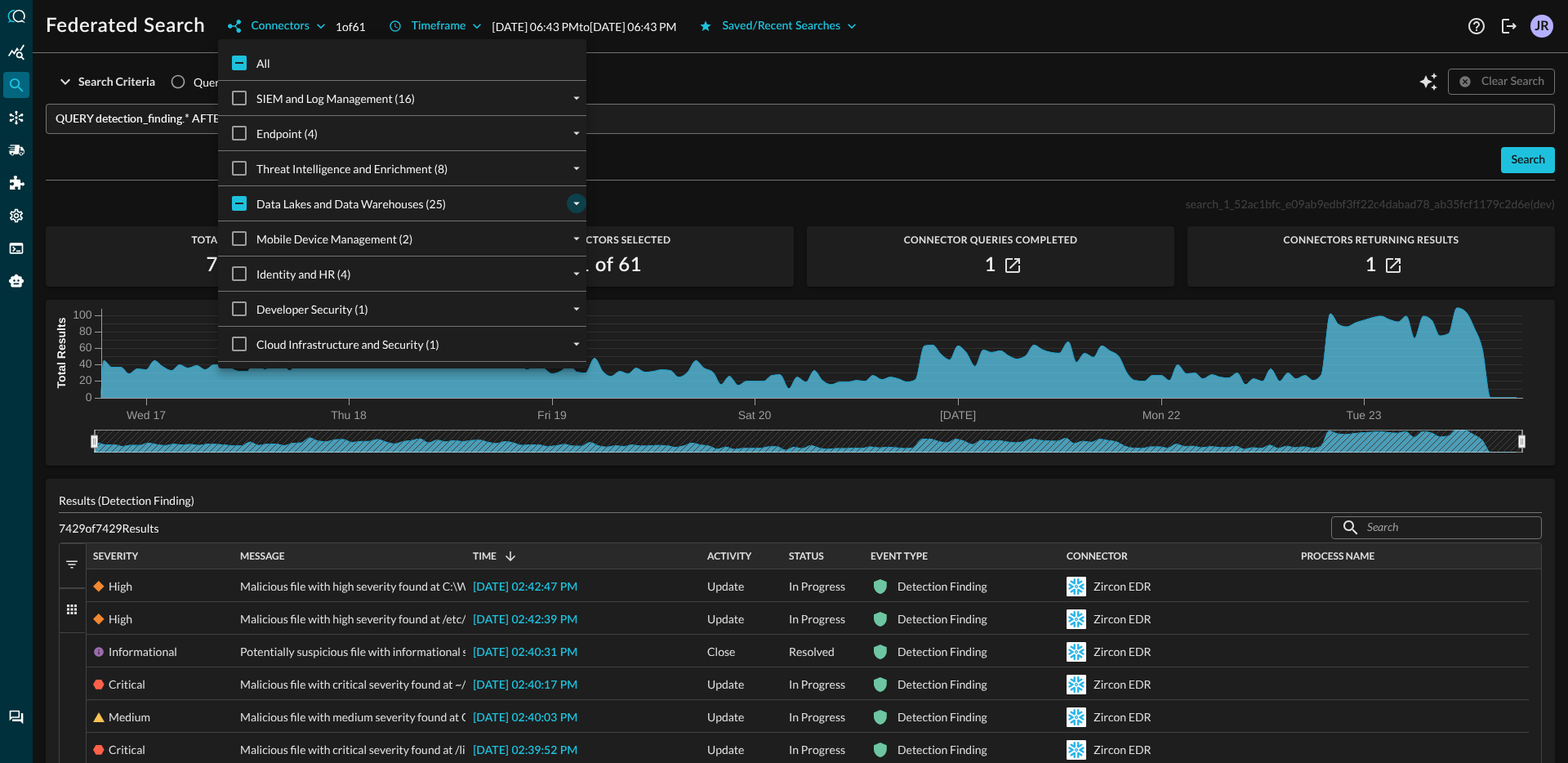
click at [575, 207] on icon "expand" at bounding box center [577, 203] width 15 height 15
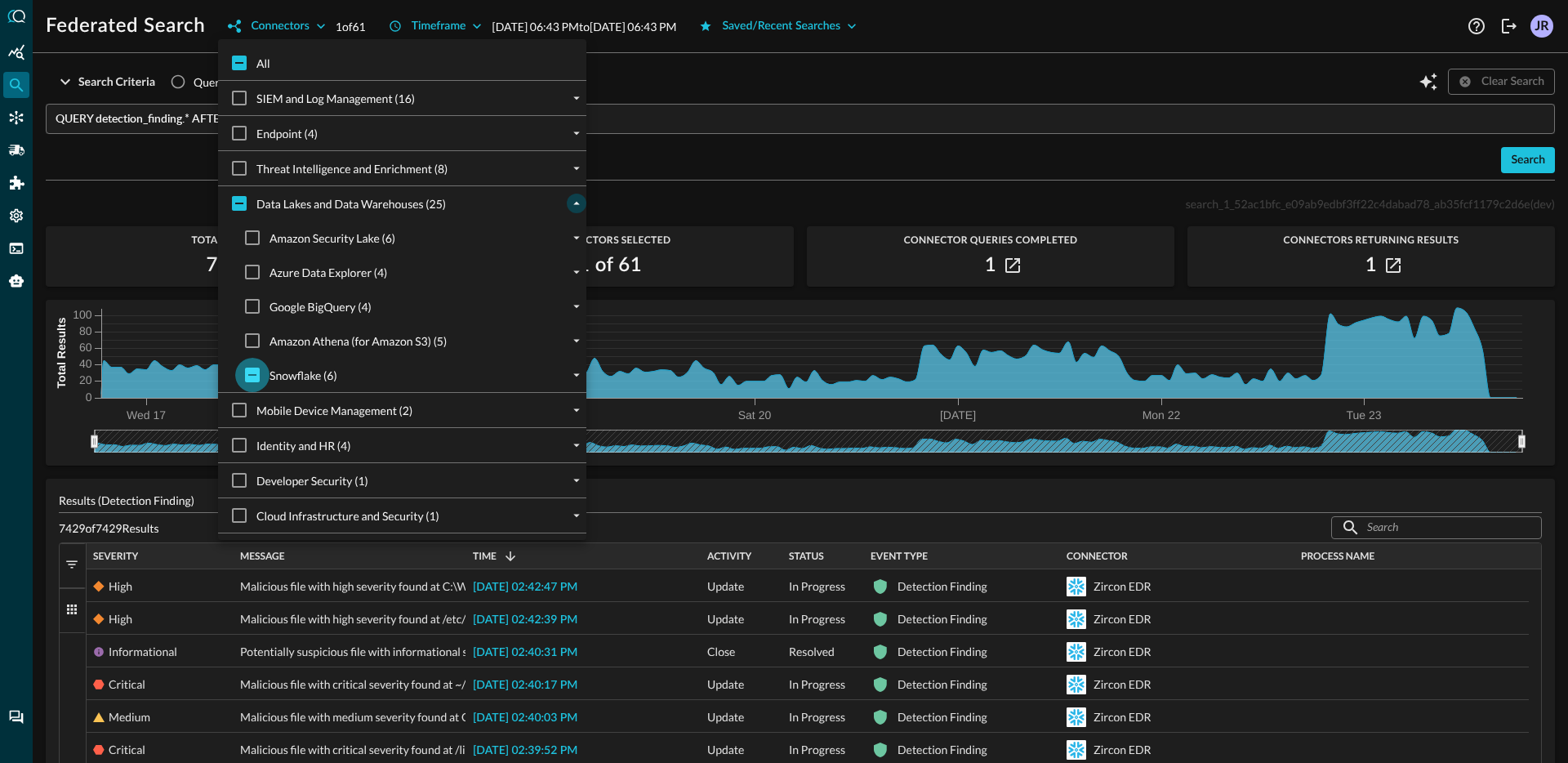
click at [252, 377] on input "Snowflake (6)" at bounding box center [252, 375] width 34 height 34
checkbox input "true"
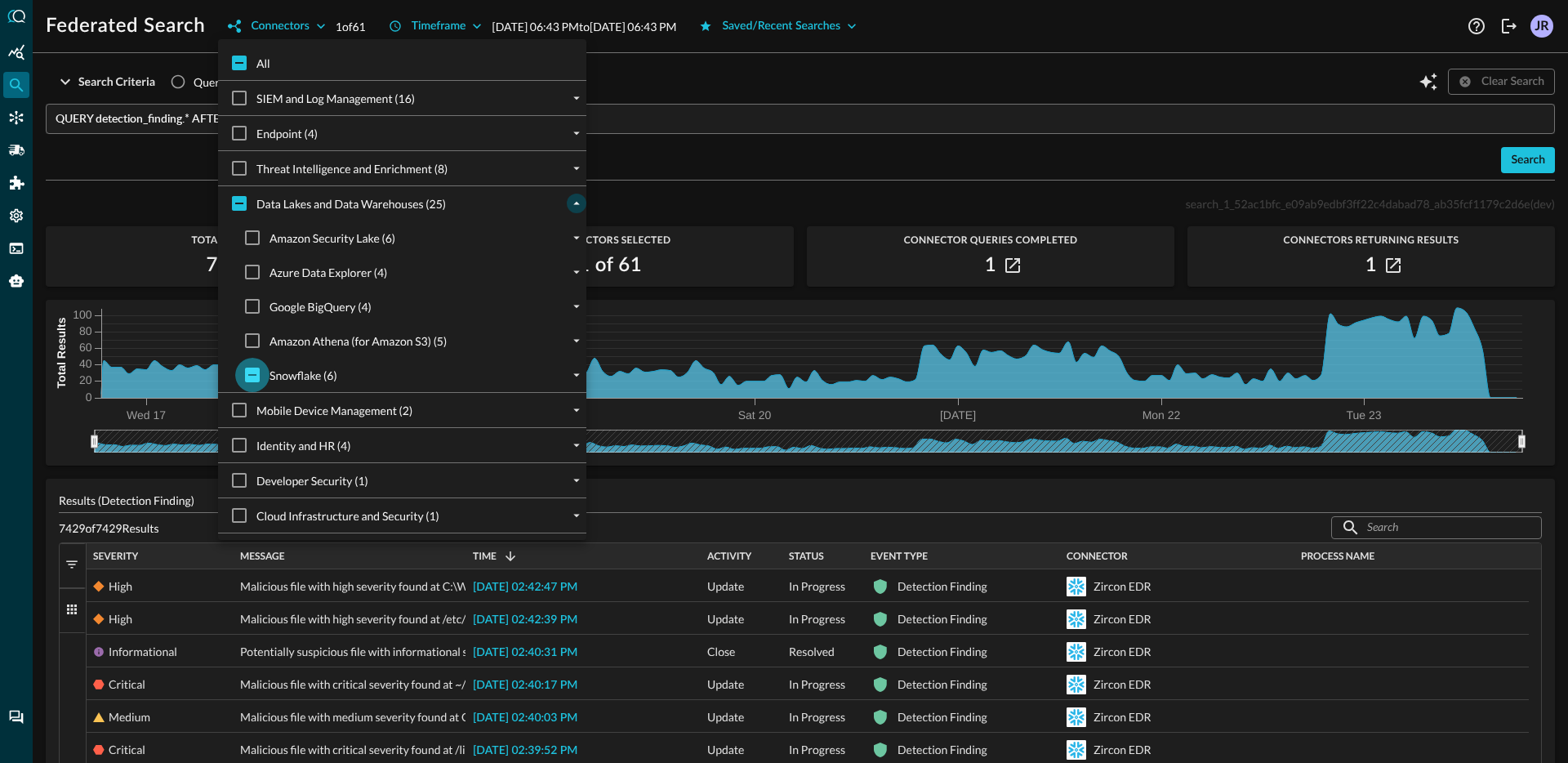
checkbox input "true"
click at [251, 373] on input "Snowflake (6)" at bounding box center [252, 375] width 34 height 34
checkbox input "false"
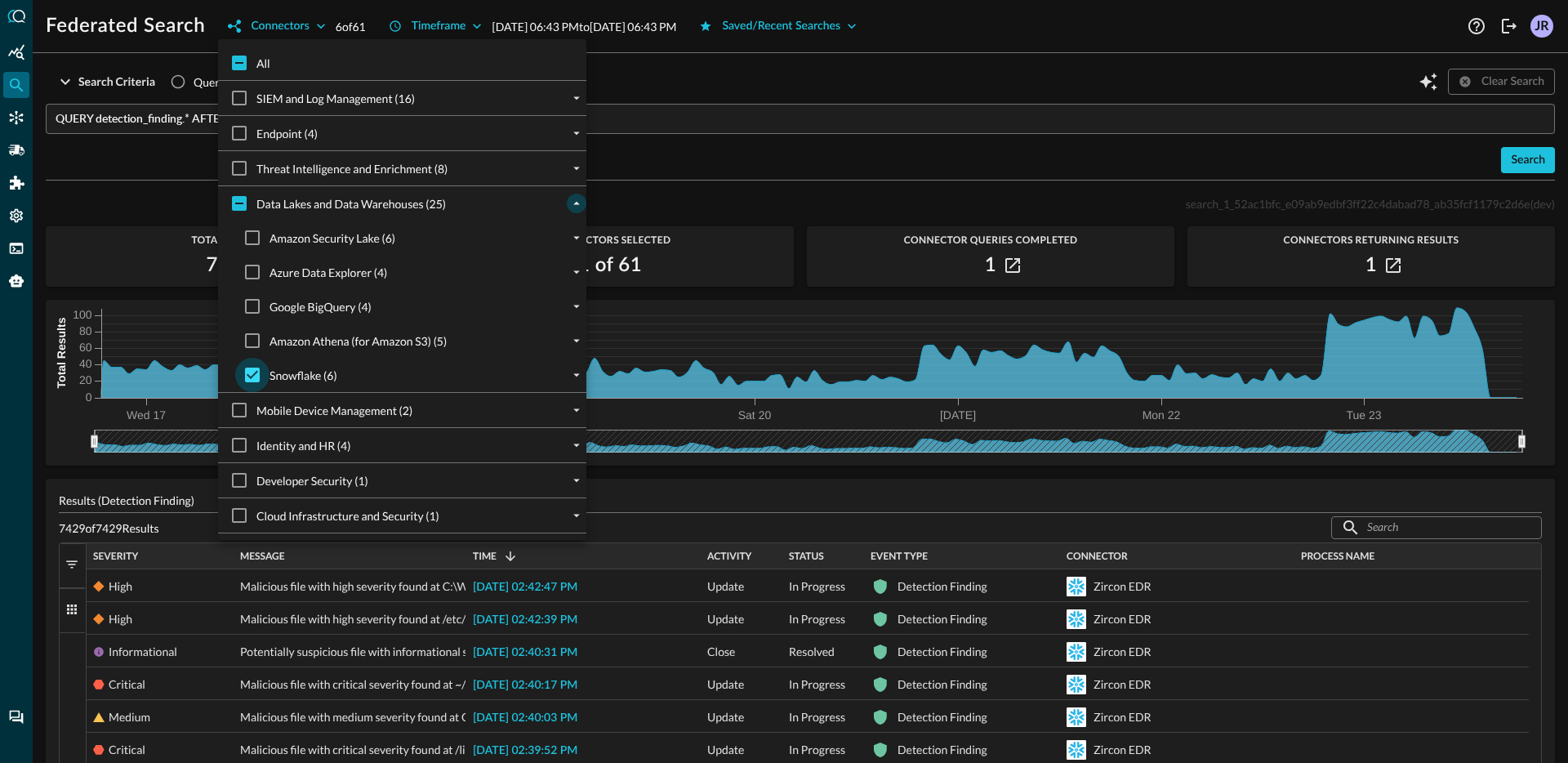
checkbox input "false"
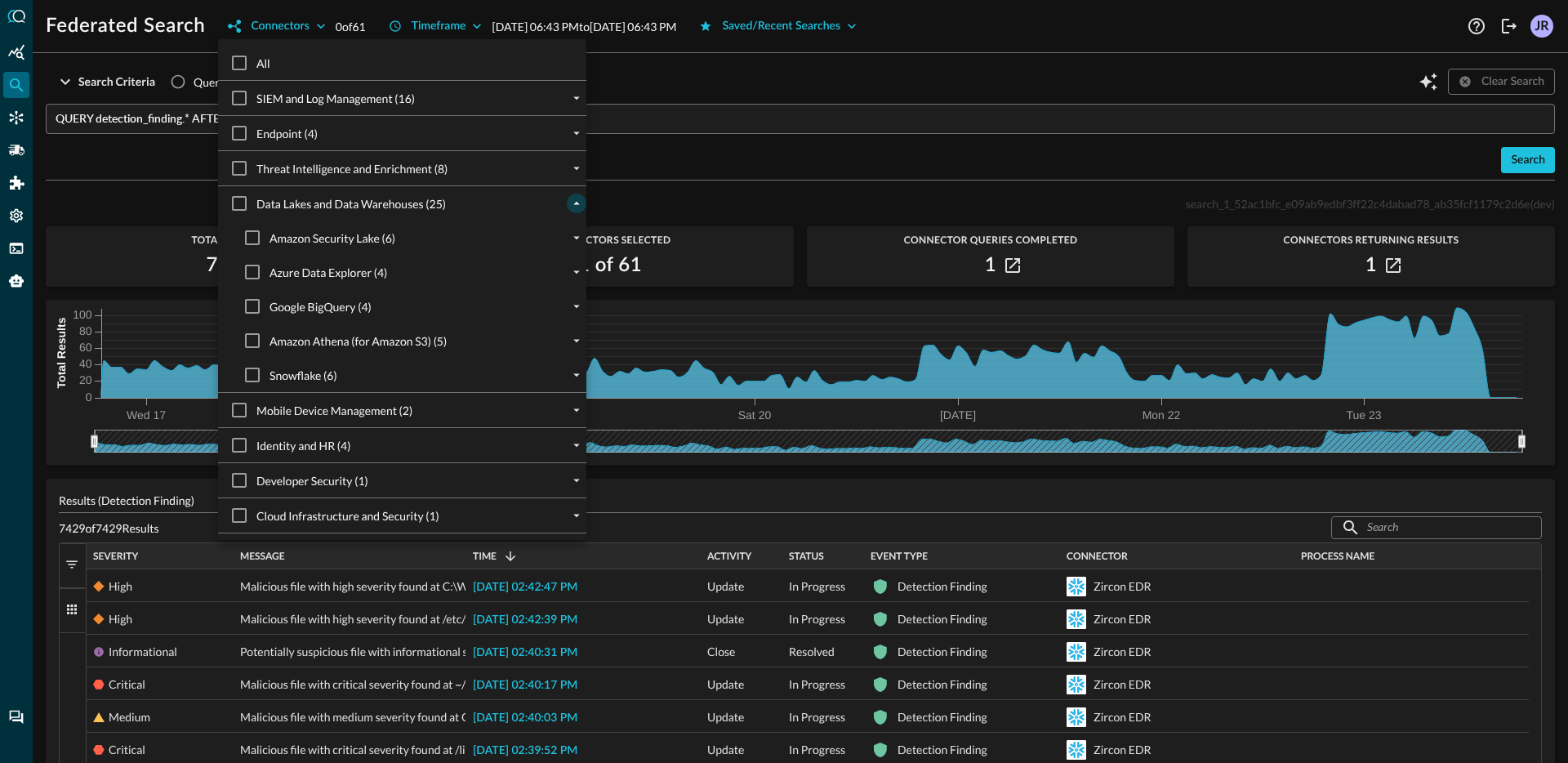
click at [562, 308] on div "Google BigQuery (4)" at bounding box center [415, 306] width 342 height 34
click at [575, 309] on icon "expand" at bounding box center [577, 306] width 15 height 15
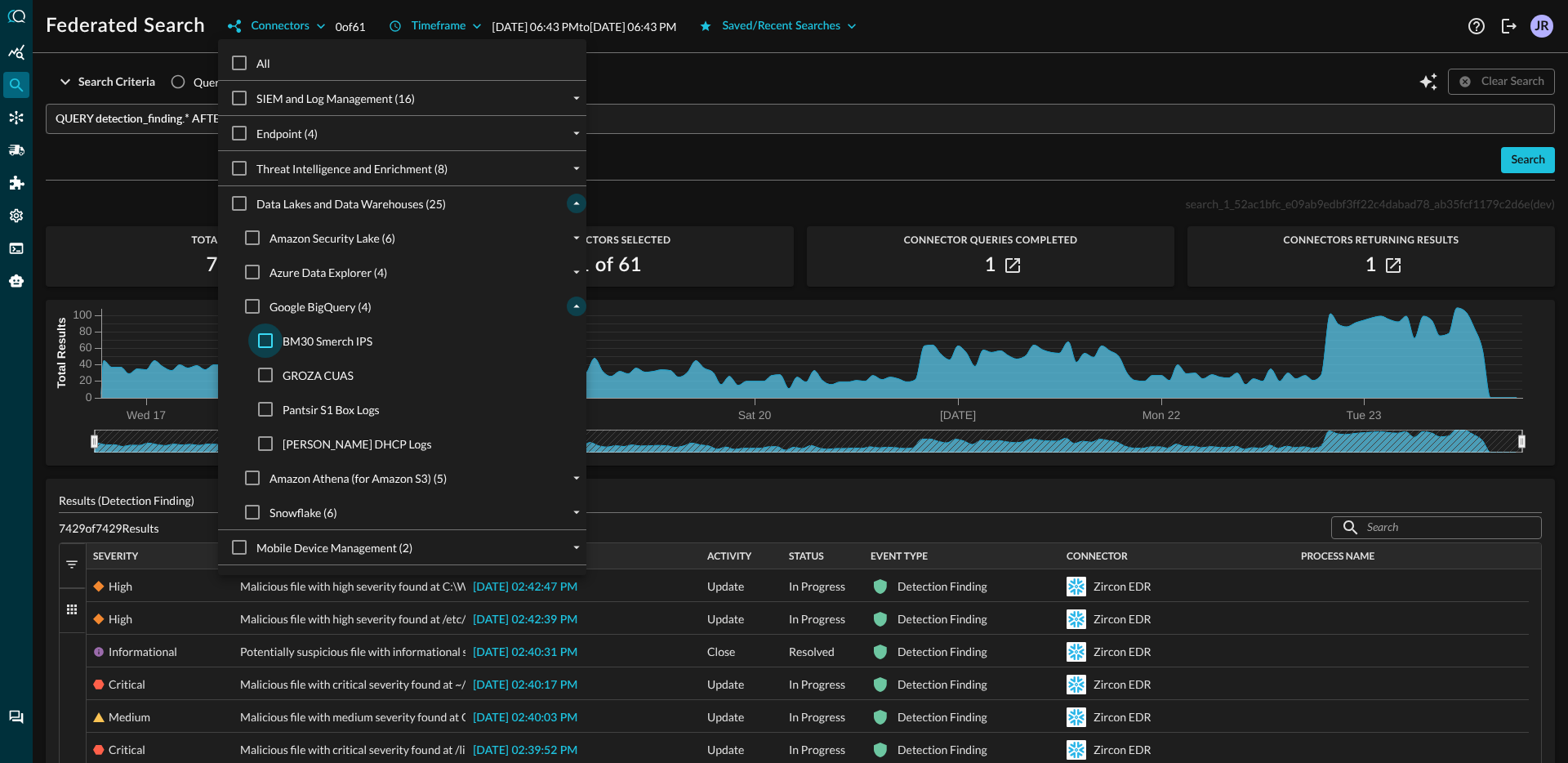
click at [273, 345] on input "BM30 Smerch IPS" at bounding box center [266, 341] width 34 height 34
checkbox input "true"
drag, startPoint x: 136, startPoint y: 211, endPoint x: 129, endPoint y: 190, distance: 22.1
click at [136, 209] on div at bounding box center [784, 382] width 1568 height 763
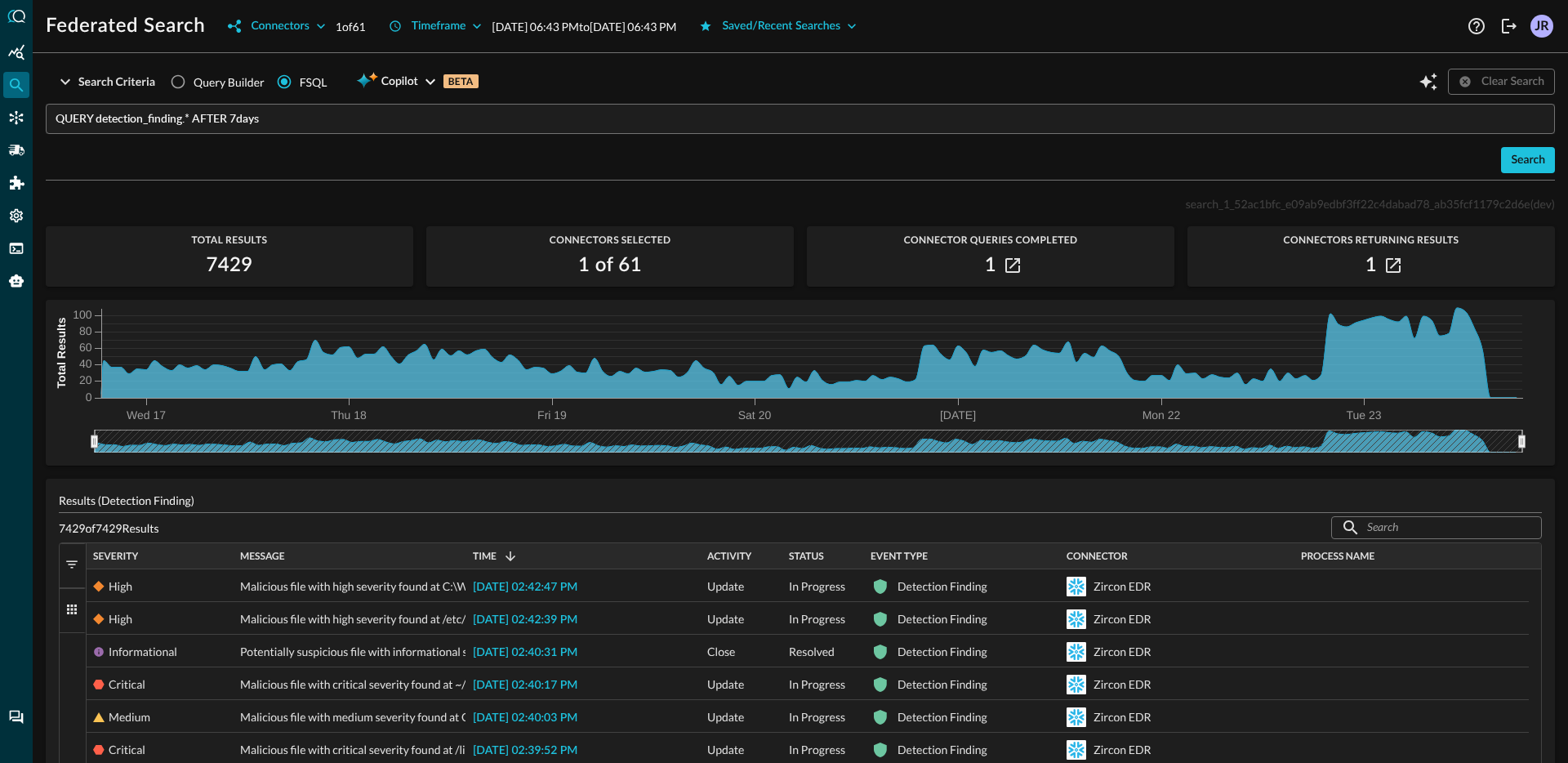
click at [127, 119] on input "QUERY detection_finding.* AFTER 7days" at bounding box center [805, 118] width 1499 height 30
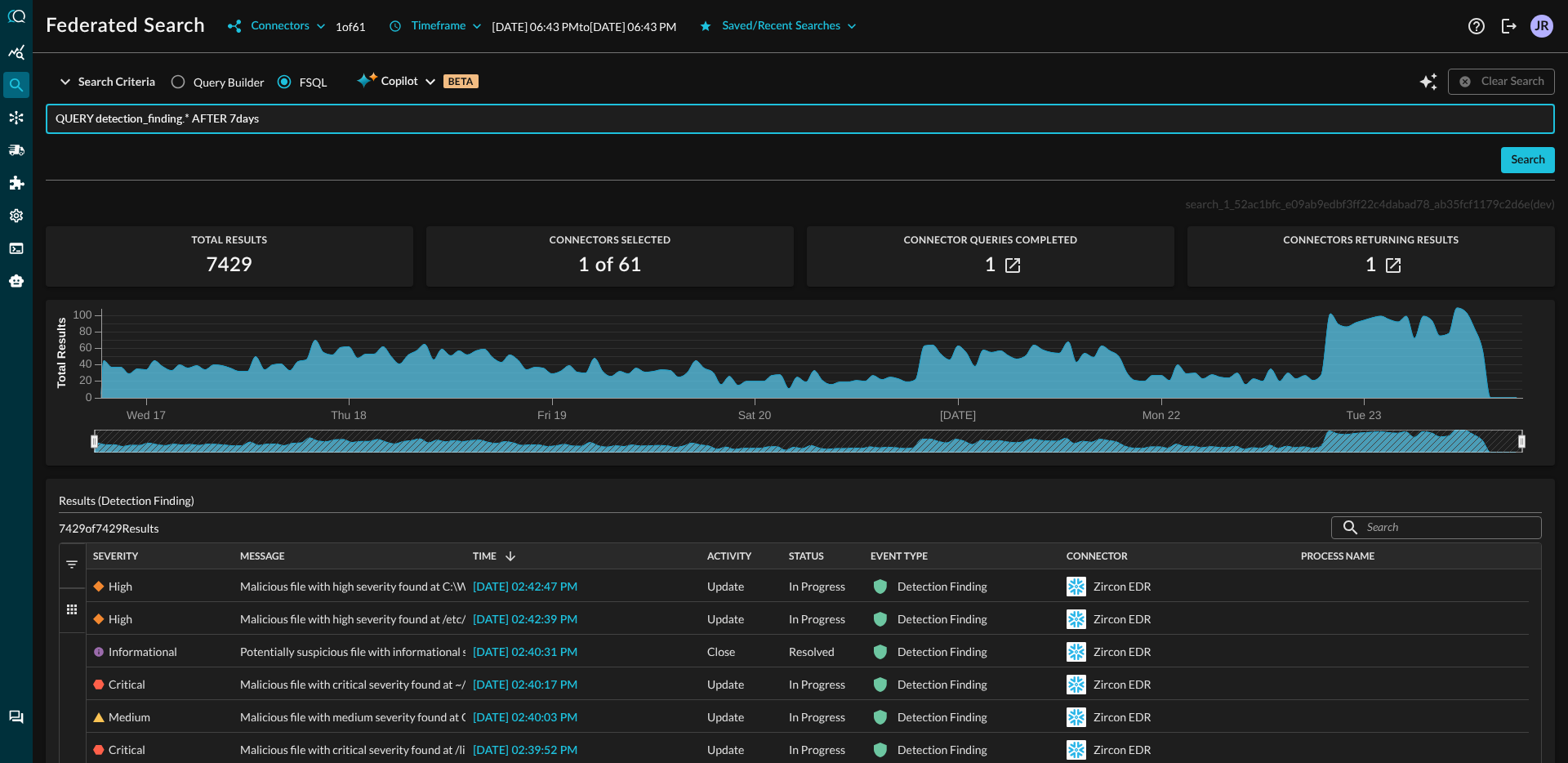
click at [127, 119] on input "QUERY detection_finding.* AFTER 7days" at bounding box center [805, 118] width 1499 height 30
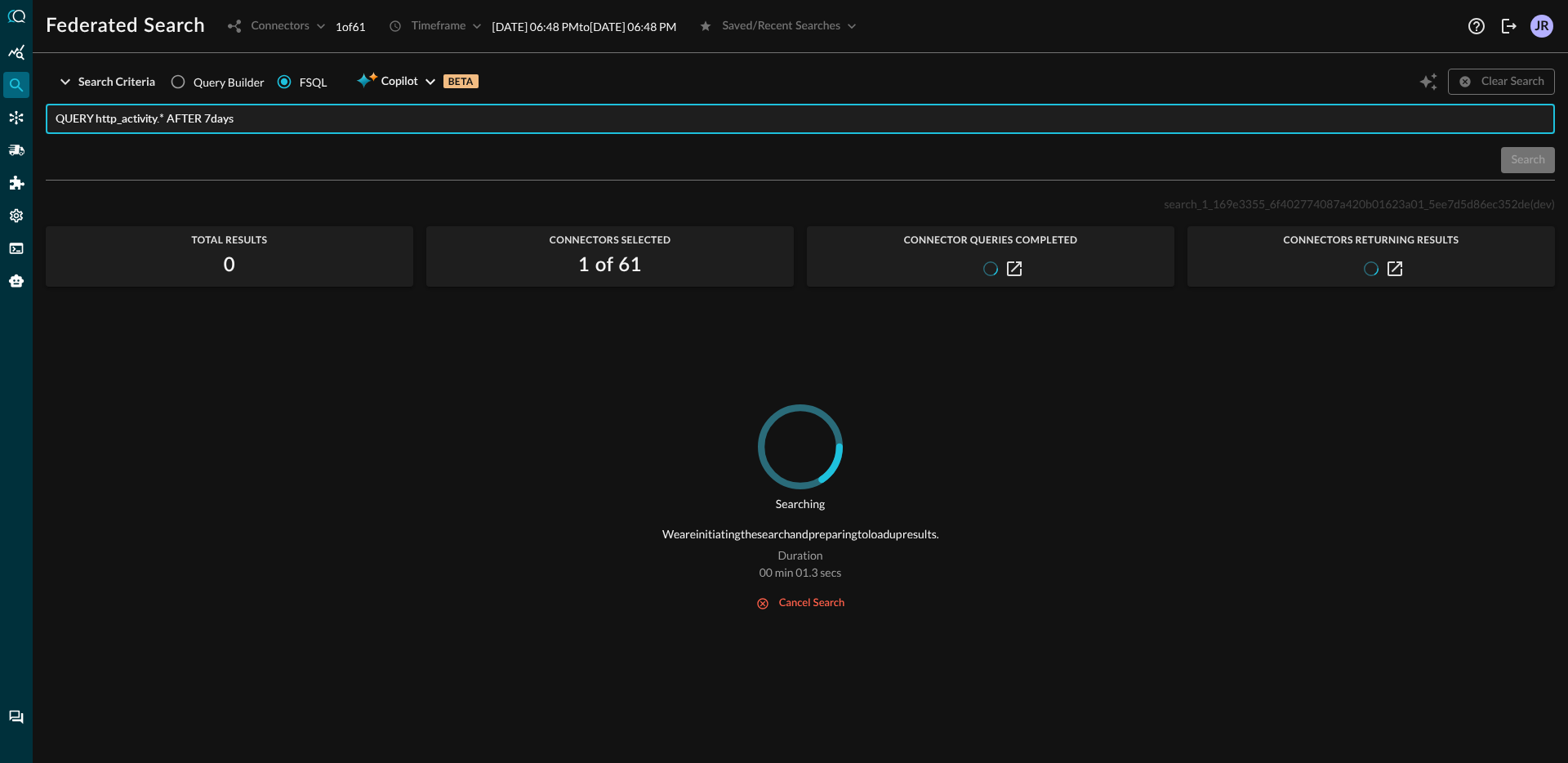
type input "QUERY http_activity.* AFTER 7days"
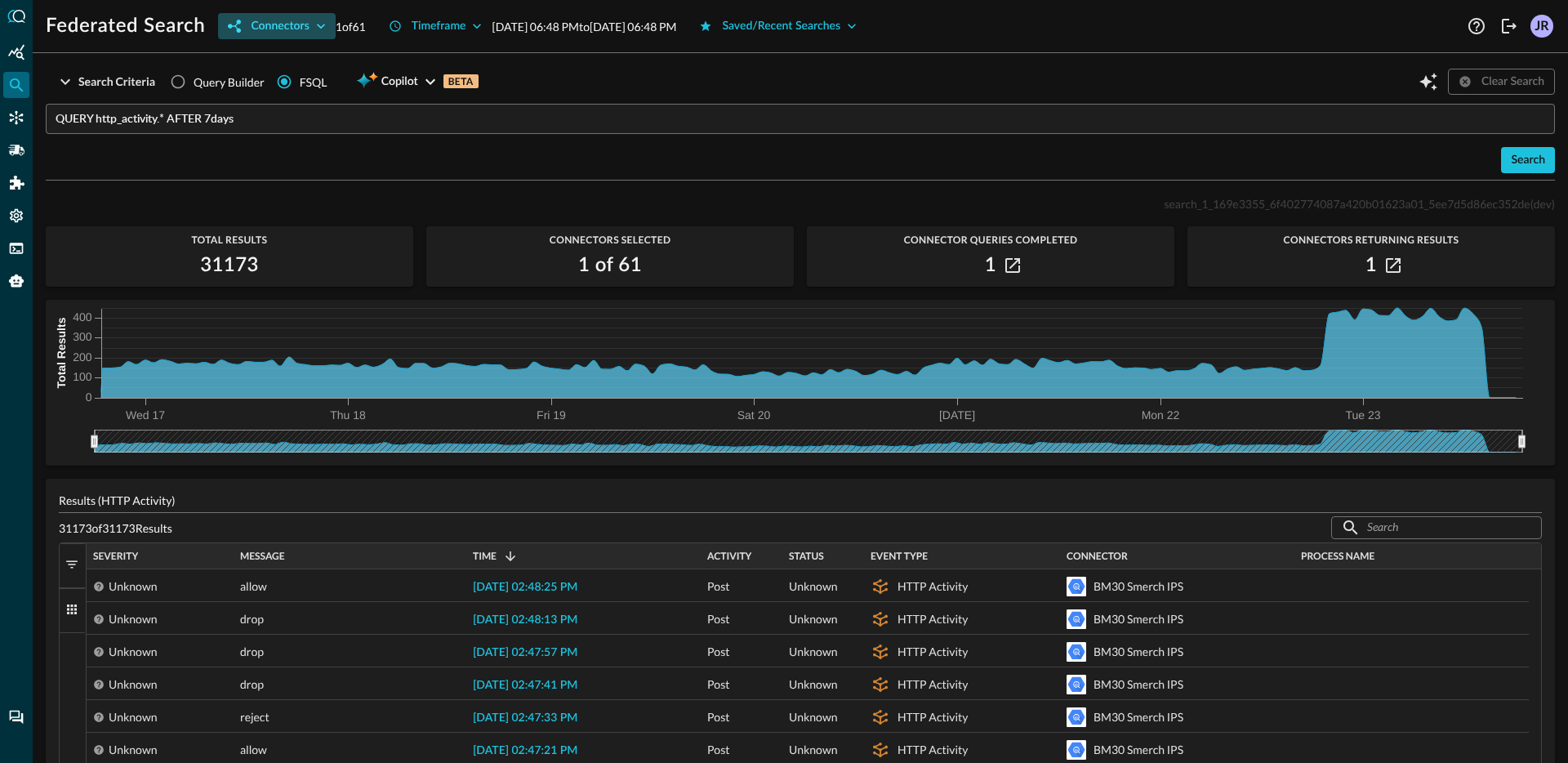
click at [291, 30] on div "Connectors" at bounding box center [279, 26] width 58 height 20
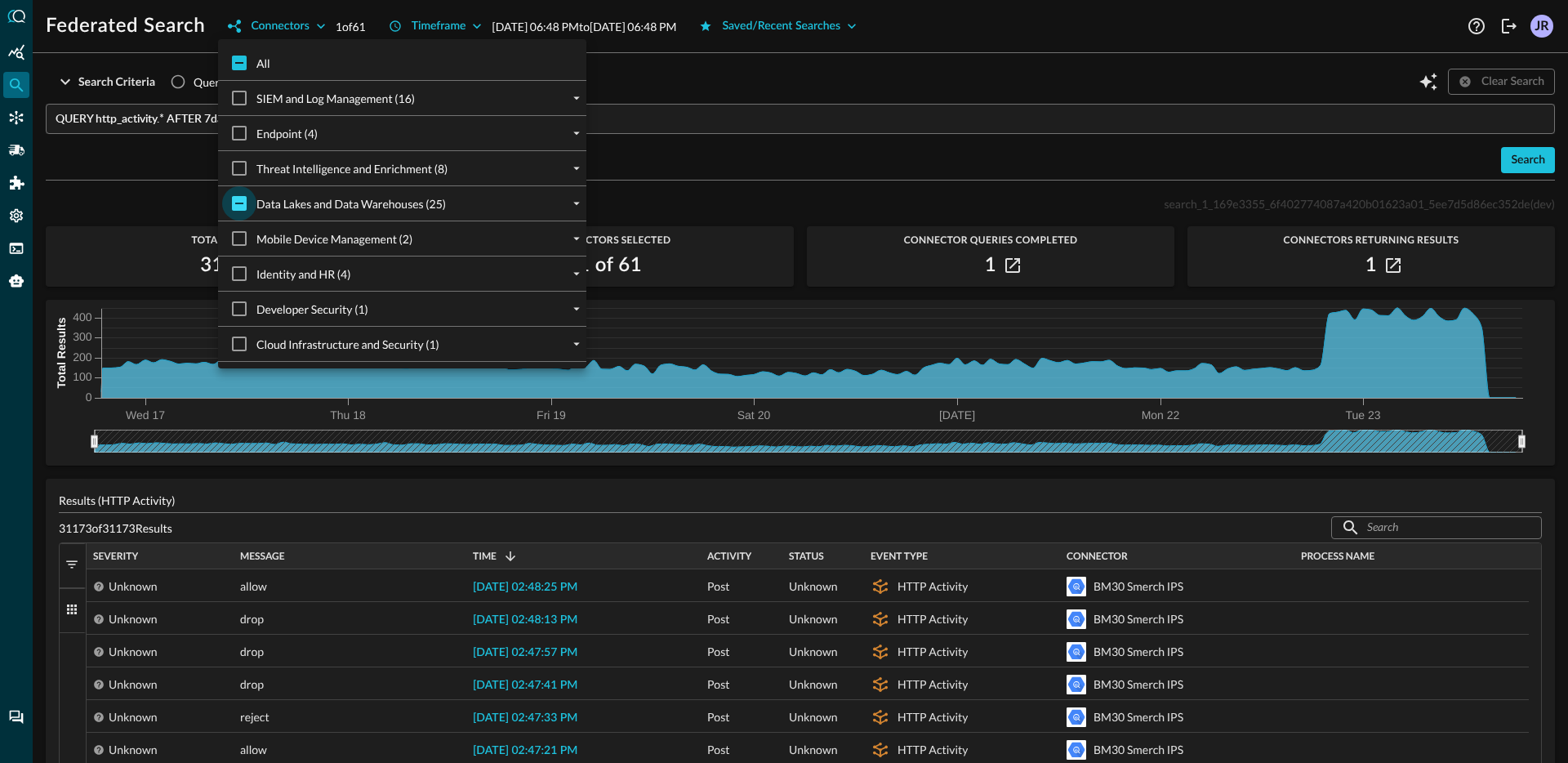
click at [243, 199] on input "Data Lakes and Data Warehouses (25)" at bounding box center [239, 203] width 34 height 34
checkbox input "true"
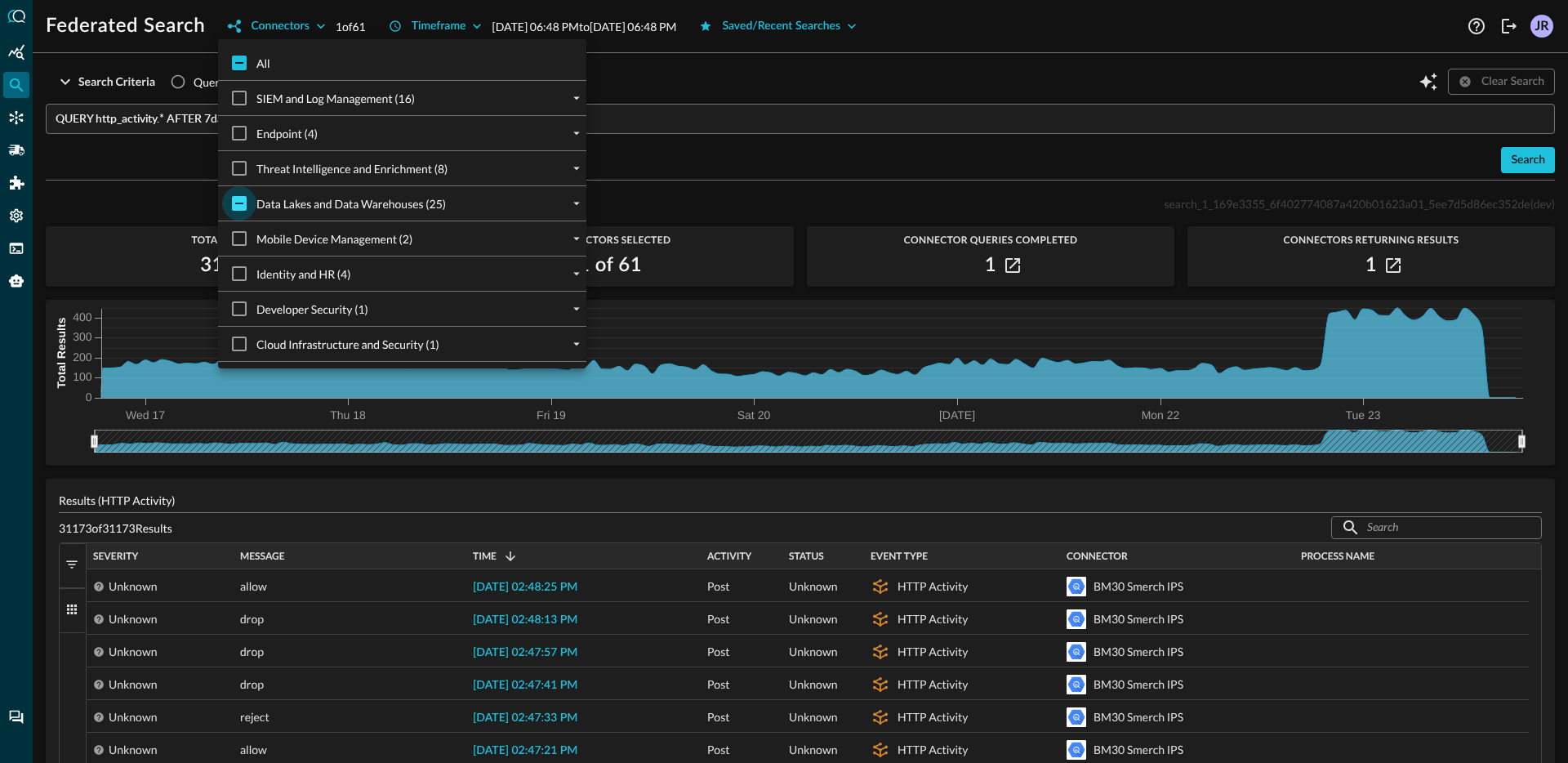
checkbox input "true"
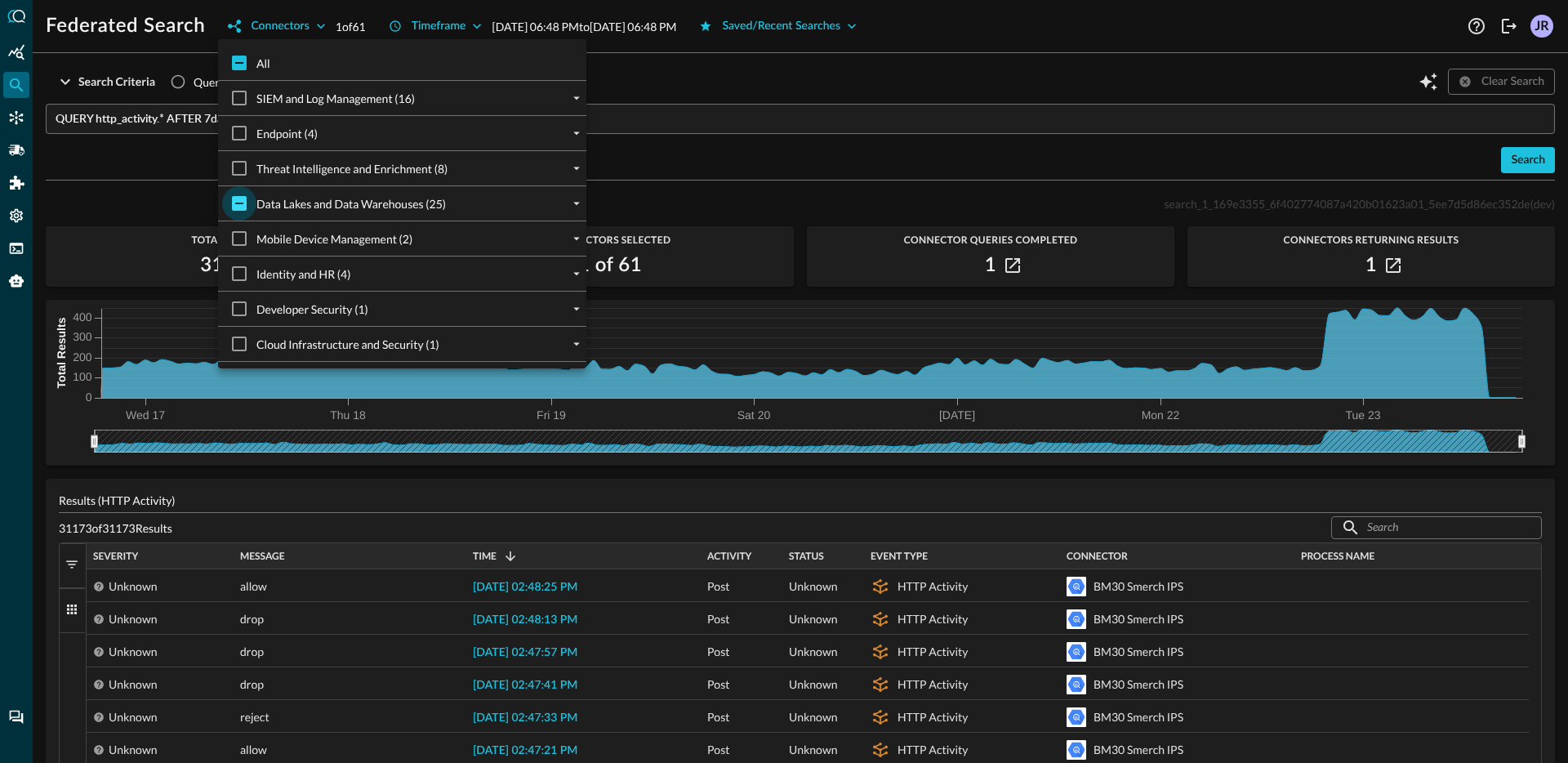
checkbox input "true"
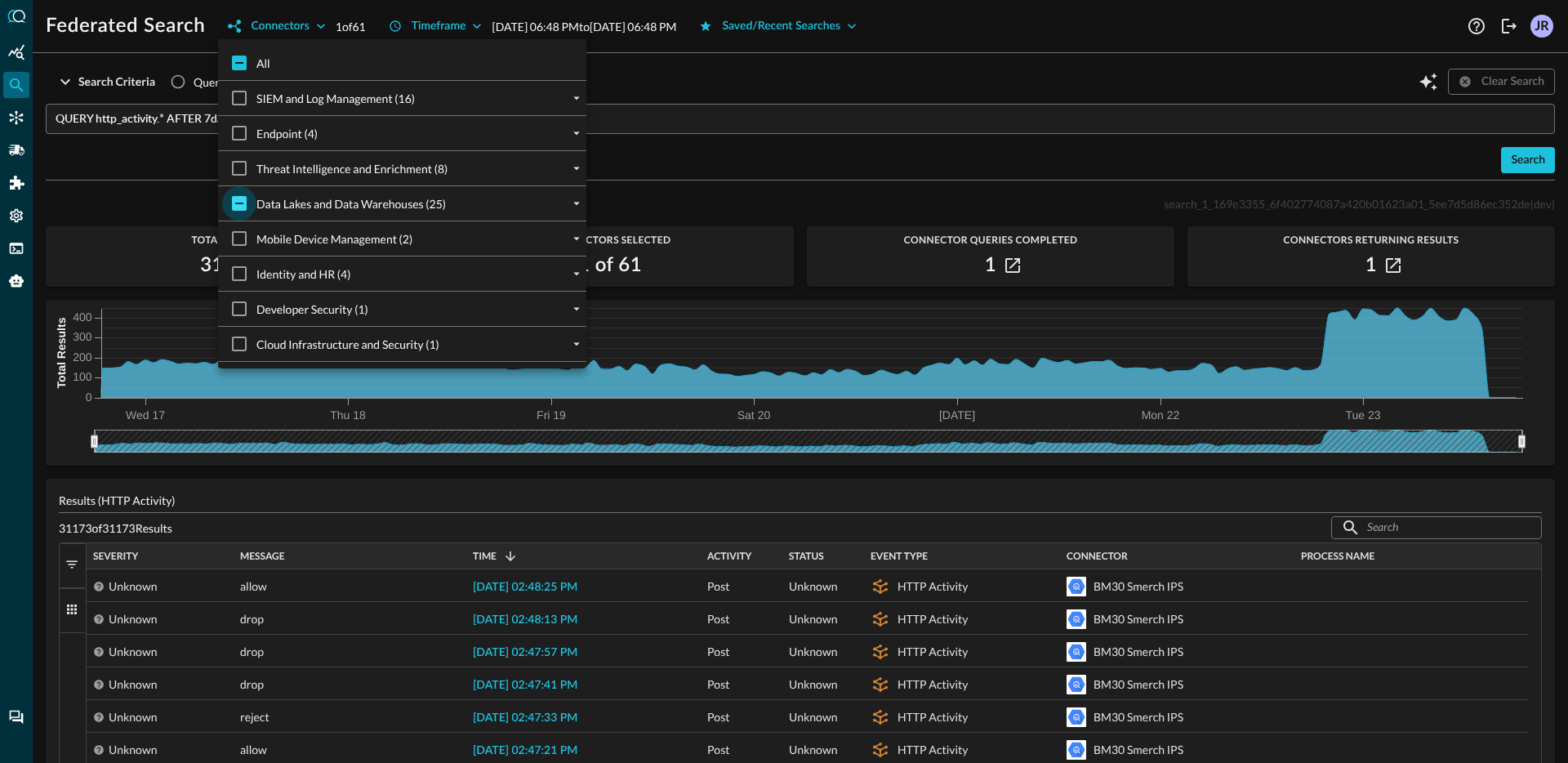
checkbox input "true"
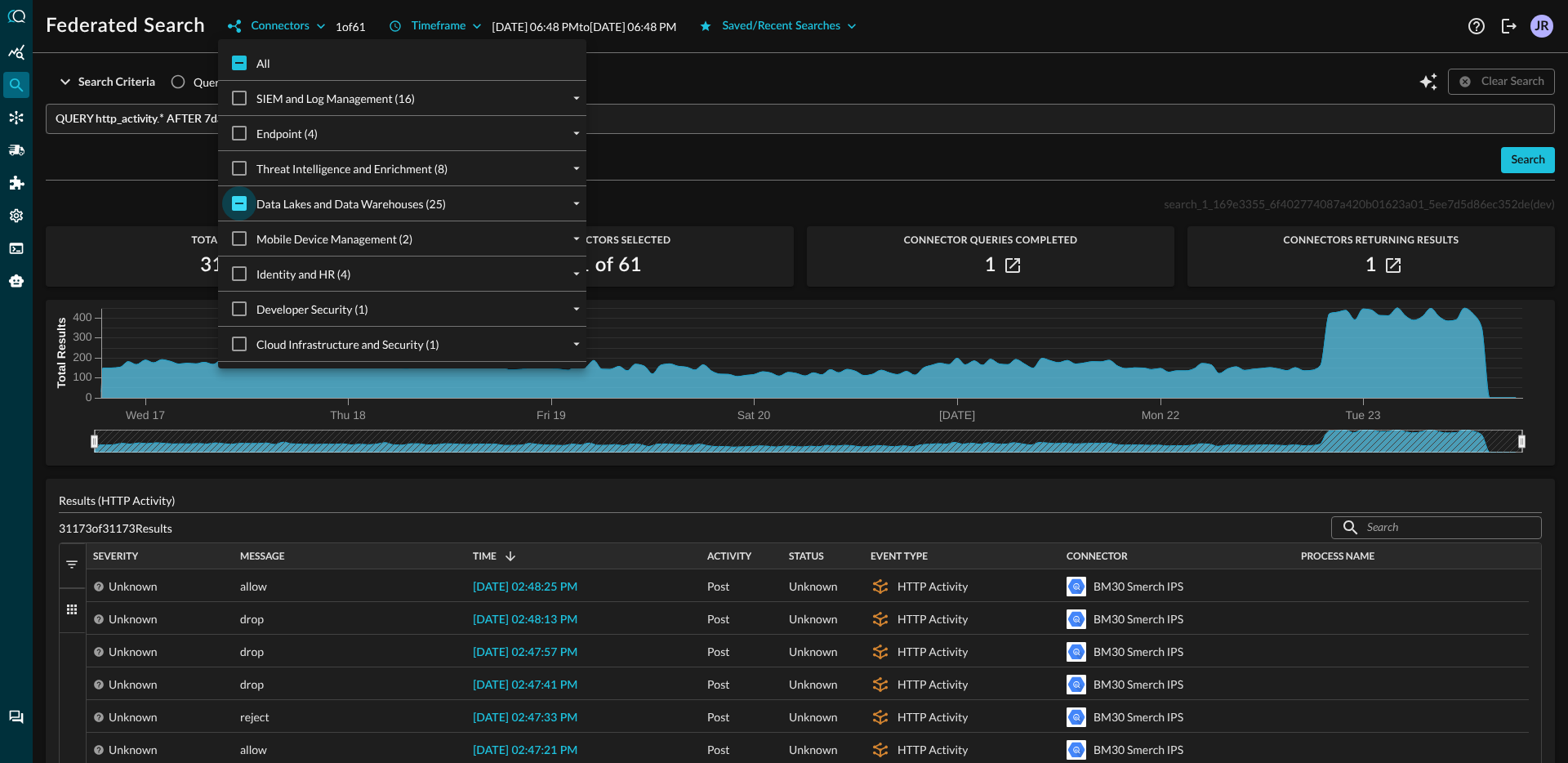
checkbox input "true"
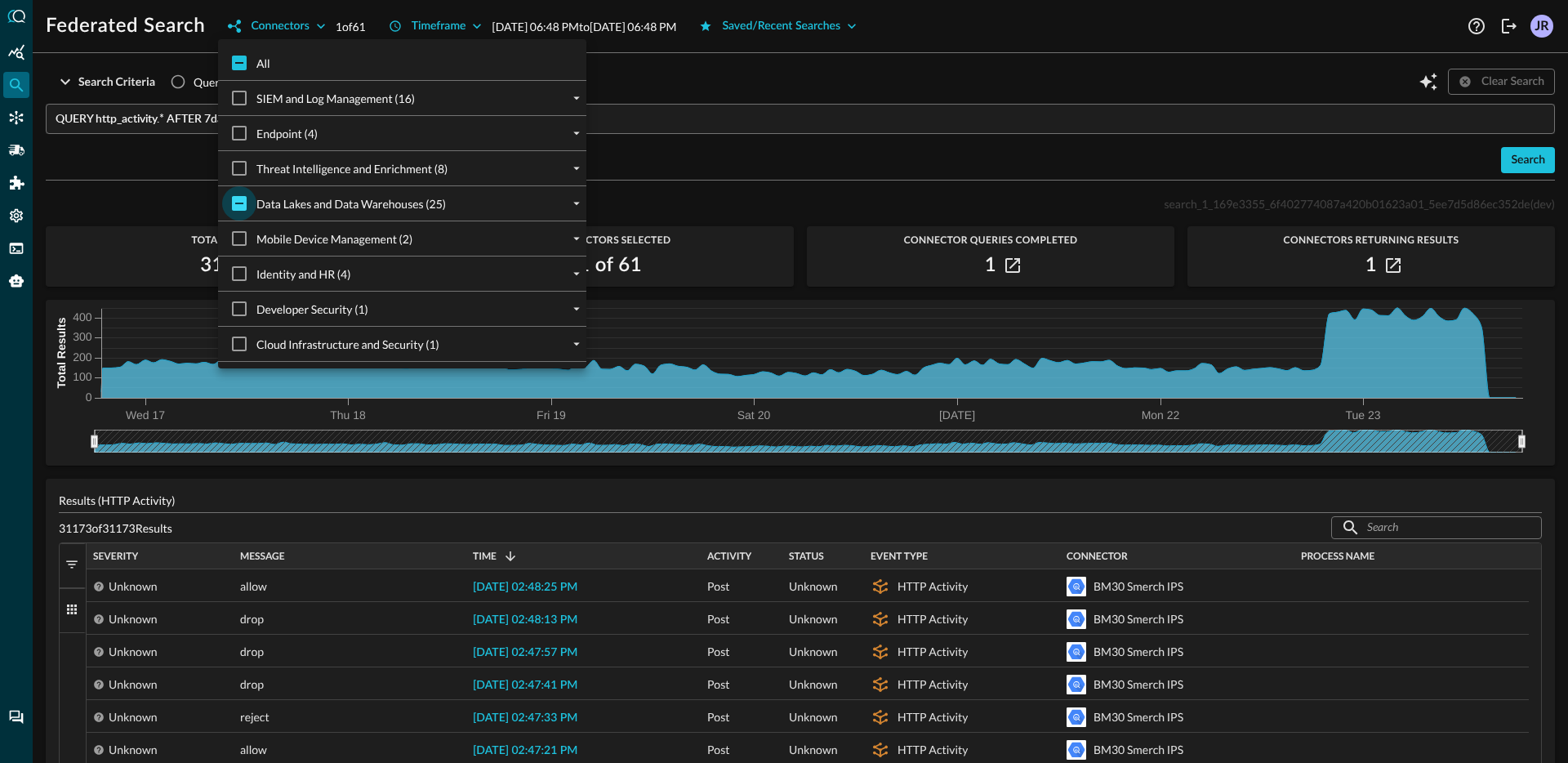
checkbox input "true"
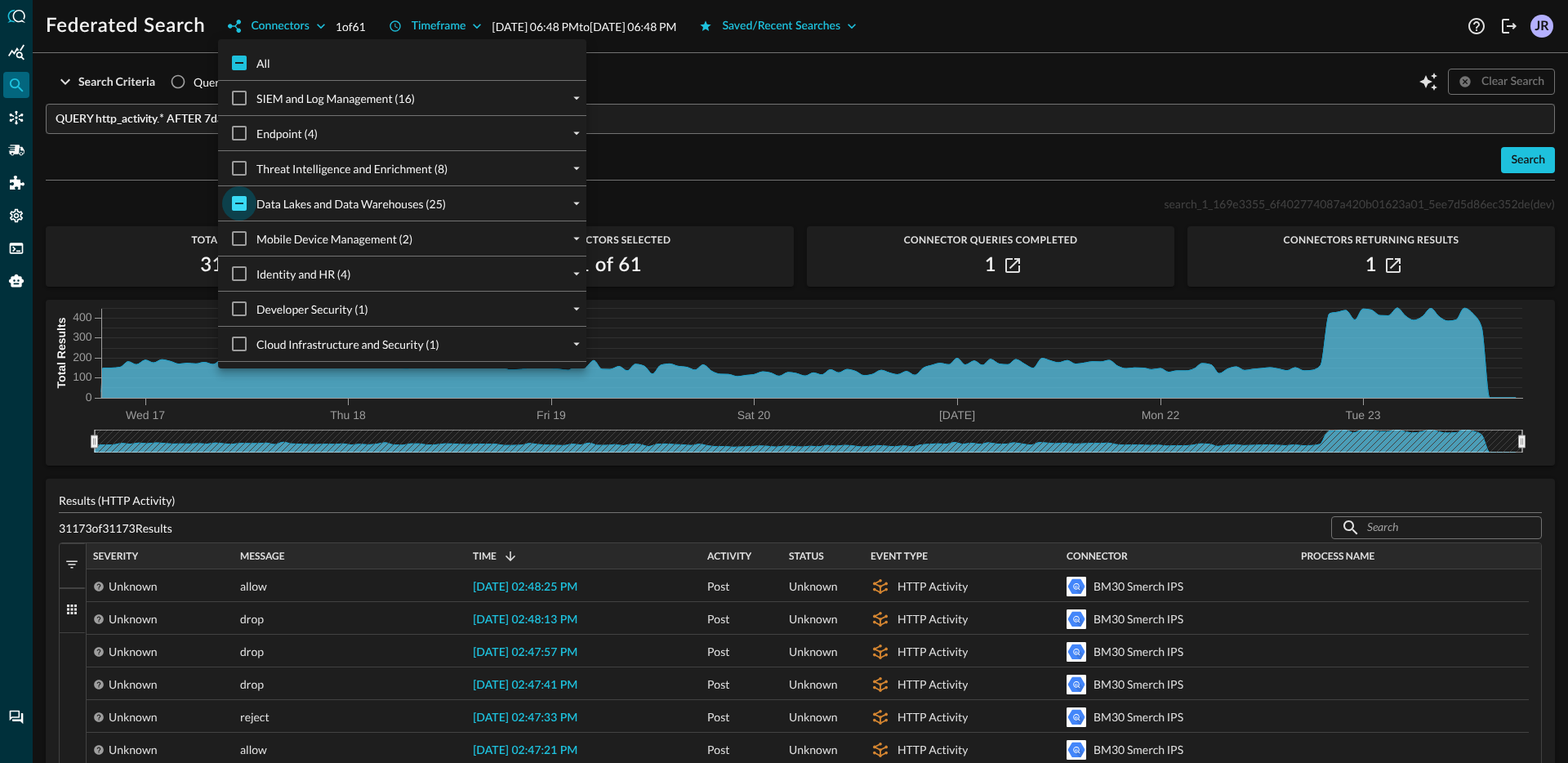
checkbox input "true"
click at [244, 204] on input "Data Lakes and Data Warehouses (25)" at bounding box center [239, 203] width 34 height 34
checkbox input "false"
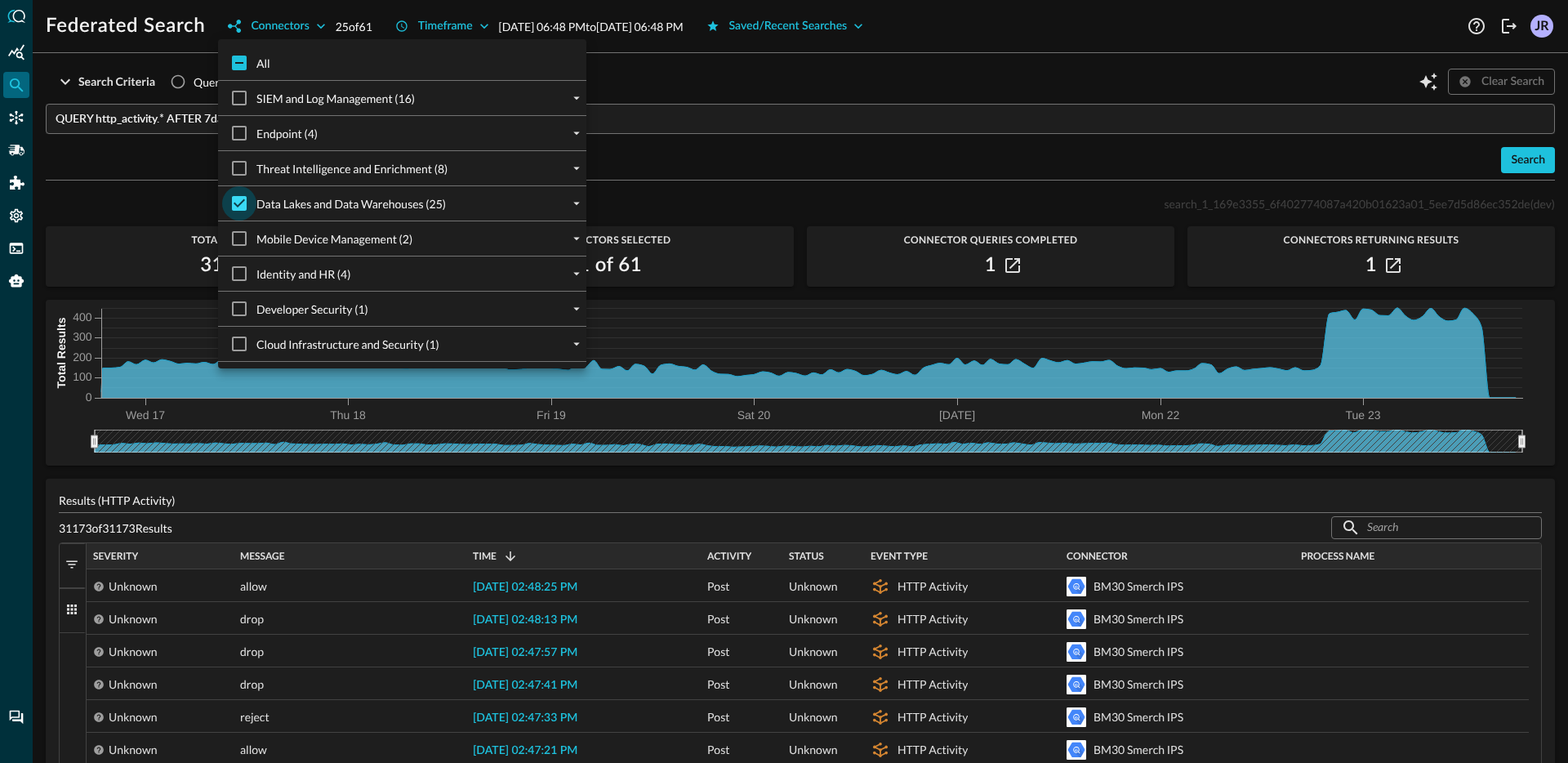
checkbox input "false"
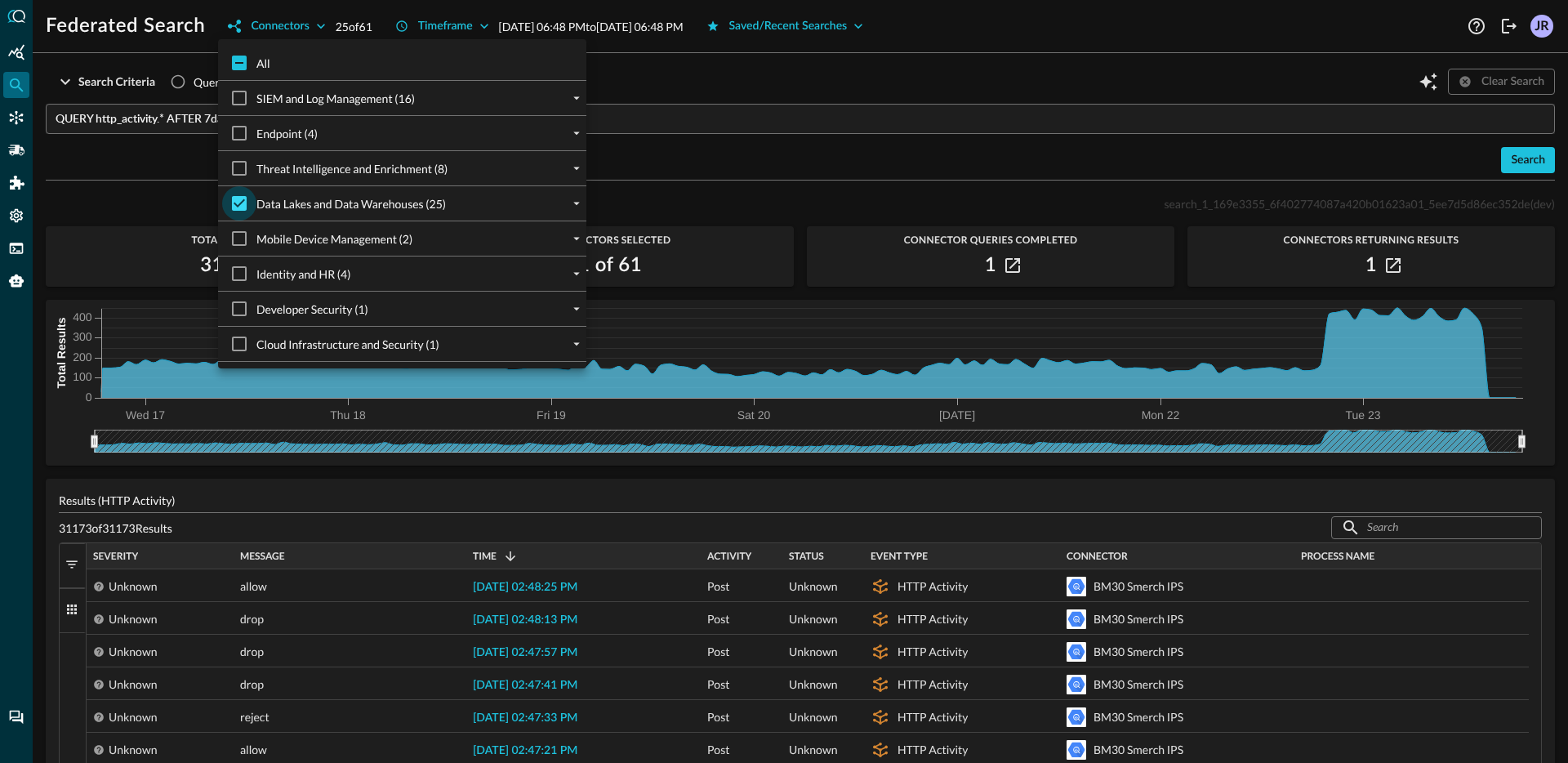
checkbox input "false"
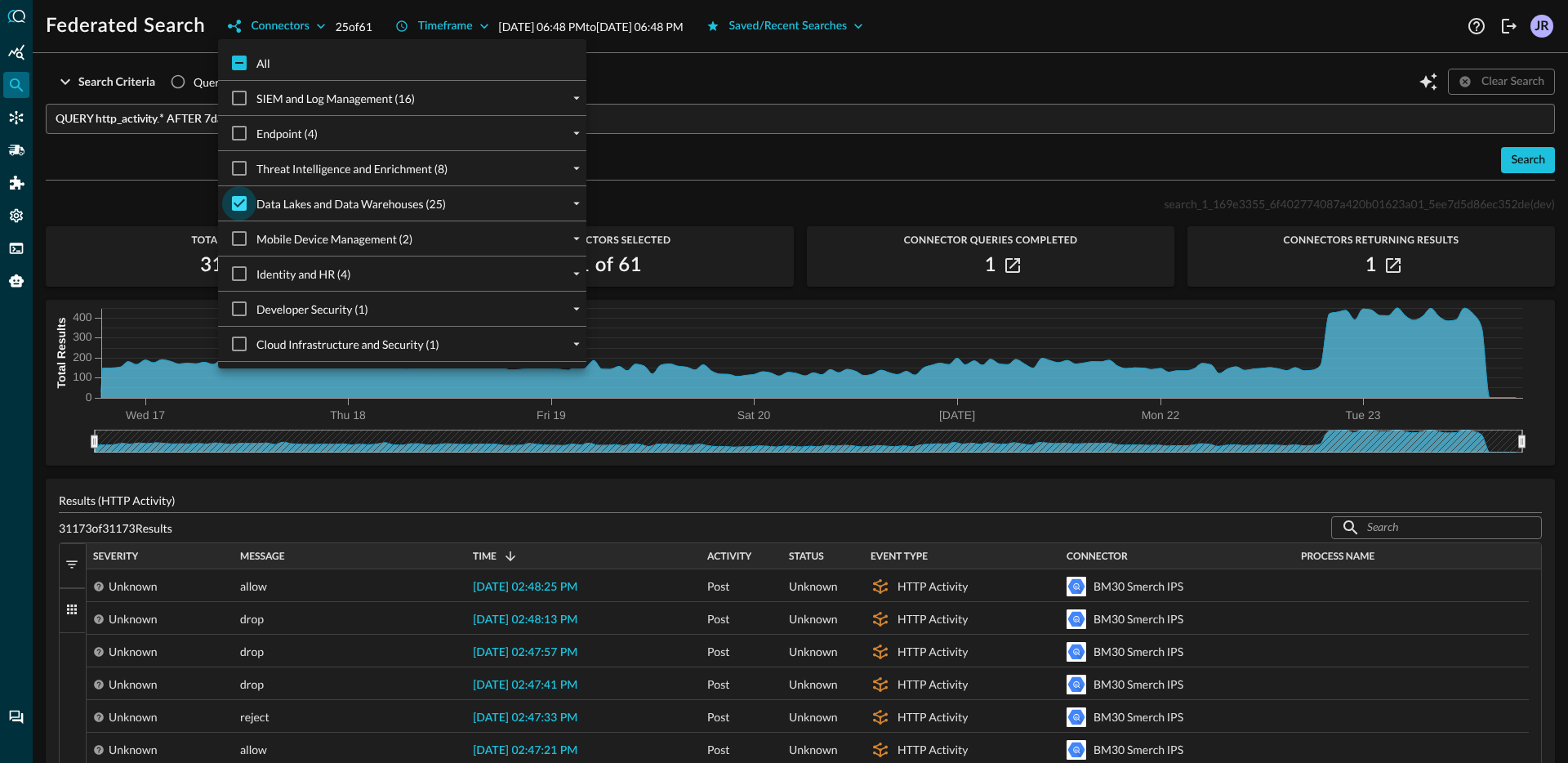
checkbox input "false"
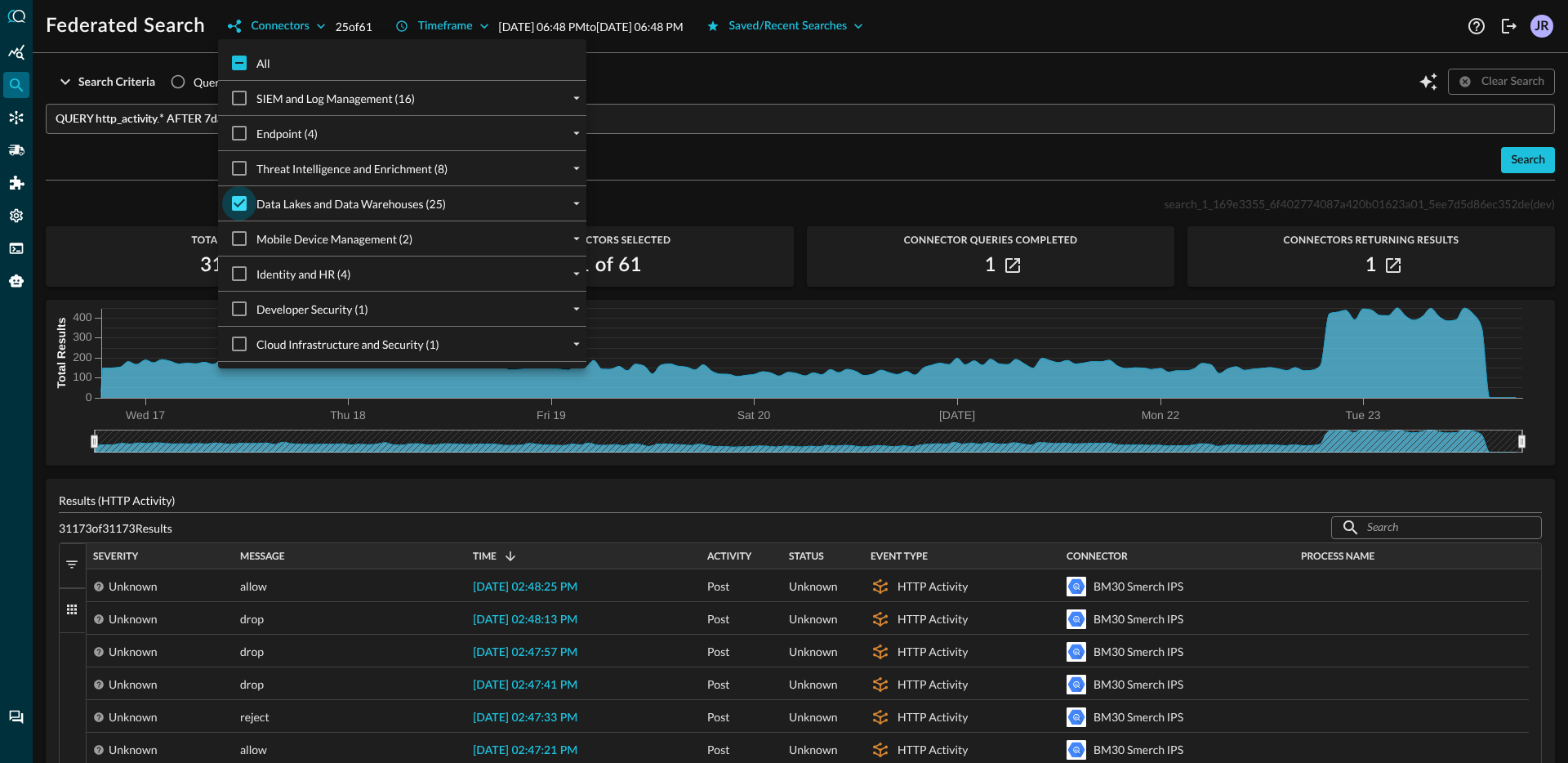
checkbox input "false"
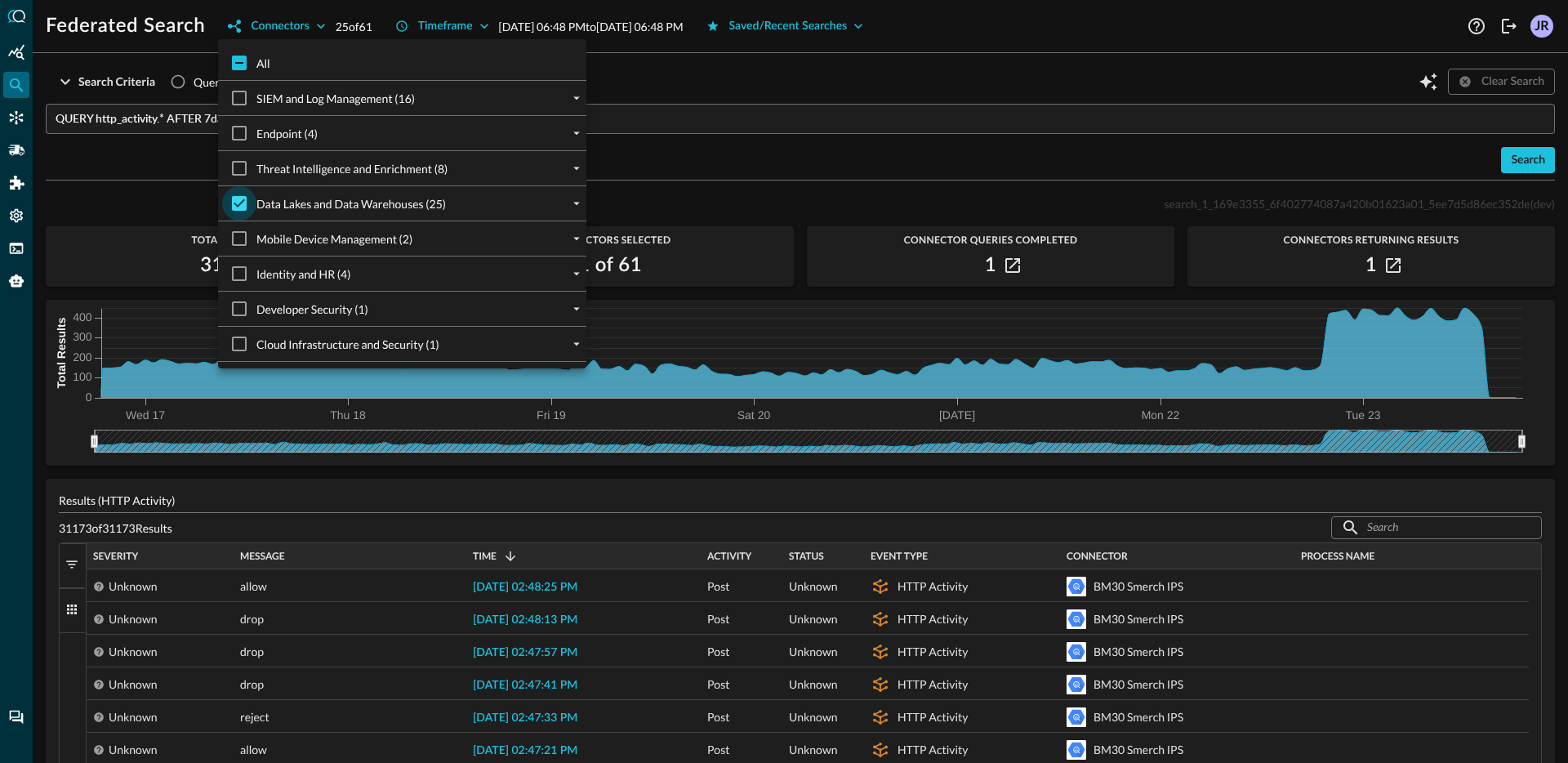
checkbox input "false"
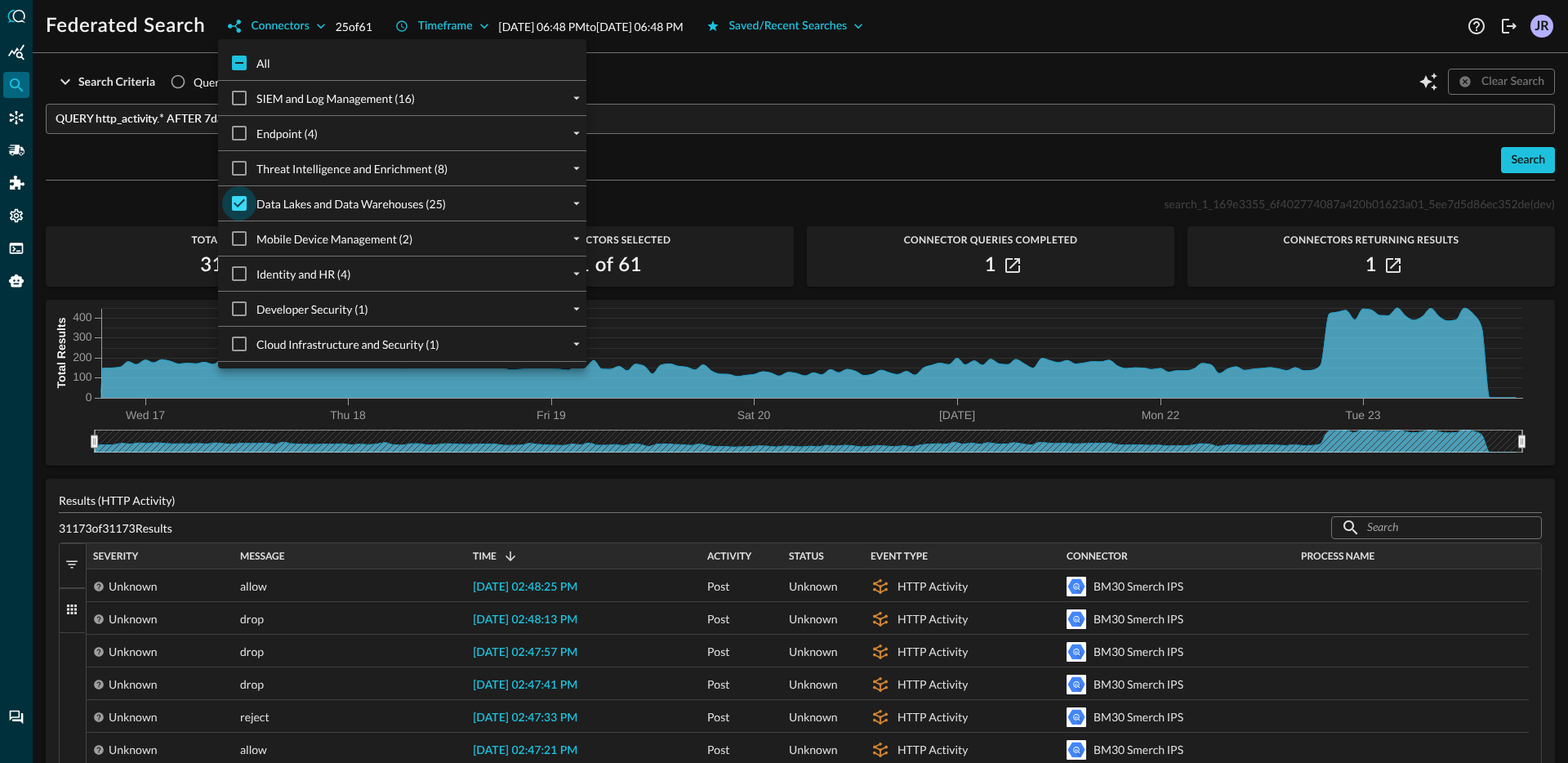
checkbox input "false"
click at [577, 206] on icon "expand" at bounding box center [577, 203] width 15 height 15
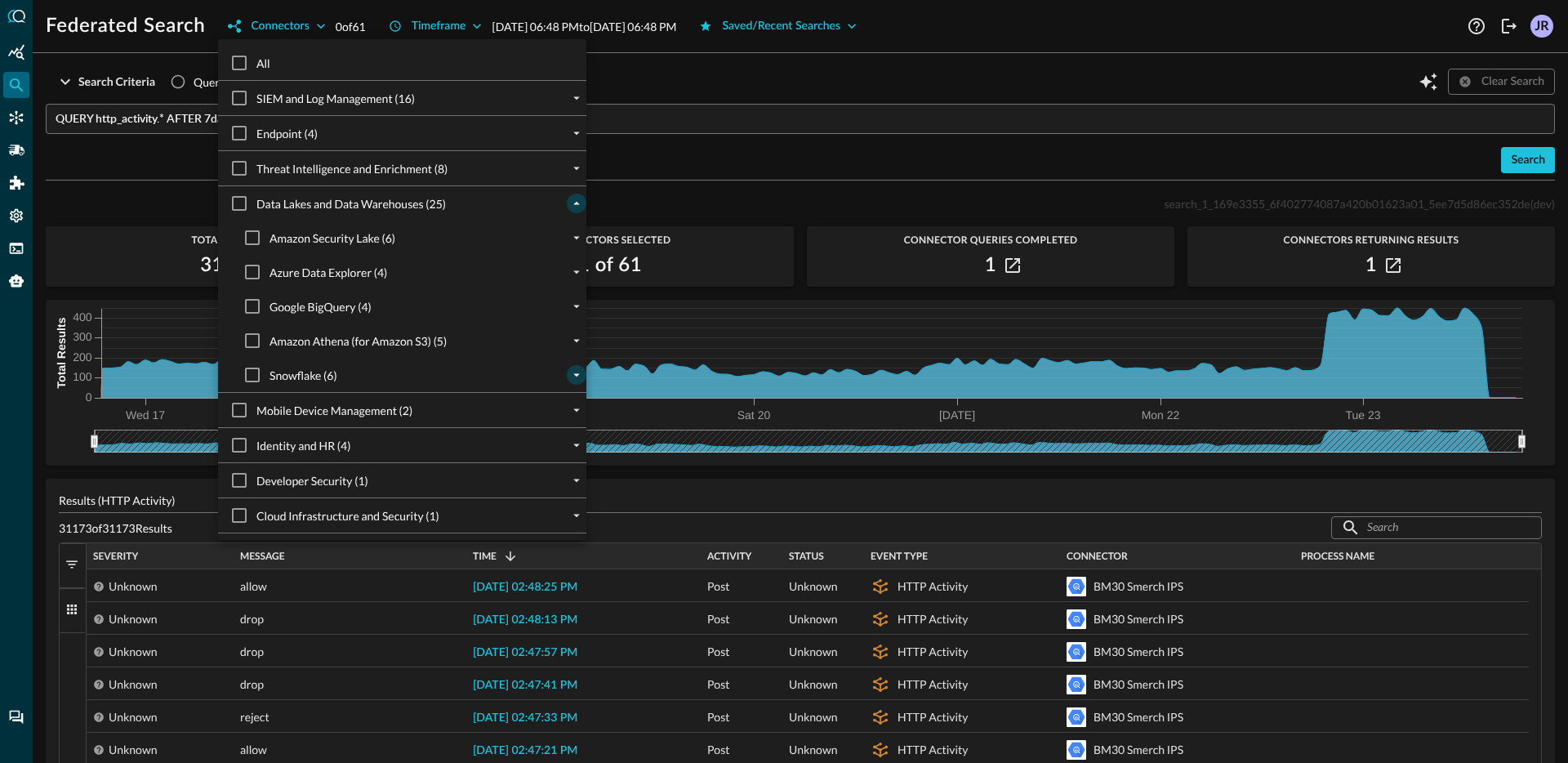
click at [582, 379] on icon "expand" at bounding box center [577, 375] width 15 height 15
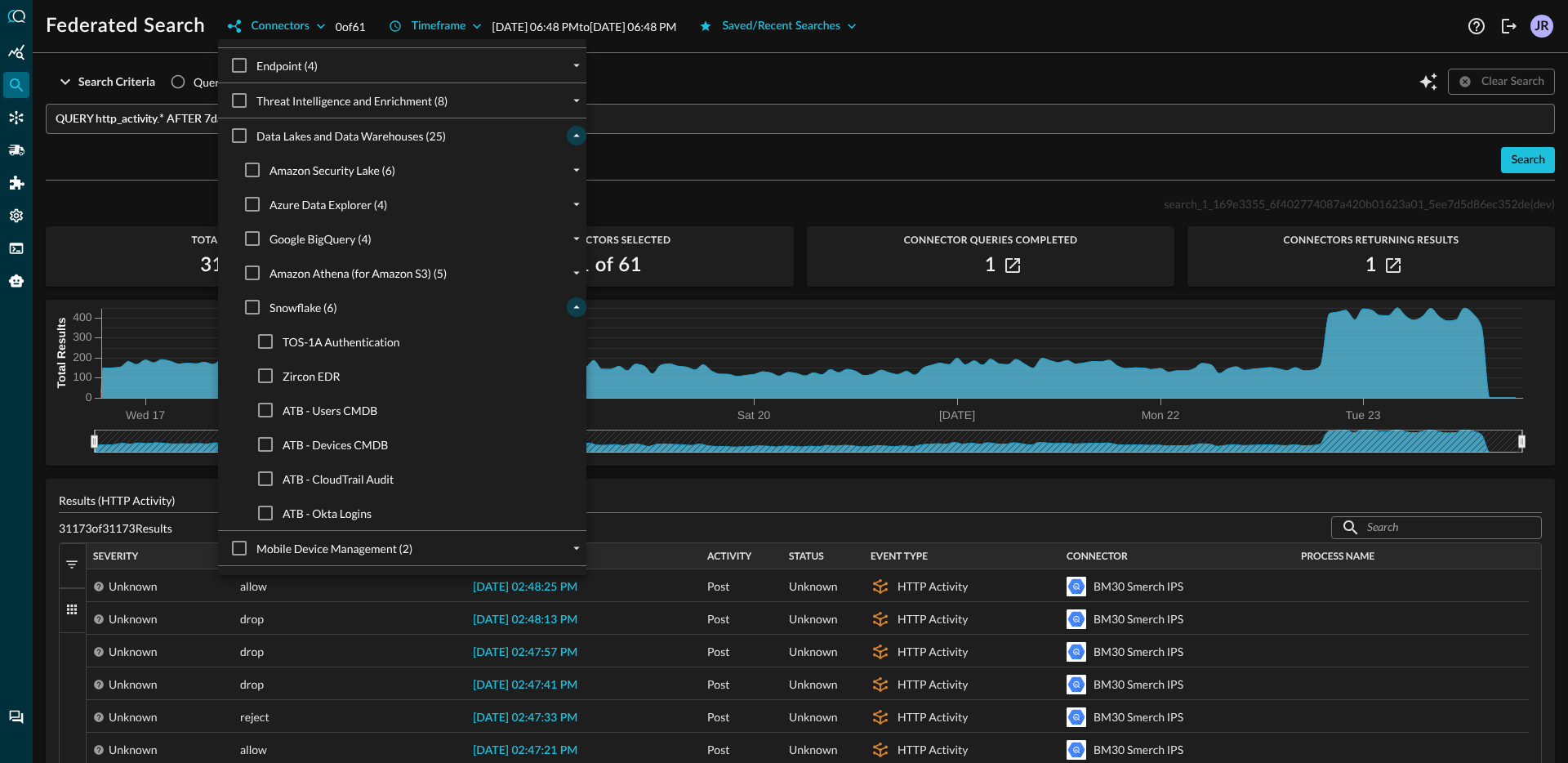
scroll to position [96, 0]
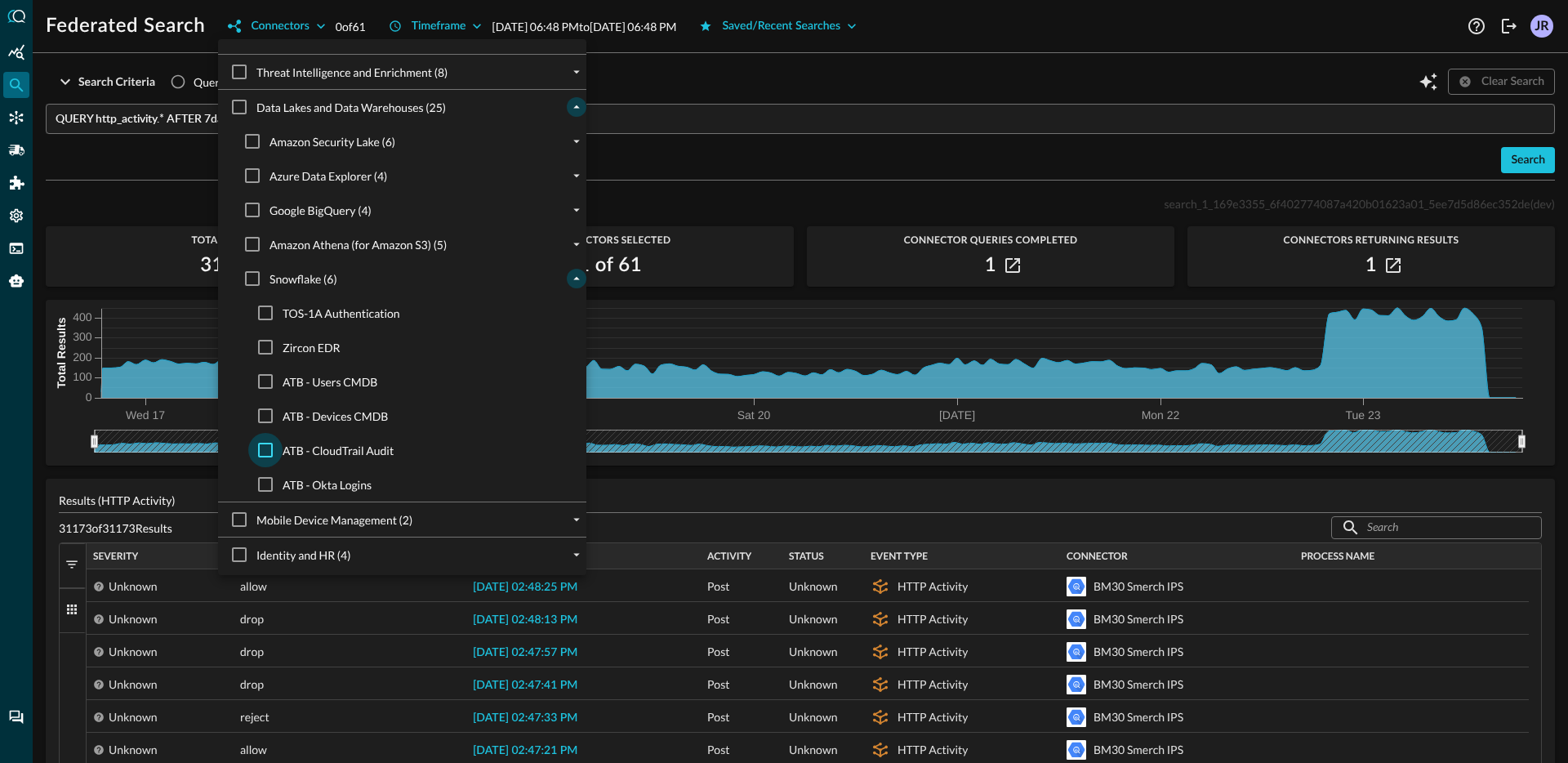
click at [264, 453] on input "ATB - CloudTrail Audit" at bounding box center [266, 450] width 34 height 34
checkbox input "true"
click at [92, 121] on div at bounding box center [784, 382] width 1568 height 763
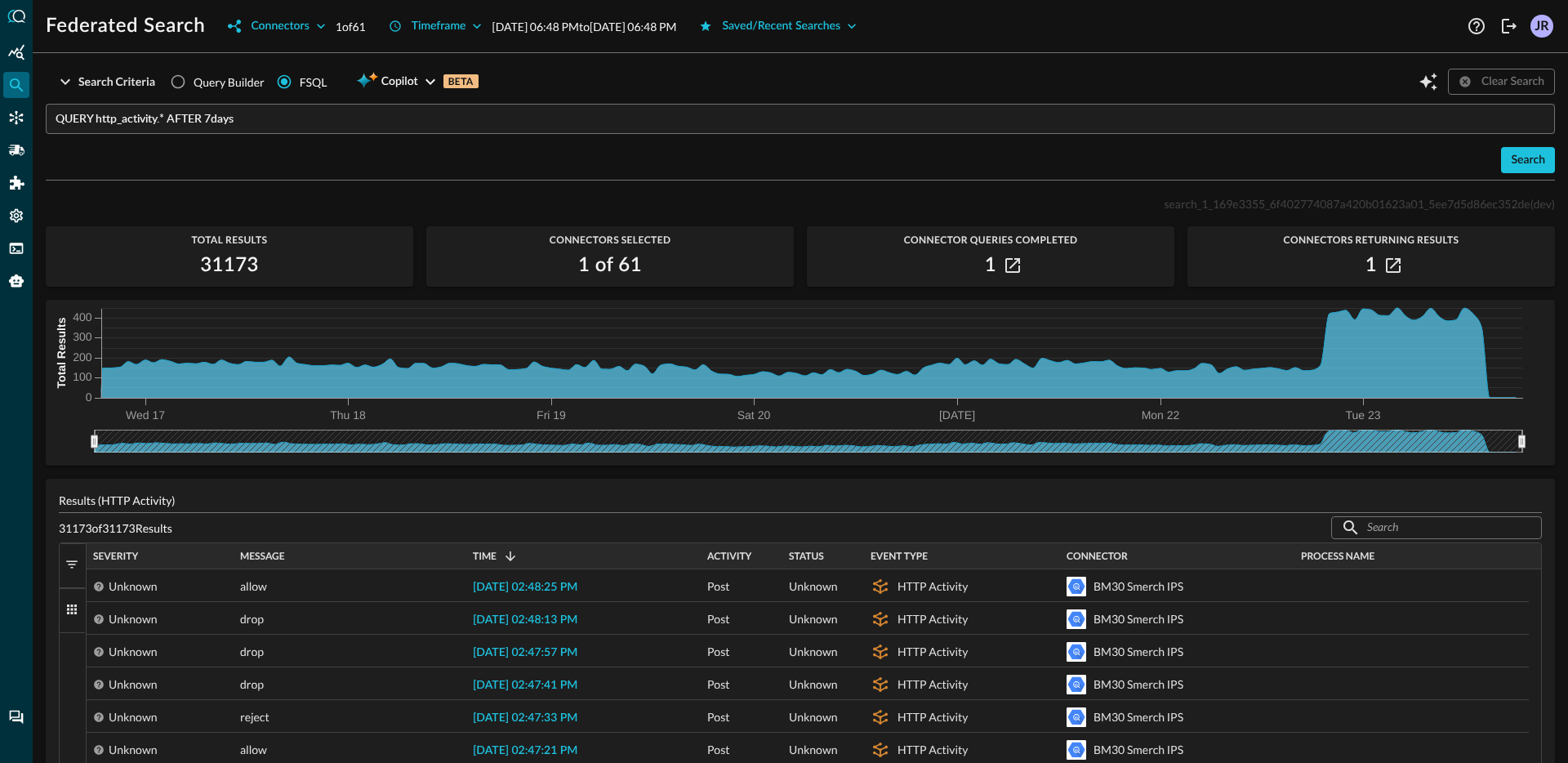
click at [123, 123] on input "QUERY http_activity.* AFTER 7days" at bounding box center [805, 118] width 1499 height 30
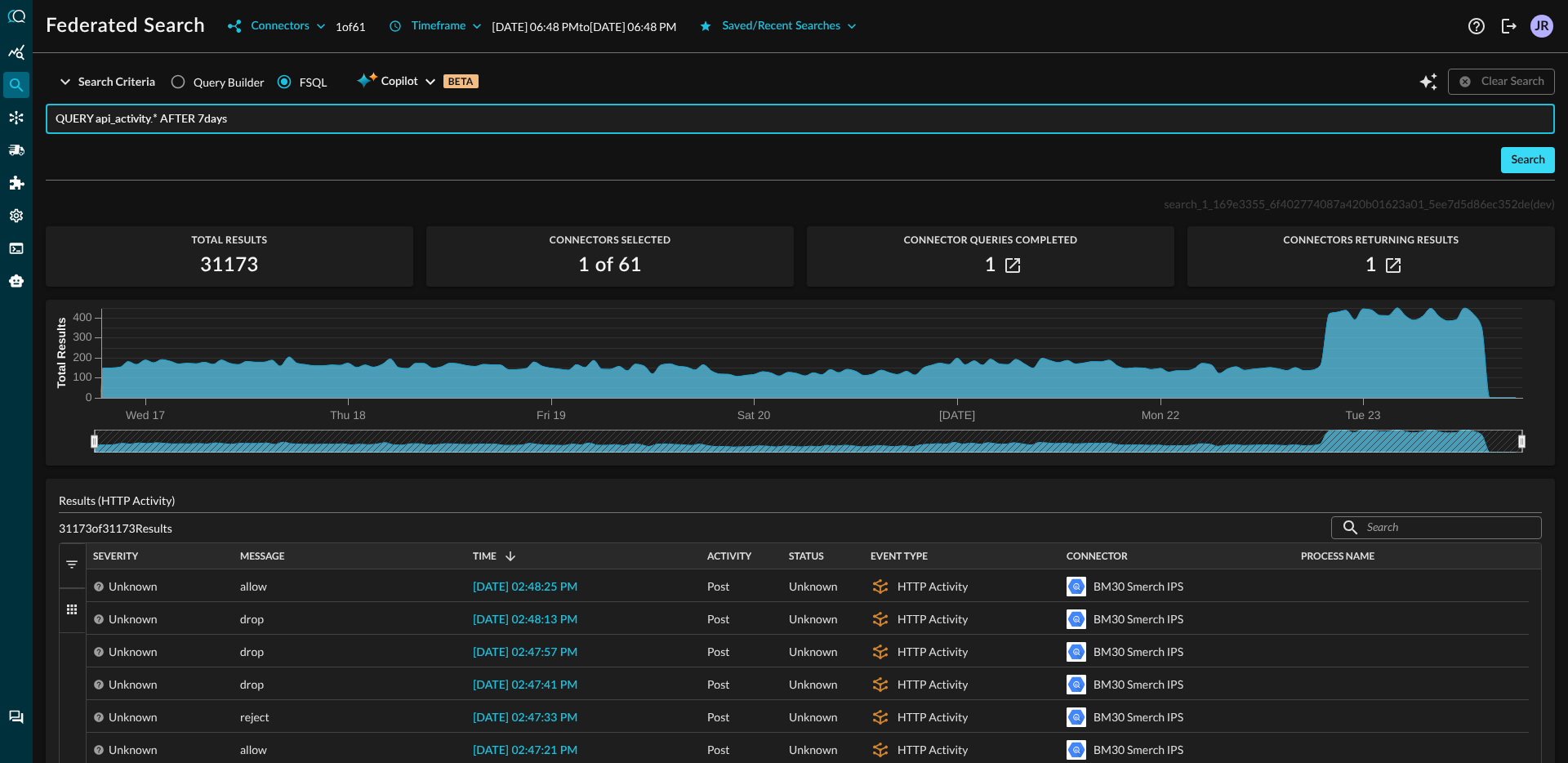
type input "QUERY api_activity.* AFTER 7days"
click at [1531, 158] on div "Search" at bounding box center [1528, 160] width 34 height 20
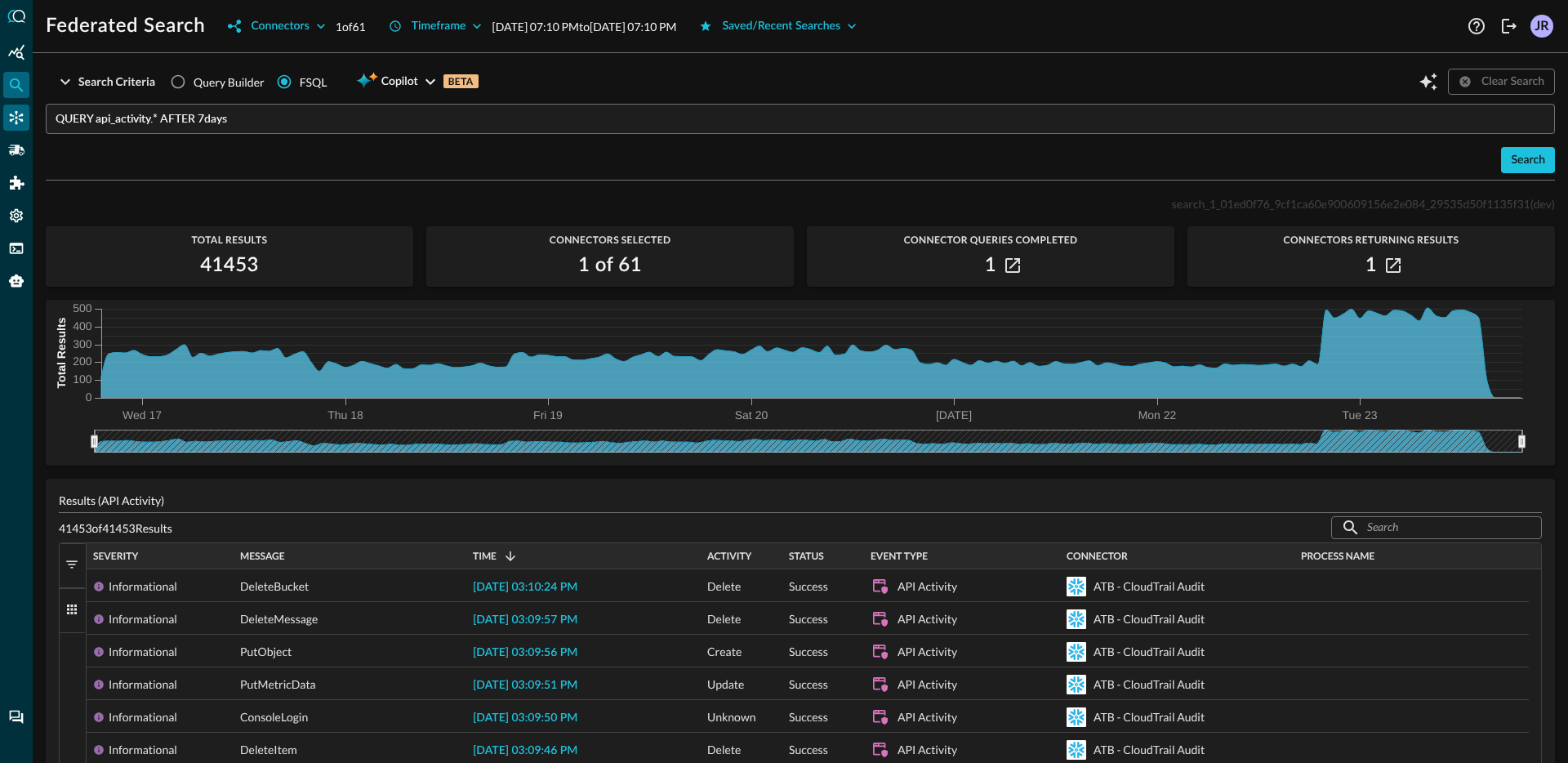
click at [22, 121] on icon "Connectors" at bounding box center [16, 118] width 14 height 14
